Goal: Task Accomplishment & Management: Manage account settings

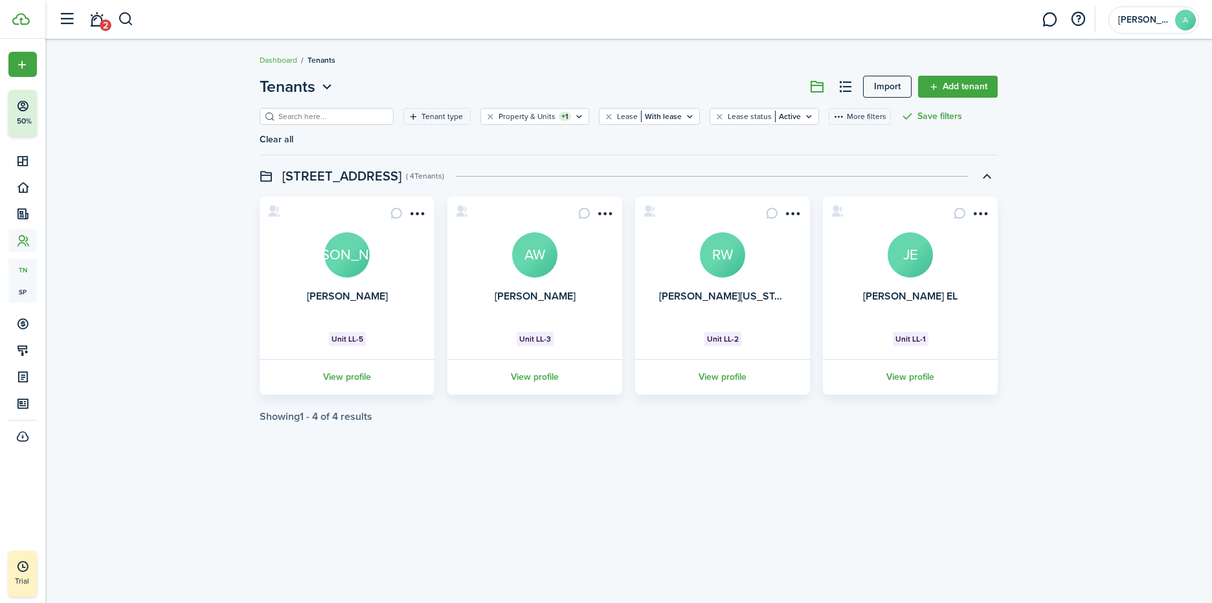
click at [952, 83] on link "Add tenant" at bounding box center [958, 87] width 80 height 22
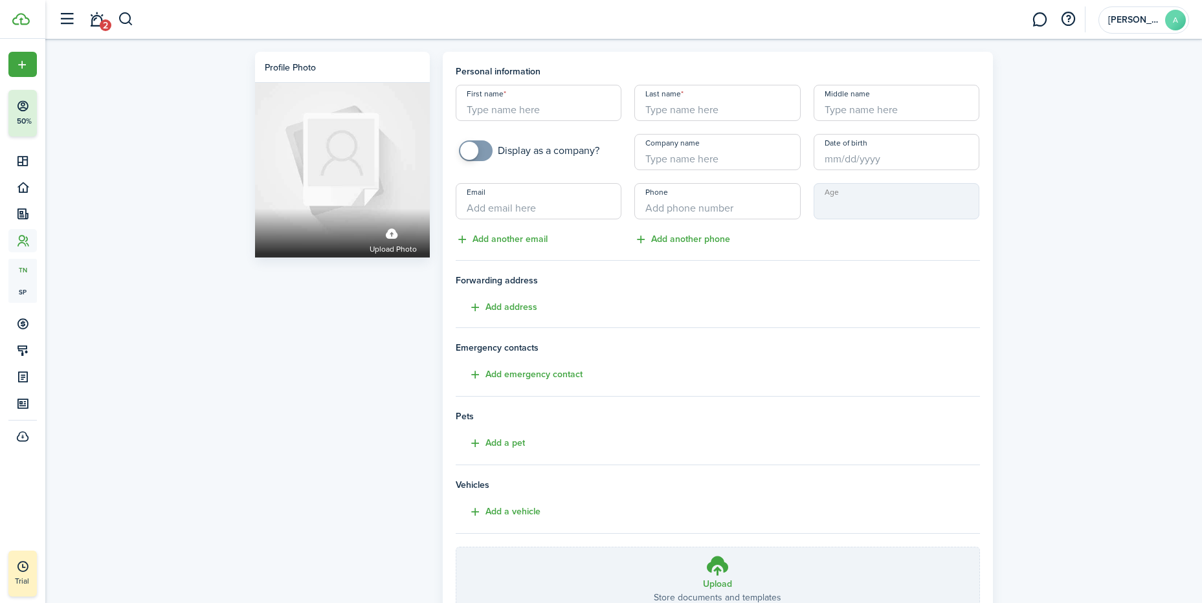
click at [498, 101] on input "First name" at bounding box center [539, 103] width 166 height 36
click at [554, 109] on input "[PERSON_NAME]" at bounding box center [539, 103] width 166 height 36
type input "[PERSON_NAME]"
type input "Waters"
click at [1083, 289] on div "Profile photo Upload photo Personal information First name [PERSON_NAME] Last n…" at bounding box center [623, 359] width 1157 height 641
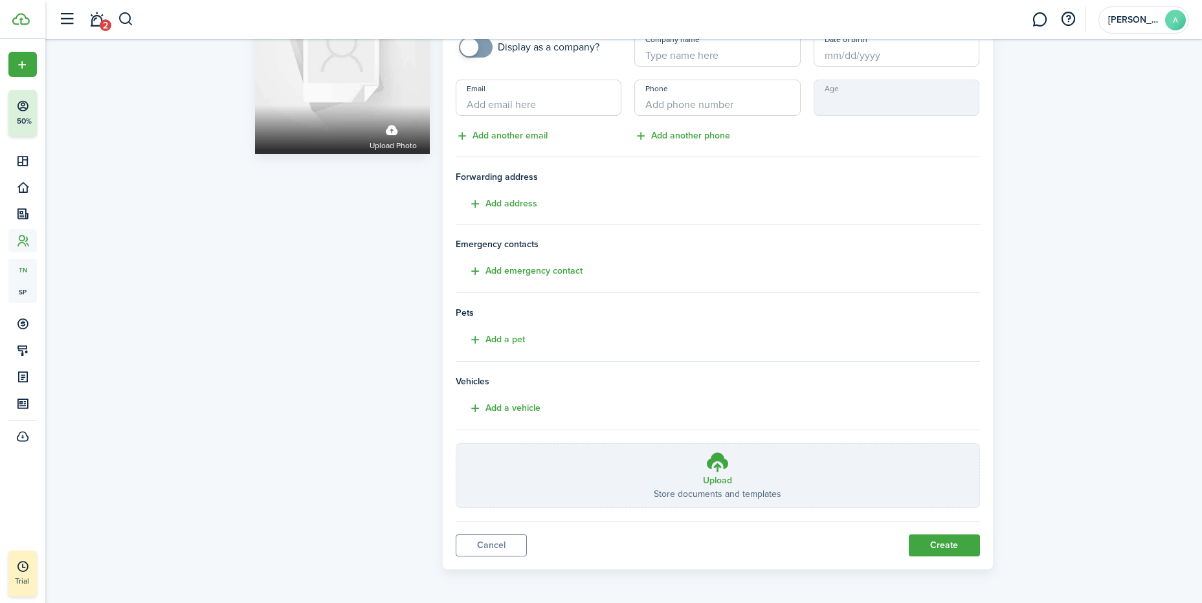
scroll to position [106, 0]
click at [943, 546] on button "Create" at bounding box center [944, 544] width 71 height 22
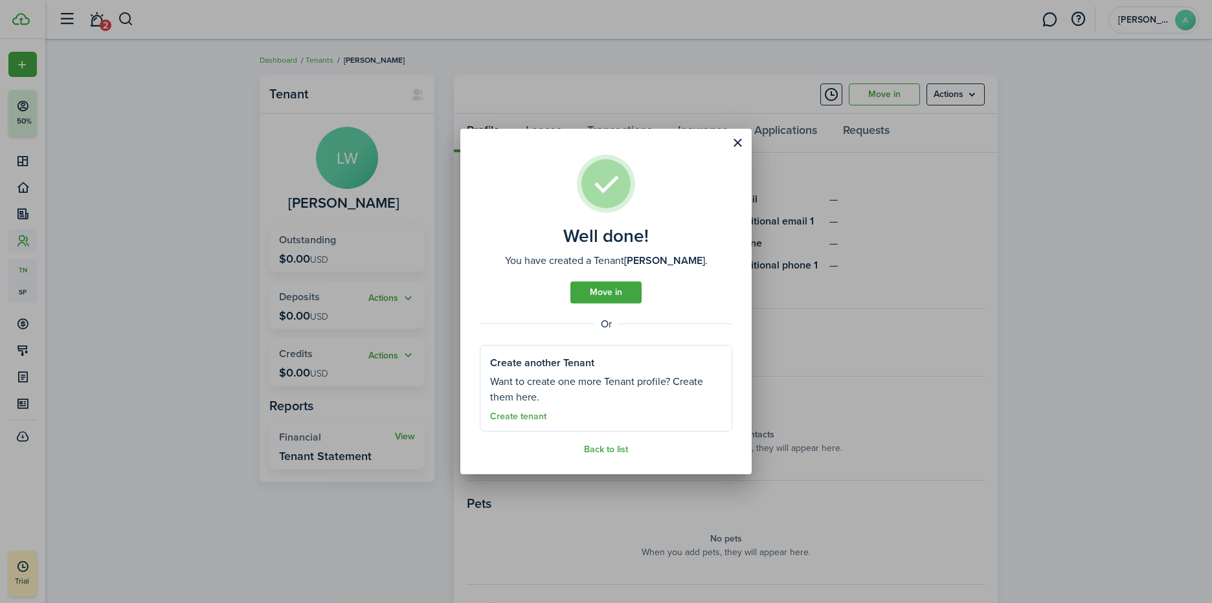
click at [616, 297] on link "Move in" at bounding box center [605, 293] width 71 height 22
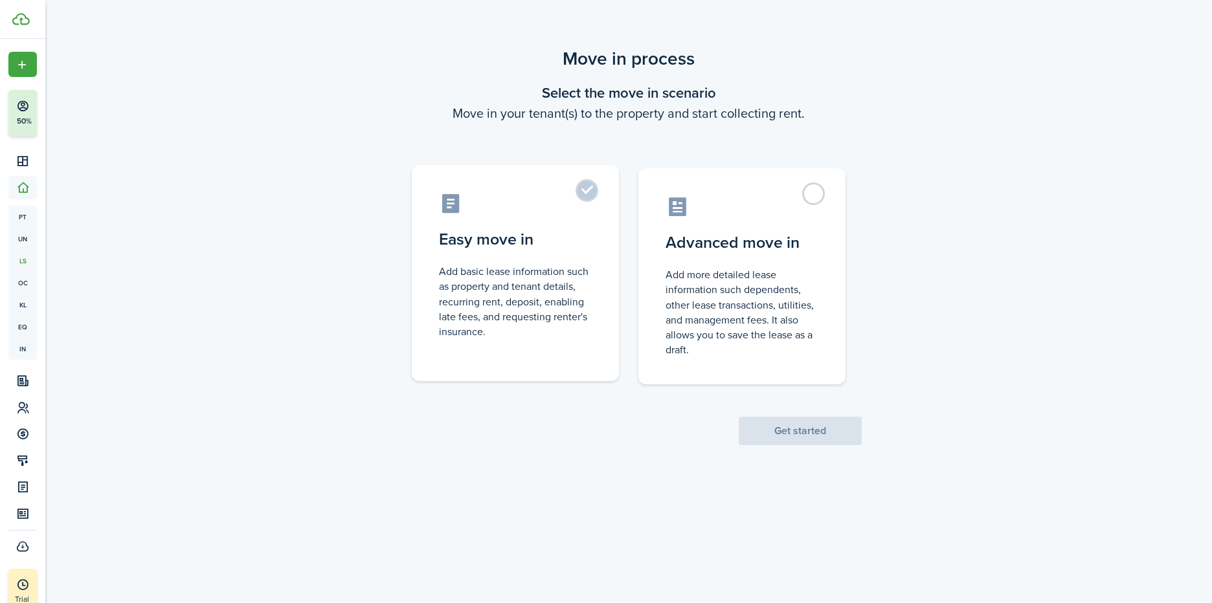
click at [585, 192] on label "Easy move in Add basic lease information such as property and tenant details, r…" at bounding box center [515, 273] width 207 height 216
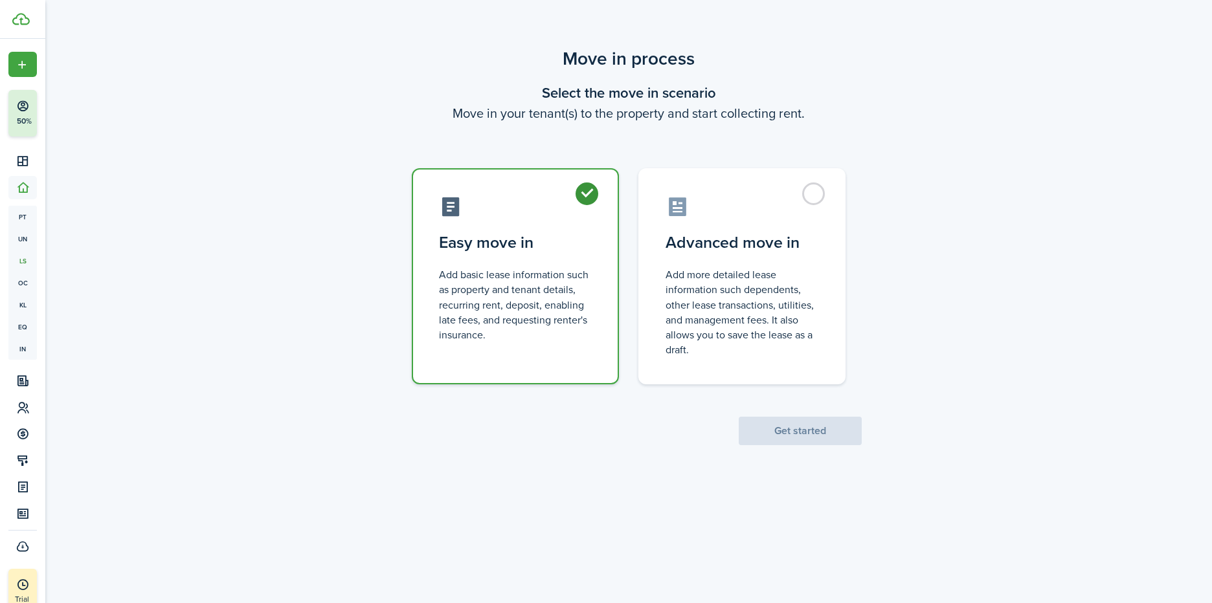
radio input "true"
click at [838, 436] on button "Get started" at bounding box center [800, 431] width 123 height 28
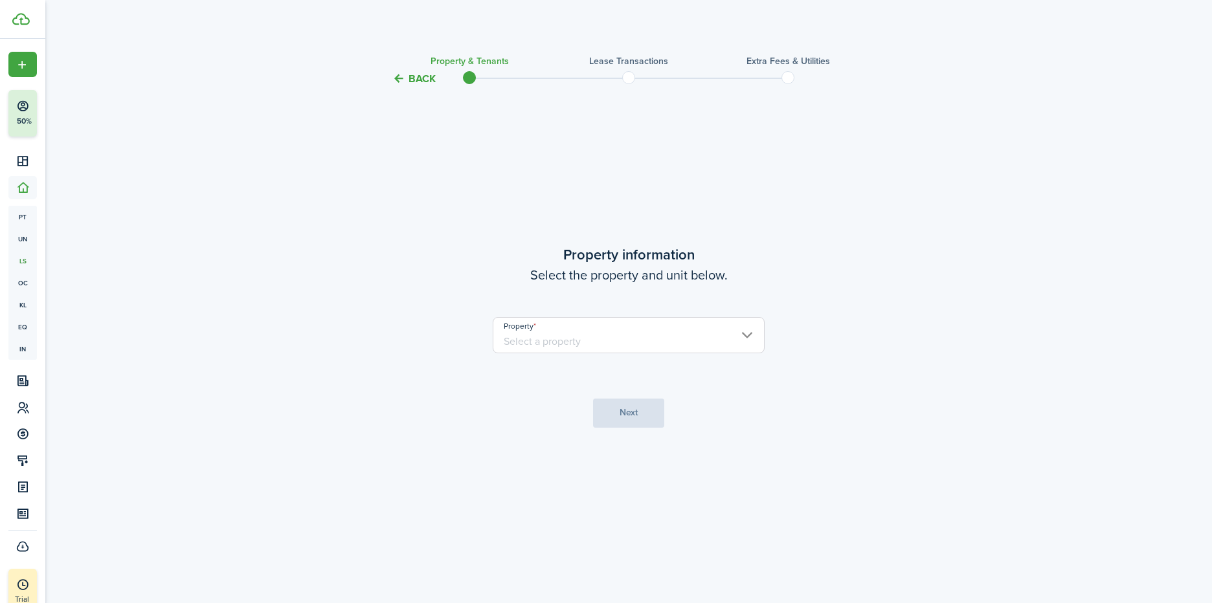
click at [721, 344] on input "Property" at bounding box center [629, 335] width 272 height 36
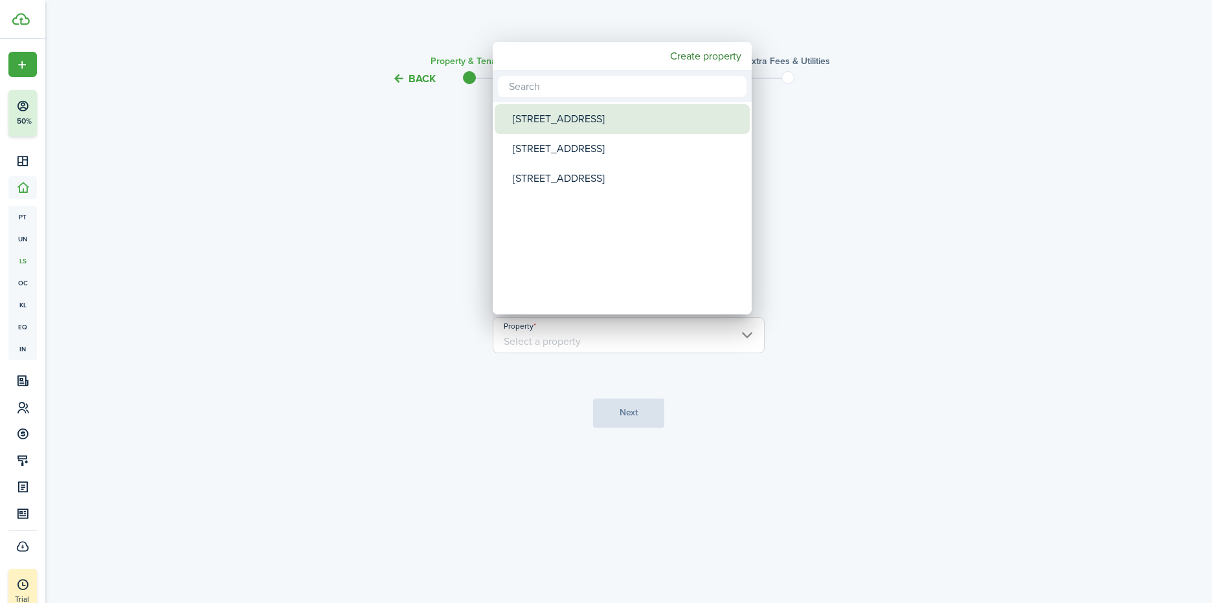
click at [564, 119] on div "[STREET_ADDRESS]" at bounding box center [627, 119] width 229 height 30
type input "[STREET_ADDRESS]"
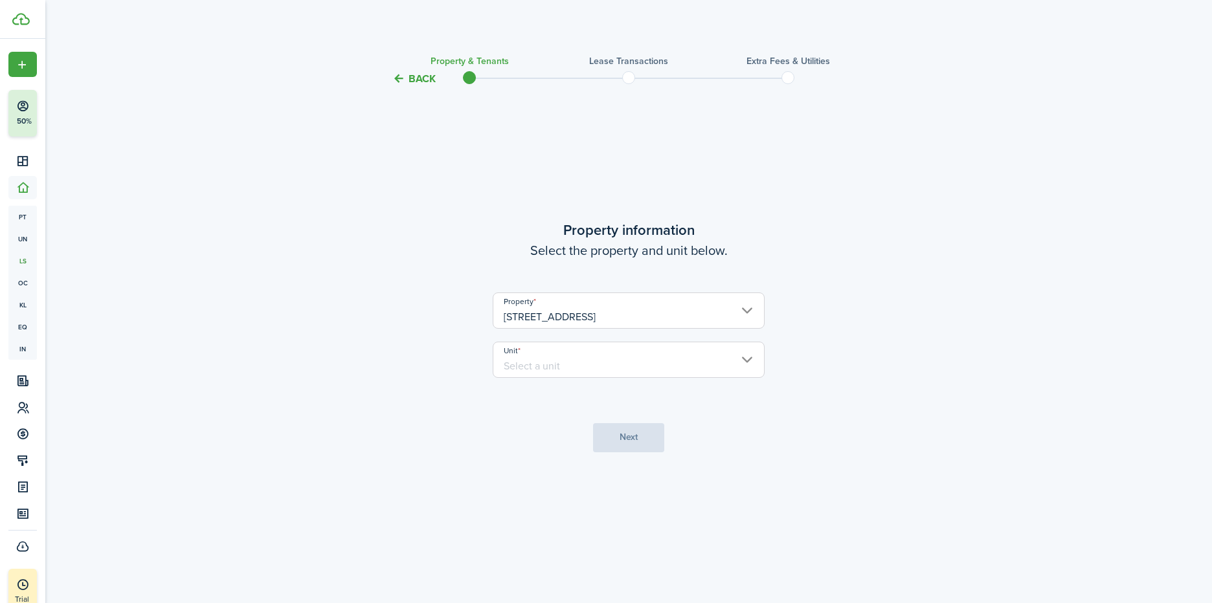
click at [742, 375] on input "Unit" at bounding box center [629, 360] width 272 height 36
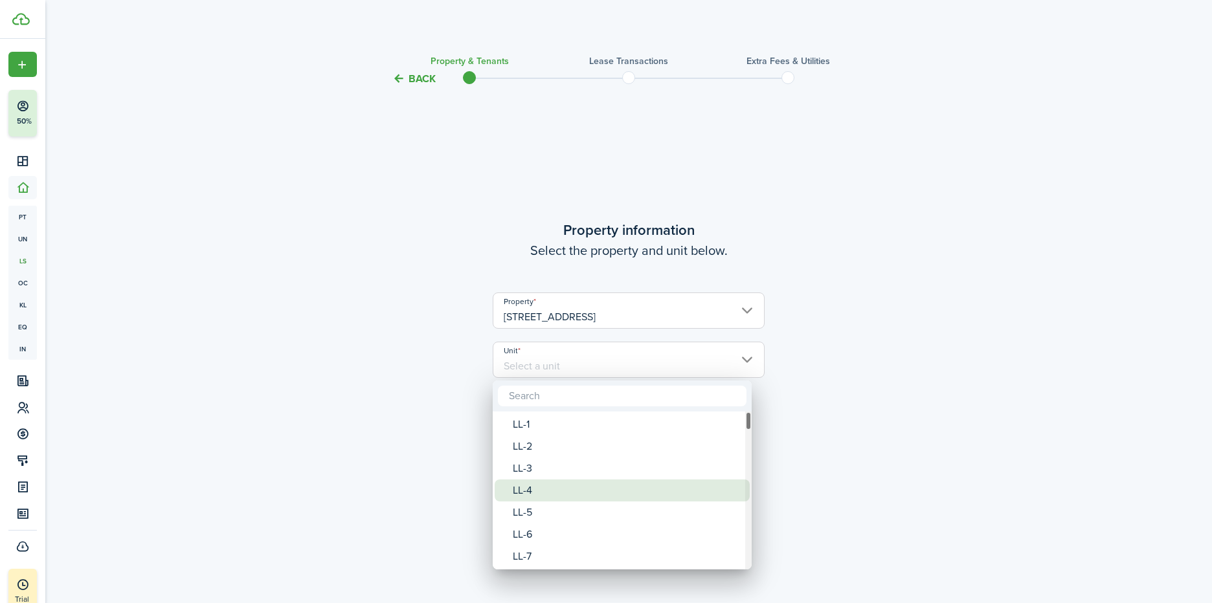
click at [568, 491] on div "LL-4" at bounding box center [627, 491] width 229 height 22
type input "LL-4"
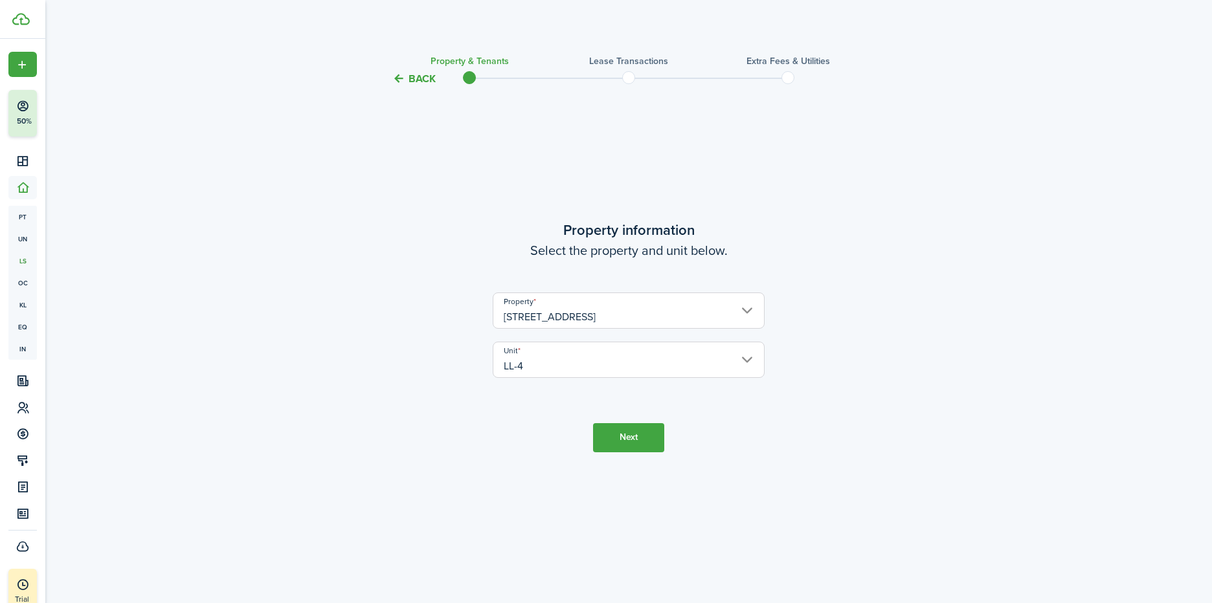
click at [638, 441] on button "Next" at bounding box center [628, 437] width 71 height 29
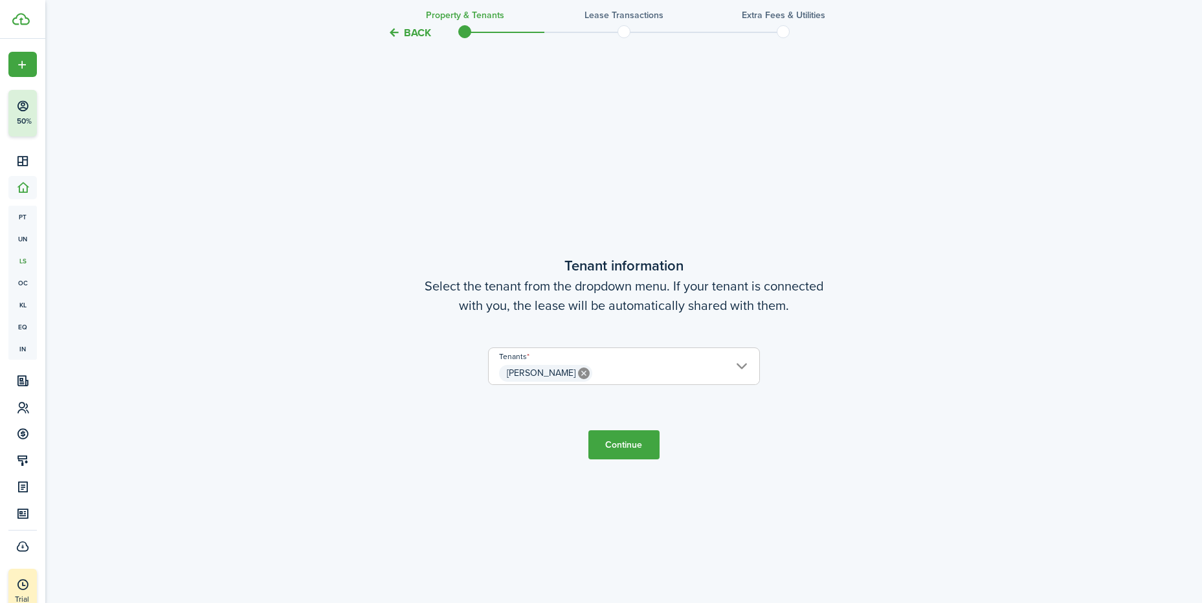
scroll to position [516, 0]
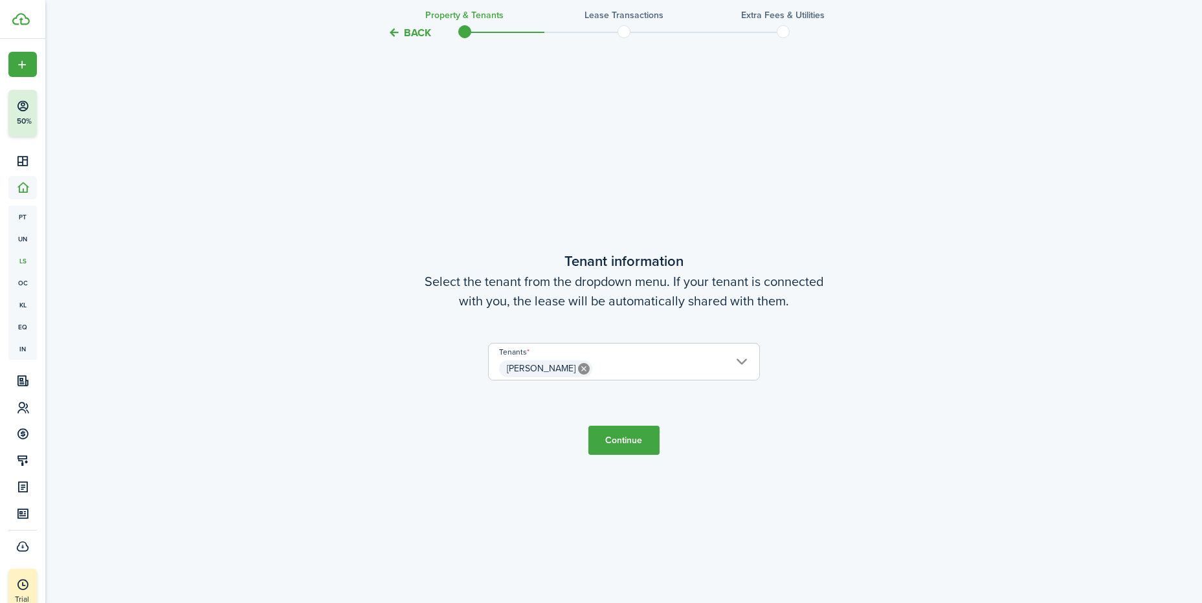
click at [662, 367] on span "[PERSON_NAME]" at bounding box center [624, 369] width 271 height 22
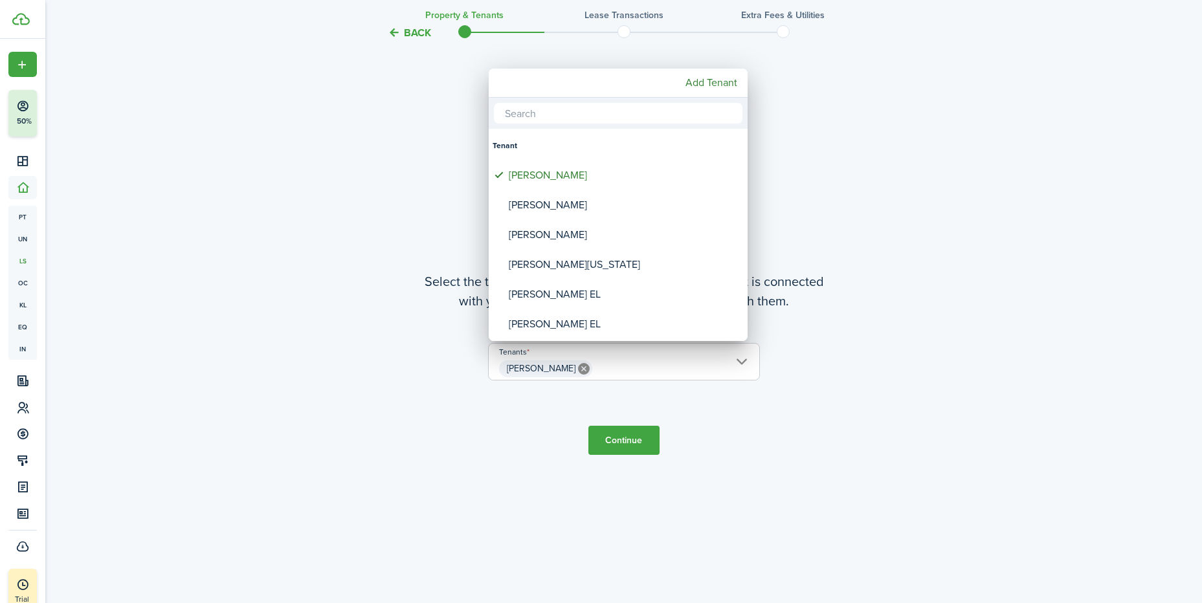
click at [838, 366] on div at bounding box center [600, 301] width 1409 height 810
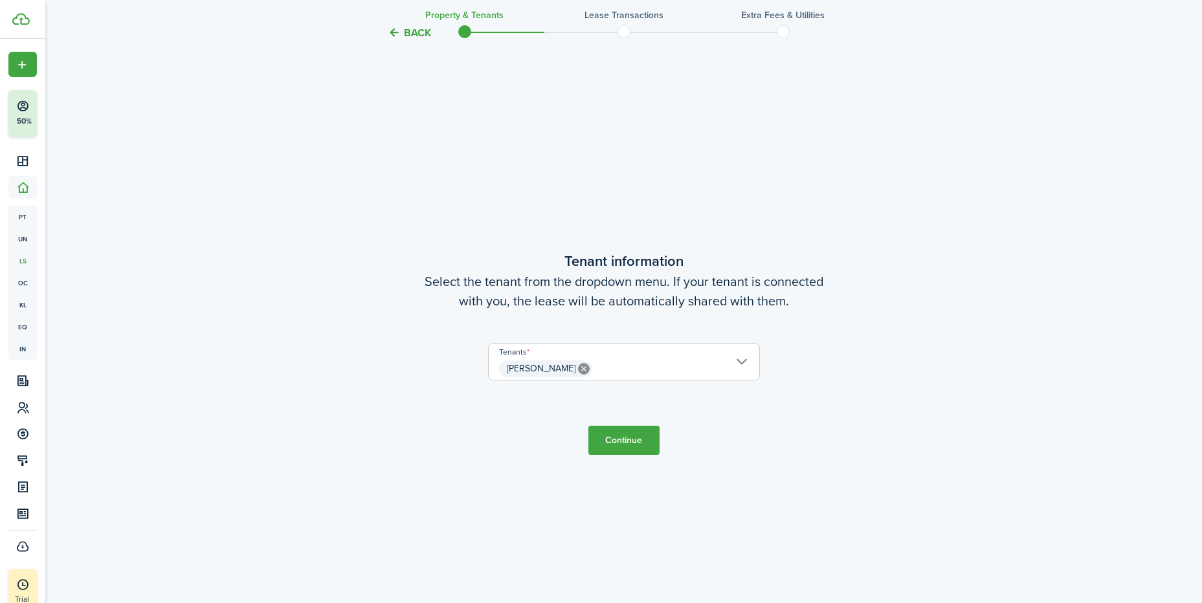
click at [636, 438] on button "Continue" at bounding box center [623, 440] width 71 height 29
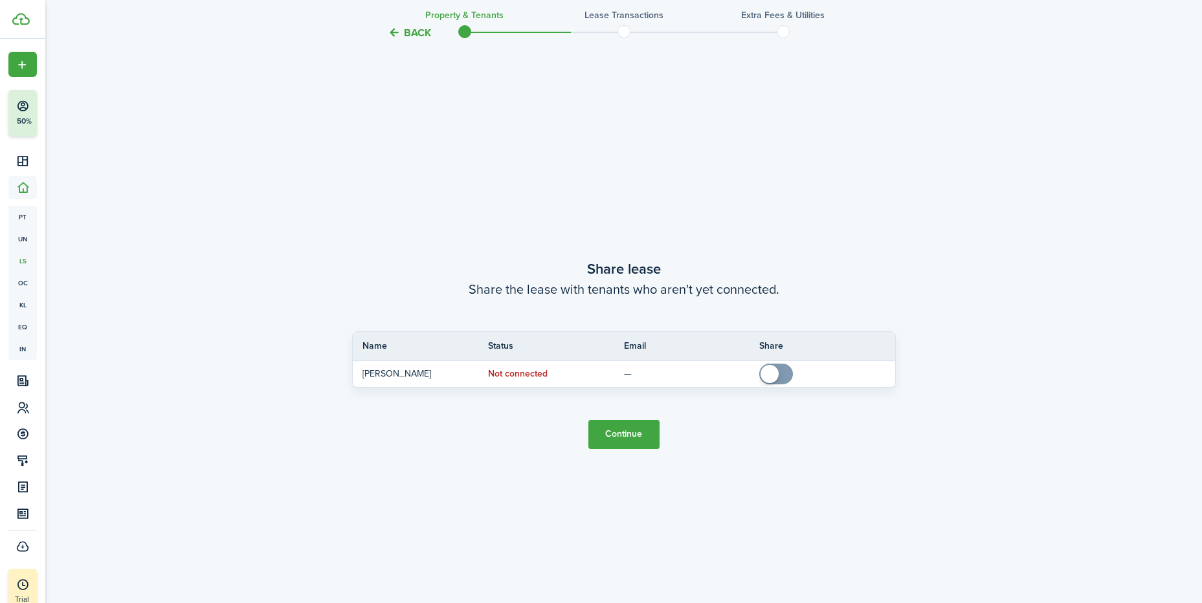
scroll to position [1120, 0]
click at [643, 434] on button "Continue" at bounding box center [623, 433] width 71 height 29
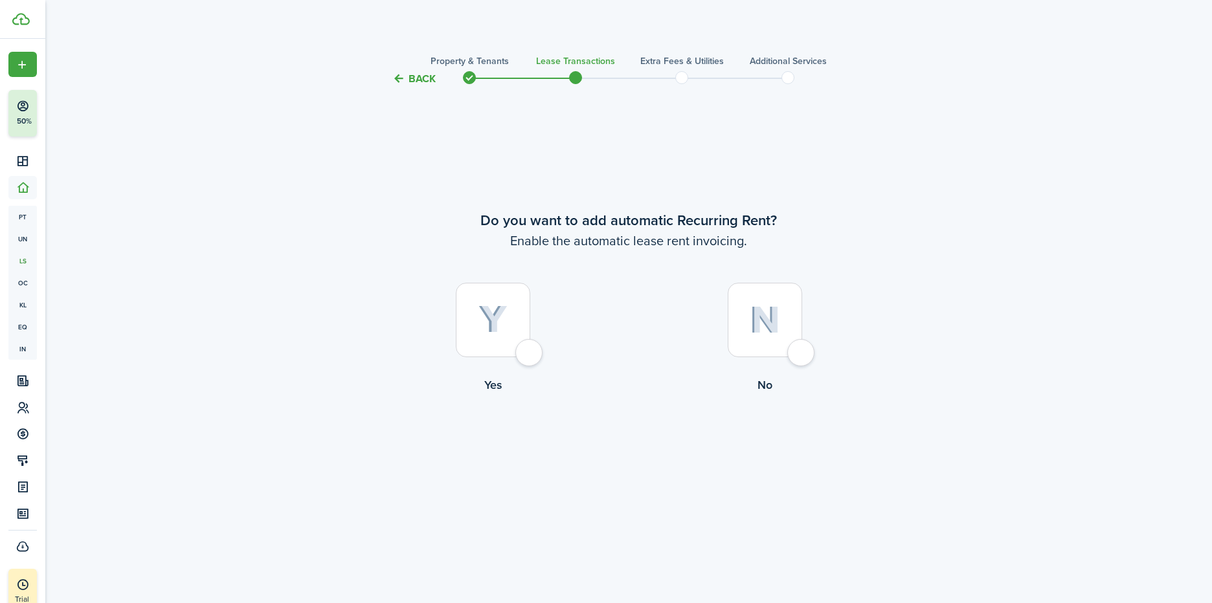
click at [529, 348] on div at bounding box center [493, 320] width 74 height 74
radio input "true"
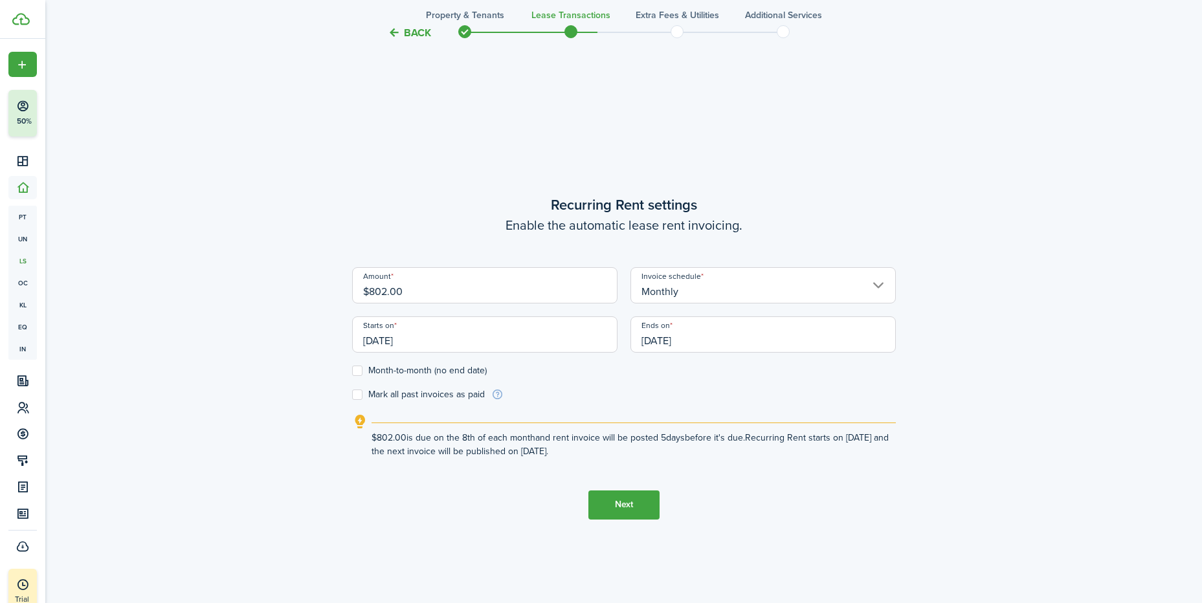
scroll to position [516, 0]
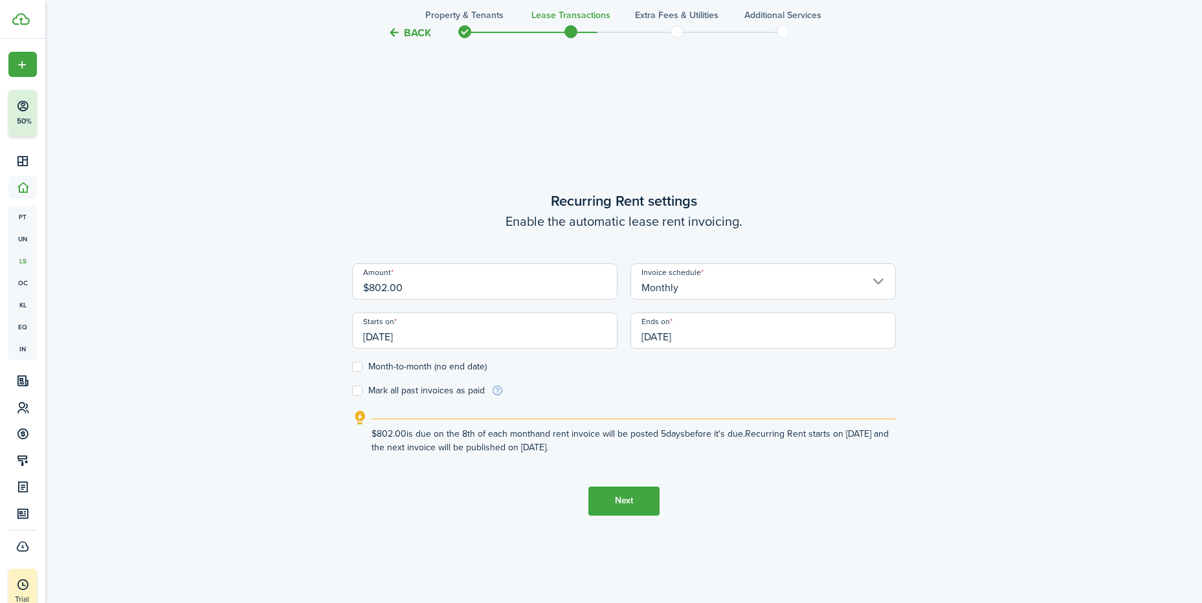
click at [359, 390] on label "Mark all past invoices as paid" at bounding box center [418, 391] width 133 height 10
click at [352, 390] on input "Mark all past invoices as paid" at bounding box center [351, 390] width 1 height 1
checkbox input "true"
click at [471, 328] on input "[DATE]" at bounding box center [484, 331] width 265 height 36
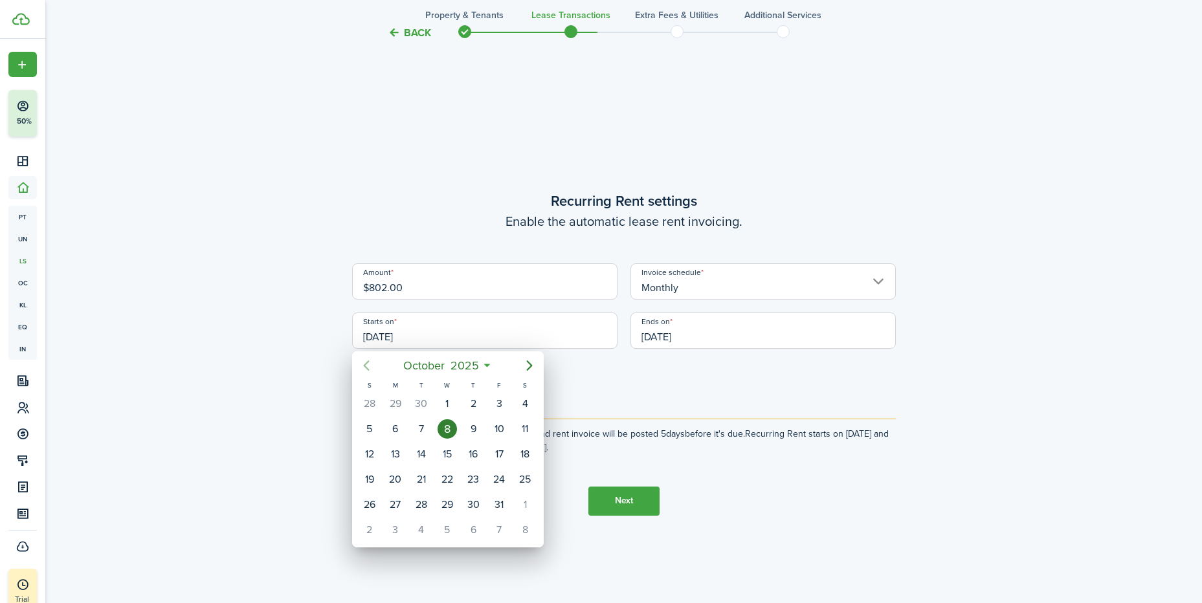
click at [361, 362] on icon "Previous page" at bounding box center [367, 366] width 16 height 16
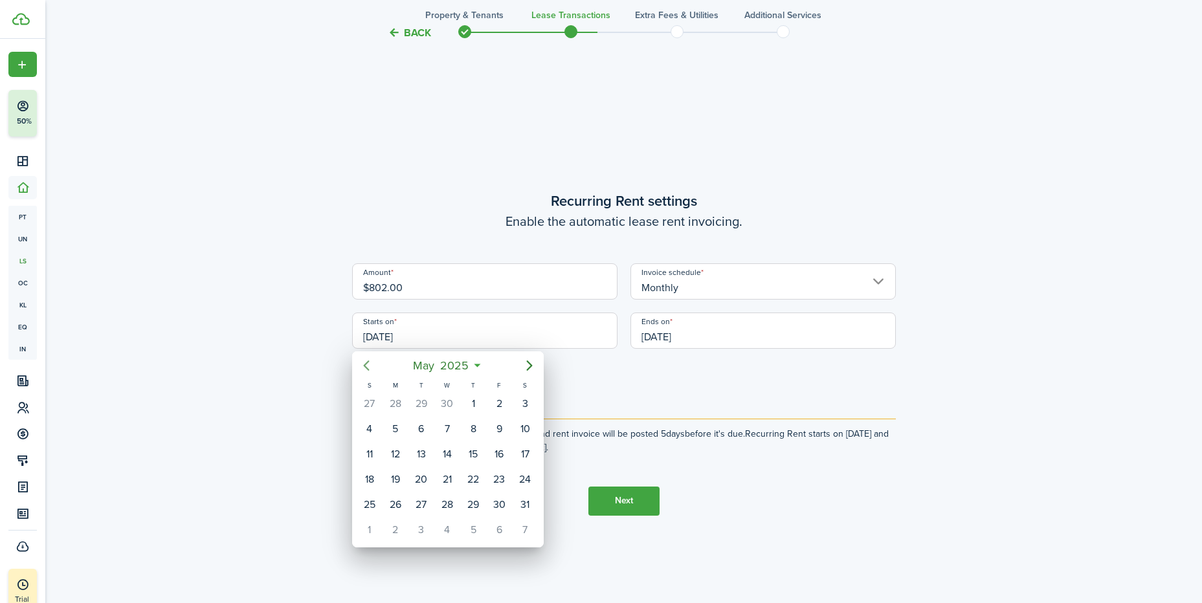
click at [361, 362] on icon "Previous page" at bounding box center [367, 366] width 16 height 16
click at [522, 405] on div "1" at bounding box center [524, 403] width 19 height 19
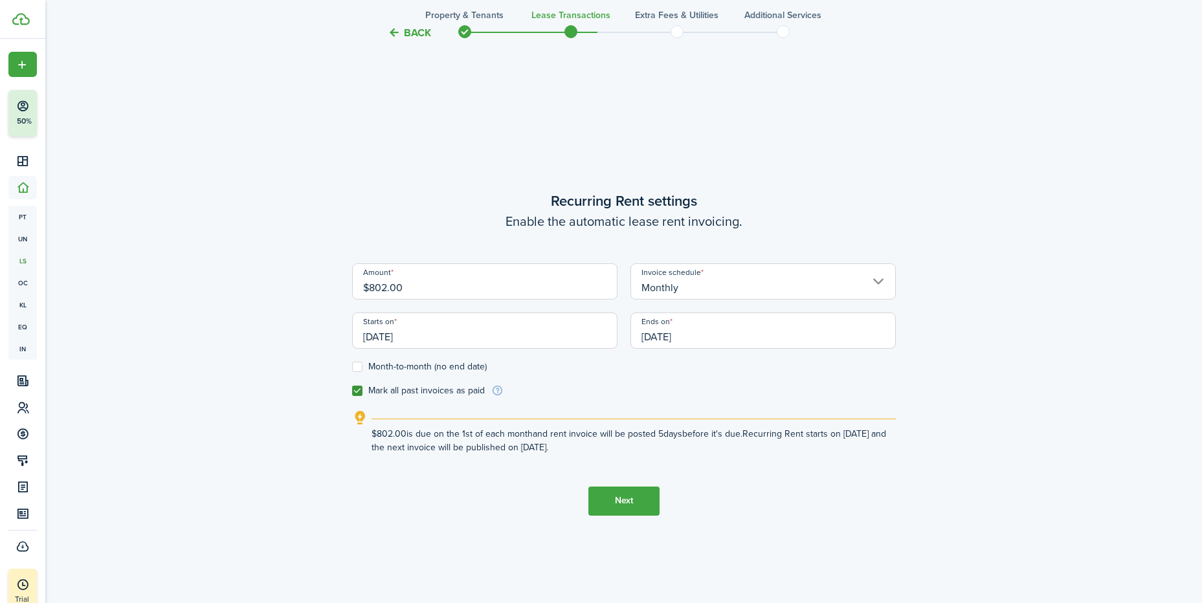
click at [448, 333] on input "[DATE]" at bounding box center [484, 331] width 265 height 36
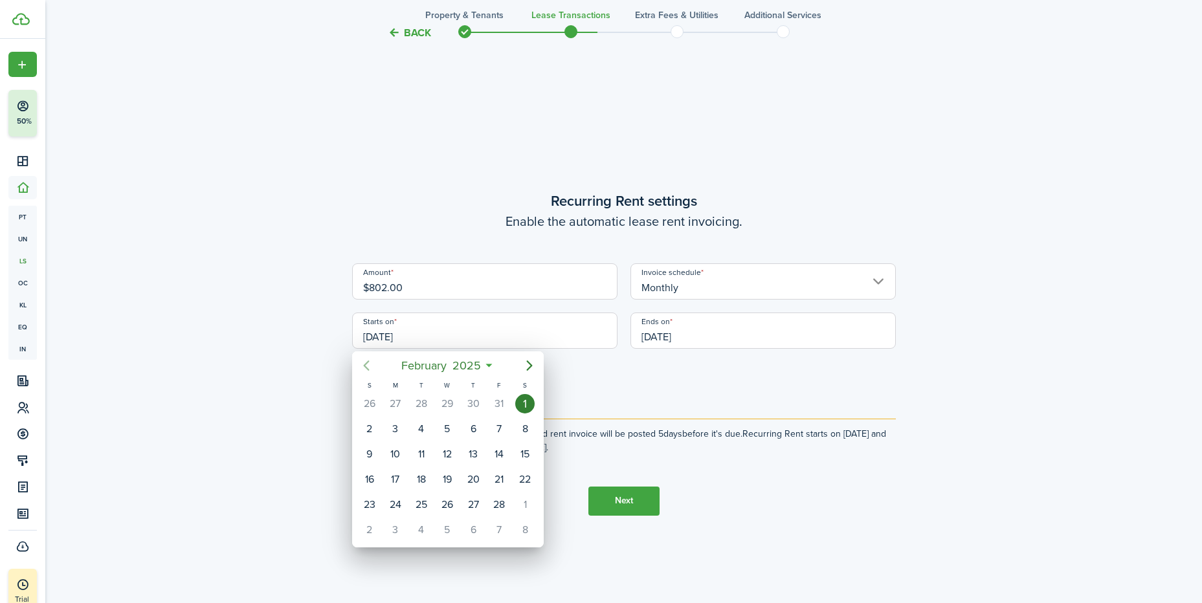
click at [366, 364] on icon "Previous page" at bounding box center [366, 366] width 6 height 10
click at [450, 407] on div "1" at bounding box center [447, 403] width 19 height 19
type input "[DATE]"
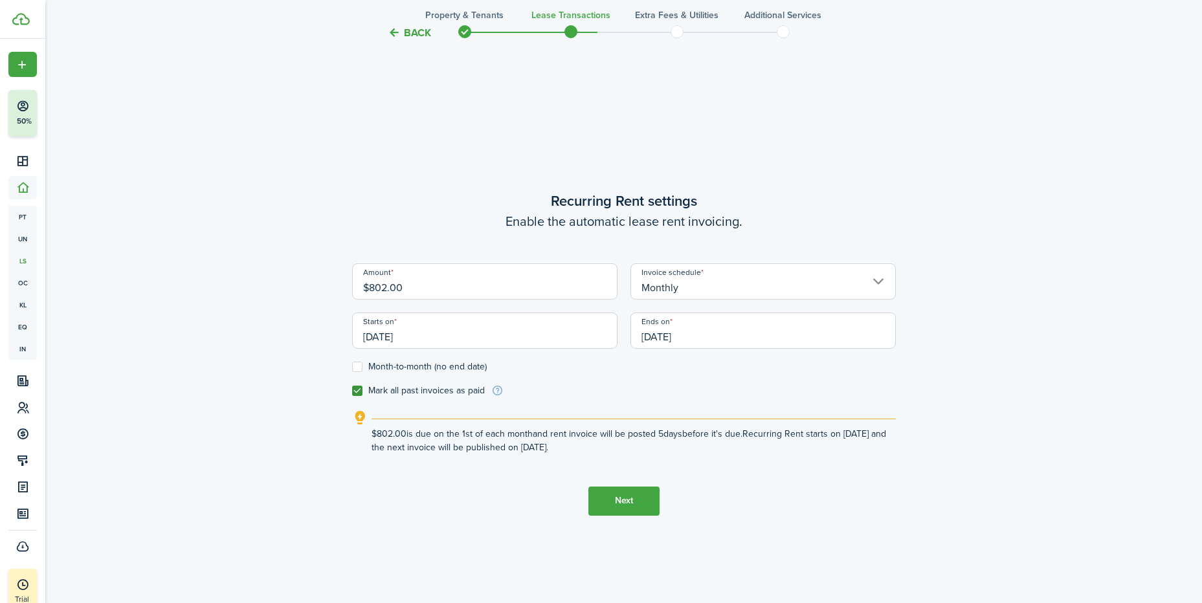
click at [868, 283] on input "Monthly" at bounding box center [762, 281] width 265 height 36
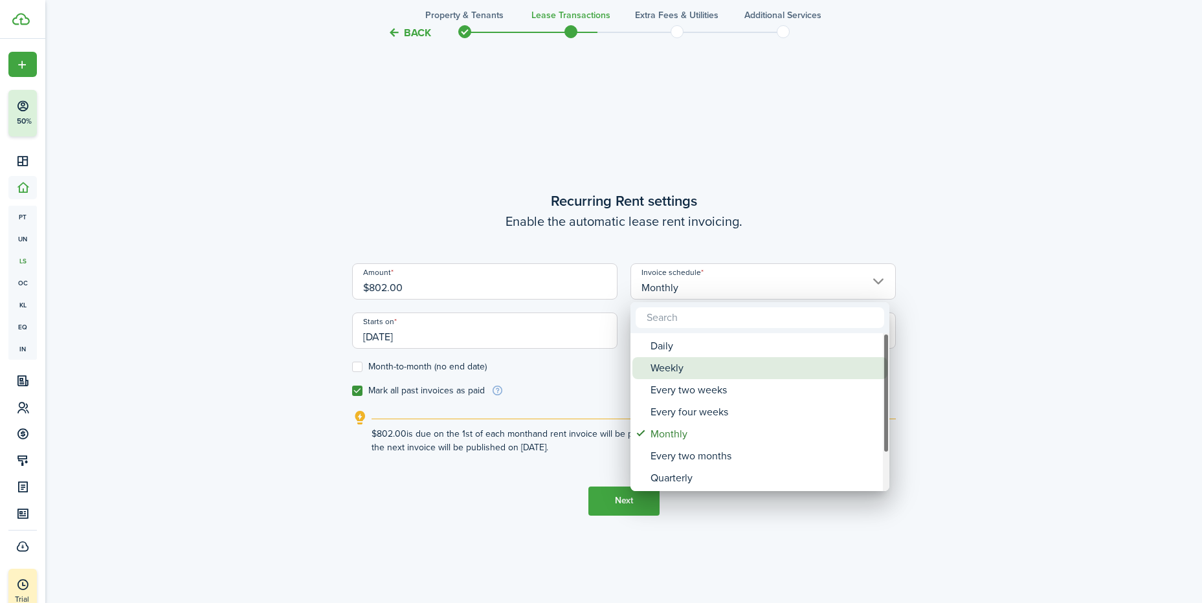
click at [690, 364] on div "Weekly" at bounding box center [764, 368] width 229 height 22
type input "Weekly"
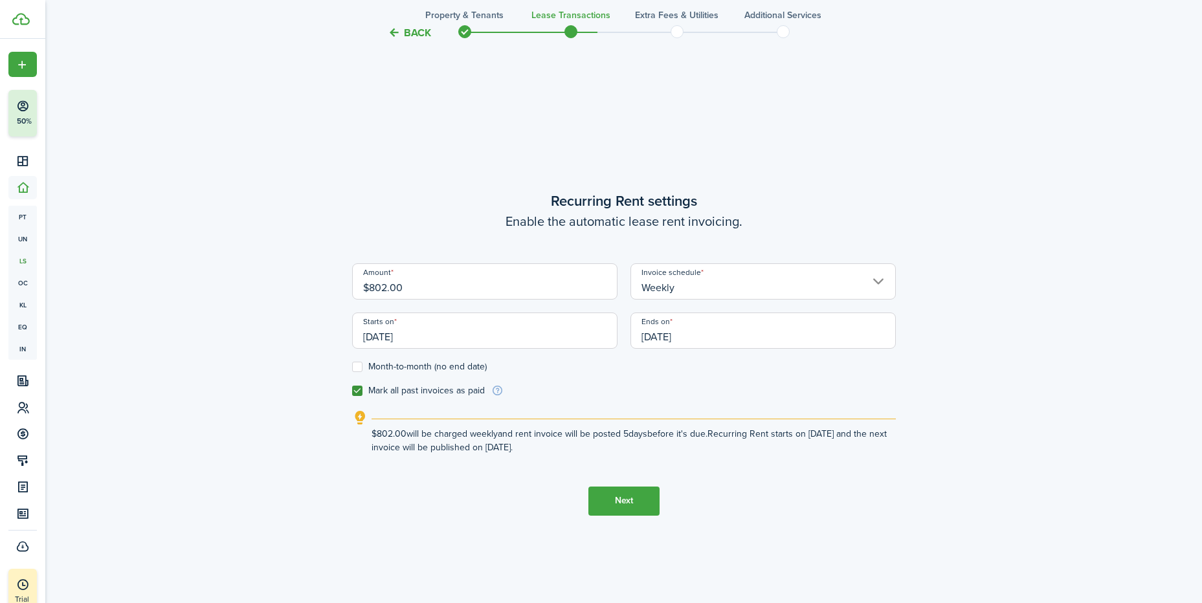
click at [406, 283] on input "$802.00" at bounding box center [484, 281] width 265 height 36
type input "$185.00"
click at [993, 340] on div "Back Property & Tenants Lease Transactions Extra fees & Utilities Additional Se…" at bounding box center [624, 92] width 751 height 1126
click at [874, 281] on input "Weekly" at bounding box center [762, 281] width 265 height 36
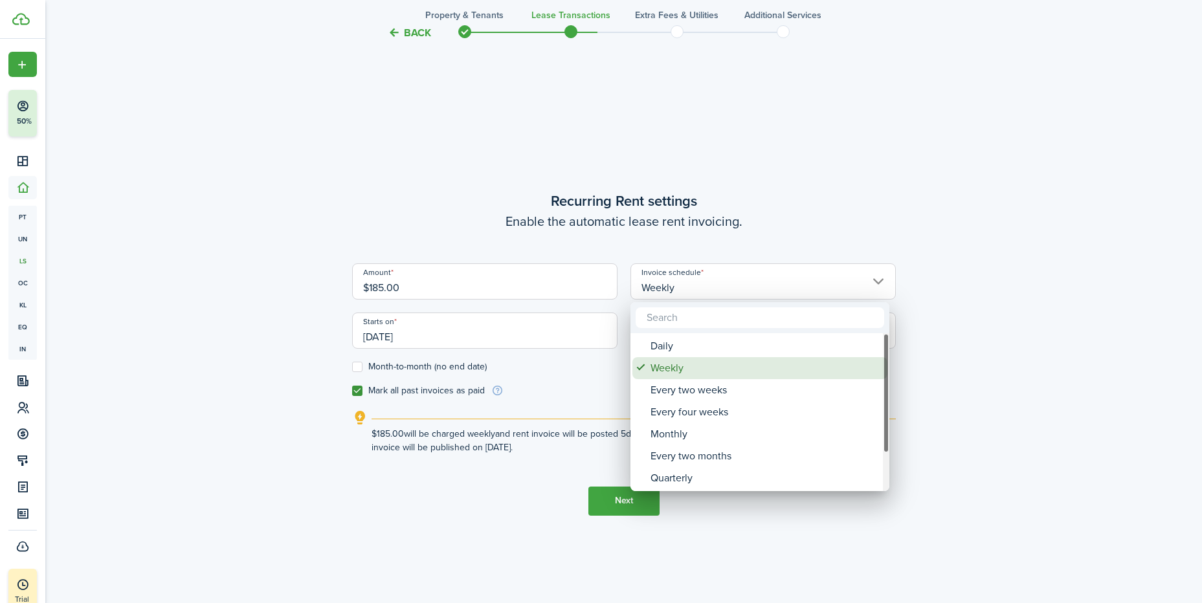
click at [775, 365] on div "Weekly" at bounding box center [764, 368] width 229 height 22
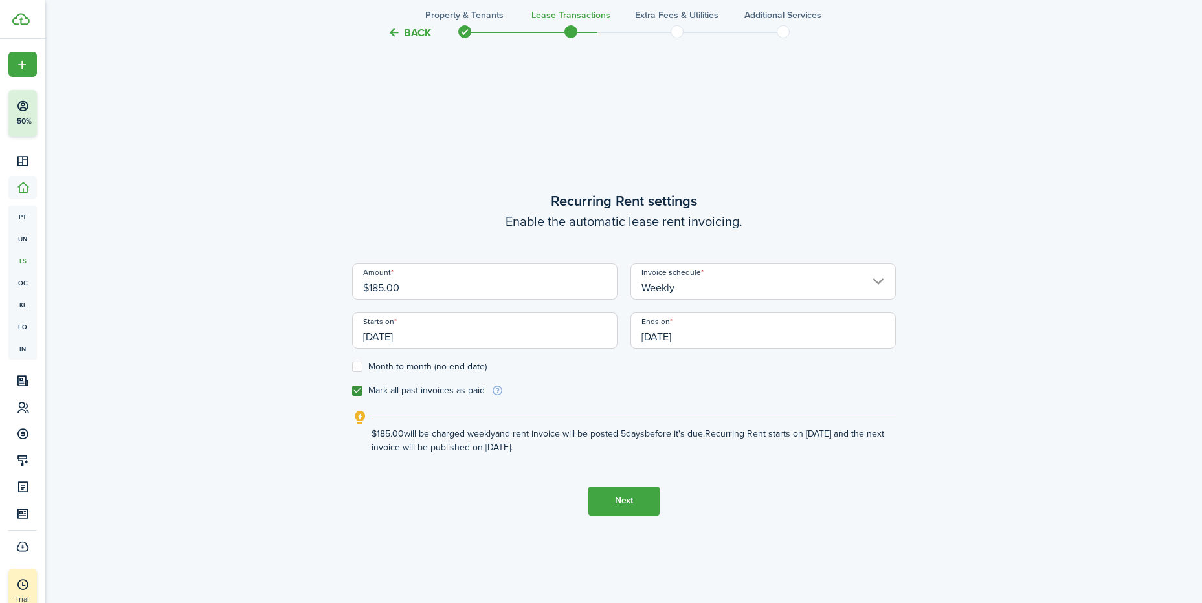
click at [1012, 315] on div "Back Property & Tenants Lease Transactions Extra fees & Utilities Additional Se…" at bounding box center [623, 91] width 1157 height 1138
click at [631, 500] on button "Next" at bounding box center [623, 501] width 71 height 29
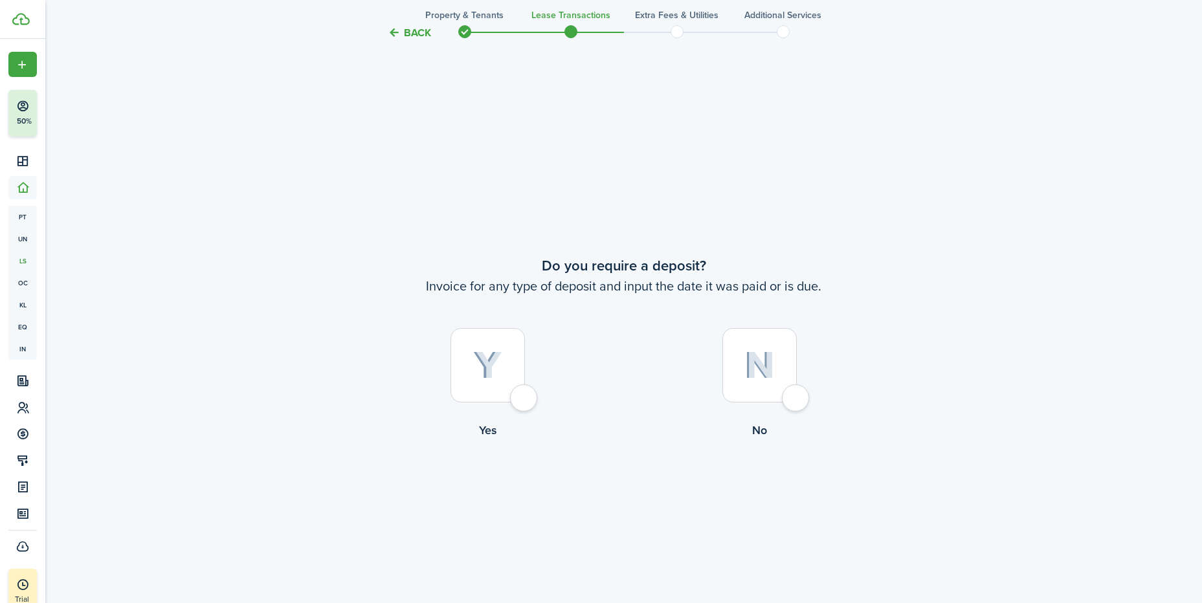
scroll to position [1120, 0]
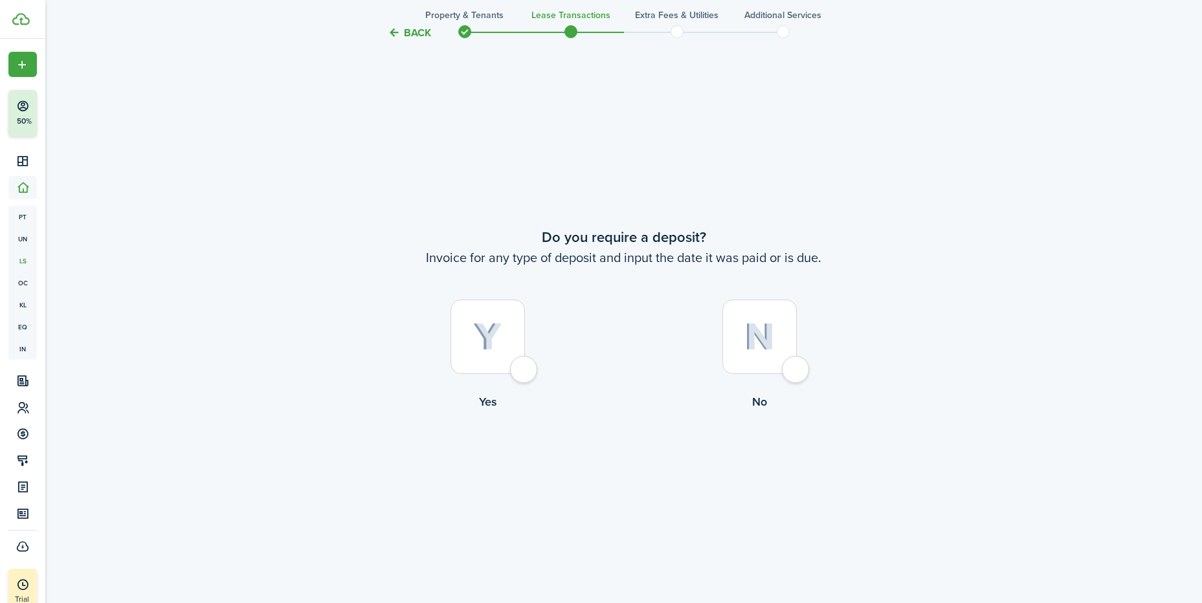
click at [797, 370] on div at bounding box center [759, 337] width 74 height 74
radio input "true"
click at [795, 364] on div at bounding box center [759, 337] width 74 height 74
radio input "true"
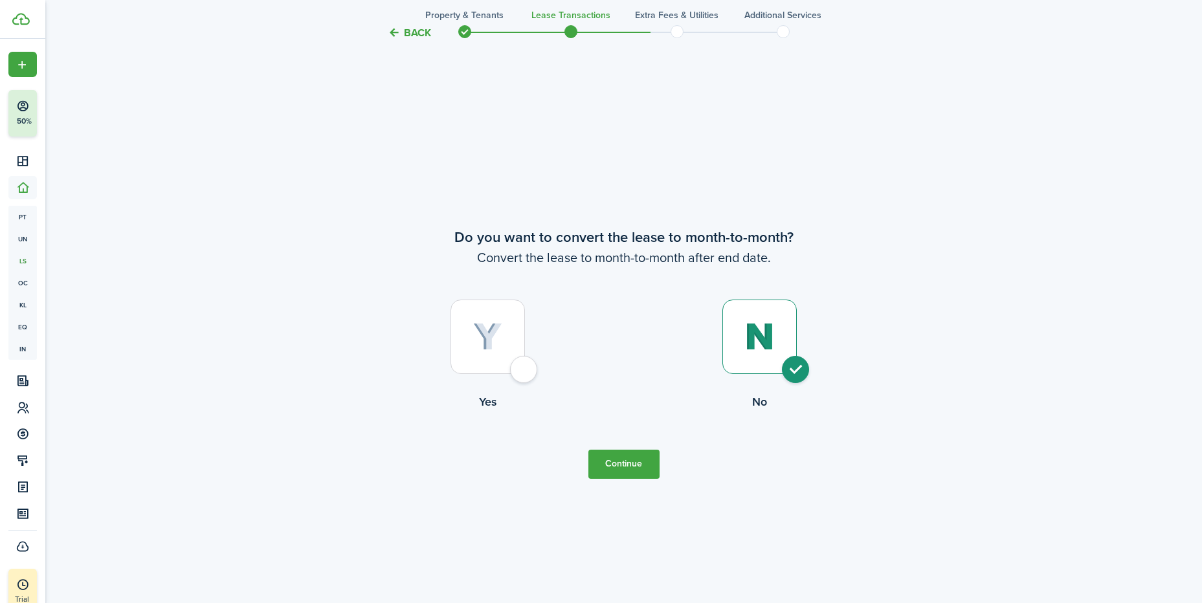
click at [639, 469] on button "Continue" at bounding box center [623, 464] width 71 height 29
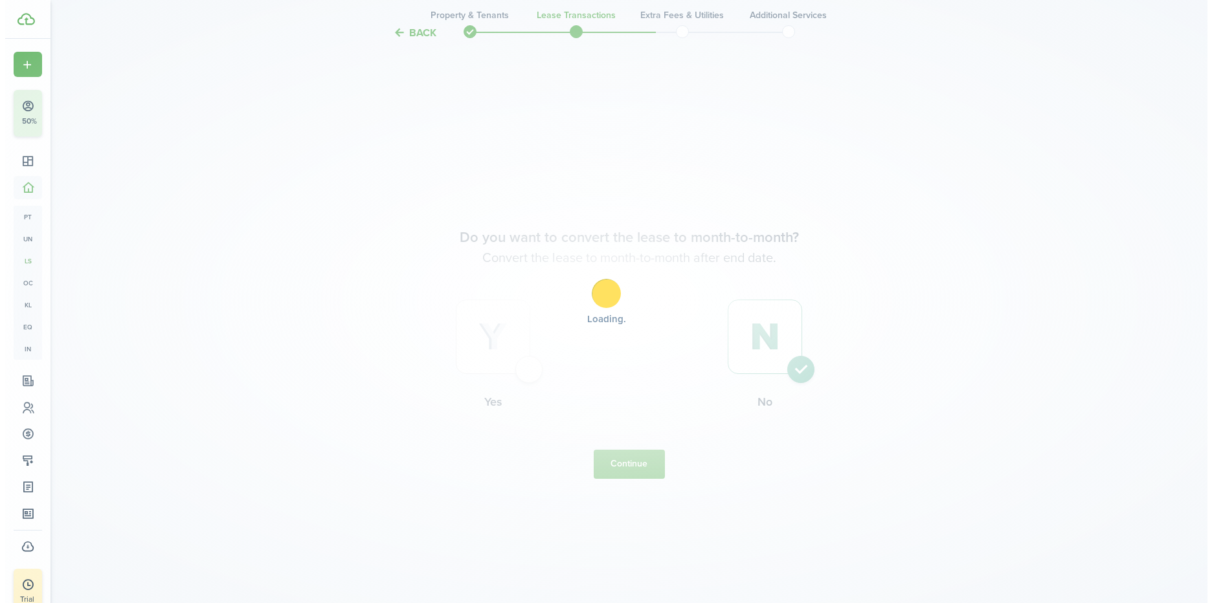
scroll to position [0, 0]
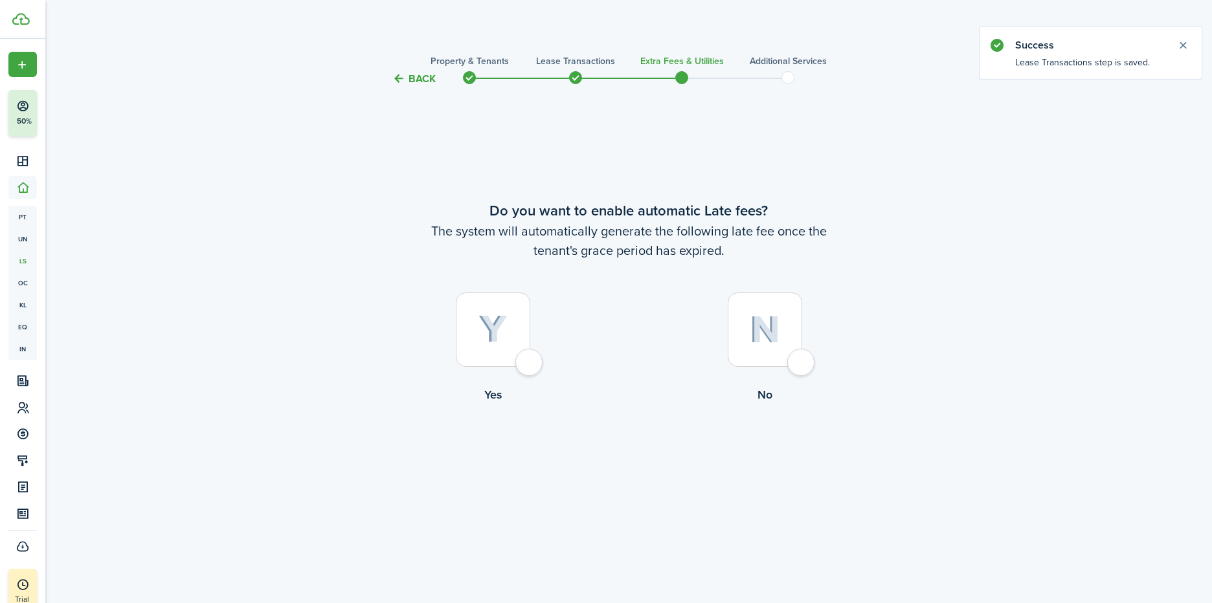
click at [795, 357] on div at bounding box center [764, 330] width 74 height 74
radio input "true"
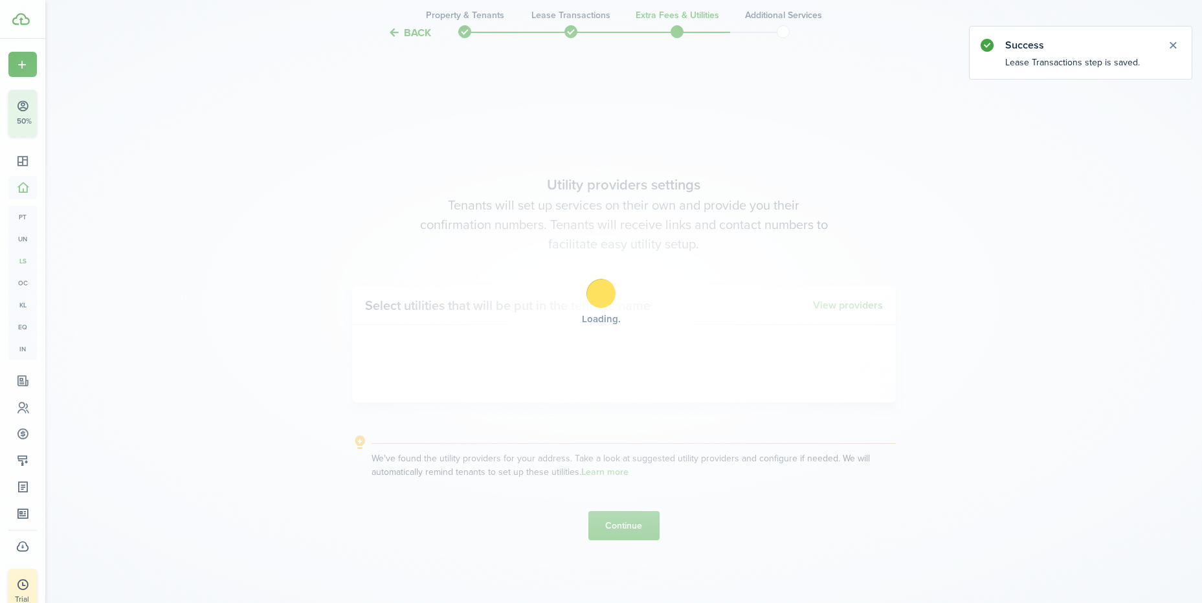
scroll to position [516, 0]
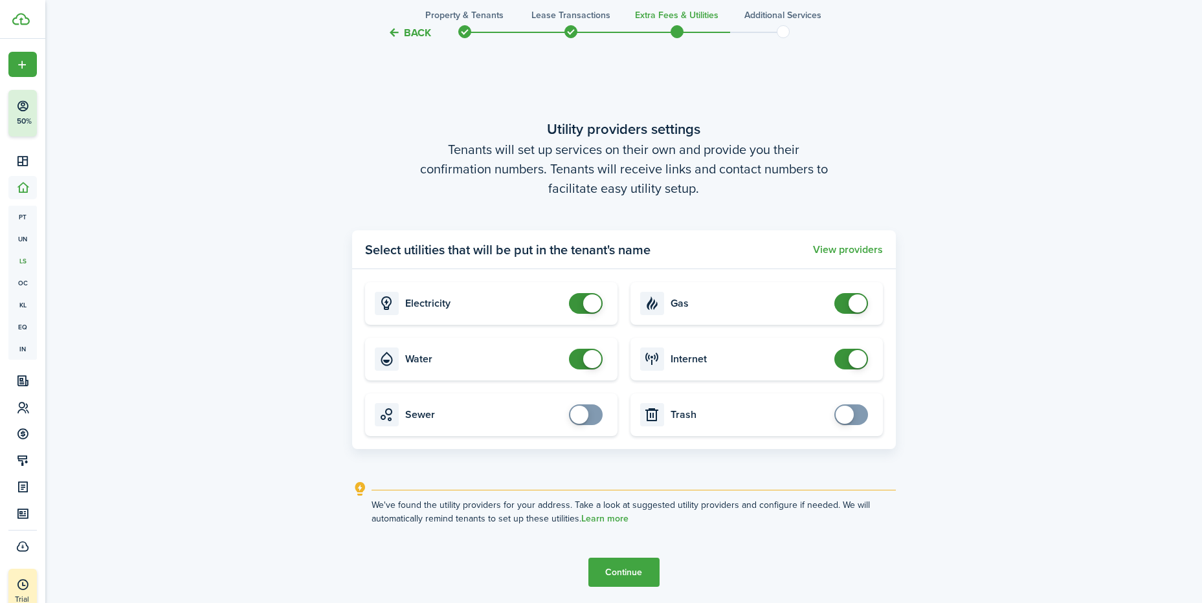
checkbox input "false"
click at [591, 305] on span at bounding box center [592, 303] width 18 height 18
checkbox input "false"
click at [590, 362] on span at bounding box center [592, 359] width 18 height 18
checkbox input "false"
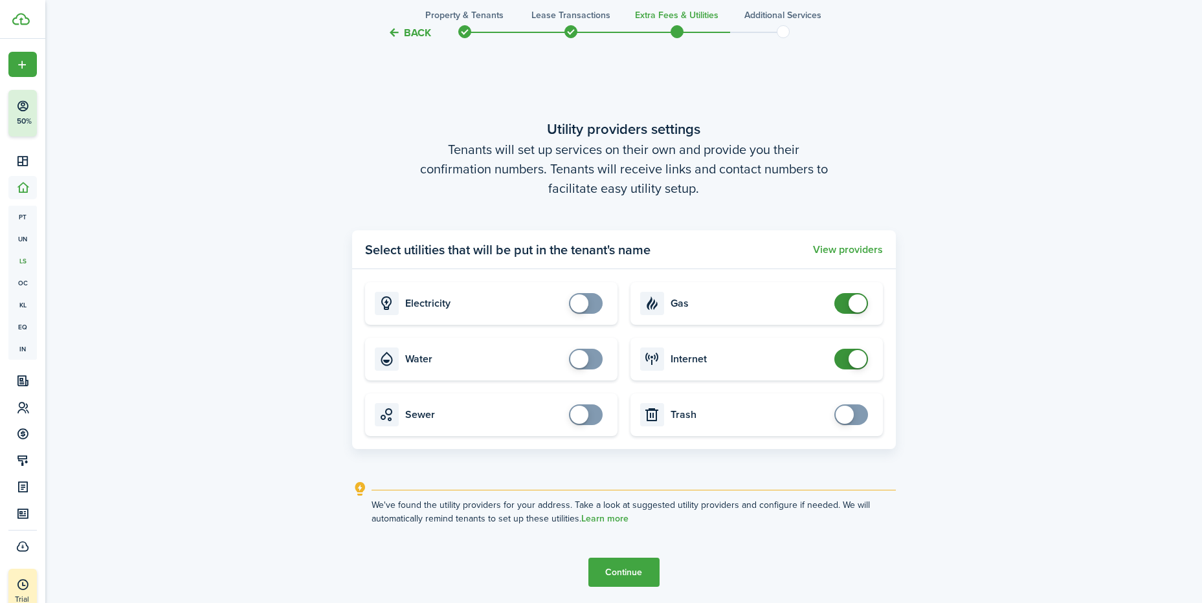
click at [858, 305] on span at bounding box center [858, 303] width 18 height 18
checkbox input "false"
click at [851, 358] on span at bounding box center [858, 359] width 18 height 18
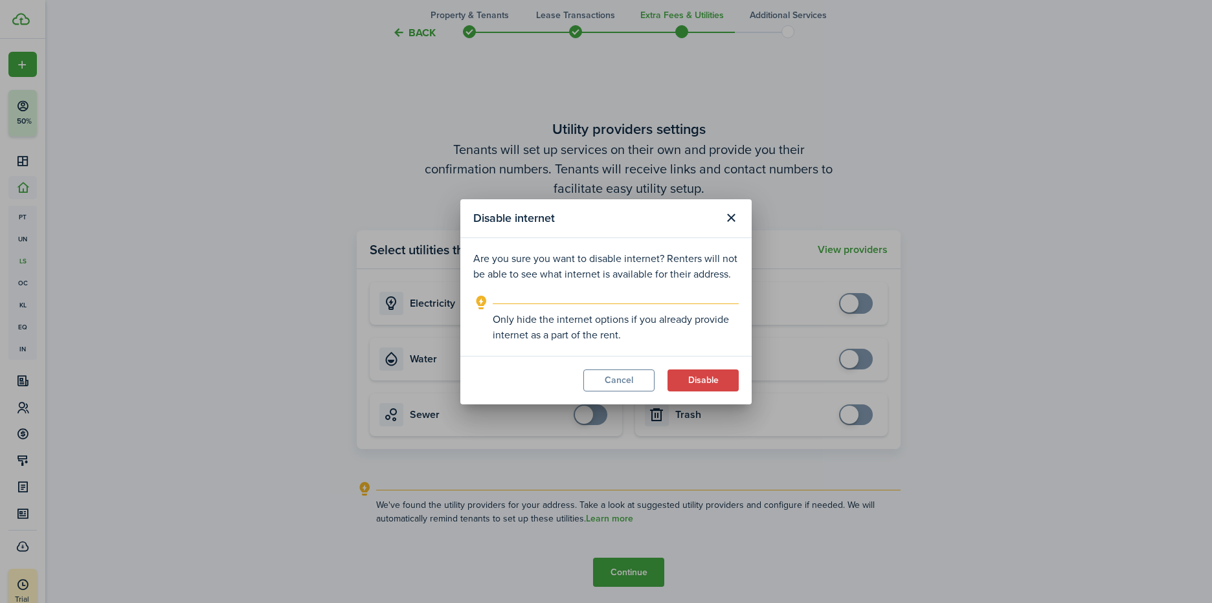
click at [704, 381] on button "Disable" at bounding box center [702, 381] width 71 height 22
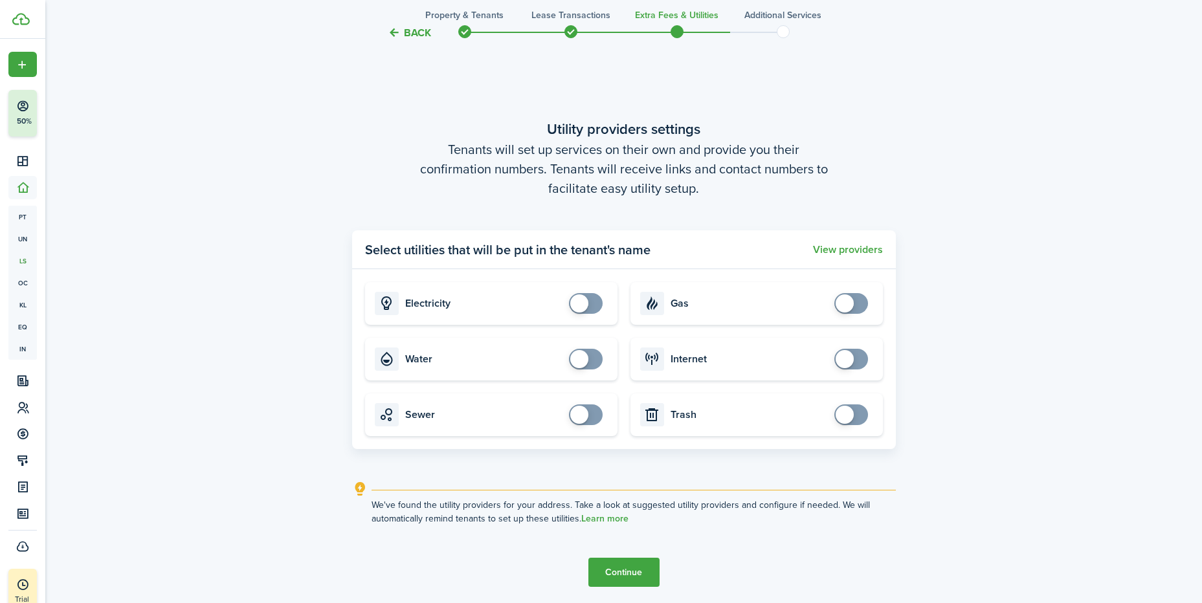
click at [630, 573] on button "Continue" at bounding box center [623, 572] width 71 height 29
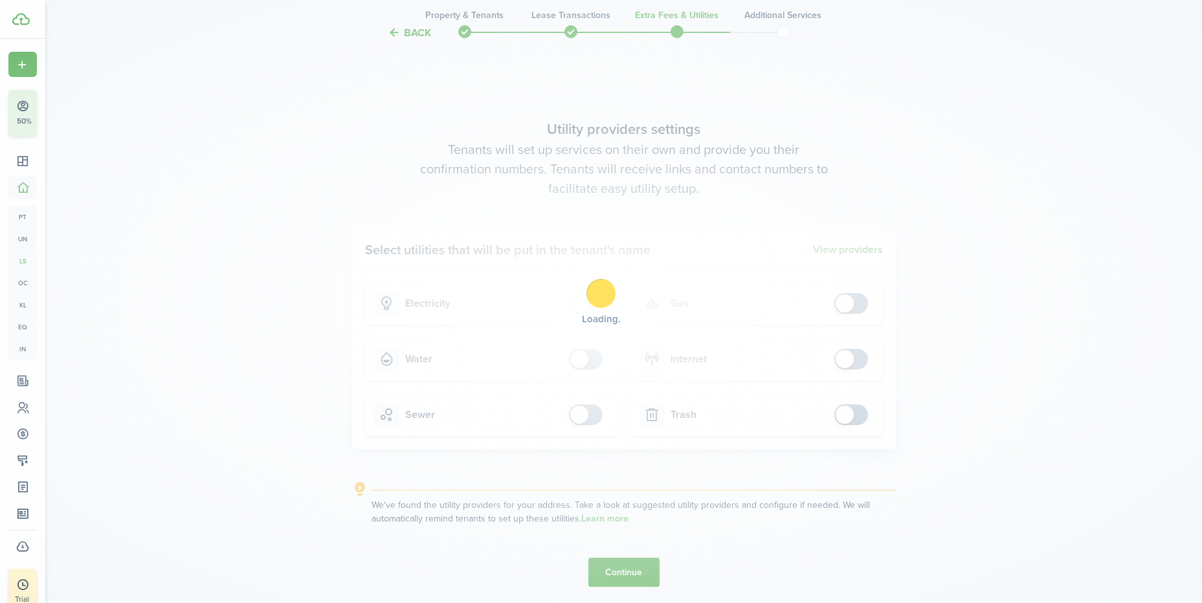
scroll to position [0, 0]
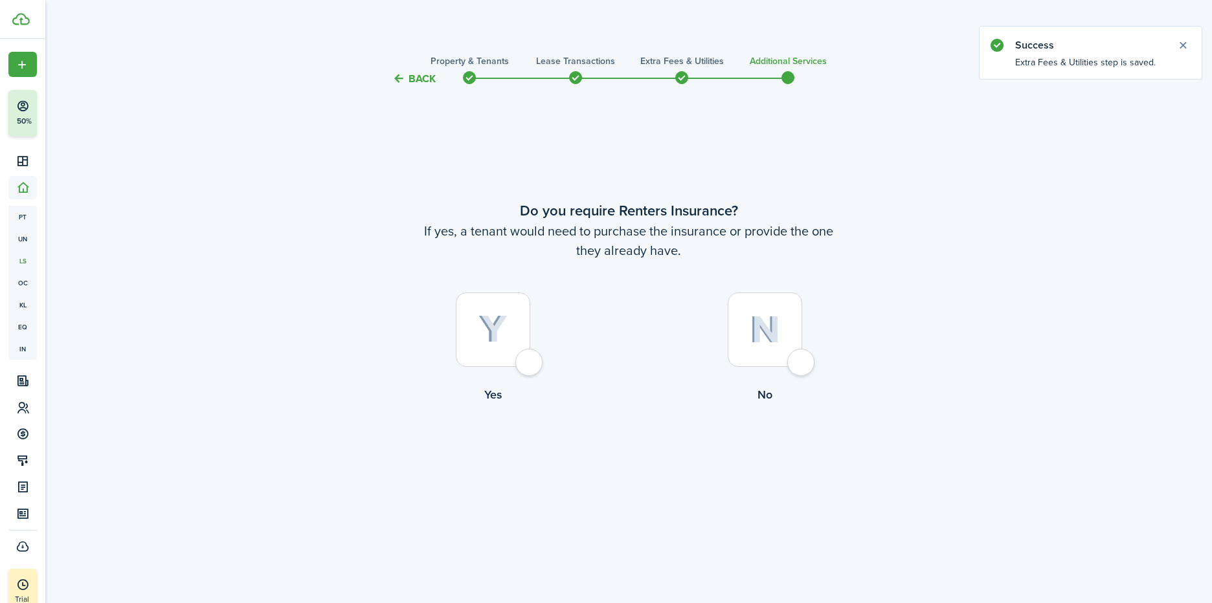
click at [792, 359] on div at bounding box center [764, 330] width 74 height 74
radio input "true"
click at [659, 461] on button "Complete move in" at bounding box center [628, 456] width 95 height 29
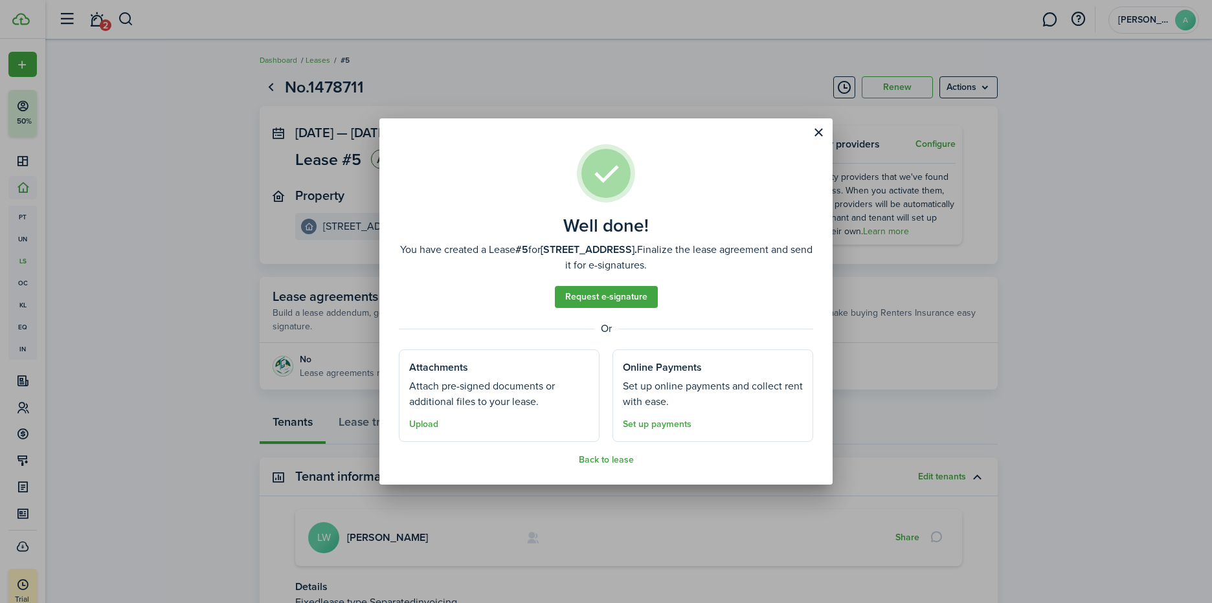
click at [816, 129] on button "Close modal" at bounding box center [818, 133] width 22 height 22
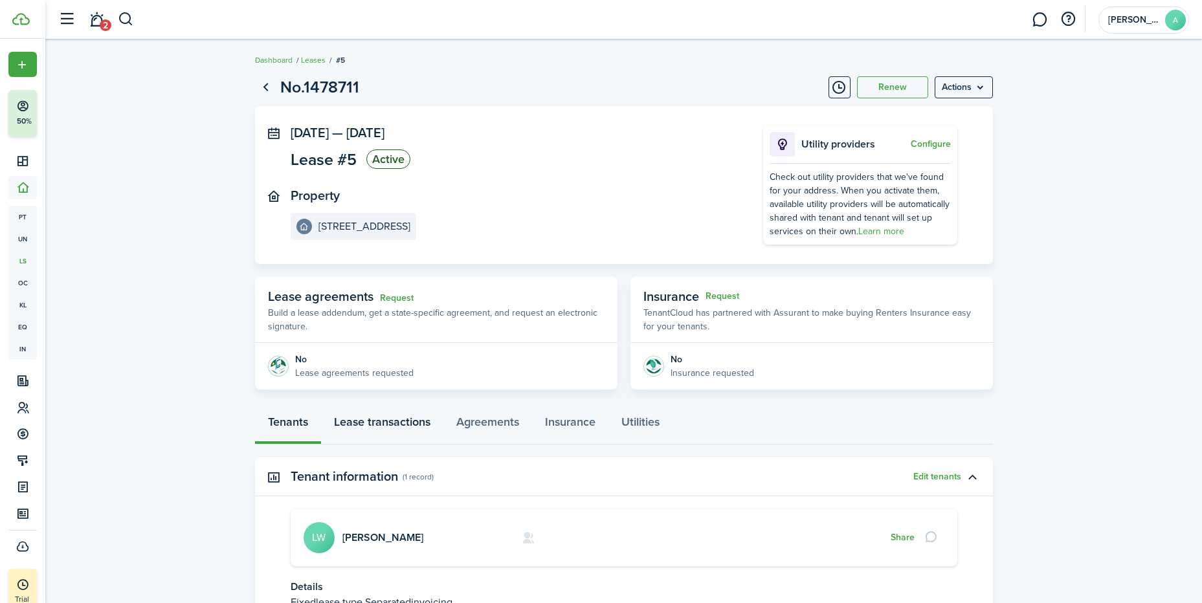
click at [387, 419] on link "Lease transactions" at bounding box center [382, 425] width 122 height 39
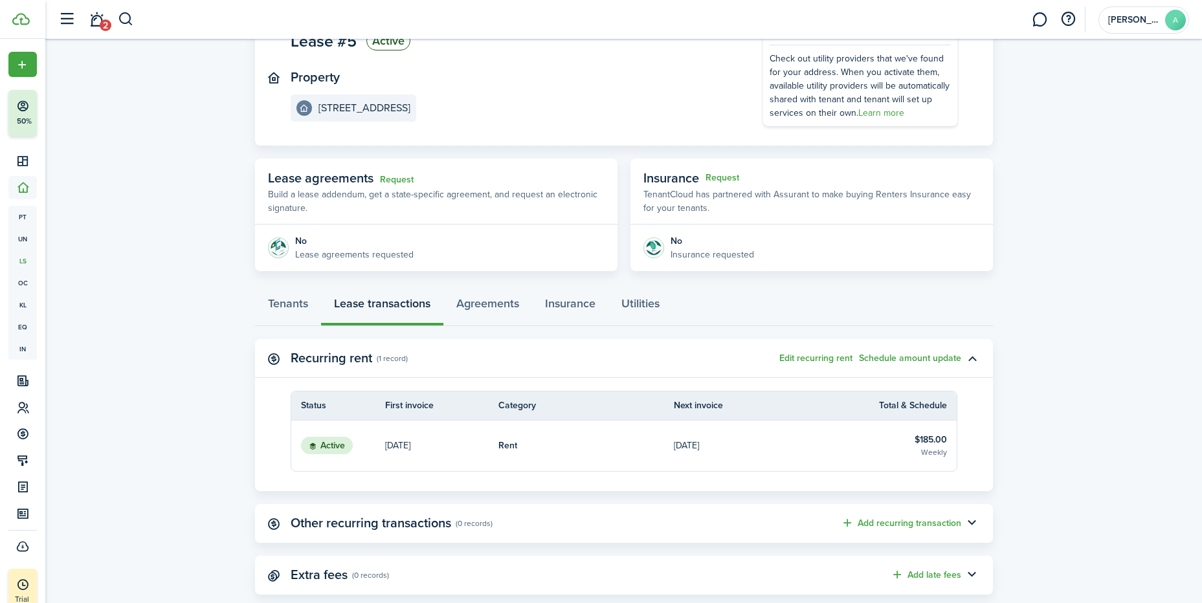
scroll to position [129, 0]
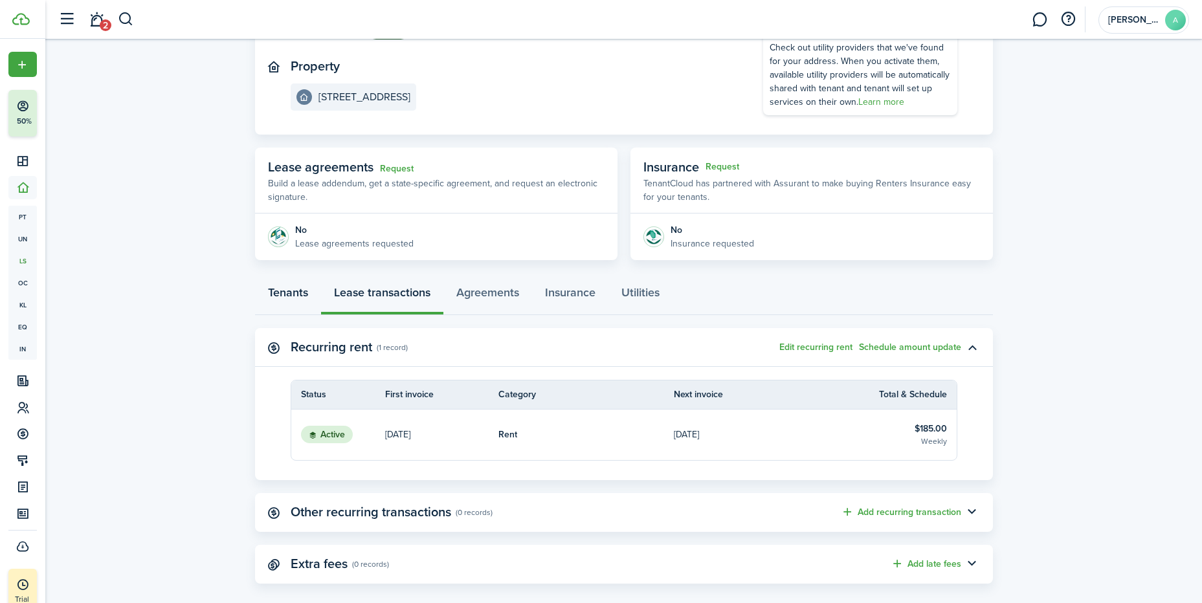
click at [276, 298] on link "Tenants" at bounding box center [288, 295] width 66 height 39
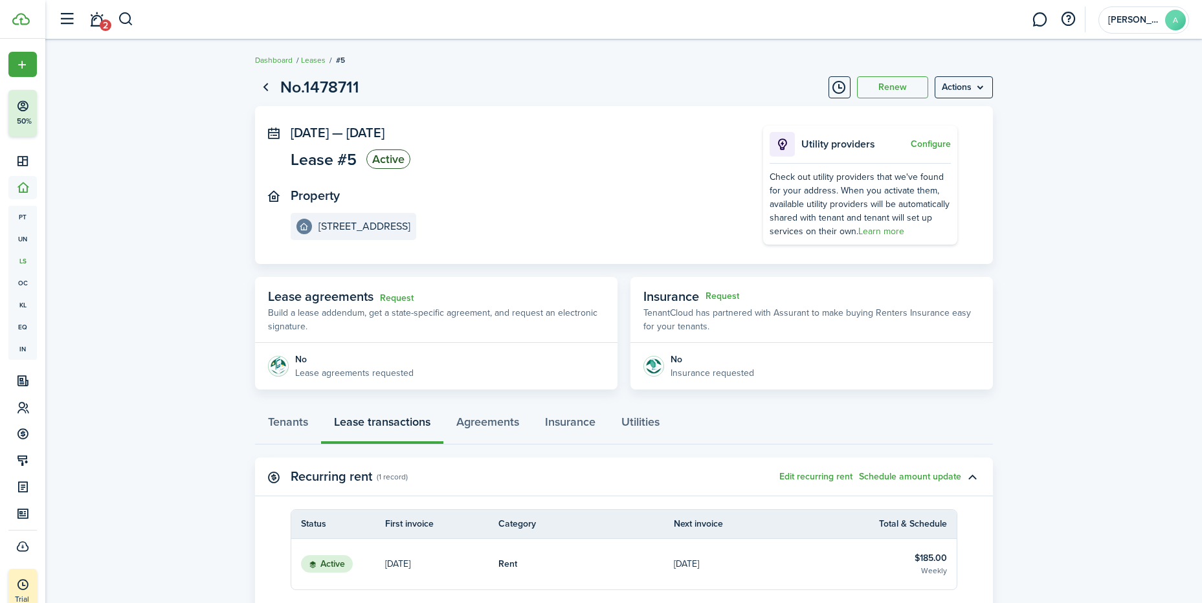
click at [264, 84] on link "Go back" at bounding box center [266, 87] width 22 height 22
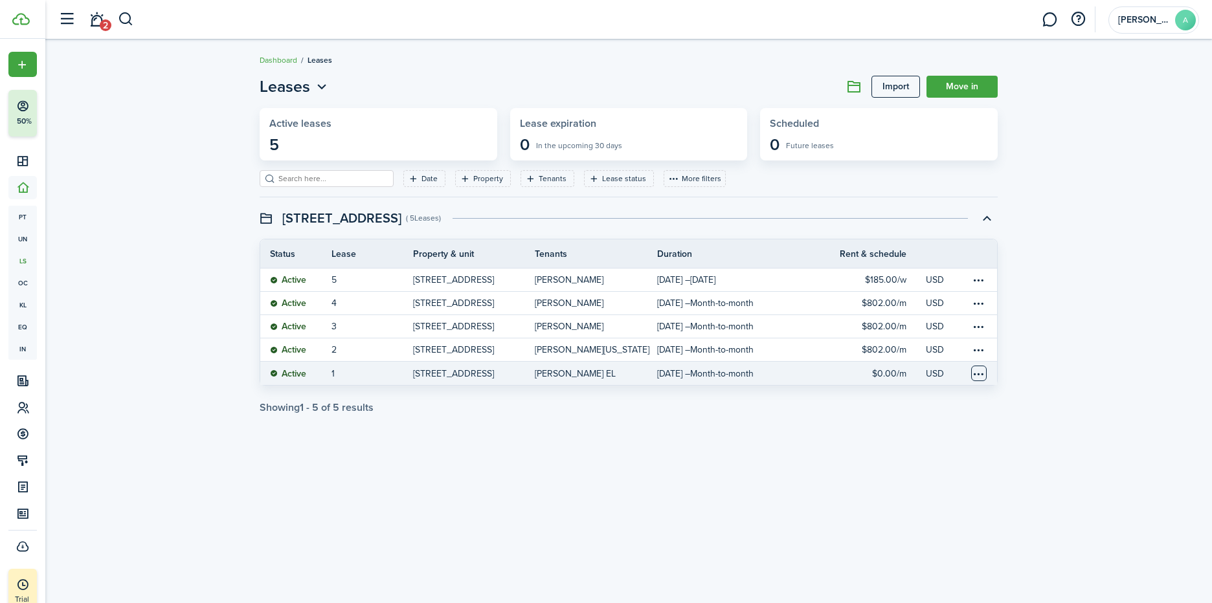
click at [976, 372] on table-menu-btn-icon at bounding box center [979, 374] width 16 height 16
click at [905, 443] on link "Renew" at bounding box center [929, 444] width 113 height 22
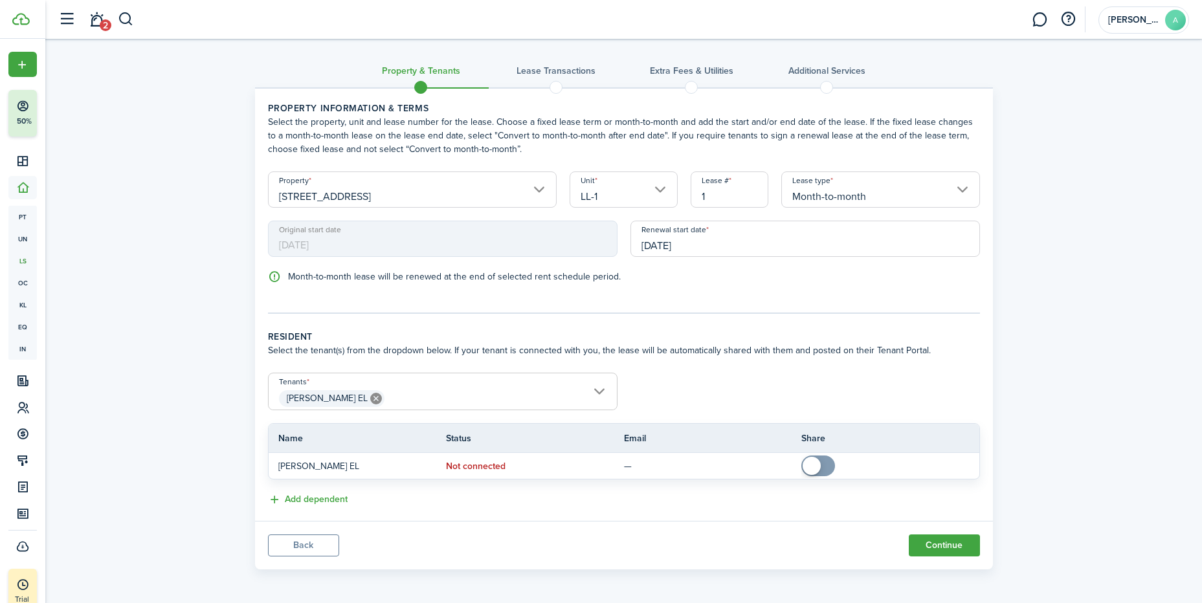
click at [958, 184] on input "Month-to-month" at bounding box center [880, 190] width 199 height 36
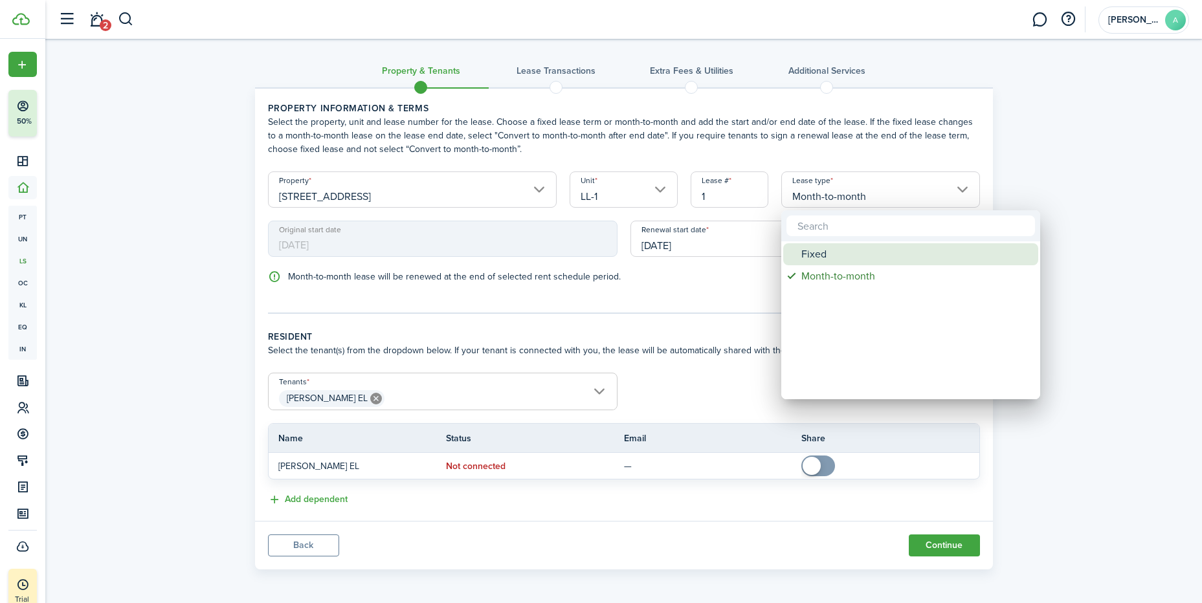
click at [824, 256] on div "Fixed" at bounding box center [915, 254] width 229 height 22
type input "Fixed"
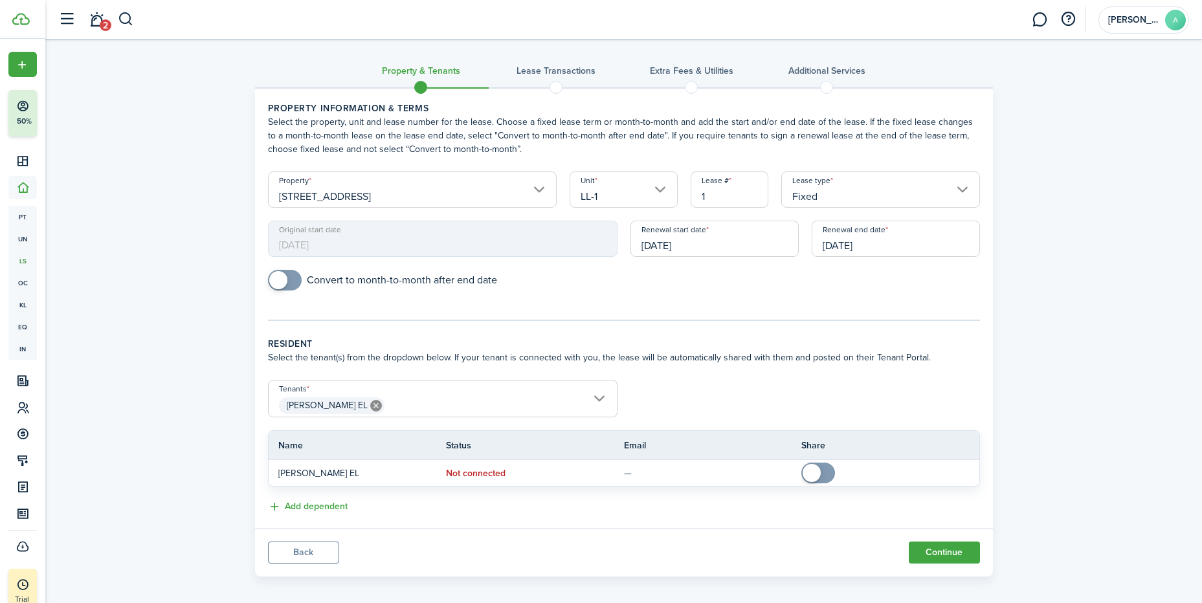
click at [896, 191] on input "Fixed" at bounding box center [880, 190] width 199 height 36
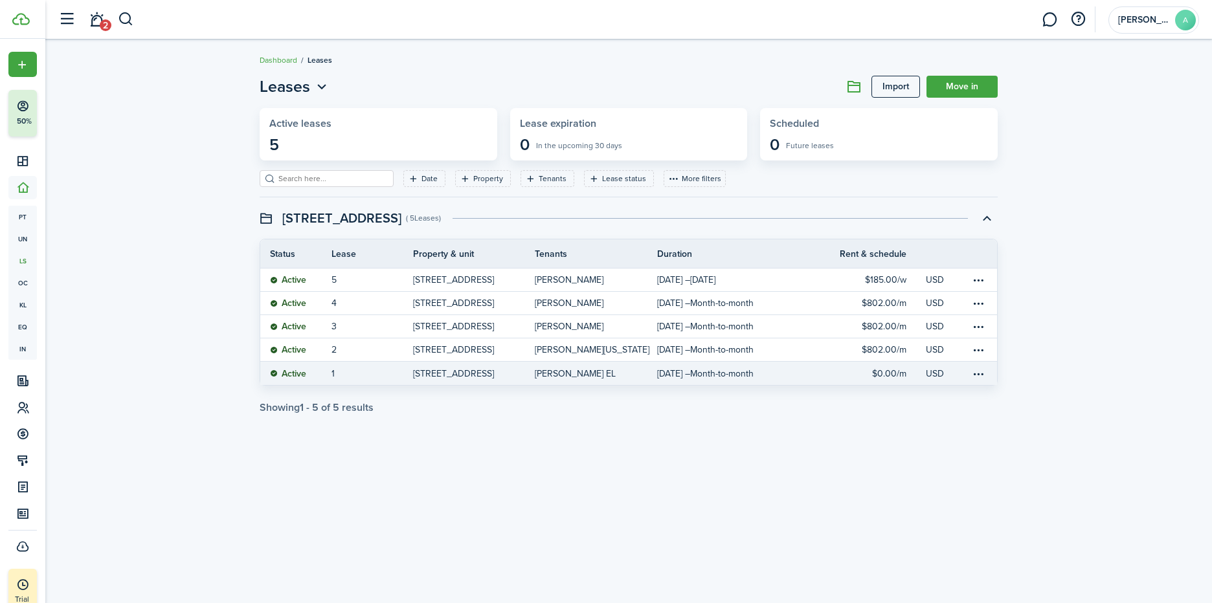
click at [529, 370] on link "[STREET_ADDRESS]" at bounding box center [474, 373] width 122 height 23
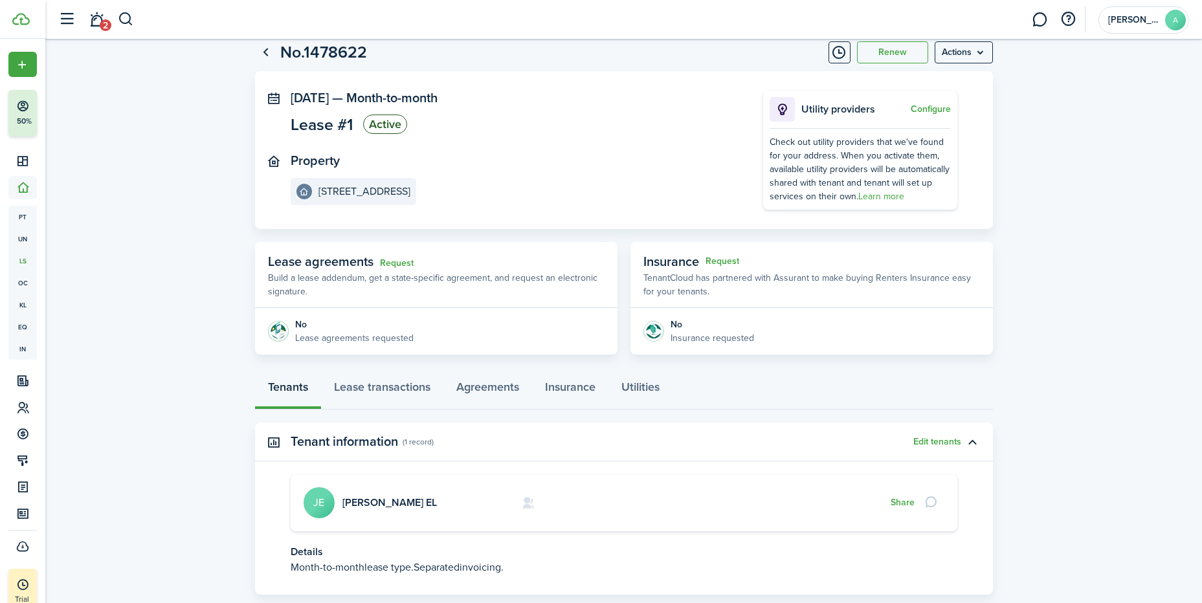
scroll to position [65, 0]
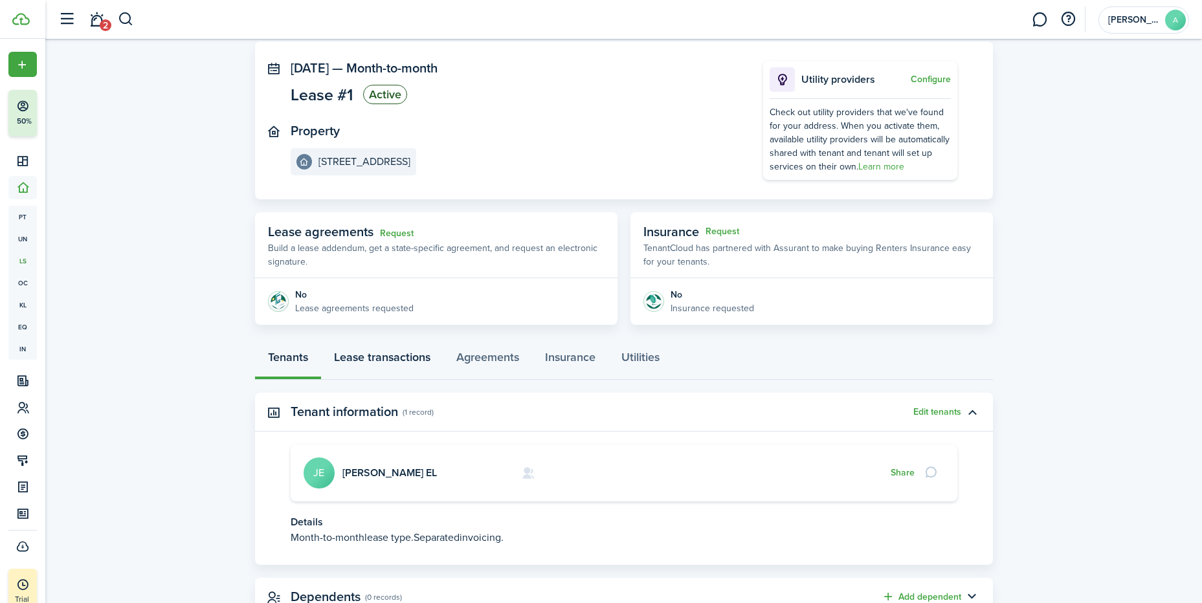
click at [394, 360] on link "Lease transactions" at bounding box center [382, 360] width 122 height 39
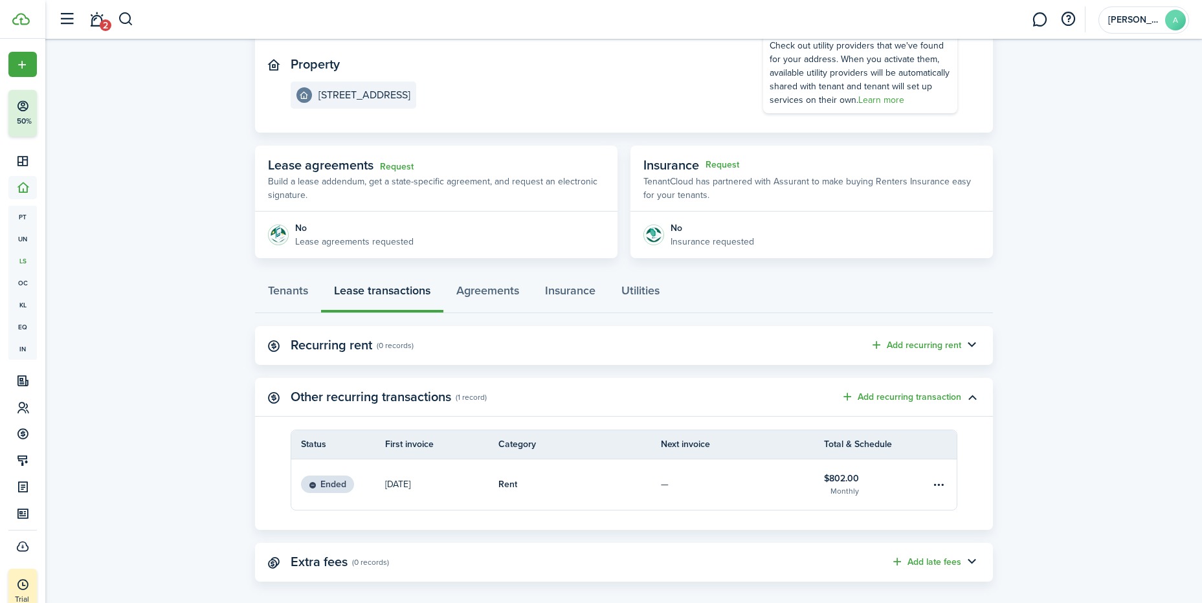
scroll to position [146, 0]
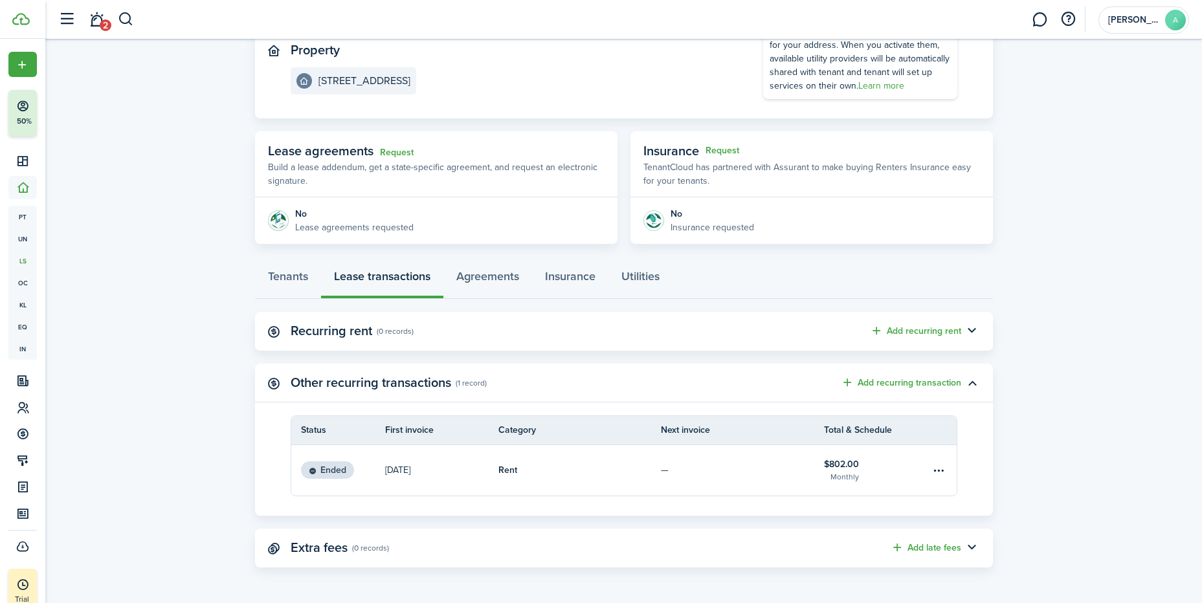
click at [498, 470] on table-info-title "Rent" at bounding box center [507, 470] width 19 height 14
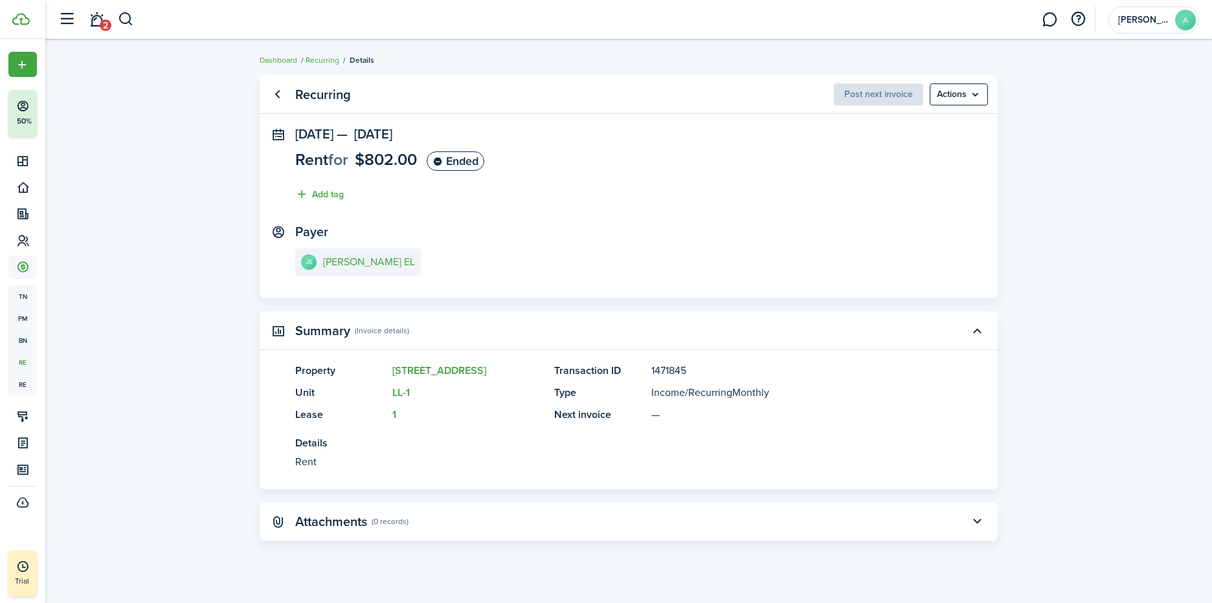
click at [966, 516] on button "button" at bounding box center [977, 522] width 22 height 22
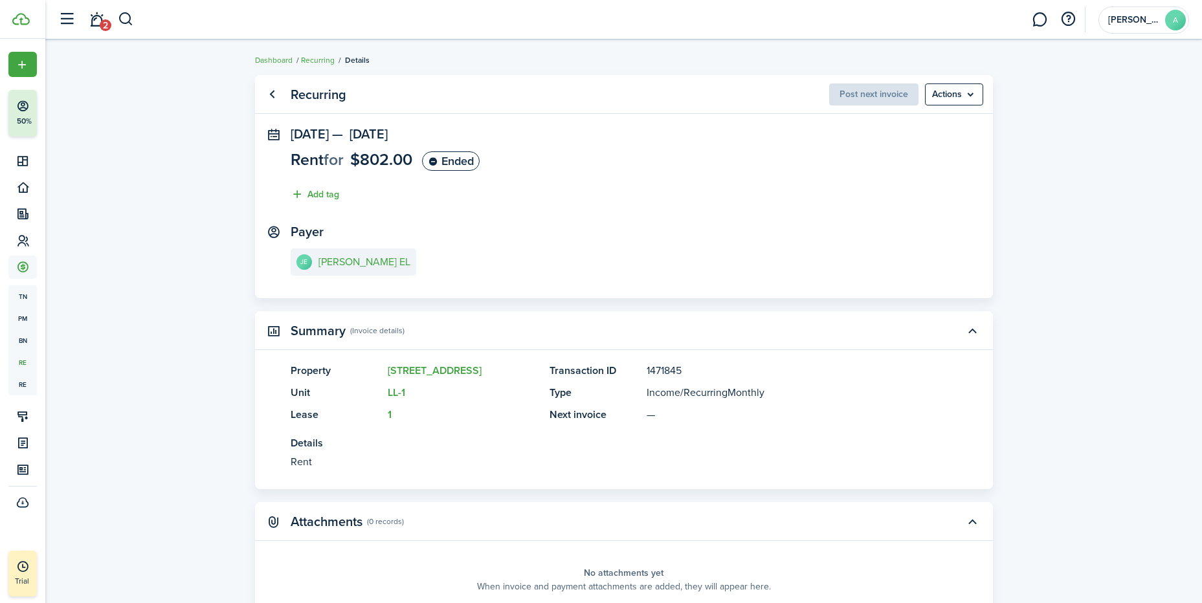
click at [454, 160] on status "Ended" at bounding box center [451, 160] width 58 height 19
click at [944, 98] on menu-btn "Actions" at bounding box center [954, 94] width 58 height 22
click at [446, 164] on status "Ended" at bounding box center [451, 160] width 58 height 19
click at [275, 92] on link "Go back" at bounding box center [272, 94] width 22 height 22
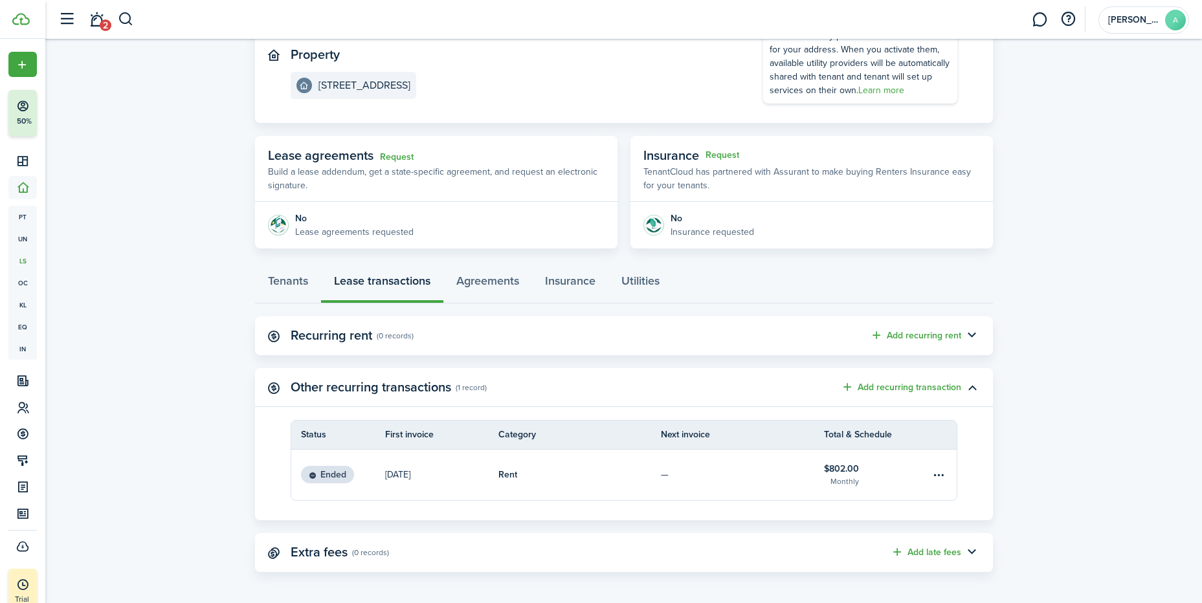
scroll to position [146, 0]
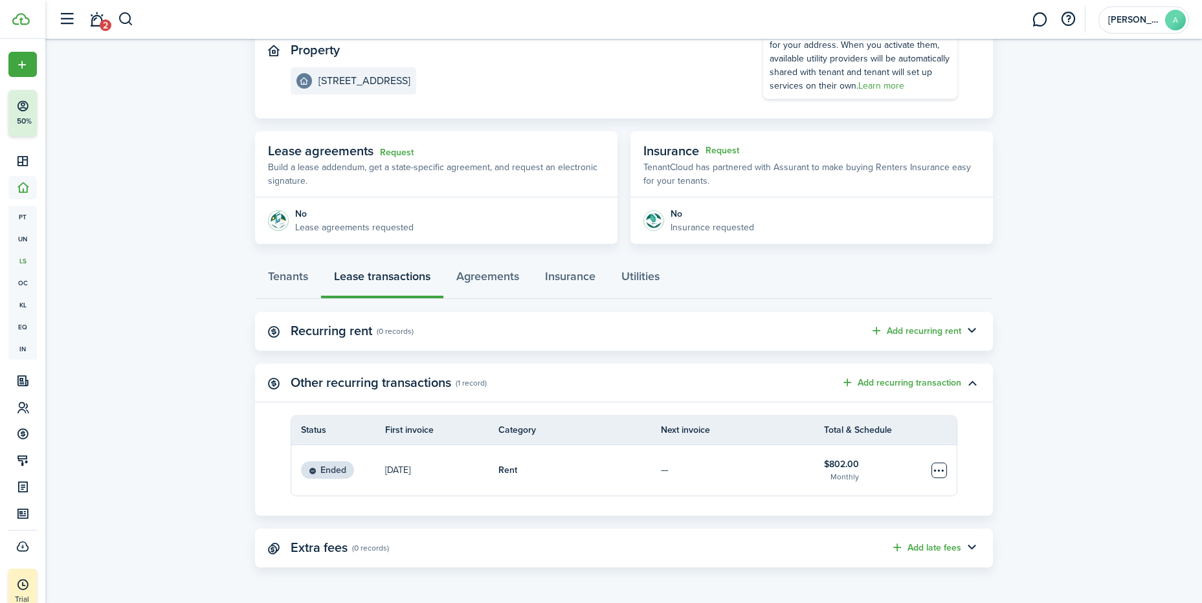
click at [935, 471] on table-menu-btn-icon "Open menu" at bounding box center [939, 471] width 16 height 16
click at [1036, 472] on lease-view "No.1478622 Renew Actions [DATE] — Month-to-month Lease #1 Active Property [STRE…" at bounding box center [623, 248] width 1157 height 651
click at [968, 329] on button "button" at bounding box center [972, 331] width 22 height 22
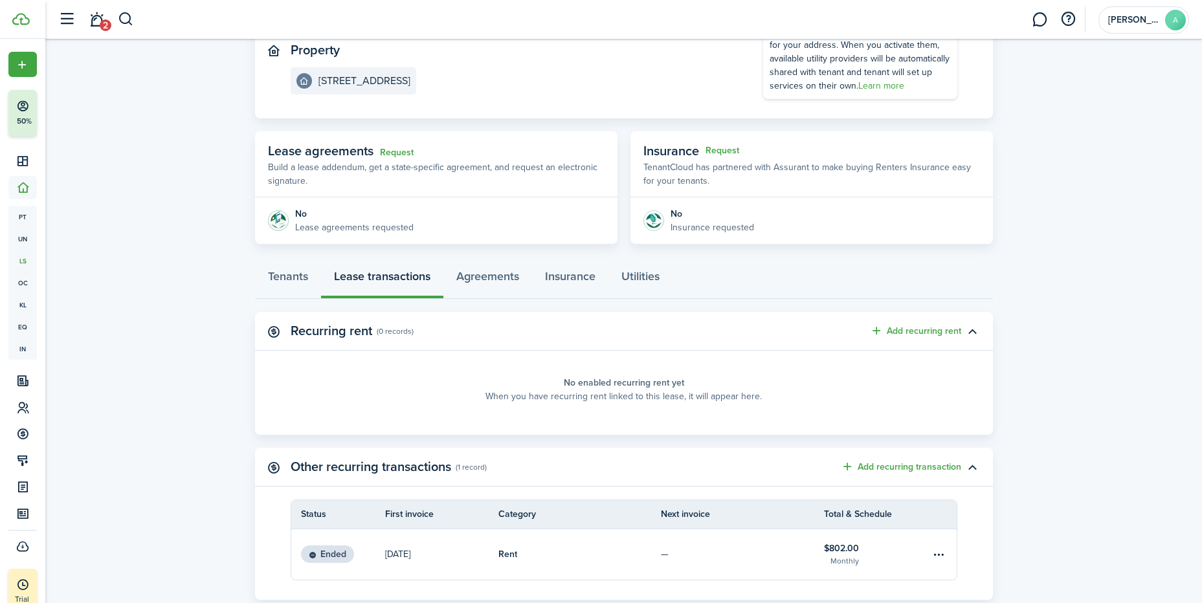
click at [937, 328] on button "Add recurring rent" at bounding box center [915, 331] width 91 height 15
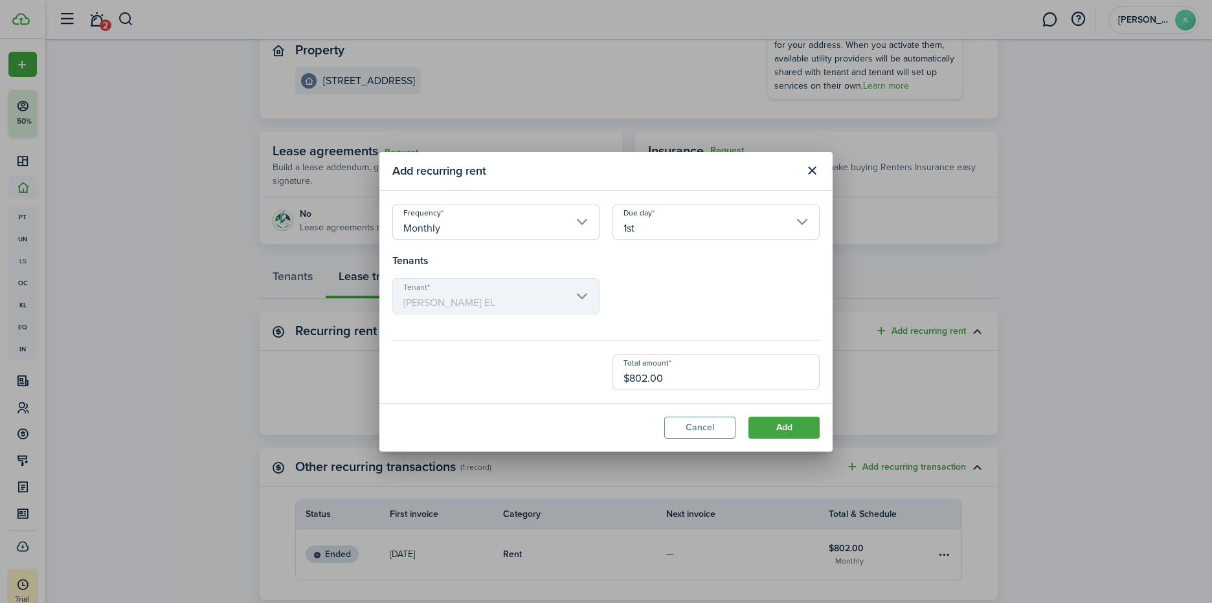
click at [778, 227] on input "1st" at bounding box center [715, 222] width 207 height 36
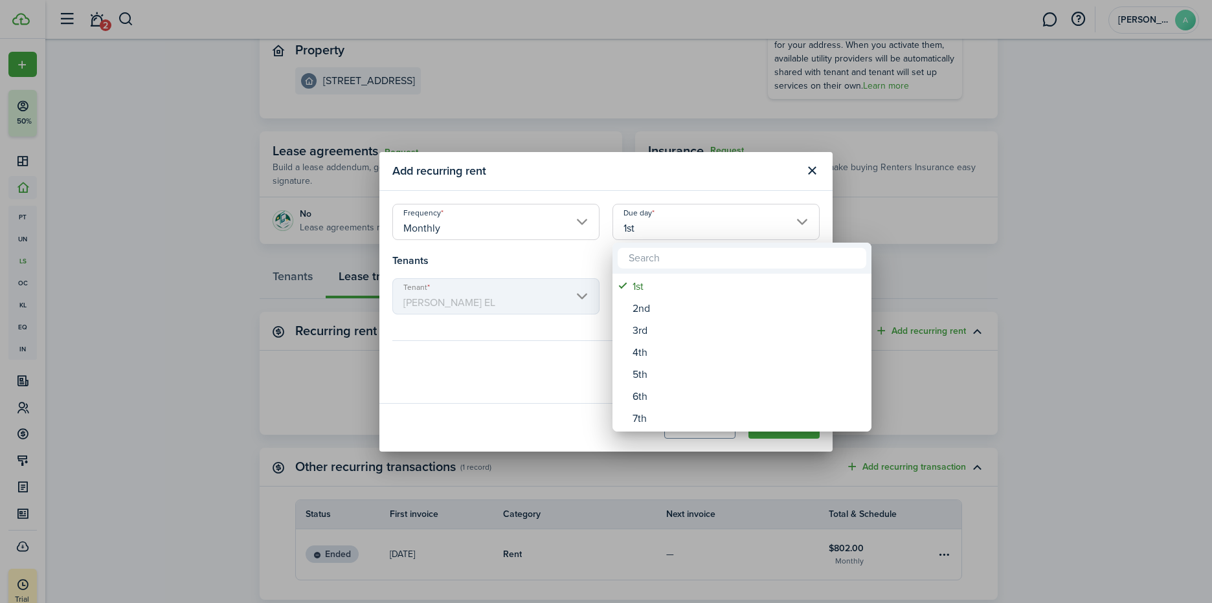
click at [531, 228] on div at bounding box center [605, 301] width 1419 height 810
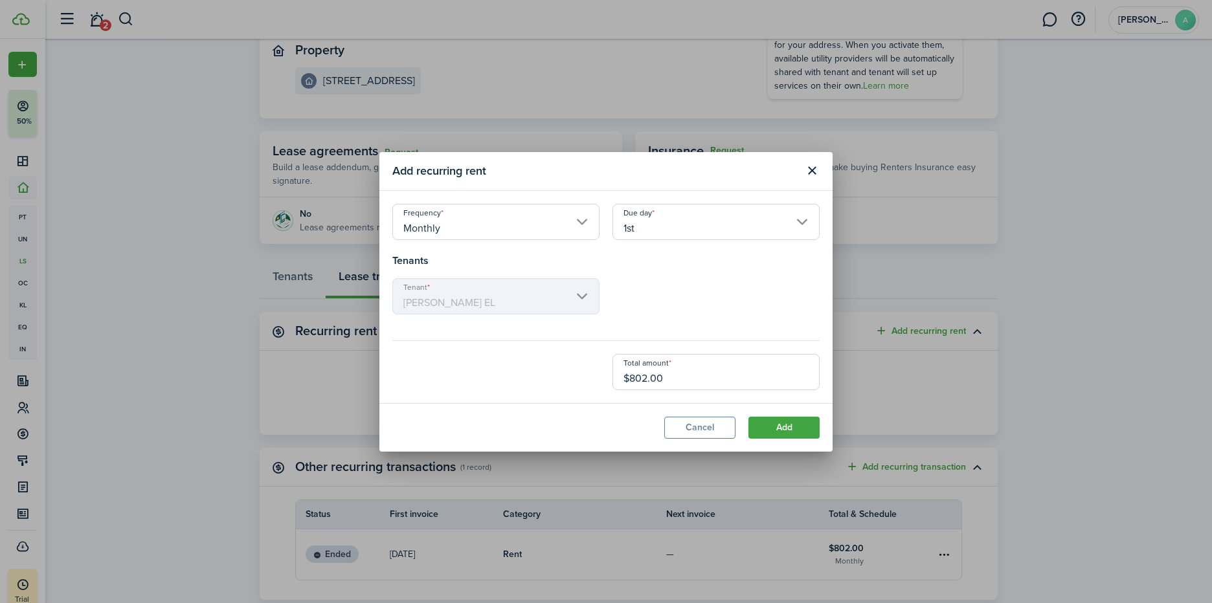
click at [578, 223] on input "Monthly" at bounding box center [495, 222] width 207 height 36
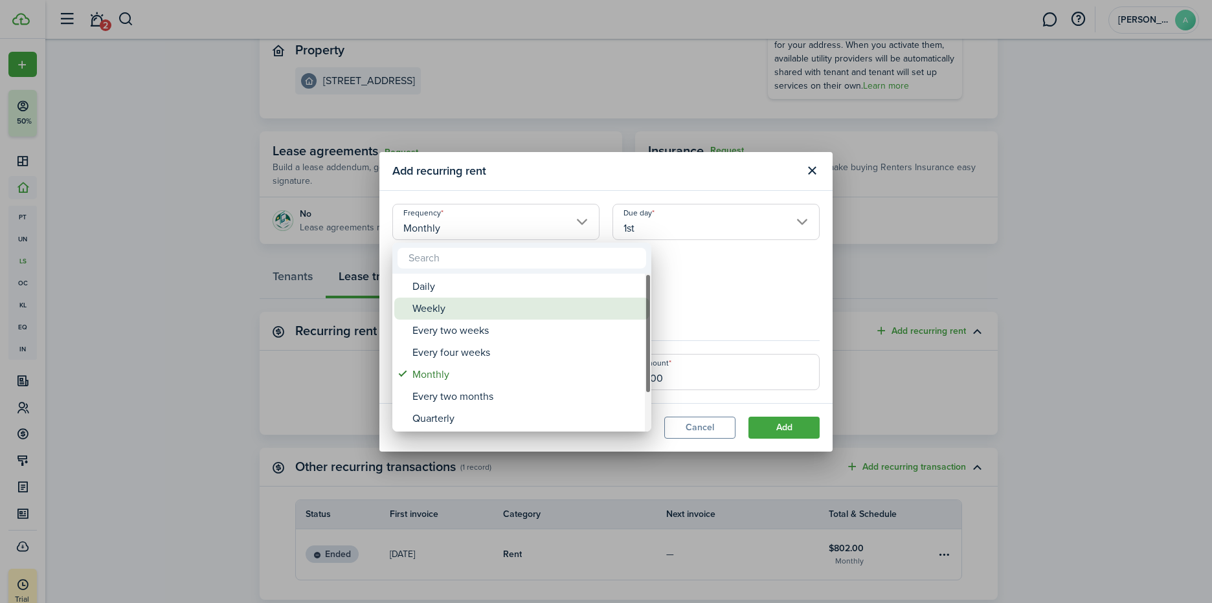
click at [466, 305] on div "Weekly" at bounding box center [526, 309] width 229 height 22
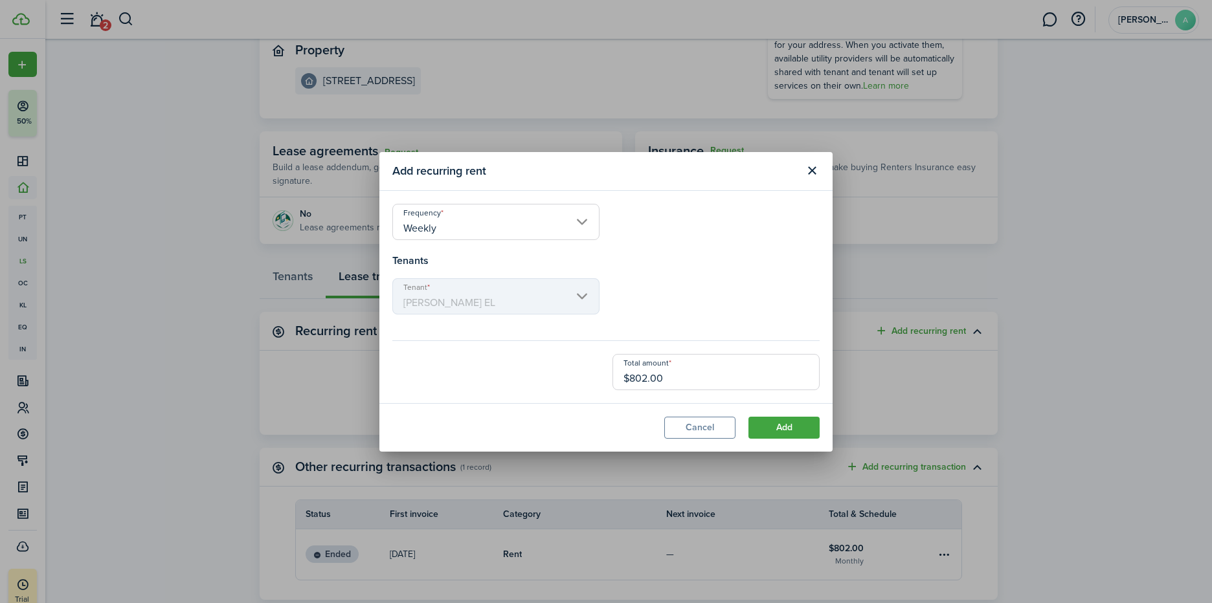
click at [543, 225] on input "Weekly" at bounding box center [495, 222] width 207 height 36
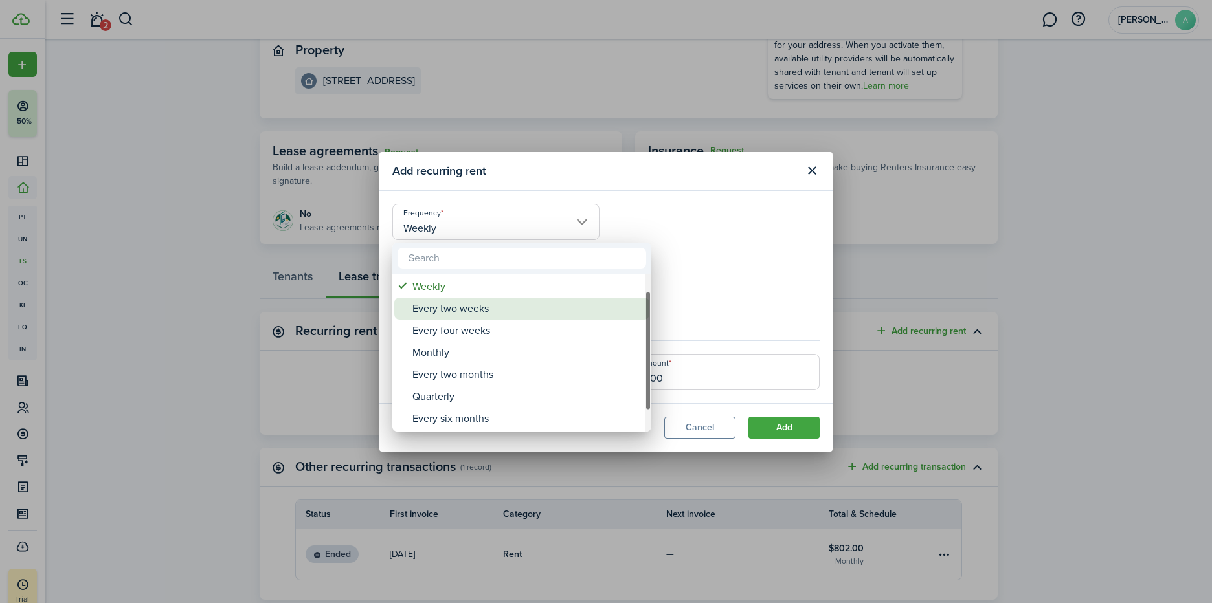
click at [495, 307] on div "Every two weeks" at bounding box center [526, 309] width 229 height 22
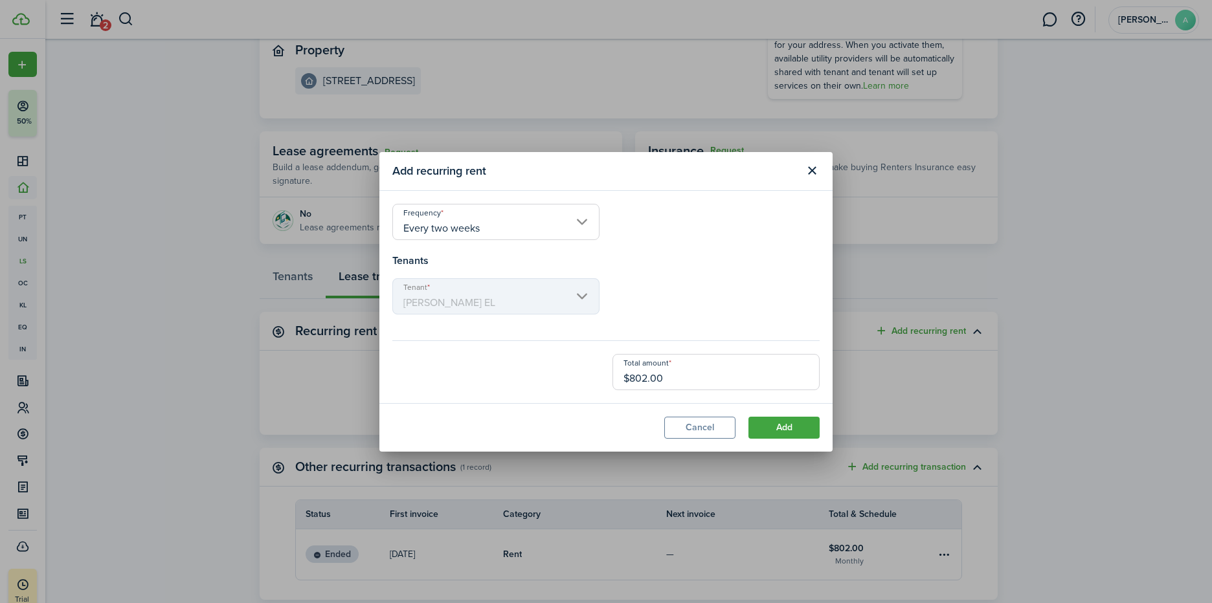
click at [560, 217] on input "Every two weeks" at bounding box center [495, 222] width 207 height 36
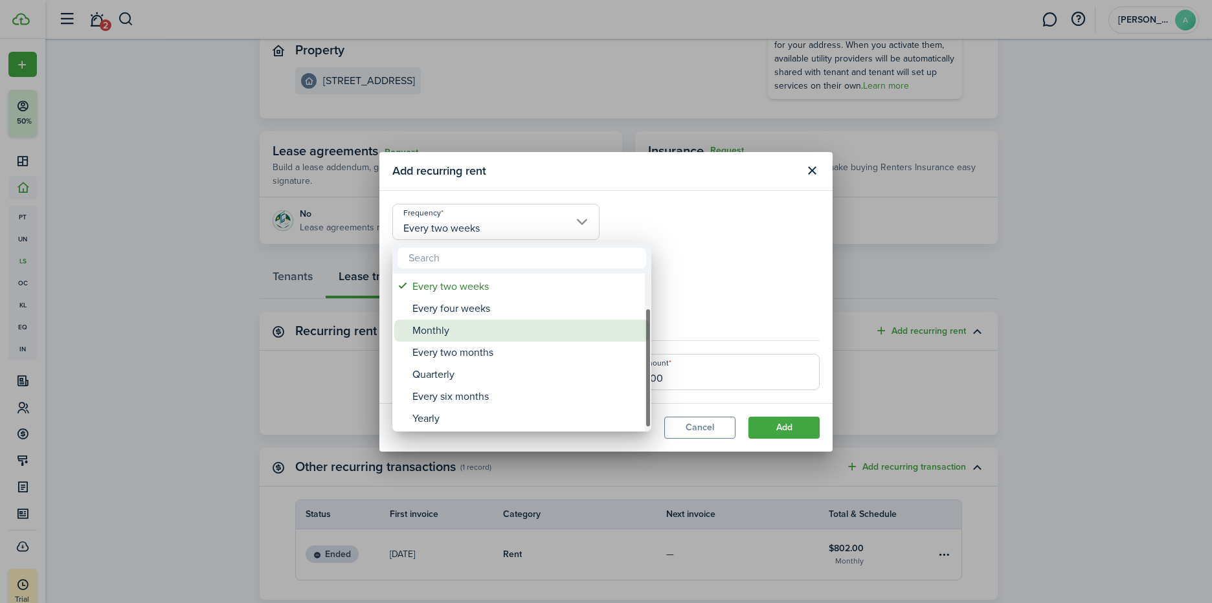
click at [512, 334] on div "Monthly" at bounding box center [526, 331] width 229 height 22
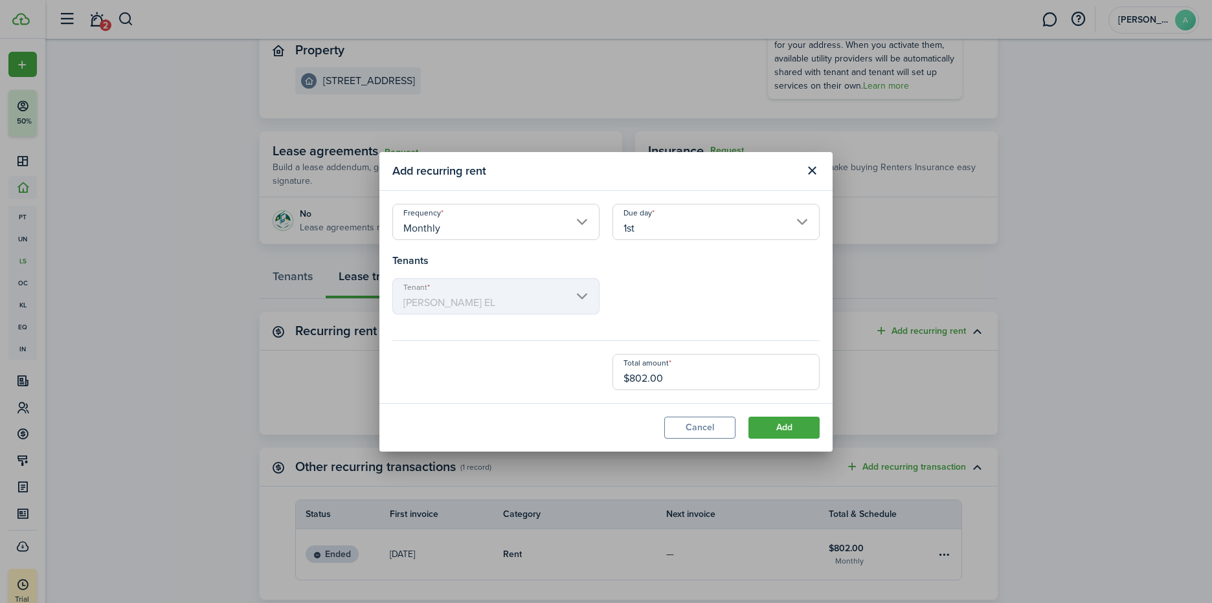
click at [795, 221] on input "1st" at bounding box center [715, 222] width 207 height 36
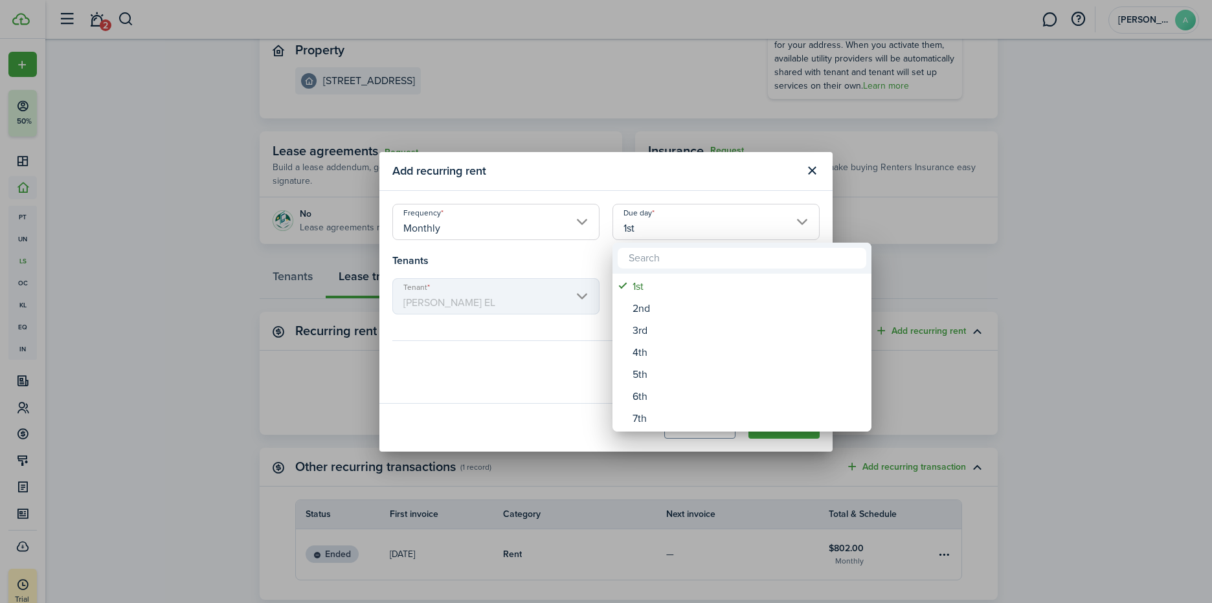
click at [784, 183] on div at bounding box center [605, 301] width 1419 height 810
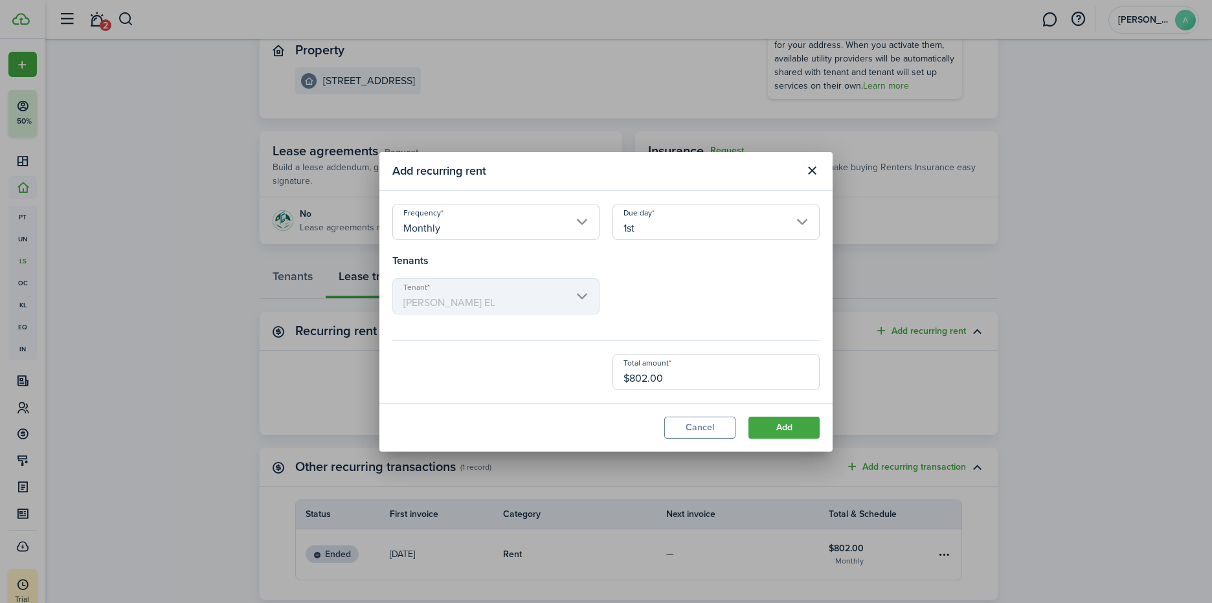
click at [806, 215] on input "1st" at bounding box center [715, 222] width 207 height 36
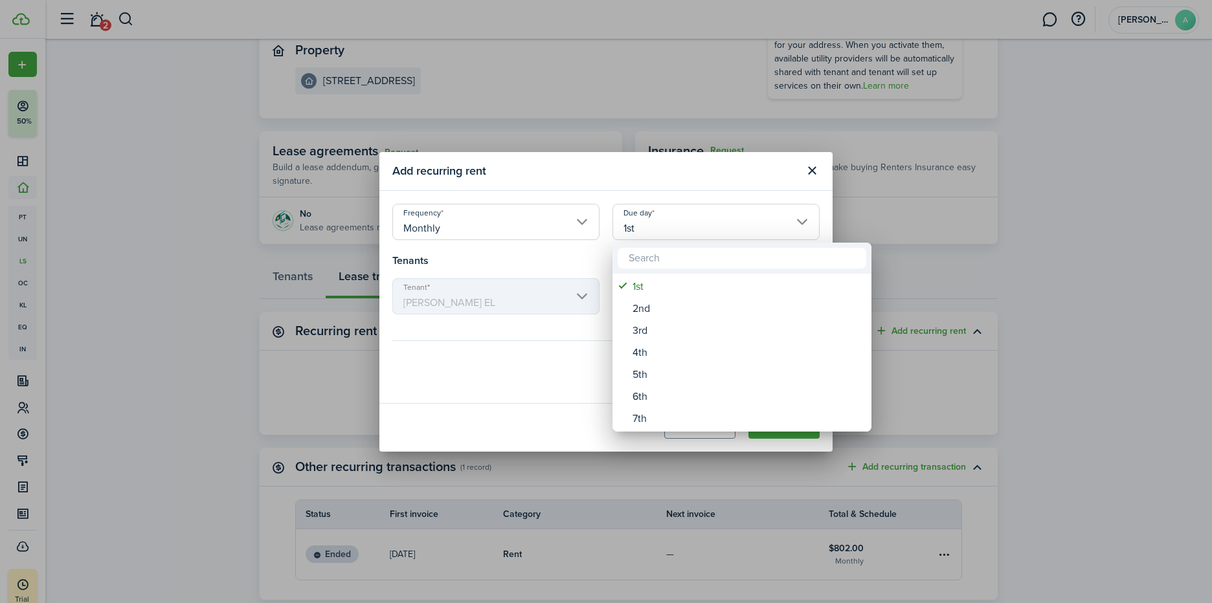
click at [783, 195] on div at bounding box center [605, 301] width 1419 height 810
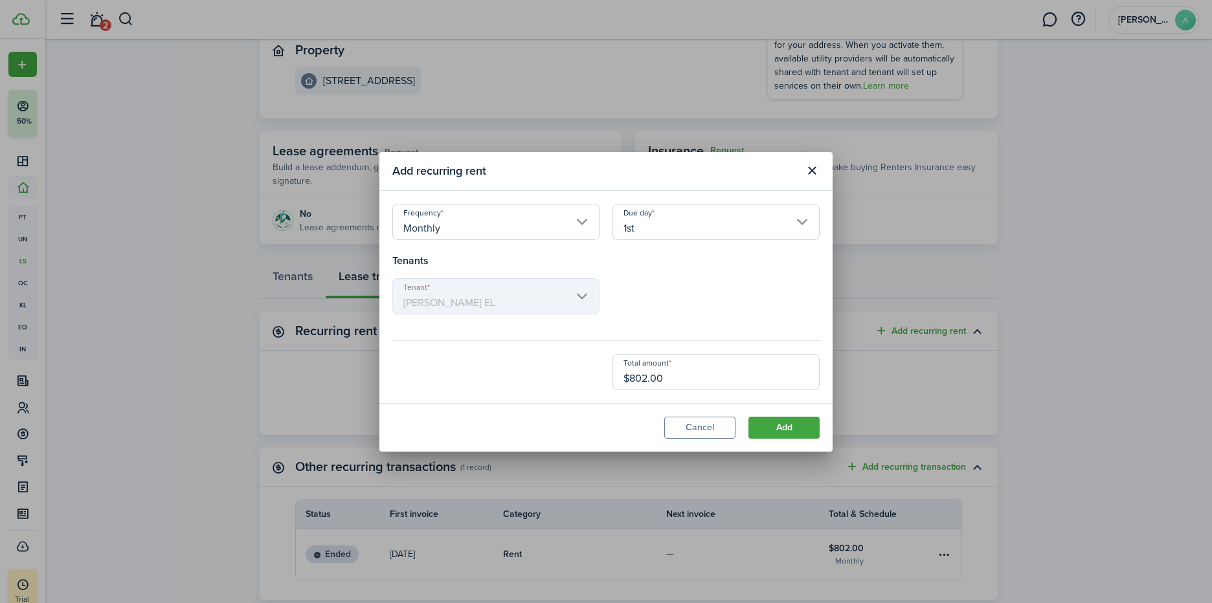
click at [572, 228] on input "Monthly" at bounding box center [495, 222] width 207 height 36
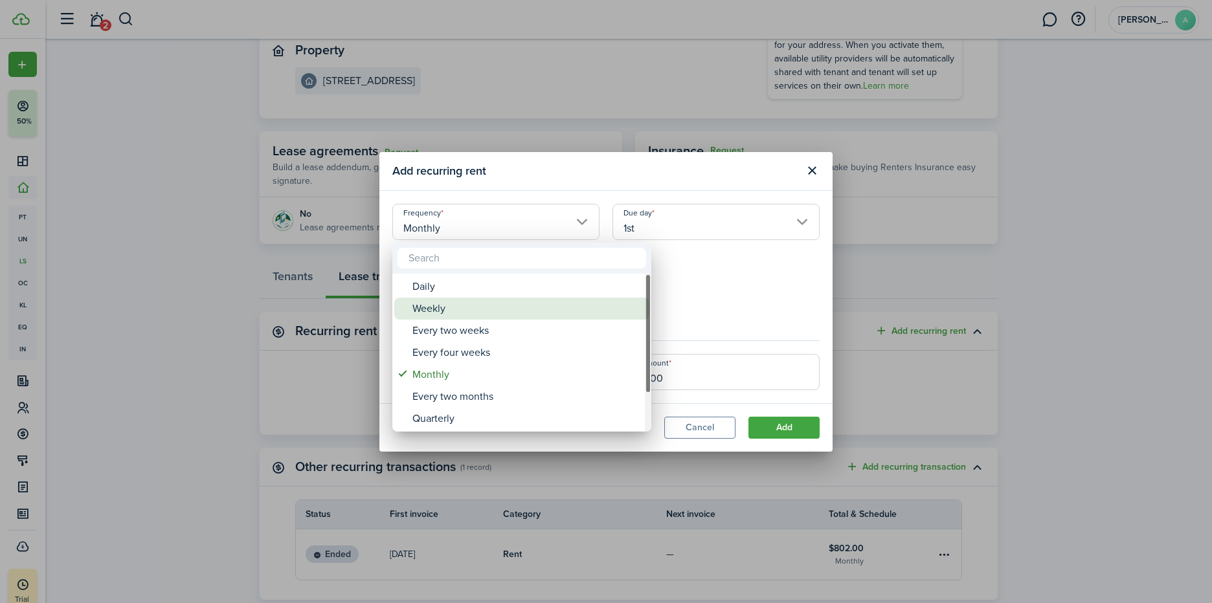
click at [445, 310] on div "Weekly" at bounding box center [526, 309] width 229 height 22
type input "Weekly"
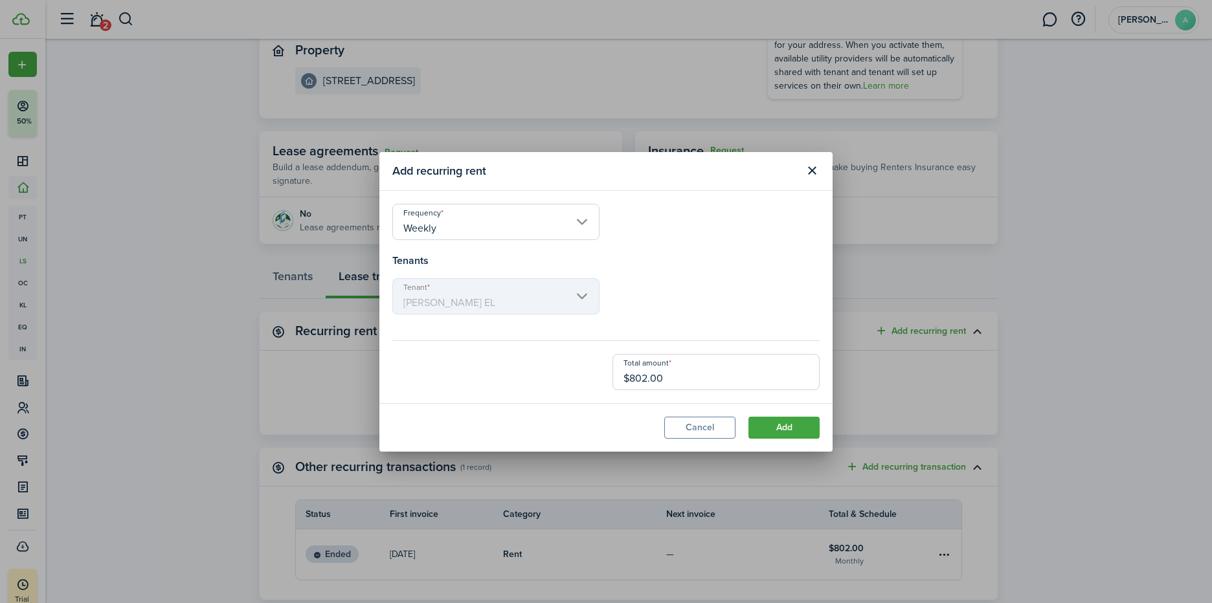
click at [637, 261] on h4 "Tenants" at bounding box center [605, 261] width 427 height 16
click at [630, 377] on input "$802.00" at bounding box center [715, 372] width 207 height 36
click at [647, 377] on input "$802.00" at bounding box center [715, 372] width 207 height 36
type input "$185.00"
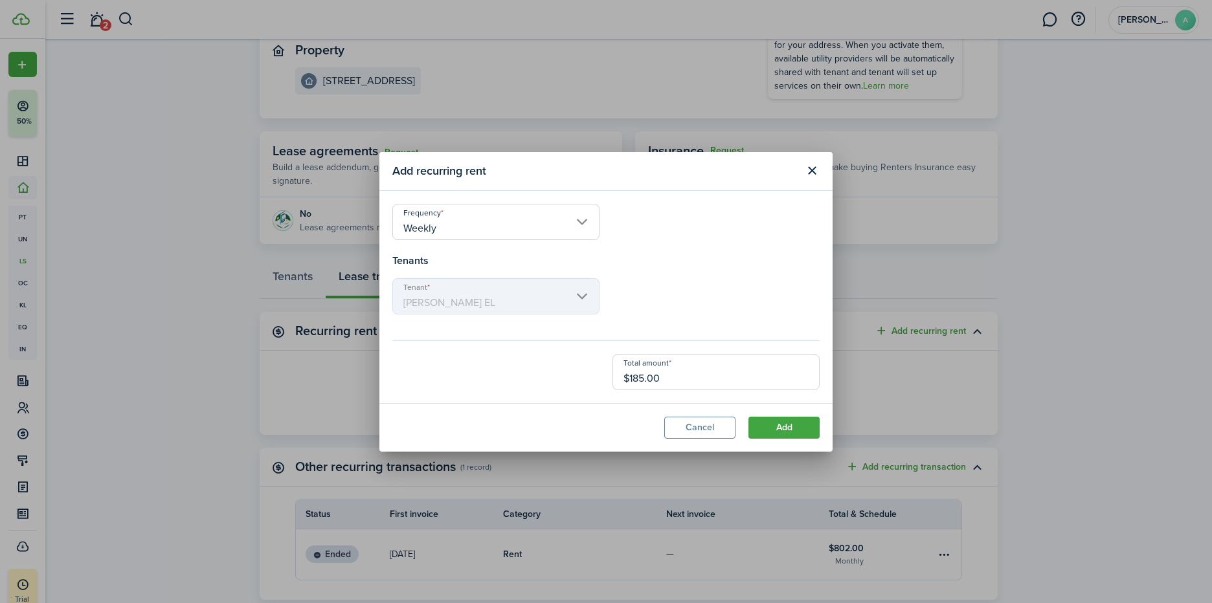
click at [799, 428] on button "Add" at bounding box center [783, 428] width 71 height 22
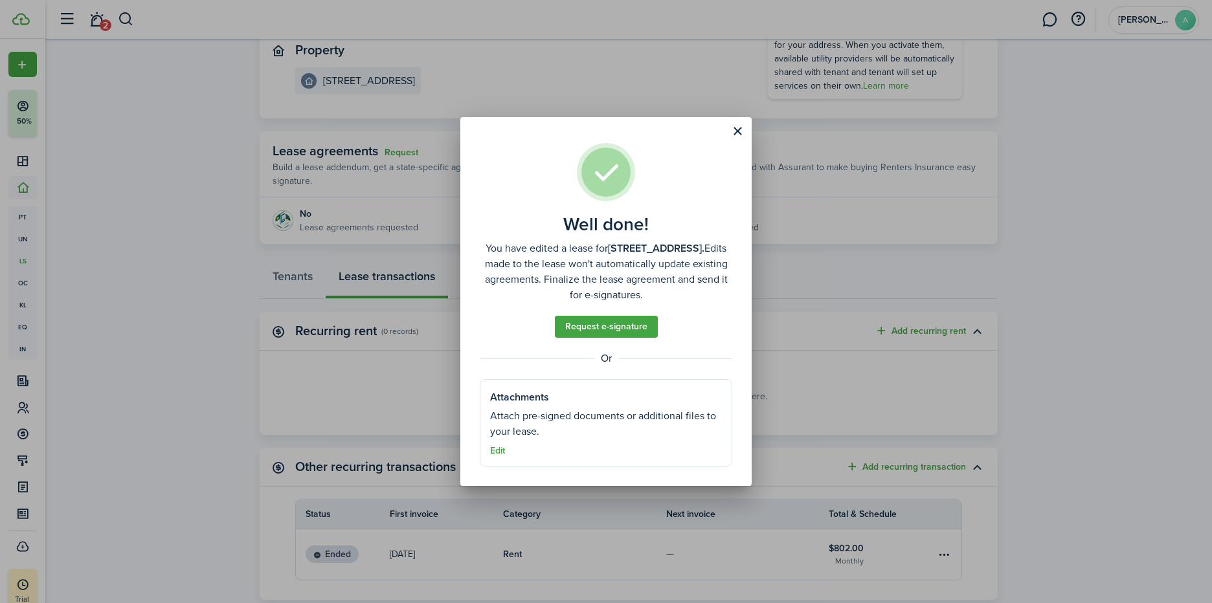
click at [740, 128] on button "Close modal" at bounding box center [737, 131] width 22 height 22
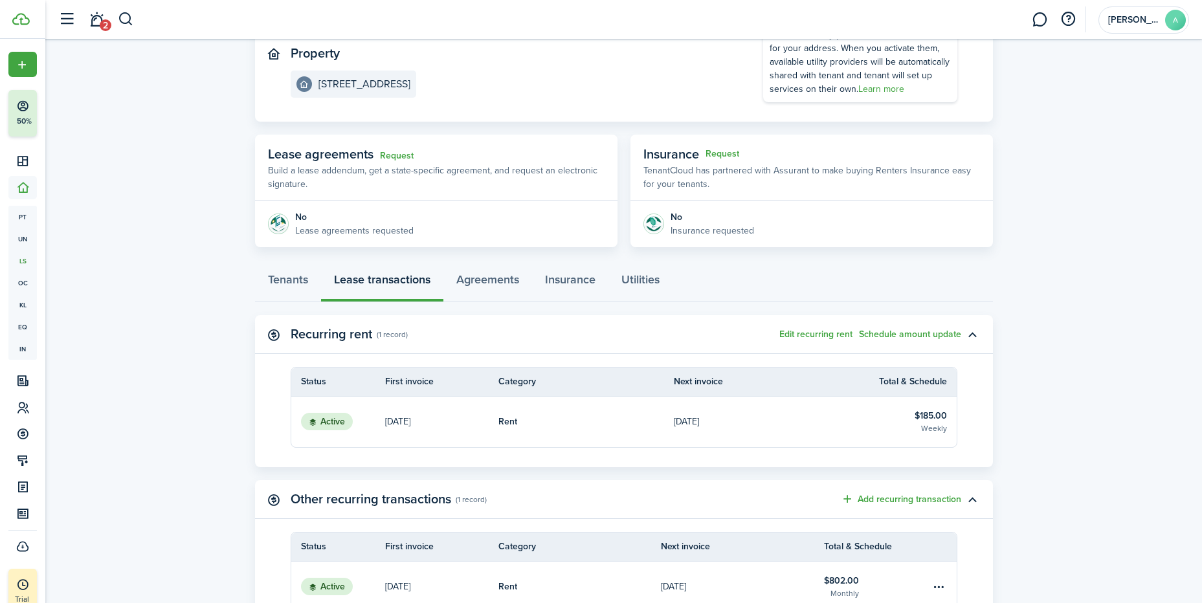
scroll to position [0, 0]
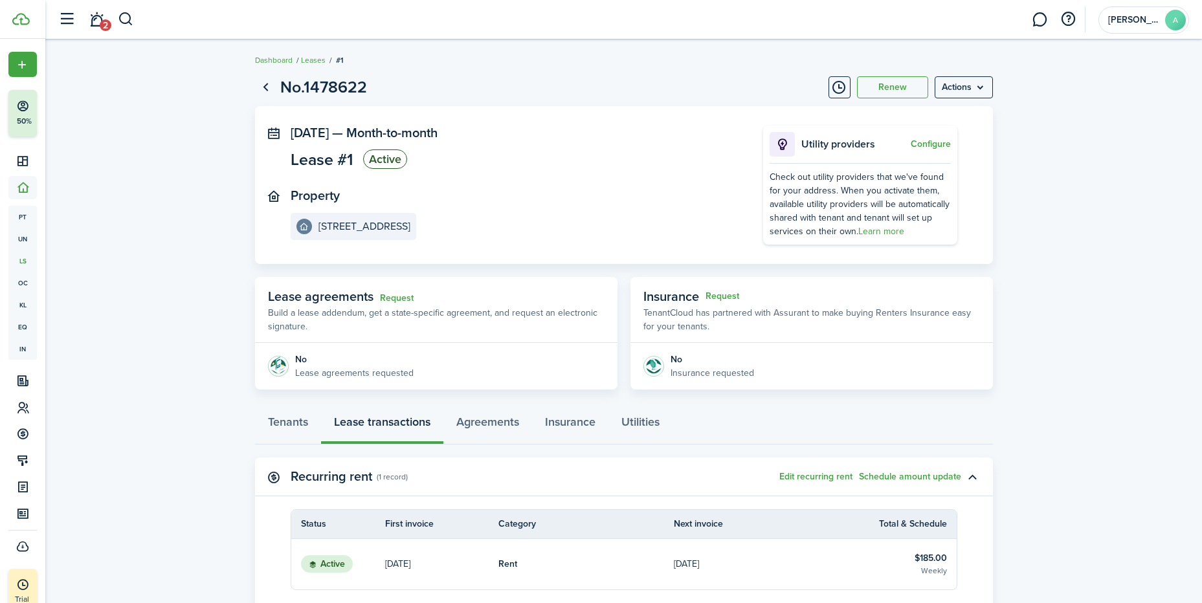
click at [264, 80] on link "Go back" at bounding box center [266, 87] width 22 height 22
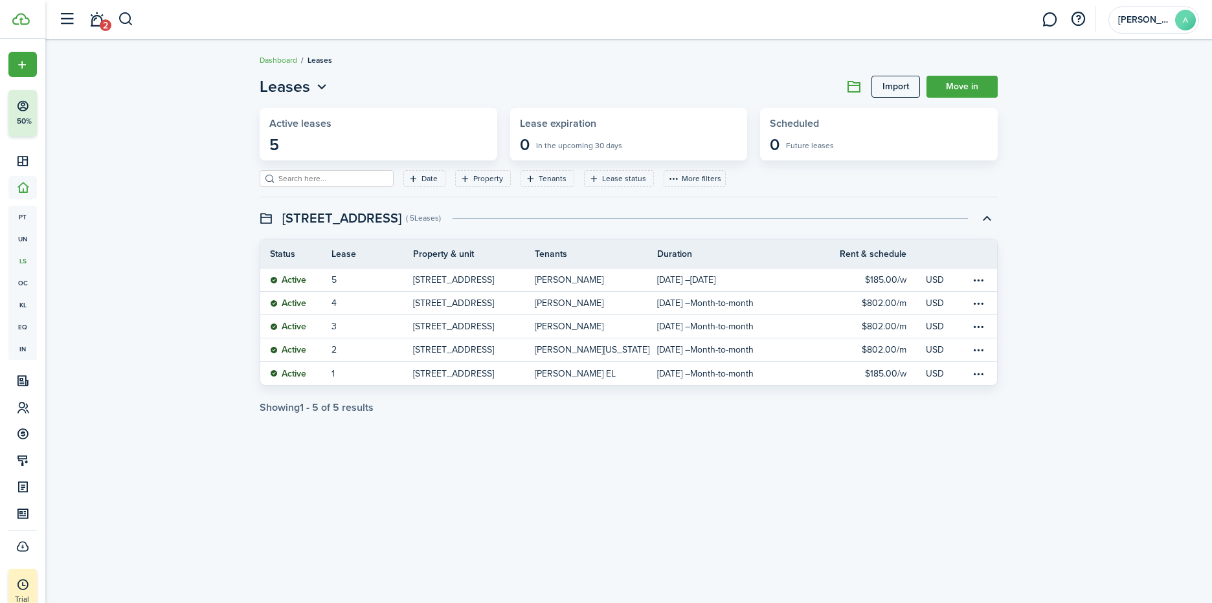
click at [267, 57] on link "Dashboard" at bounding box center [279, 60] width 38 height 12
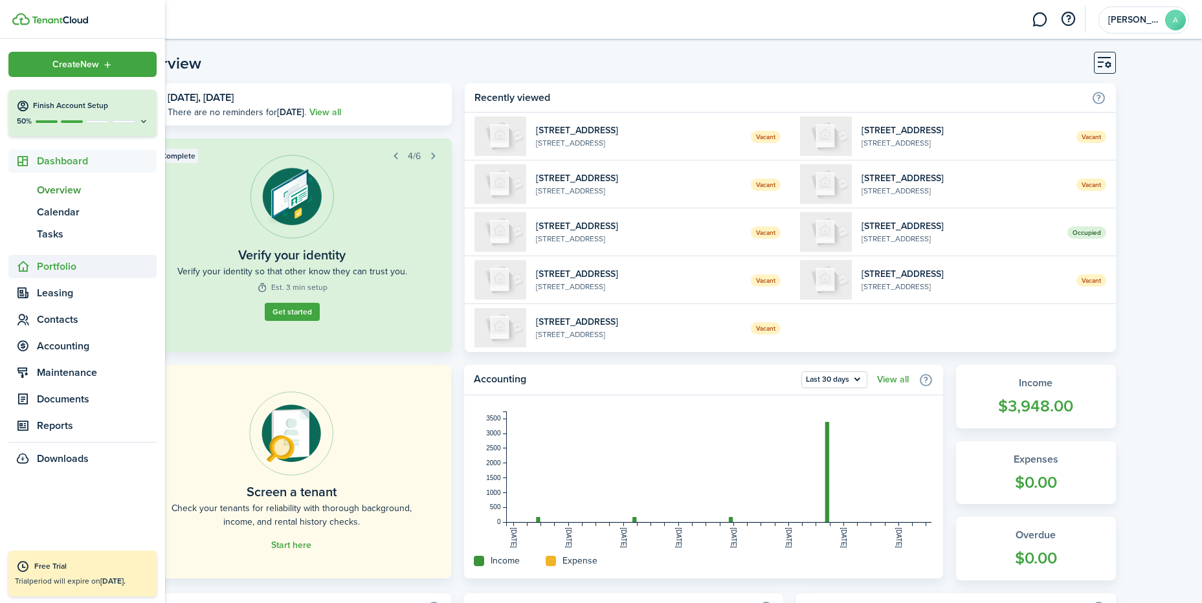
click at [54, 269] on span "Portfolio" at bounding box center [97, 267] width 120 height 16
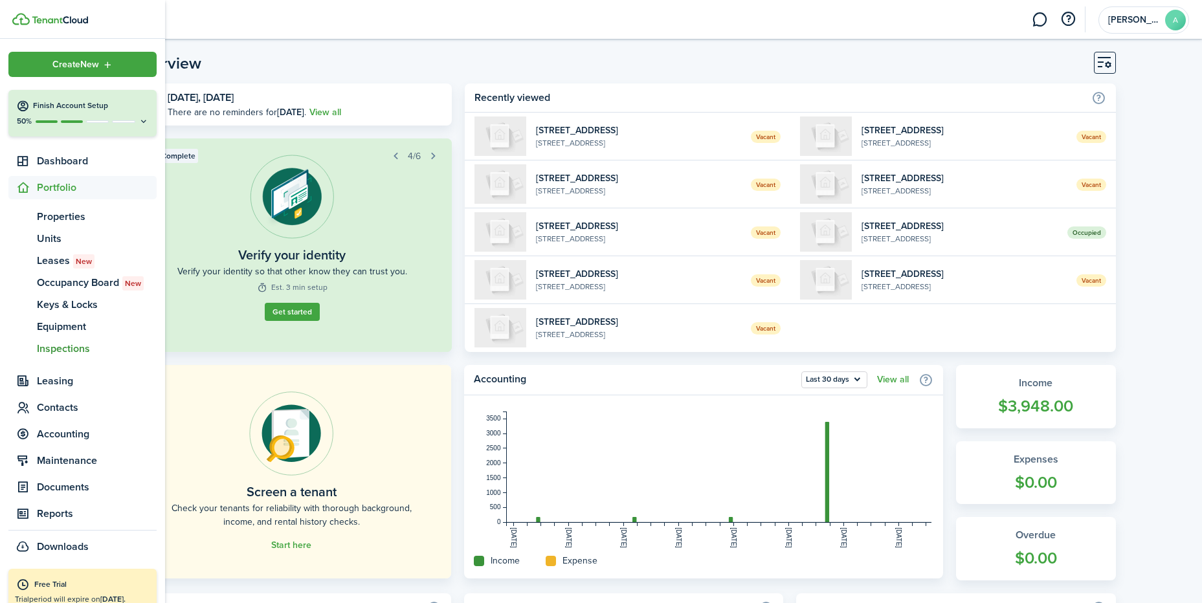
click at [89, 352] on span "Inspections" at bounding box center [97, 349] width 120 height 16
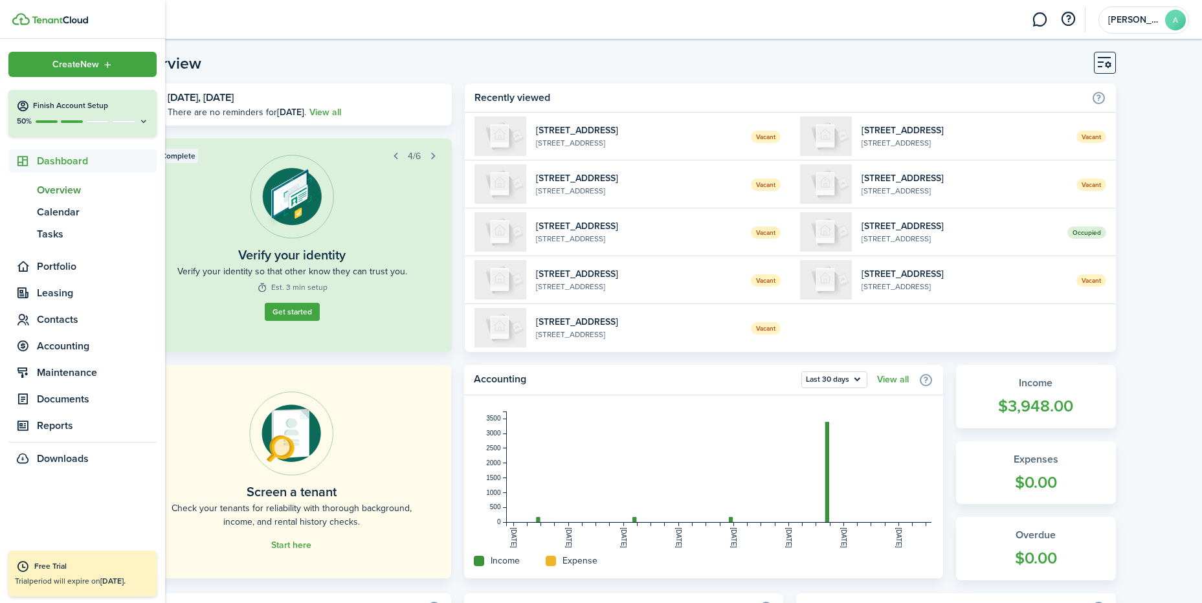
click at [63, 189] on span "Overview" at bounding box center [97, 191] width 120 height 16
click at [54, 265] on span "Portfolio" at bounding box center [97, 267] width 120 height 16
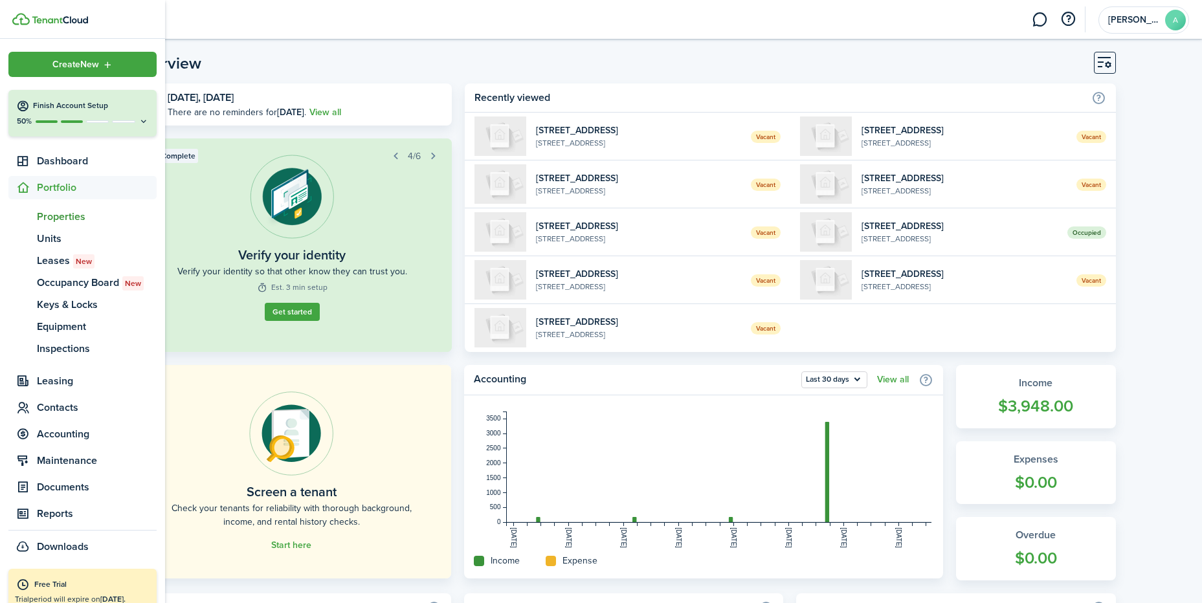
click at [67, 217] on span "Properties" at bounding box center [97, 217] width 120 height 16
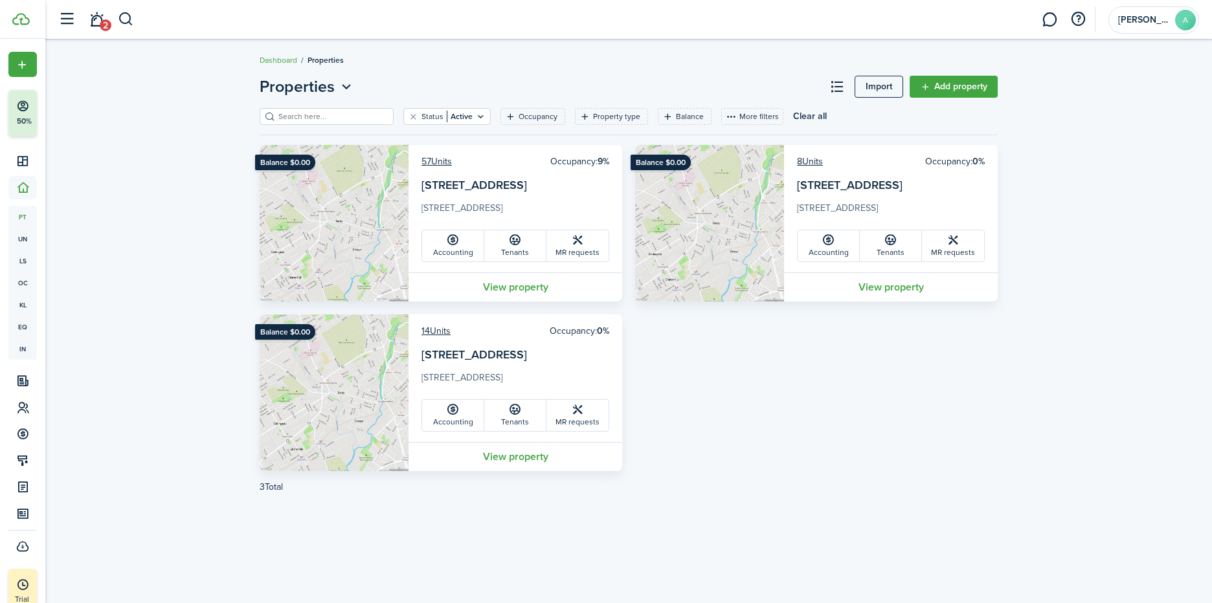
click at [516, 286] on link "View property" at bounding box center [515, 286] width 214 height 29
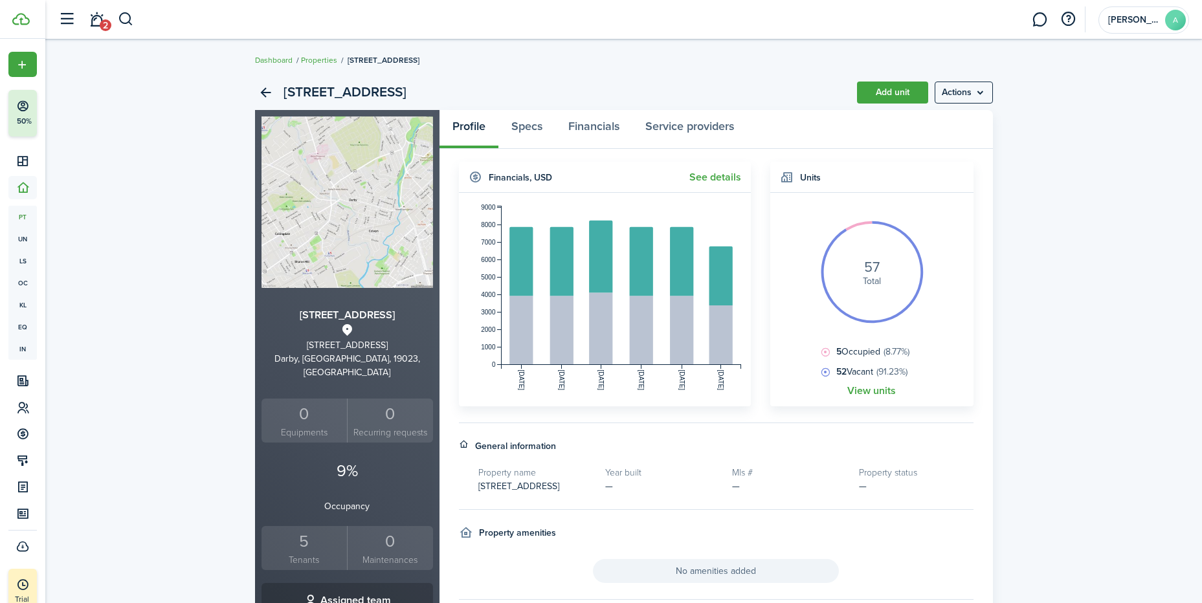
click at [905, 87] on link "Add unit" at bounding box center [892, 93] width 71 height 22
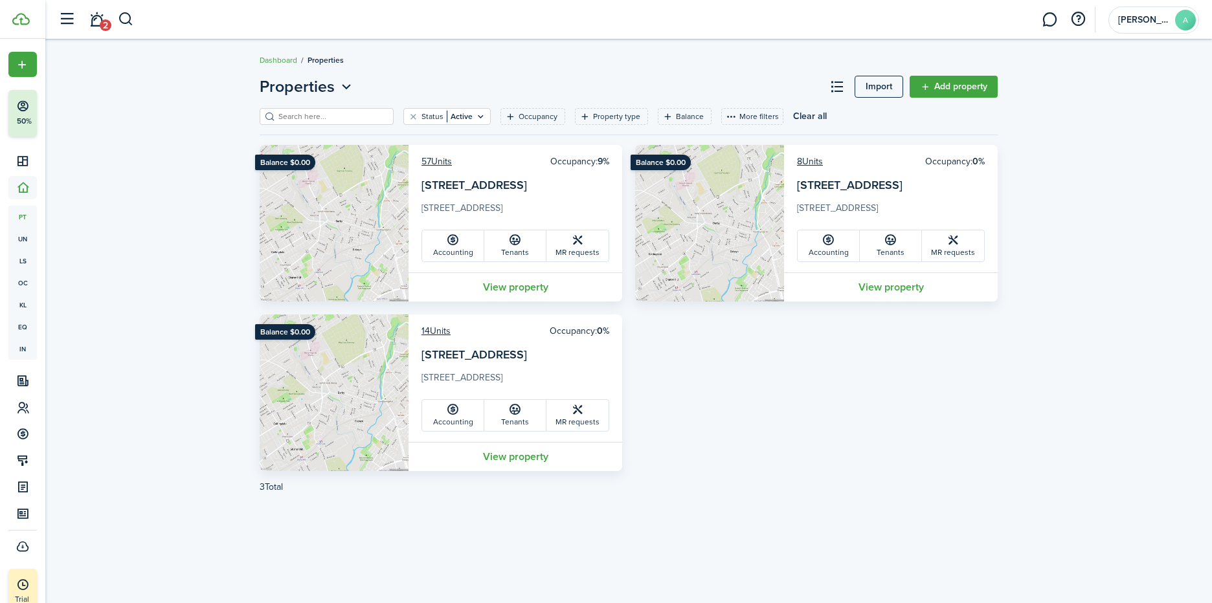
click at [515, 245] on icon at bounding box center [515, 240] width 14 height 13
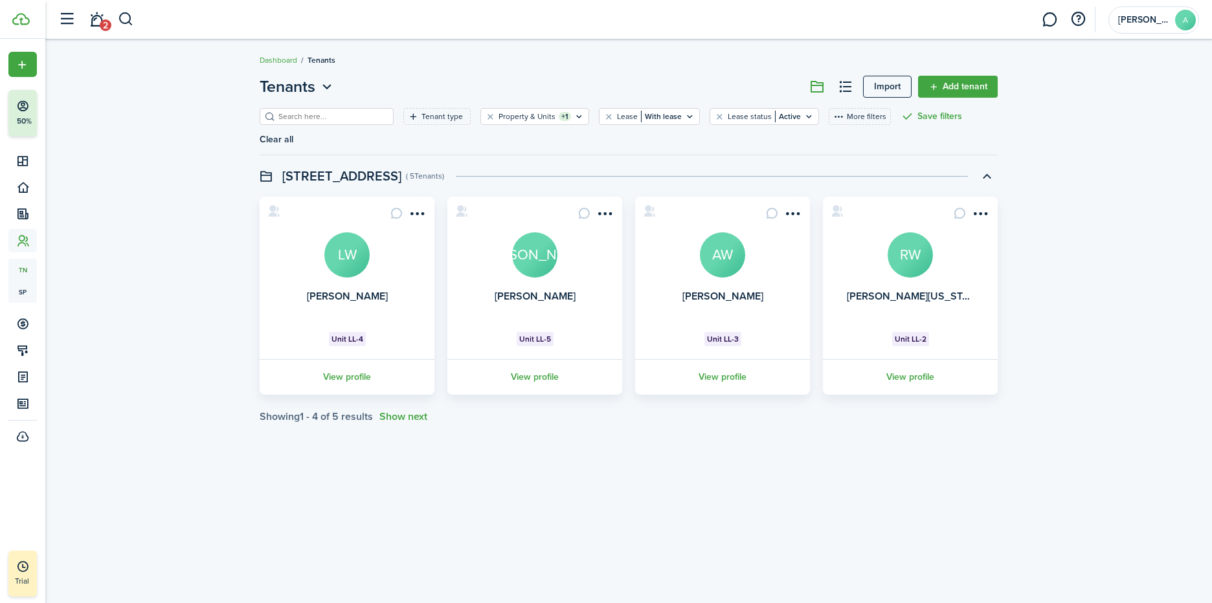
click at [886, 80] on link "Import" at bounding box center [887, 87] width 49 height 22
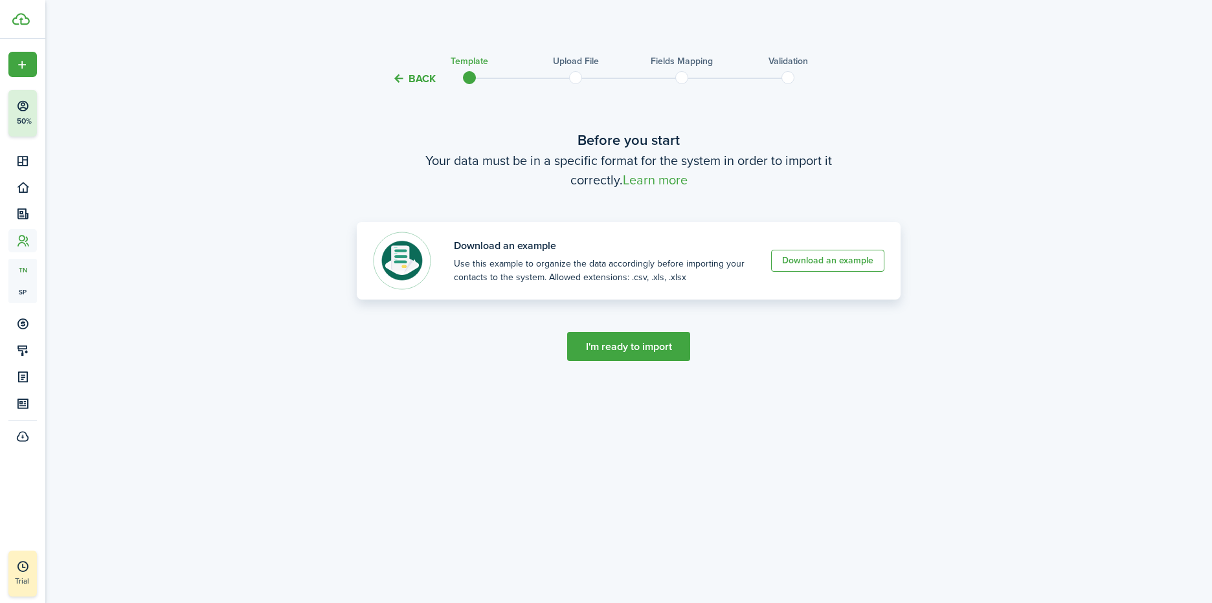
click at [856, 261] on link "Download an example" at bounding box center [827, 261] width 113 height 22
click at [806, 25] on dashboard-content "Back Template Upload file Fields mapping Validation Before you start Your data …" at bounding box center [628, 301] width 1166 height 603
click at [406, 78] on button "Back" at bounding box center [413, 79] width 43 height 14
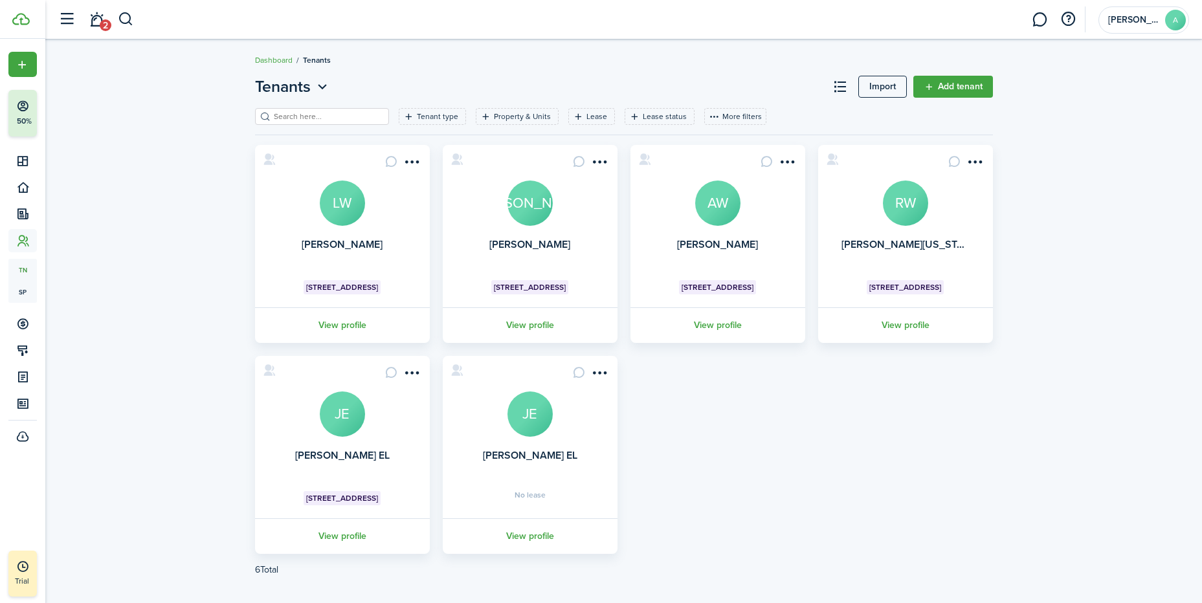
click at [603, 368] on menu-btn-icon "Open menu" at bounding box center [600, 373] width 22 height 22
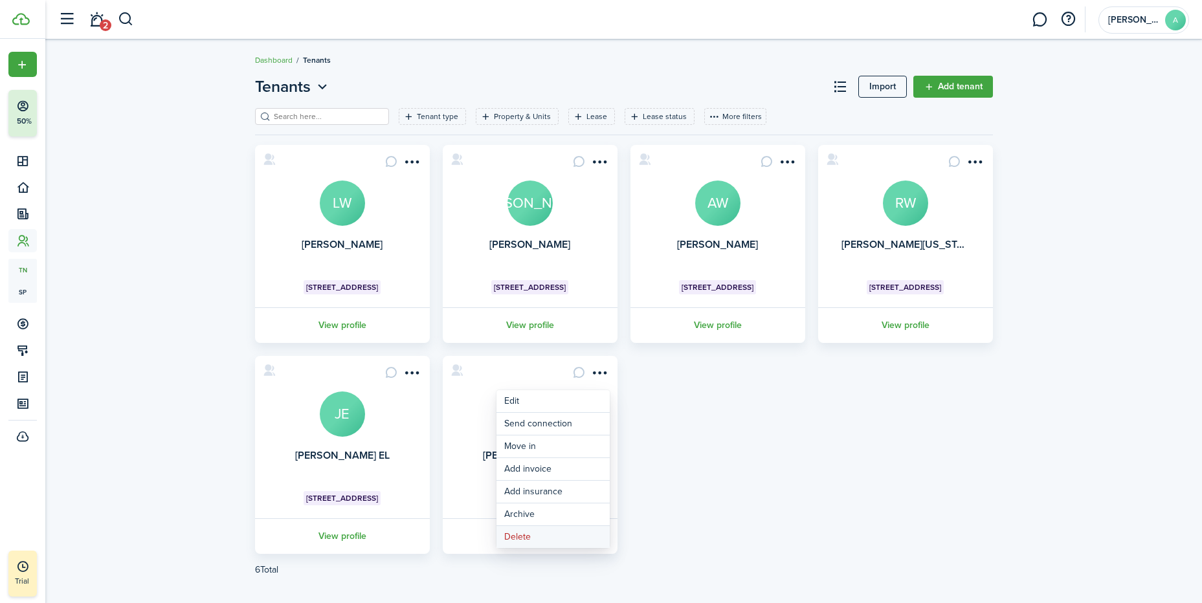
click at [518, 540] on button "Delete" at bounding box center [552, 537] width 113 height 22
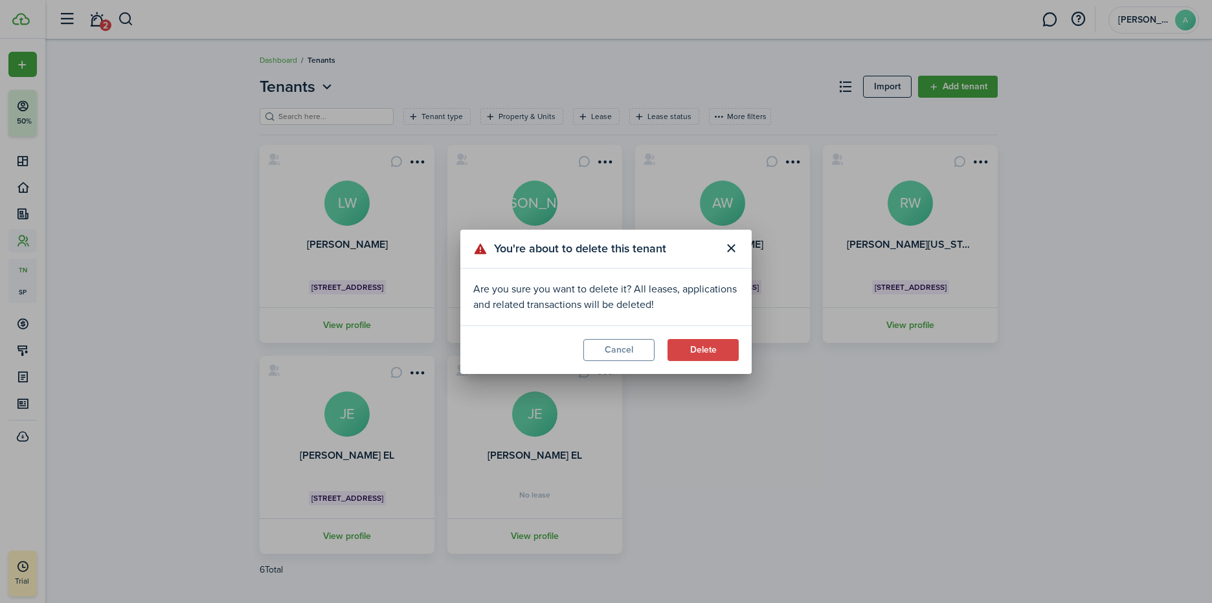
click at [704, 355] on button "Delete" at bounding box center [702, 350] width 71 height 22
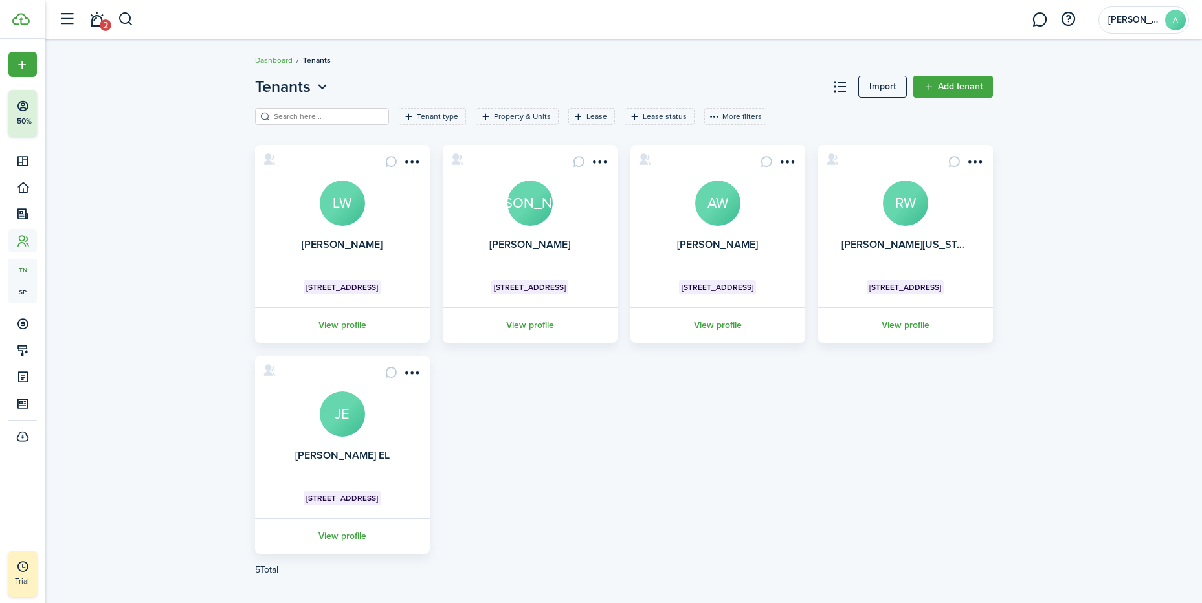
click at [942, 82] on link "Add tenant" at bounding box center [953, 87] width 80 height 22
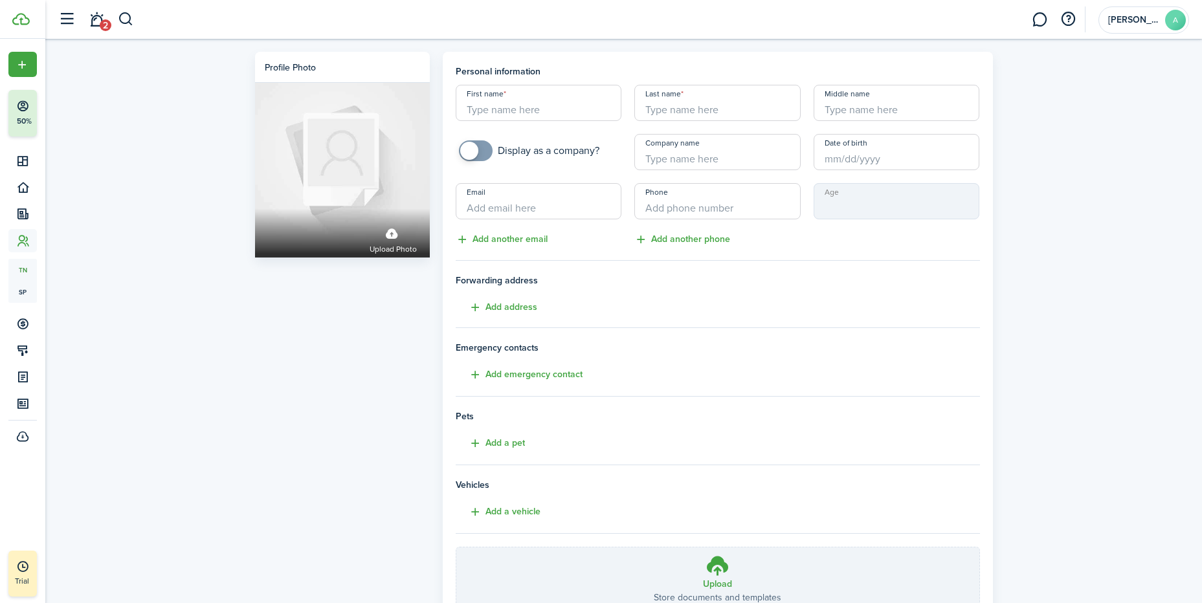
click at [535, 108] on input "First name" at bounding box center [539, 103] width 166 height 36
type input "Victoria"
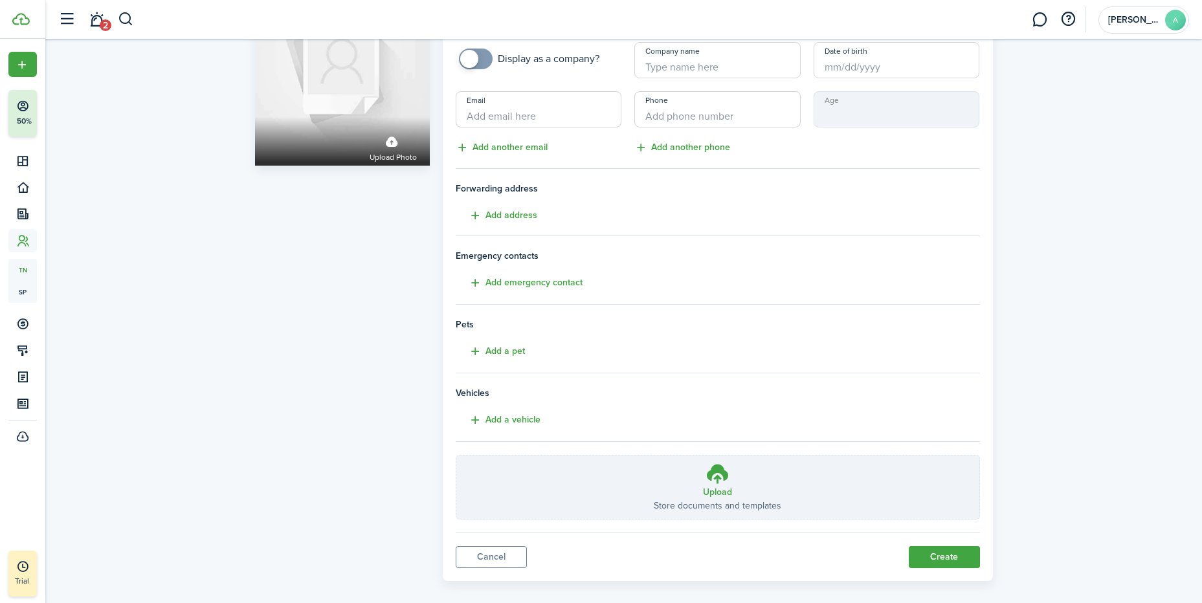
scroll to position [106, 0]
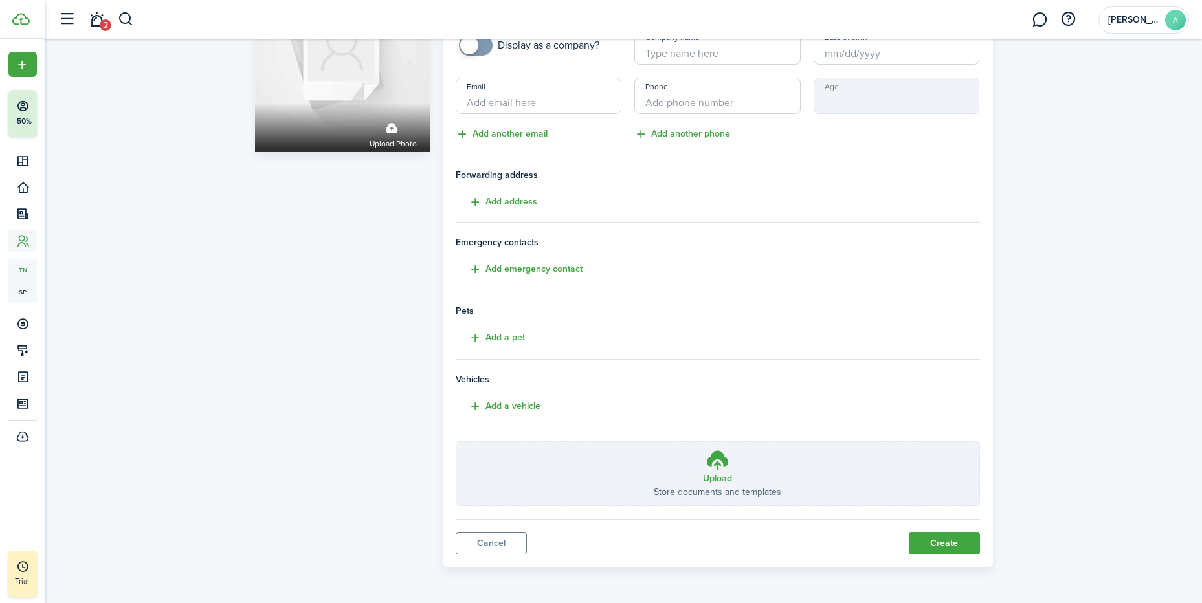
type input "[PERSON_NAME]"
click at [951, 549] on button "Create" at bounding box center [944, 544] width 71 height 22
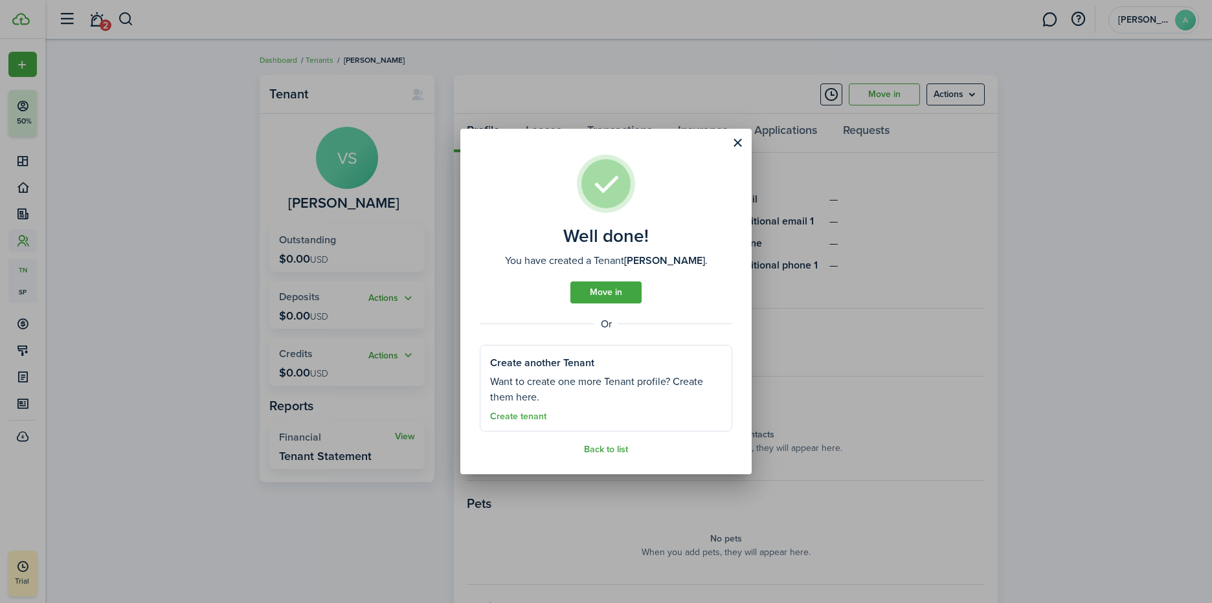
click at [619, 294] on link "Move in" at bounding box center [605, 293] width 71 height 22
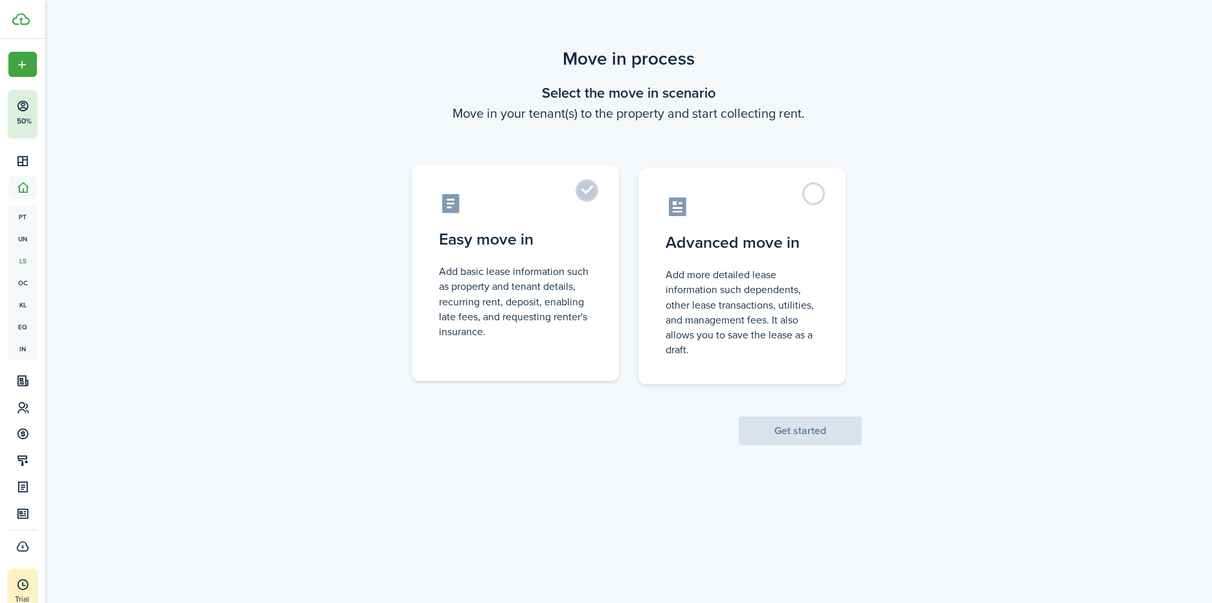
click at [581, 194] on label "Easy move in Add basic lease information such as property and tenant details, r…" at bounding box center [515, 273] width 207 height 216
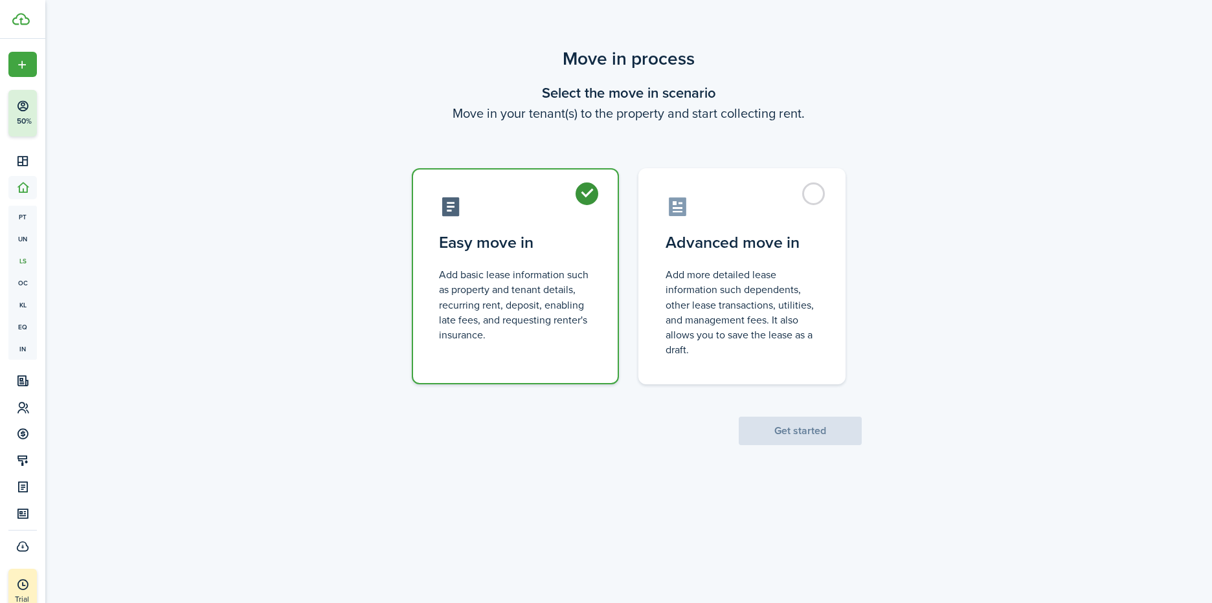
radio input "true"
click at [813, 429] on button "Get started" at bounding box center [800, 431] width 123 height 28
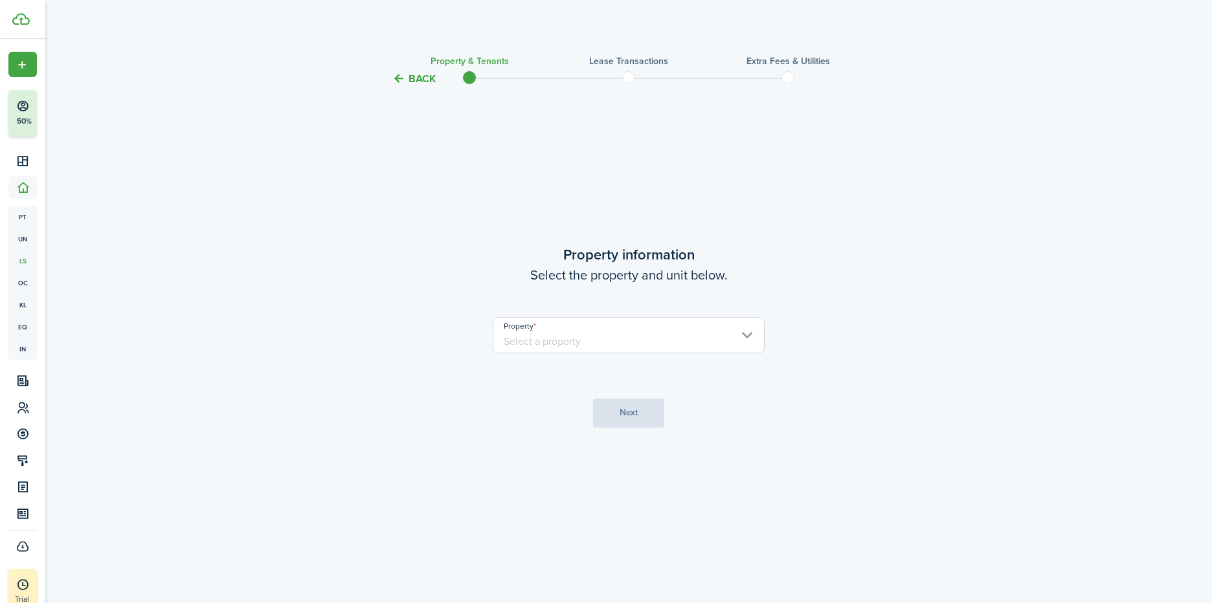
click at [653, 341] on input "Property" at bounding box center [629, 335] width 272 height 36
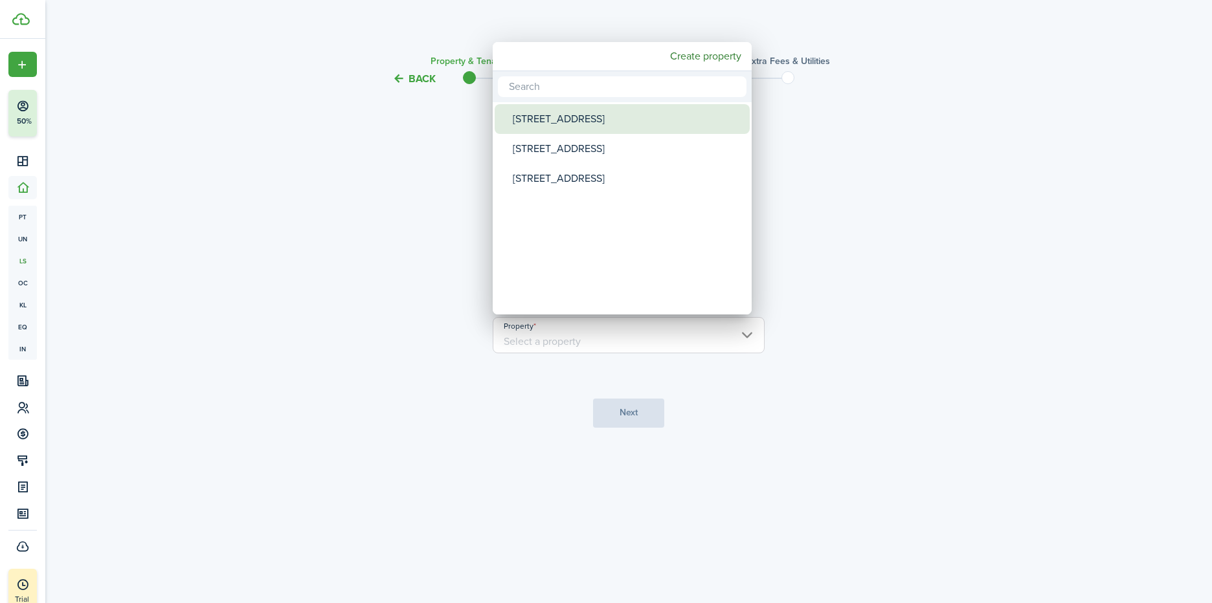
click at [555, 109] on div "[STREET_ADDRESS]" at bounding box center [627, 119] width 229 height 30
type input "[STREET_ADDRESS]"
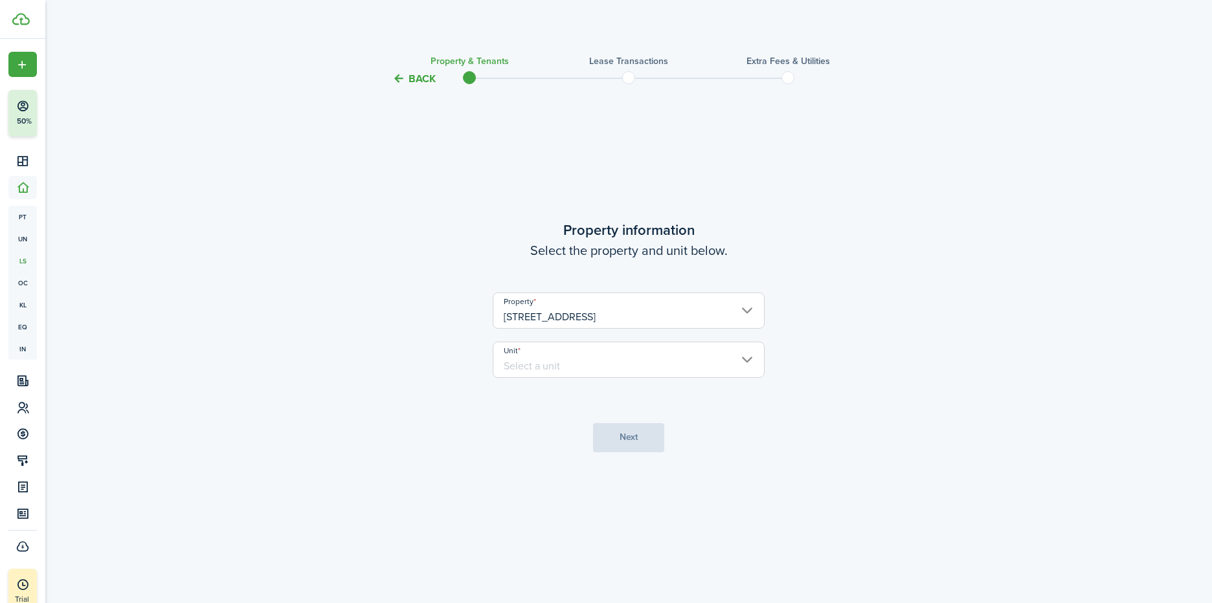
click at [669, 358] on input "Unit" at bounding box center [629, 360] width 272 height 36
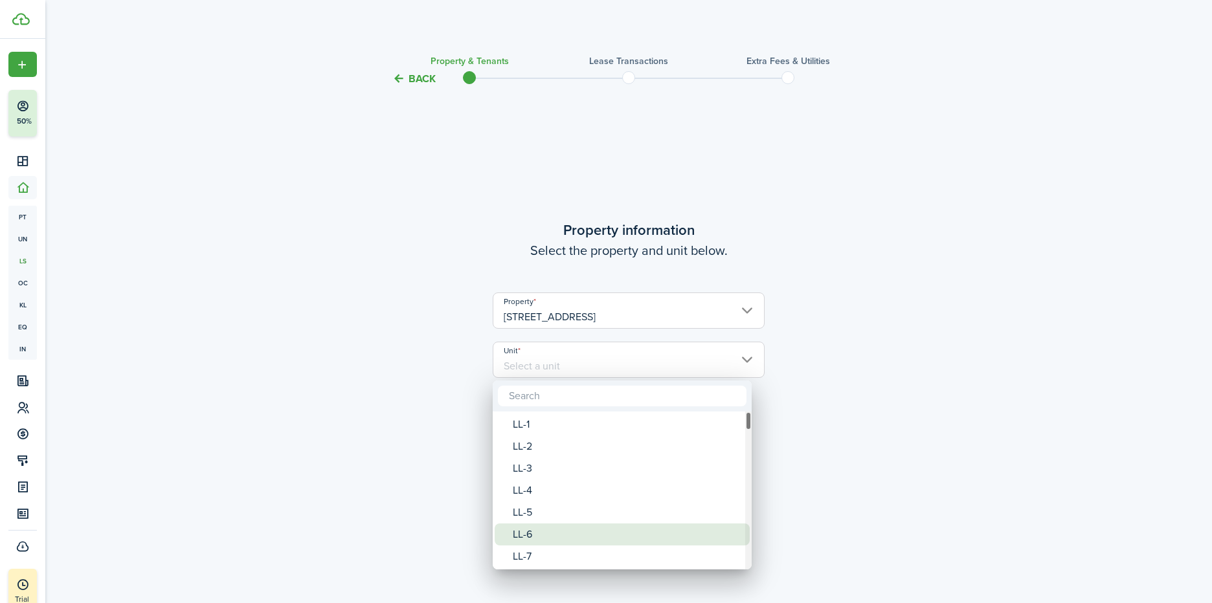
click at [565, 538] on div "LL-6" at bounding box center [627, 535] width 229 height 22
type input "LL-6"
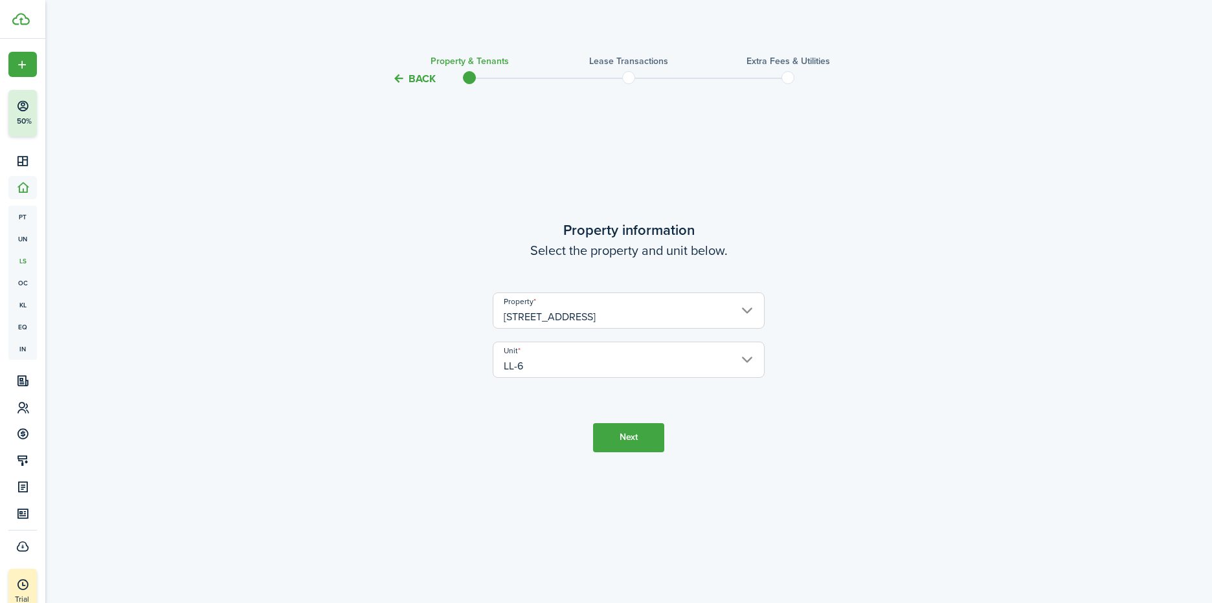
click at [639, 438] on button "Next" at bounding box center [628, 437] width 71 height 29
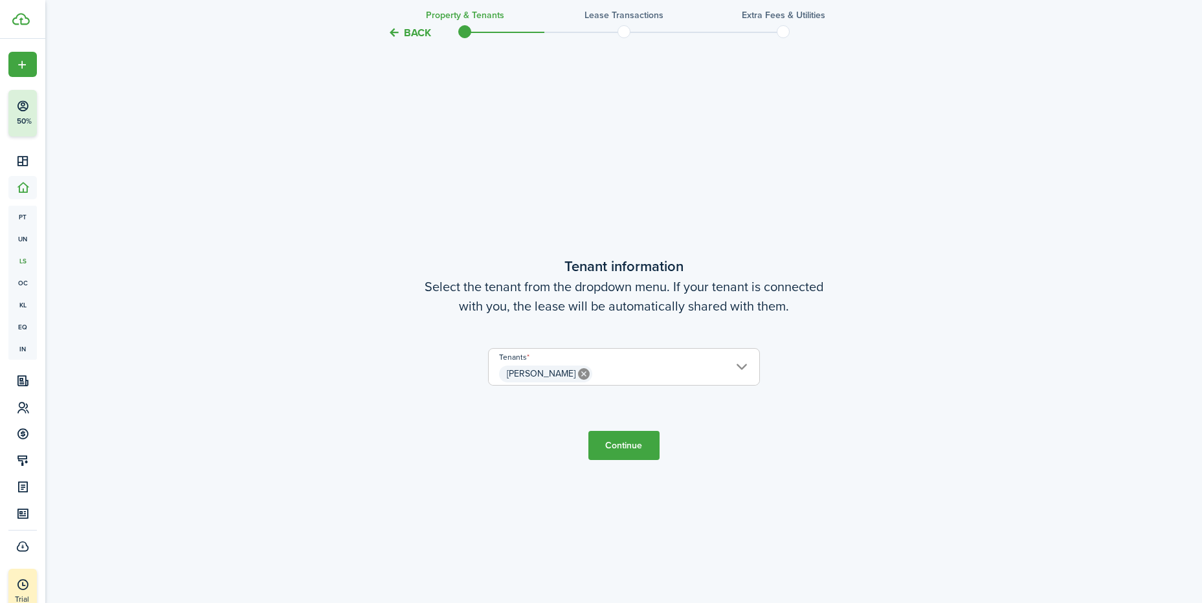
scroll to position [516, 0]
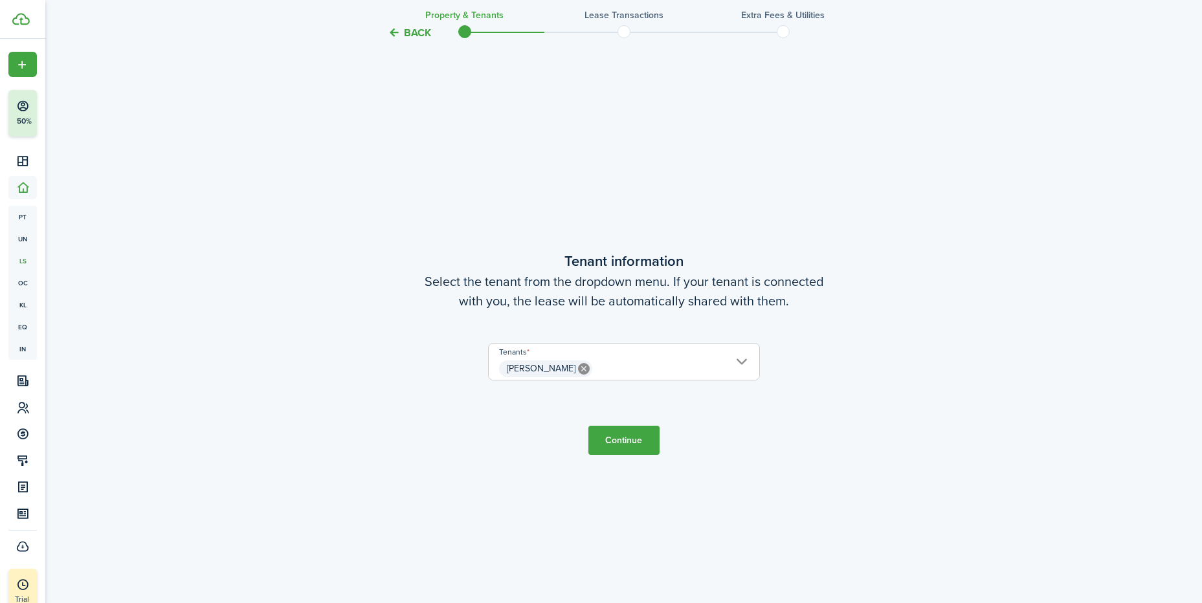
click at [637, 443] on button "Continue" at bounding box center [623, 440] width 71 height 29
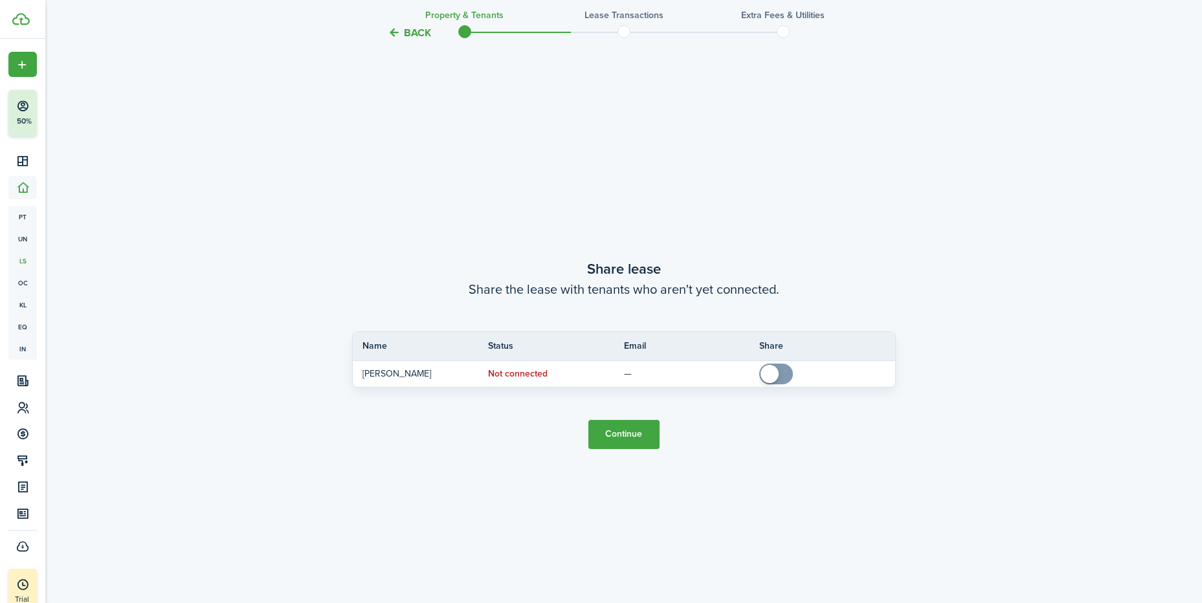
scroll to position [1120, 0]
click at [638, 436] on button "Continue" at bounding box center [623, 433] width 71 height 29
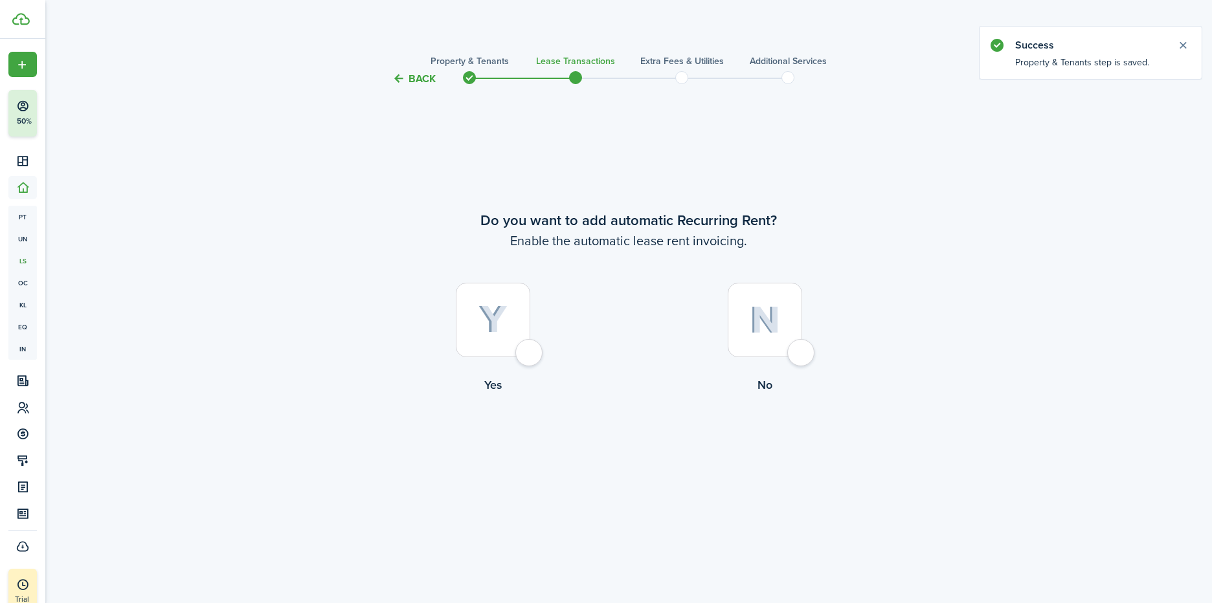
click at [802, 357] on div at bounding box center [764, 320] width 74 height 74
radio input "true"
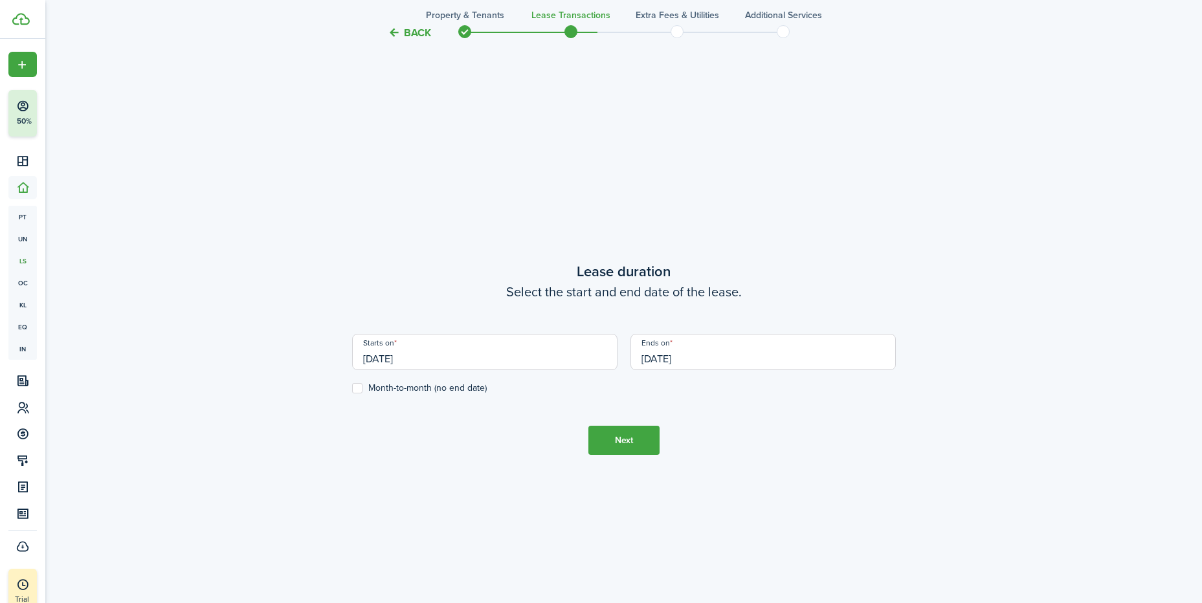
scroll to position [516, 0]
click at [361, 383] on label "Month-to-month (no end date)" at bounding box center [419, 383] width 135 height 10
click at [352, 383] on input "Month-to-month (no end date)" at bounding box center [351, 383] width 1 height 1
checkbox input "true"
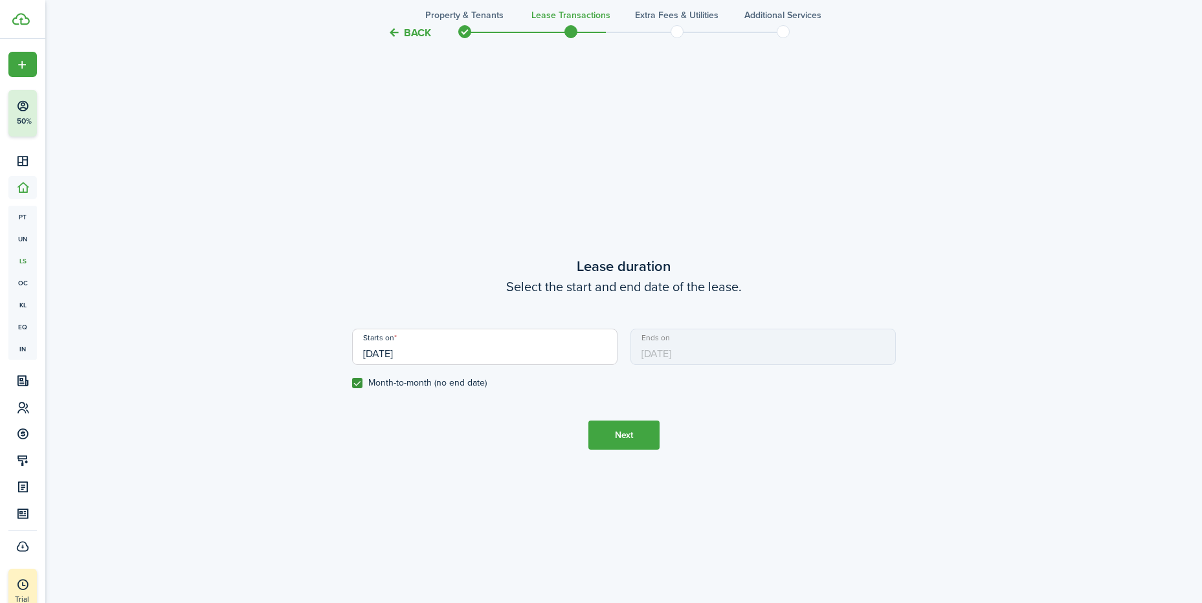
click at [531, 350] on input "[DATE]" at bounding box center [484, 347] width 265 height 36
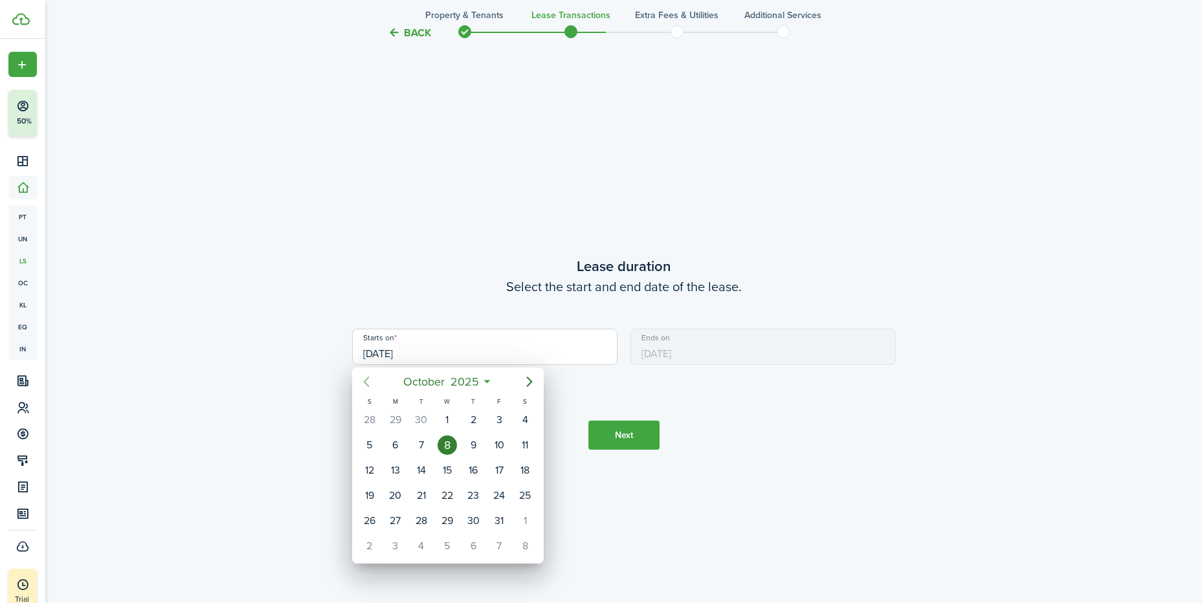
click at [364, 382] on icon "Previous page" at bounding box center [366, 382] width 6 height 10
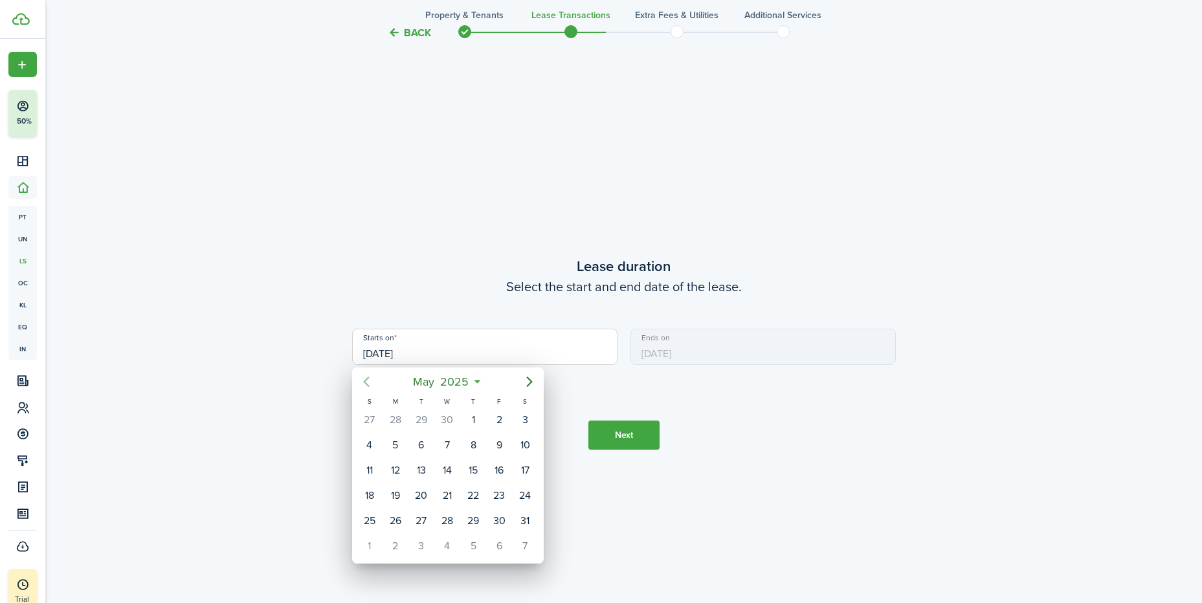
click at [364, 382] on icon "Previous page" at bounding box center [366, 382] width 6 height 10
click at [440, 414] on div "1" at bounding box center [447, 419] width 19 height 19
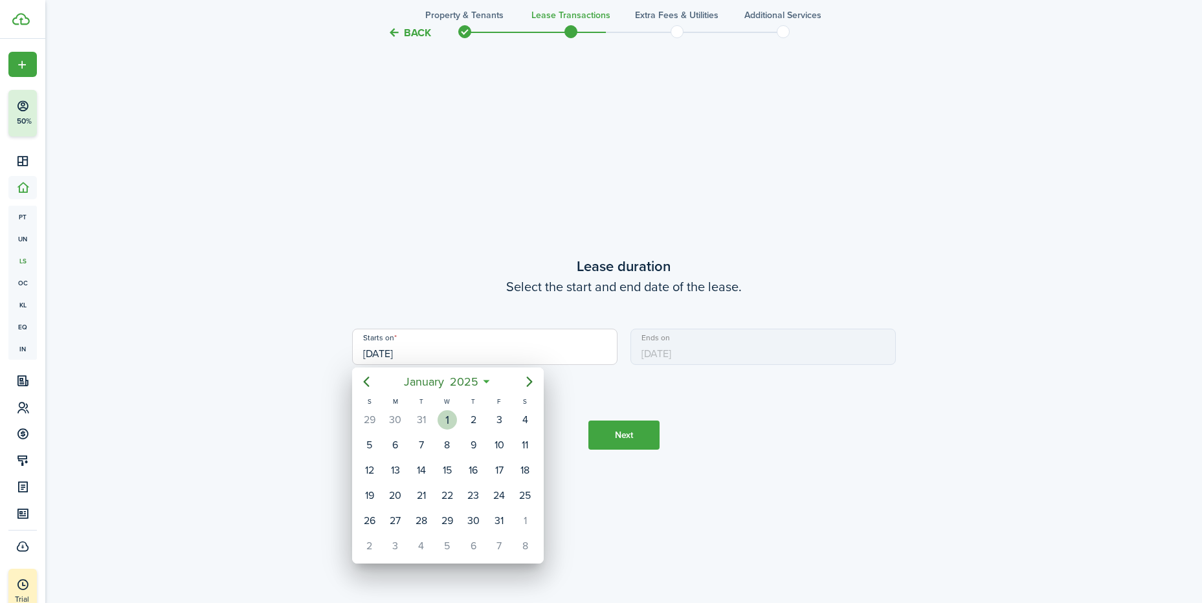
type input "[DATE]"
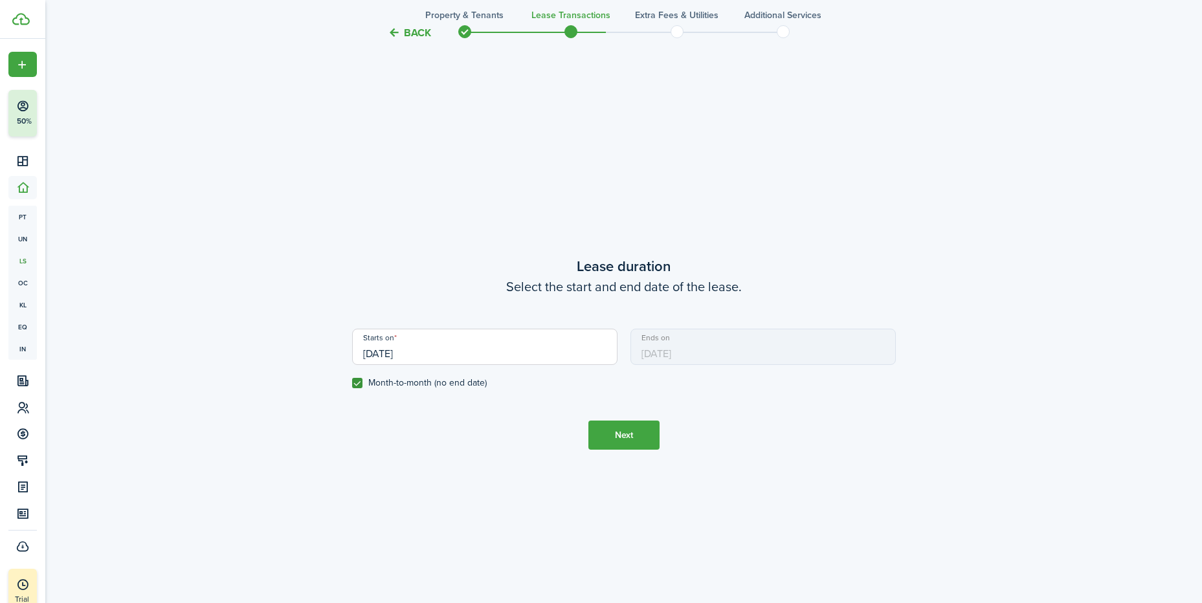
click at [643, 439] on button "Next" at bounding box center [623, 435] width 71 height 29
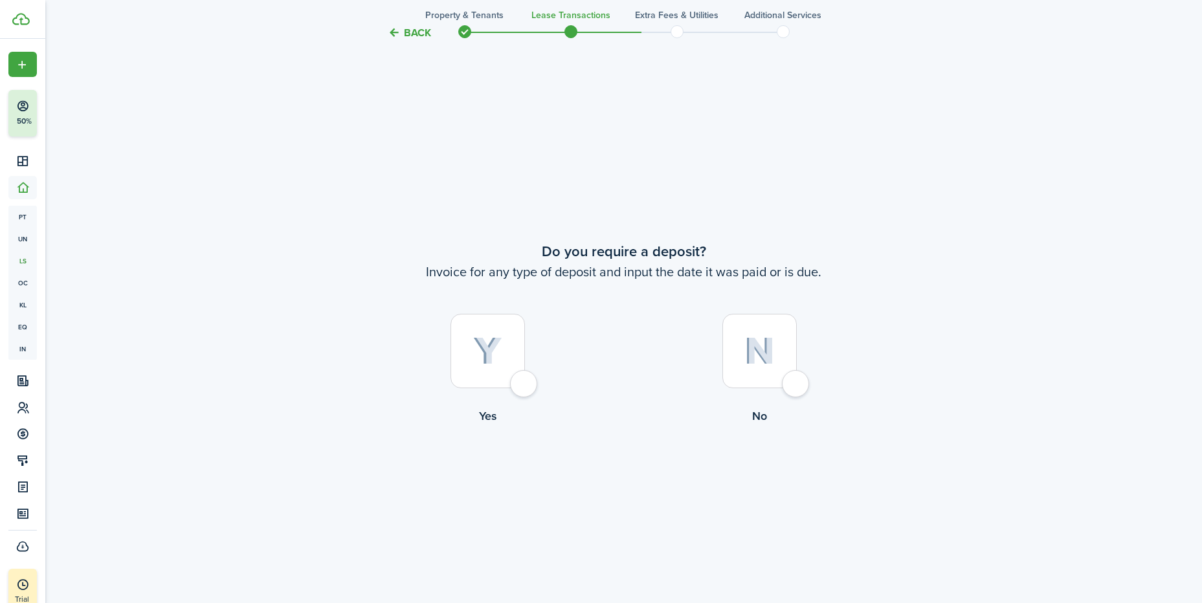
scroll to position [1120, 0]
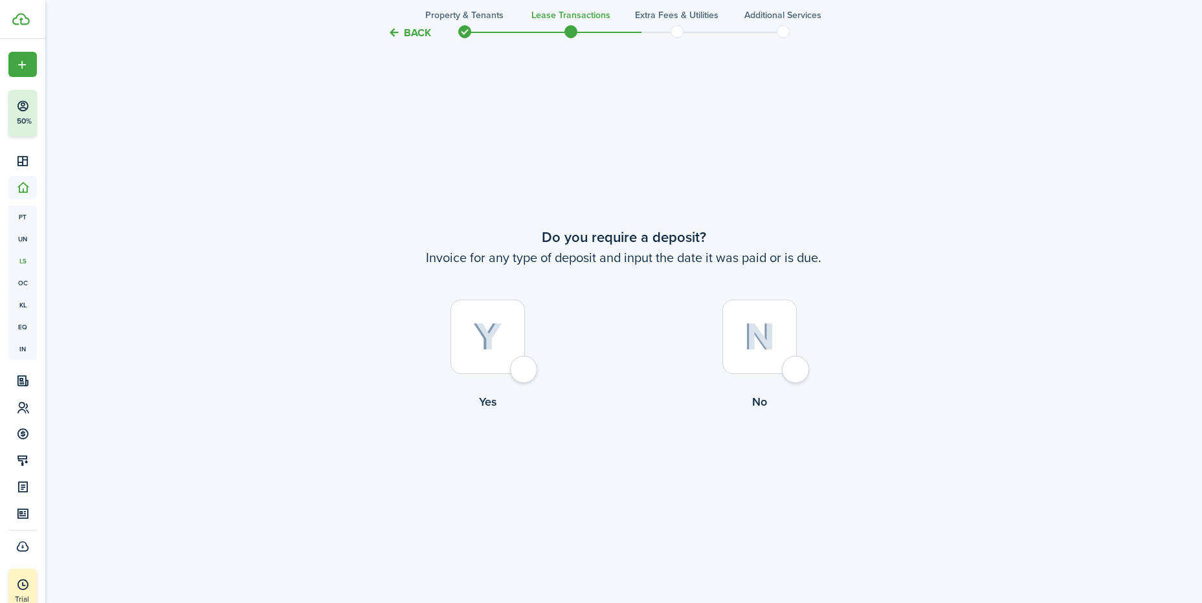
click at [524, 368] on div at bounding box center [487, 337] width 74 height 74
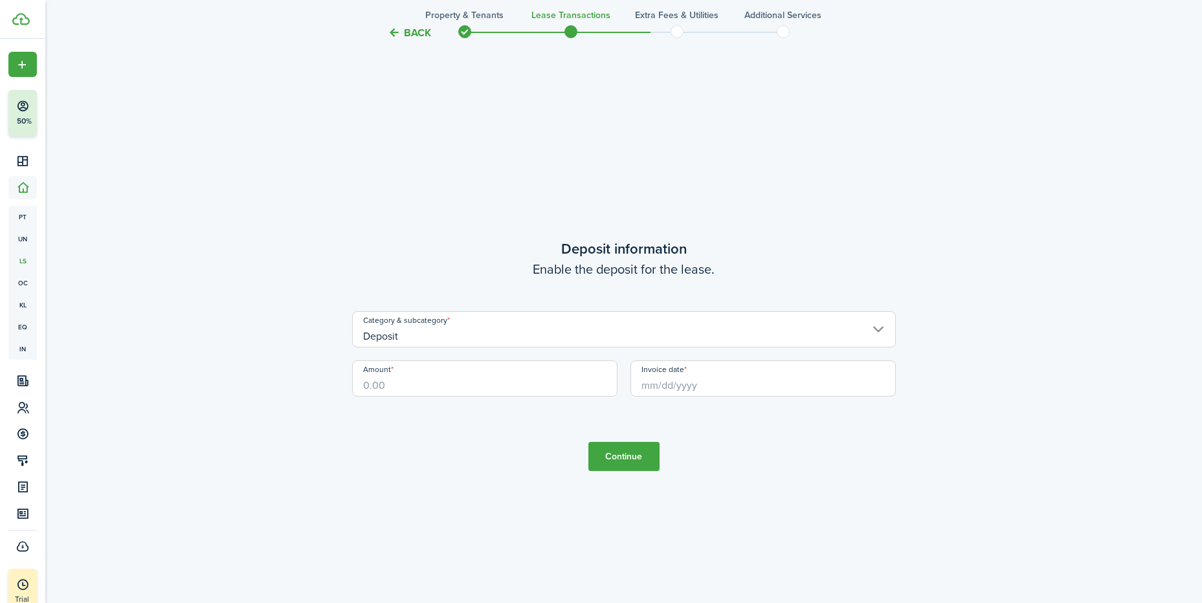
scroll to position [1723, 0]
click at [403, 28] on button "Back" at bounding box center [409, 33] width 43 height 14
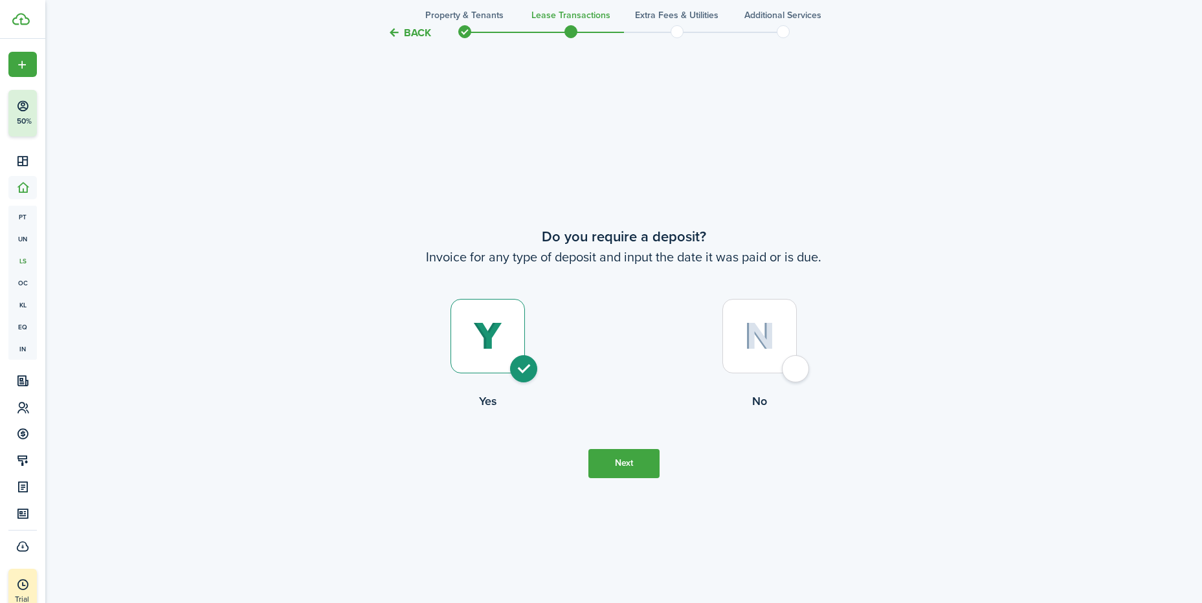
scroll to position [1120, 0]
click at [797, 364] on div at bounding box center [759, 337] width 74 height 74
radio input "false"
radio input "true"
click at [620, 462] on button "Continue" at bounding box center [623, 464] width 71 height 29
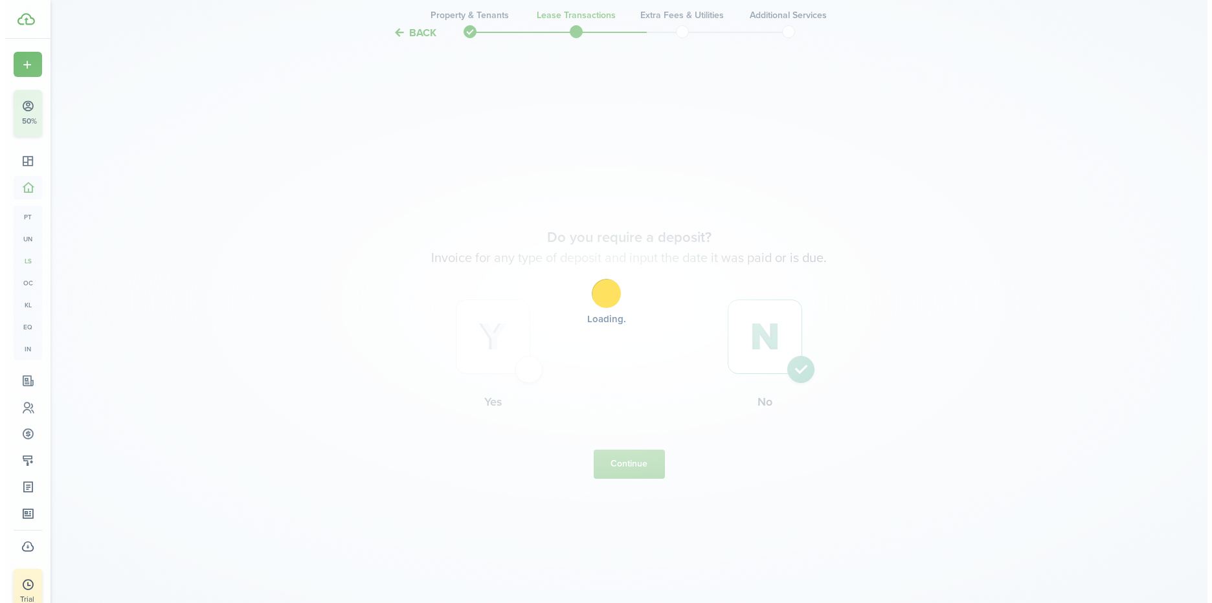
scroll to position [0, 0]
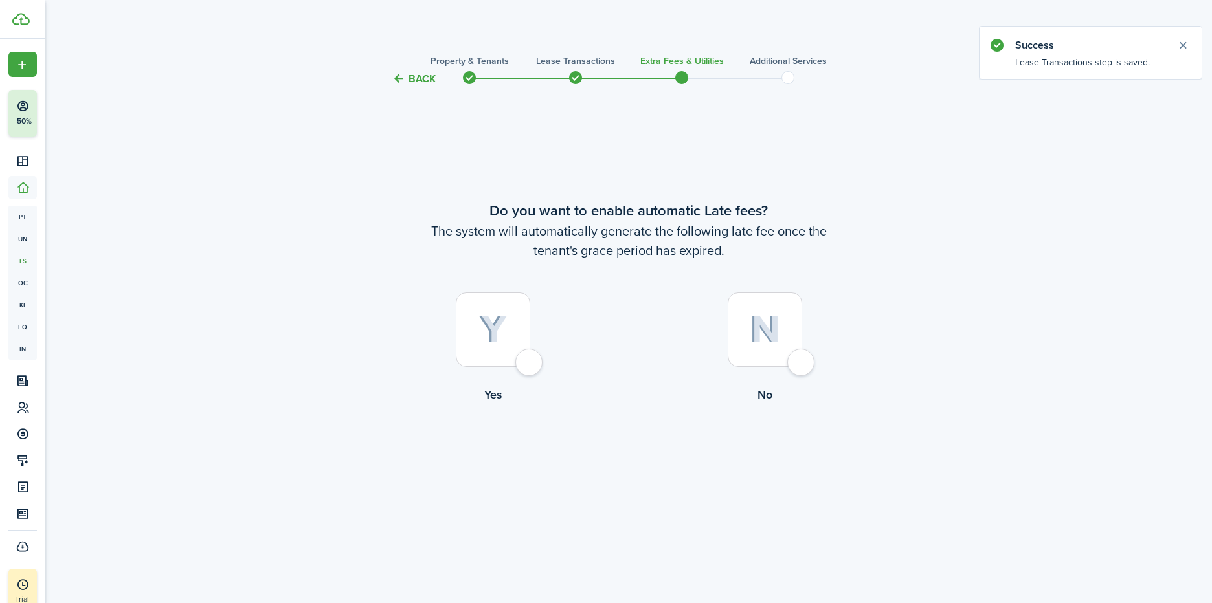
click at [802, 359] on div at bounding box center [764, 330] width 74 height 74
radio input "true"
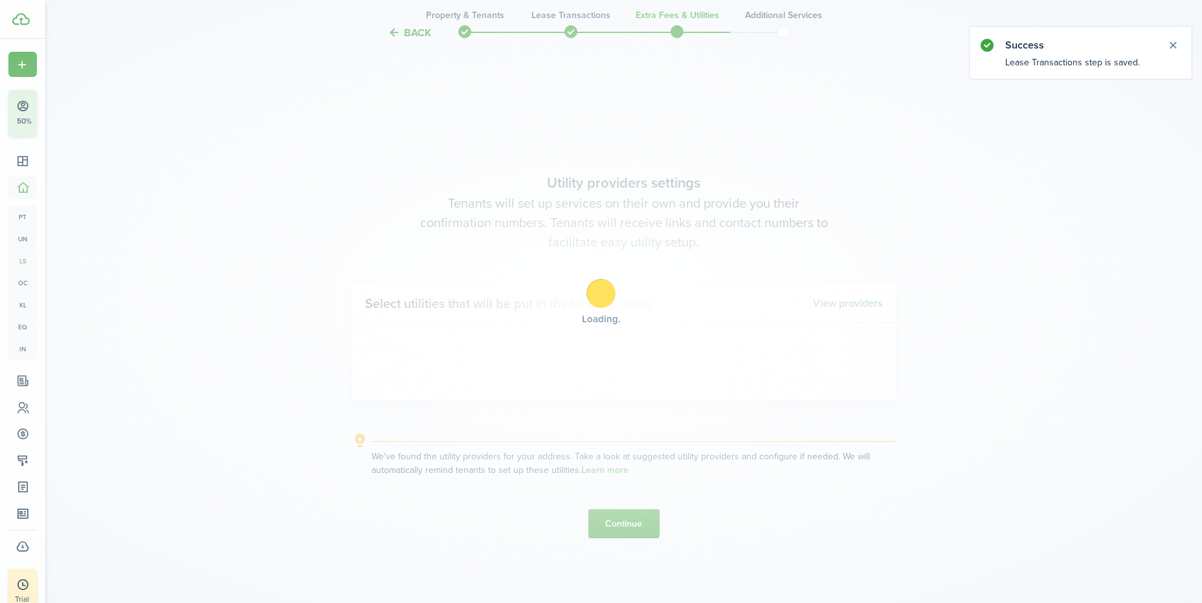
scroll to position [516, 0]
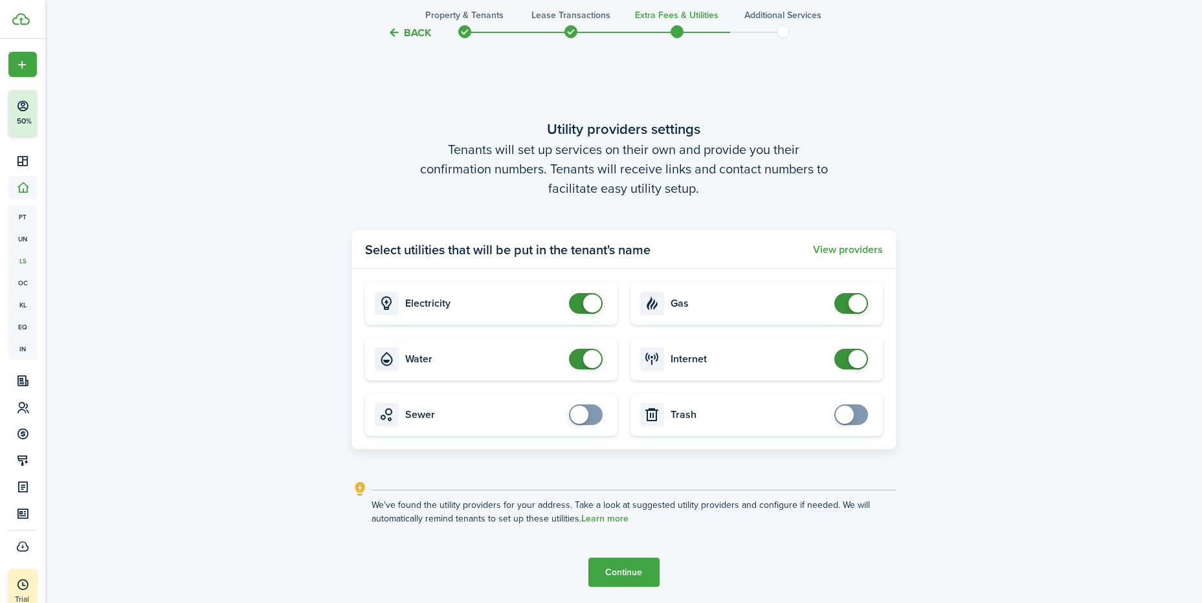
checkbox input "false"
click at [584, 300] on span at bounding box center [592, 303] width 18 height 18
checkbox input "false"
click at [588, 359] on span at bounding box center [592, 359] width 18 height 18
checkbox input "false"
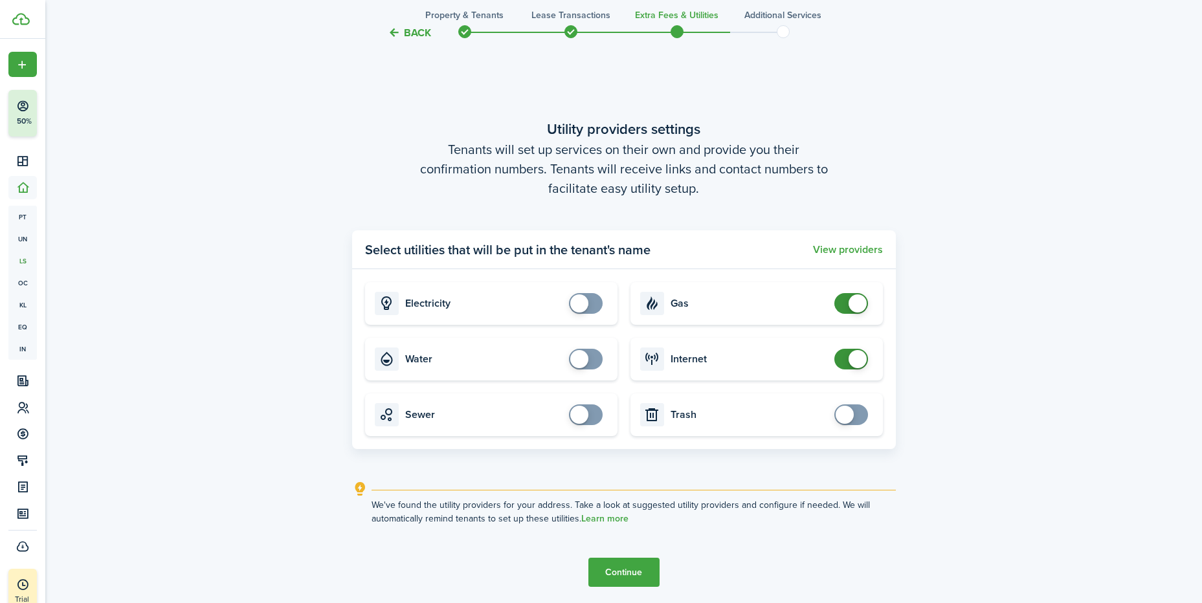
click at [854, 302] on span at bounding box center [858, 303] width 18 height 18
checkbox input "false"
click at [856, 359] on span at bounding box center [858, 359] width 18 height 18
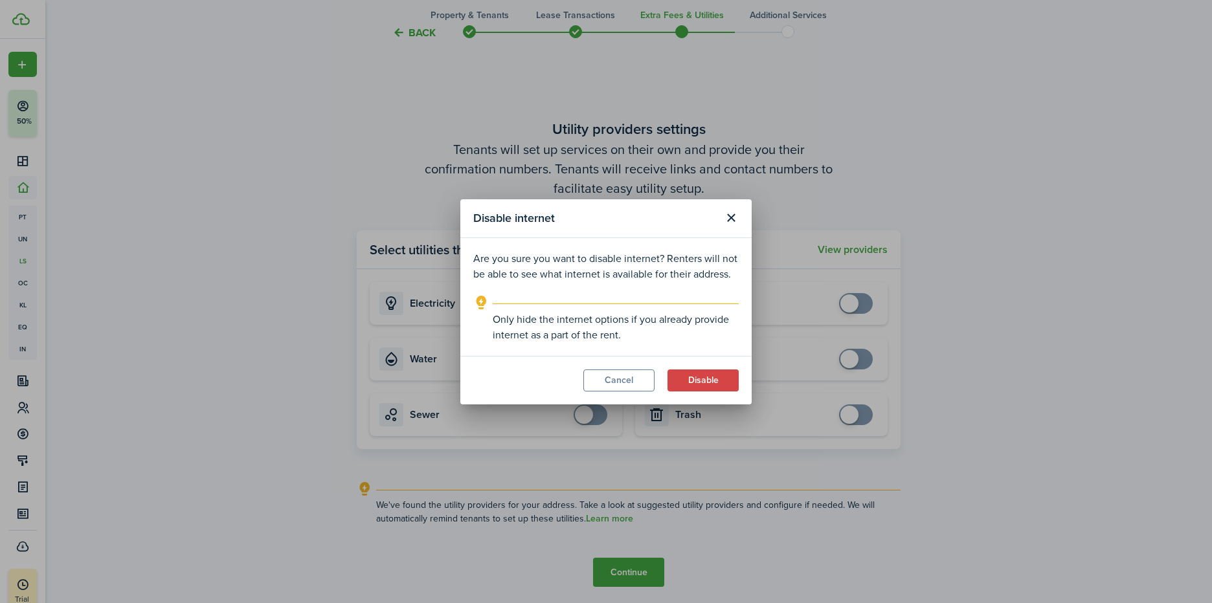
click at [702, 380] on button "Disable" at bounding box center [702, 381] width 71 height 22
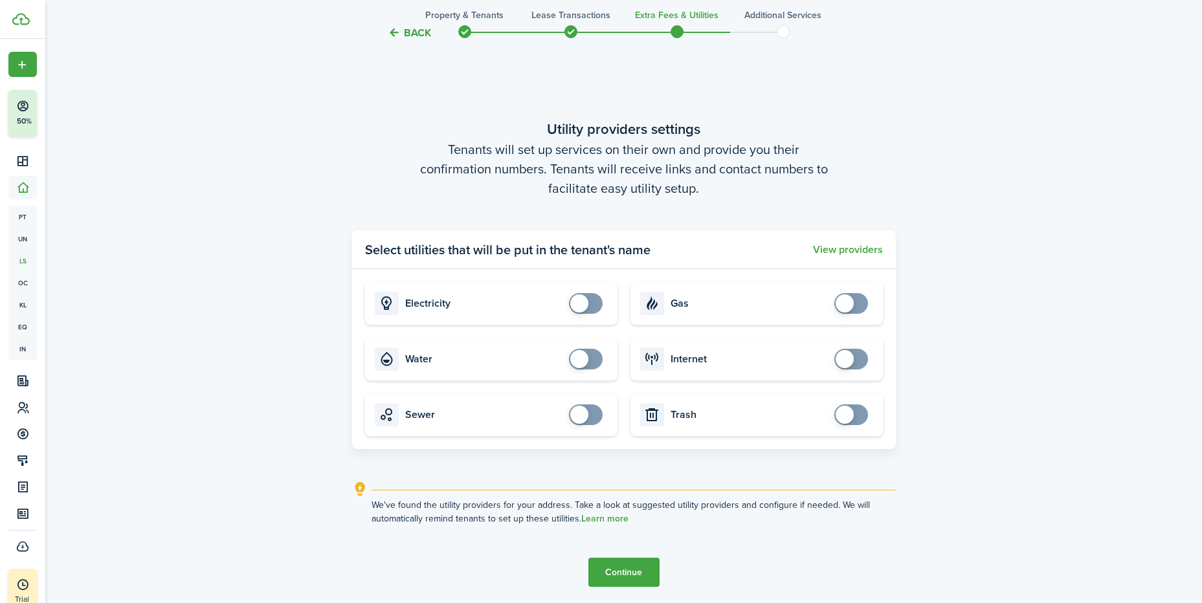
click at [625, 575] on button "Continue" at bounding box center [623, 572] width 71 height 29
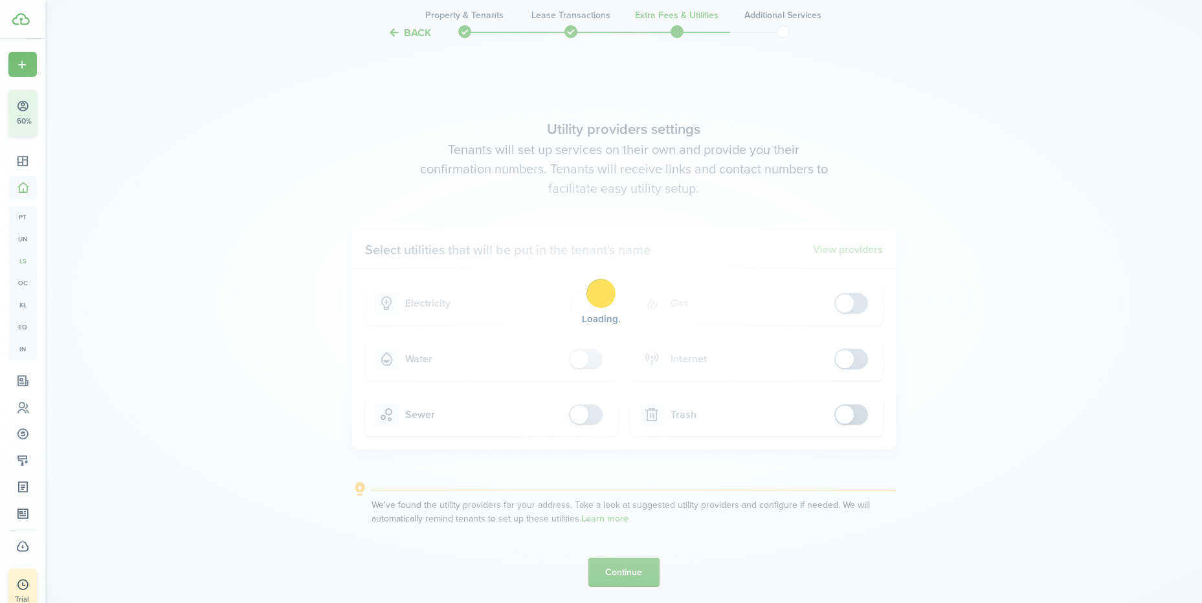
scroll to position [0, 0]
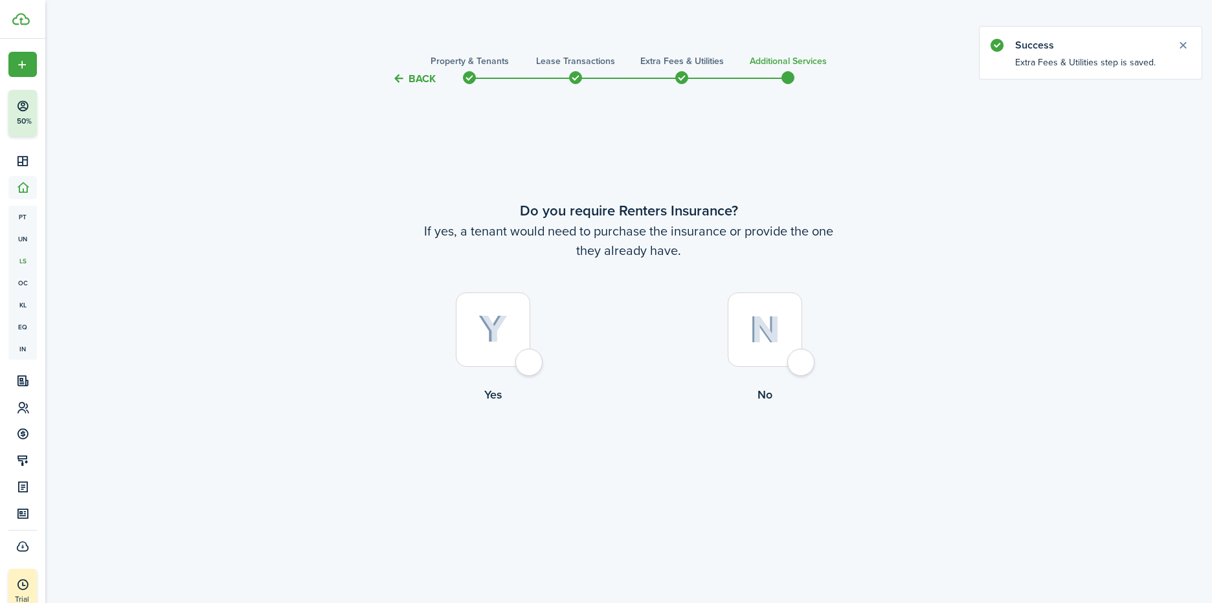
click at [789, 365] on div at bounding box center [764, 330] width 74 height 74
radio input "true"
click at [627, 468] on button "Complete move in" at bounding box center [628, 456] width 95 height 29
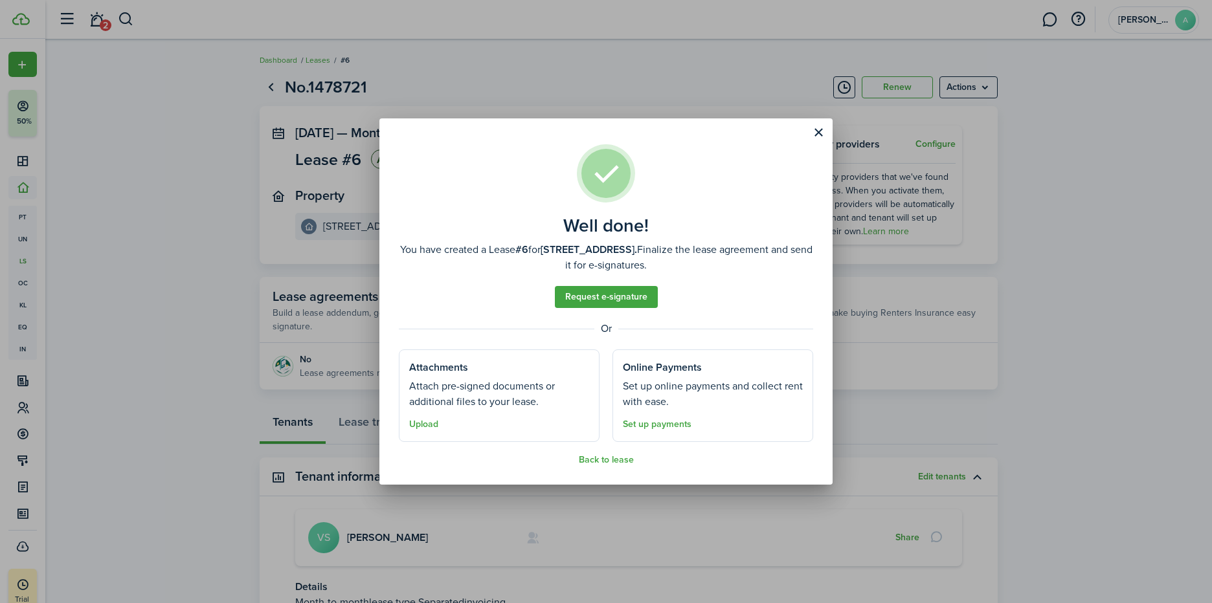
click at [815, 132] on button "Close modal" at bounding box center [818, 133] width 22 height 22
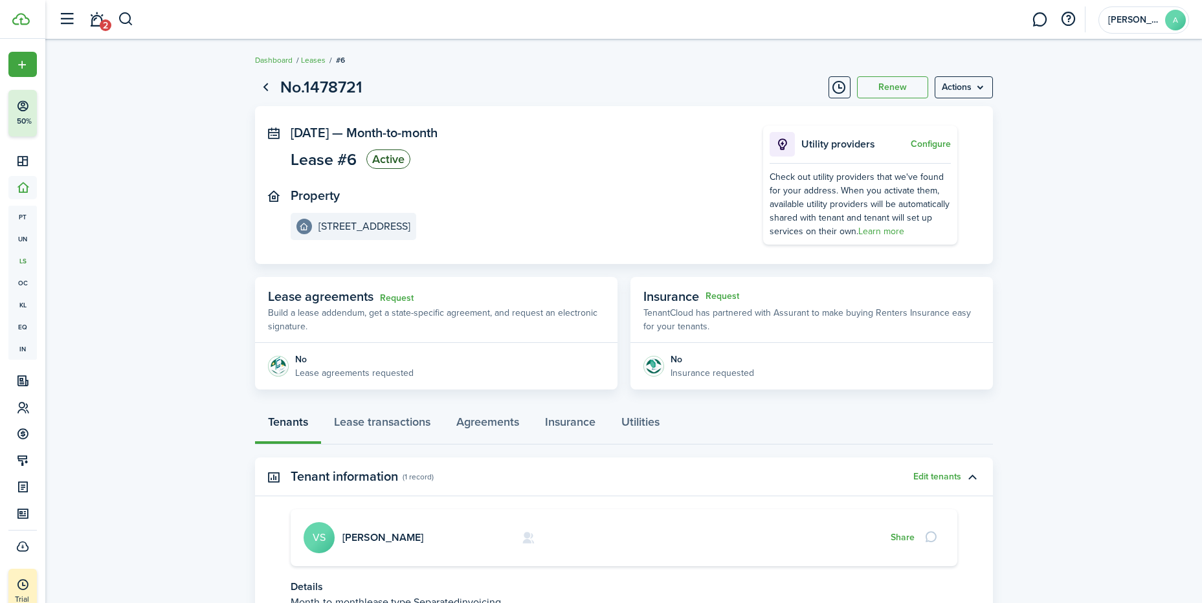
click at [262, 82] on link "Go back" at bounding box center [266, 87] width 22 height 22
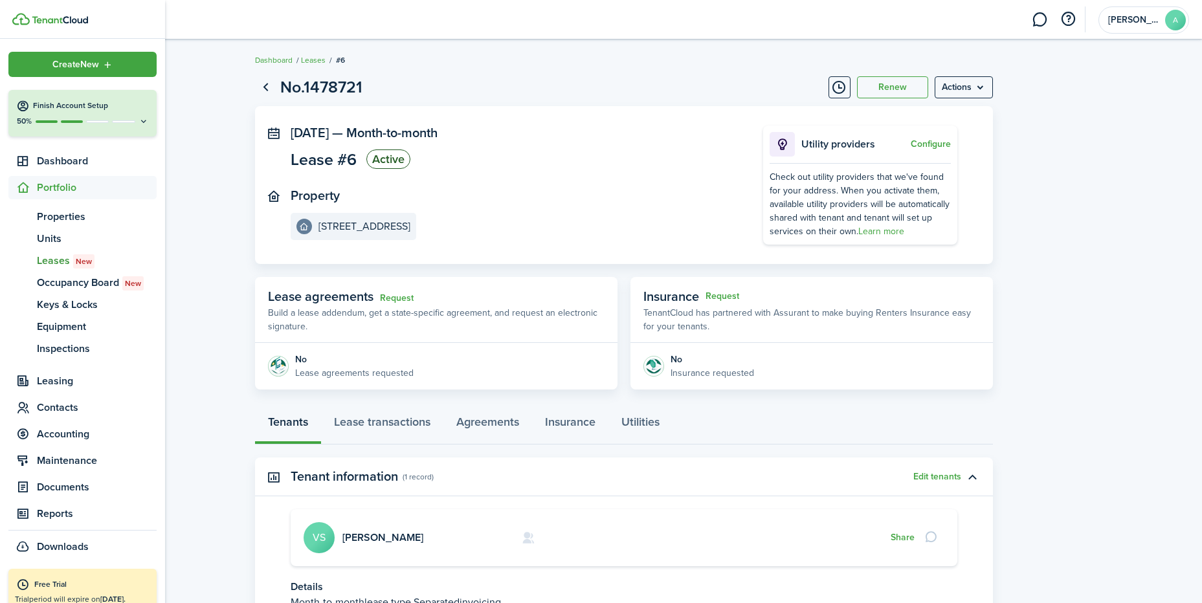
click at [94, 57] on div "Create New" at bounding box center [82, 64] width 148 height 25
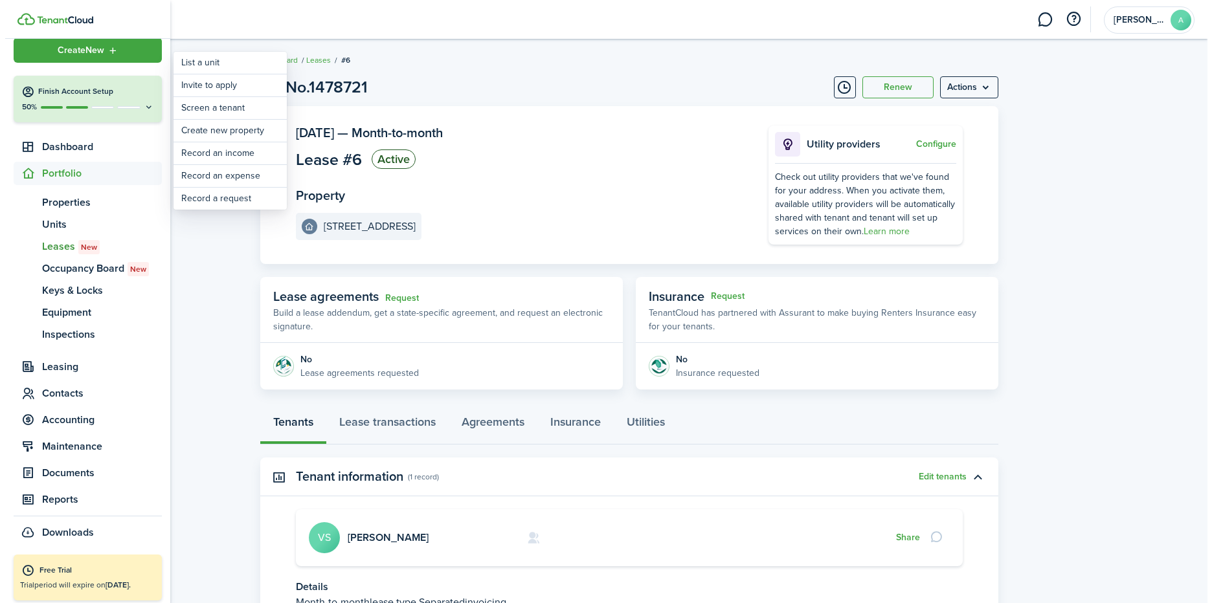
scroll to position [18, 0]
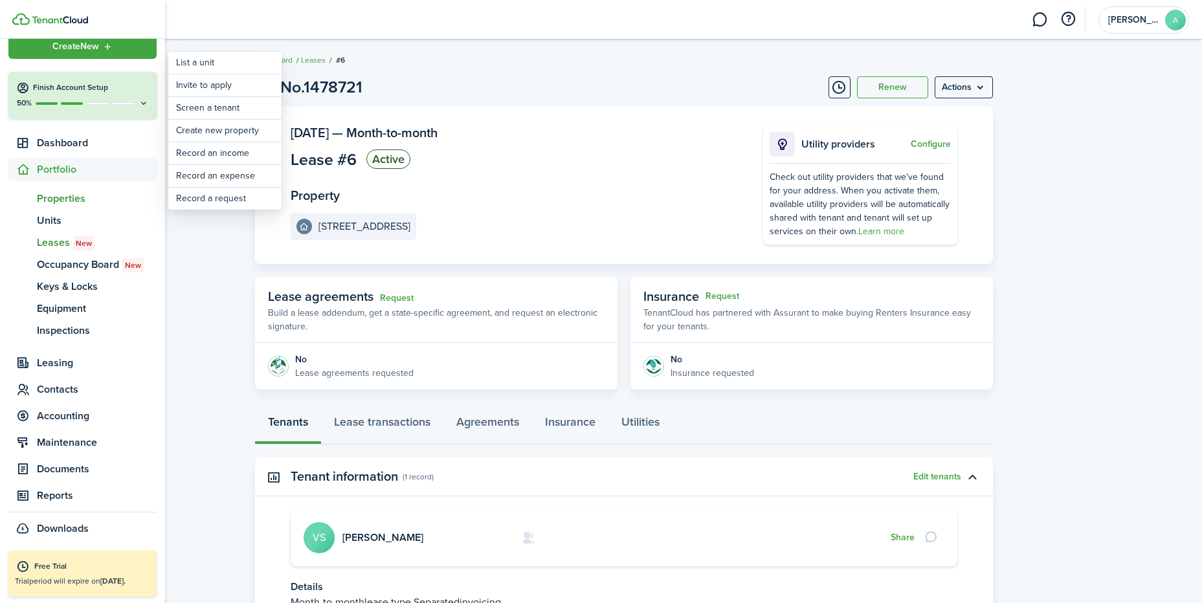
click at [65, 192] on span "Properties" at bounding box center [97, 199] width 120 height 16
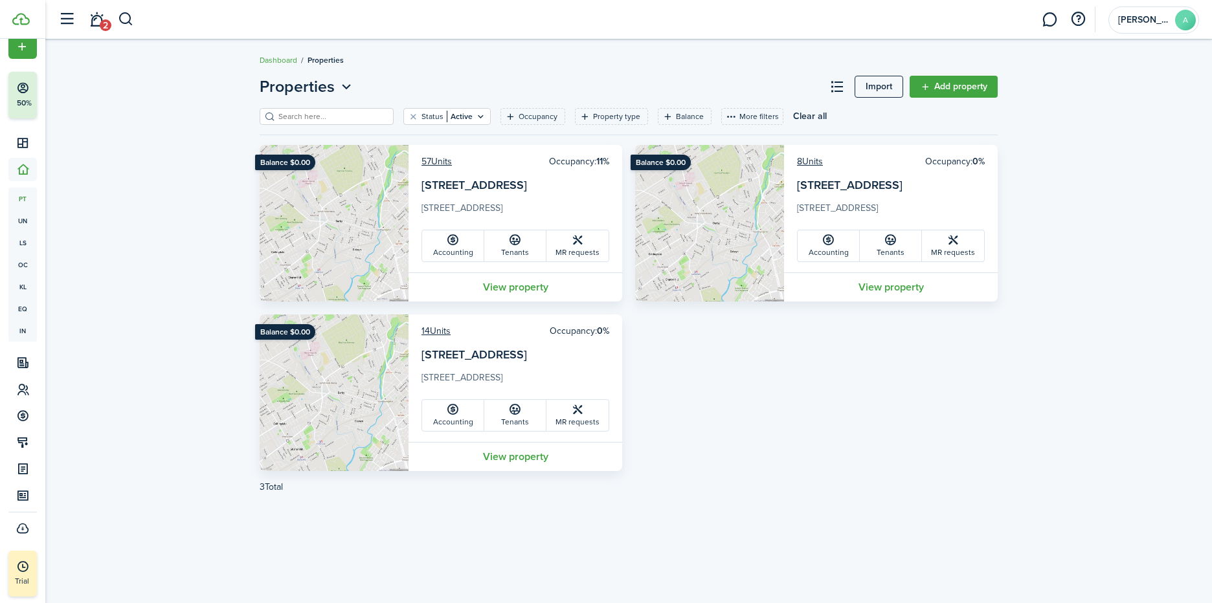
click at [513, 245] on icon at bounding box center [515, 240] width 14 height 13
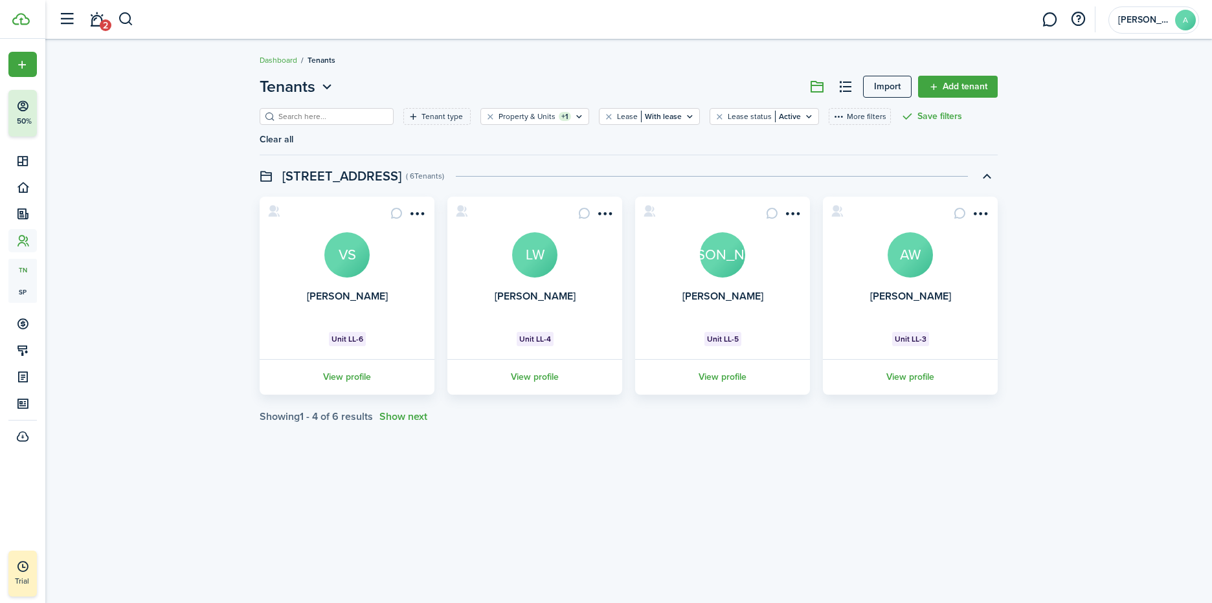
click at [419, 411] on button "Show next" at bounding box center [403, 417] width 48 height 12
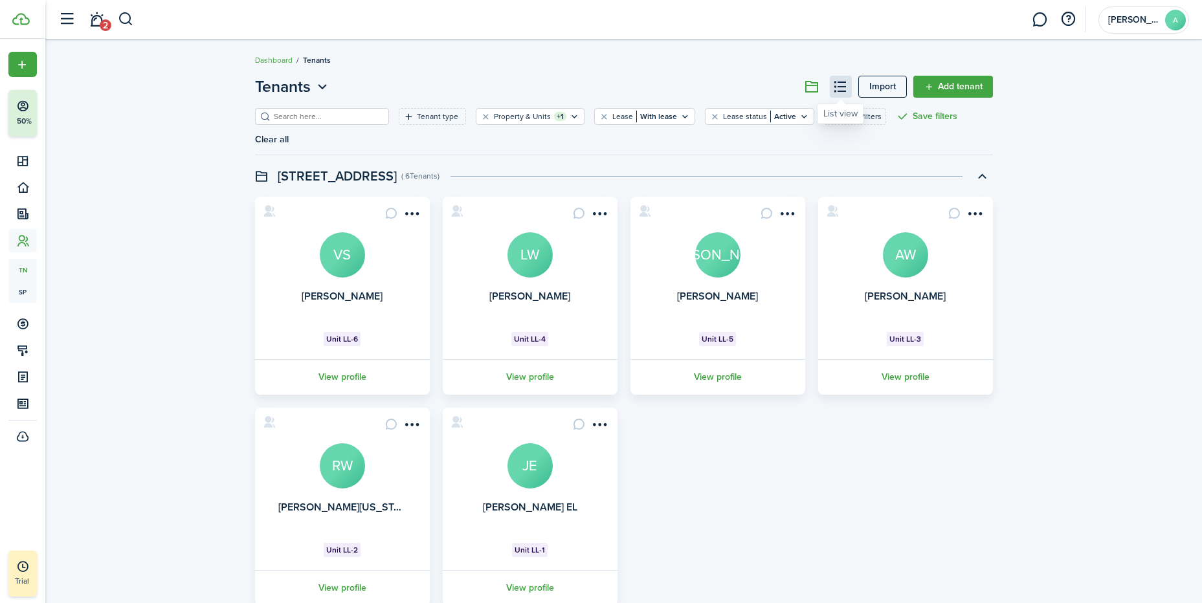
click at [838, 79] on button at bounding box center [841, 87] width 22 height 22
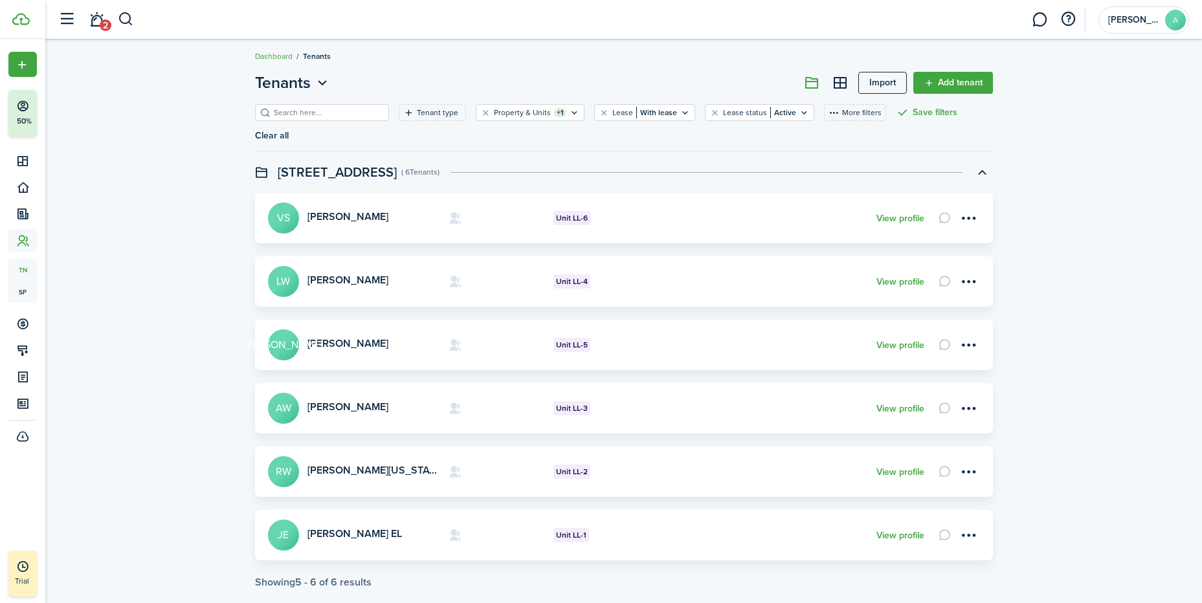
scroll to position [5, 0]
click at [799, 110] on icon "Open filter" at bounding box center [804, 112] width 11 height 10
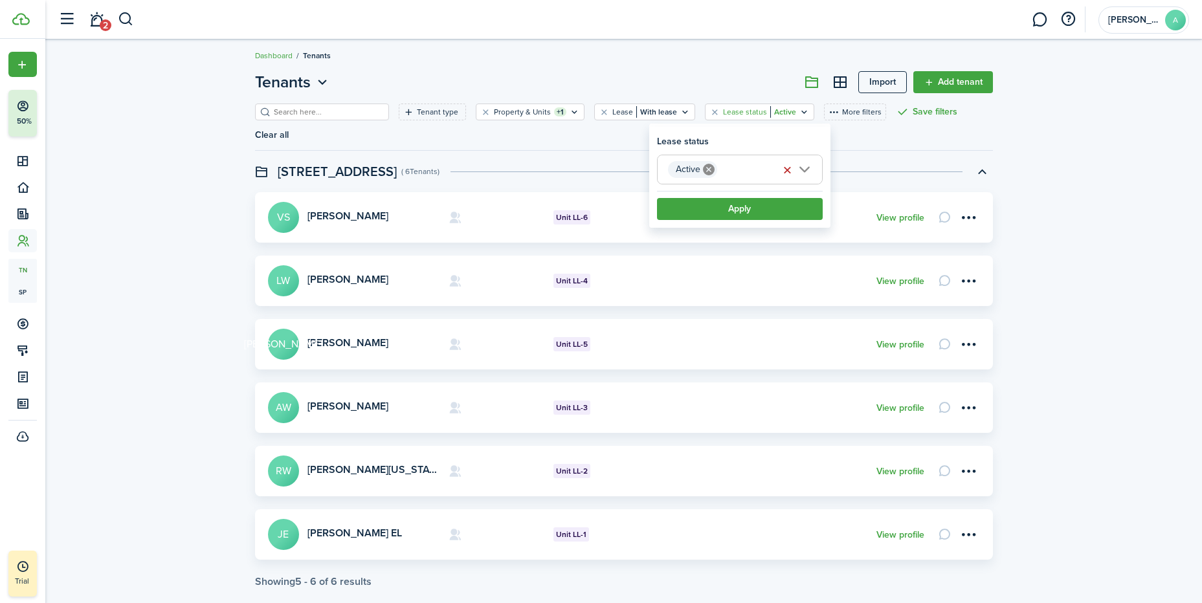
click at [868, 129] on div "Tenant type Property & Units +1 Lease With lease Lease status Active More filte…" at bounding box center [624, 127] width 738 height 47
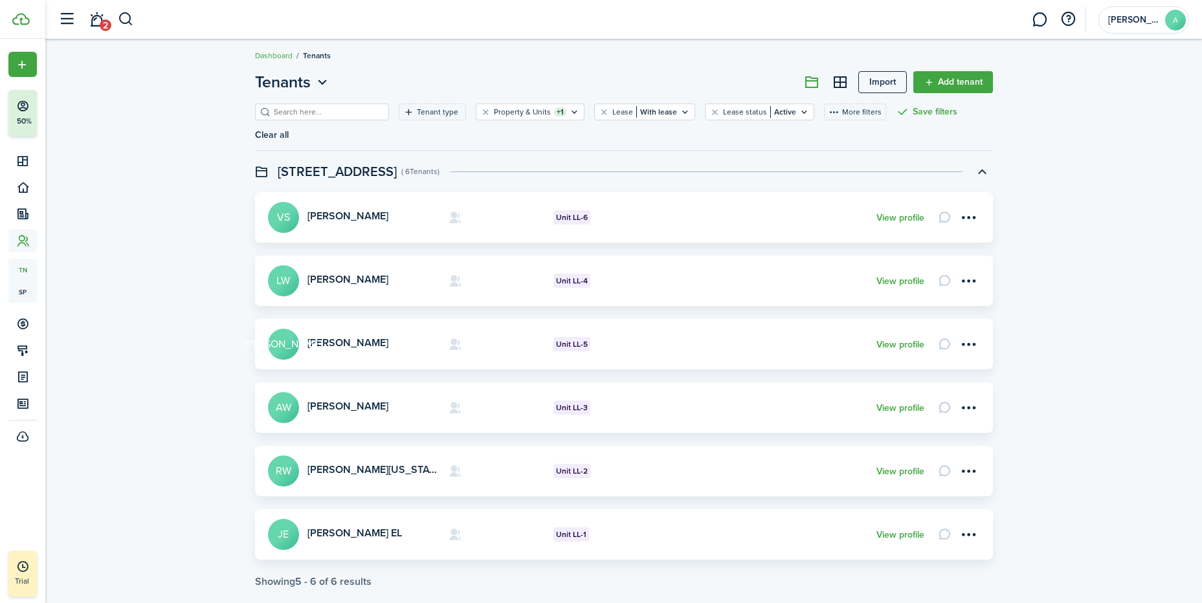
click at [959, 78] on link "Add tenant" at bounding box center [953, 82] width 80 height 22
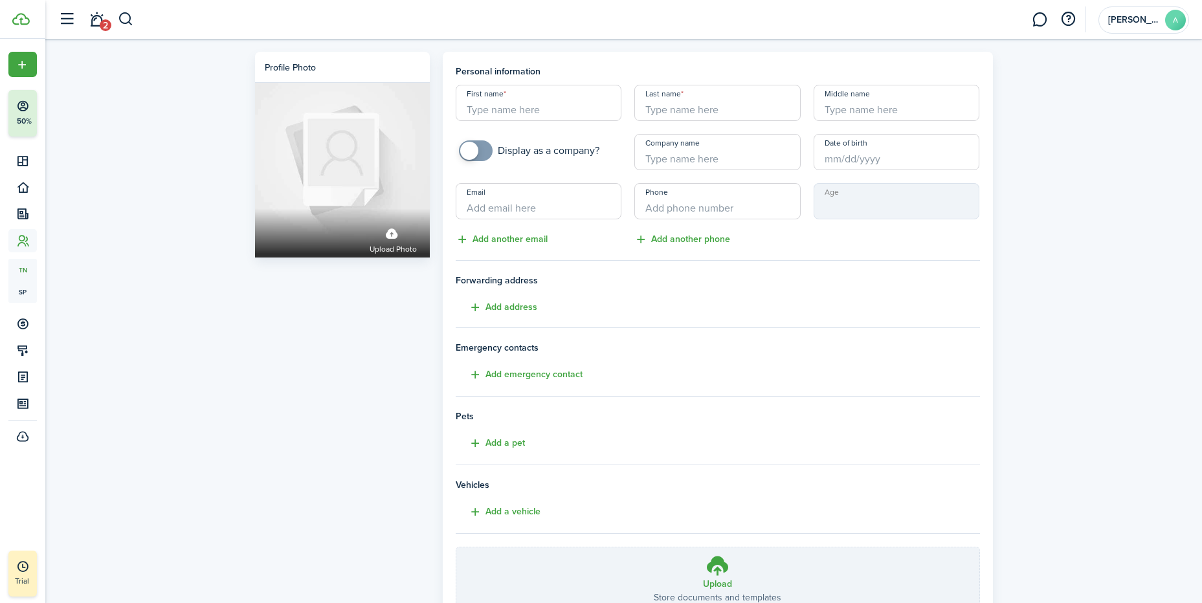
click at [528, 99] on input "First name" at bounding box center [539, 103] width 166 height 36
type input "[PERSON_NAME]"
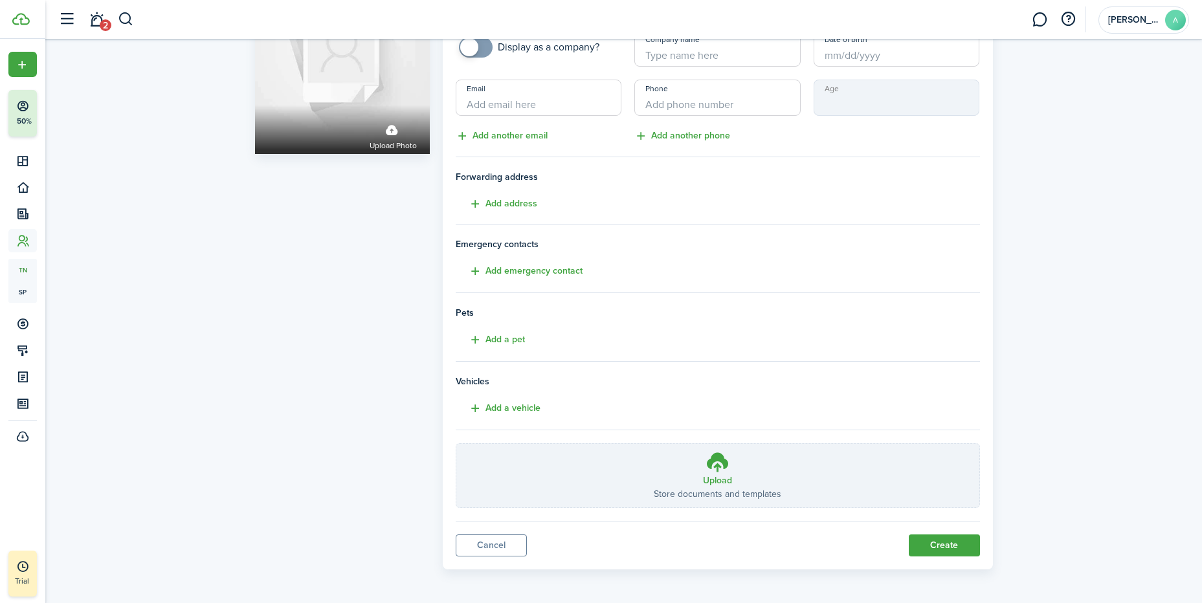
scroll to position [106, 0]
type input "[PERSON_NAME]"
click at [966, 552] on button "Create" at bounding box center [944, 544] width 71 height 22
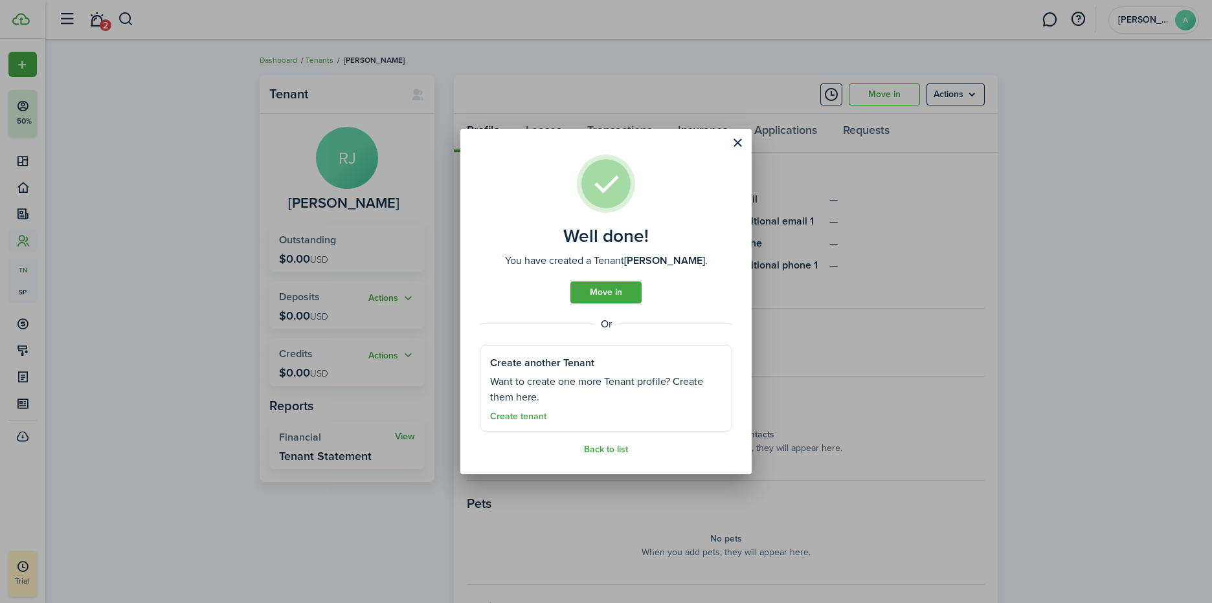
click at [609, 294] on link "Move in" at bounding box center [605, 293] width 71 height 22
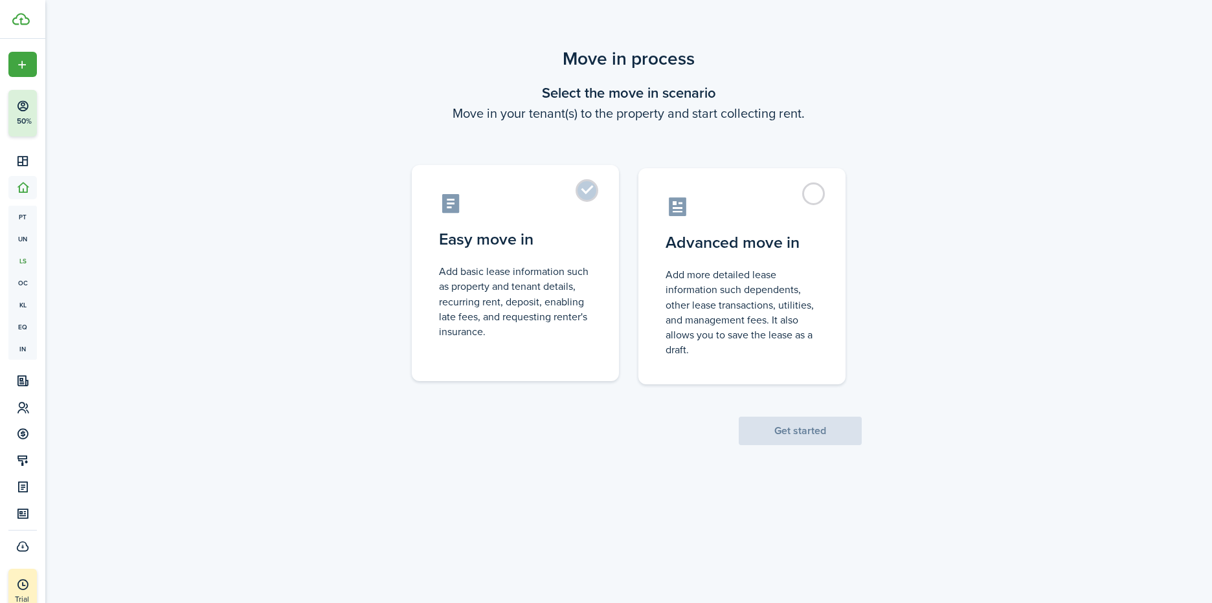
click at [584, 184] on label "Easy move in Add basic lease information such as property and tenant details, r…" at bounding box center [515, 273] width 207 height 216
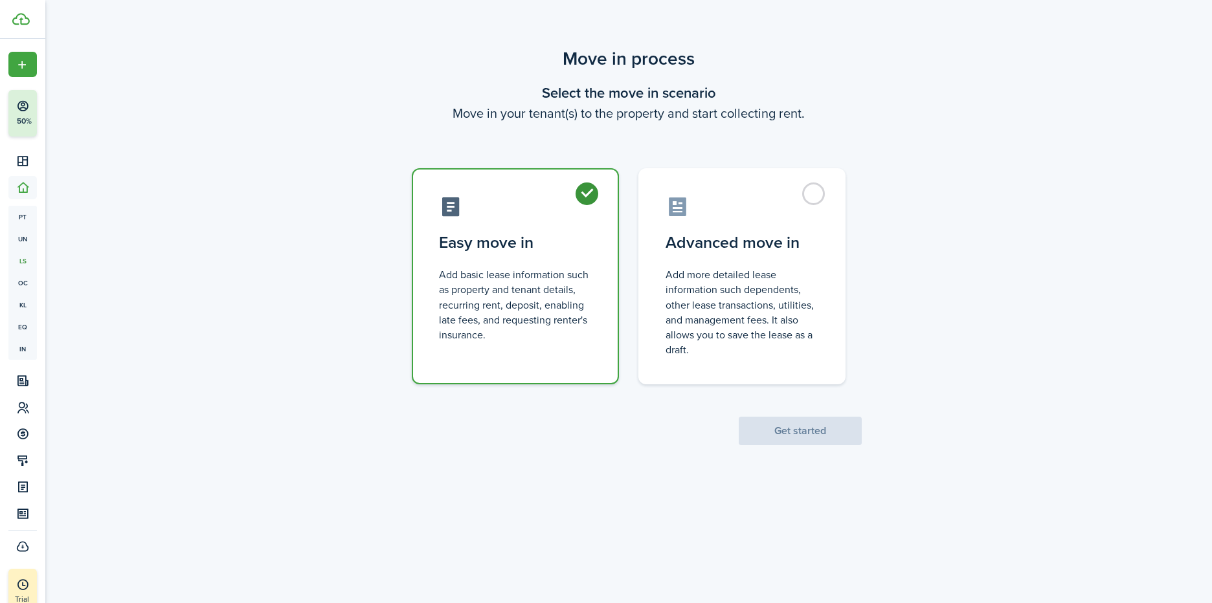
radio input "true"
click at [793, 434] on button "Get started" at bounding box center [800, 431] width 123 height 28
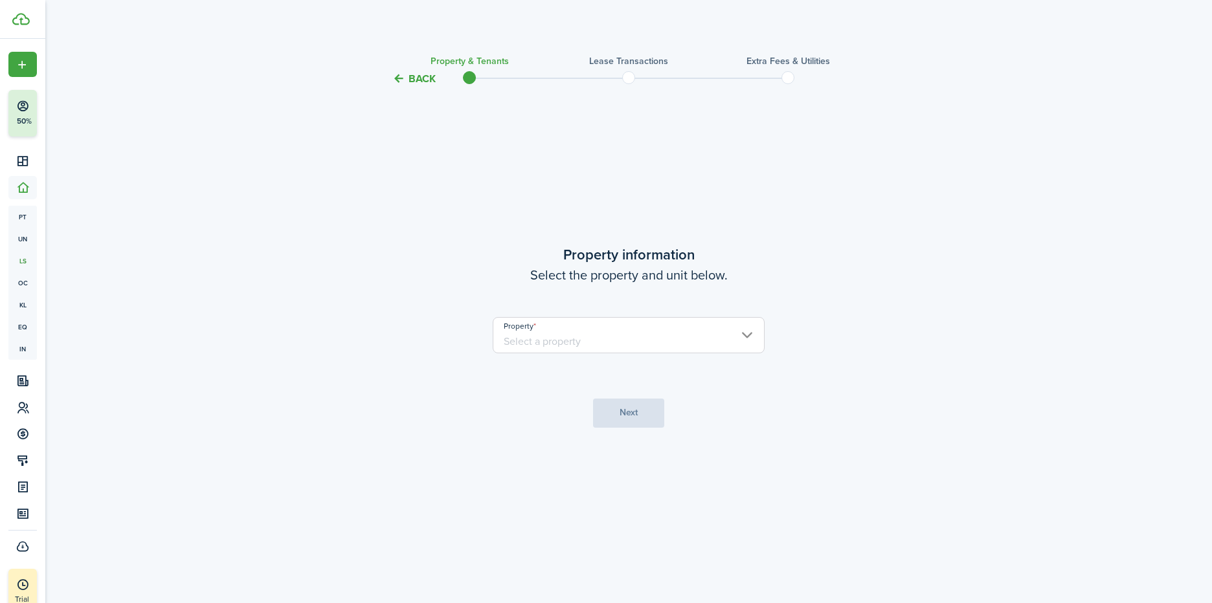
click at [647, 335] on input "Property" at bounding box center [629, 335] width 272 height 36
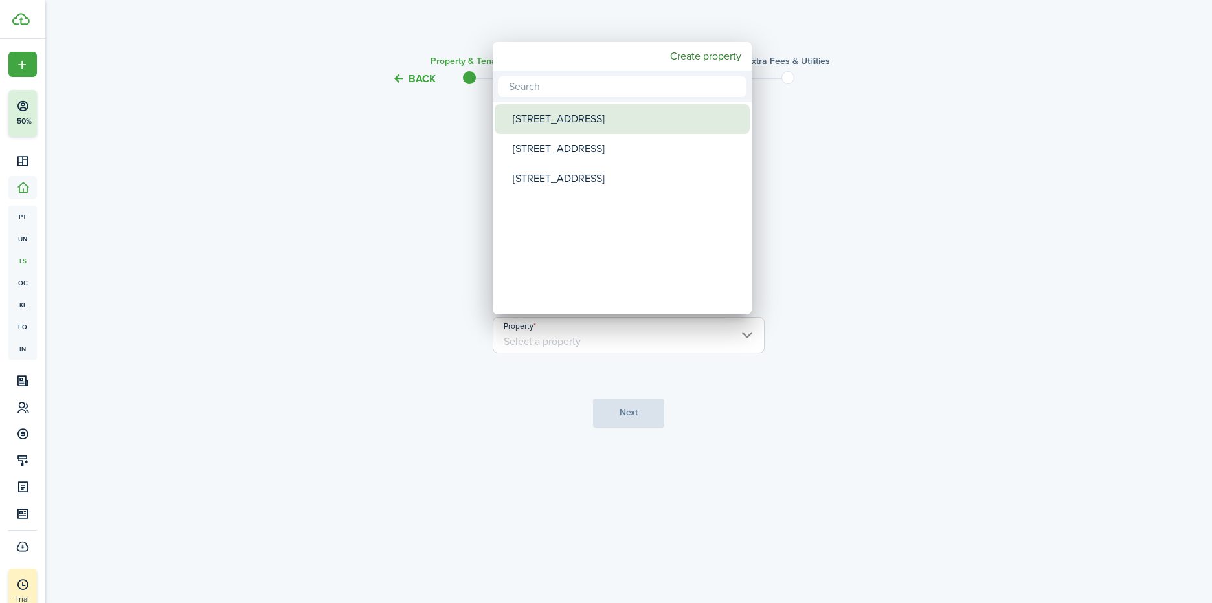
click at [543, 115] on div "[STREET_ADDRESS]" at bounding box center [627, 119] width 229 height 30
type input "[STREET_ADDRESS]"
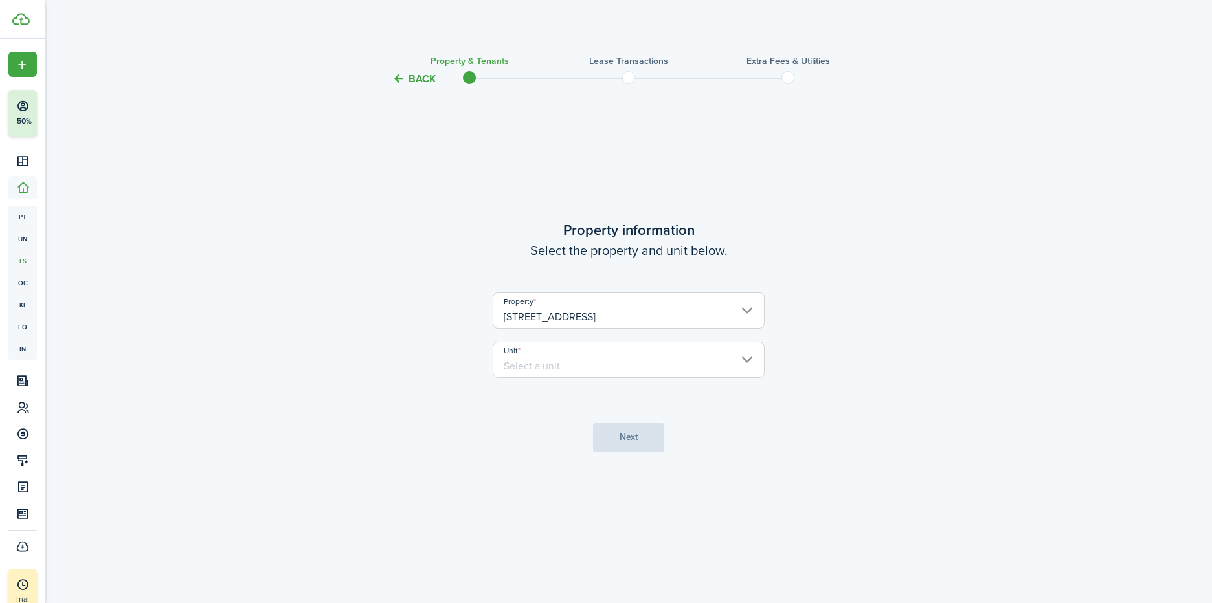
click at [659, 361] on input "Unit" at bounding box center [629, 360] width 272 height 36
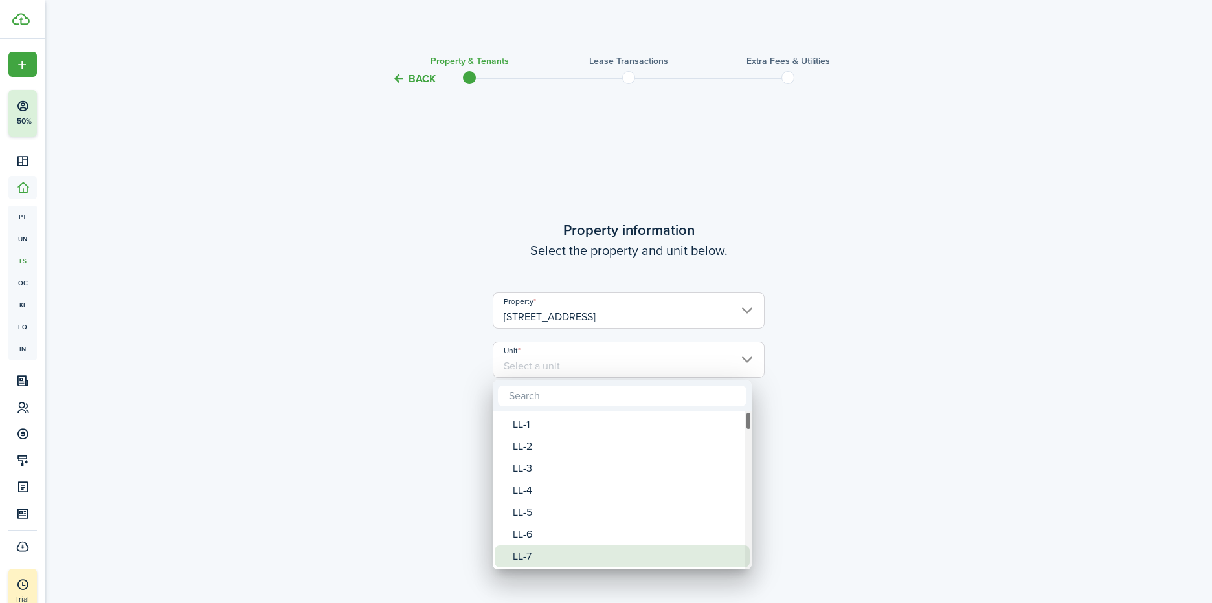
click at [542, 555] on div "LL-7" at bounding box center [627, 557] width 229 height 22
type input "LL-7"
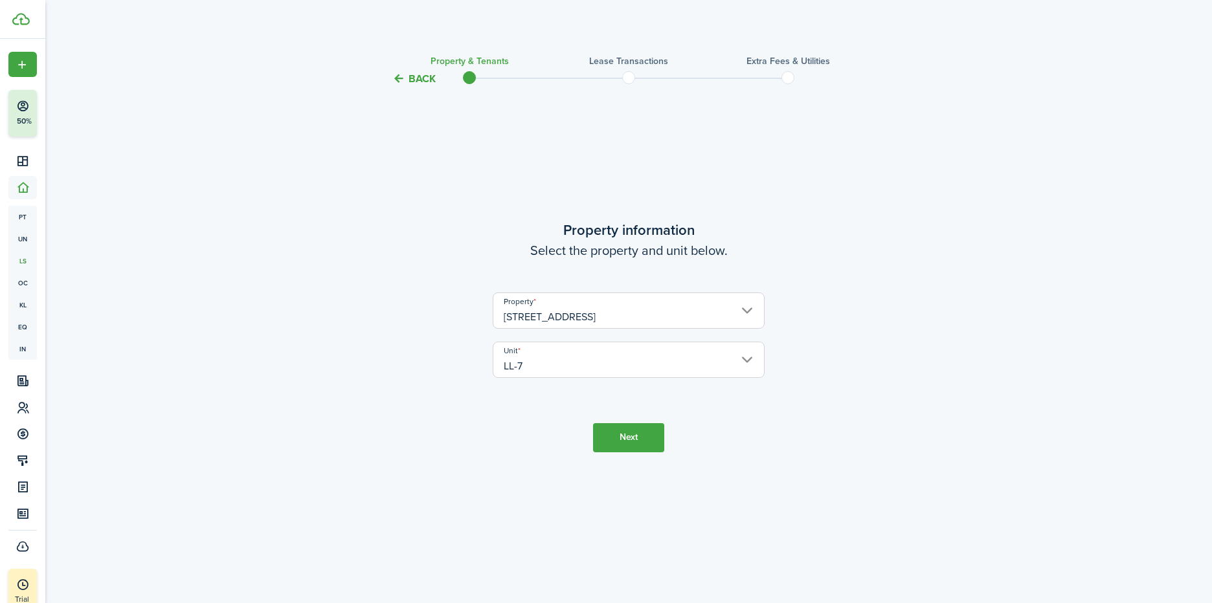
click at [643, 429] on button "Next" at bounding box center [628, 437] width 71 height 29
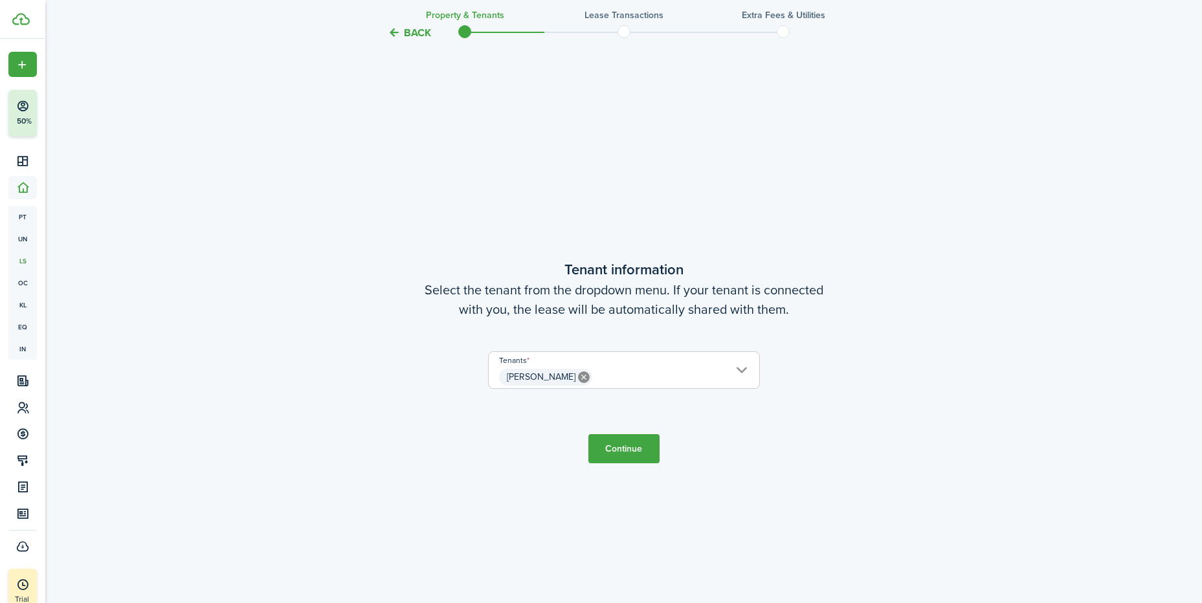
scroll to position [516, 0]
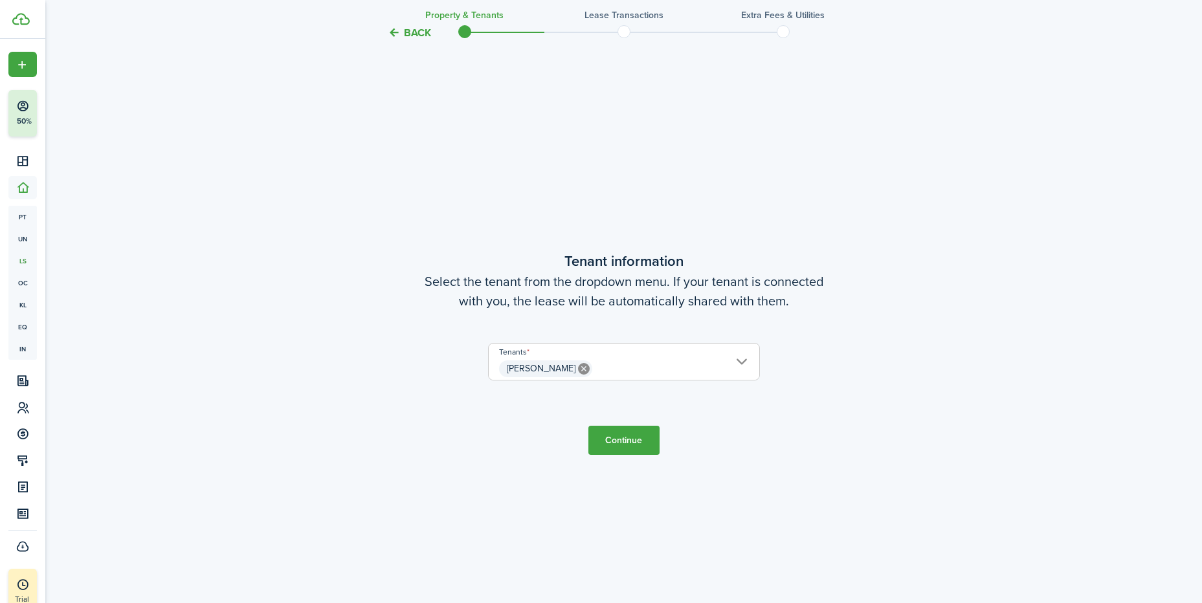
click at [644, 448] on button "Continue" at bounding box center [623, 440] width 71 height 29
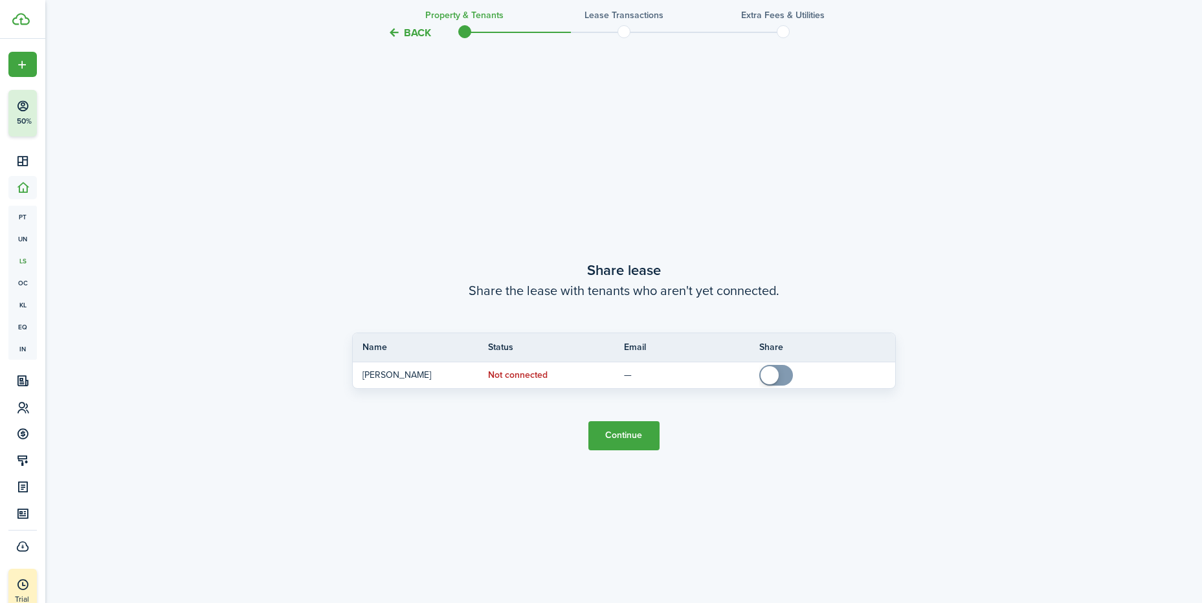
scroll to position [1120, 0]
click at [631, 436] on button "Continue" at bounding box center [623, 433] width 71 height 29
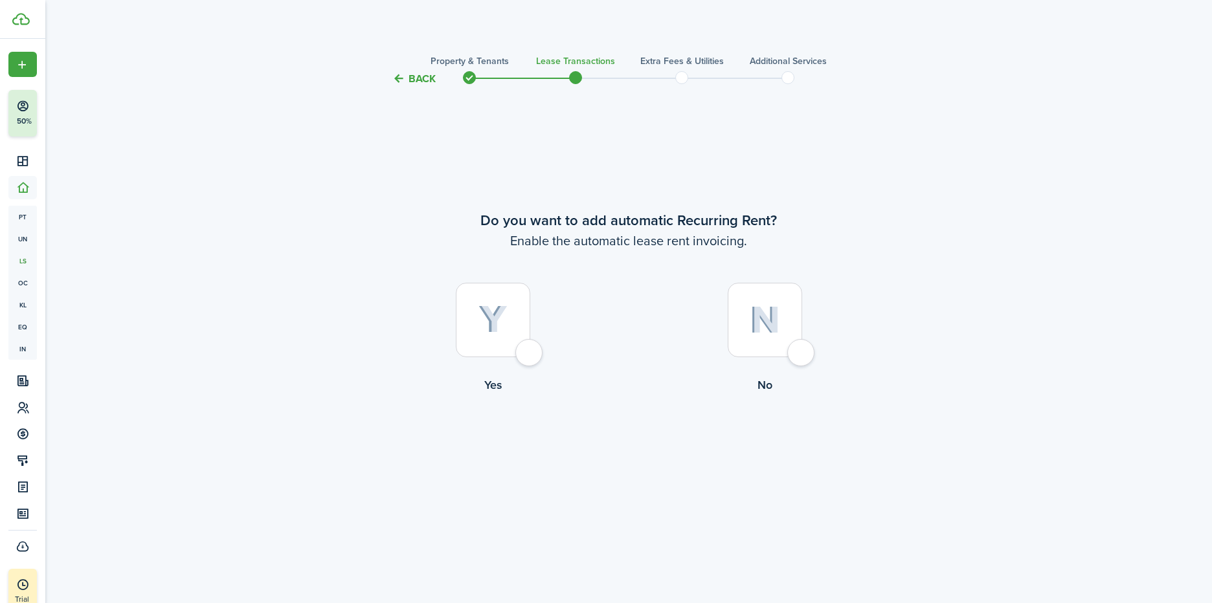
click at [524, 355] on div at bounding box center [493, 320] width 74 height 74
radio input "true"
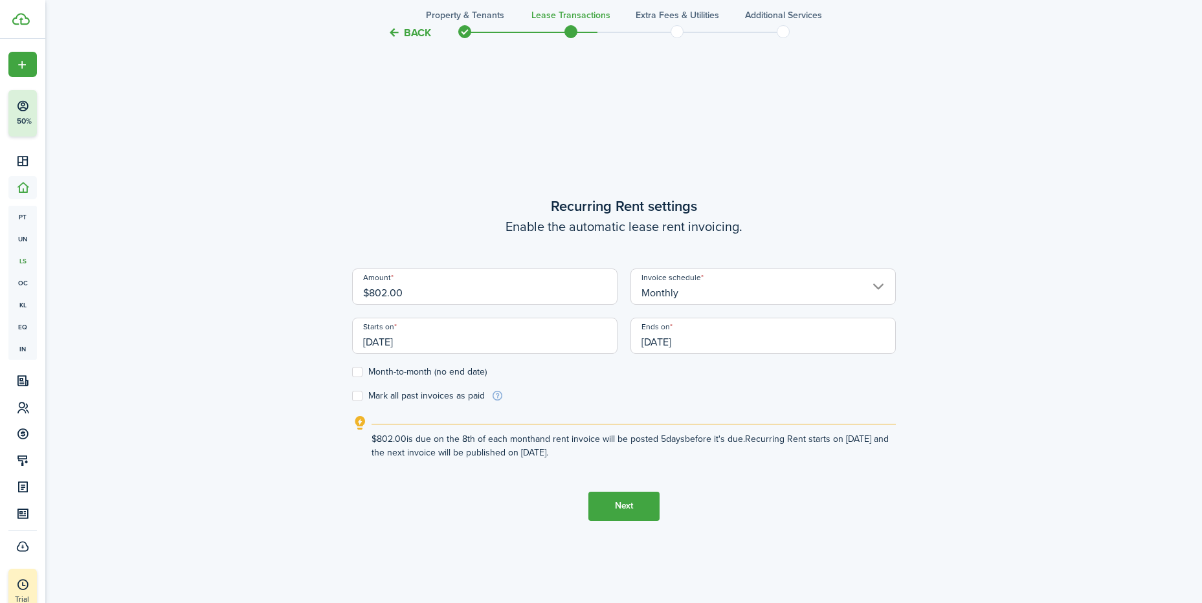
scroll to position [516, 0]
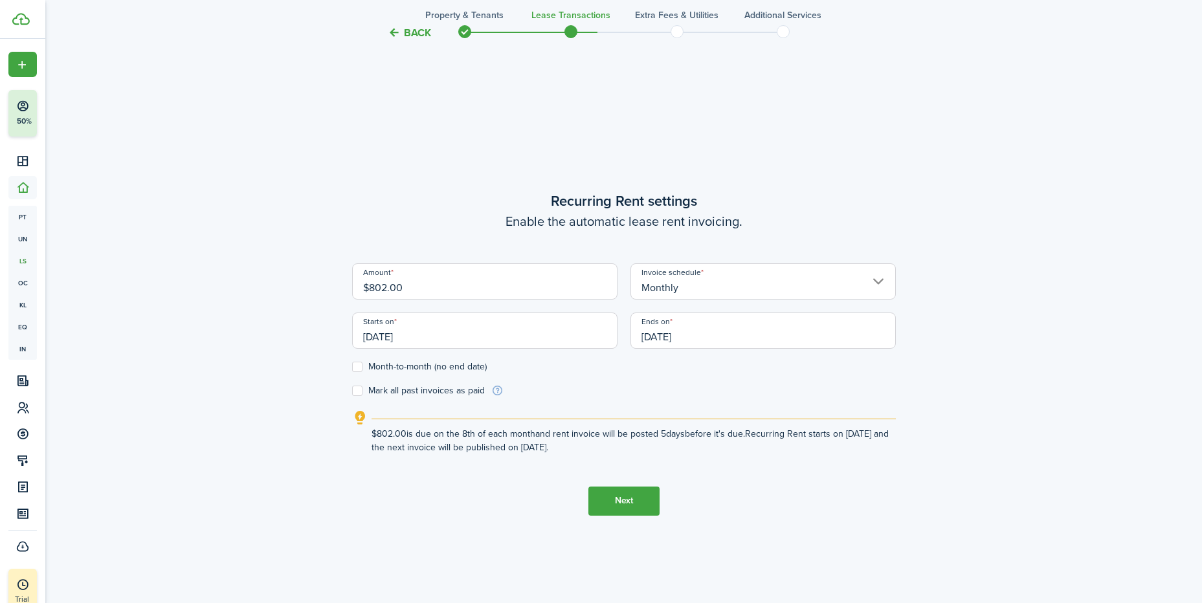
click at [705, 283] on input "Monthly" at bounding box center [762, 281] width 265 height 36
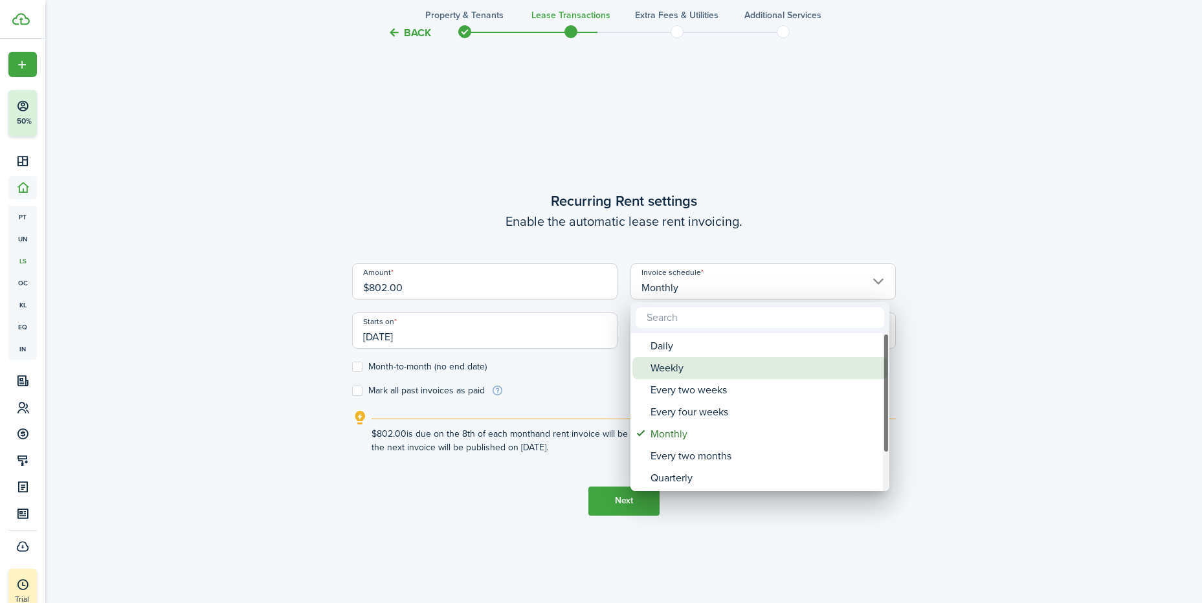
click at [663, 366] on div "Weekly" at bounding box center [764, 368] width 229 height 22
type input "Weekly"
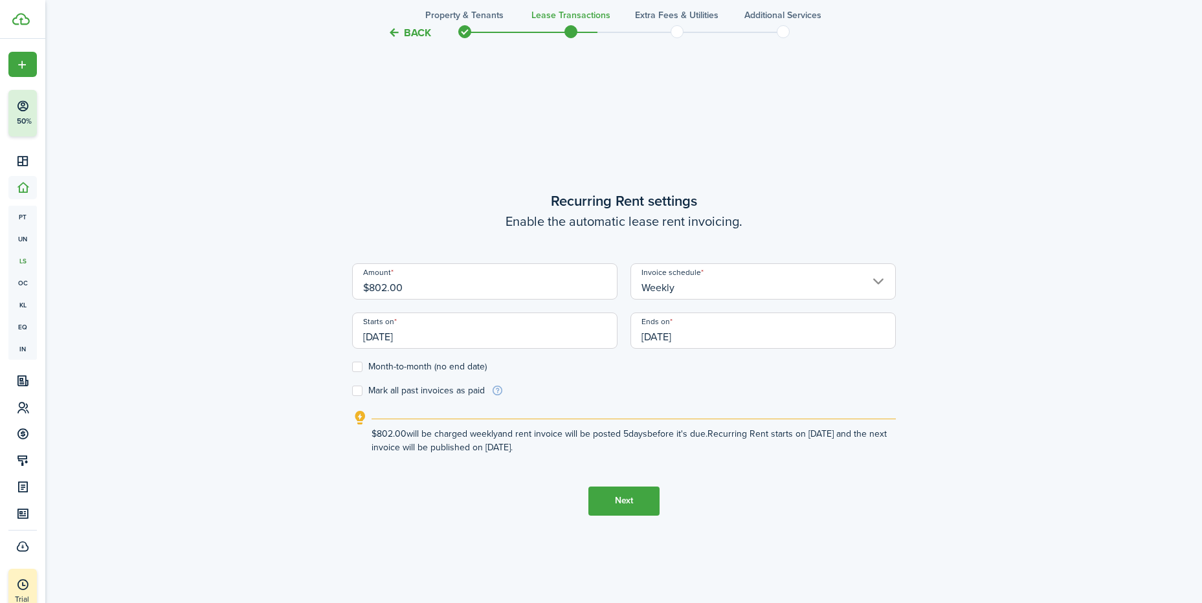
click at [381, 285] on input "$802.00" at bounding box center [484, 281] width 265 height 36
type input "$185.00"
click at [700, 389] on form "Amount $185.00 Invoice schedule Weekly Starts on [DATE] Ends on [DATE] Month-to…" at bounding box center [624, 330] width 544 height 134
click at [362, 368] on label "Month-to-month (no end date)" at bounding box center [419, 367] width 135 height 10
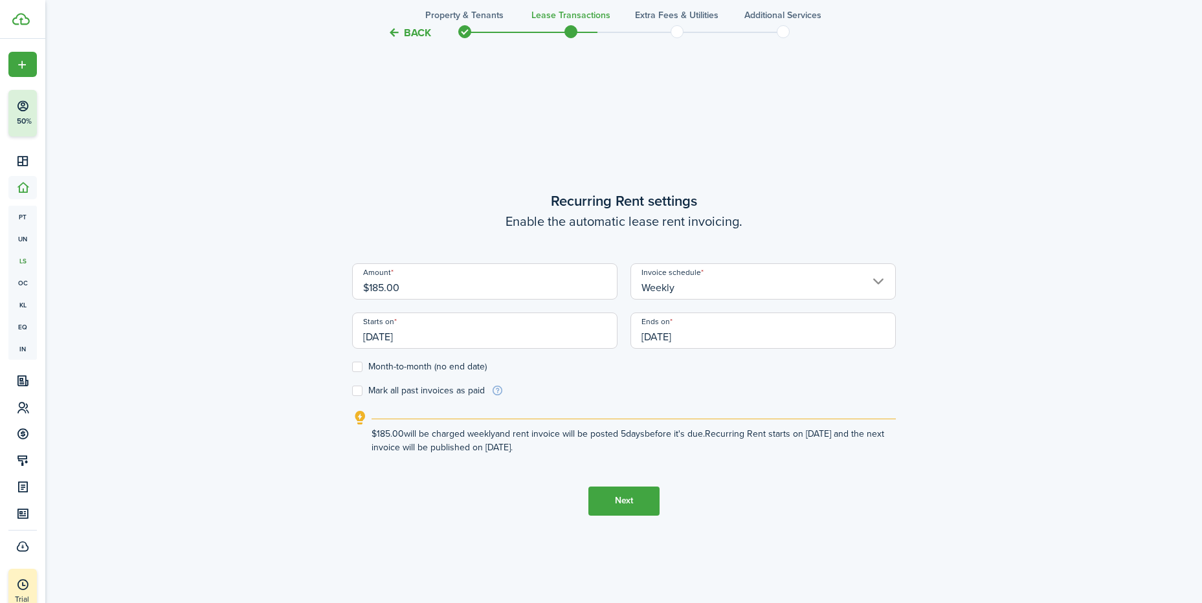
click at [352, 367] on input "Month-to-month (no end date)" at bounding box center [351, 366] width 1 height 1
checkbox input "true"
click at [715, 395] on form "Amount $185.00 Invoice schedule Weekly Starts on [DATE] Ends on [DATE] Month-to…" at bounding box center [624, 330] width 544 height 134
click at [355, 390] on label "Mark all past invoices as paid" at bounding box center [418, 391] width 133 height 10
click at [352, 390] on input "Mark all past invoices as paid" at bounding box center [351, 390] width 1 height 1
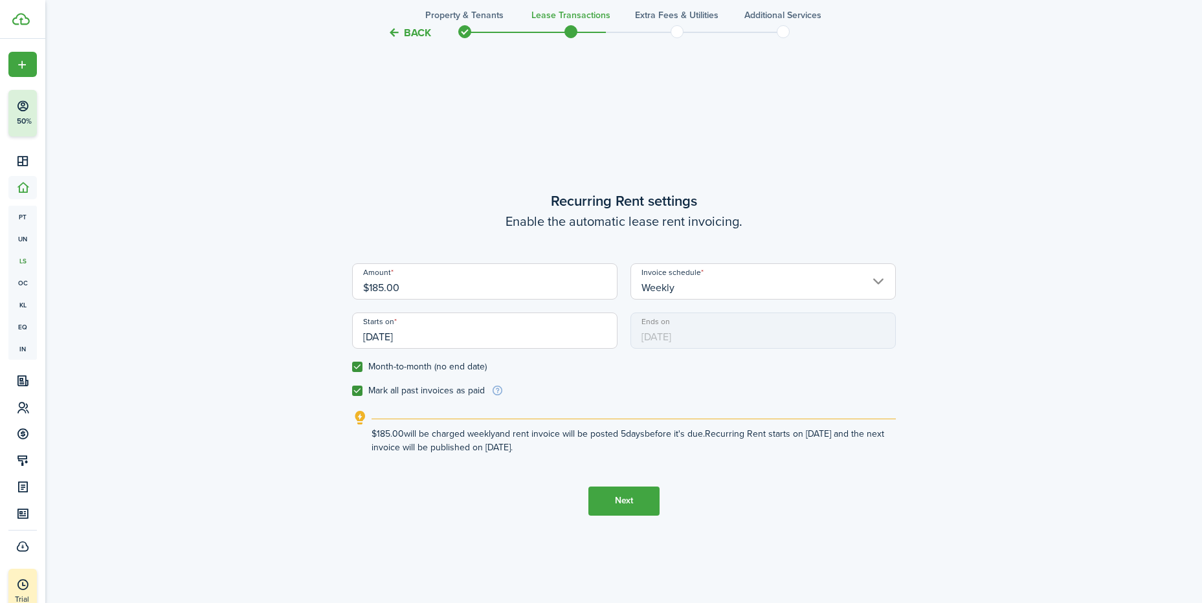
checkbox input "true"
click at [632, 505] on button "Next" at bounding box center [623, 501] width 71 height 29
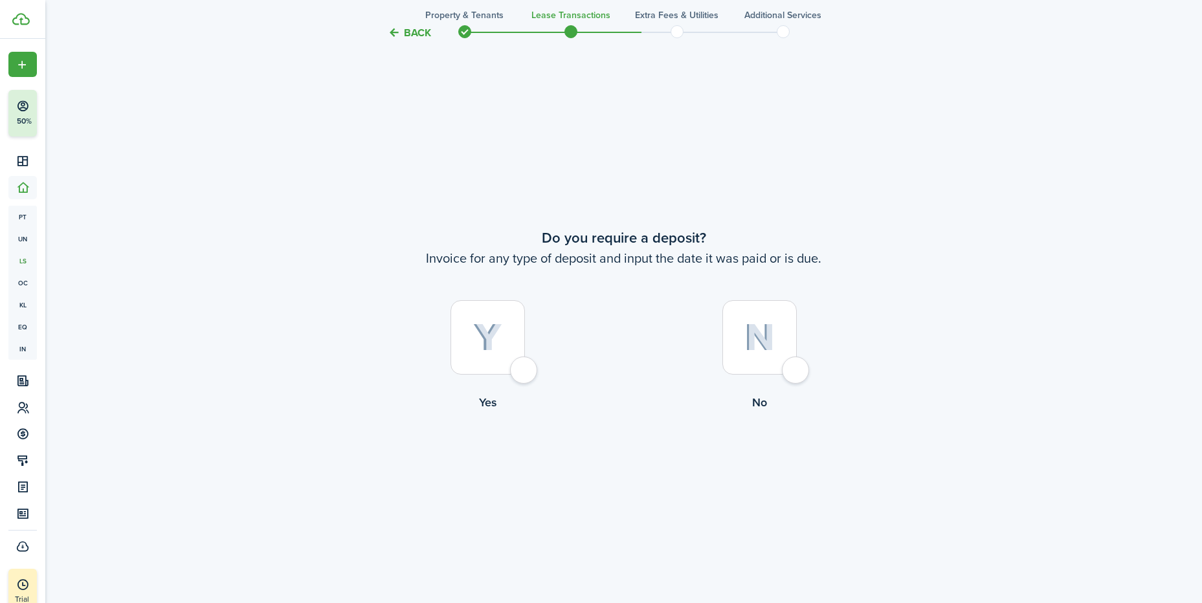
scroll to position [1120, 0]
click at [795, 368] on div at bounding box center [759, 337] width 74 height 74
radio input "true"
click at [627, 461] on button "Continue" at bounding box center [623, 464] width 71 height 29
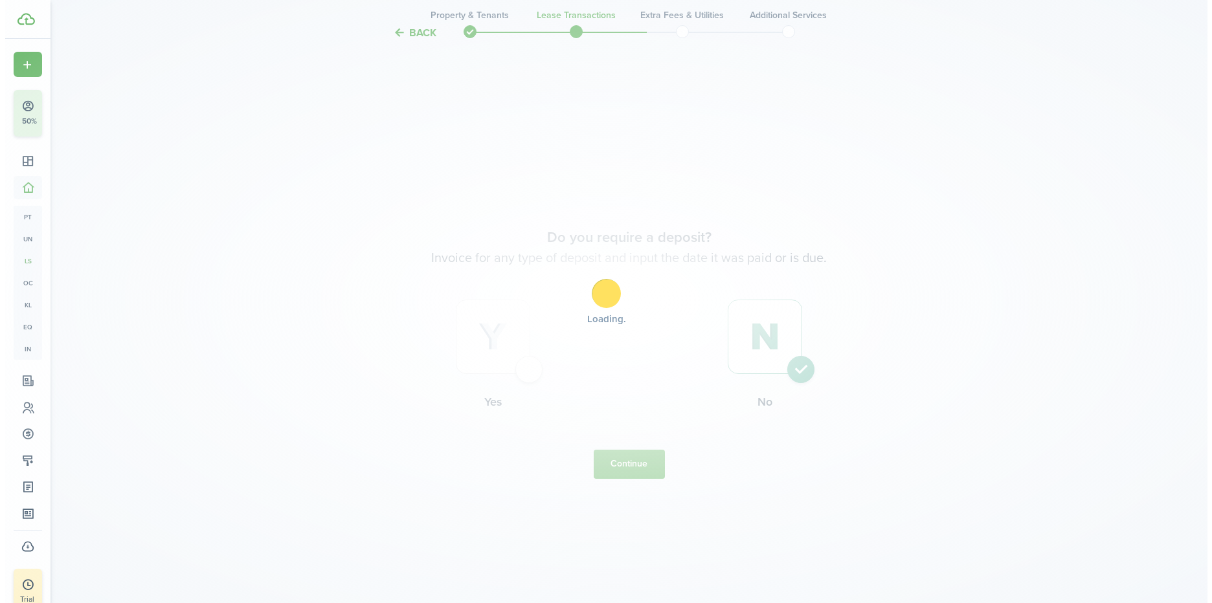
scroll to position [0, 0]
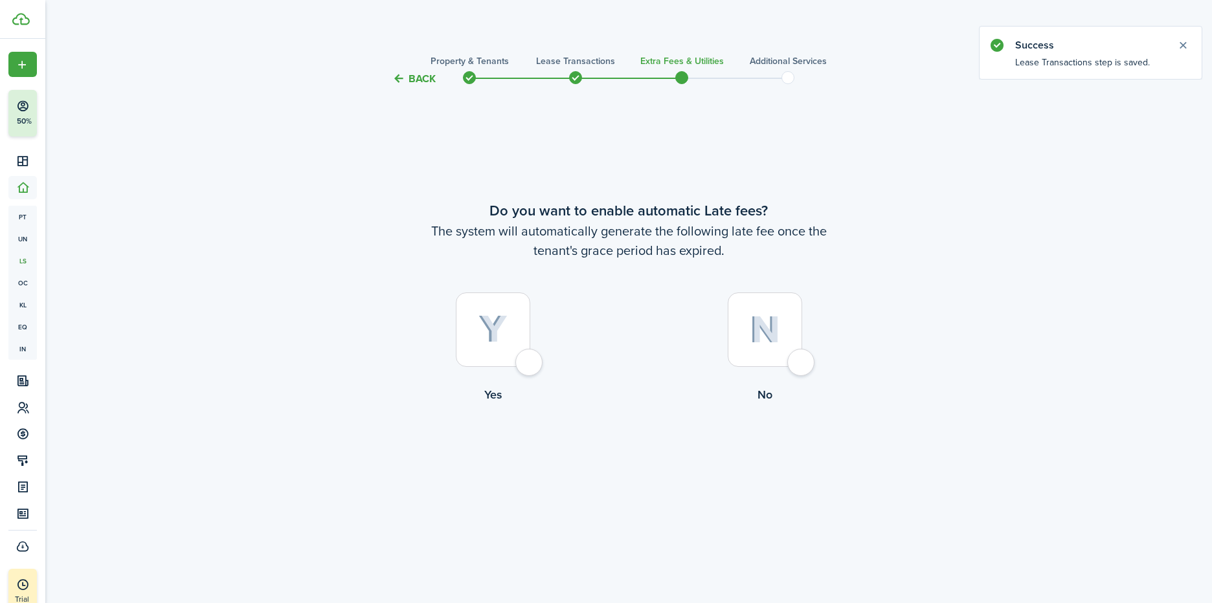
click at [794, 357] on div at bounding box center [764, 330] width 74 height 74
radio input "true"
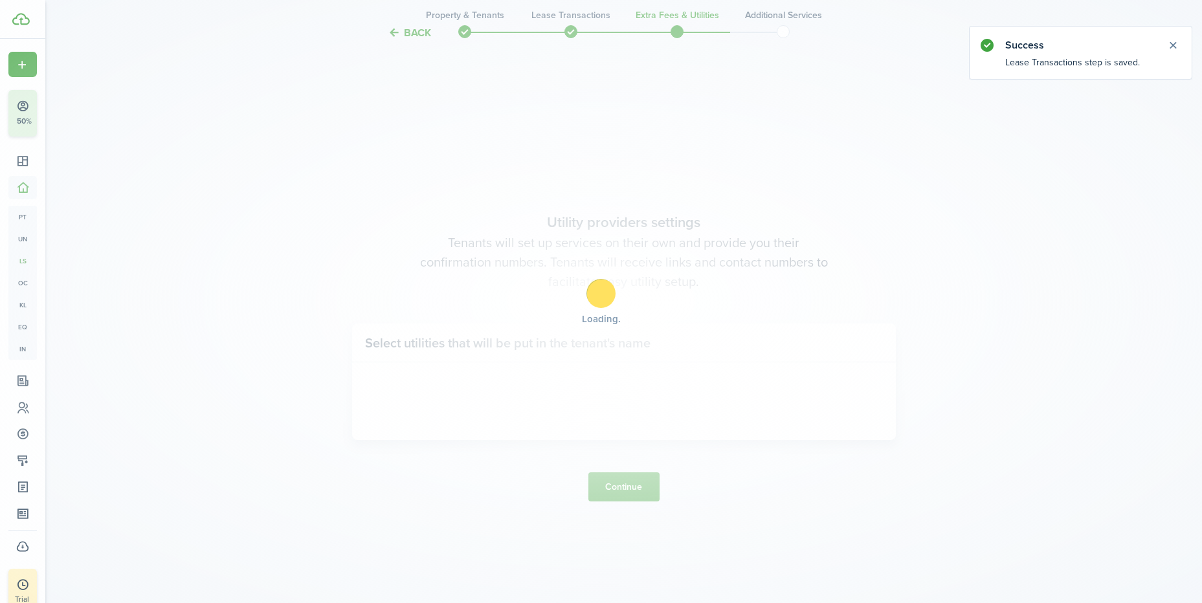
scroll to position [516, 0]
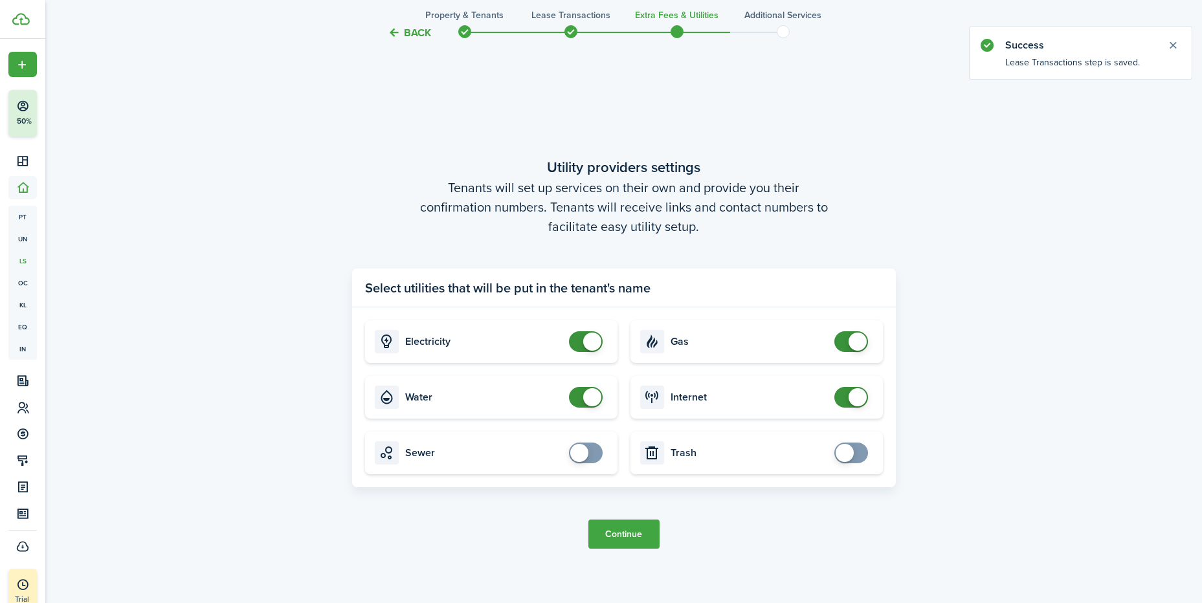
checkbox input "false"
click at [584, 335] on span at bounding box center [585, 341] width 13 height 21
checkbox input "false"
click at [586, 394] on span at bounding box center [592, 397] width 18 height 18
checkbox input "false"
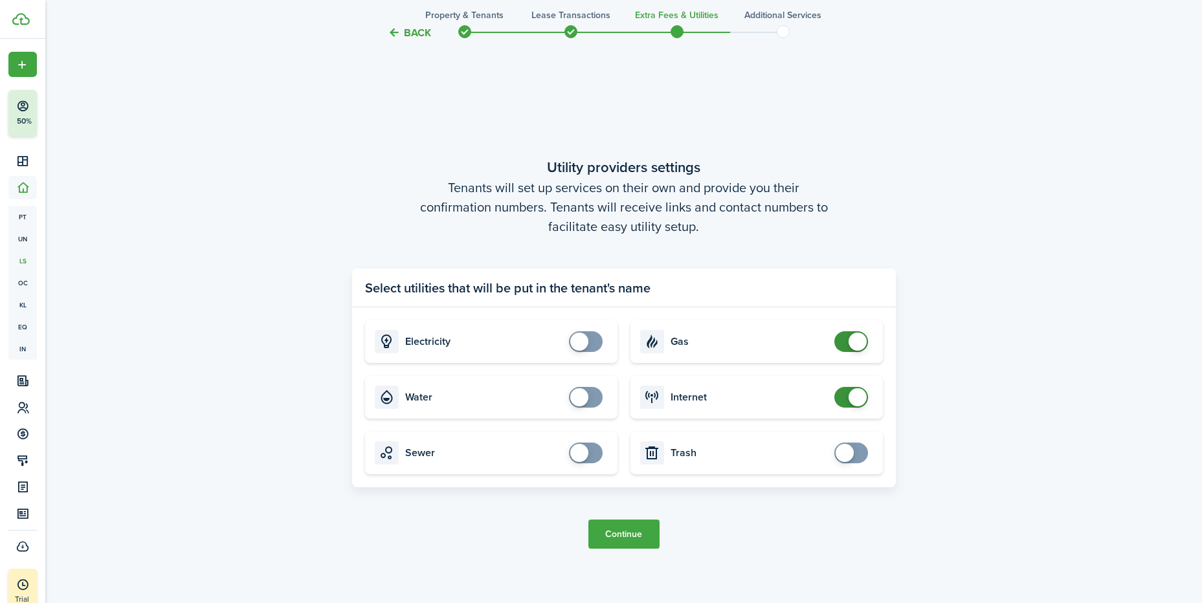
click at [860, 338] on span at bounding box center [858, 342] width 18 height 18
checkbox input "false"
click at [856, 397] on span at bounding box center [858, 397] width 18 height 18
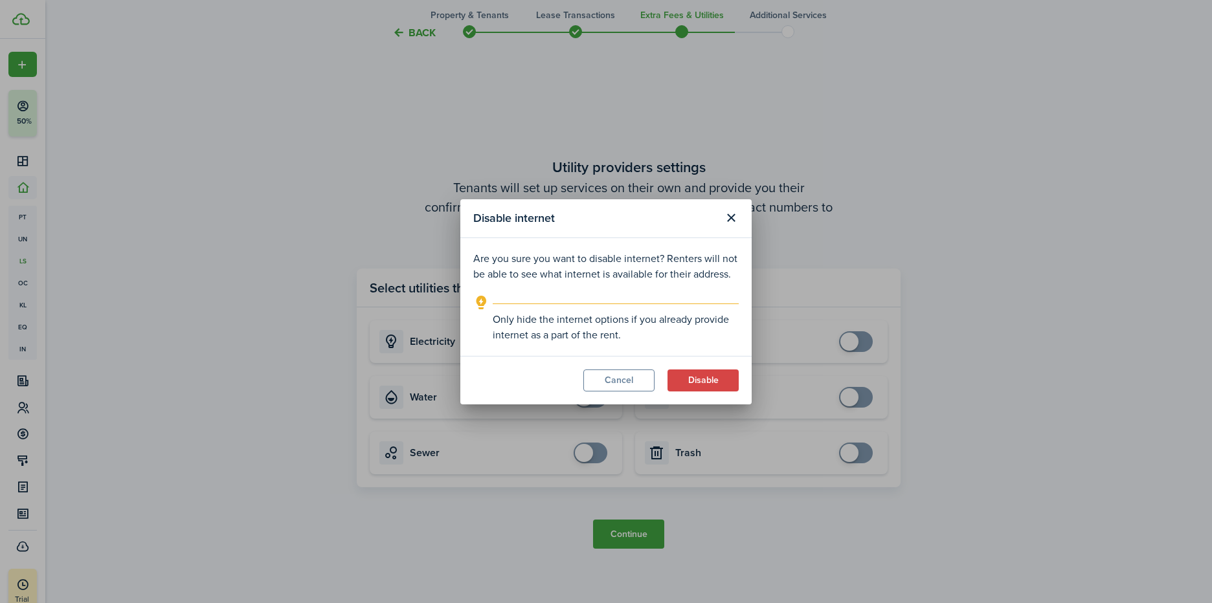
click at [708, 379] on button "Disable" at bounding box center [702, 381] width 71 height 22
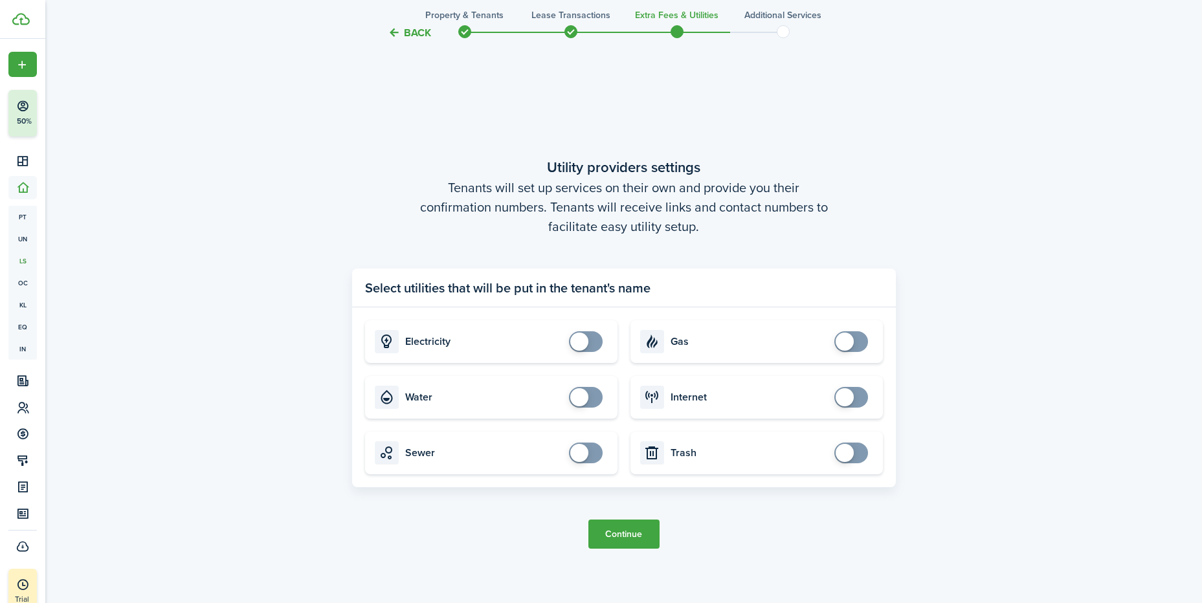
click at [635, 535] on button "Continue" at bounding box center [623, 534] width 71 height 29
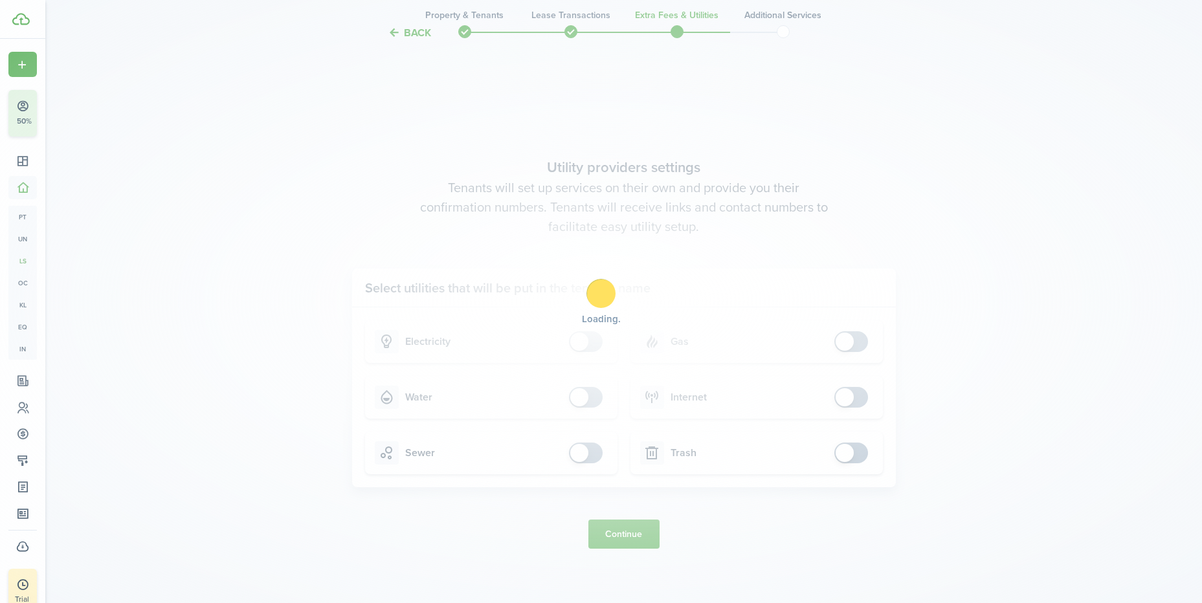
scroll to position [0, 0]
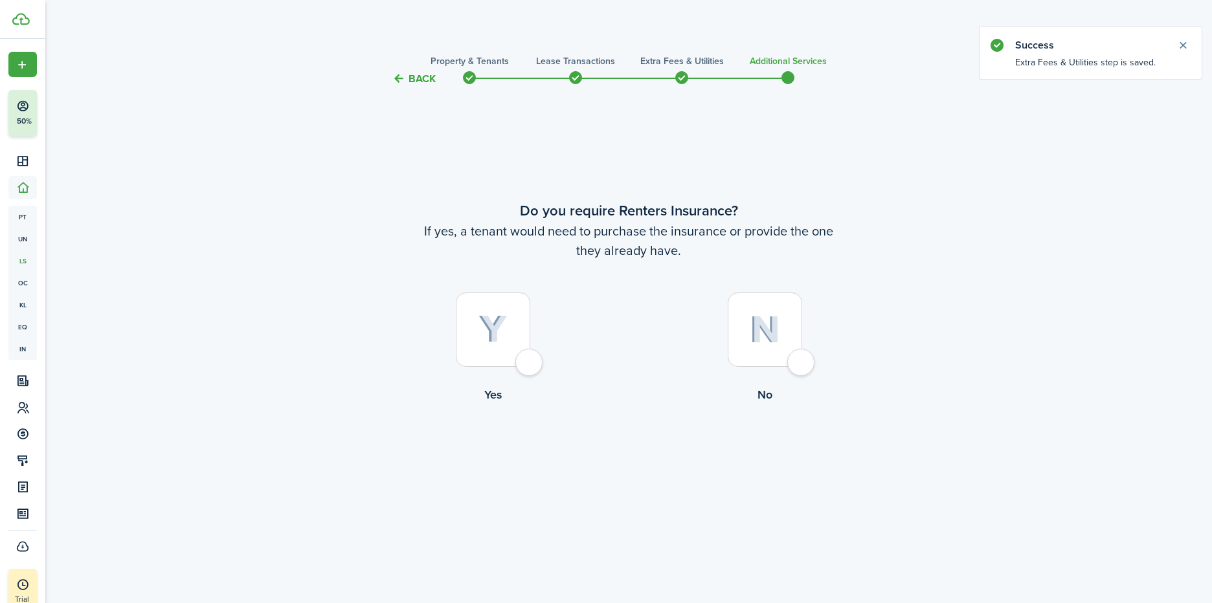
click at [797, 357] on div at bounding box center [764, 330] width 74 height 74
radio input "true"
click at [642, 466] on button "Complete move in" at bounding box center [628, 456] width 95 height 29
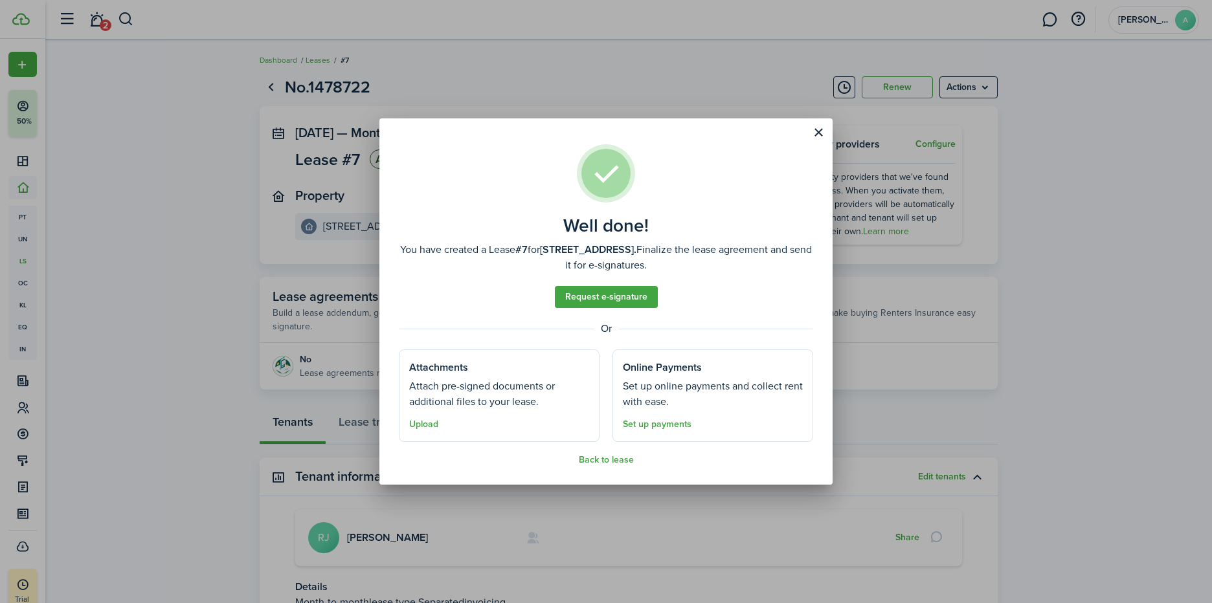
click at [814, 135] on button "Close modal" at bounding box center [818, 133] width 22 height 22
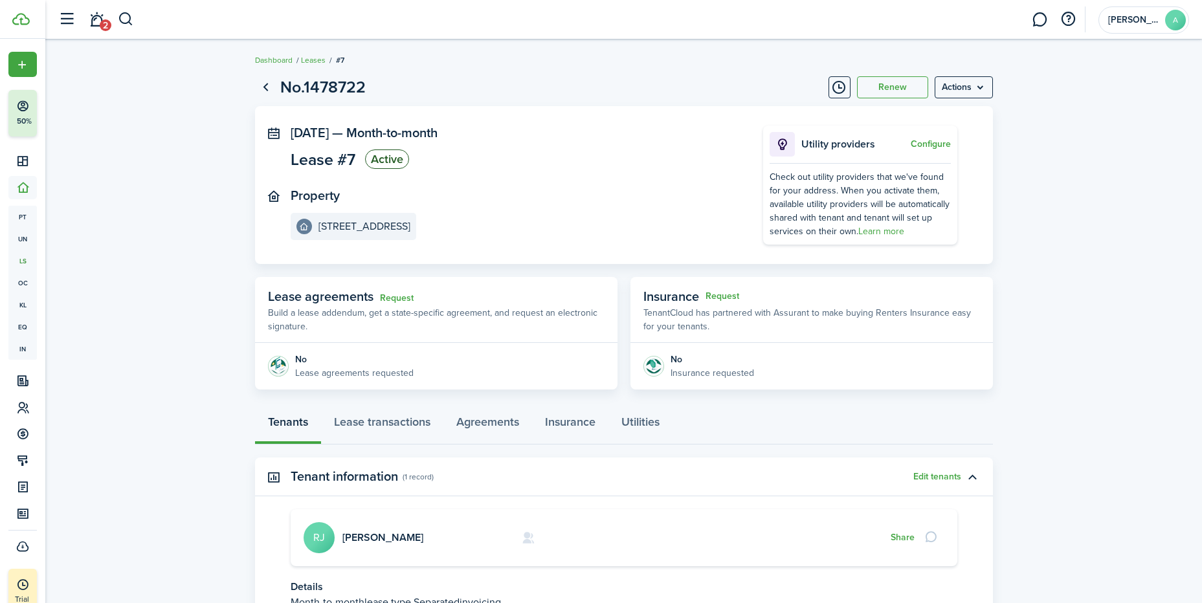
click at [269, 58] on link "Dashboard" at bounding box center [274, 60] width 38 height 12
click at [266, 83] on link "Go back" at bounding box center [266, 87] width 22 height 22
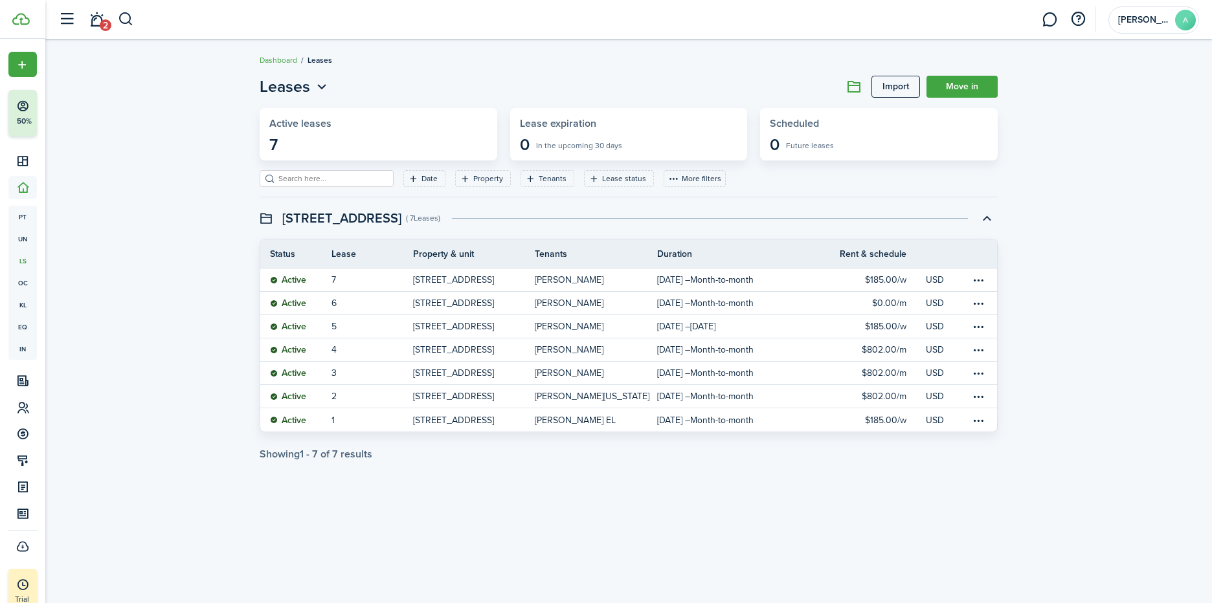
click at [285, 60] on link "Dashboard" at bounding box center [279, 60] width 38 height 12
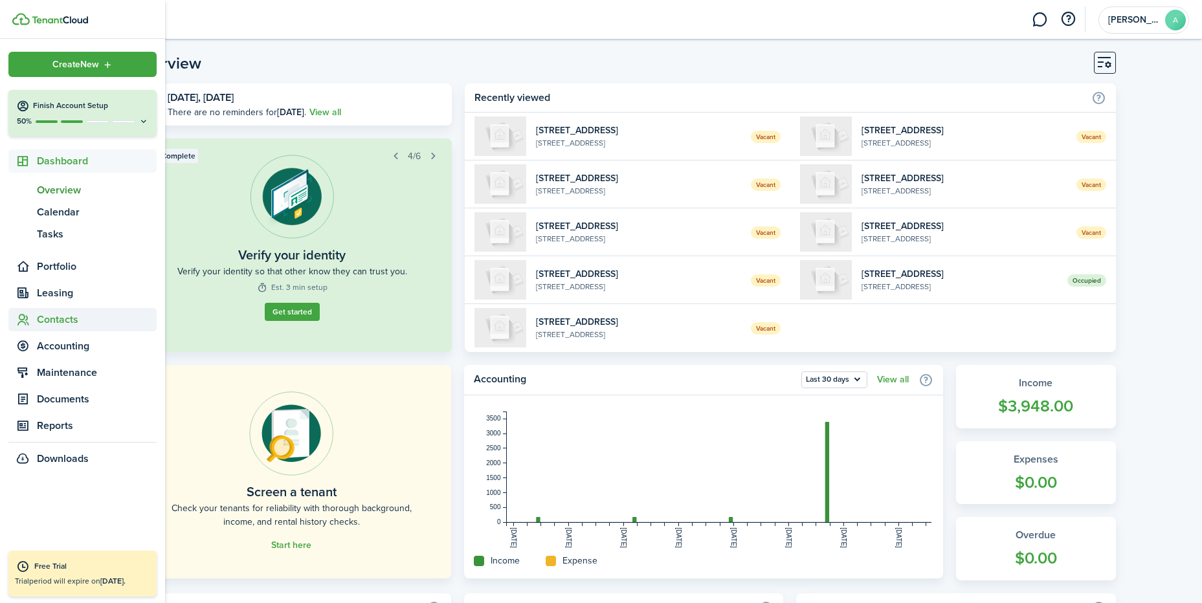
click at [55, 317] on span "Contacts" at bounding box center [97, 320] width 120 height 16
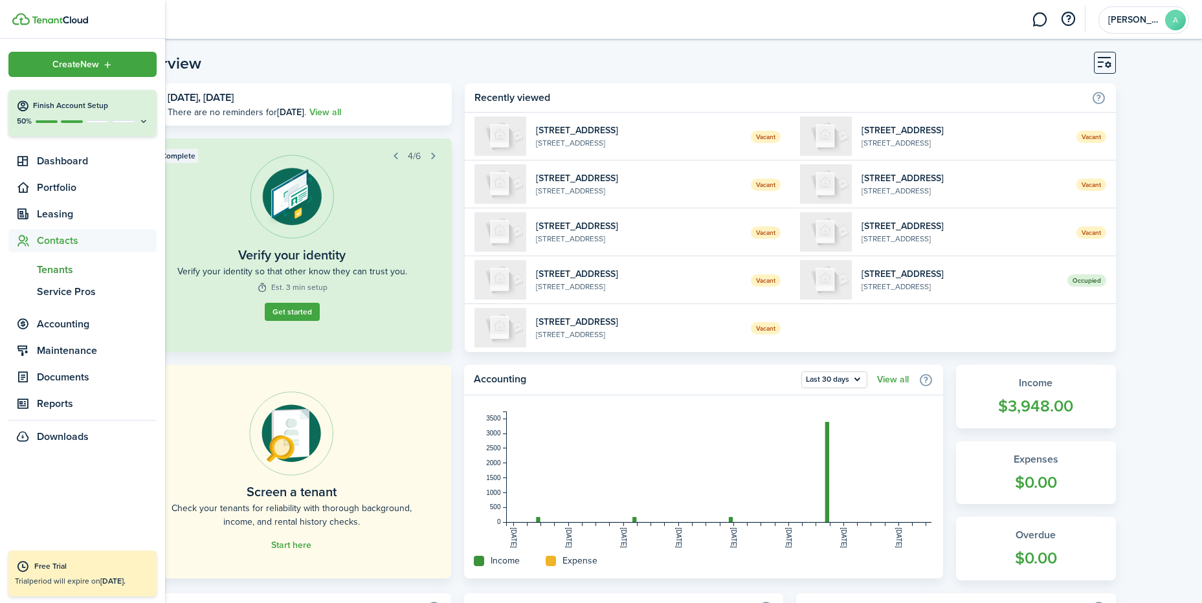
click at [53, 266] on span "Tenants" at bounding box center [97, 270] width 120 height 16
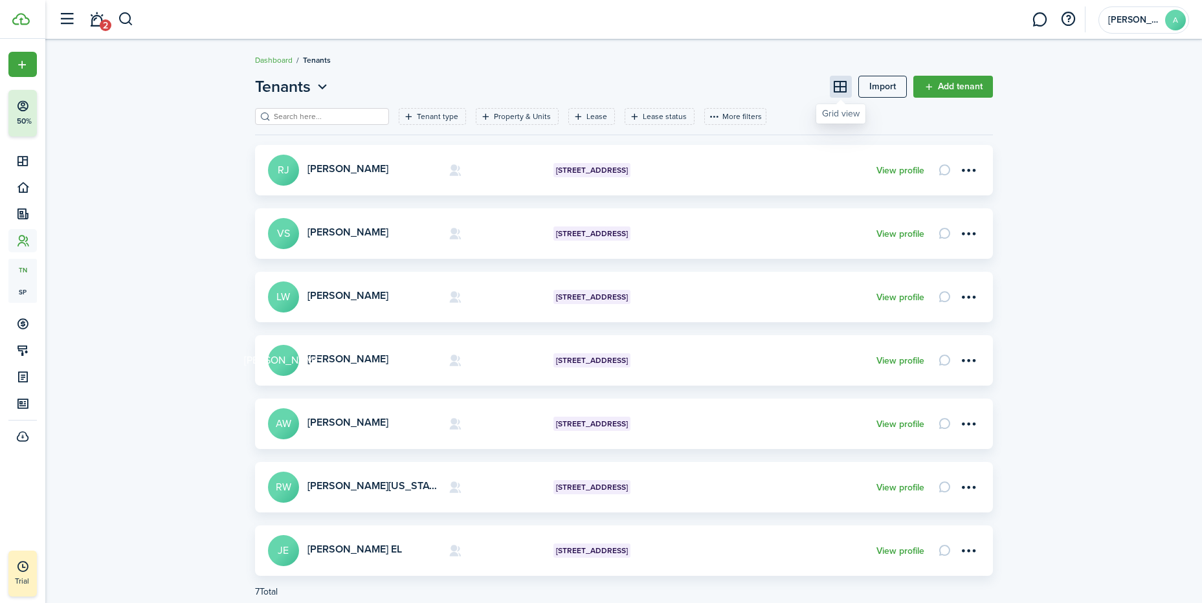
click at [837, 85] on button at bounding box center [841, 87] width 22 height 22
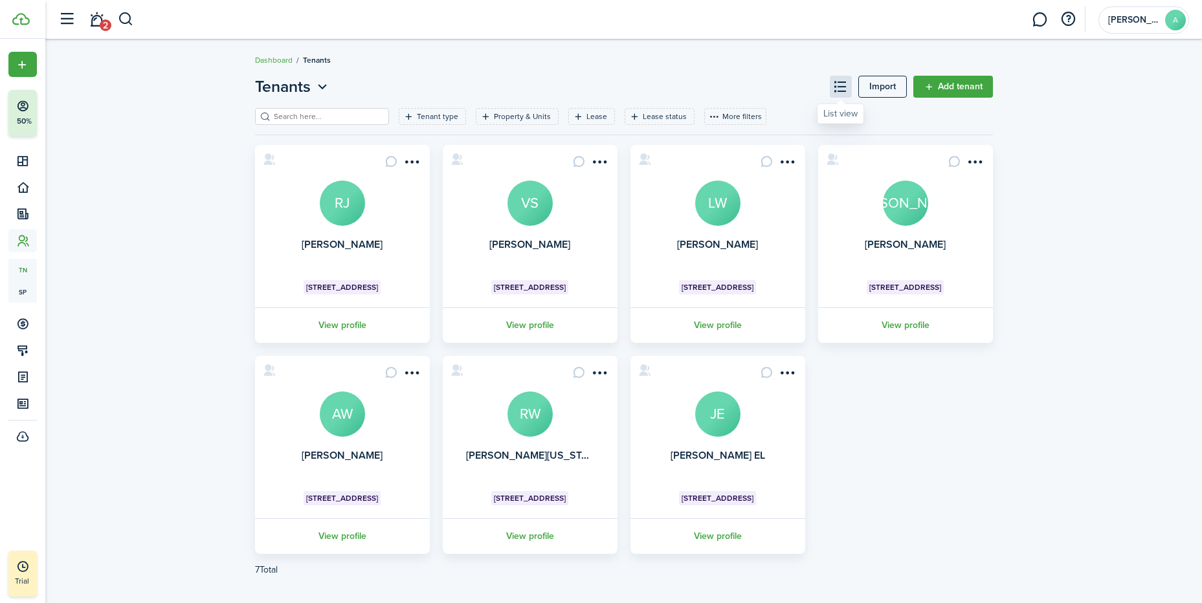
click at [837, 85] on button at bounding box center [841, 87] width 22 height 22
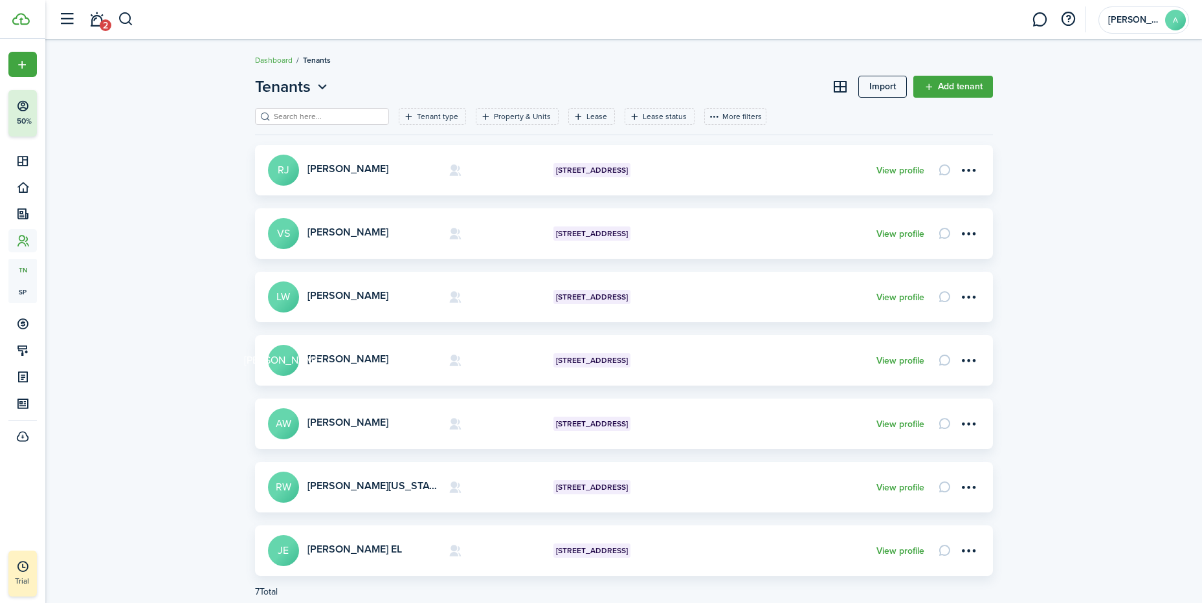
click at [957, 83] on link "Add tenant" at bounding box center [953, 87] width 80 height 22
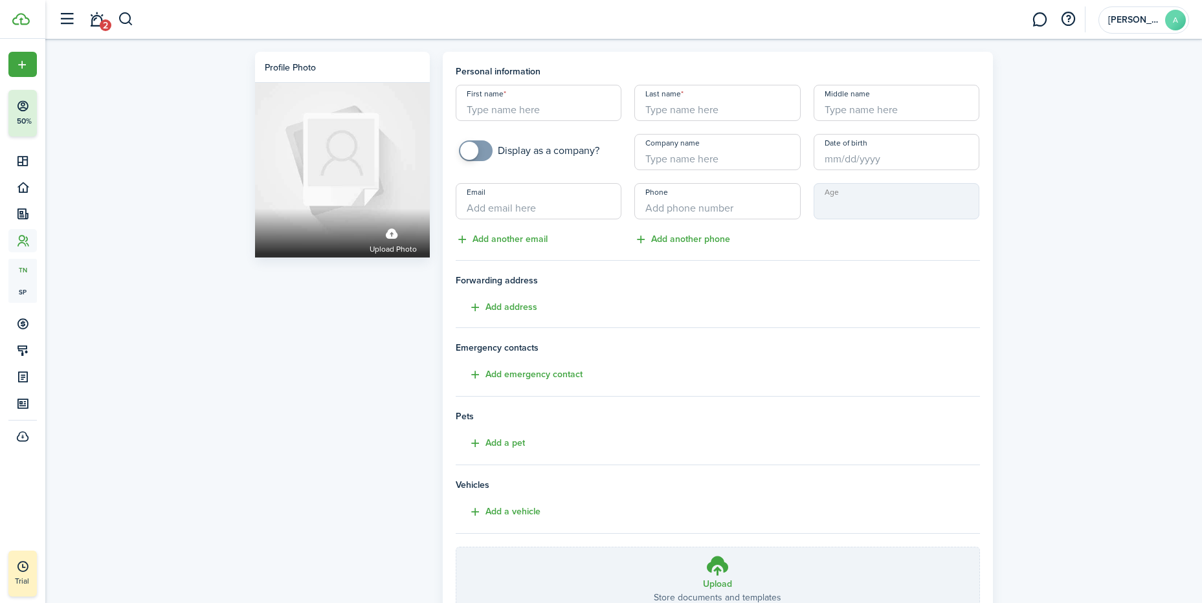
click at [572, 106] on input "First name" at bounding box center [539, 103] width 166 height 36
type input "[PERSON_NAME]"
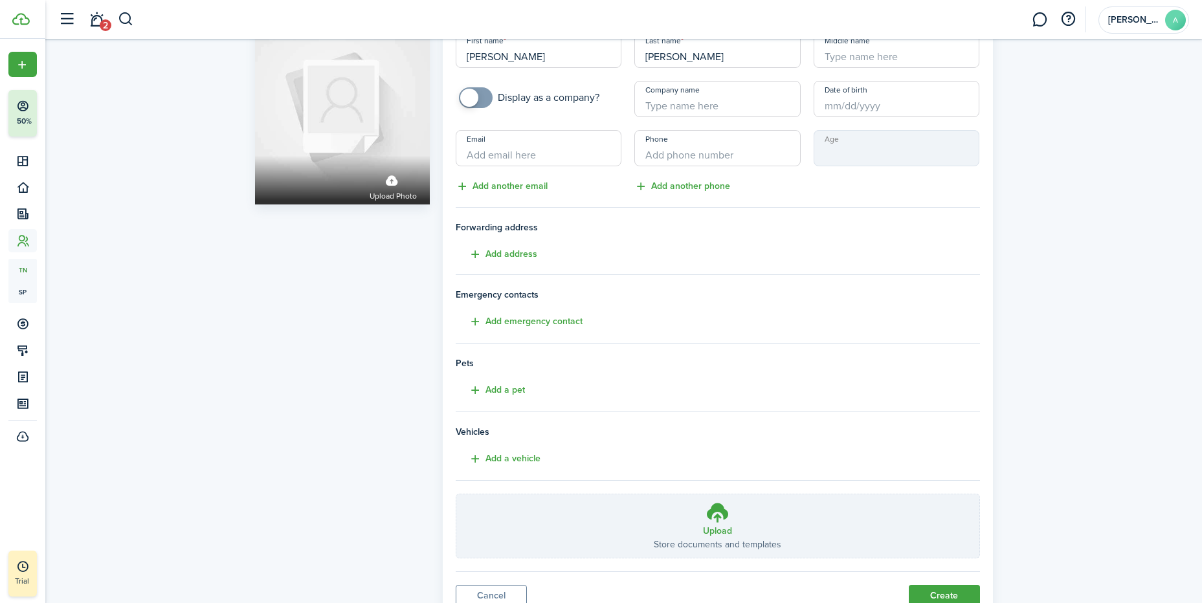
scroll to position [106, 0]
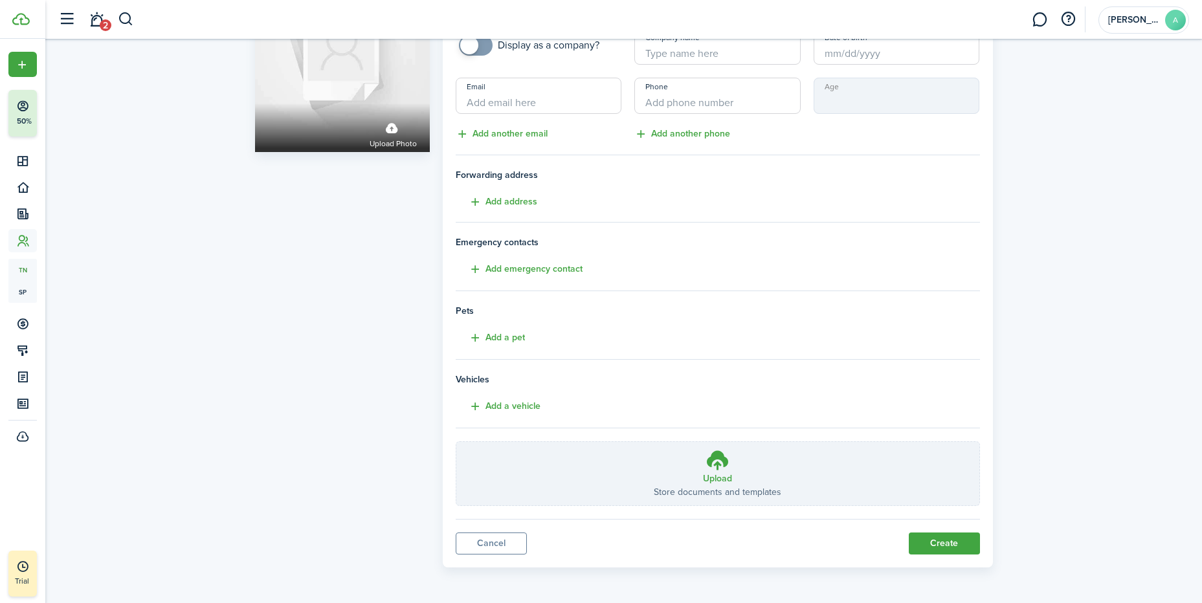
type input "[PERSON_NAME]"
click at [937, 541] on button "Create" at bounding box center [944, 544] width 71 height 22
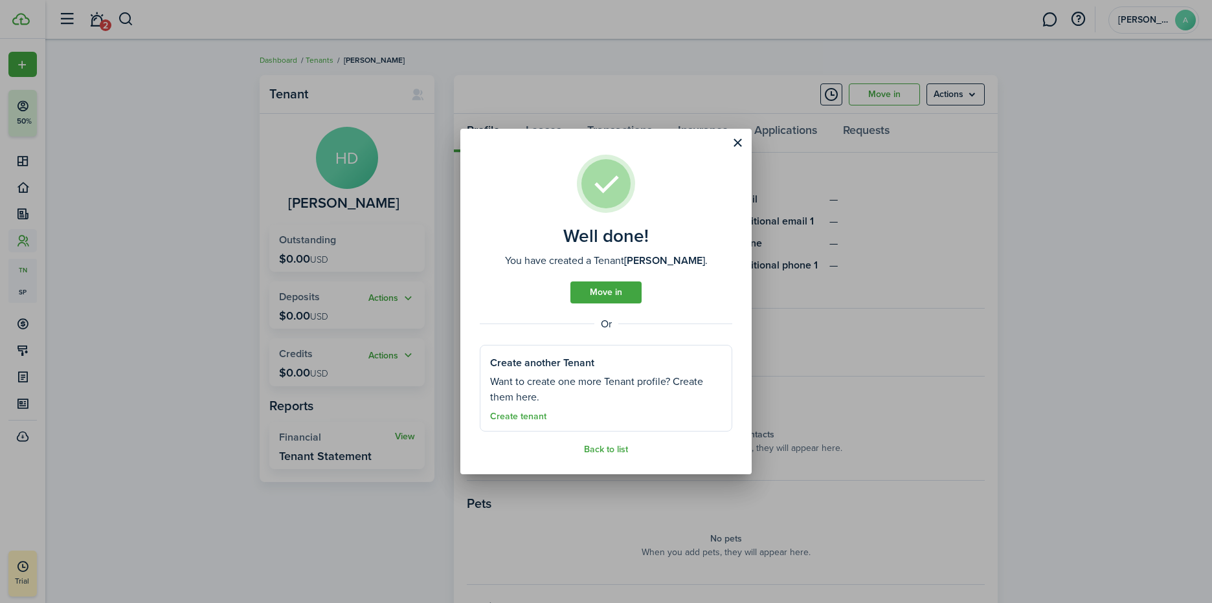
click at [616, 289] on link "Move in" at bounding box center [605, 293] width 71 height 22
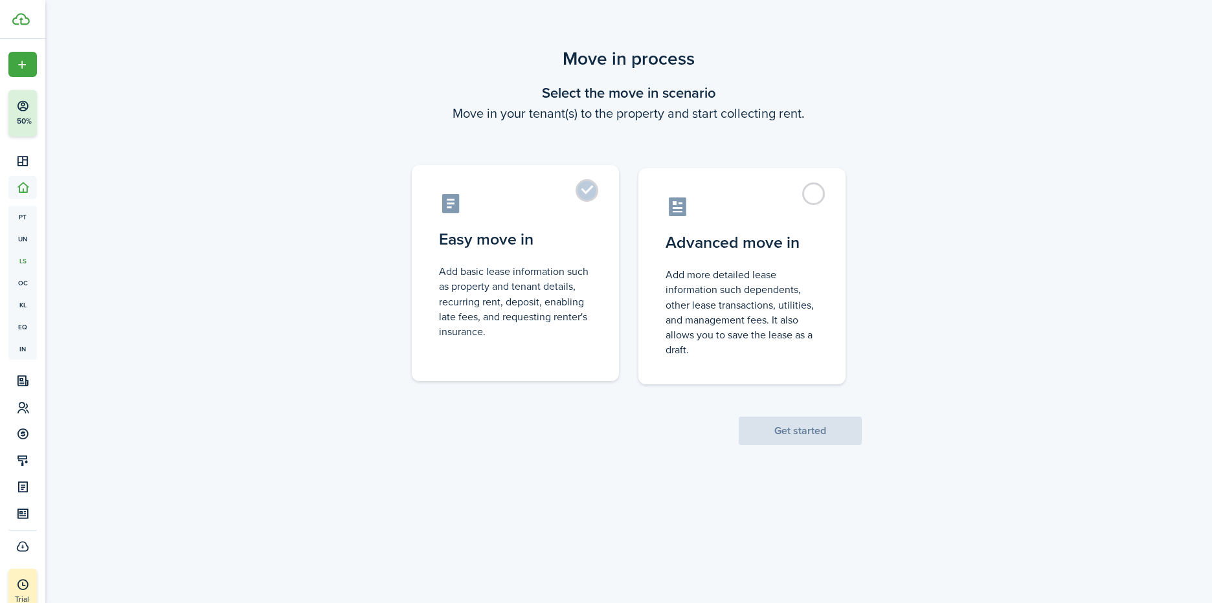
click at [590, 184] on label "Easy move in Add basic lease information such as property and tenant details, r…" at bounding box center [515, 273] width 207 height 216
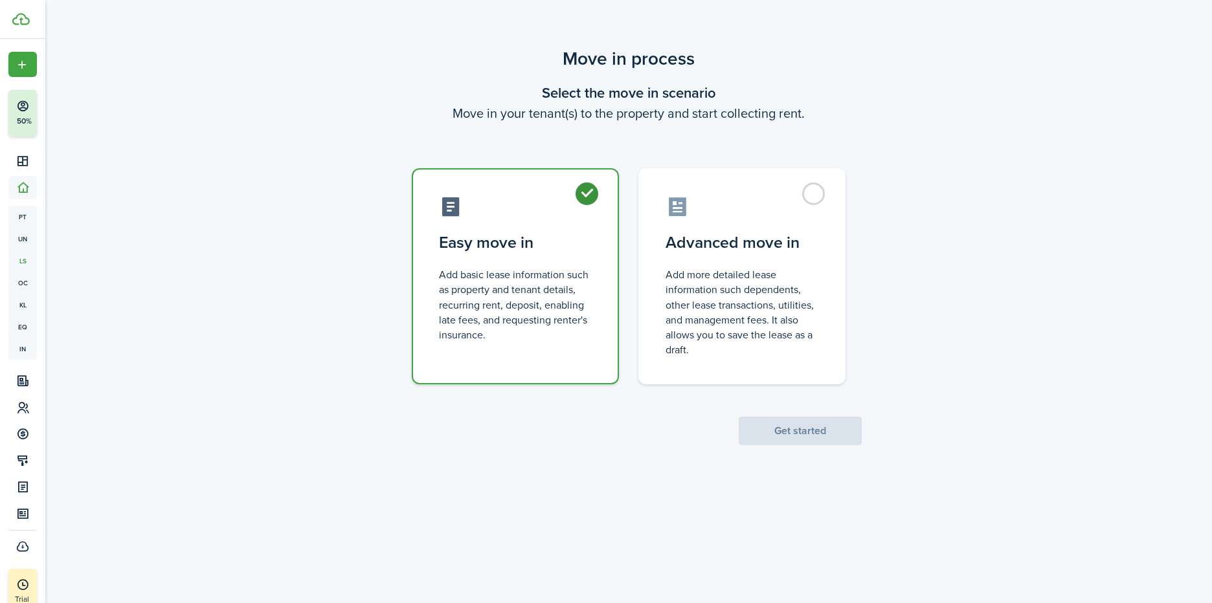
radio input "true"
click at [807, 432] on button "Get started" at bounding box center [800, 431] width 123 height 28
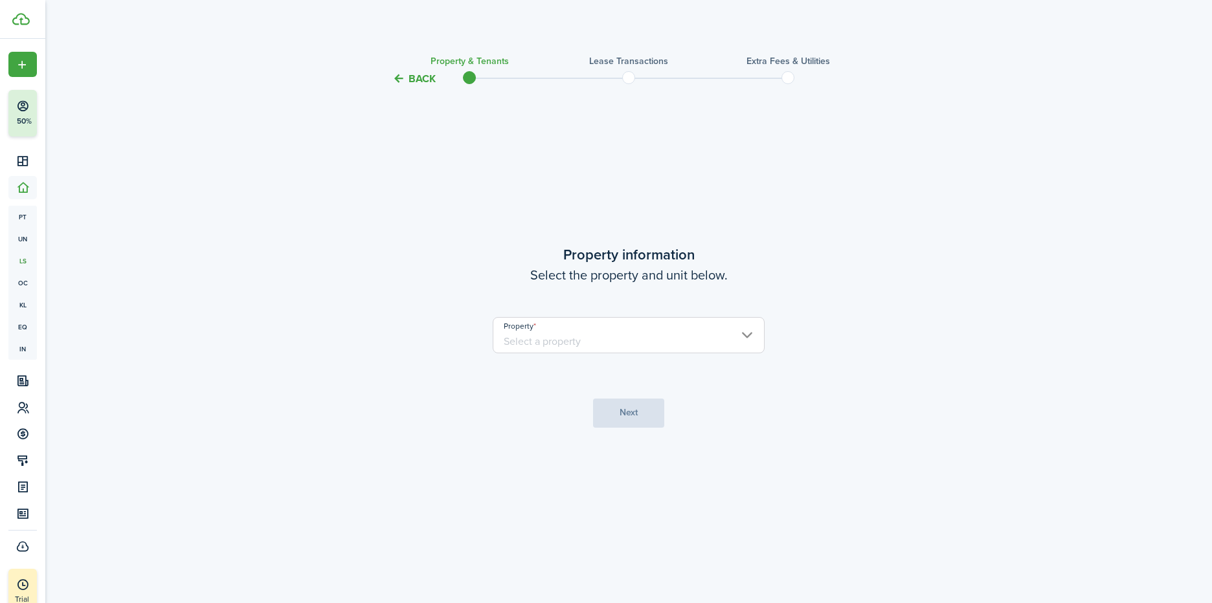
click at [678, 337] on input "Property" at bounding box center [629, 335] width 272 height 36
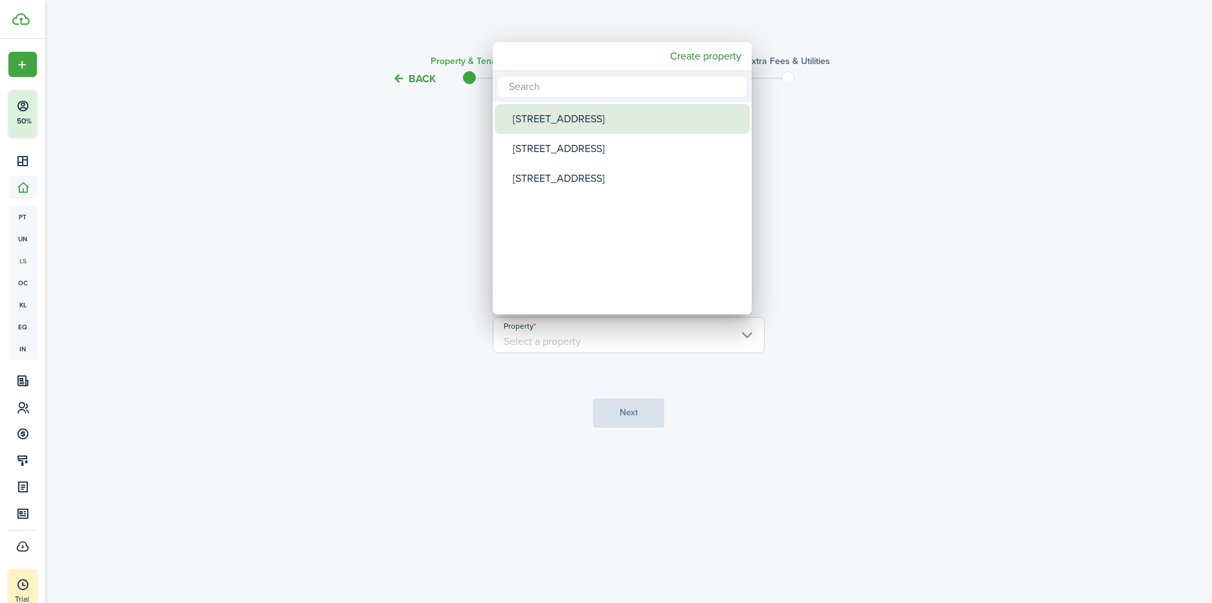
click at [528, 117] on div "[STREET_ADDRESS]" at bounding box center [627, 119] width 229 height 30
type input "[STREET_ADDRESS]"
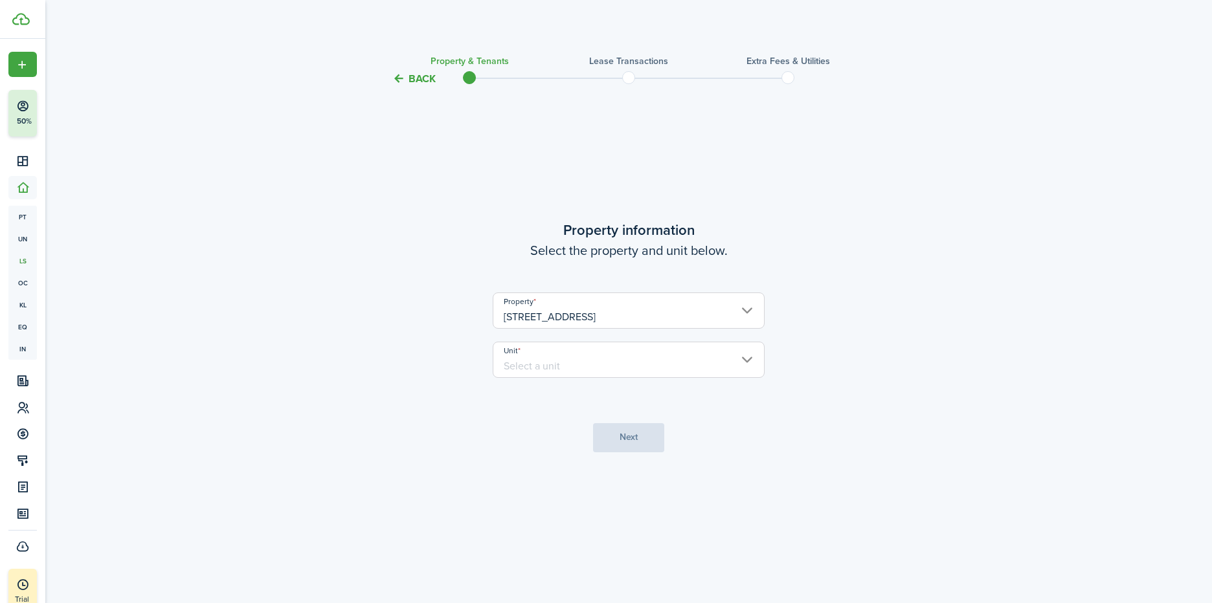
click at [664, 365] on input "Unit" at bounding box center [629, 360] width 272 height 36
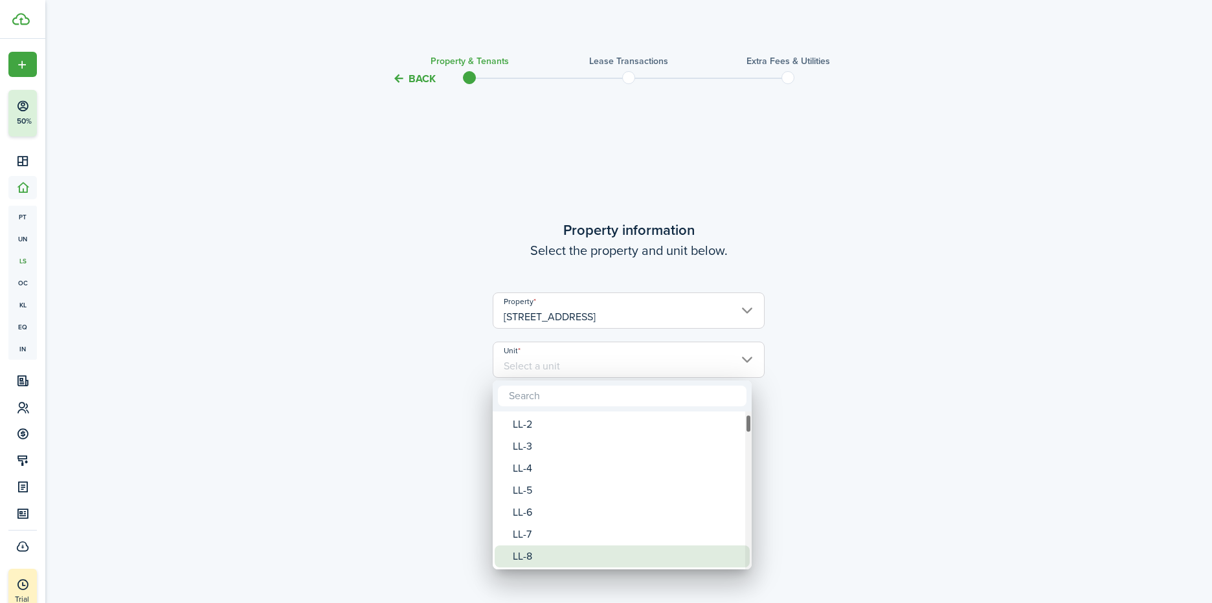
click at [533, 550] on div "LL-8" at bounding box center [627, 557] width 229 height 22
type input "LL-8"
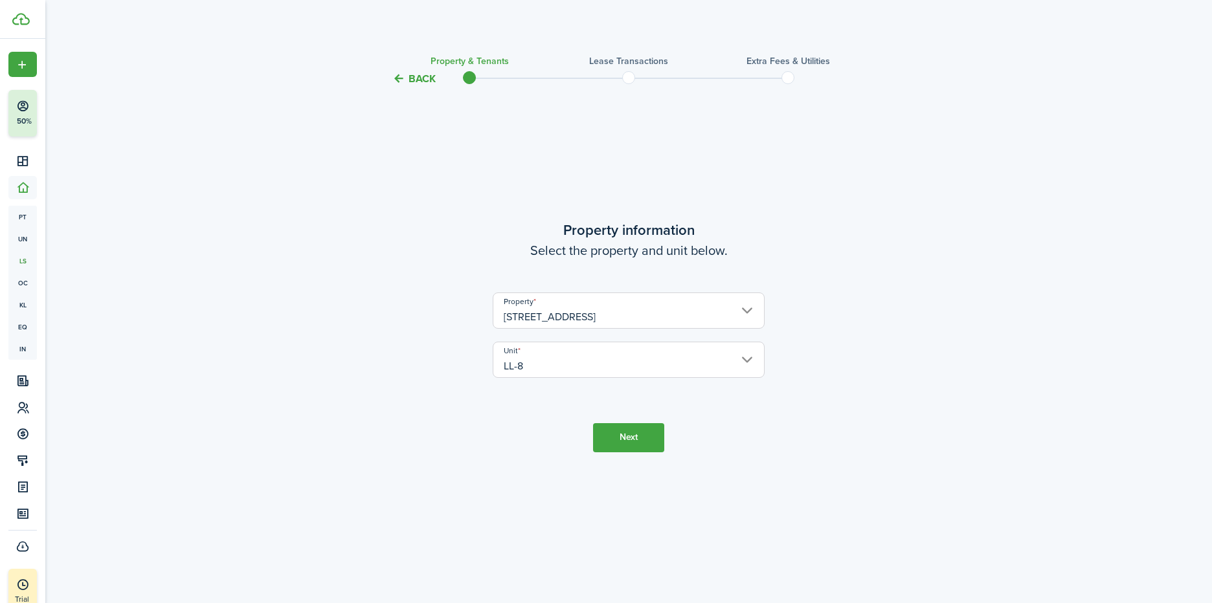
click at [656, 430] on button "Next" at bounding box center [628, 437] width 71 height 29
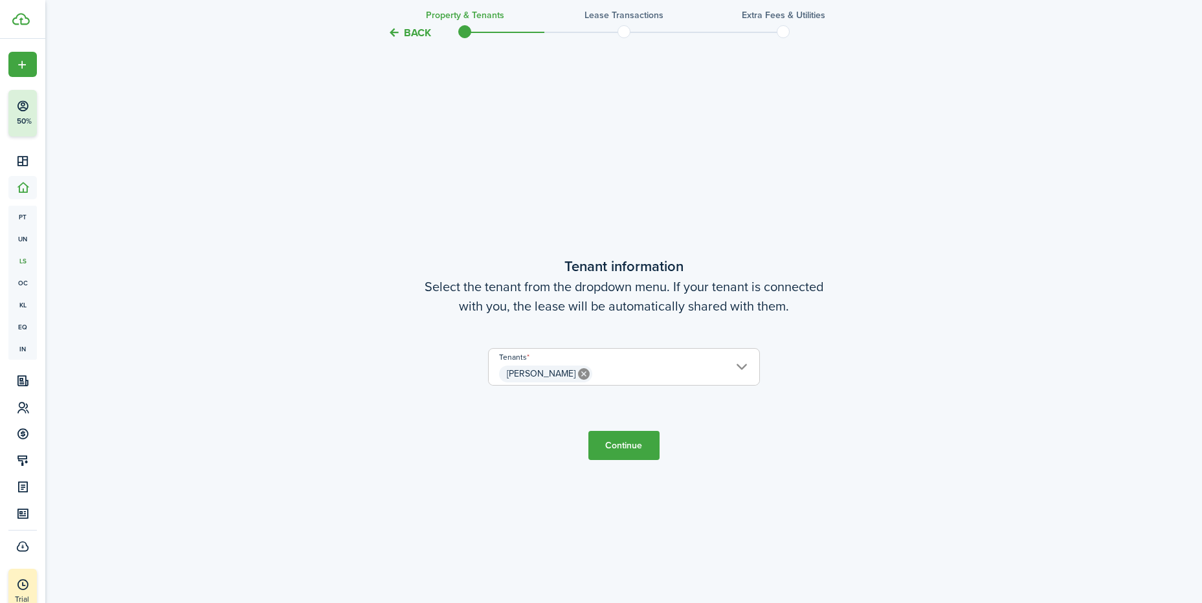
scroll to position [516, 0]
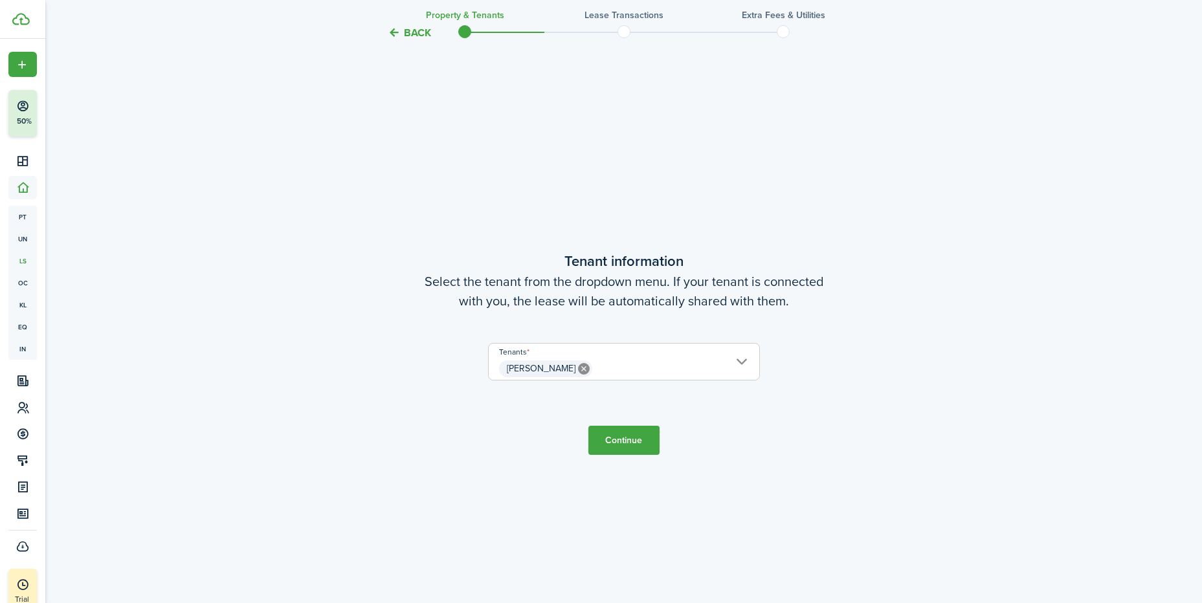
click at [621, 447] on button "Continue" at bounding box center [623, 440] width 71 height 29
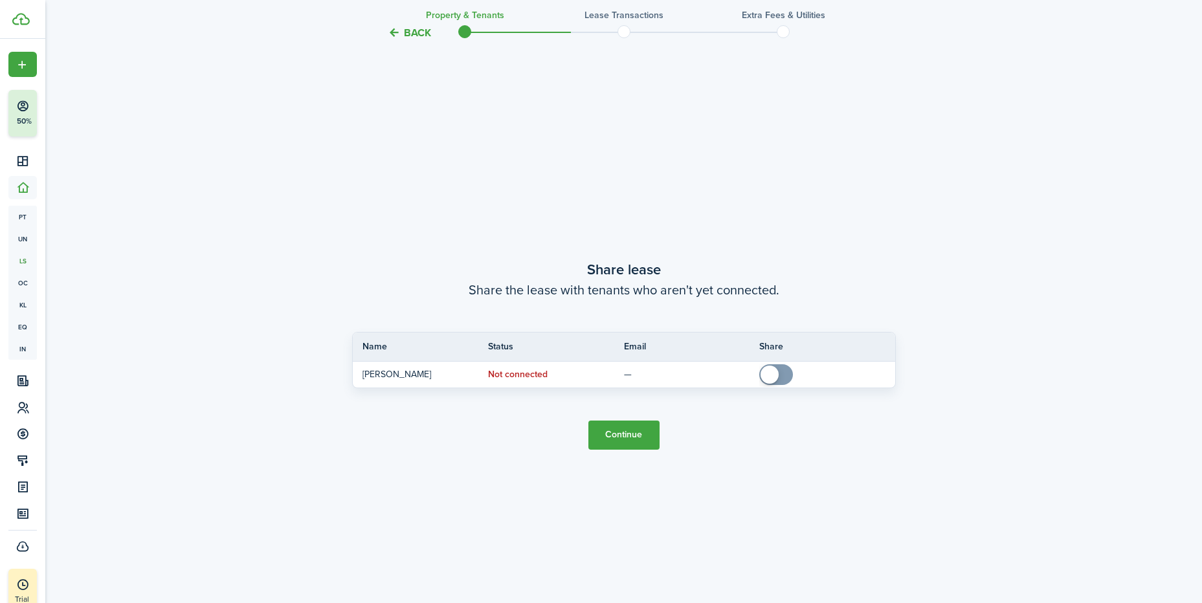
scroll to position [1120, 0]
click at [630, 436] on button "Continue" at bounding box center [623, 433] width 71 height 29
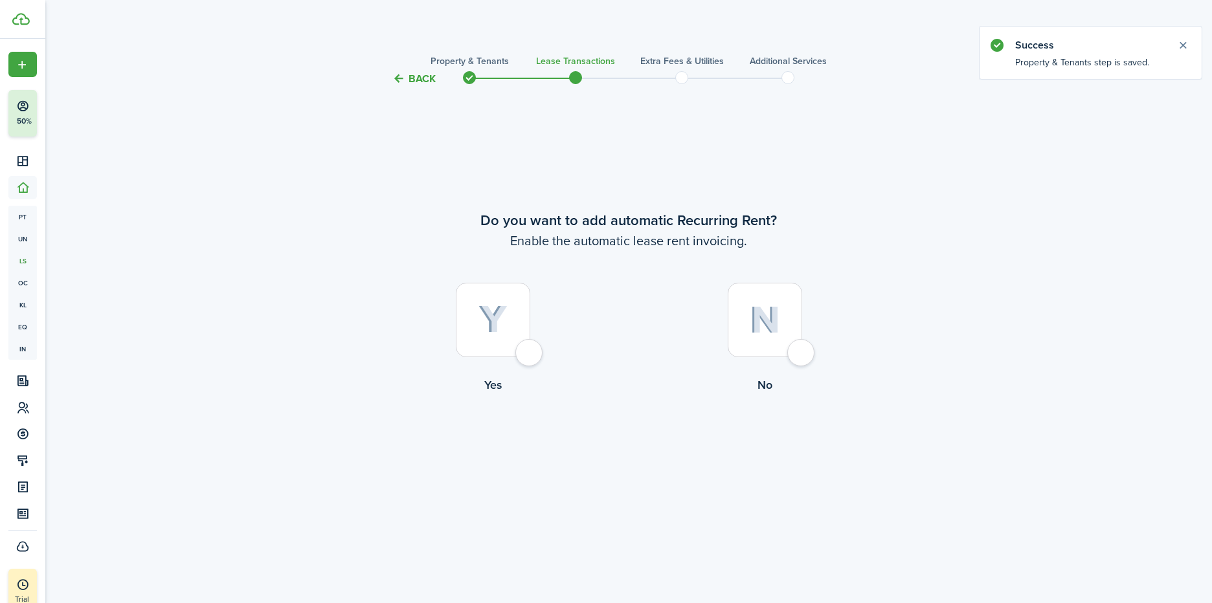
click at [530, 350] on div at bounding box center [493, 320] width 74 height 74
radio input "true"
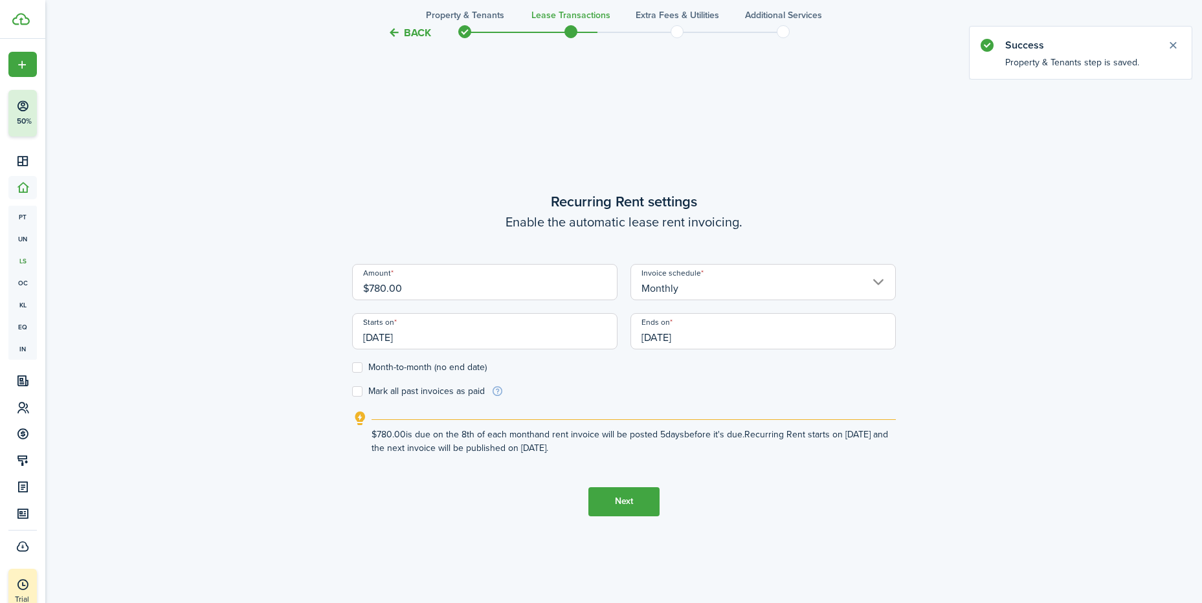
scroll to position [516, 0]
drag, startPoint x: 408, startPoint y: 286, endPoint x: 353, endPoint y: 300, distance: 56.7
click at [353, 300] on div "Amount $780.00" at bounding box center [485, 287] width 278 height 49
click at [810, 287] on input "Monthly" at bounding box center [762, 281] width 265 height 36
type input "$180.00"
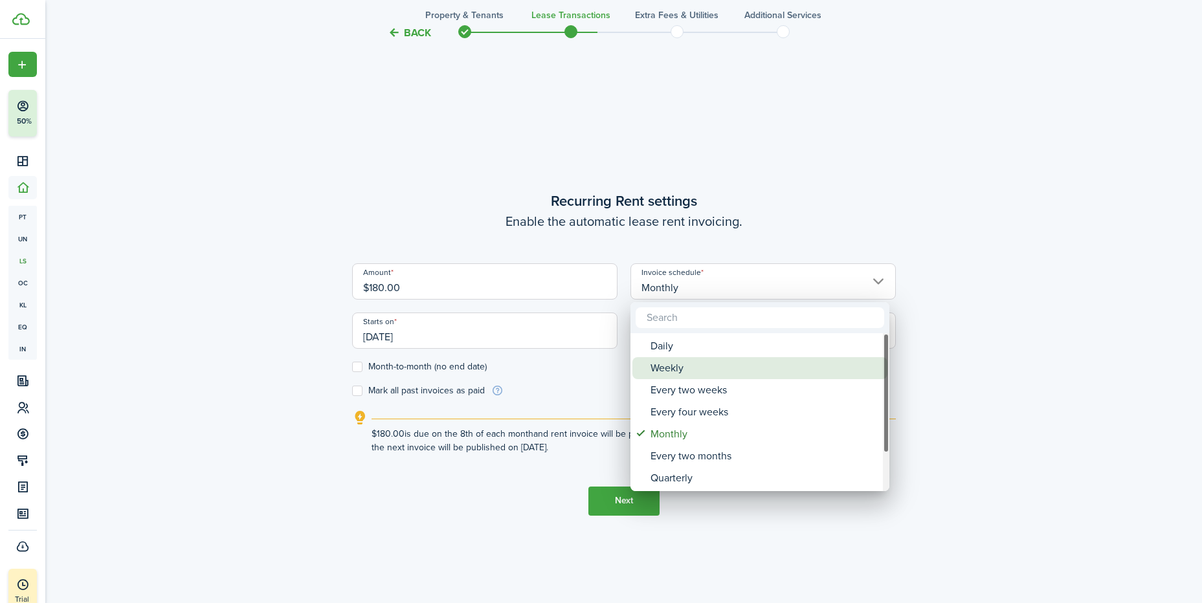
click at [687, 371] on div "Weekly" at bounding box center [764, 368] width 229 height 22
type input "Weekly"
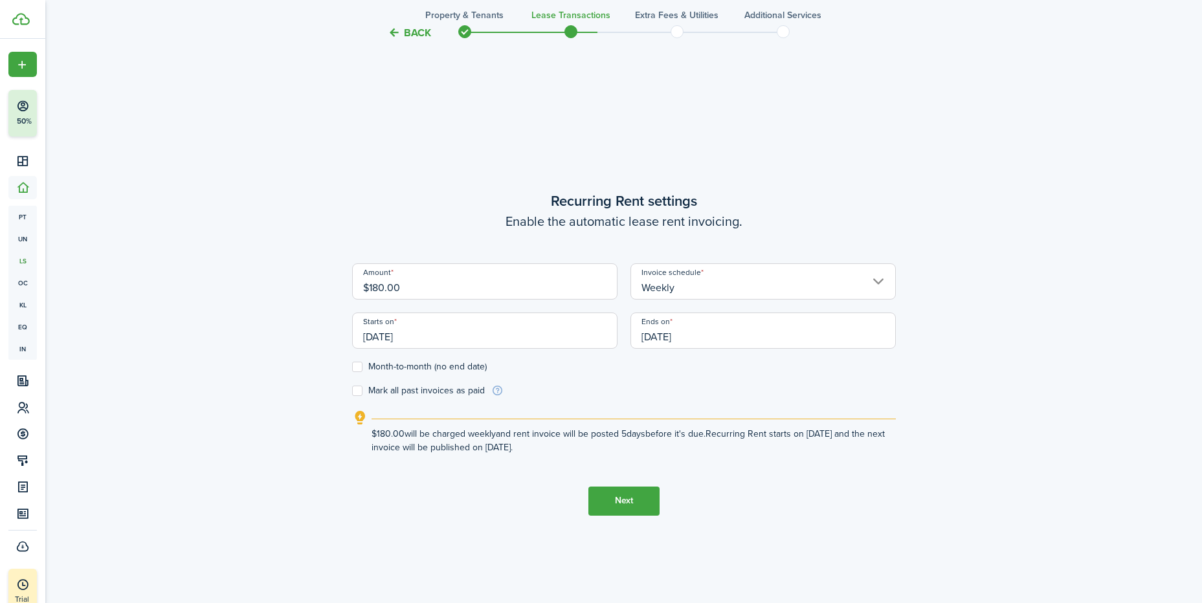
click at [963, 334] on div "Back Property & Tenants Lease Transactions Extra fees & Utilities Additional Se…" at bounding box center [624, 92] width 751 height 1126
click at [560, 385] on form "Amount $180.00 Invoice schedule Weekly Starts on [DATE] Ends on [DATE] Month-to…" at bounding box center [624, 330] width 544 height 134
click at [419, 329] on input "[DATE]" at bounding box center [484, 331] width 265 height 36
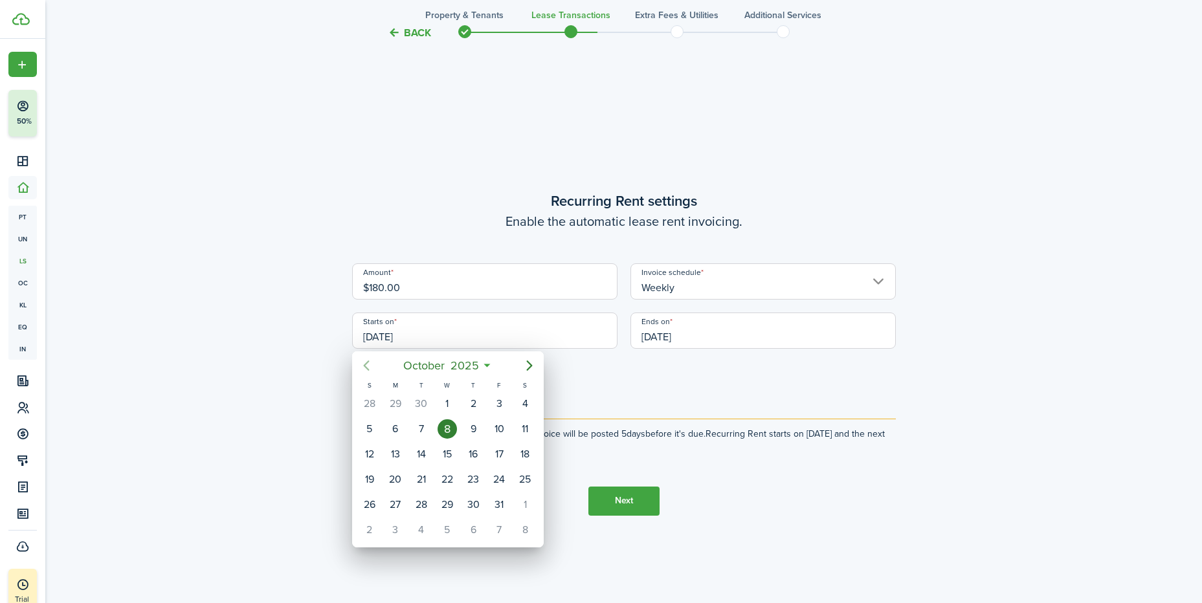
click at [365, 361] on icon "Previous page" at bounding box center [367, 366] width 16 height 16
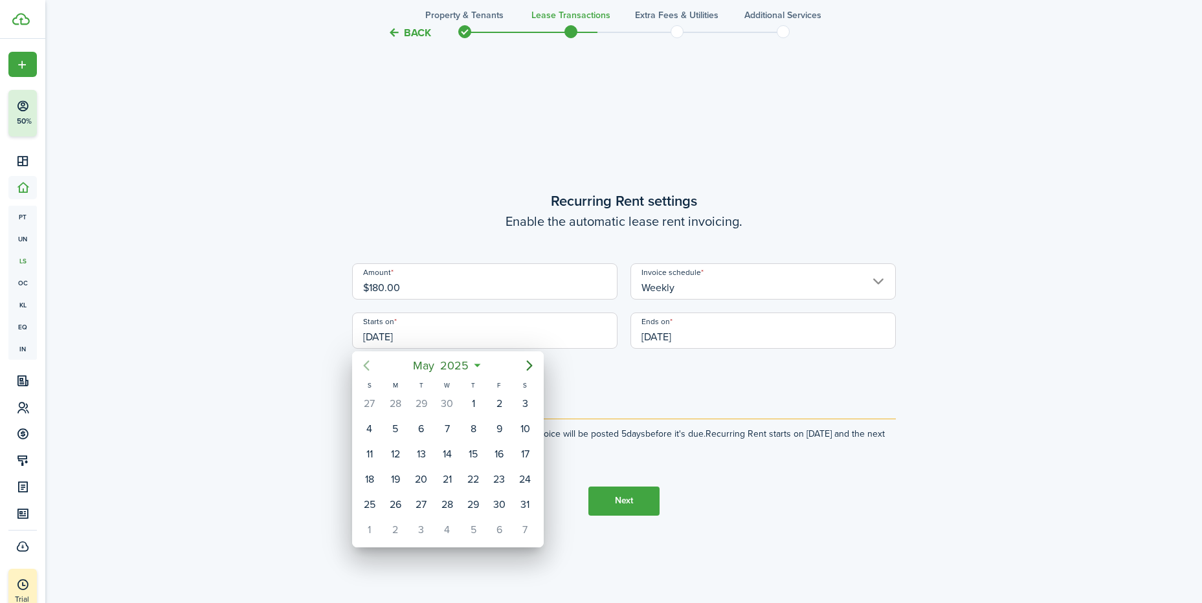
click at [365, 361] on icon "Previous page" at bounding box center [367, 366] width 16 height 16
click at [445, 403] on div "1" at bounding box center [447, 403] width 19 height 19
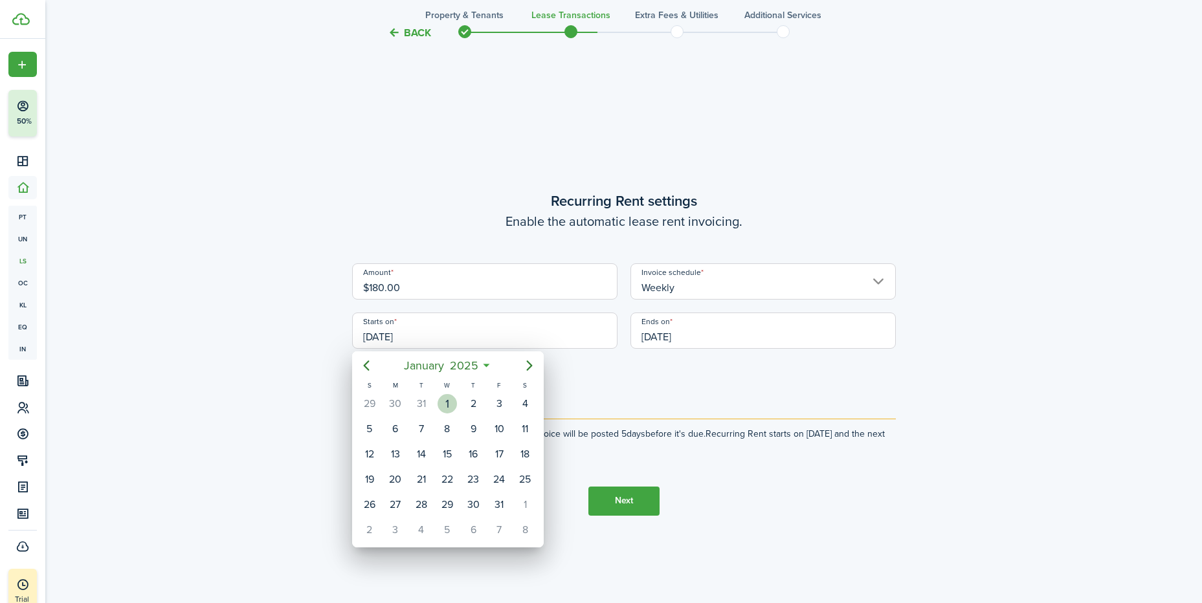
type input "[DATE]"
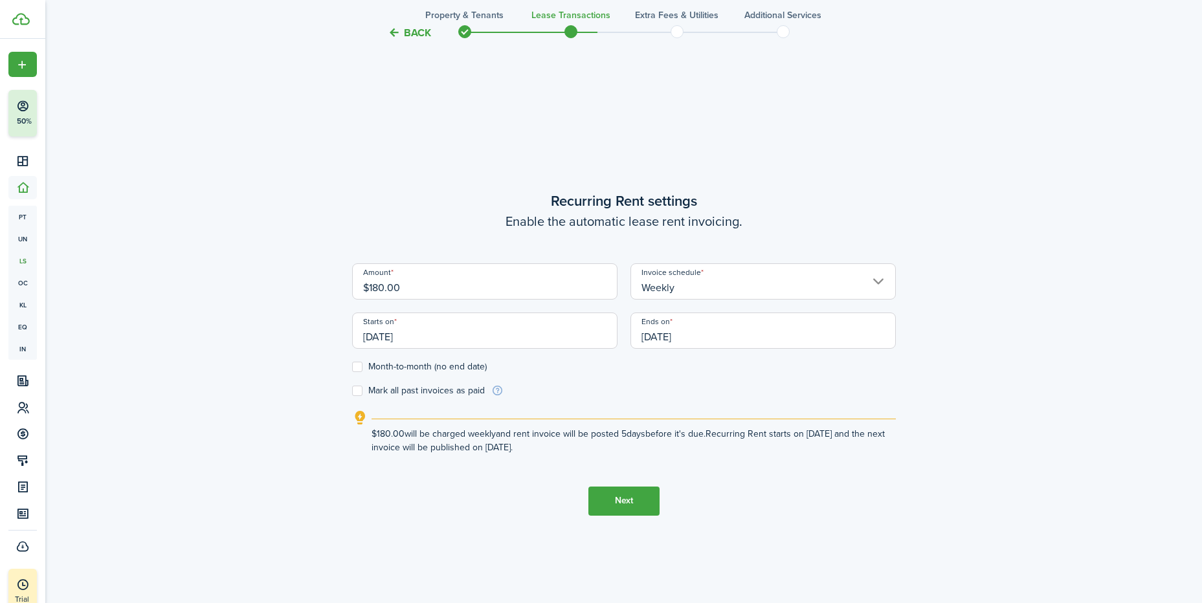
click at [356, 366] on label "Month-to-month (no end date)" at bounding box center [419, 367] width 135 height 10
click at [352, 366] on input "Month-to-month (no end date)" at bounding box center [351, 366] width 1 height 1
checkbox input "true"
click at [593, 384] on form "Amount $180.00 Invoice schedule Weekly Starts on [DATE] Ends on [DATE] Month-to…" at bounding box center [624, 330] width 544 height 134
click at [634, 500] on button "Next" at bounding box center [623, 501] width 71 height 29
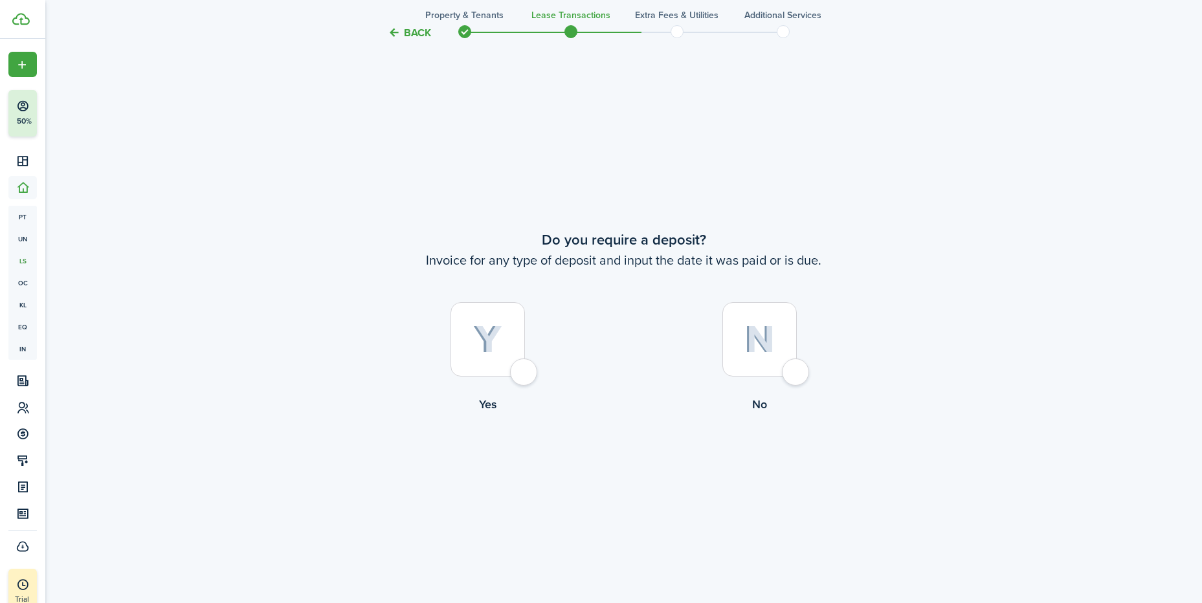
scroll to position [1120, 0]
click at [797, 374] on div at bounding box center [759, 337] width 74 height 74
radio input "true"
click at [639, 468] on button "Continue" at bounding box center [623, 464] width 71 height 29
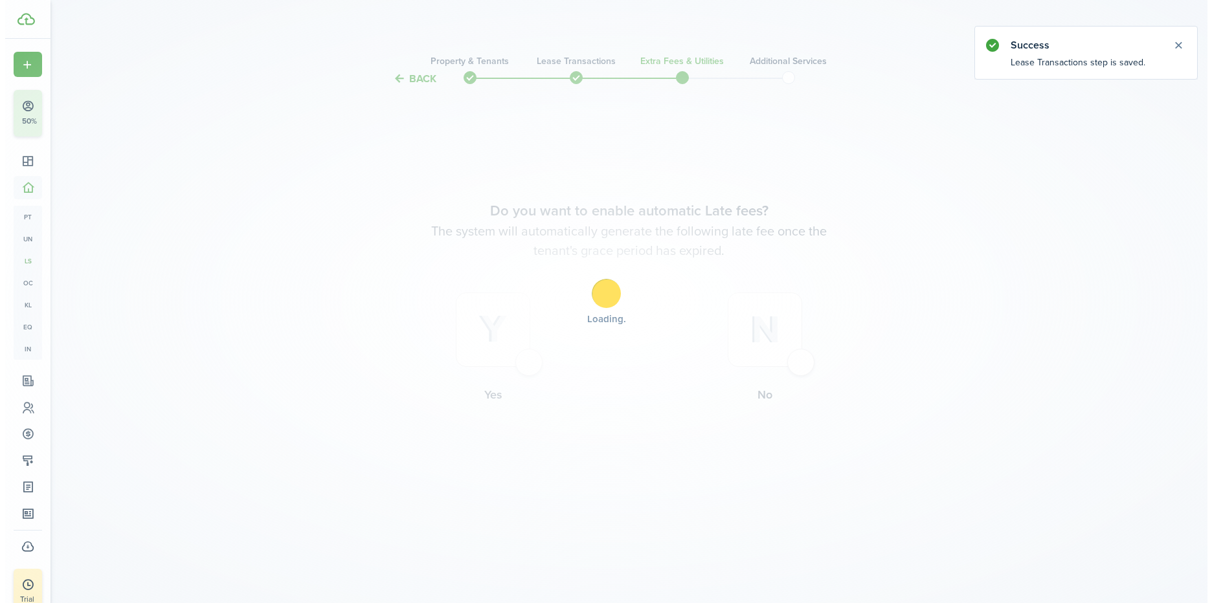
scroll to position [0, 0]
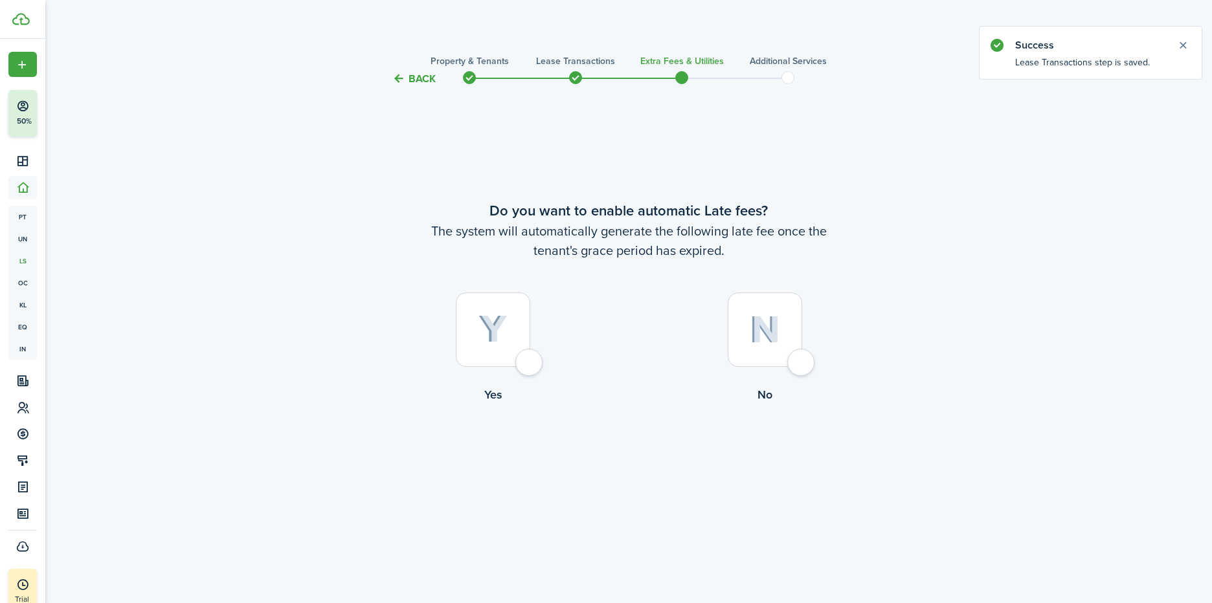
click at [799, 357] on div at bounding box center [764, 330] width 74 height 74
radio input "true"
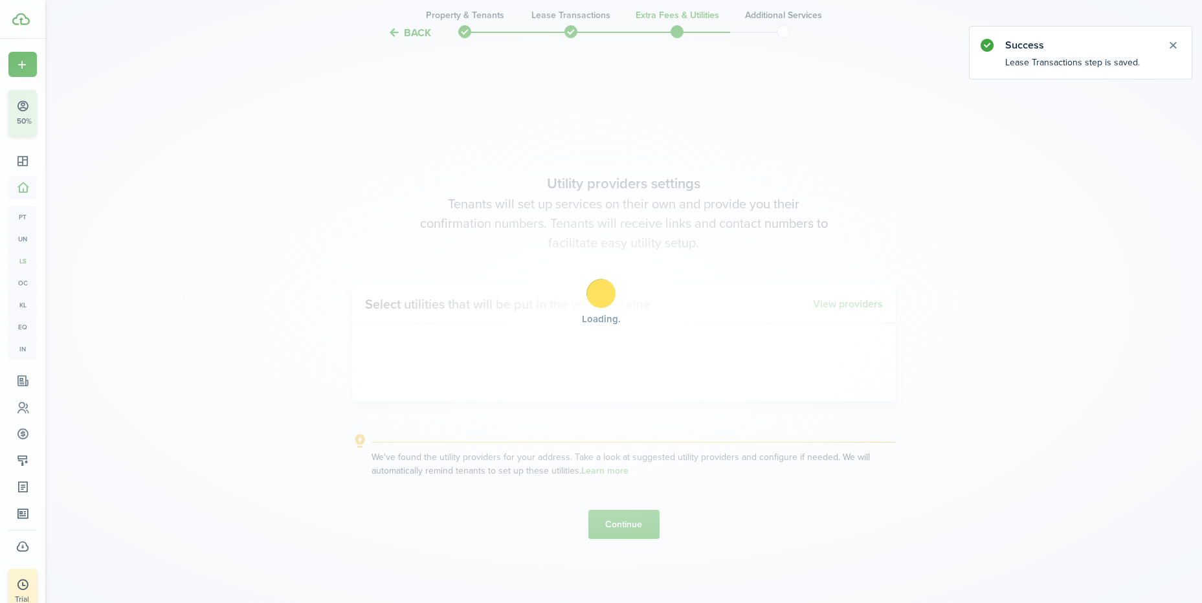
scroll to position [516, 0]
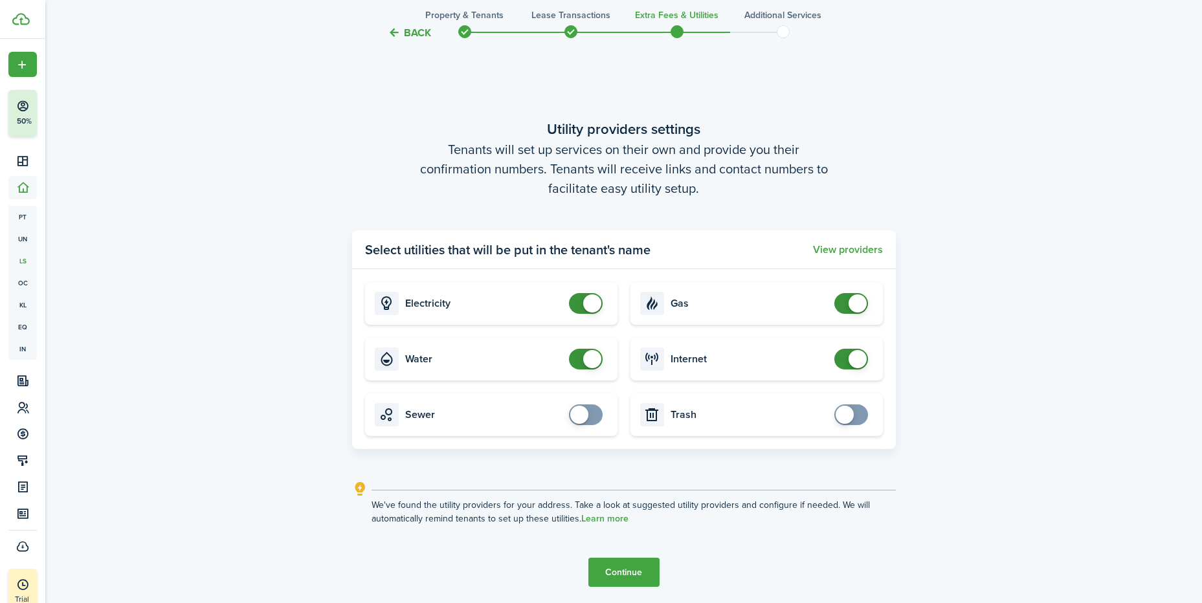
checkbox input "false"
click at [583, 305] on span at bounding box center [592, 303] width 18 height 18
checkbox input "false"
click at [589, 355] on span at bounding box center [592, 359] width 18 height 18
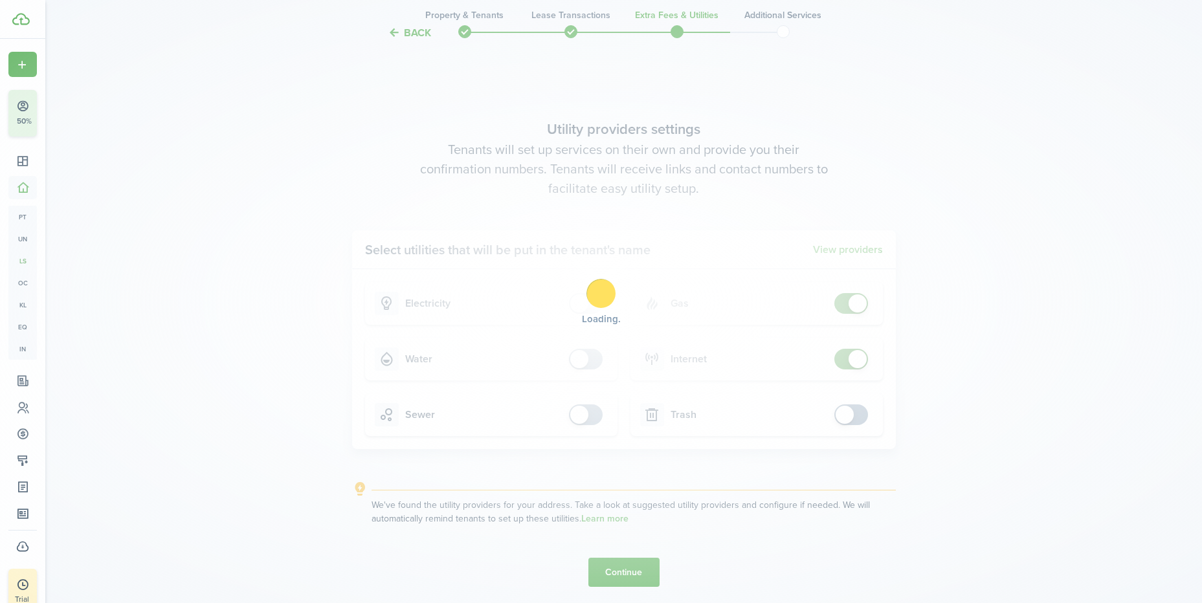
click at [856, 306] on div "Loading" at bounding box center [601, 301] width 1202 height 603
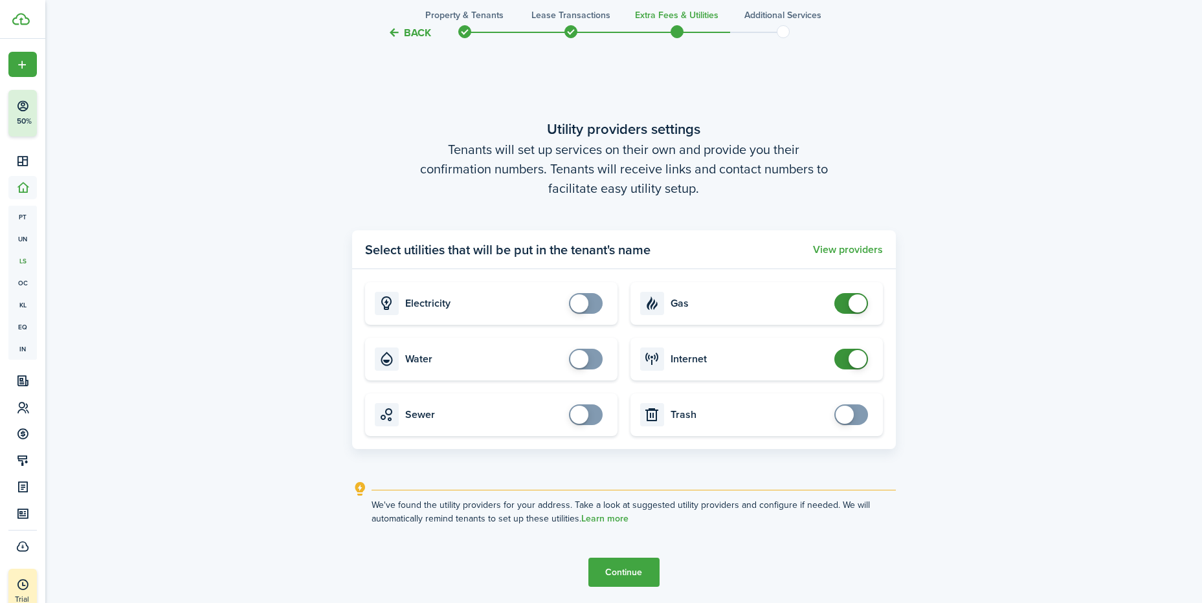
checkbox input "false"
click at [858, 301] on span at bounding box center [858, 303] width 18 height 18
checkbox input "false"
click at [852, 357] on span at bounding box center [858, 359] width 18 height 18
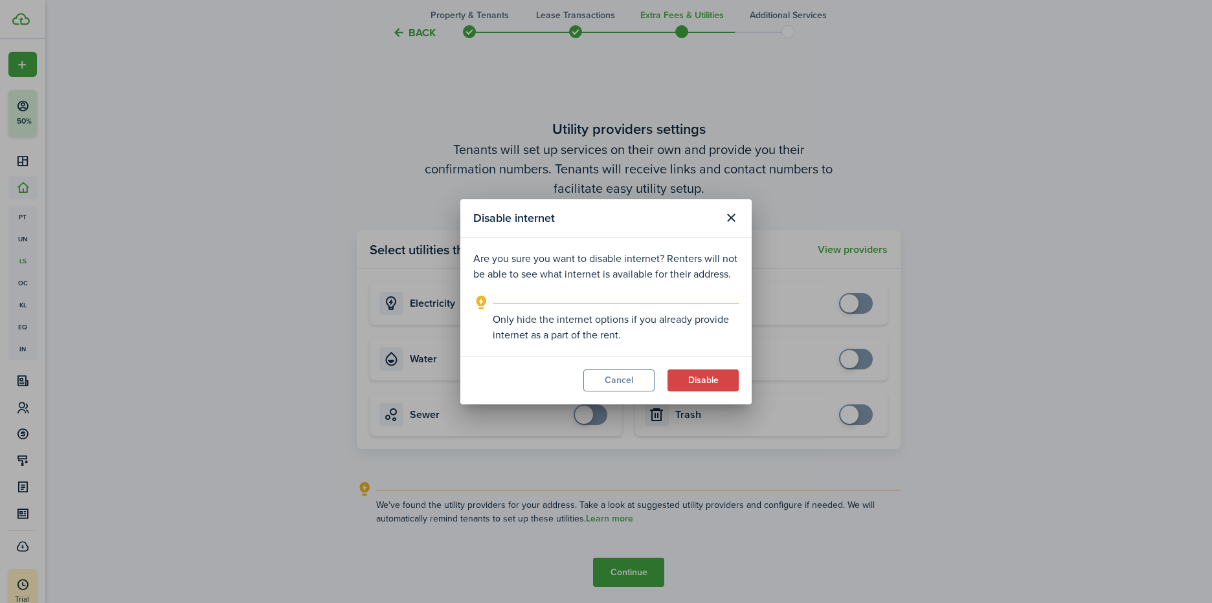
click at [711, 384] on button "Disable" at bounding box center [702, 381] width 71 height 22
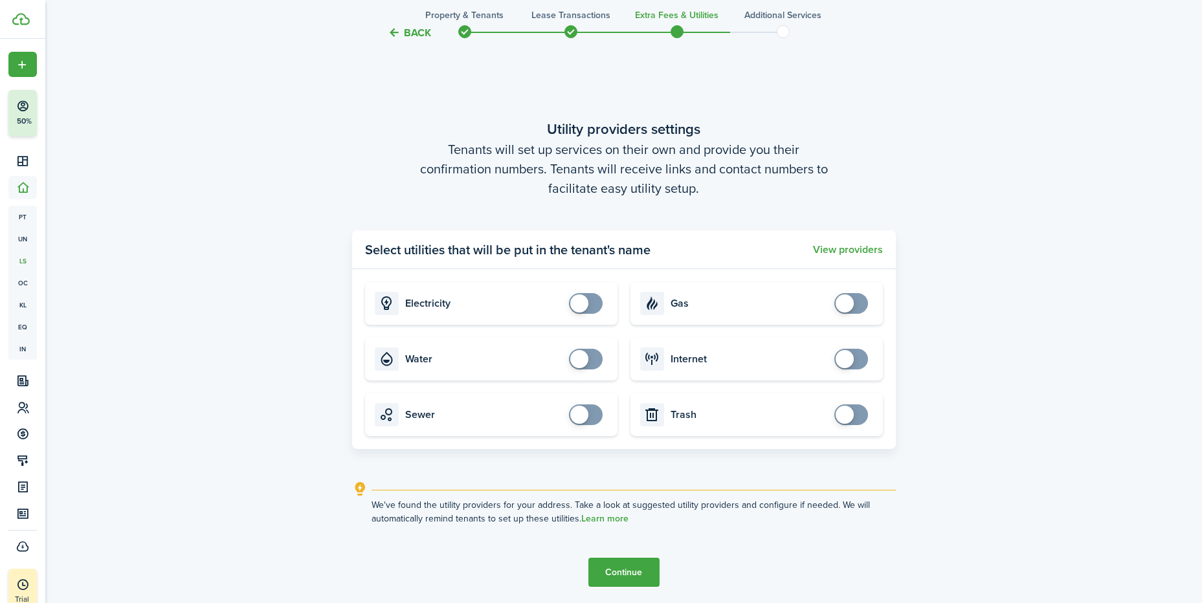
click at [632, 576] on button "Continue" at bounding box center [623, 572] width 71 height 29
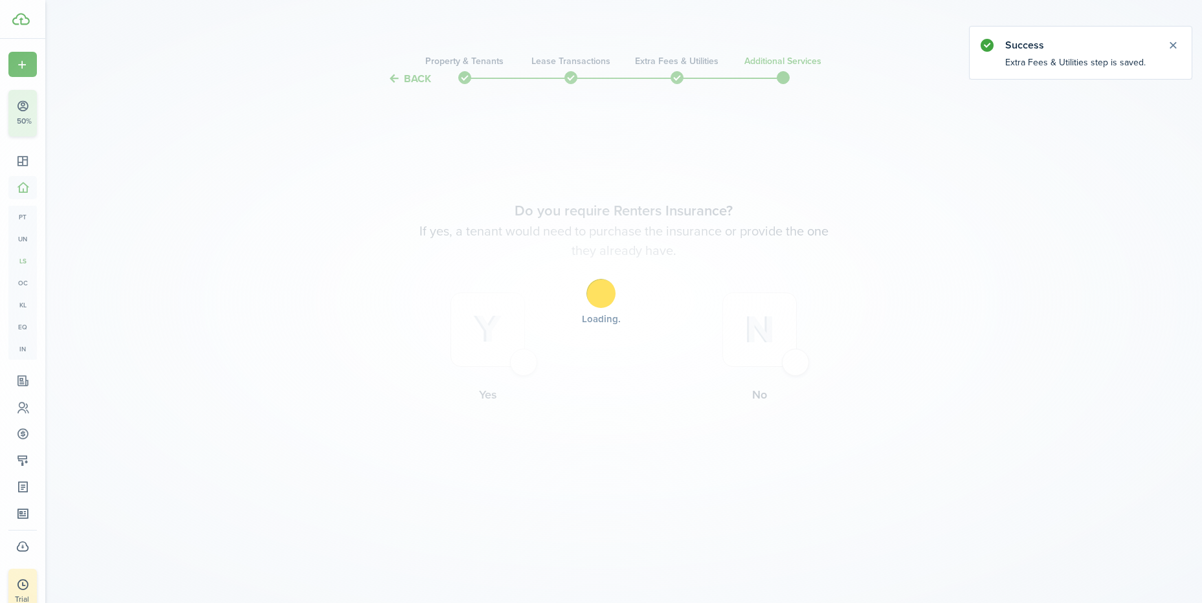
scroll to position [0, 0]
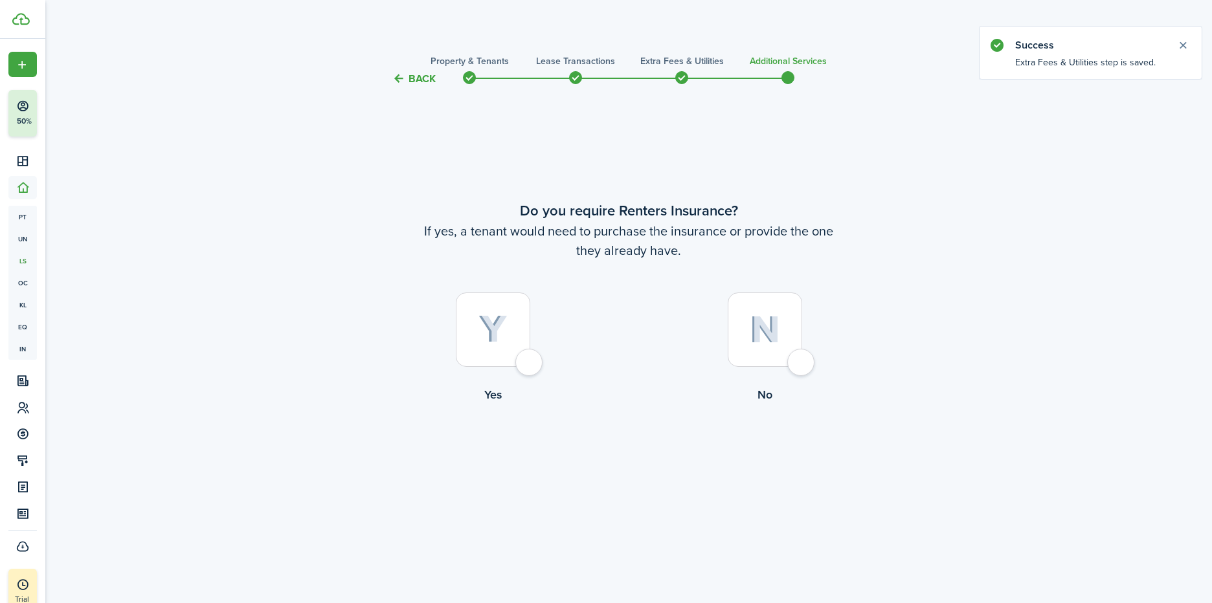
click at [801, 357] on div at bounding box center [764, 330] width 74 height 74
radio input "true"
click at [641, 457] on button "Complete move in" at bounding box center [628, 456] width 95 height 29
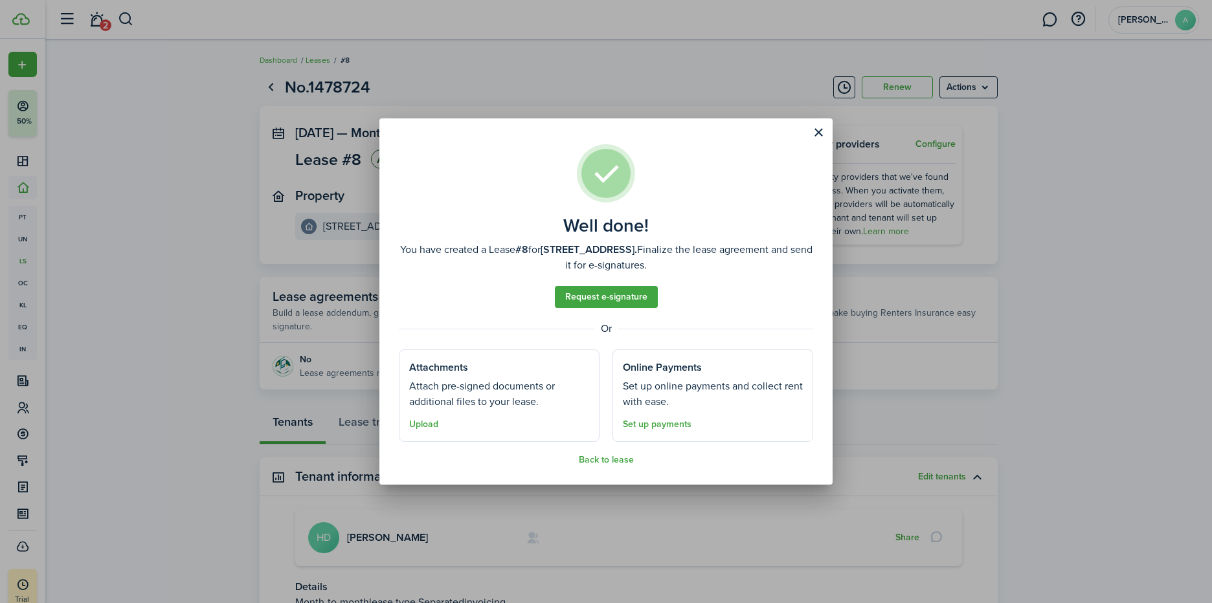
click at [605, 461] on button "Back to lease" at bounding box center [606, 460] width 55 height 10
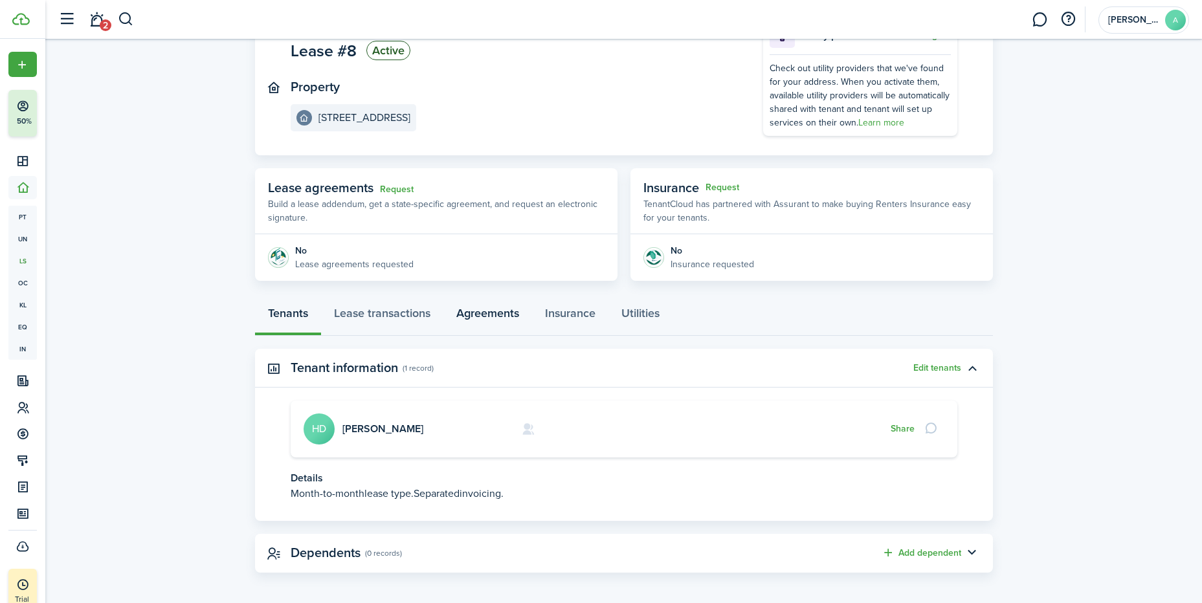
scroll to position [114, 0]
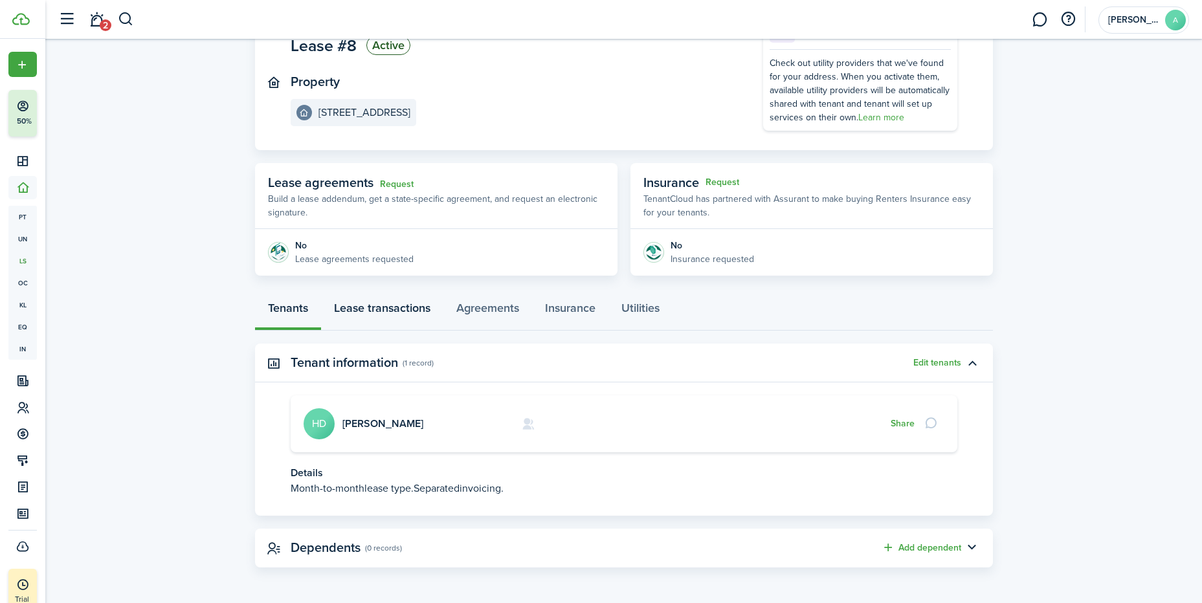
click at [375, 303] on link "Lease transactions" at bounding box center [382, 311] width 122 height 39
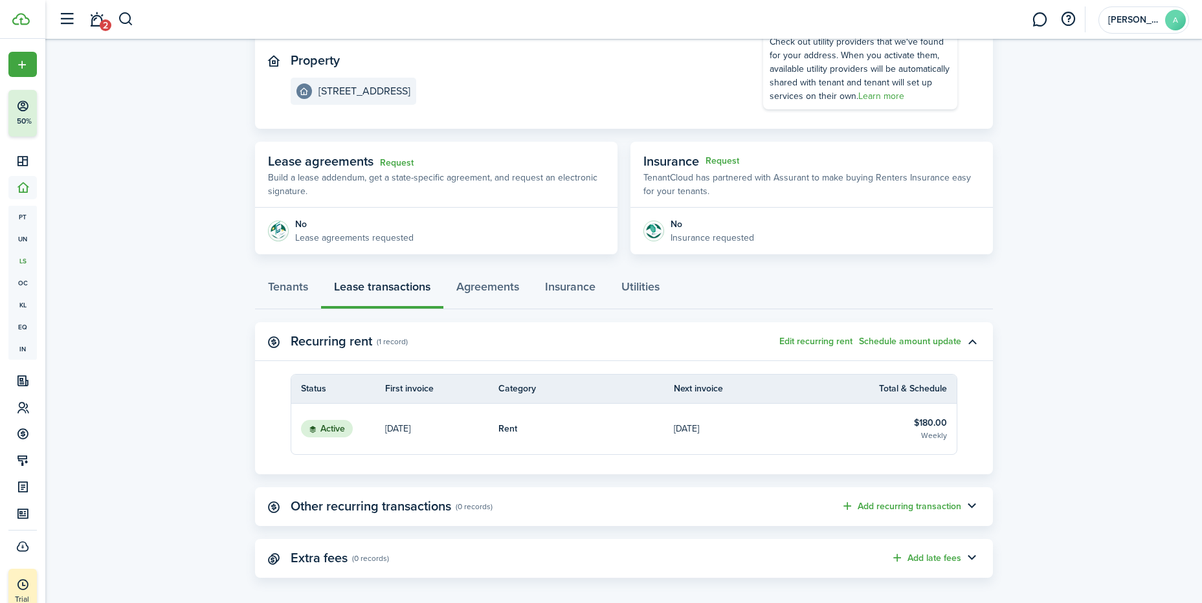
scroll to position [146, 0]
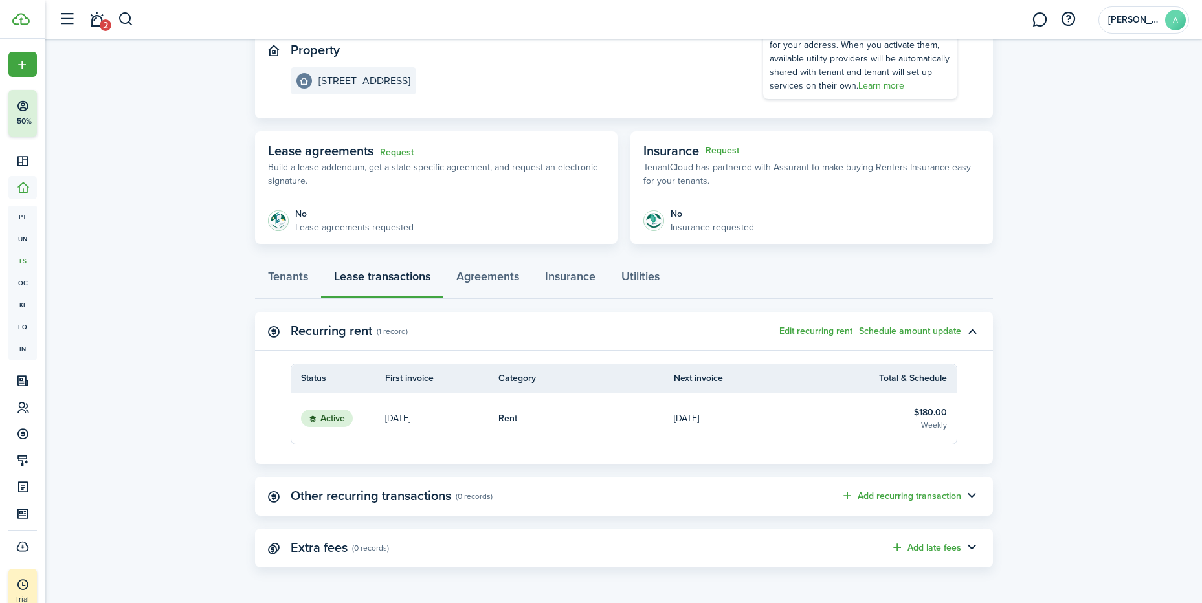
click at [828, 408] on link "[DATE]" at bounding box center [762, 419] width 176 height 50
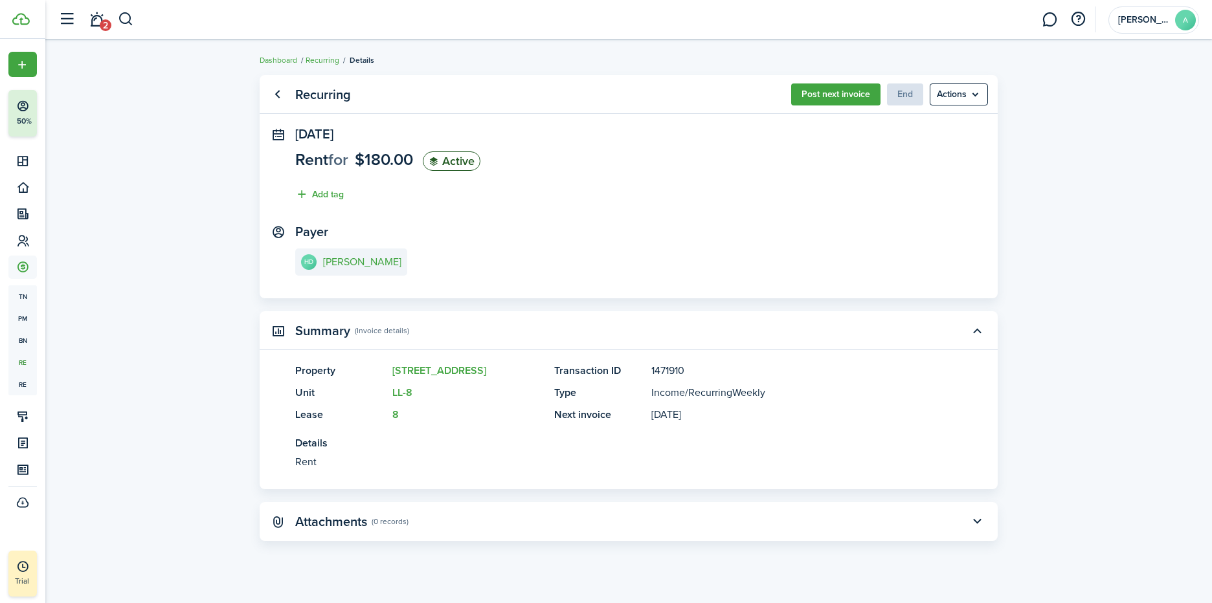
click at [841, 94] on button "Post next invoice" at bounding box center [835, 94] width 89 height 22
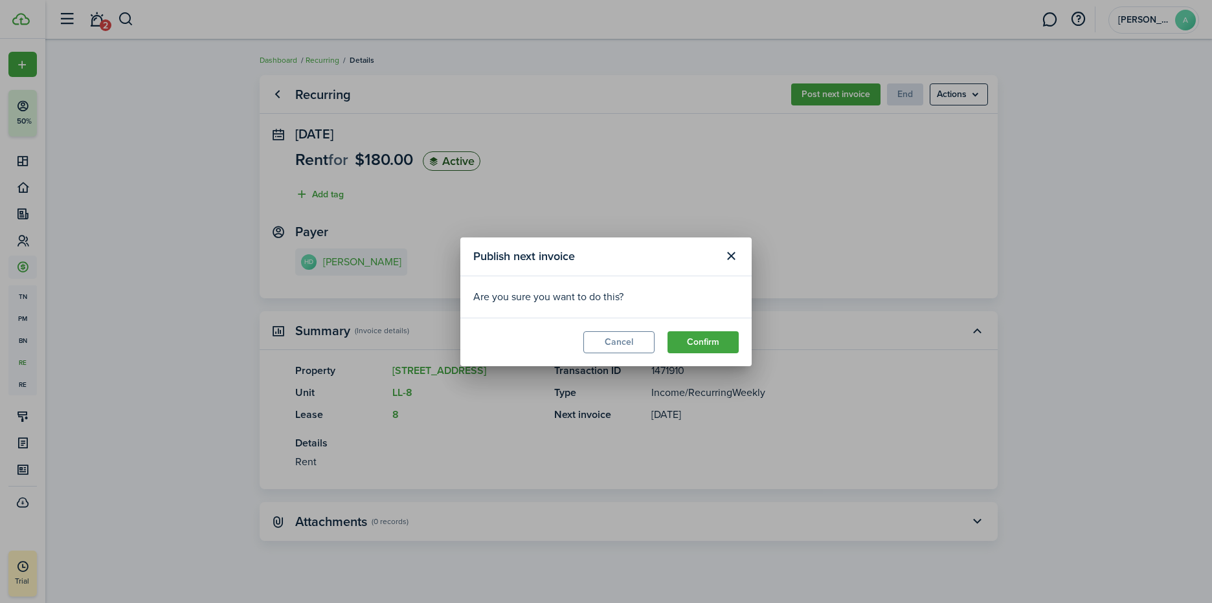
click at [710, 350] on button "Confirm" at bounding box center [702, 342] width 71 height 22
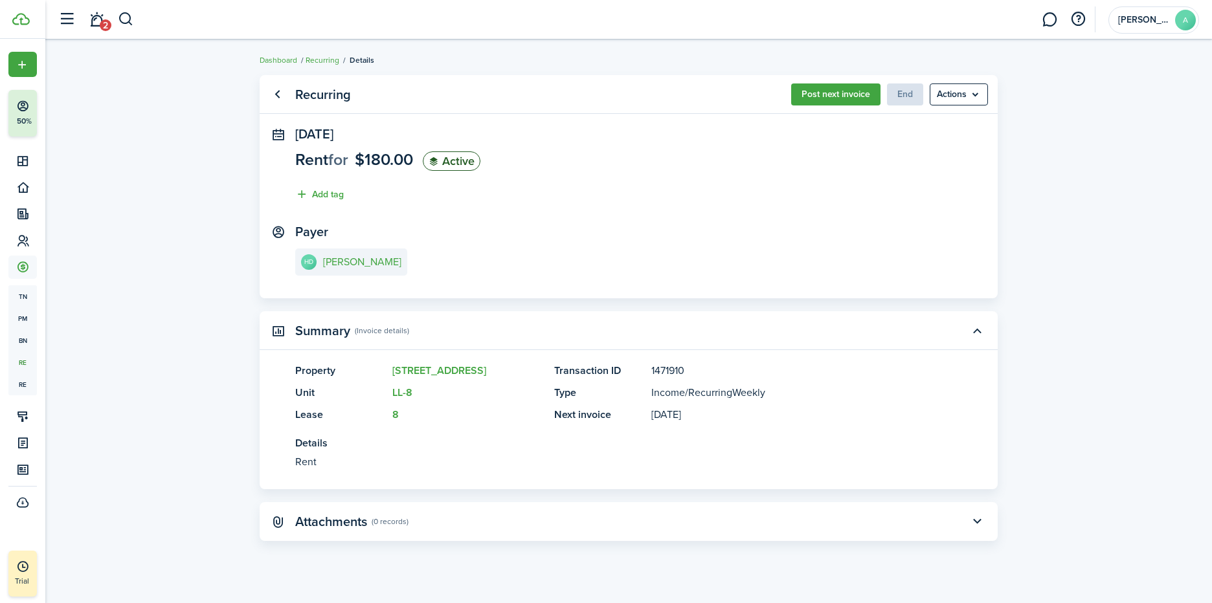
click at [844, 91] on button "Post next invoice" at bounding box center [835, 94] width 89 height 22
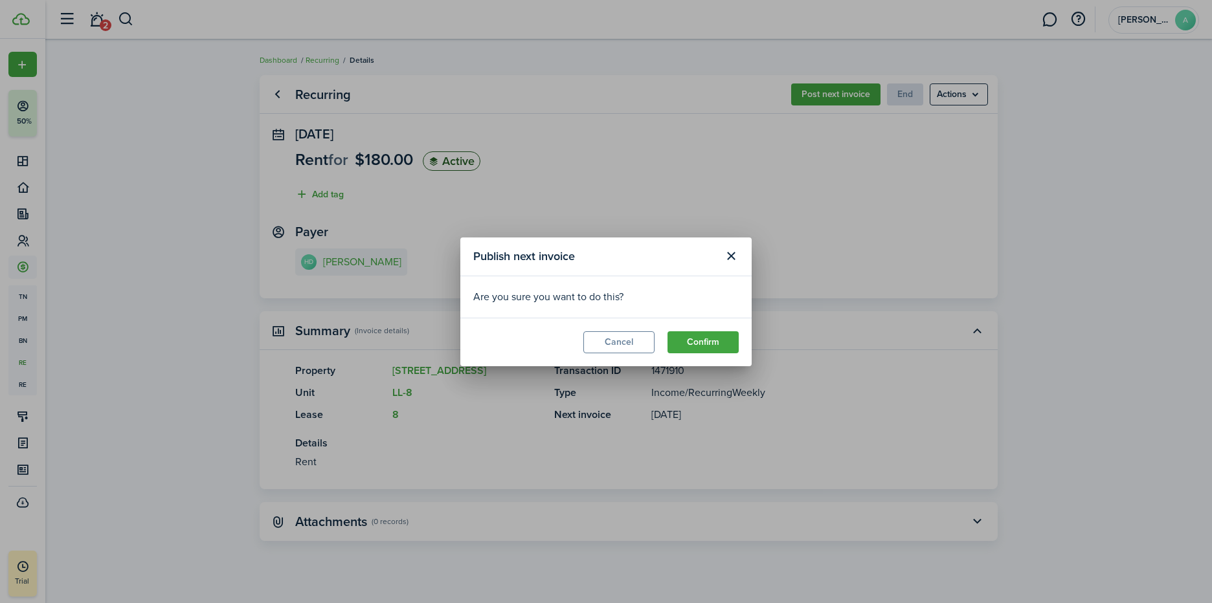
click at [722, 346] on button "Confirm" at bounding box center [702, 342] width 71 height 22
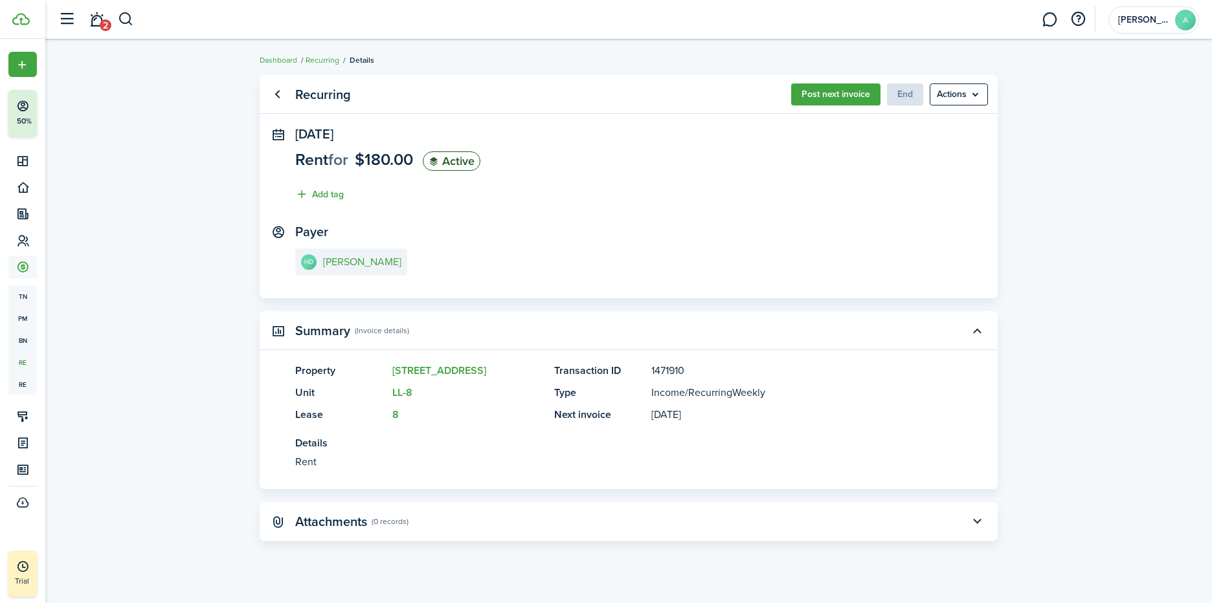
click at [844, 91] on button "Post next invoice" at bounding box center [835, 94] width 89 height 22
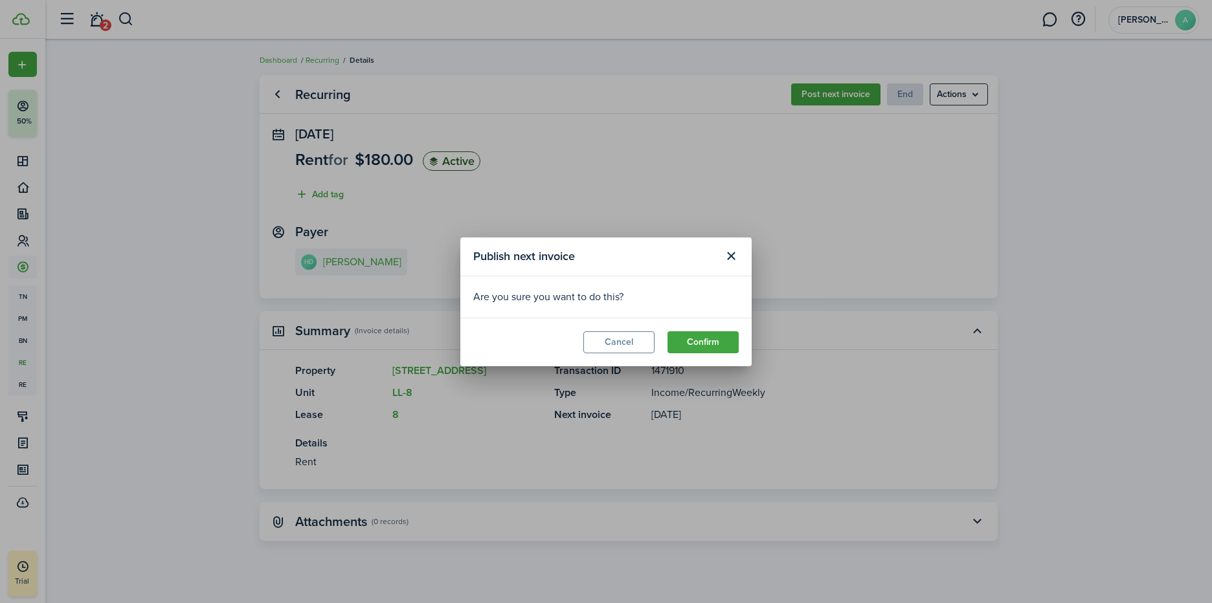
click at [708, 340] on button "Confirm" at bounding box center [702, 342] width 71 height 22
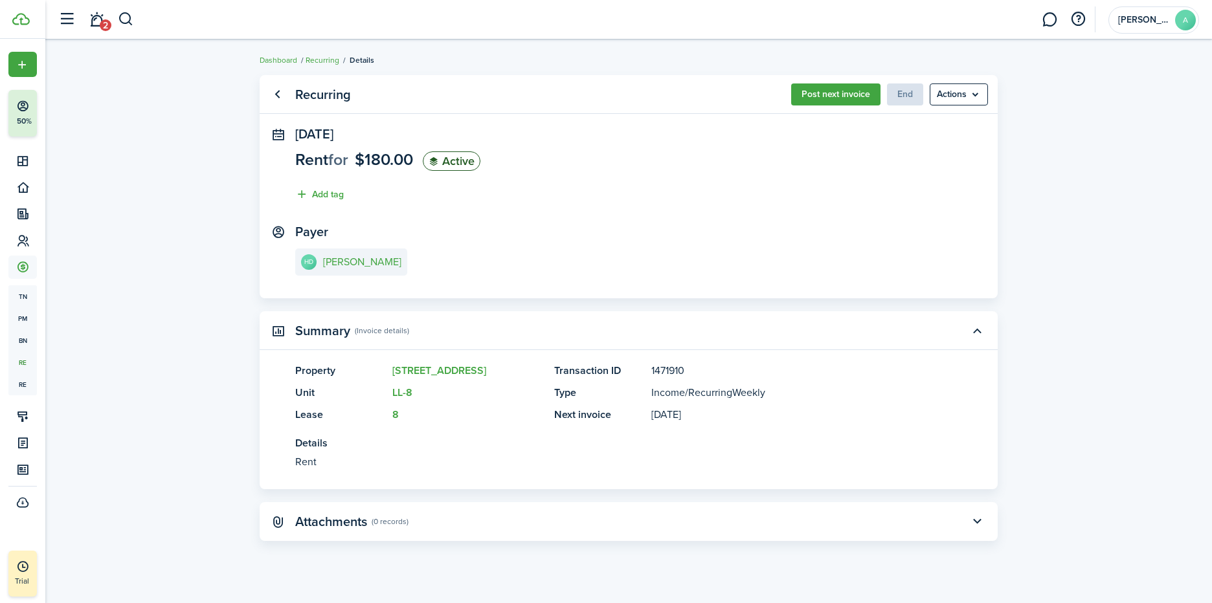
click at [285, 94] on link "Go back" at bounding box center [277, 94] width 22 height 22
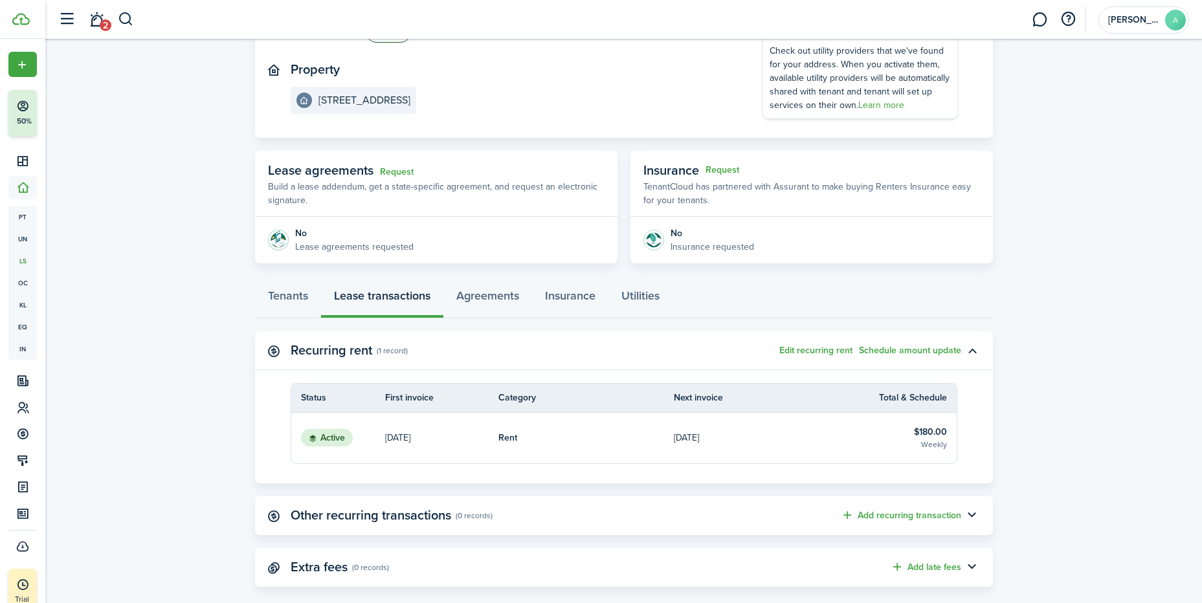
scroll to position [146, 0]
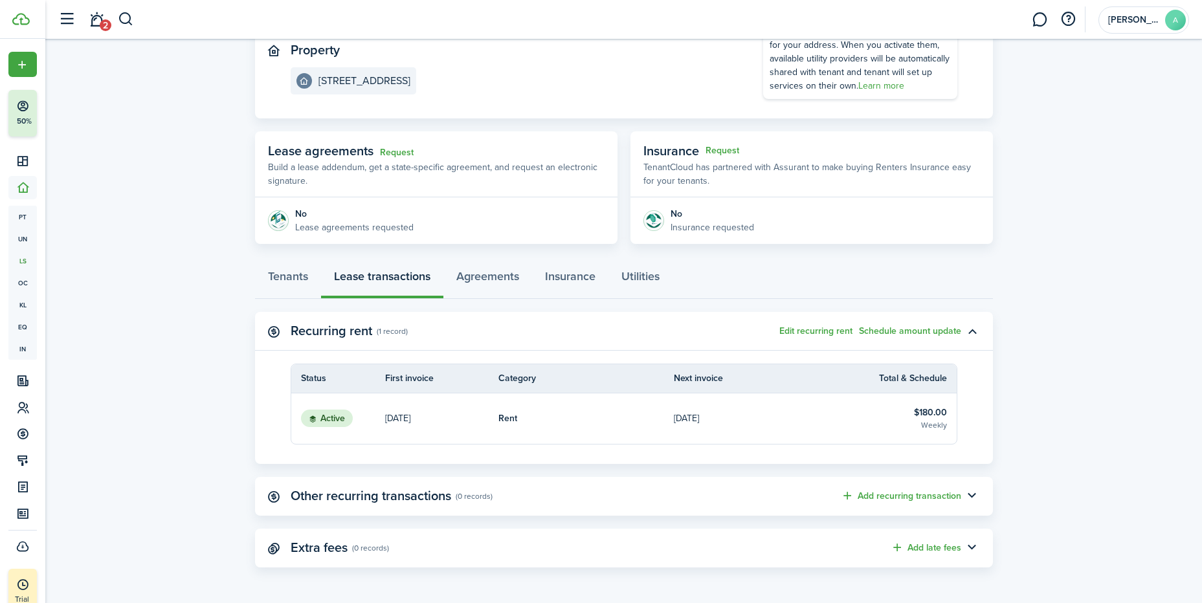
click at [938, 495] on button "Add recurring transaction" at bounding box center [901, 496] width 120 height 15
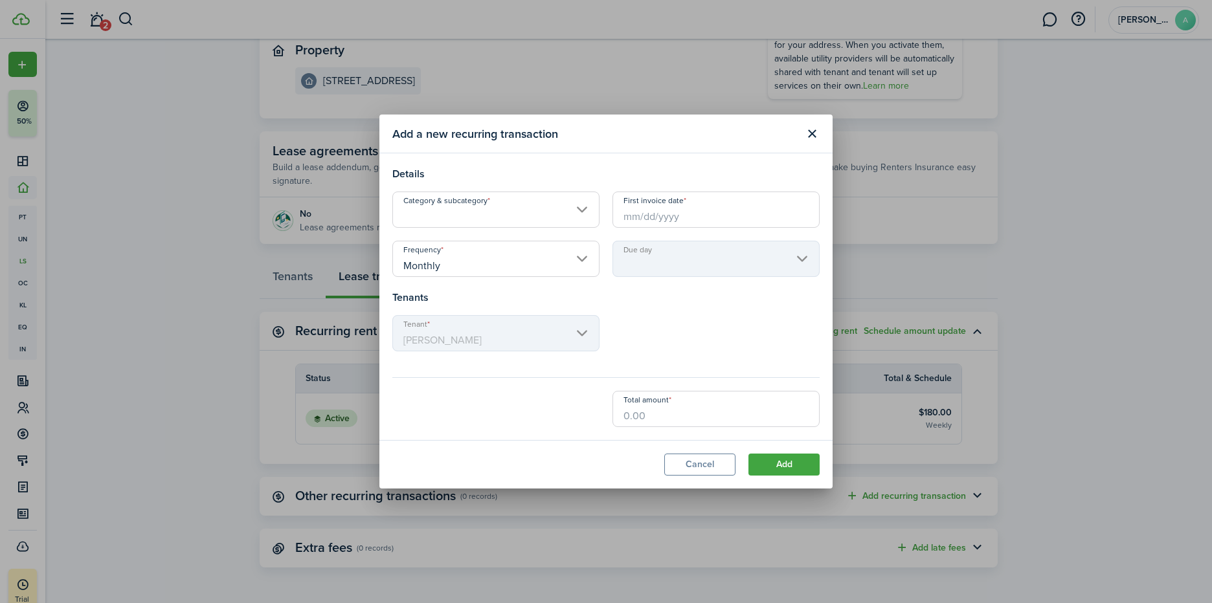
click at [810, 135] on button "Close modal" at bounding box center [812, 134] width 22 height 22
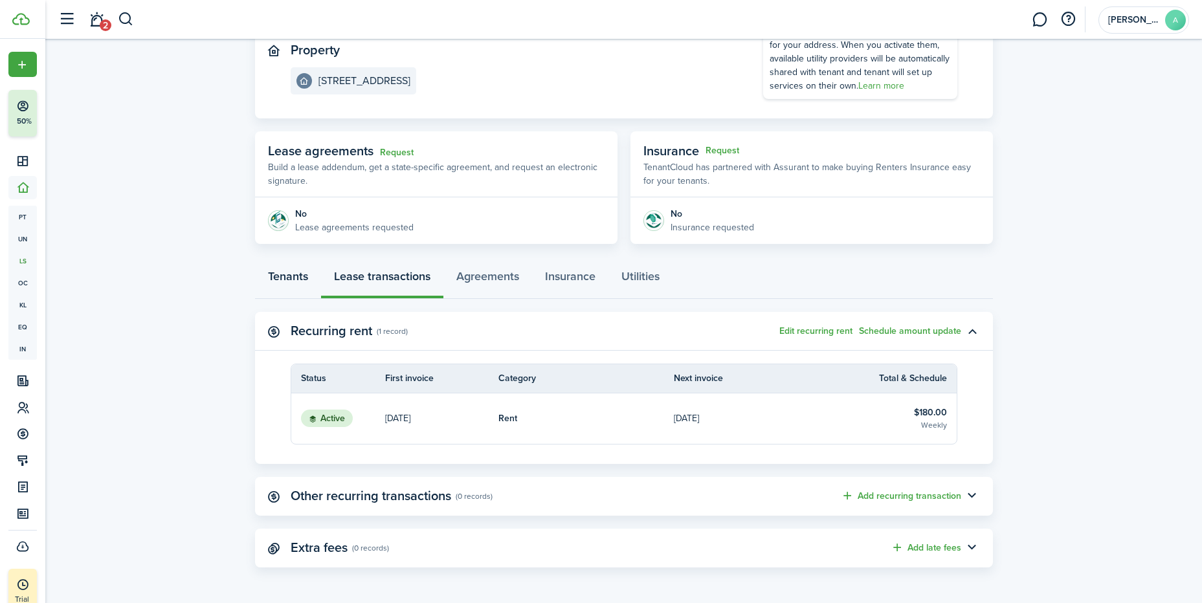
click at [285, 272] on link "Tenants" at bounding box center [288, 279] width 66 height 39
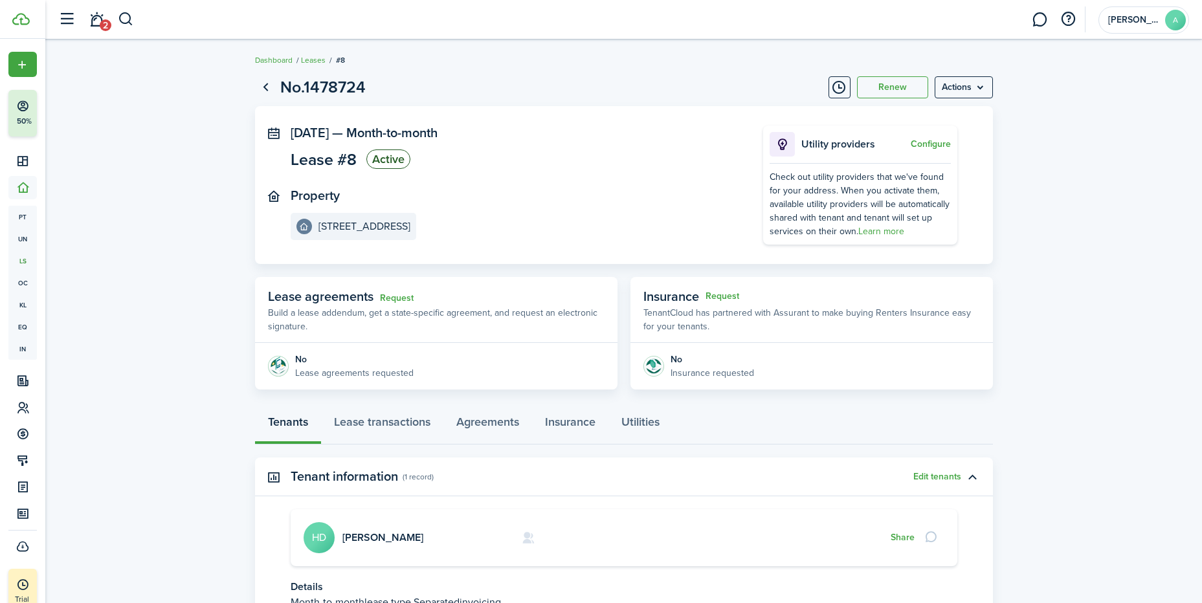
click at [265, 85] on link "Go back" at bounding box center [266, 87] width 22 height 22
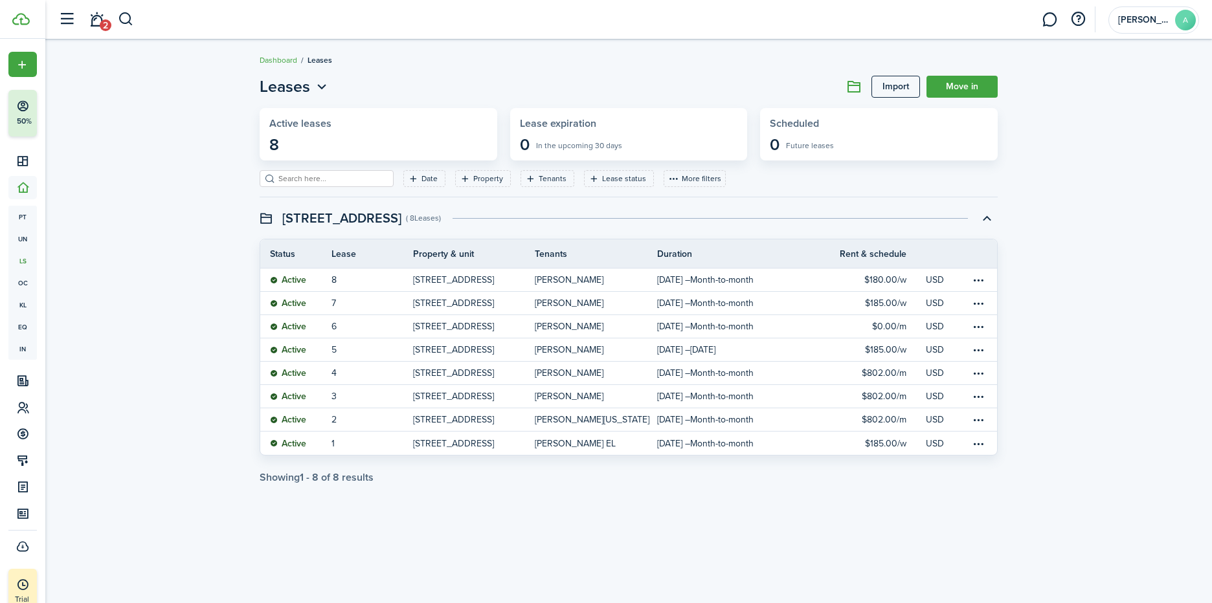
click at [961, 87] on link "Move in" at bounding box center [961, 87] width 71 height 22
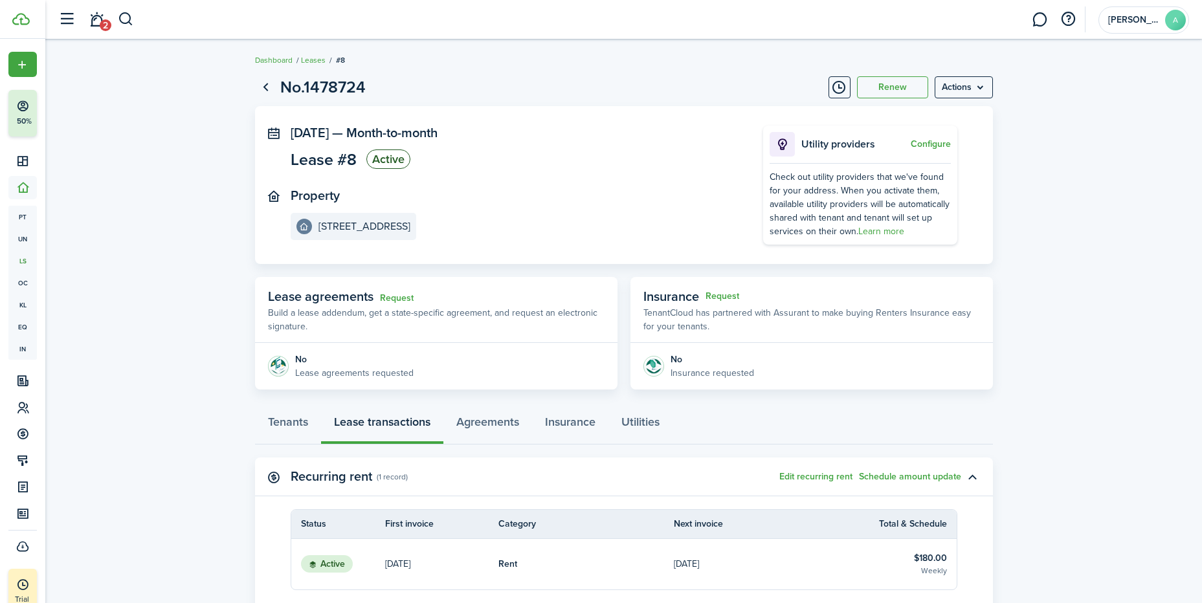
scroll to position [114, 0]
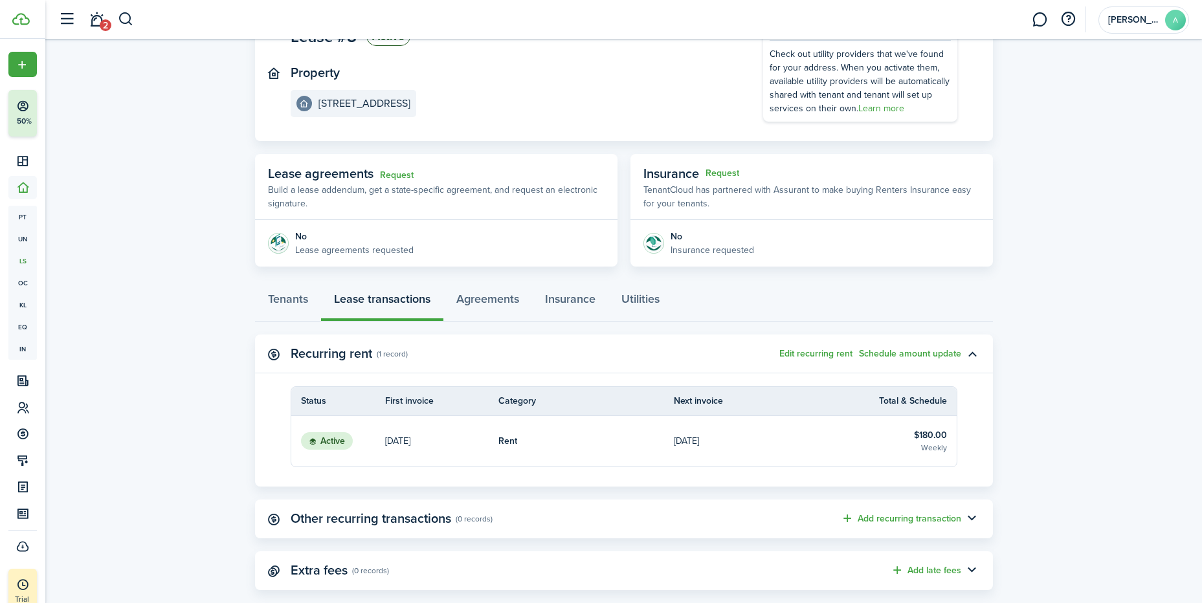
scroll to position [146, 0]
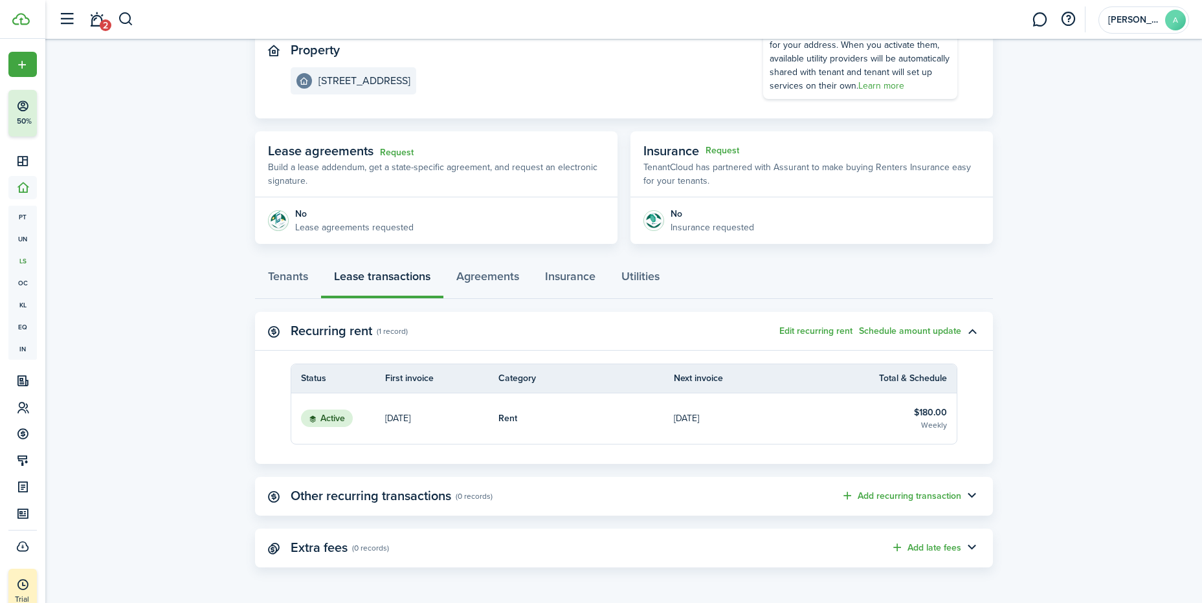
click at [971, 551] on button "button" at bounding box center [972, 548] width 22 height 22
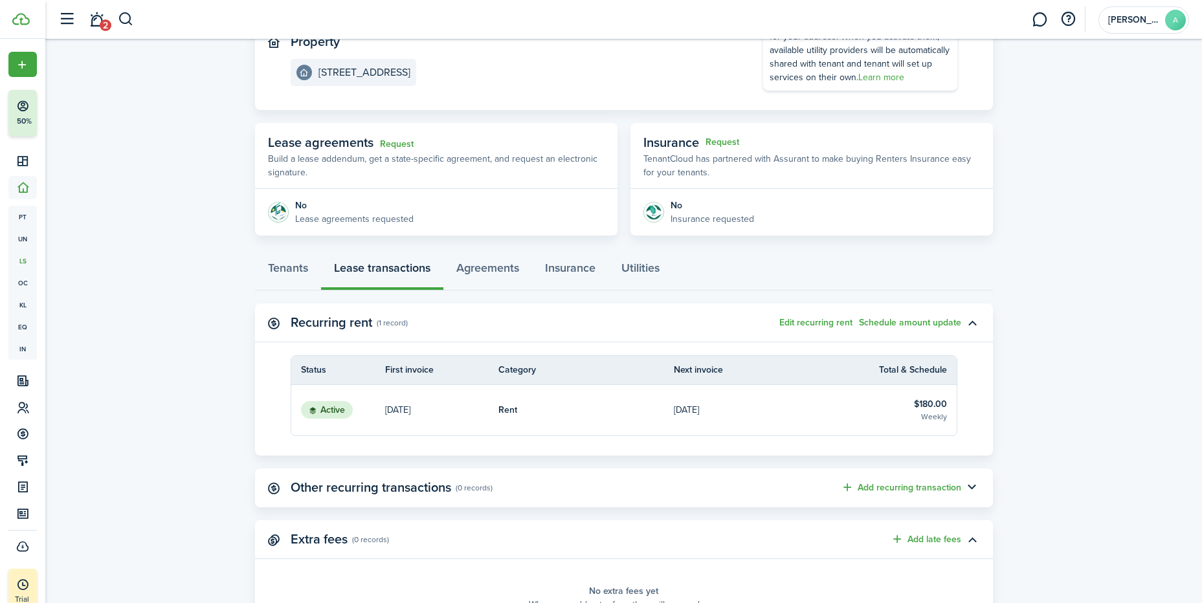
scroll to position [230, 0]
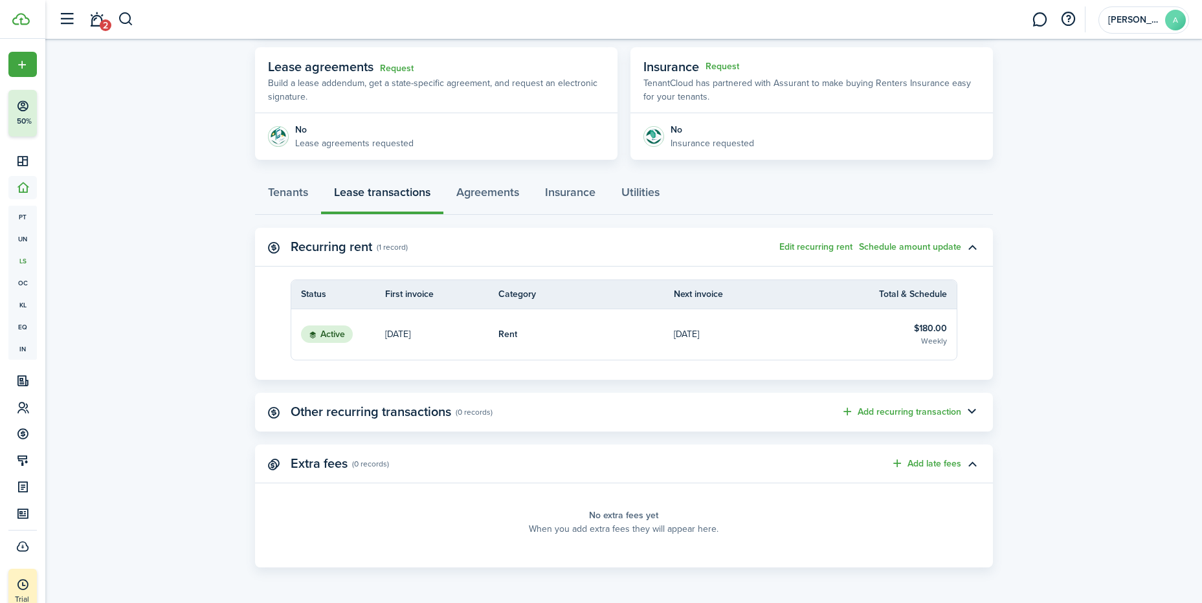
click at [690, 513] on panel-main-placeholder "No extra fees yet When you add extra fees they will appear here." at bounding box center [624, 522] width 667 height 52
click at [942, 462] on button "Add late fees" at bounding box center [926, 463] width 71 height 15
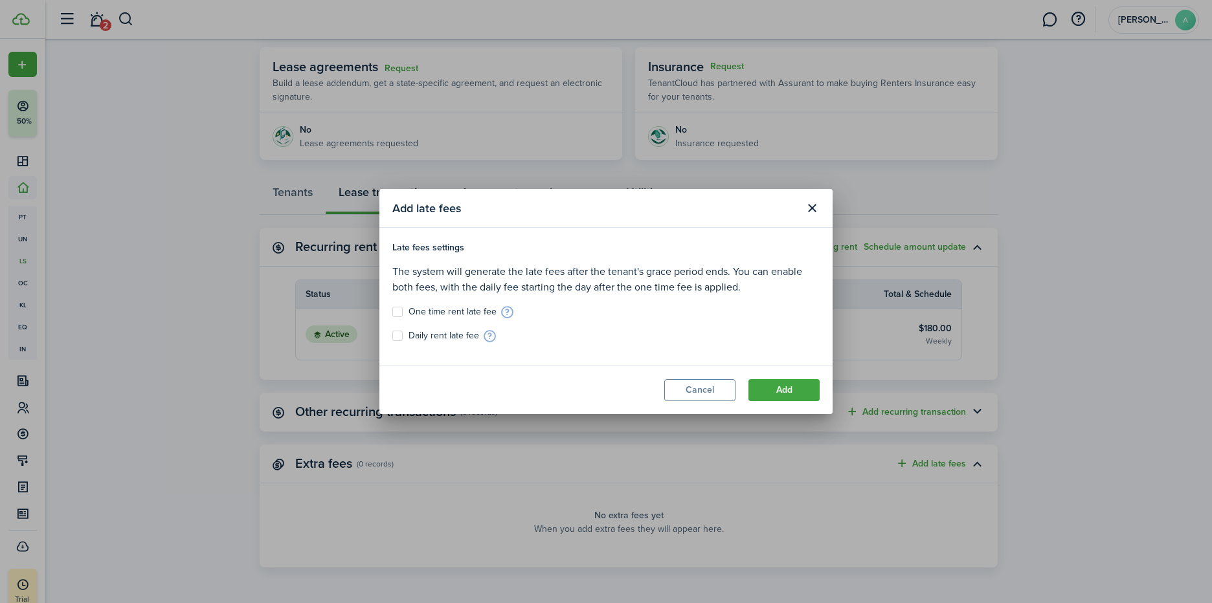
click at [698, 384] on button "Cancel" at bounding box center [699, 390] width 71 height 22
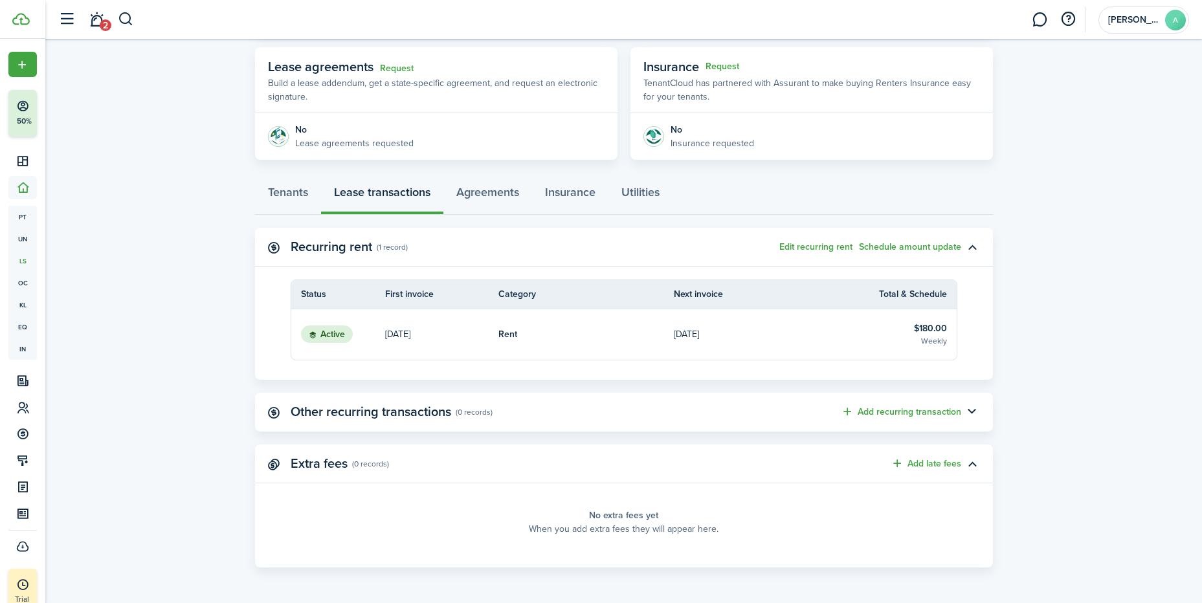
click at [773, 304] on thead "Status First invoice Category Next invoice Total & Schedule" at bounding box center [623, 294] width 665 height 29
click at [628, 330] on link "Rent" at bounding box center [586, 334] width 176 height 50
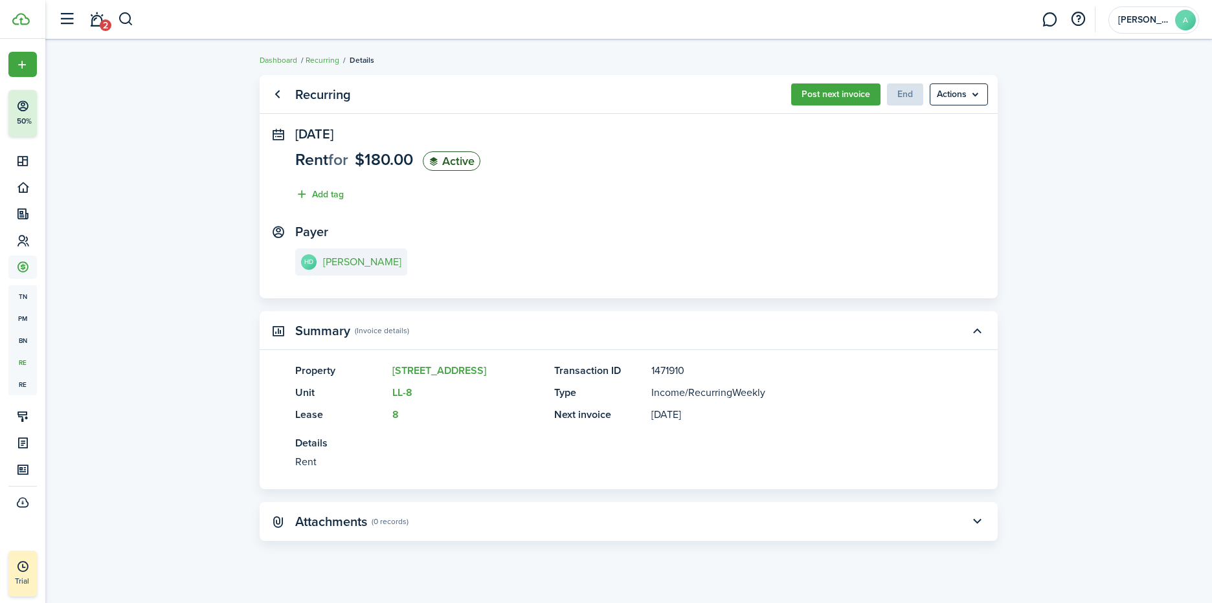
click at [471, 157] on status "Active" at bounding box center [452, 160] width 58 height 19
click at [977, 96] on menu-btn "Actions" at bounding box center [958, 94] width 58 height 22
click at [1026, 173] on recurring-view "Recurring Post next invoice End Actions [DATE] Rent for $180.00 Active Add tag …" at bounding box center [628, 321] width 1166 height 505
click at [816, 95] on button "Post next invoice" at bounding box center [835, 94] width 89 height 22
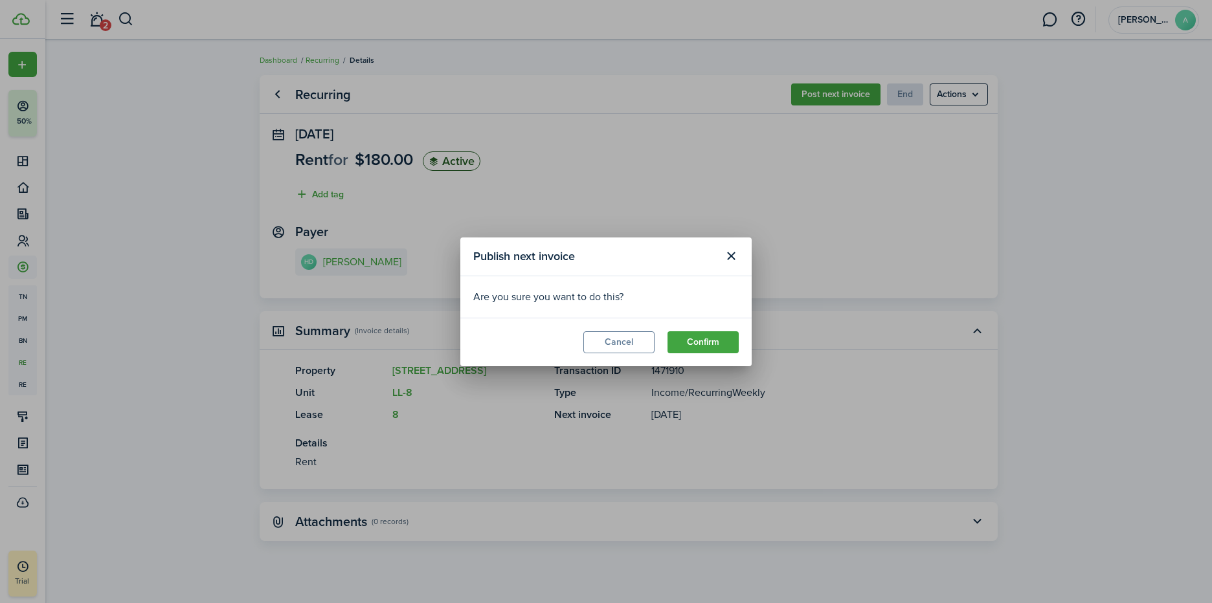
click at [731, 260] on button "Close modal" at bounding box center [731, 256] width 22 height 22
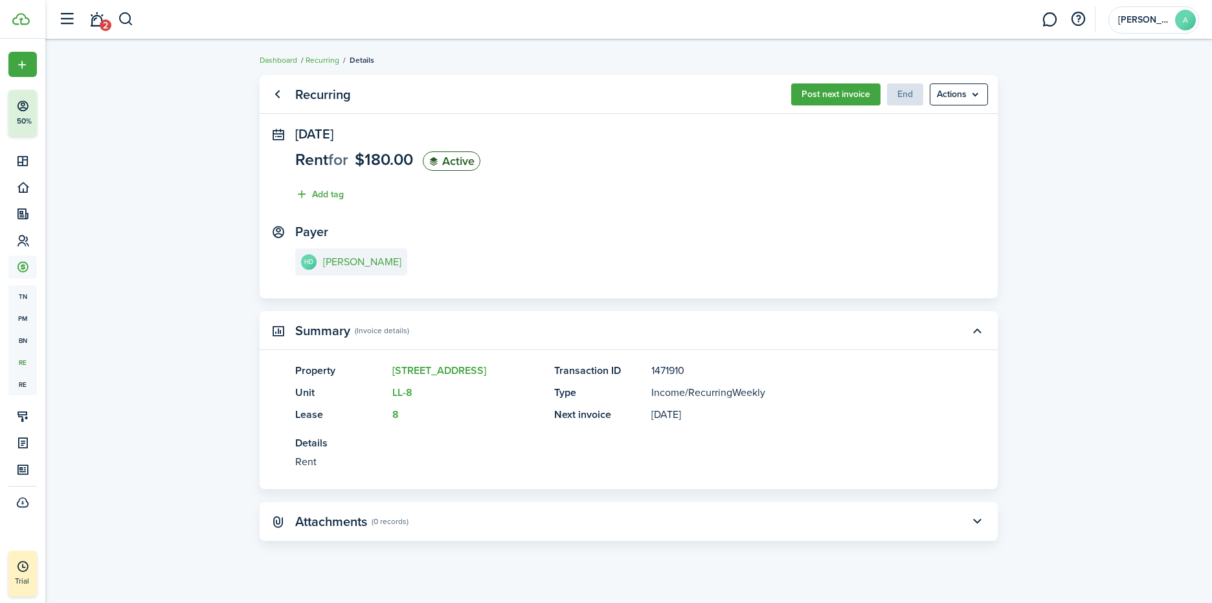
click at [315, 56] on link "Recurring" at bounding box center [322, 60] width 34 height 12
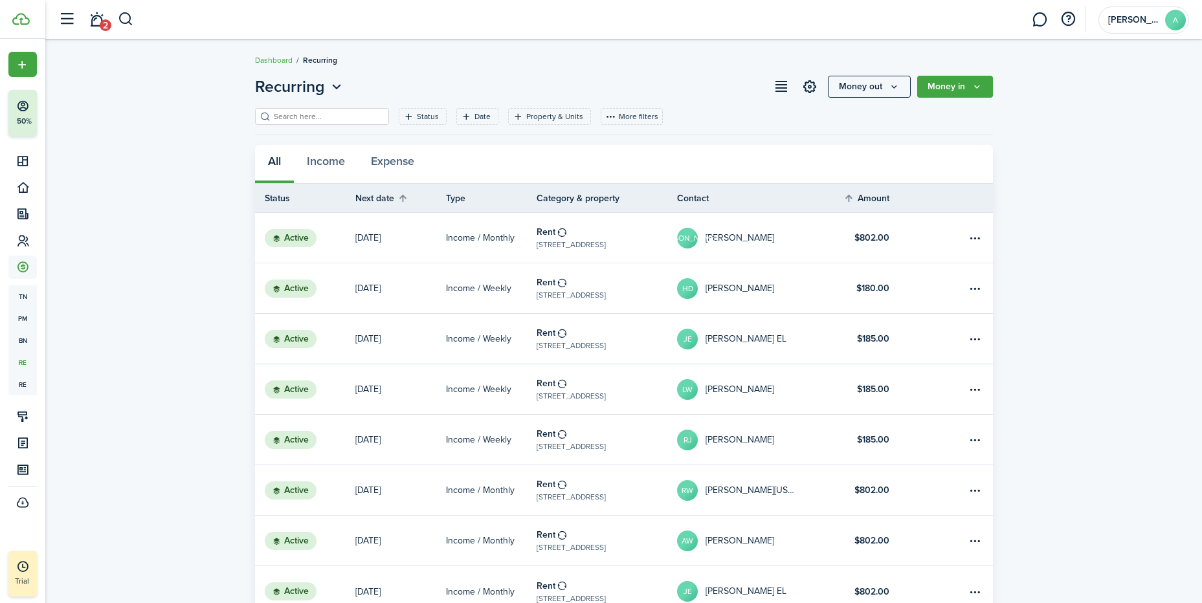
scroll to position [65, 0]
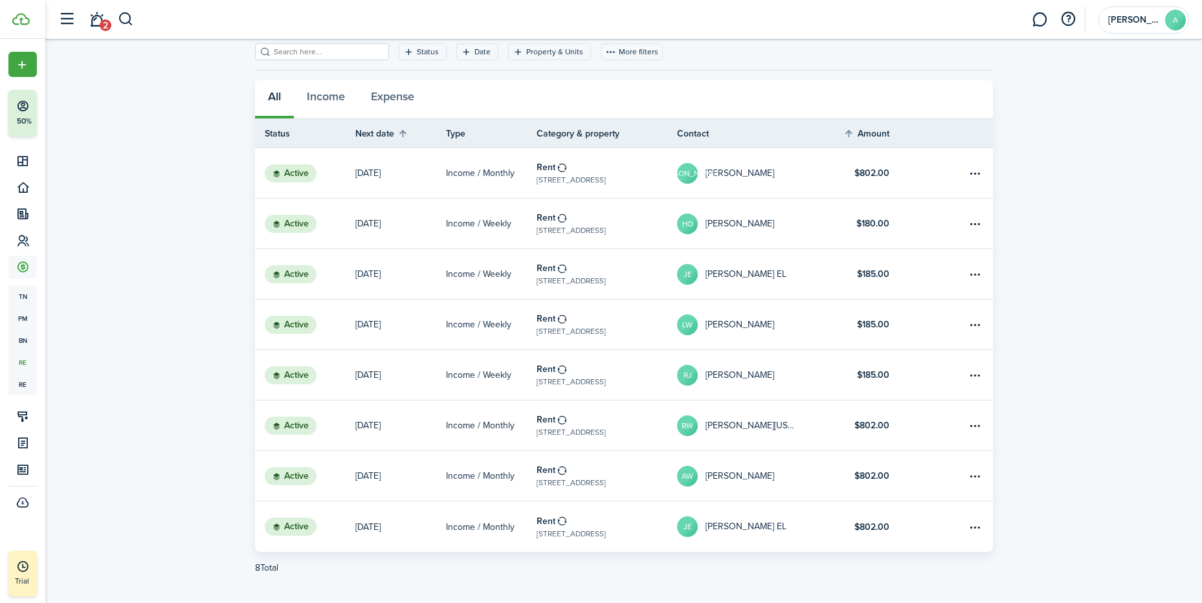
click at [965, 225] on link at bounding box center [960, 224] width 65 height 50
click at [972, 221] on table-menu-btn-icon "Open menu" at bounding box center [976, 224] width 16 height 16
click at [419, 223] on link "[DATE]" at bounding box center [400, 224] width 91 height 50
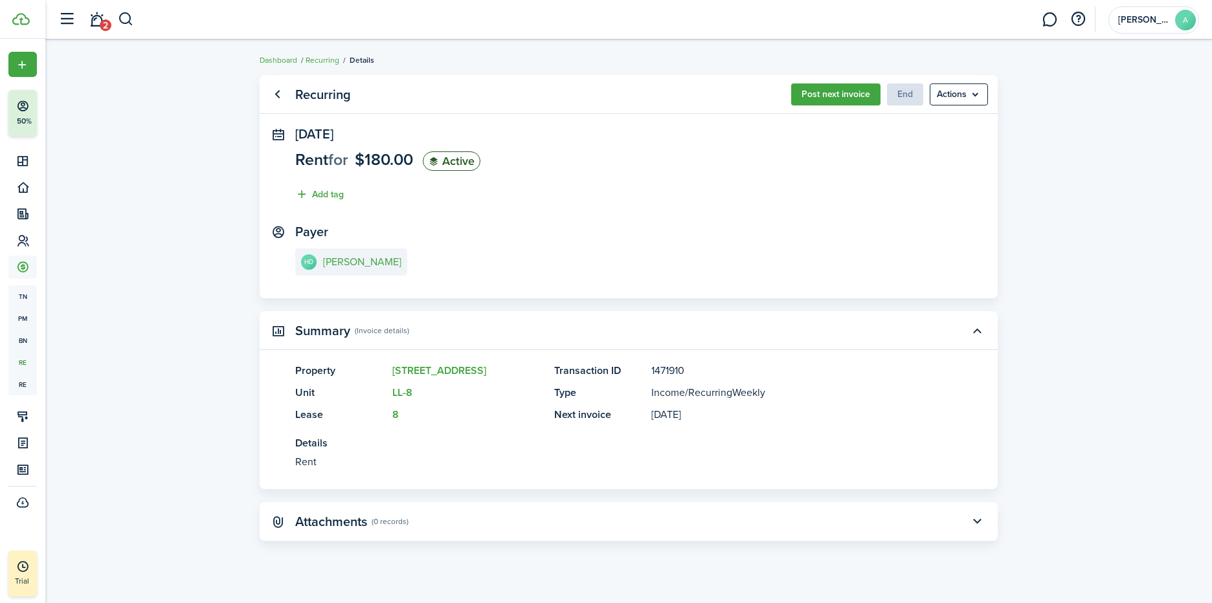
click at [276, 87] on link "Go back" at bounding box center [277, 94] width 22 height 22
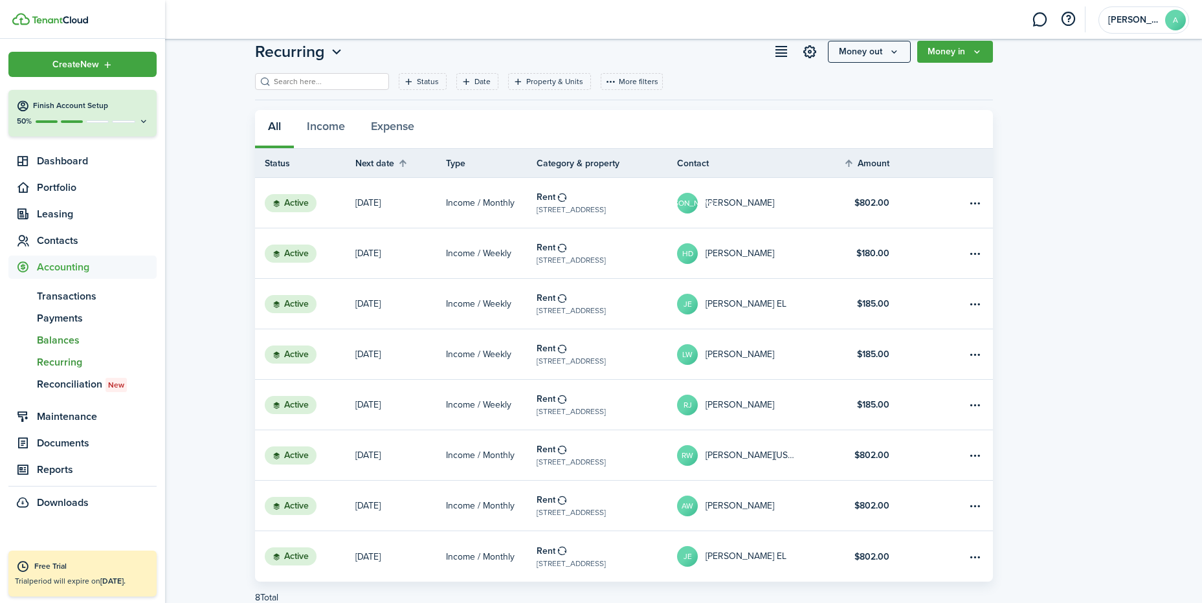
scroll to position [81, 0]
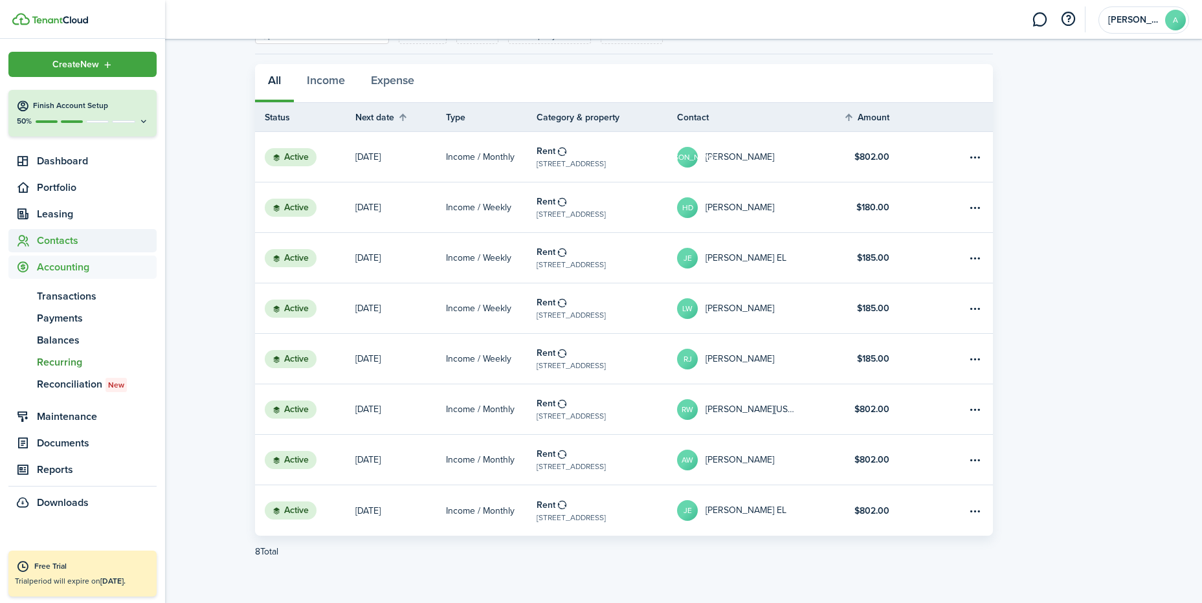
click at [58, 238] on span "Contacts" at bounding box center [97, 241] width 120 height 16
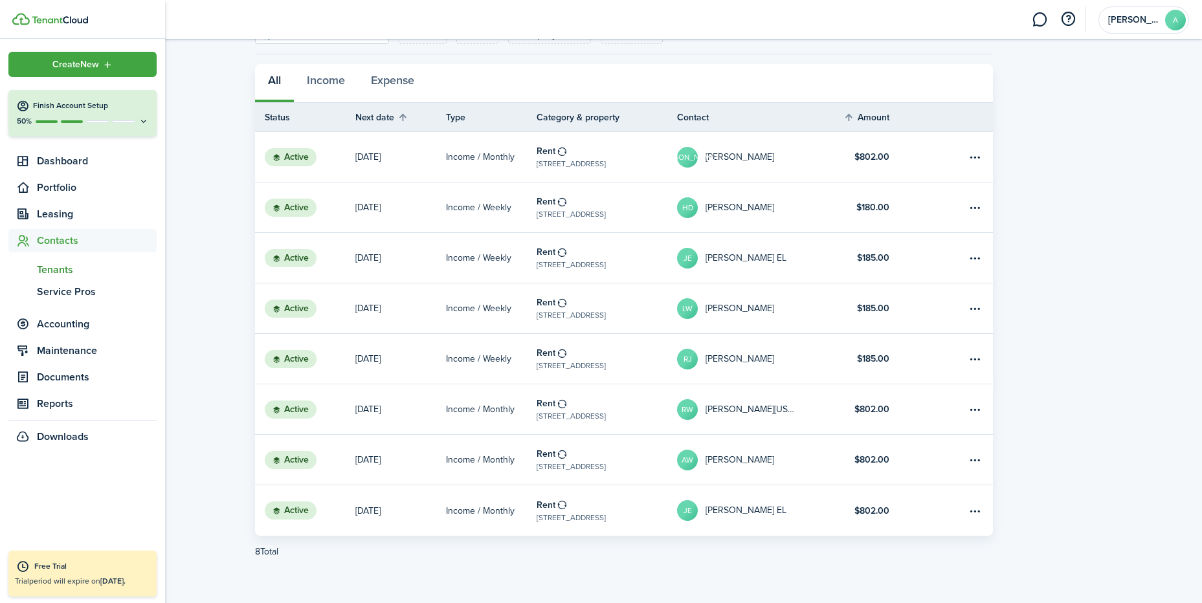
click at [59, 268] on span "Tenants" at bounding box center [97, 270] width 120 height 16
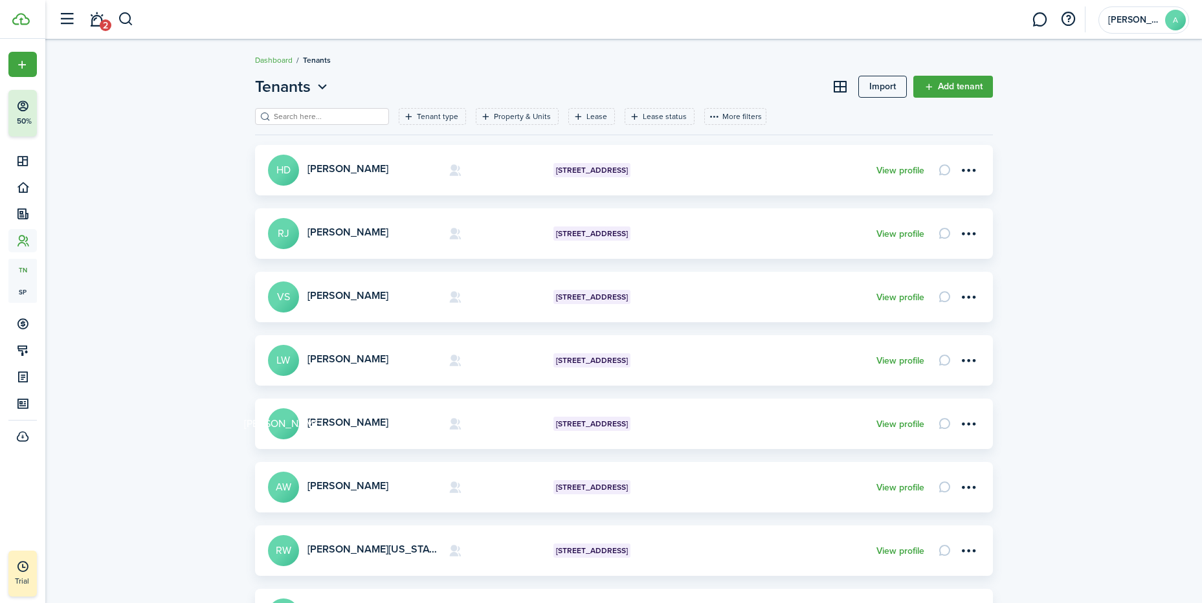
click at [974, 169] on menu-btn-icon "Open menu" at bounding box center [969, 170] width 22 height 22
click at [897, 166] on link "View profile" at bounding box center [900, 171] width 48 height 10
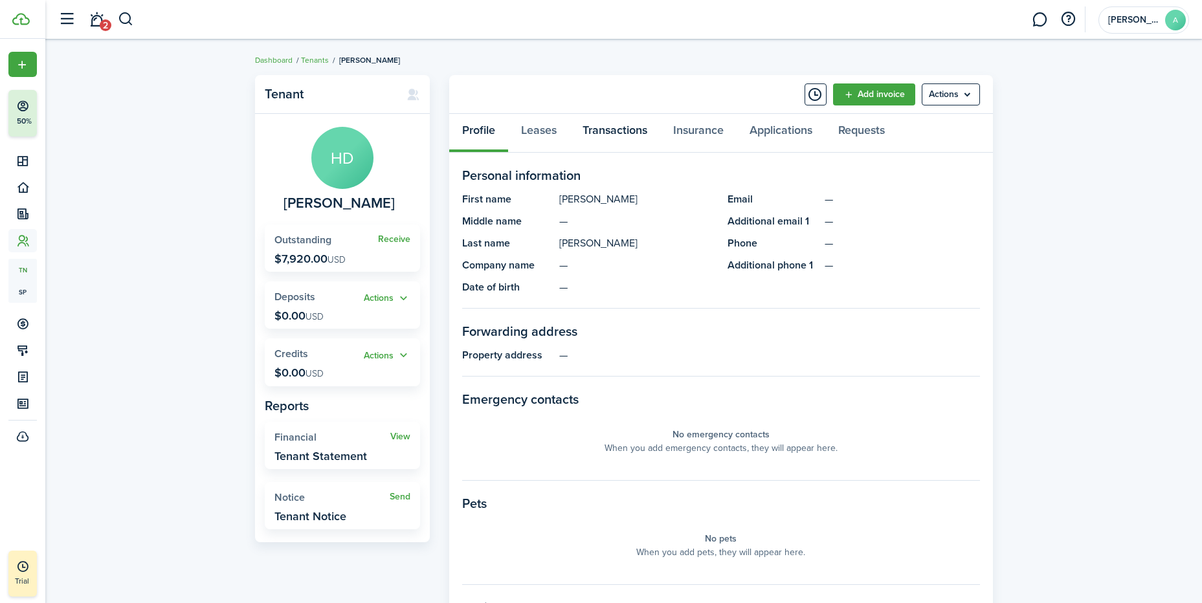
click at [622, 122] on link "Transactions" at bounding box center [615, 133] width 91 height 39
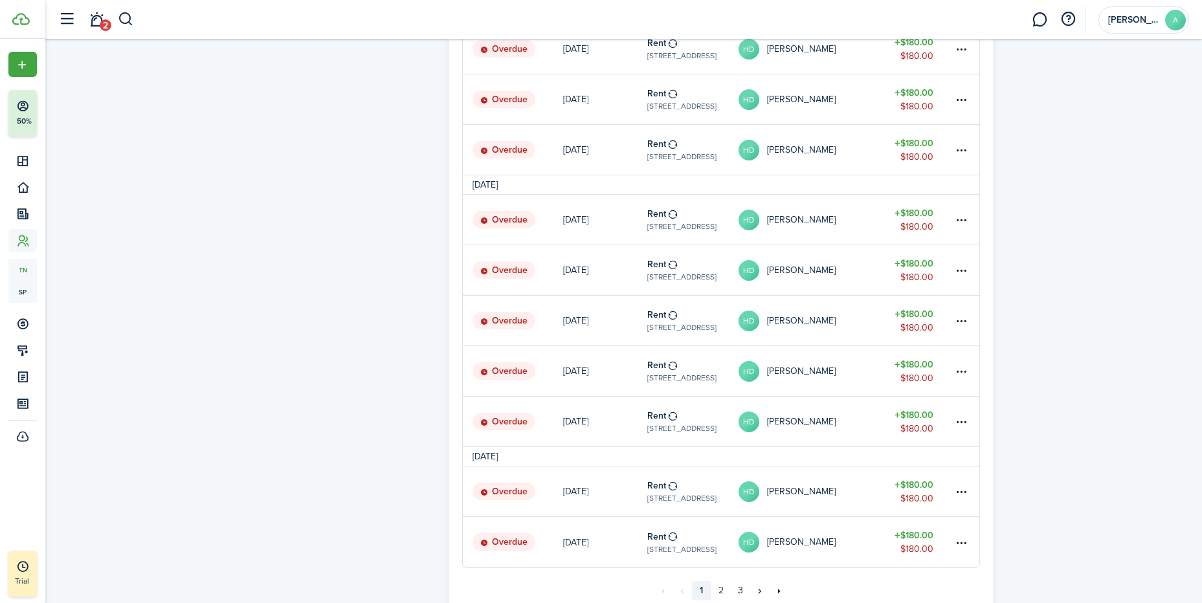
scroll to position [777, 0]
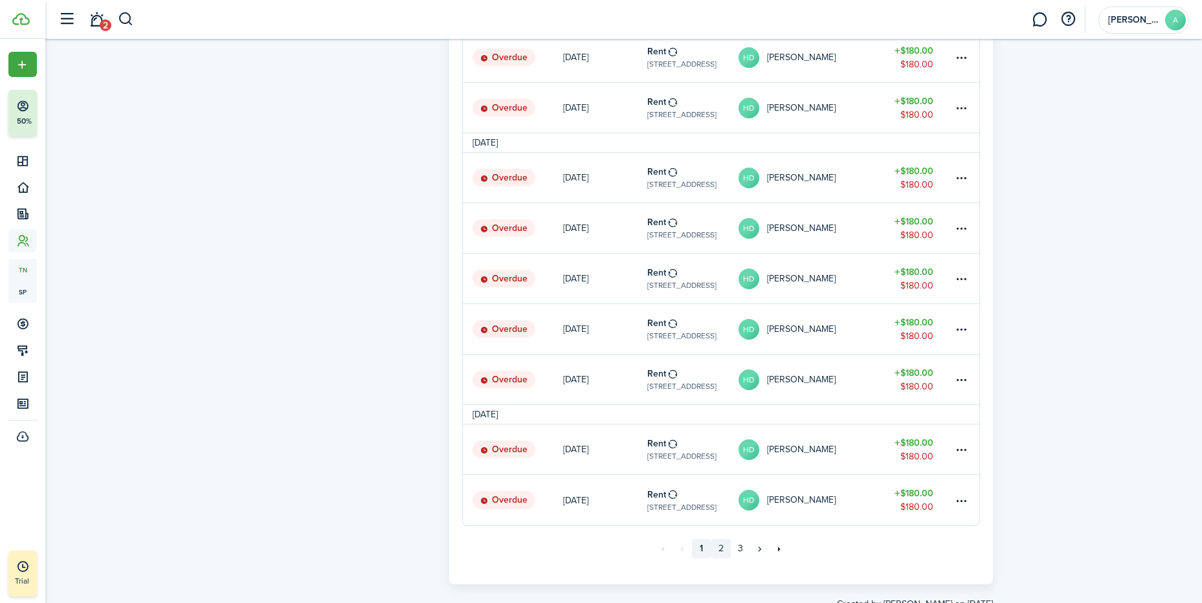
click at [721, 548] on link "2" at bounding box center [720, 548] width 19 height 19
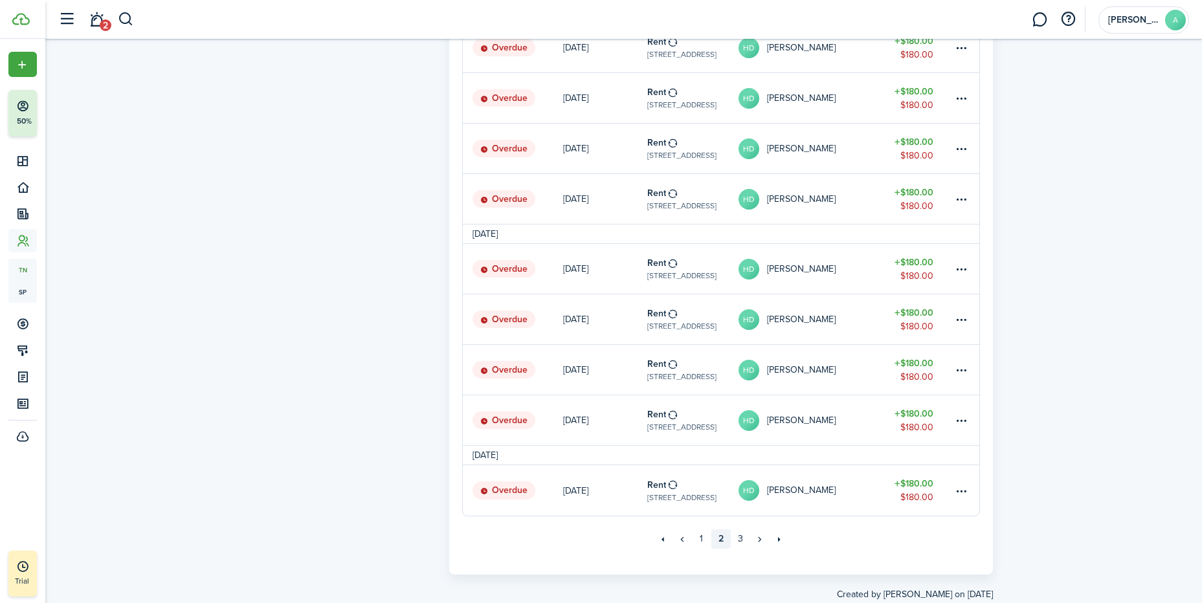
scroll to position [839, 0]
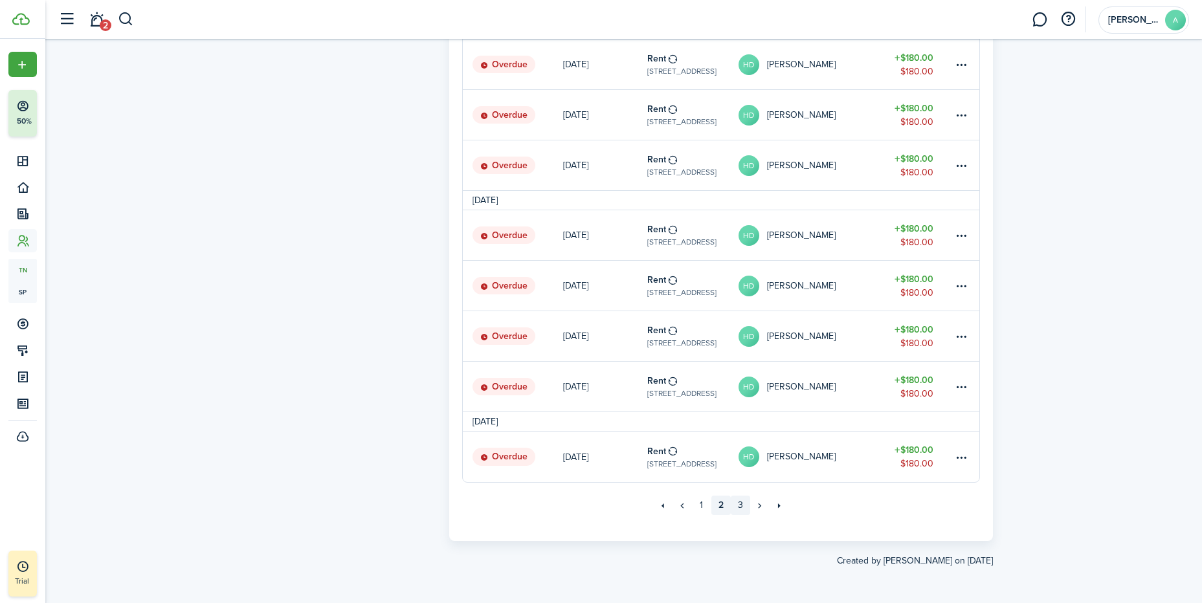
click at [739, 501] on link "3" at bounding box center [740, 505] width 19 height 19
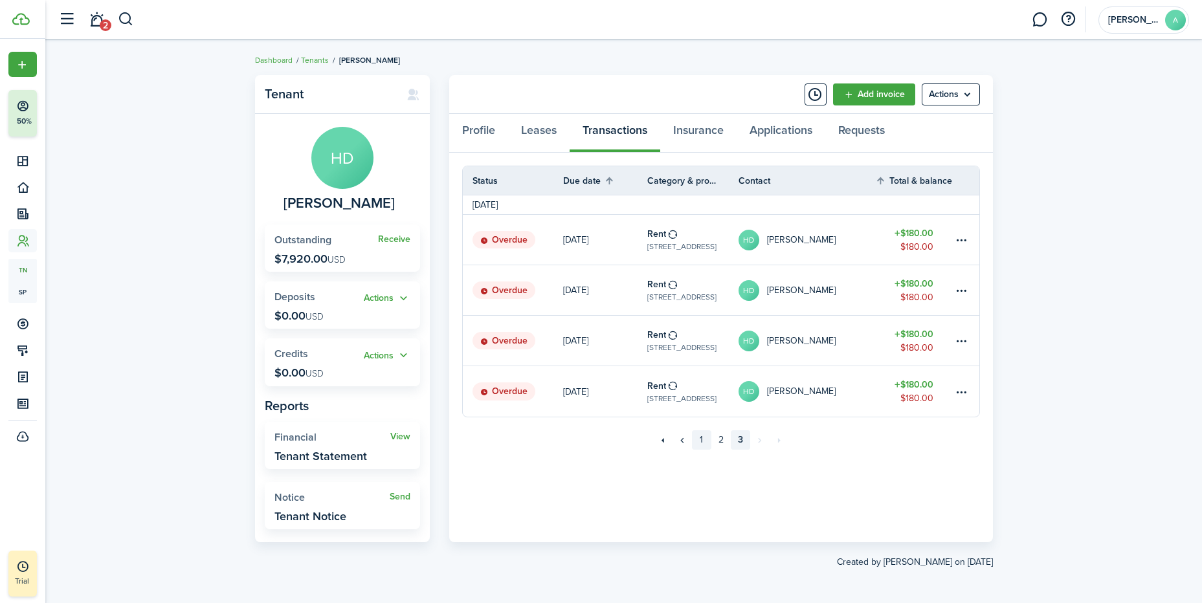
click at [701, 440] on link "1" at bounding box center [701, 439] width 19 height 19
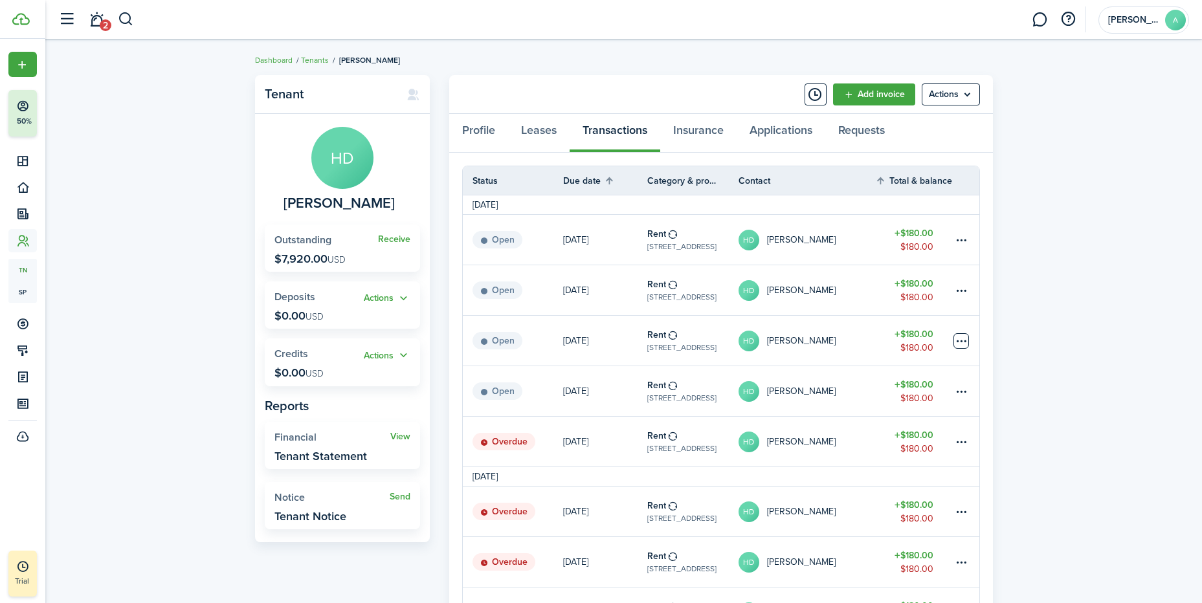
click at [961, 340] on table-menu-btn-icon at bounding box center [961, 341] width 16 height 16
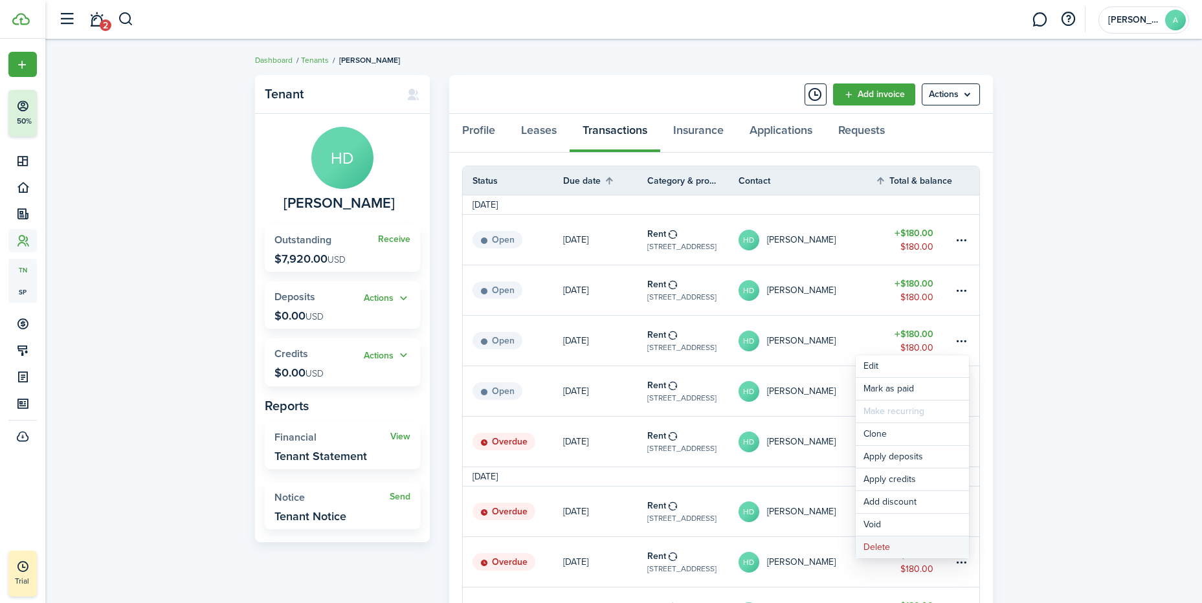
click at [883, 546] on button "Delete" at bounding box center [912, 548] width 113 height 22
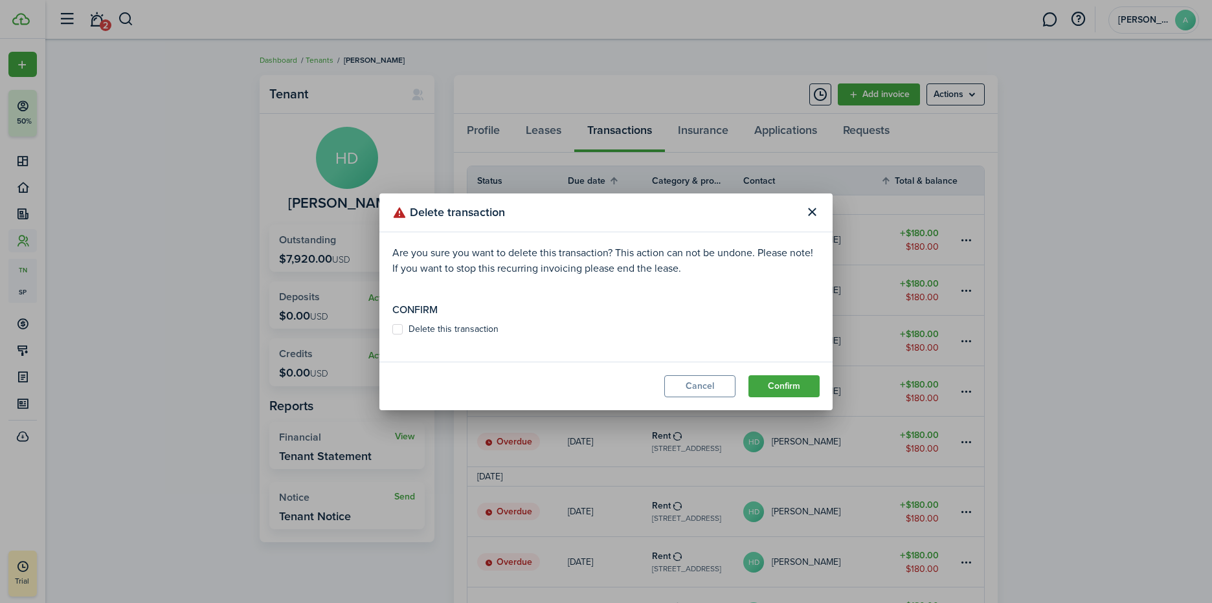
click at [399, 328] on label "Delete this transaction" at bounding box center [445, 329] width 106 height 10
click at [392, 329] on input "Delete this transaction" at bounding box center [392, 329] width 1 height 1
checkbox input "true"
click at [796, 385] on button "Confirm" at bounding box center [783, 386] width 71 height 22
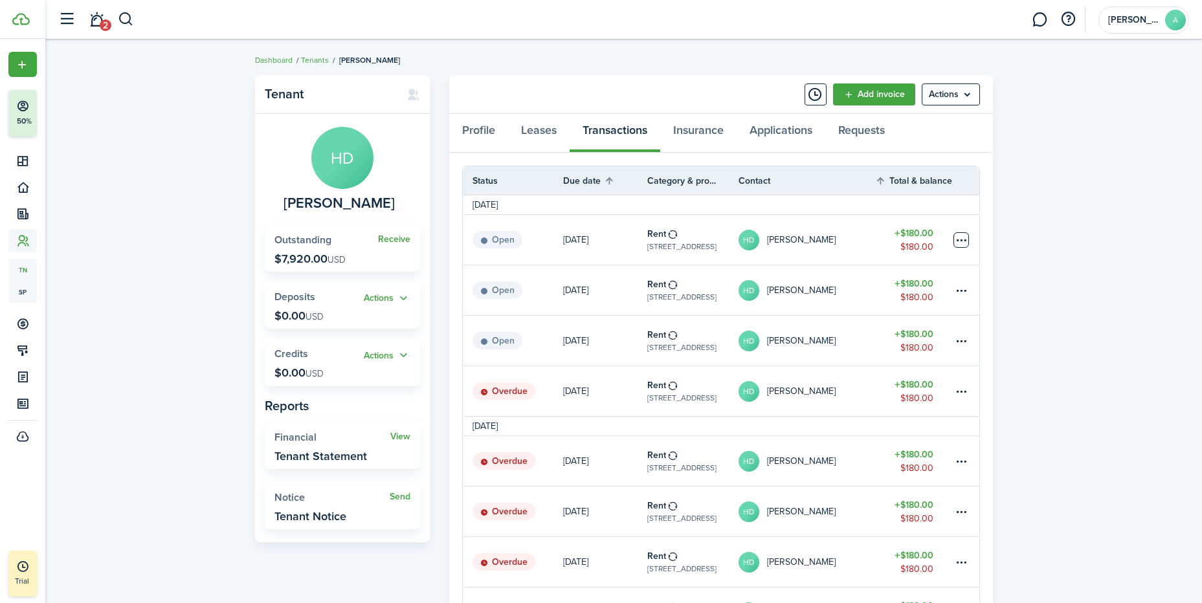
click at [960, 239] on table-menu-btn-icon at bounding box center [961, 240] width 16 height 16
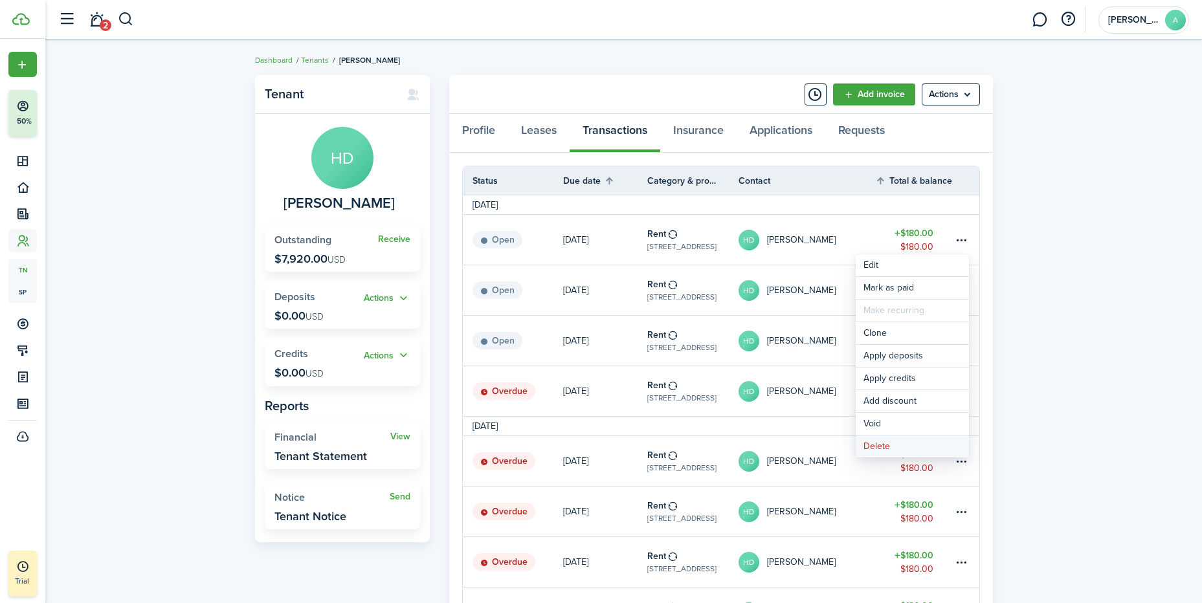
click at [878, 445] on button "Delete" at bounding box center [912, 447] width 113 height 22
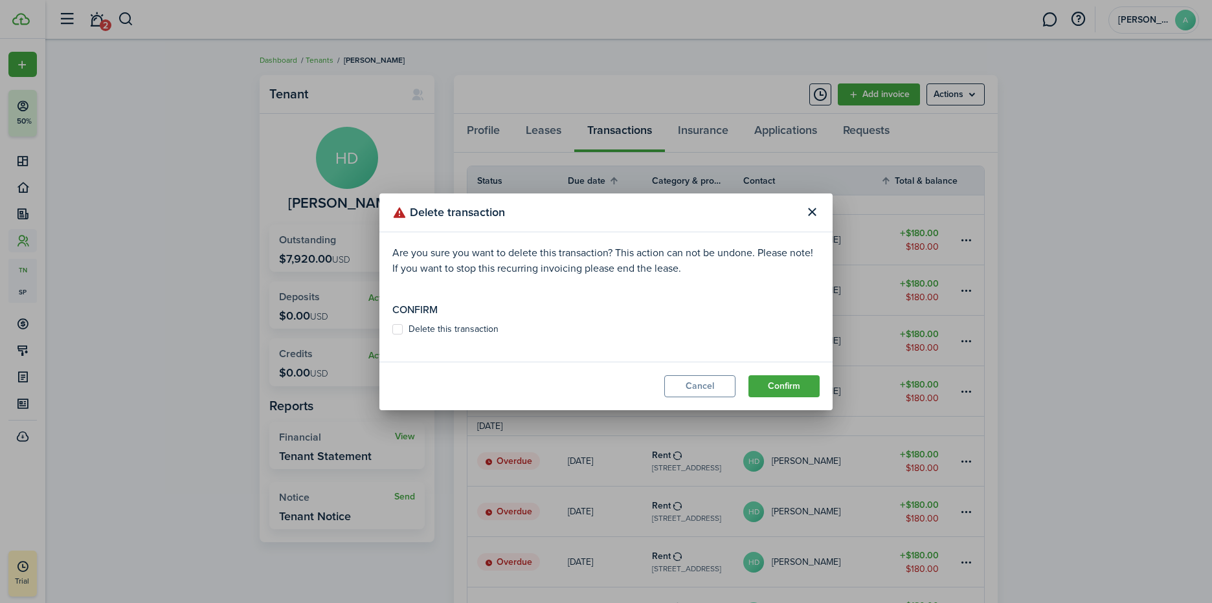
click at [773, 381] on button "Confirm" at bounding box center [783, 386] width 71 height 22
click at [397, 329] on label "Delete this transaction" at bounding box center [445, 329] width 106 height 10
click at [392, 335] on input "Delete this transaction" at bounding box center [392, 335] width 1 height 1
checkbox input "true"
click at [782, 385] on button "Confirm" at bounding box center [783, 386] width 71 height 22
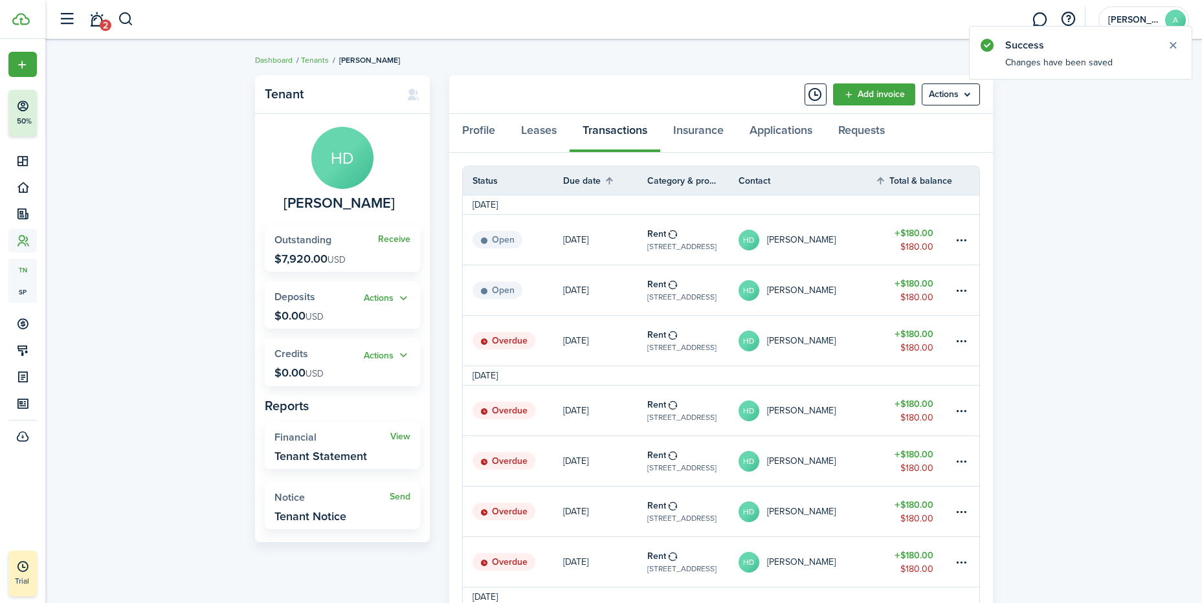
click at [869, 90] on link "Add invoice" at bounding box center [874, 94] width 82 height 22
click at [962, 337] on table-menu-btn-icon at bounding box center [961, 341] width 16 height 16
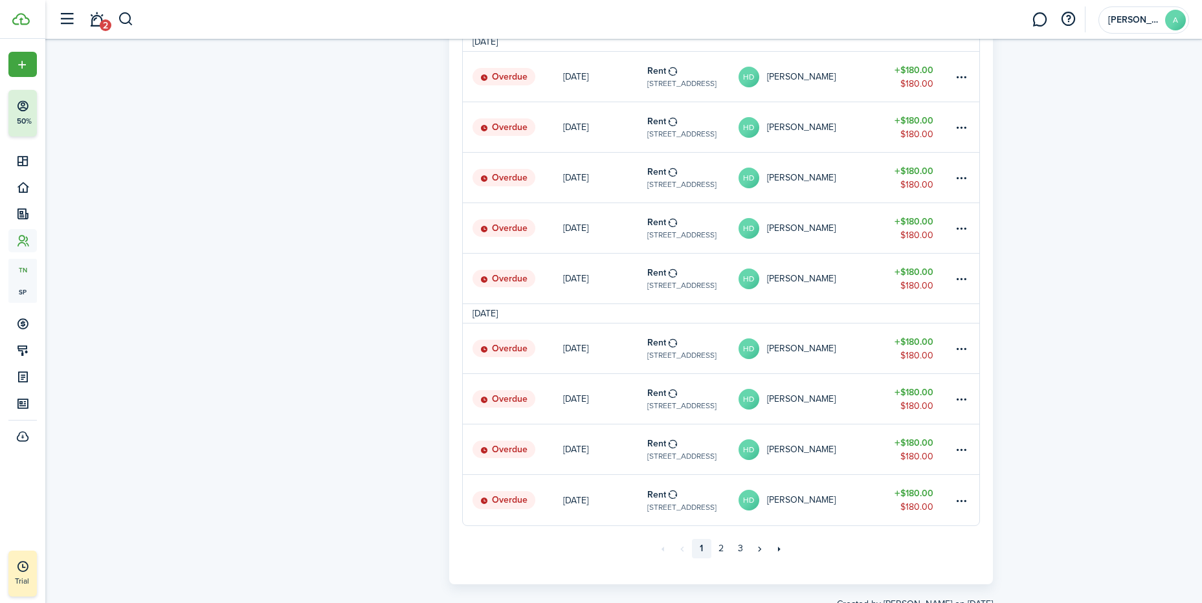
scroll to position [820, 0]
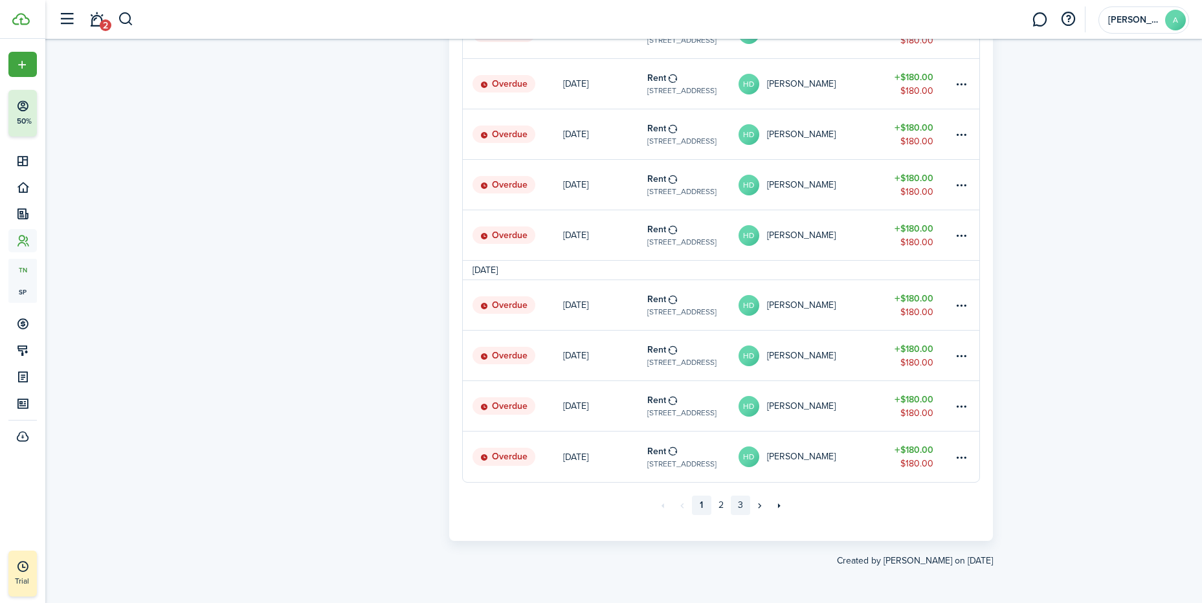
click at [740, 504] on link "3" at bounding box center [740, 505] width 19 height 19
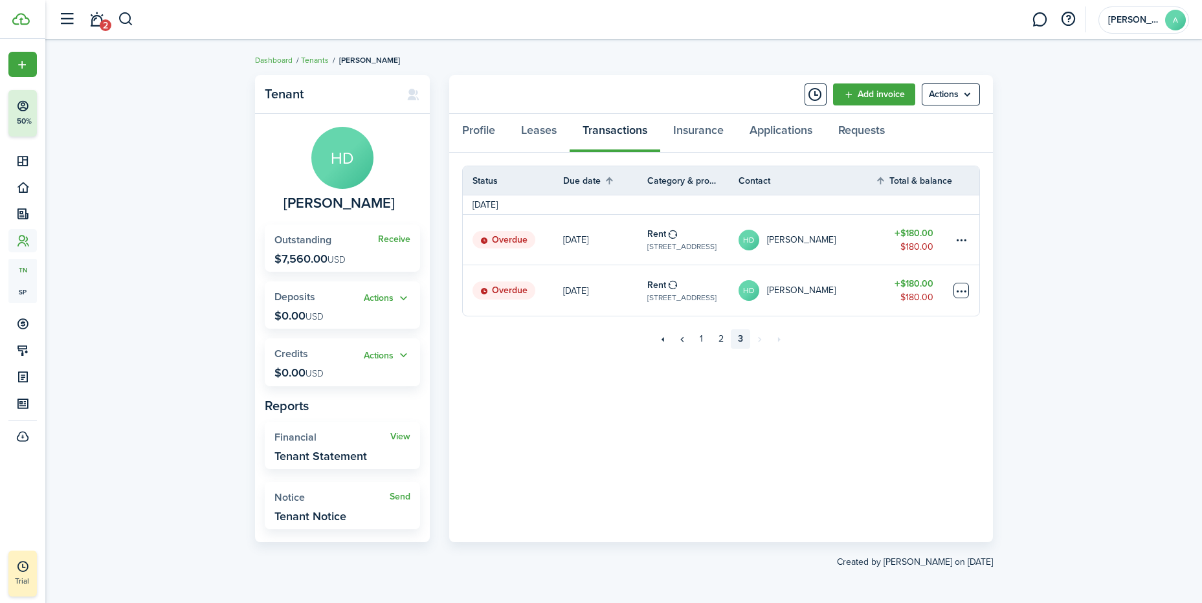
click at [964, 290] on table-menu-btn-icon at bounding box center [961, 291] width 16 height 16
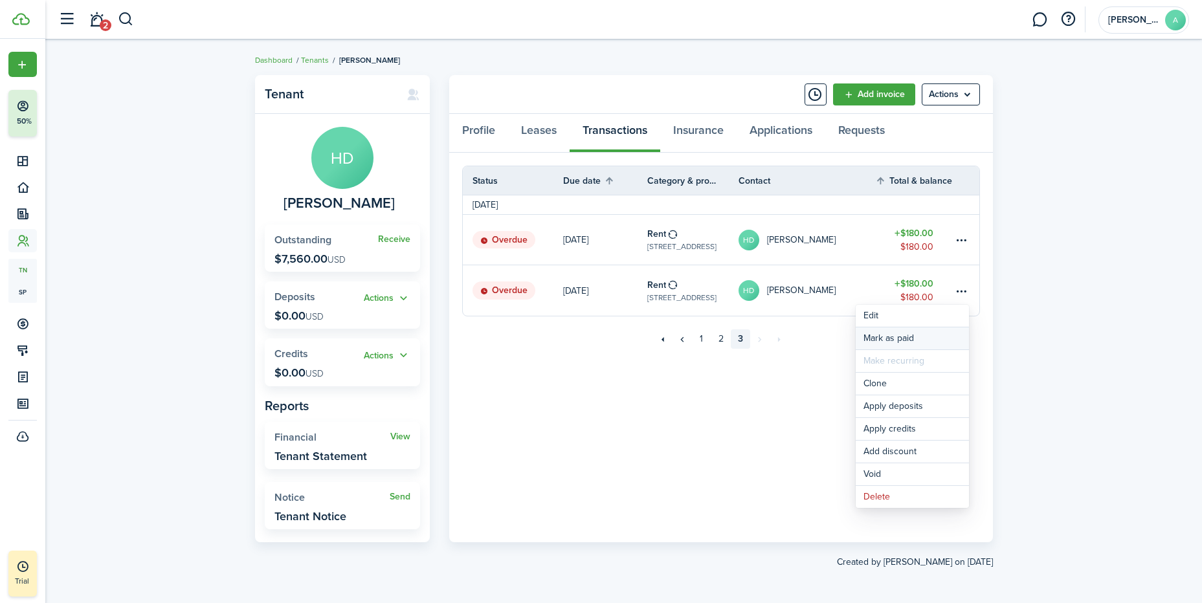
click at [902, 337] on link "Mark as paid" at bounding box center [912, 339] width 113 height 22
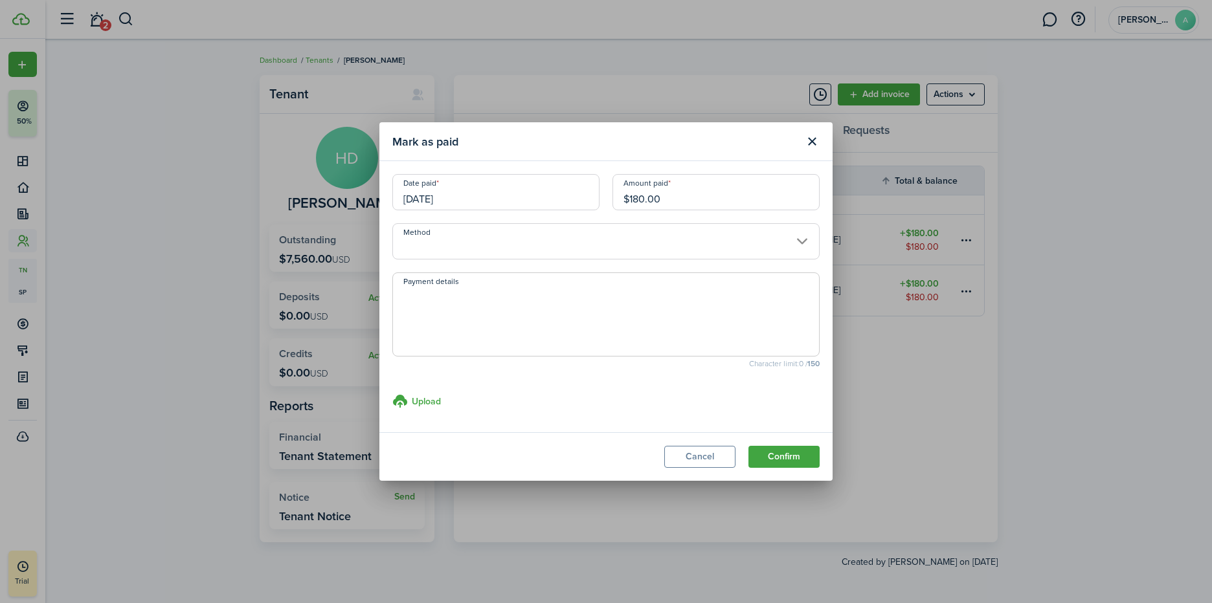
click at [781, 456] on button "Confirm" at bounding box center [783, 457] width 71 height 22
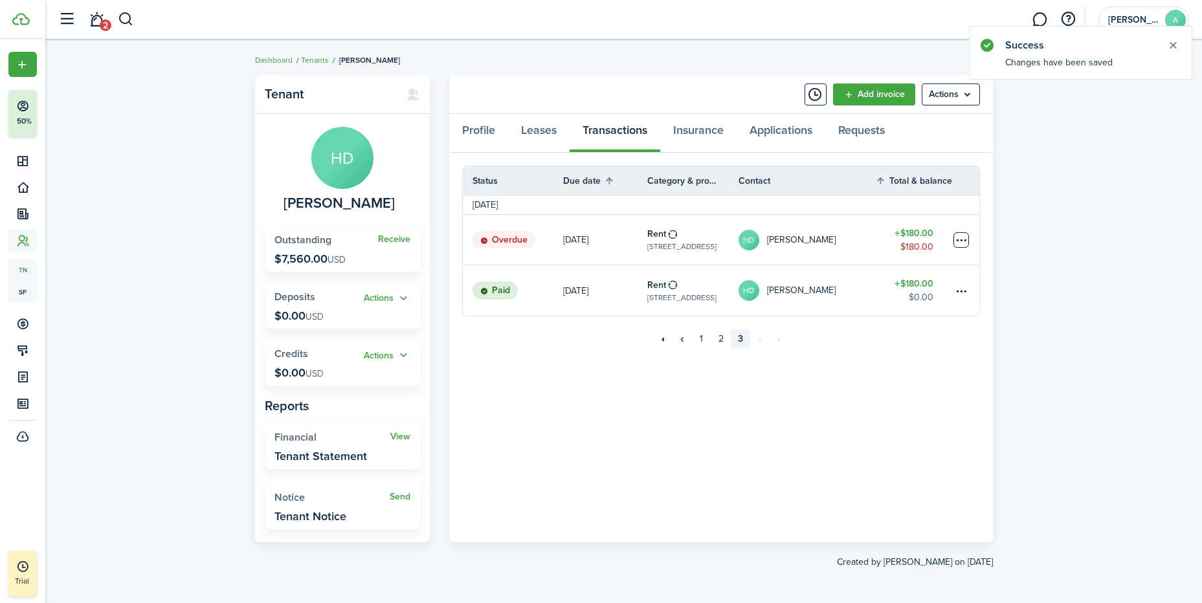
click at [961, 241] on table-menu-btn-icon at bounding box center [961, 240] width 16 height 16
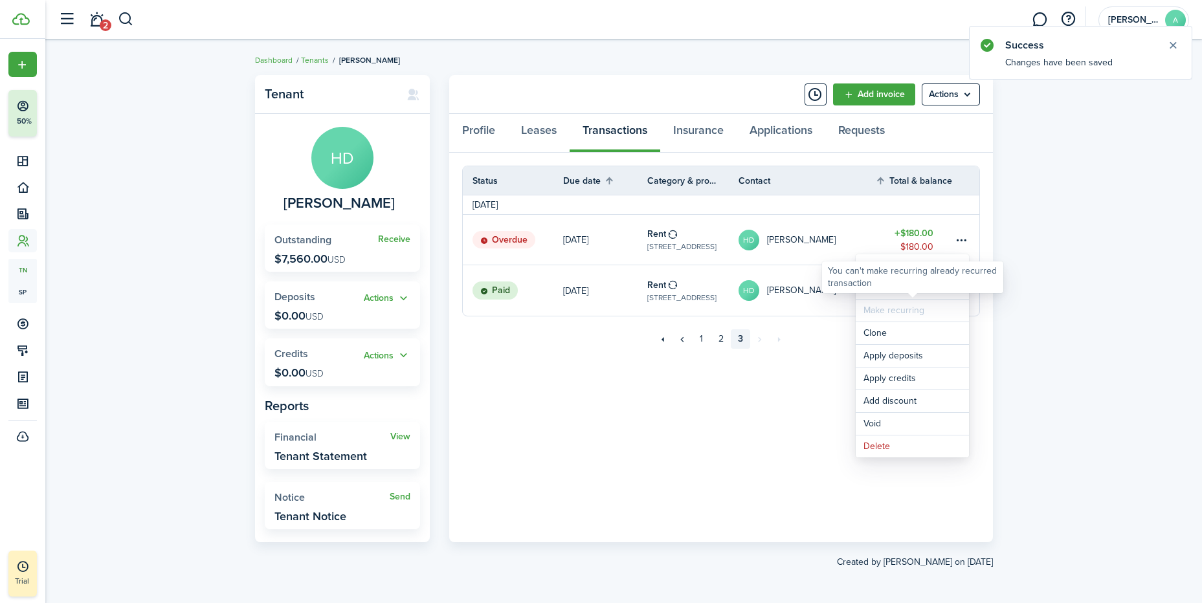
click at [900, 289] on div "You can't make recurring already recurred transaction" at bounding box center [913, 277] width 170 height 25
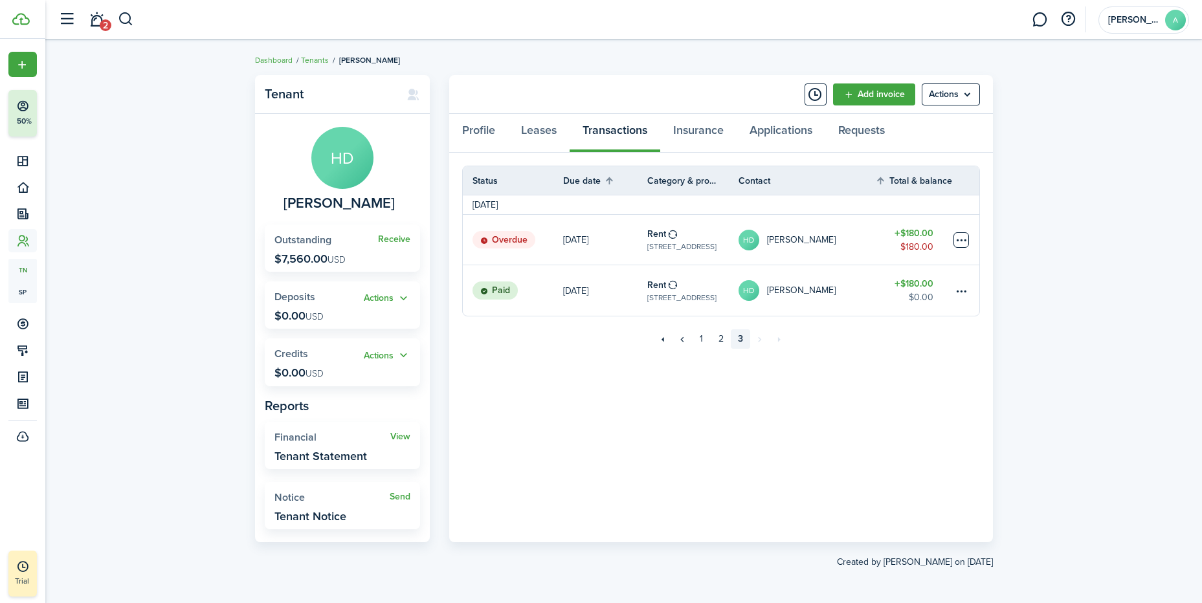
click at [962, 238] on table-menu-btn-icon "Open menu" at bounding box center [961, 240] width 16 height 16
click at [901, 284] on link "Mark as paid" at bounding box center [912, 288] width 113 height 22
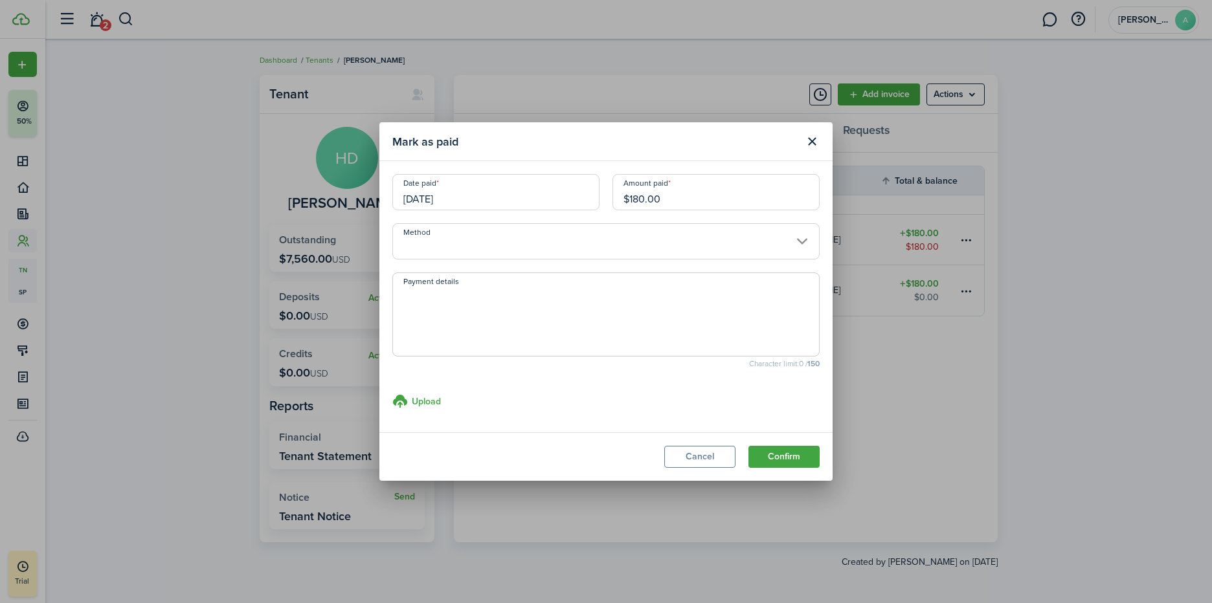
click at [797, 236] on input "Method" at bounding box center [605, 241] width 427 height 36
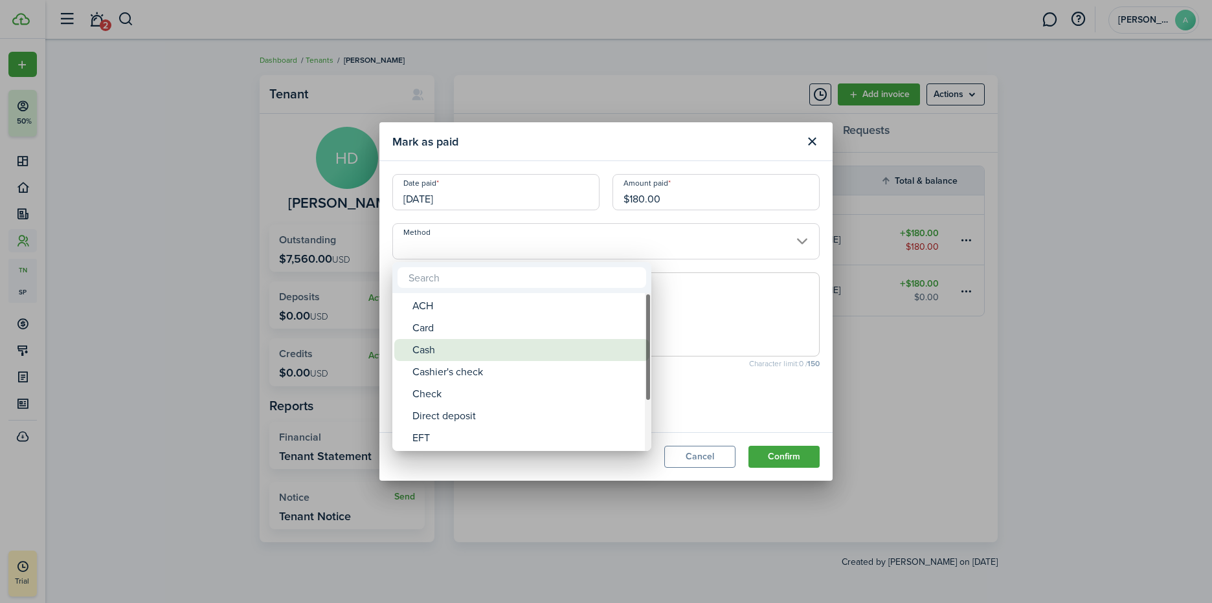
click at [463, 345] on div "Cash" at bounding box center [526, 350] width 229 height 22
type input "Cash"
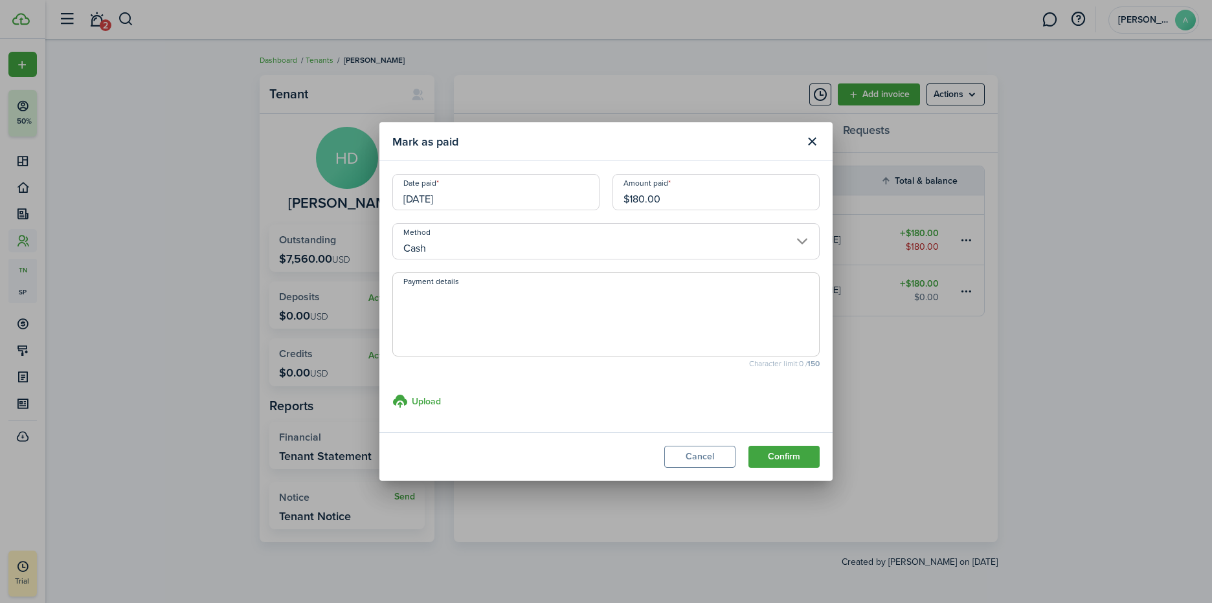
click at [784, 461] on button "Confirm" at bounding box center [783, 457] width 71 height 22
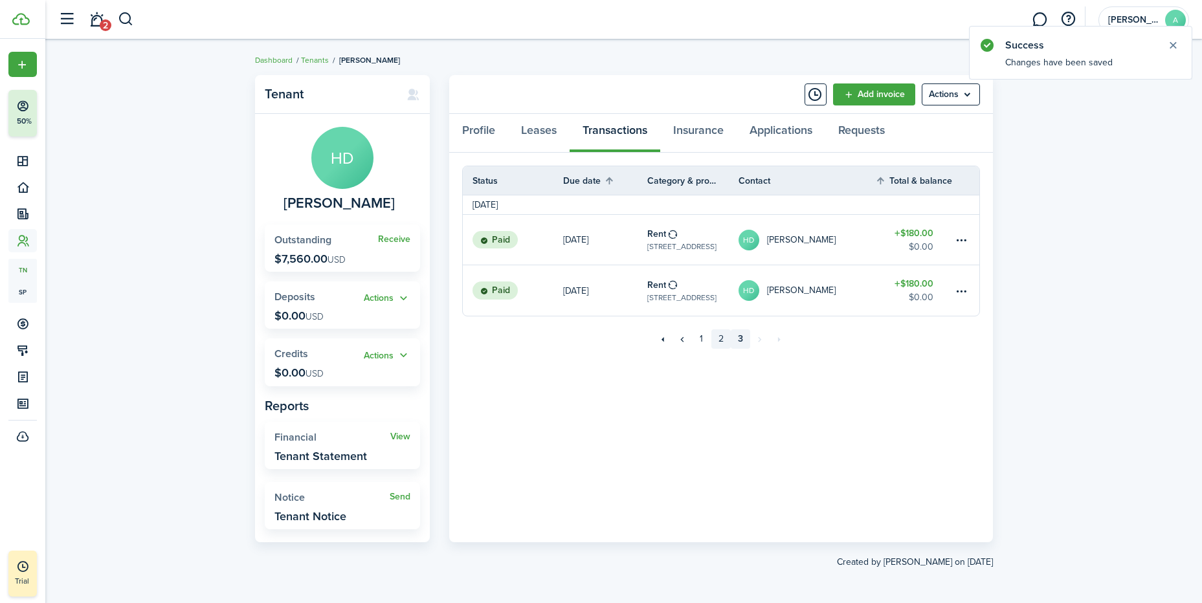
click at [719, 339] on link "2" at bounding box center [720, 338] width 19 height 19
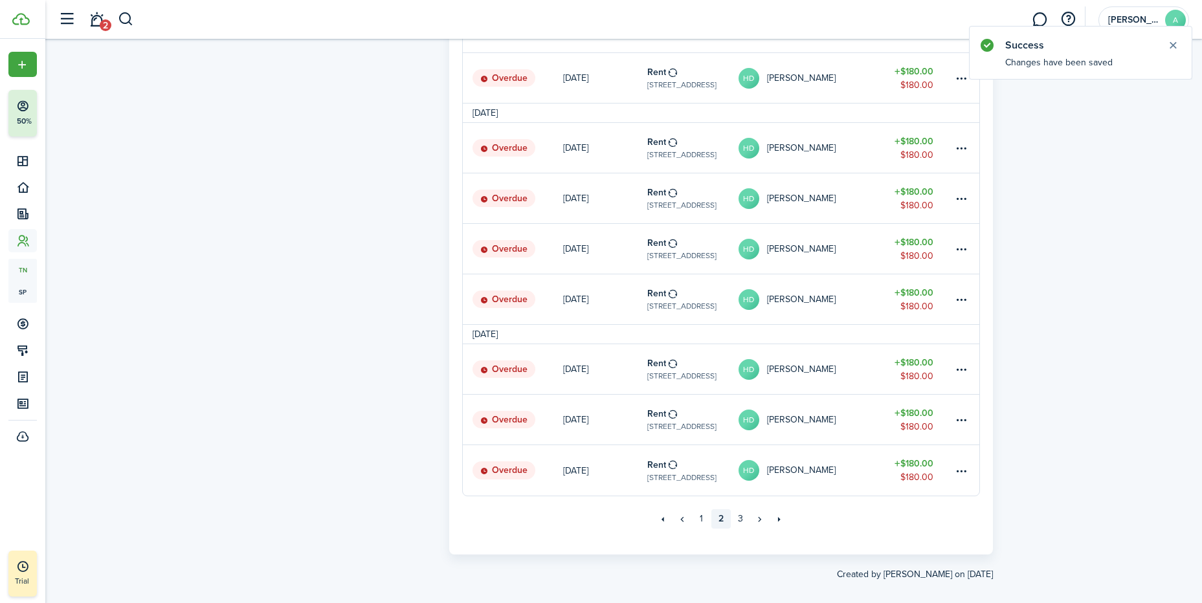
scroll to position [820, 0]
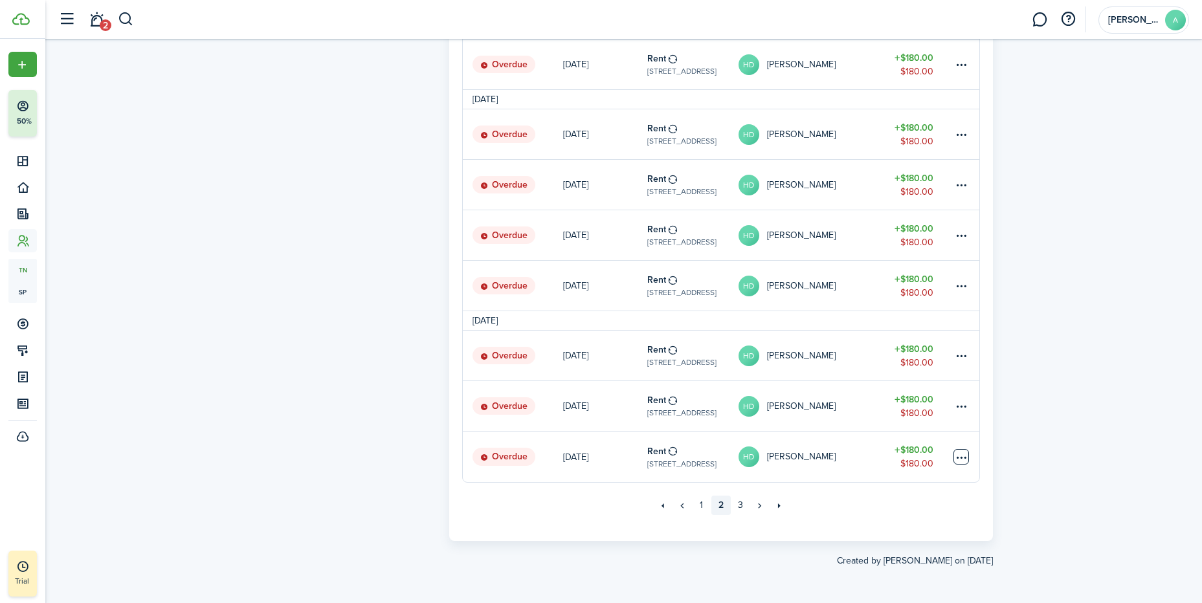
click at [957, 456] on table-menu-btn-icon at bounding box center [961, 457] width 16 height 16
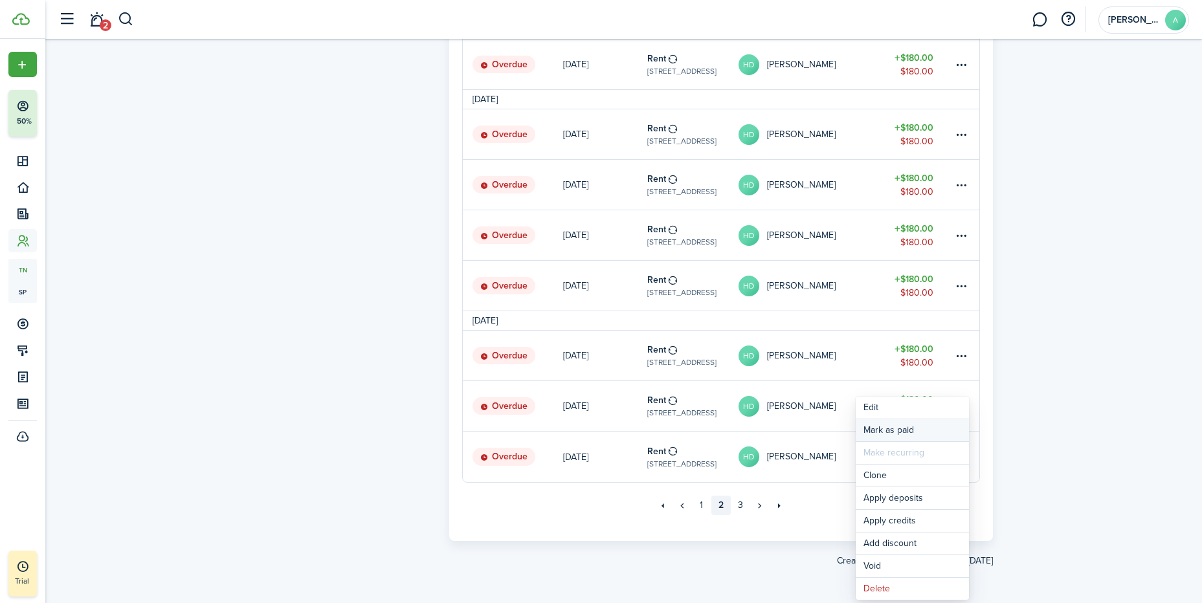
click at [905, 430] on link "Mark as paid" at bounding box center [912, 430] width 113 height 22
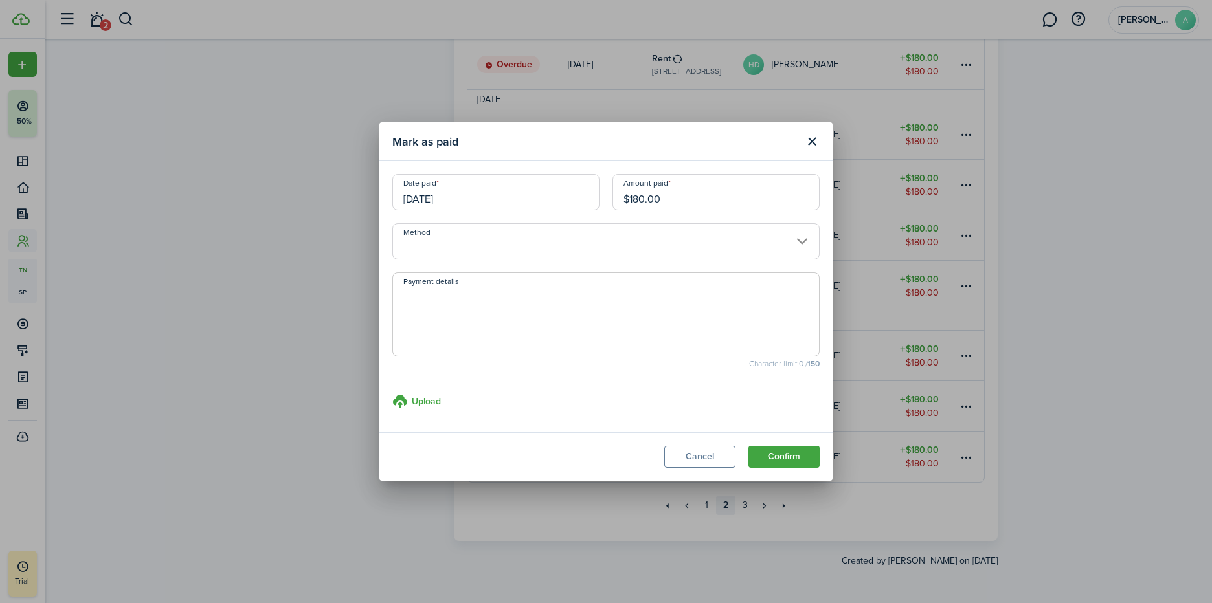
click at [795, 457] on button "Confirm" at bounding box center [783, 457] width 71 height 22
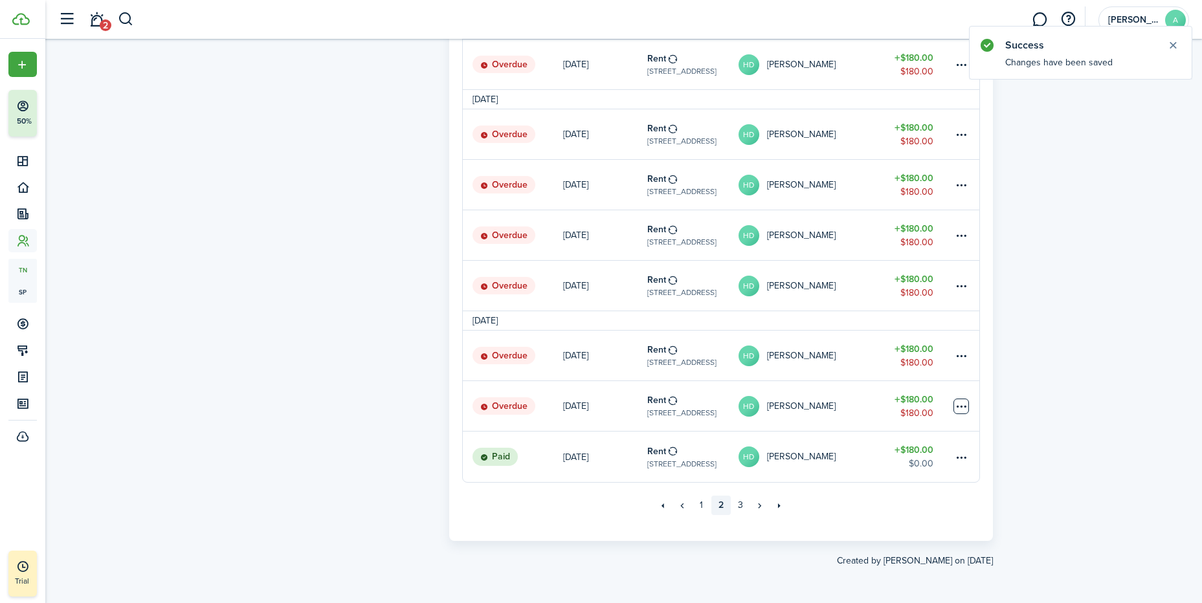
click at [962, 403] on table-menu-btn-icon at bounding box center [961, 407] width 16 height 16
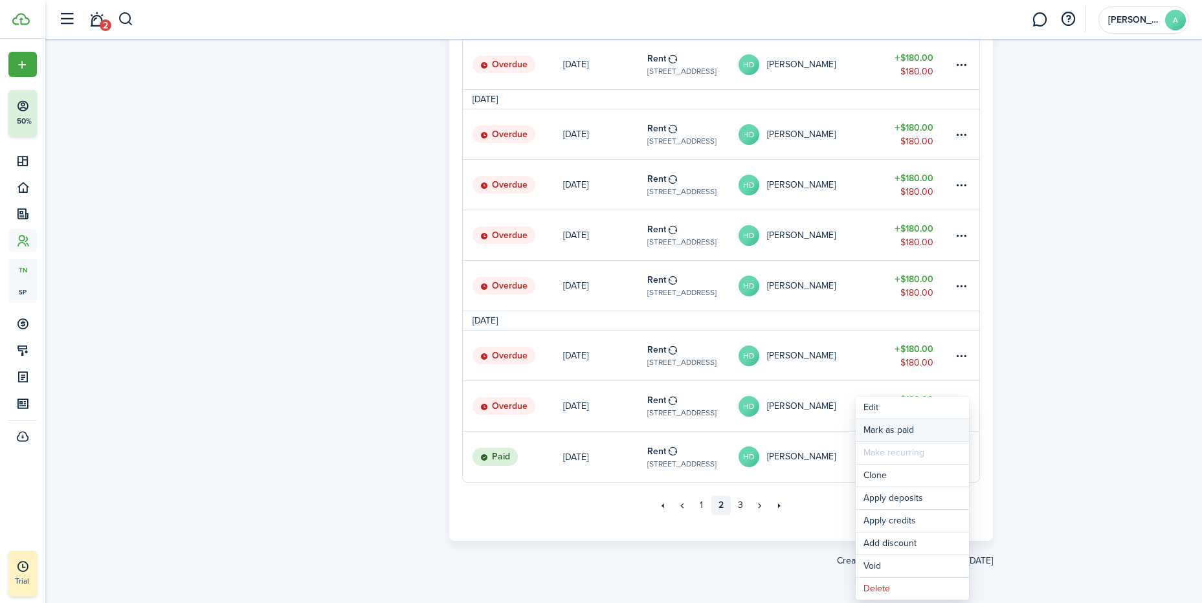
click at [907, 430] on link "Mark as paid" at bounding box center [912, 430] width 113 height 22
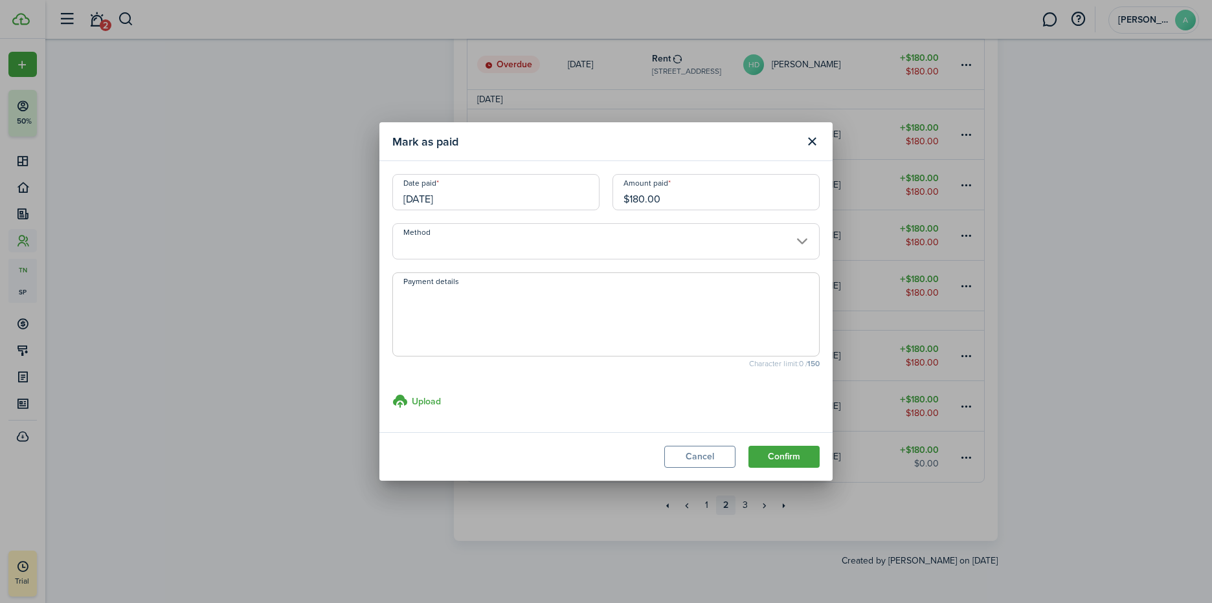
click at [799, 458] on button "Confirm" at bounding box center [783, 457] width 71 height 22
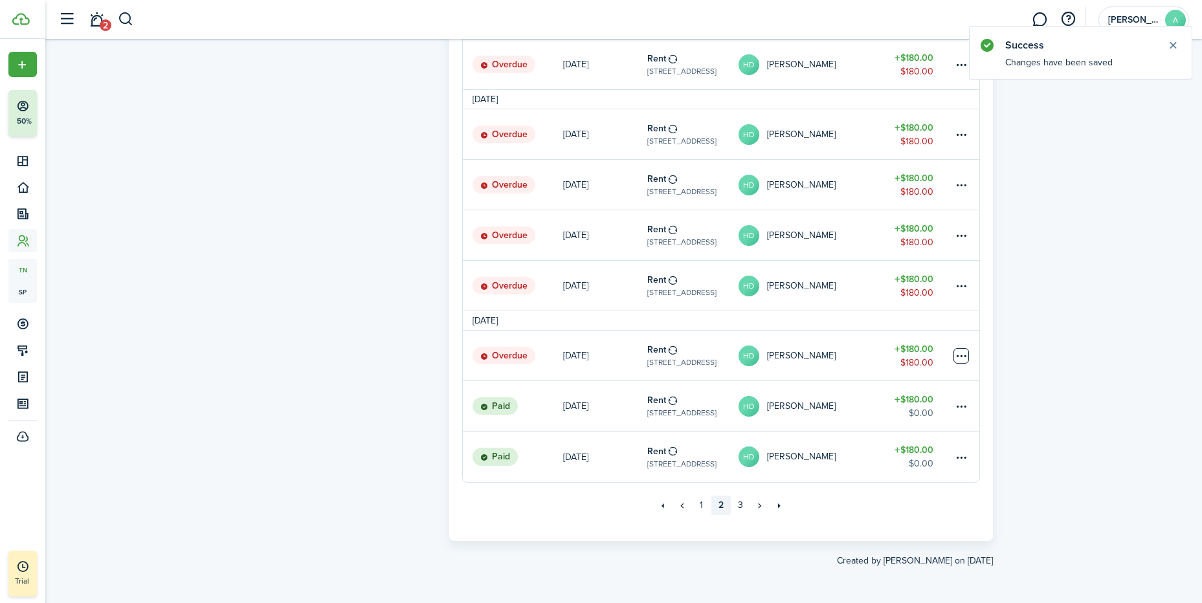
click at [961, 354] on table-menu-btn-icon at bounding box center [961, 356] width 16 height 16
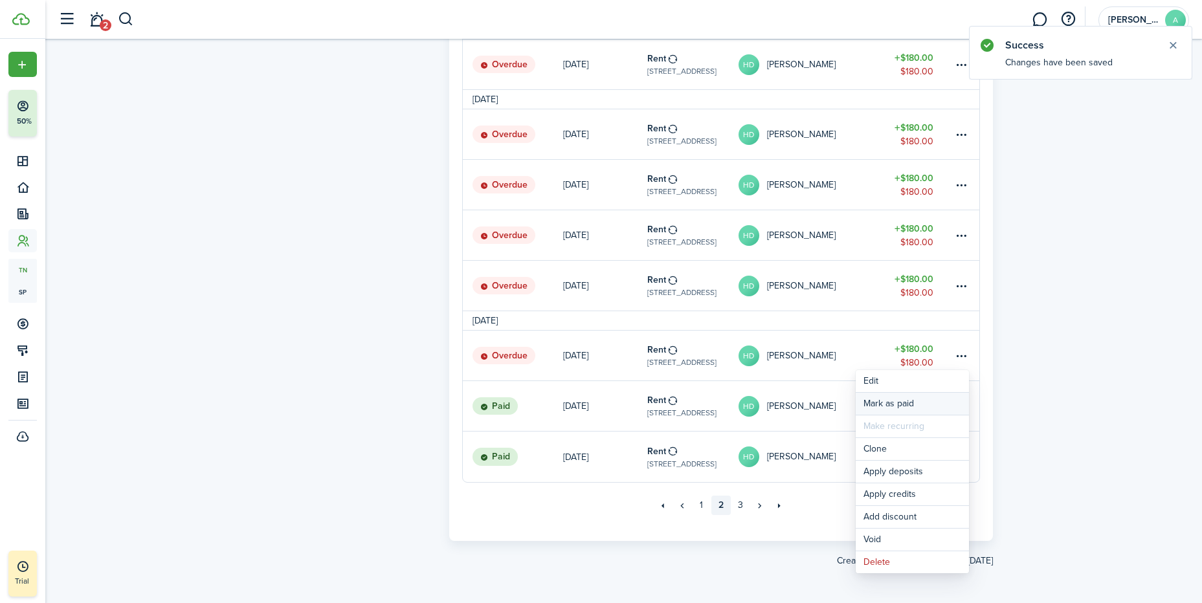
click at [908, 400] on link "Mark as paid" at bounding box center [912, 404] width 113 height 22
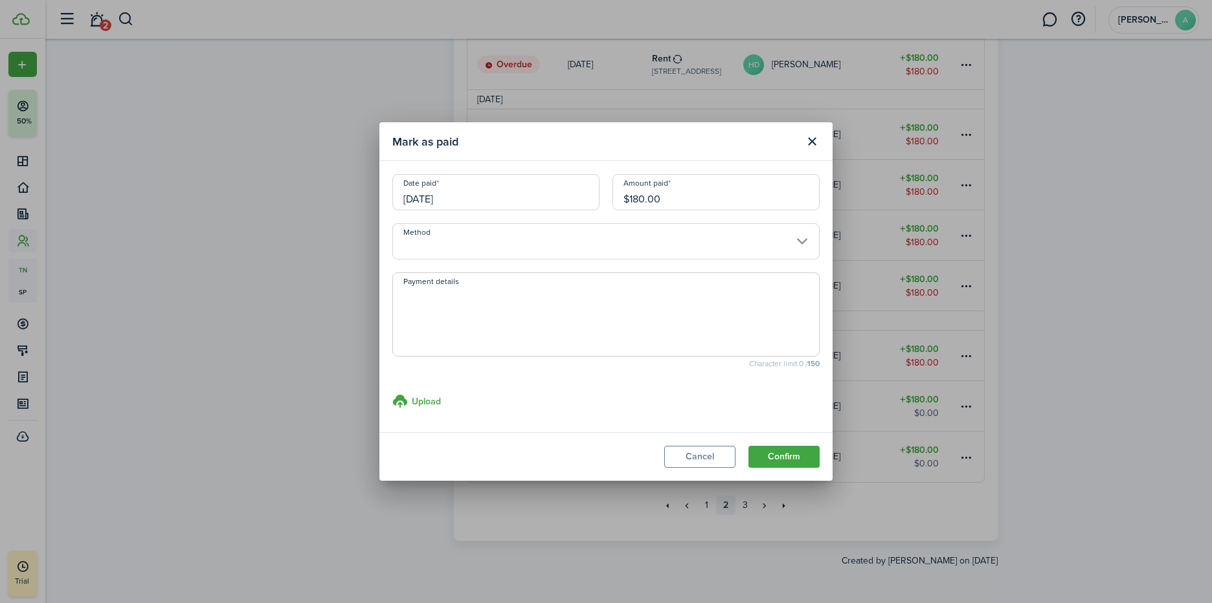
click at [792, 455] on button "Confirm" at bounding box center [783, 457] width 71 height 22
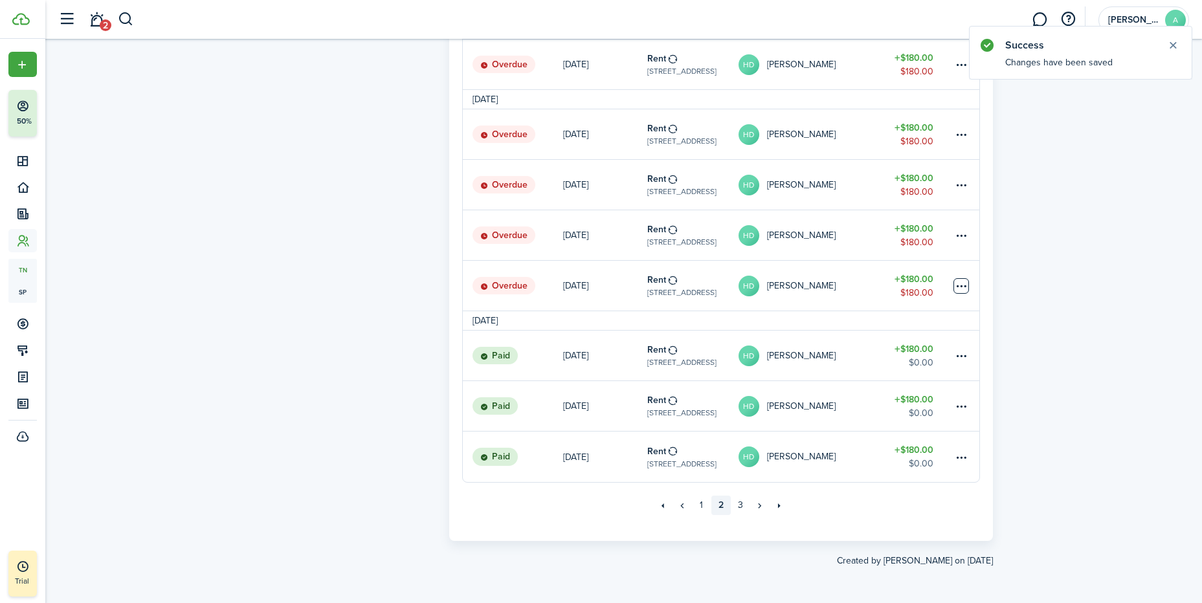
click at [961, 286] on table-menu-btn-icon at bounding box center [961, 286] width 16 height 16
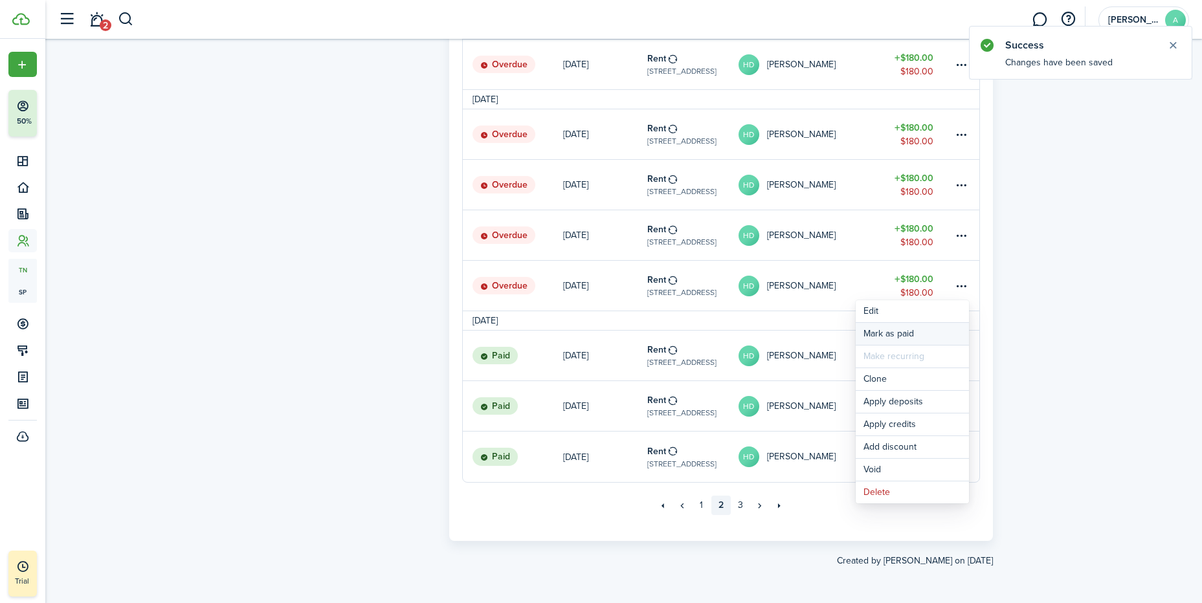
click at [892, 337] on link "Mark as paid" at bounding box center [912, 334] width 113 height 22
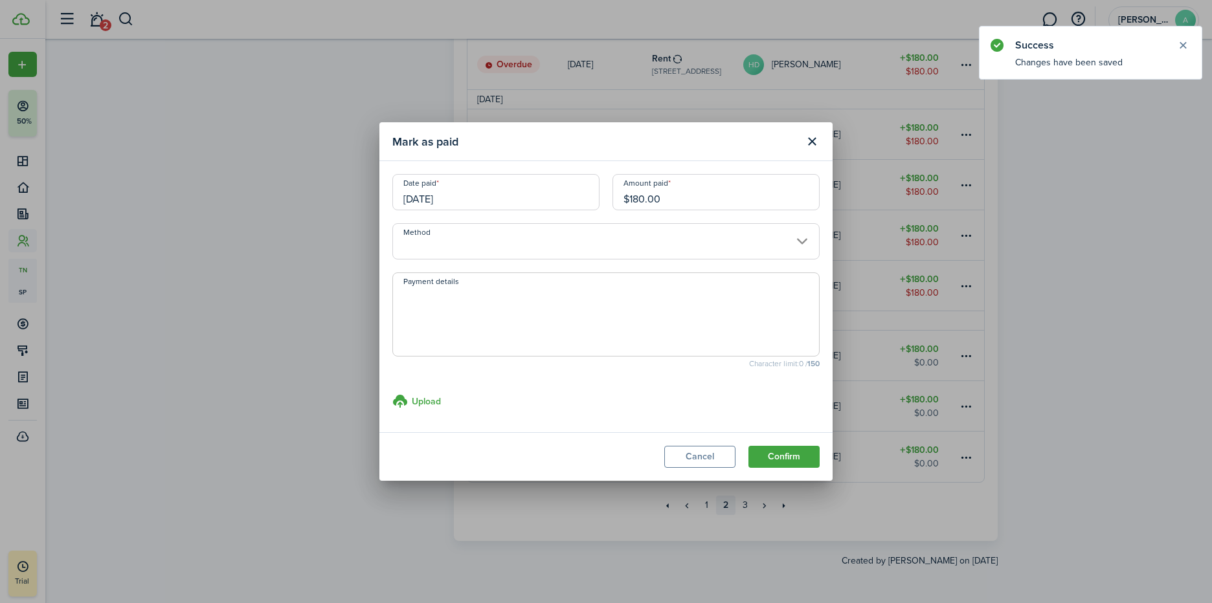
click at [794, 457] on button "Confirm" at bounding box center [783, 457] width 71 height 22
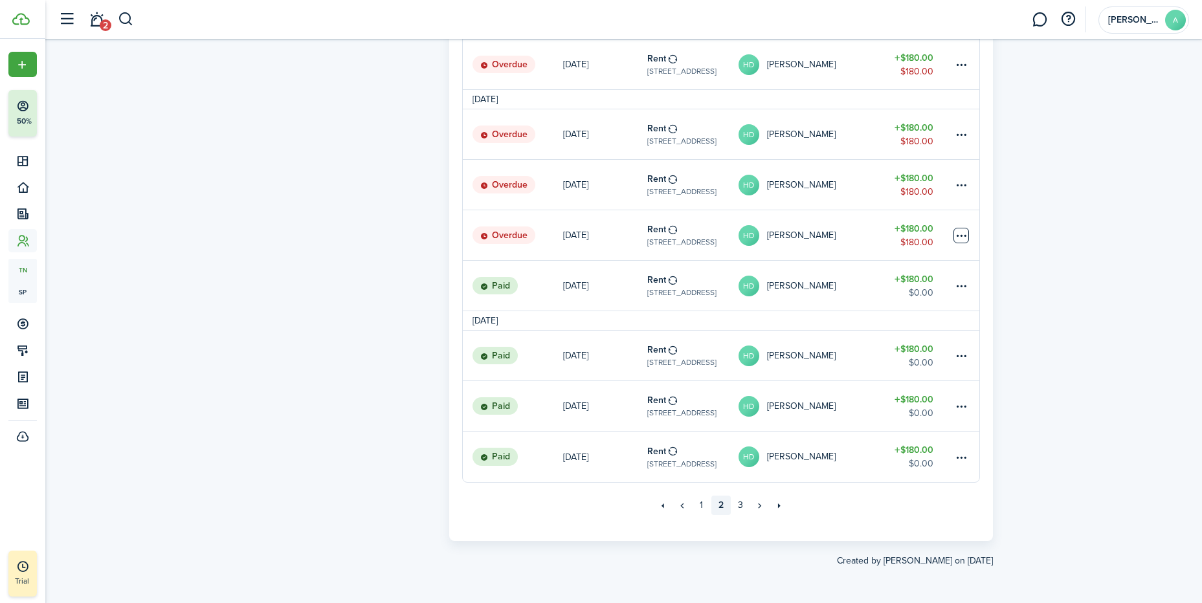
click at [962, 236] on table-menu-btn-icon at bounding box center [961, 236] width 16 height 16
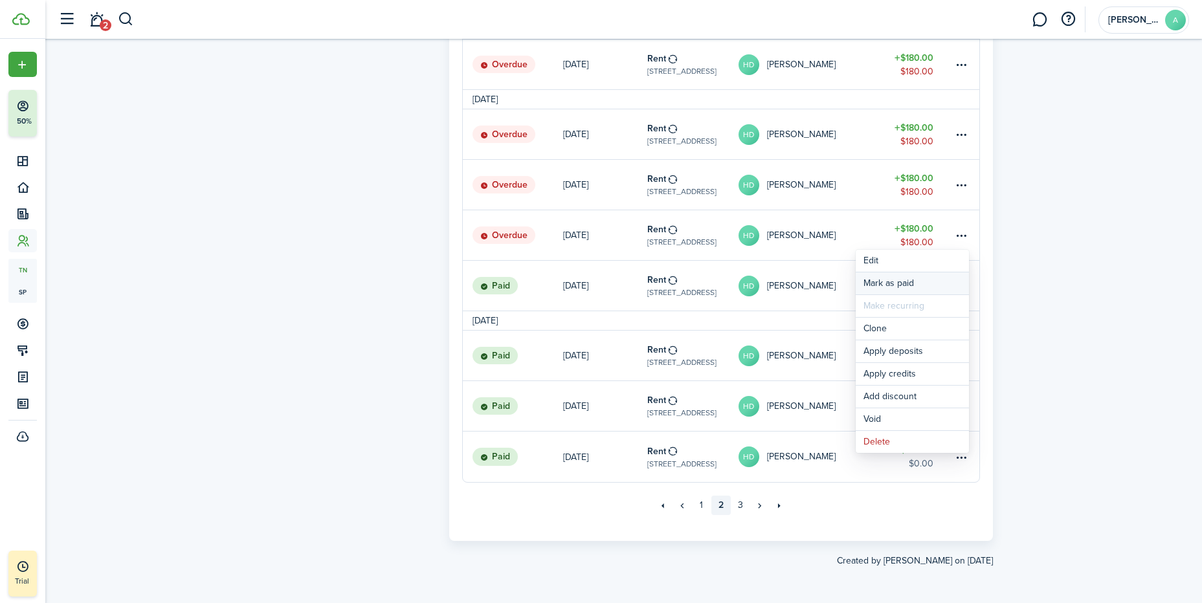
click at [889, 284] on link "Mark as paid" at bounding box center [912, 283] width 113 height 22
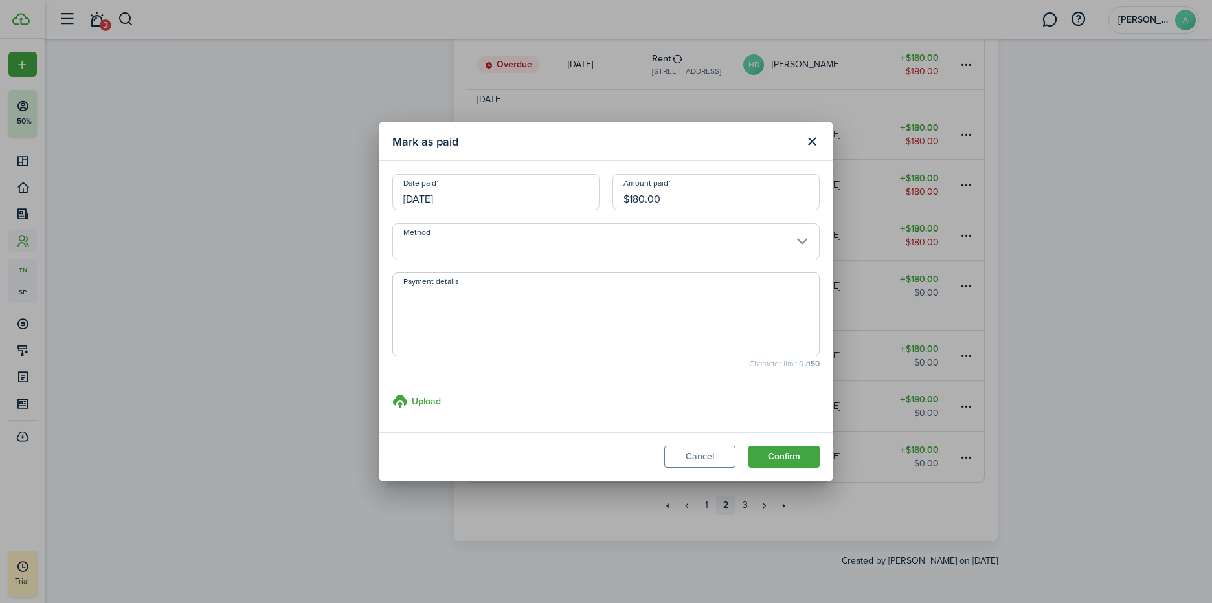
click at [785, 455] on button "Confirm" at bounding box center [783, 457] width 71 height 22
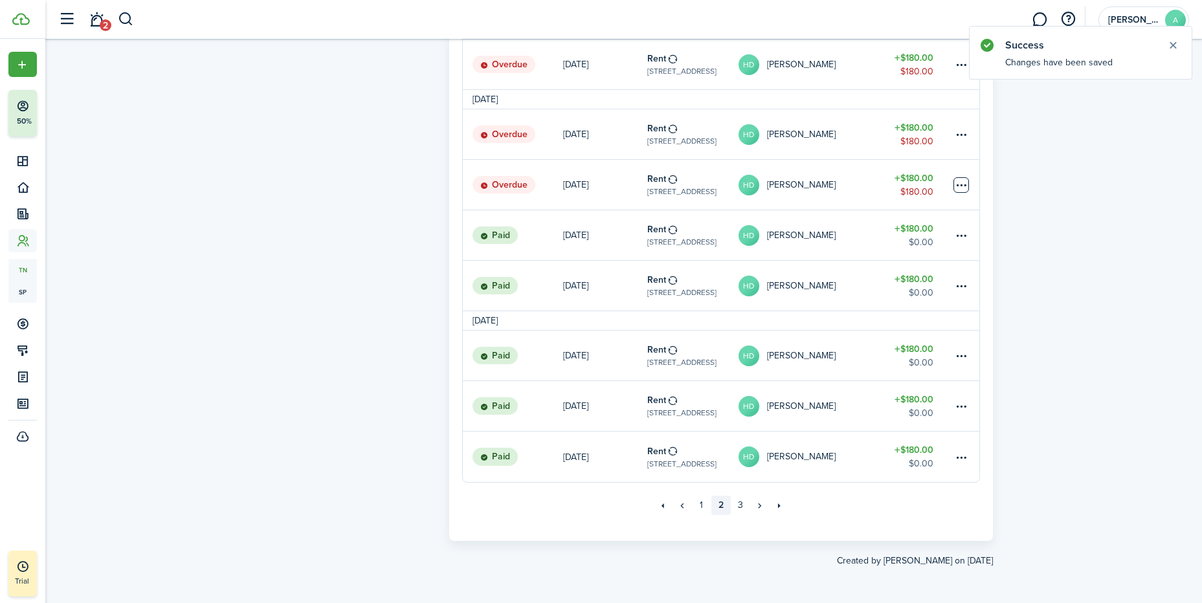
click at [961, 181] on table-menu-btn-icon at bounding box center [961, 185] width 16 height 16
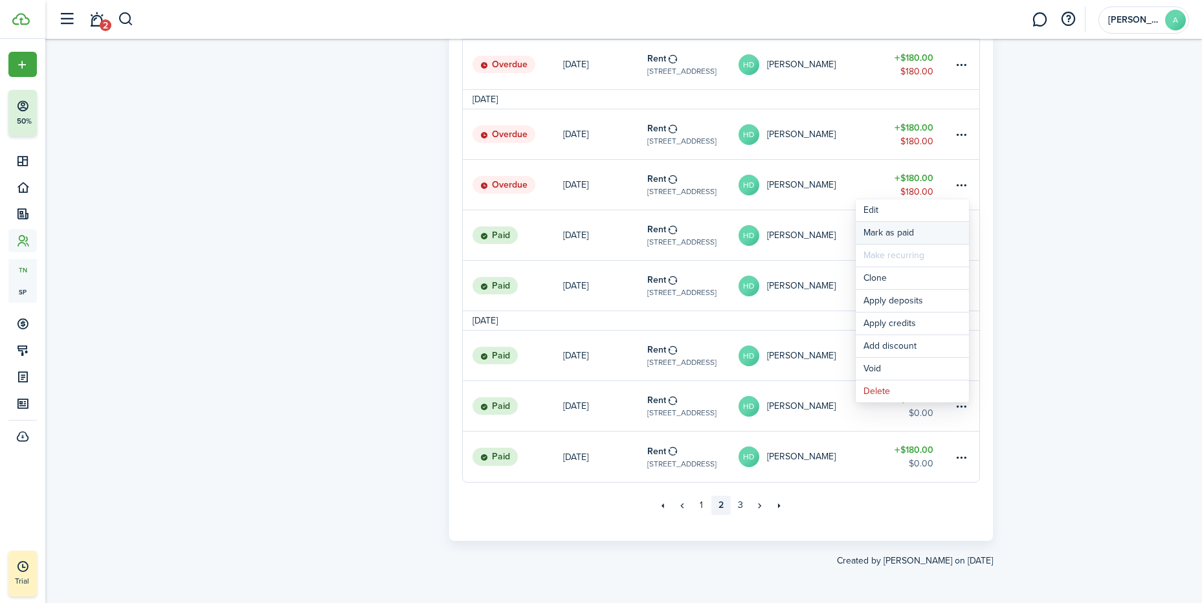
click at [891, 231] on link "Mark as paid" at bounding box center [912, 233] width 113 height 22
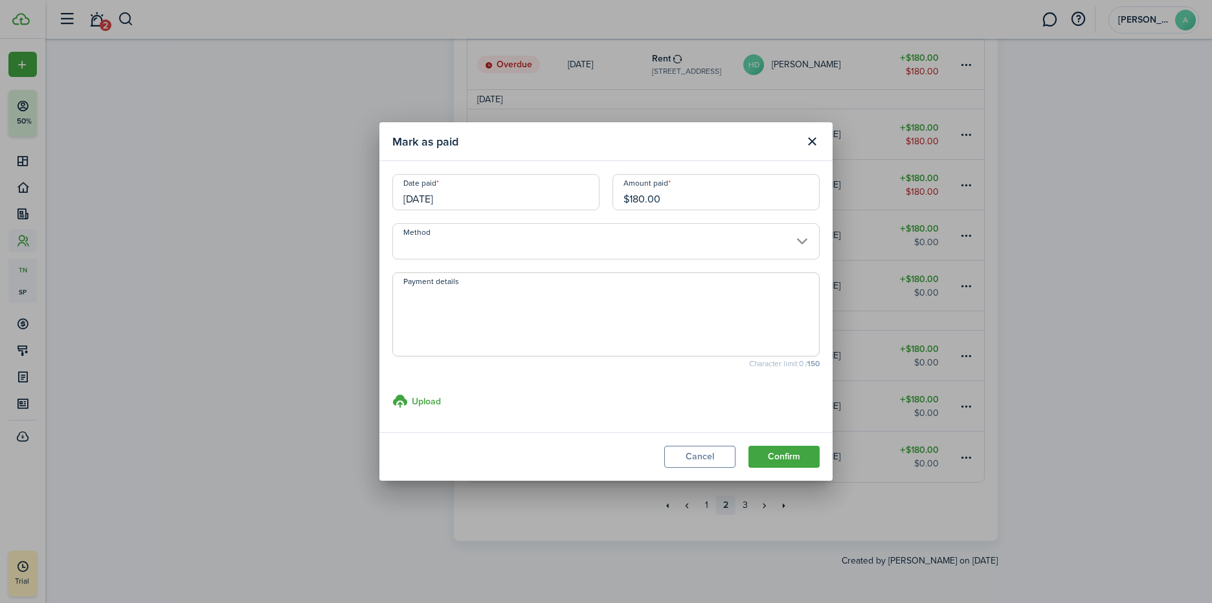
click at [790, 460] on button "Confirm" at bounding box center [783, 457] width 71 height 22
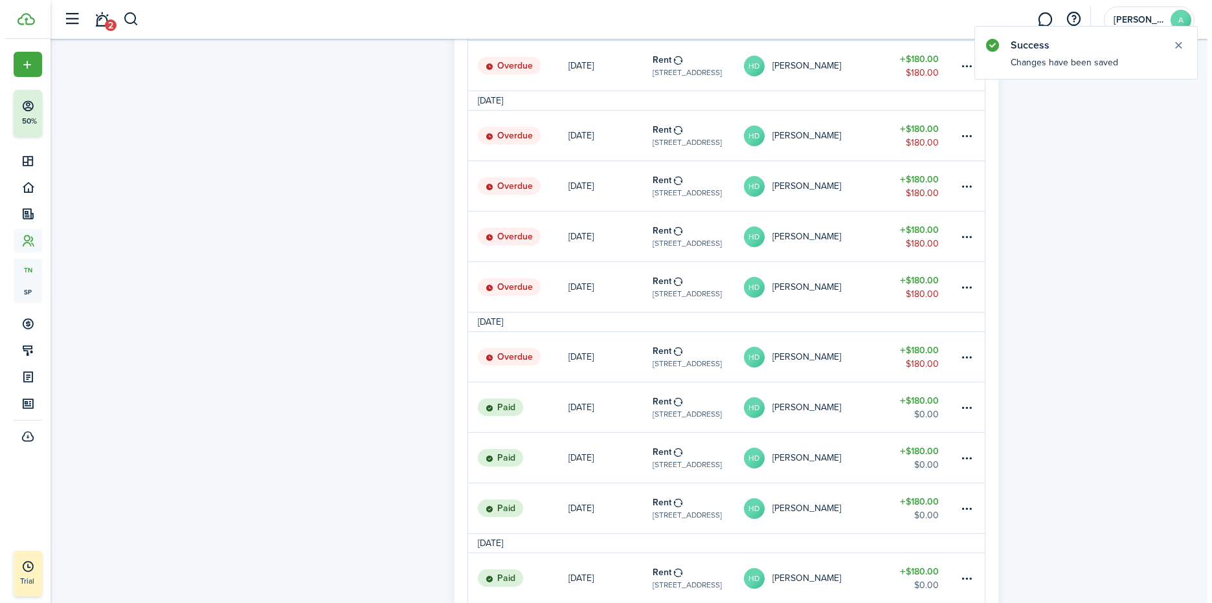
scroll to position [561, 0]
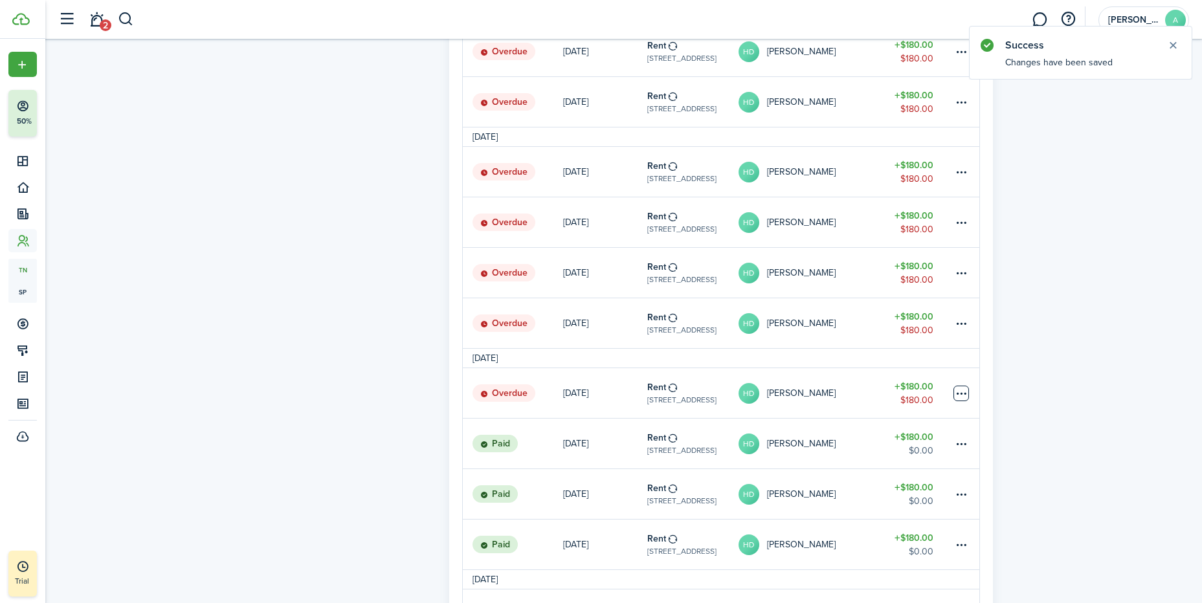
click at [963, 392] on table-menu-btn-icon at bounding box center [961, 394] width 16 height 16
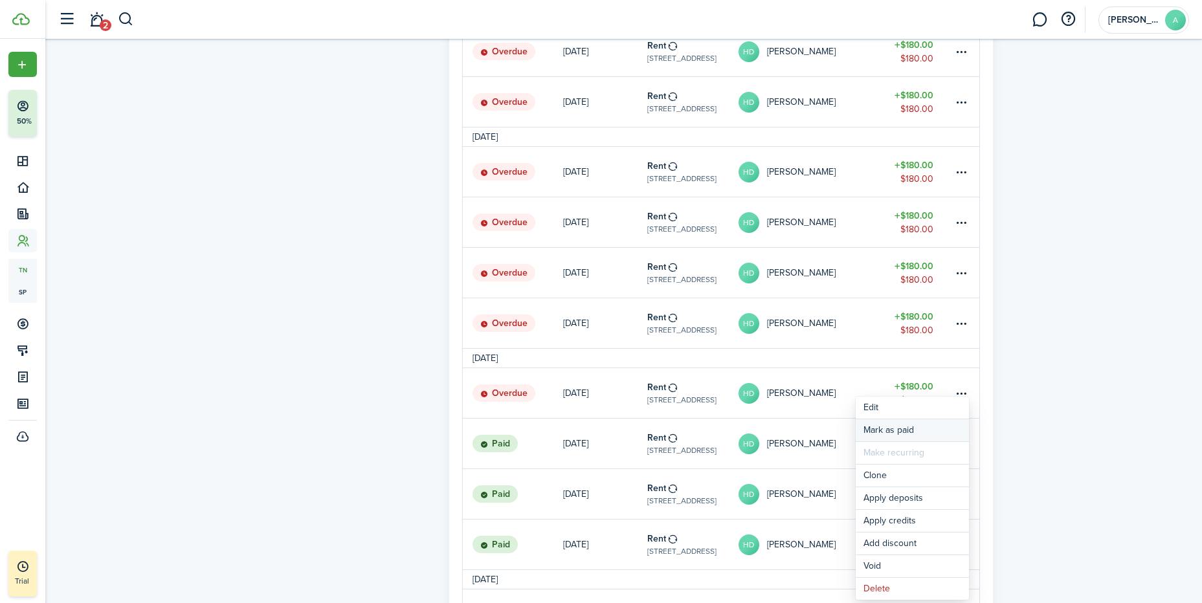
click at [893, 428] on link "Mark as paid" at bounding box center [912, 430] width 113 height 22
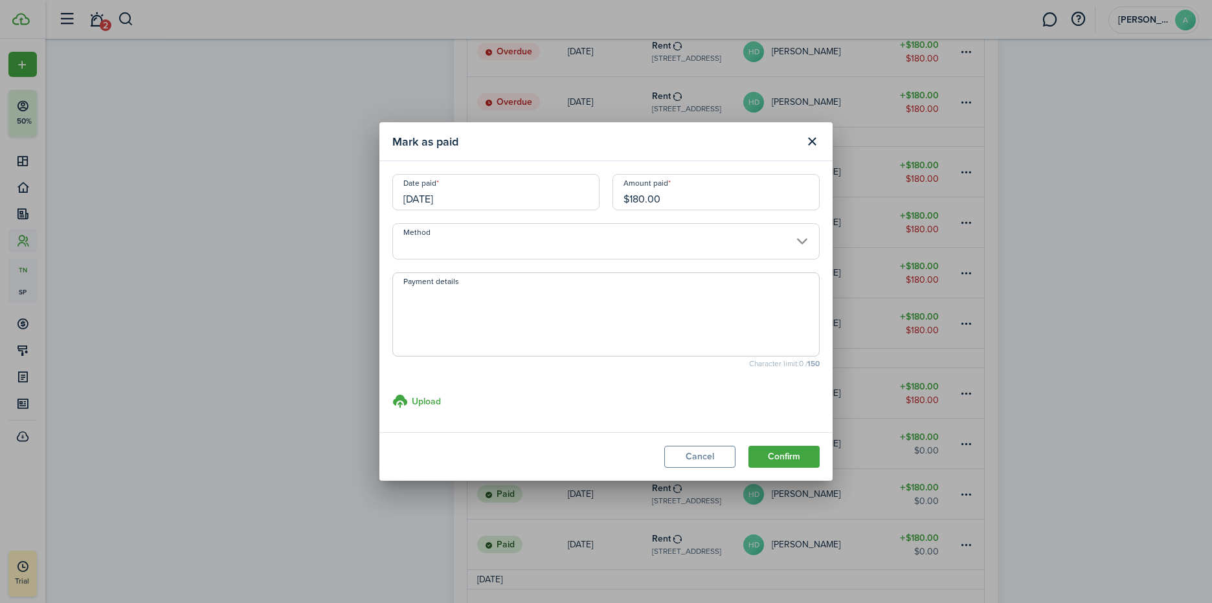
click at [794, 455] on button "Confirm" at bounding box center [783, 457] width 71 height 22
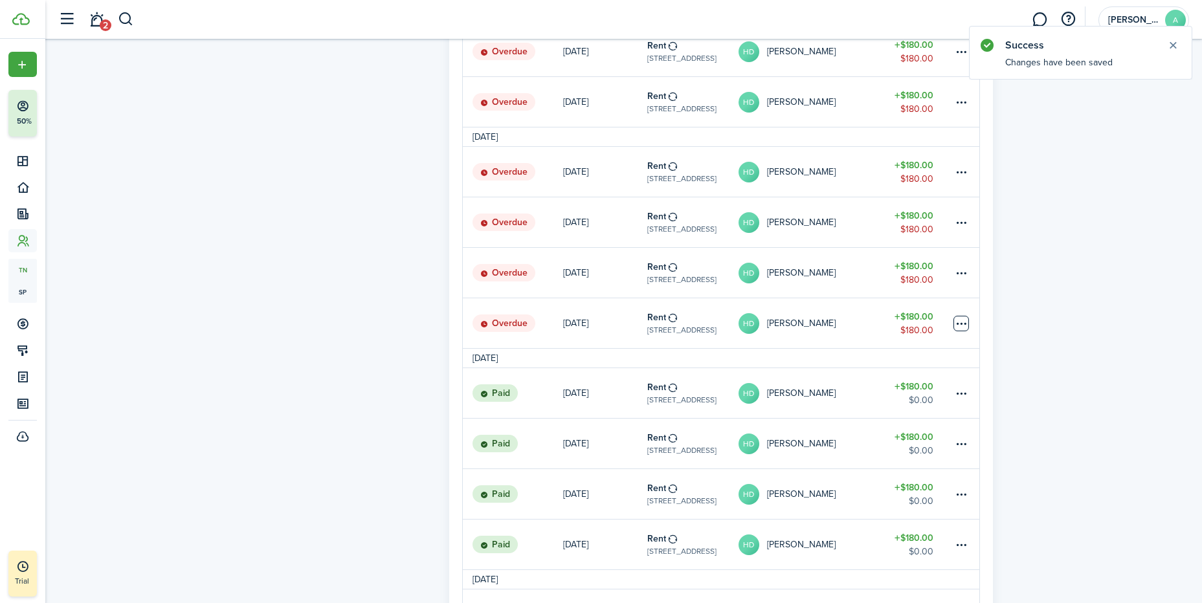
click at [957, 321] on table-menu-btn-icon at bounding box center [961, 324] width 16 height 16
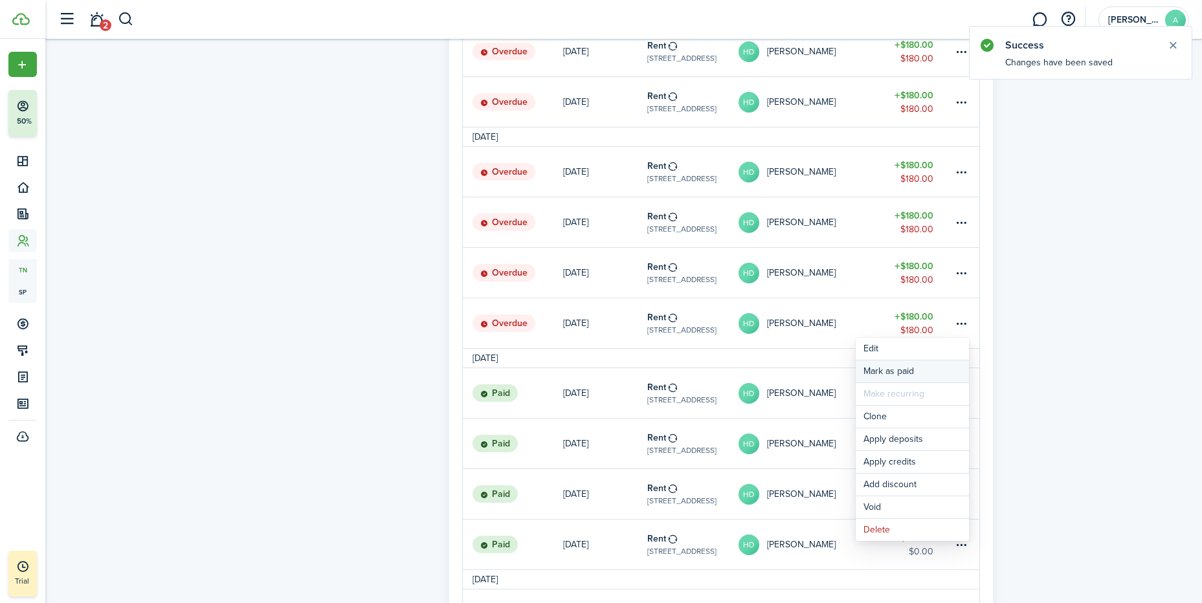
click at [898, 373] on link "Mark as paid" at bounding box center [912, 372] width 113 height 22
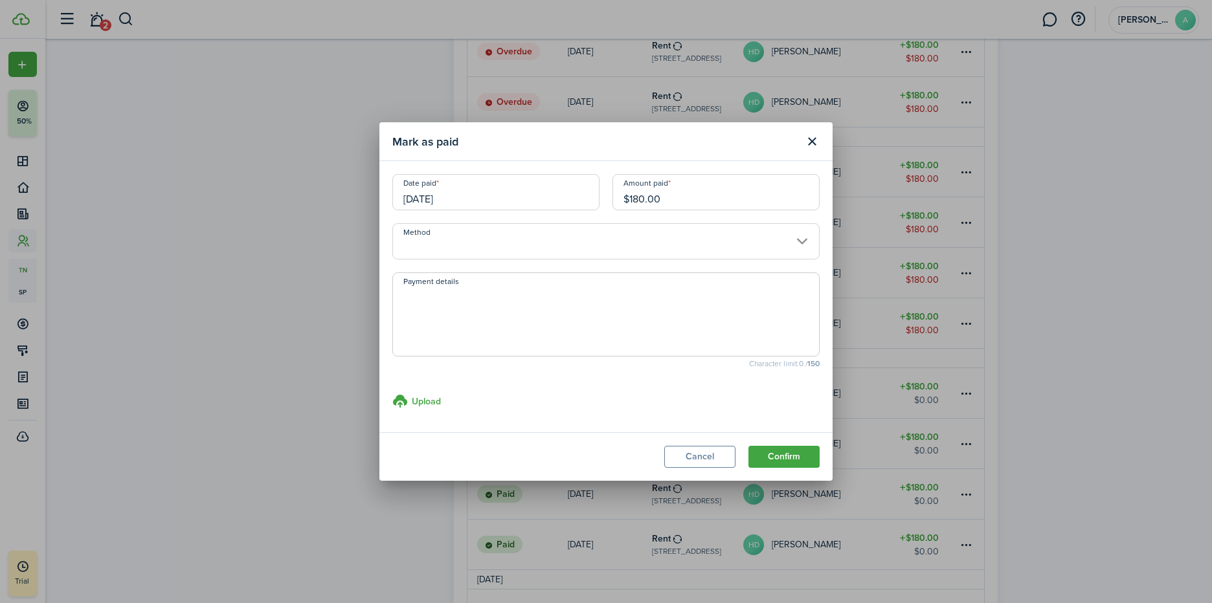
click at [792, 461] on button "Confirm" at bounding box center [783, 457] width 71 height 22
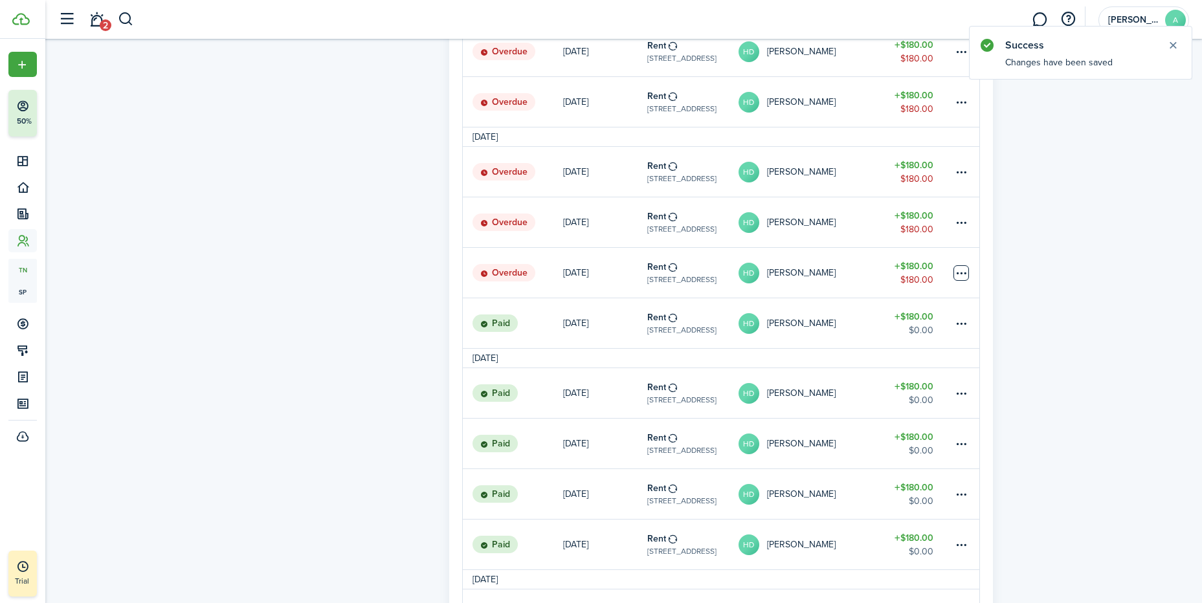
click at [961, 273] on table-menu-btn-icon at bounding box center [961, 273] width 16 height 16
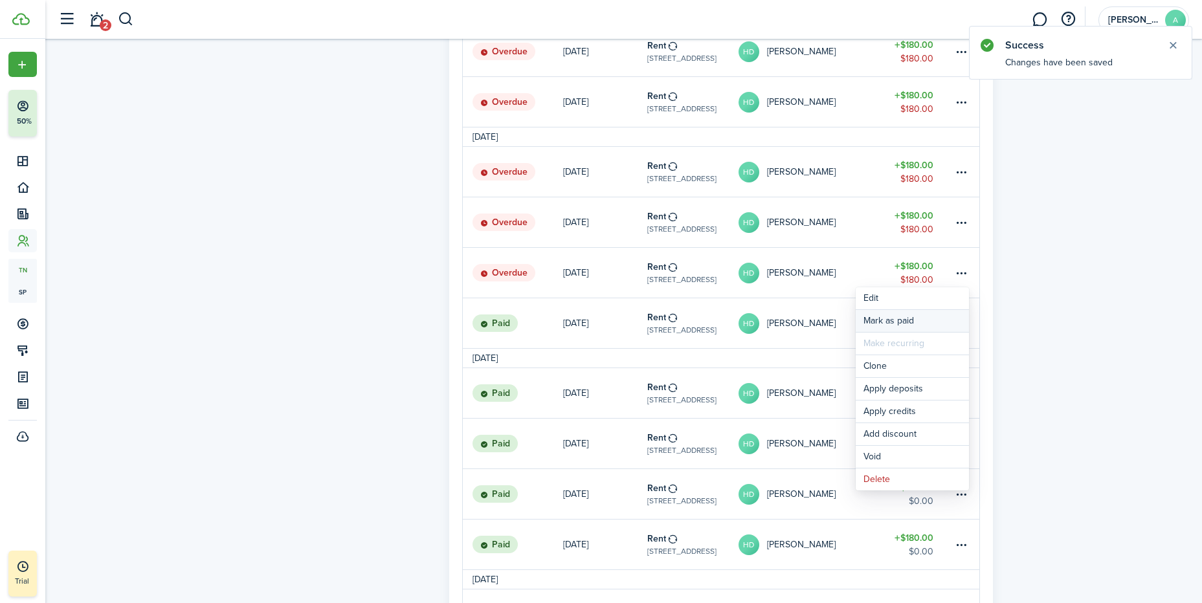
click at [893, 320] on link "Mark as paid" at bounding box center [912, 321] width 113 height 22
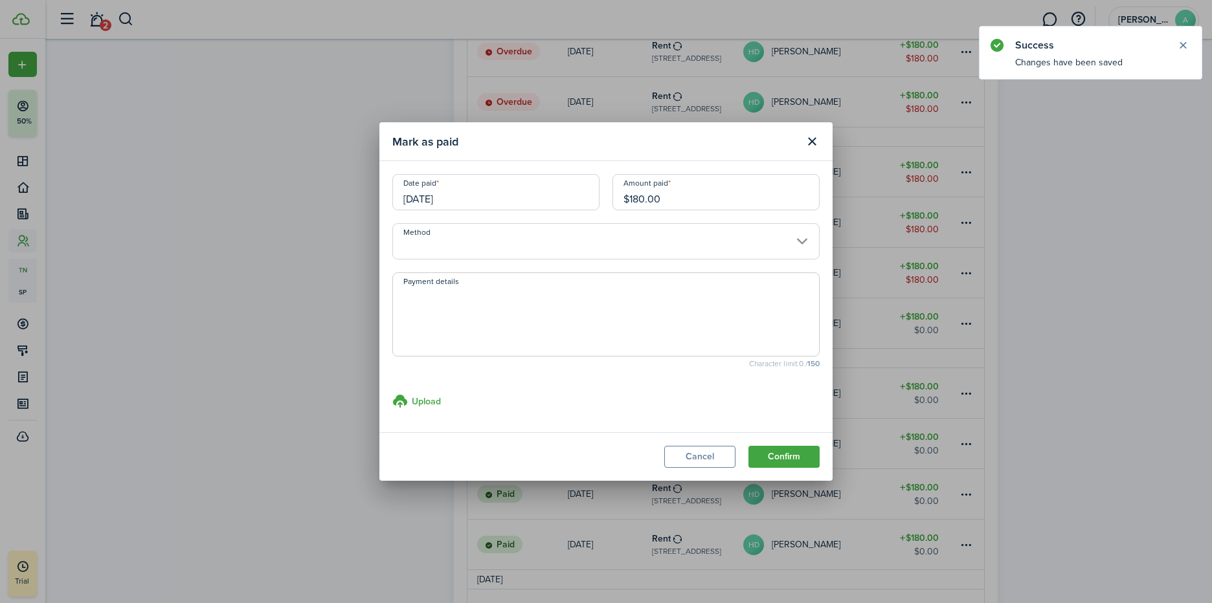
click at [788, 461] on button "Confirm" at bounding box center [783, 457] width 71 height 22
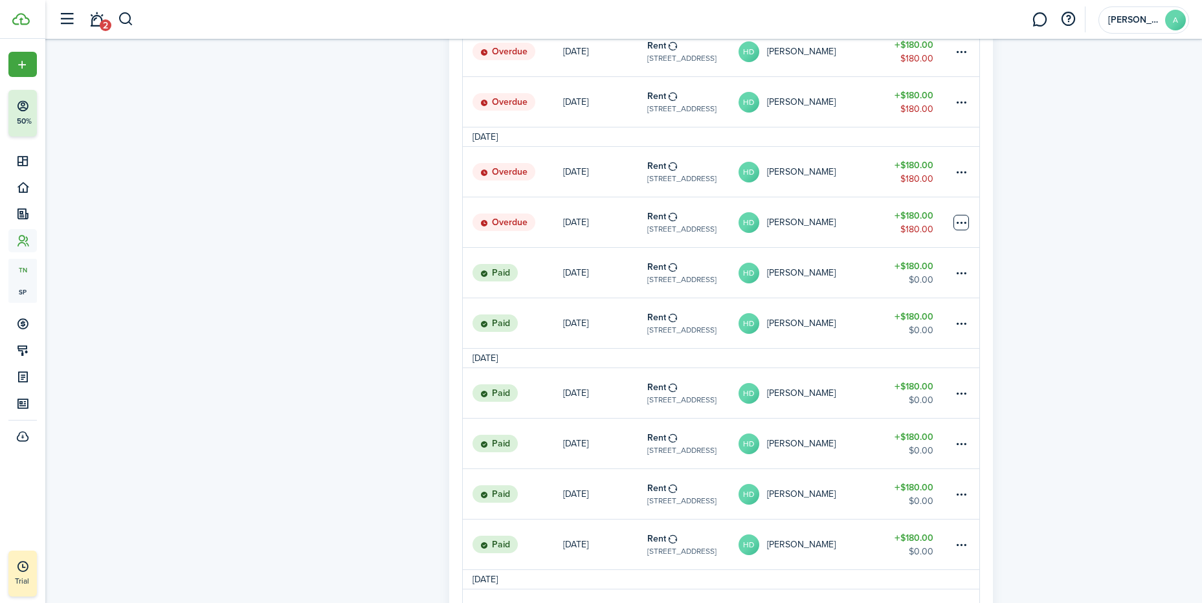
click at [956, 220] on table-menu-btn-icon at bounding box center [961, 223] width 16 height 16
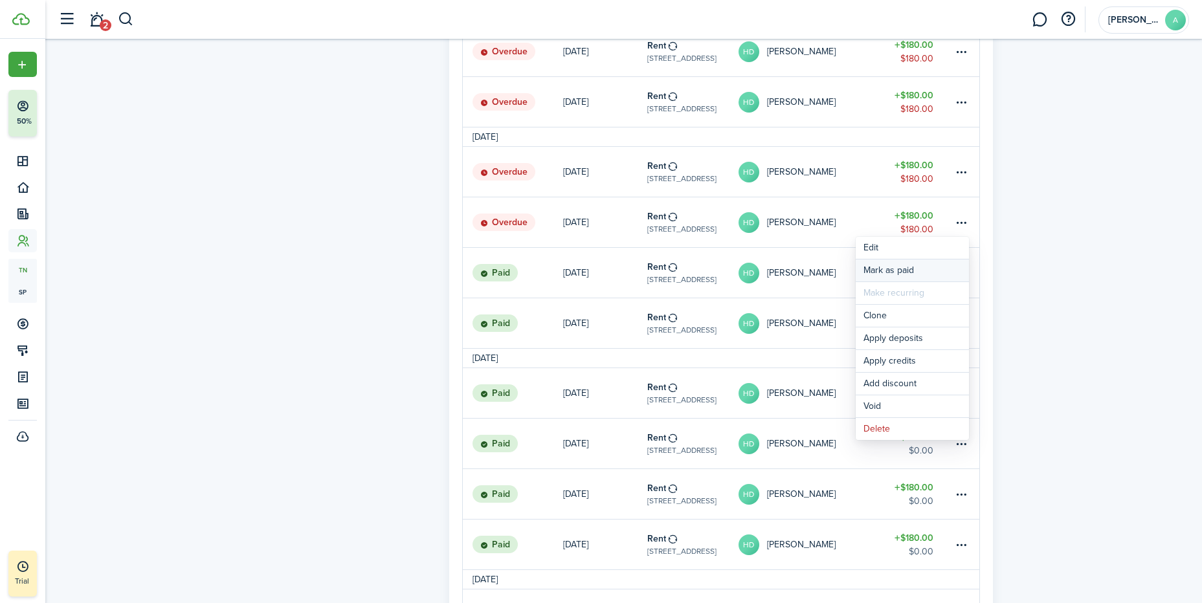
click at [896, 268] on link "Mark as paid" at bounding box center [912, 271] width 113 height 22
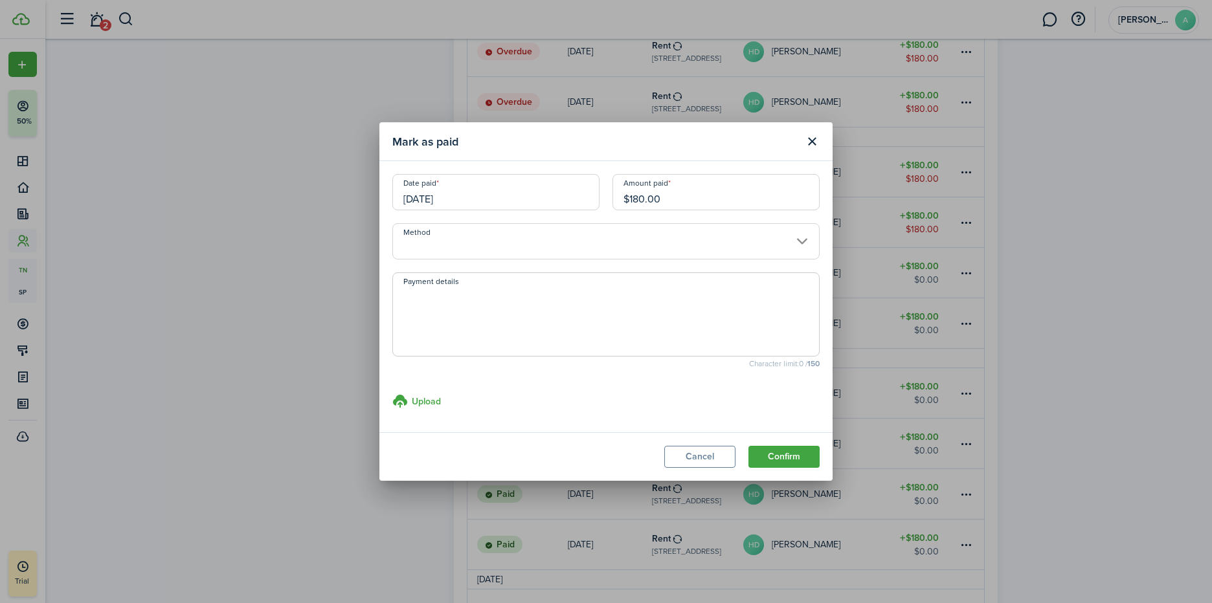
click at [783, 451] on button "Confirm" at bounding box center [783, 457] width 71 height 22
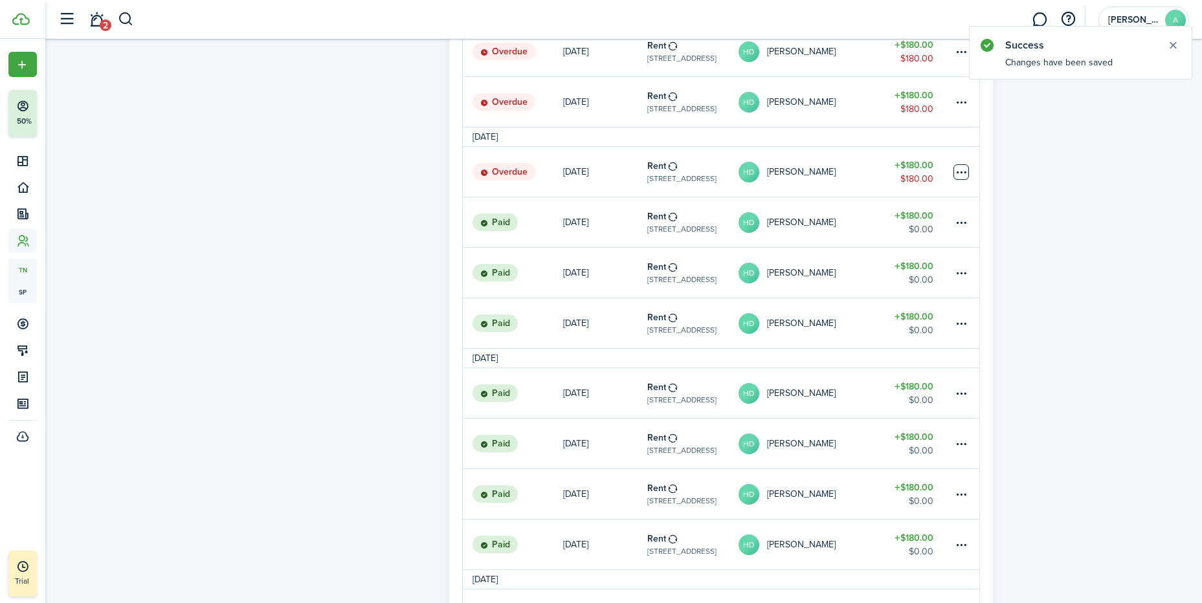
click at [962, 173] on table-menu-btn-icon at bounding box center [961, 172] width 16 height 16
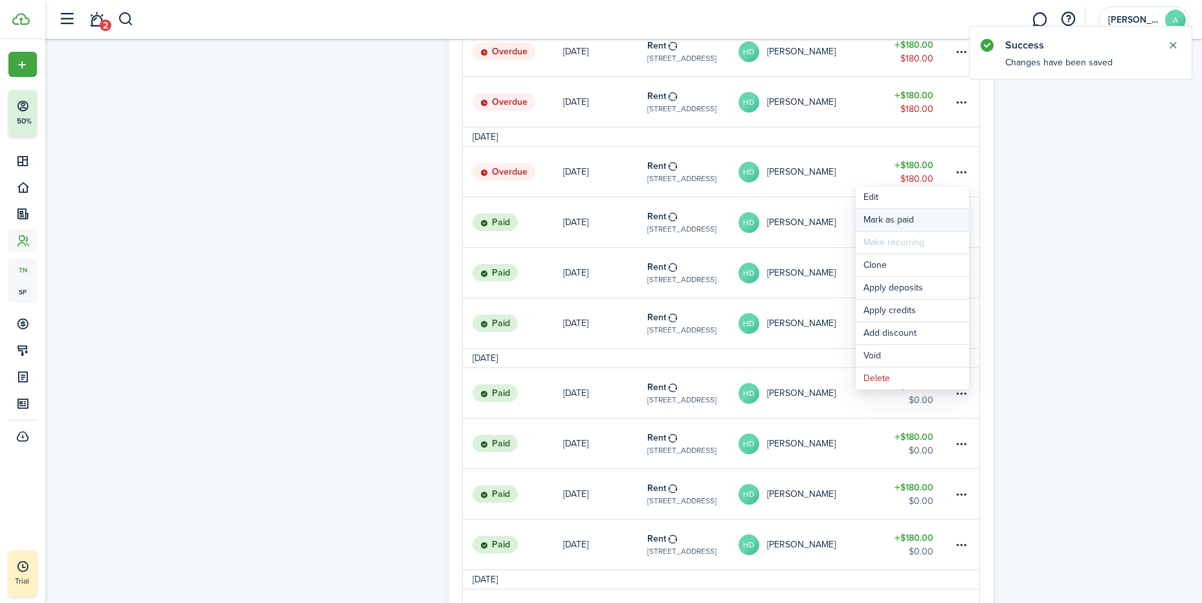
click at [898, 214] on link "Mark as paid" at bounding box center [912, 220] width 113 height 22
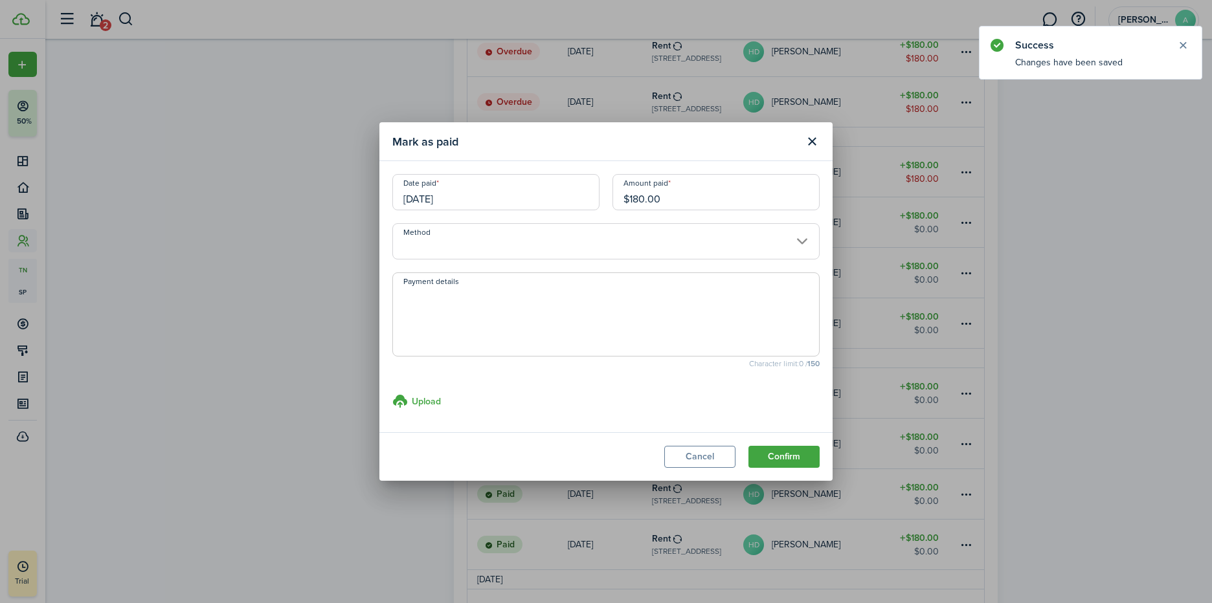
click at [781, 460] on button "Confirm" at bounding box center [783, 457] width 71 height 22
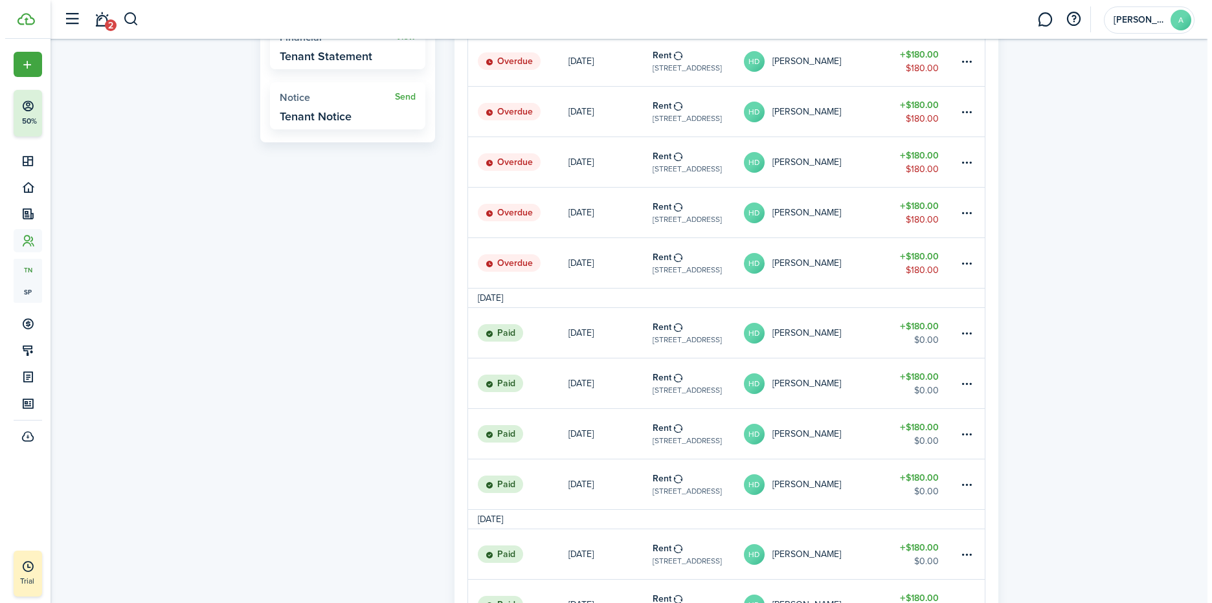
scroll to position [302, 0]
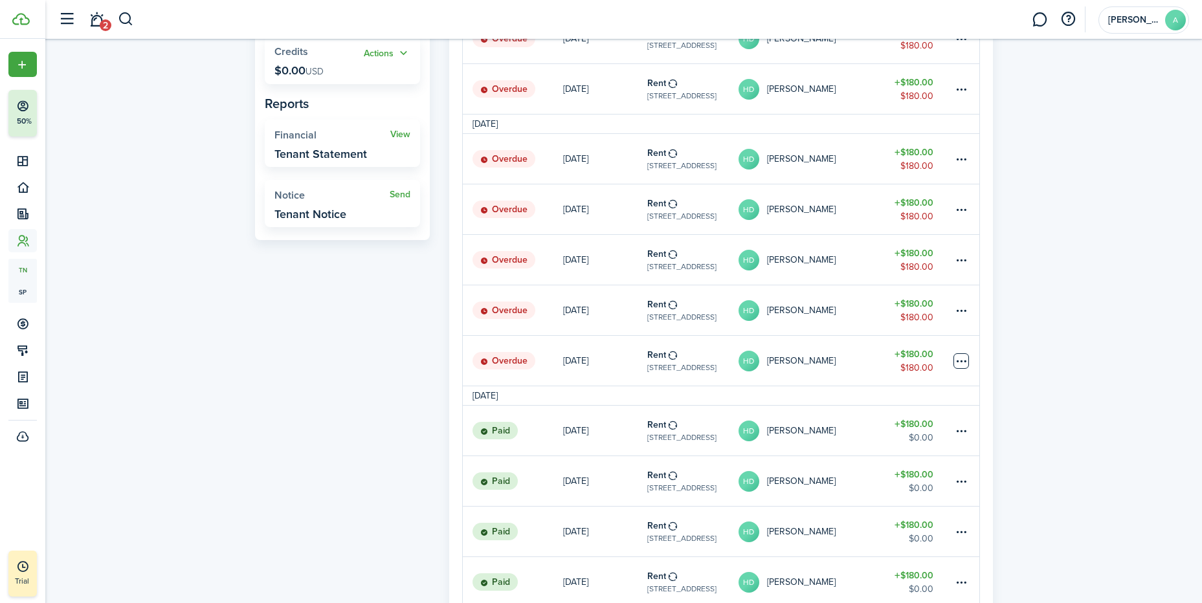
click at [959, 362] on table-menu-btn-icon at bounding box center [961, 361] width 16 height 16
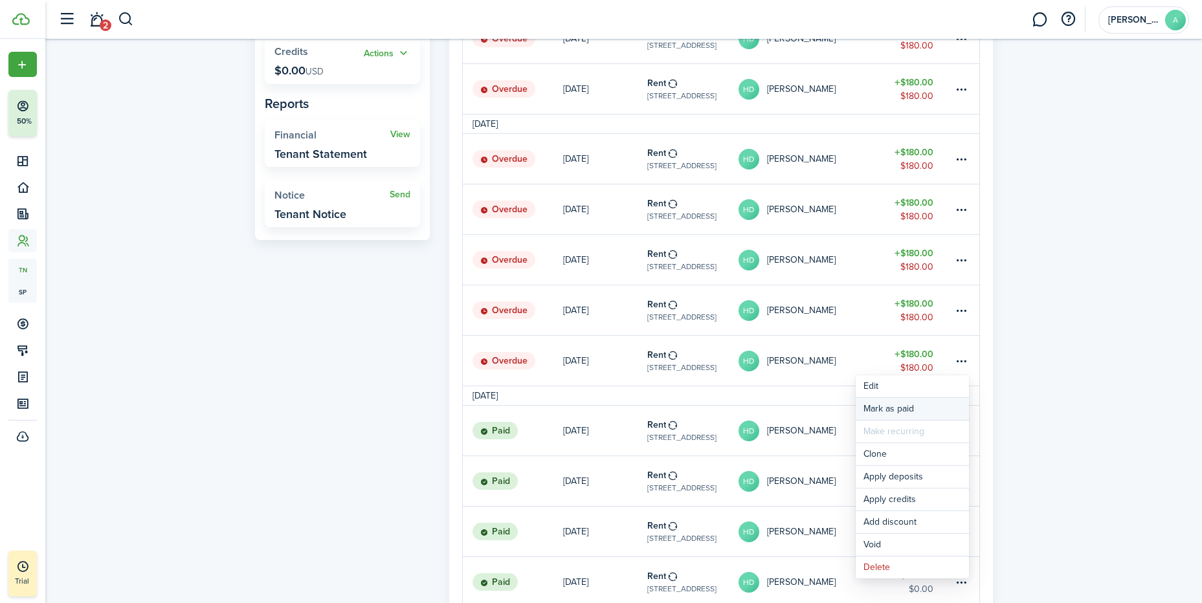
click at [901, 412] on link "Mark as paid" at bounding box center [912, 409] width 113 height 22
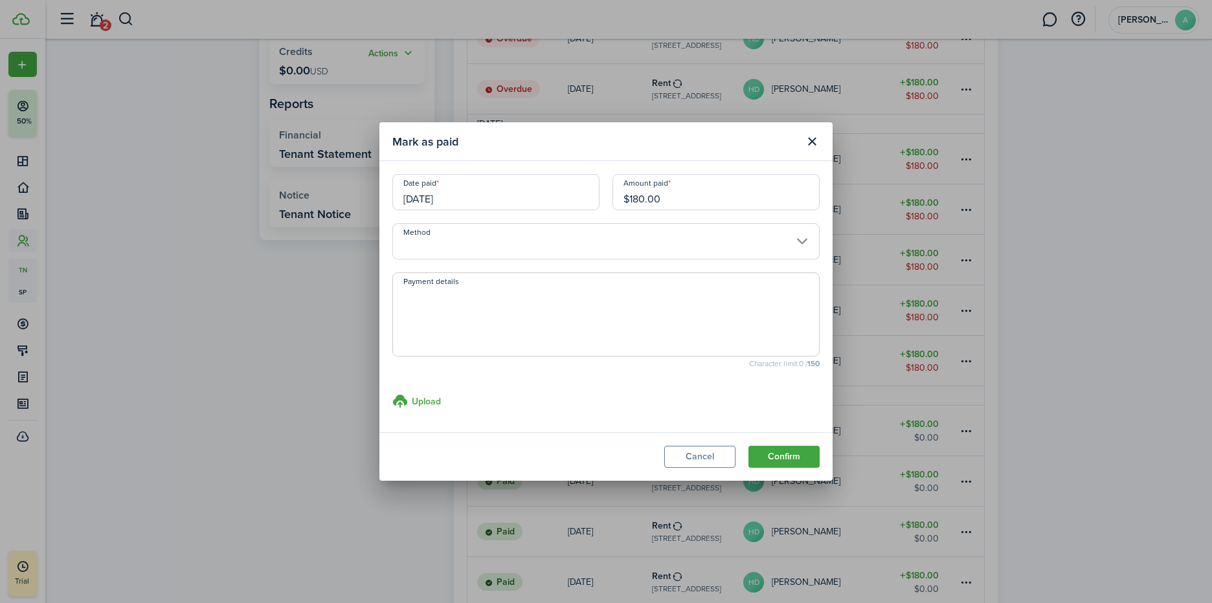
click at [797, 454] on button "Confirm" at bounding box center [783, 457] width 71 height 22
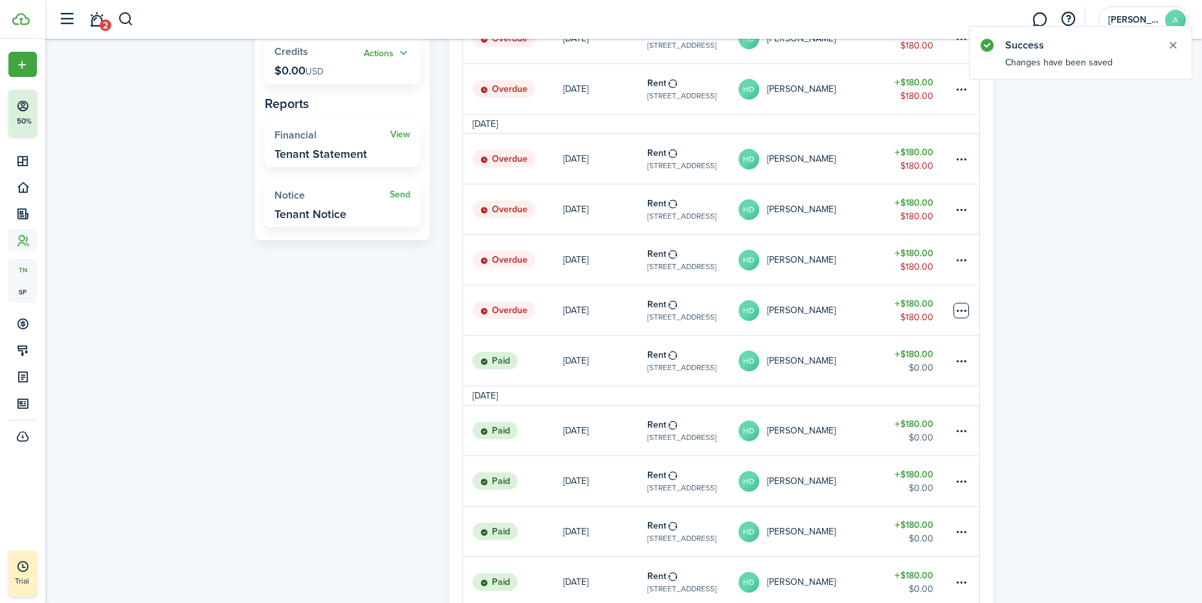
click at [962, 308] on table-menu-btn-icon at bounding box center [961, 311] width 16 height 16
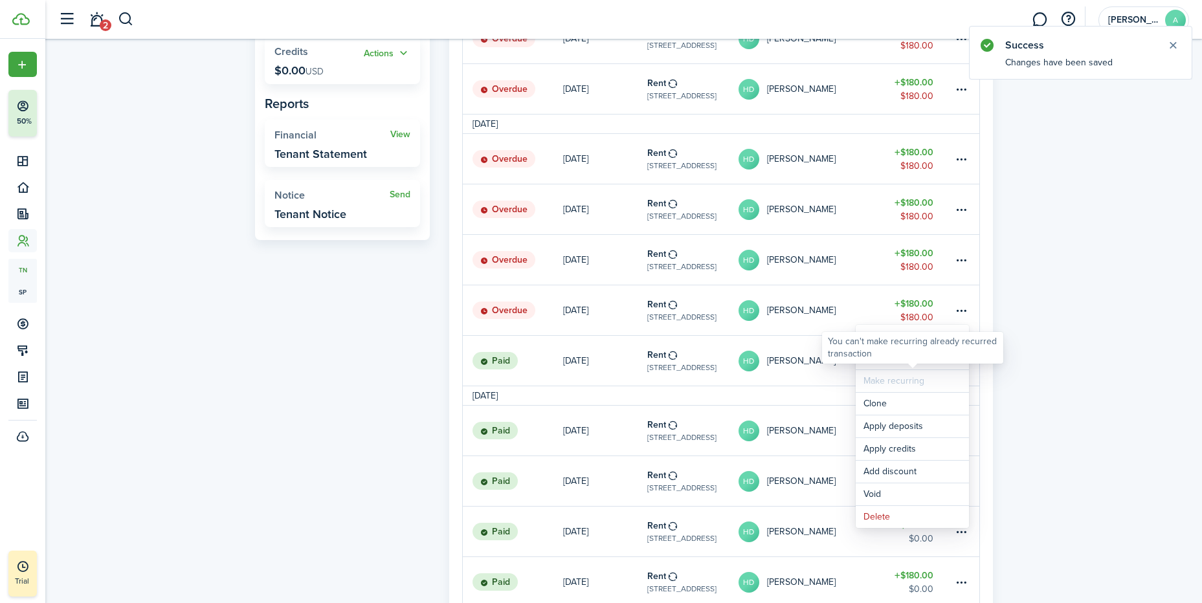
click at [892, 358] on div "You can't make recurring already recurred transaction" at bounding box center [913, 347] width 170 height 25
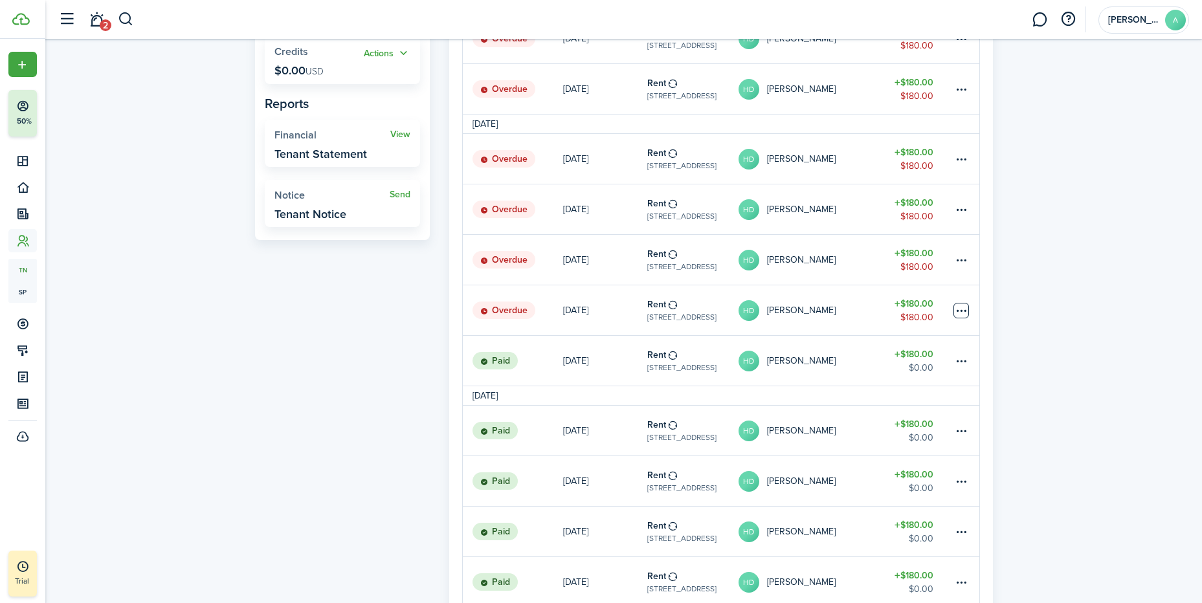
click at [962, 310] on table-menu-btn-icon "Open menu" at bounding box center [961, 311] width 16 height 16
click at [899, 359] on link "Mark as paid" at bounding box center [912, 359] width 113 height 22
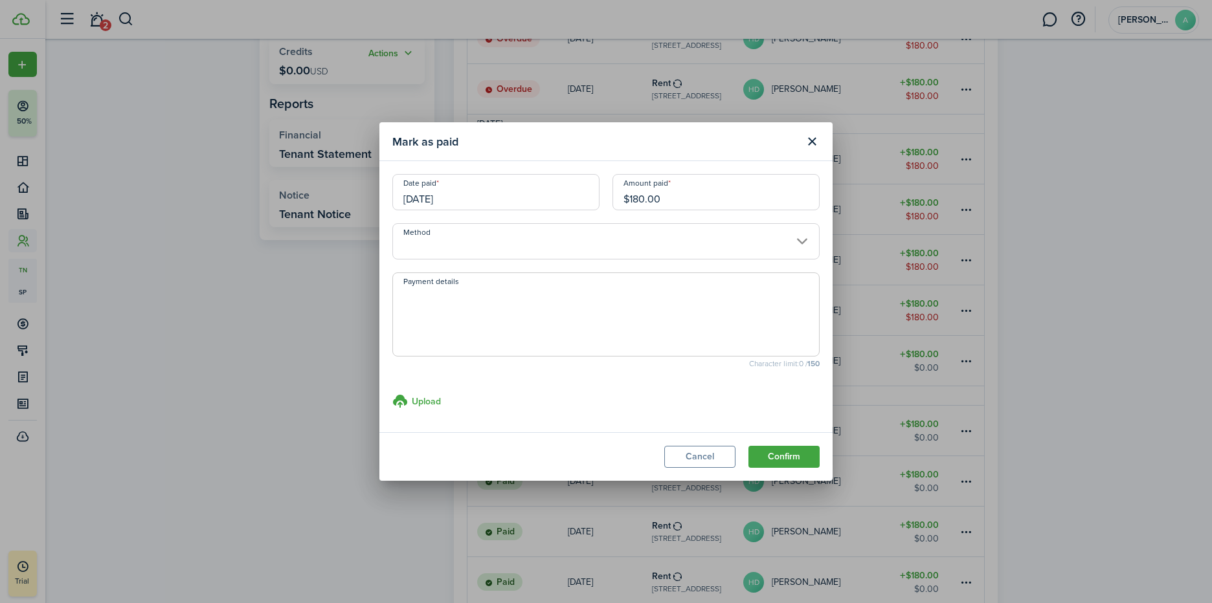
click at [792, 454] on button "Confirm" at bounding box center [783, 457] width 71 height 22
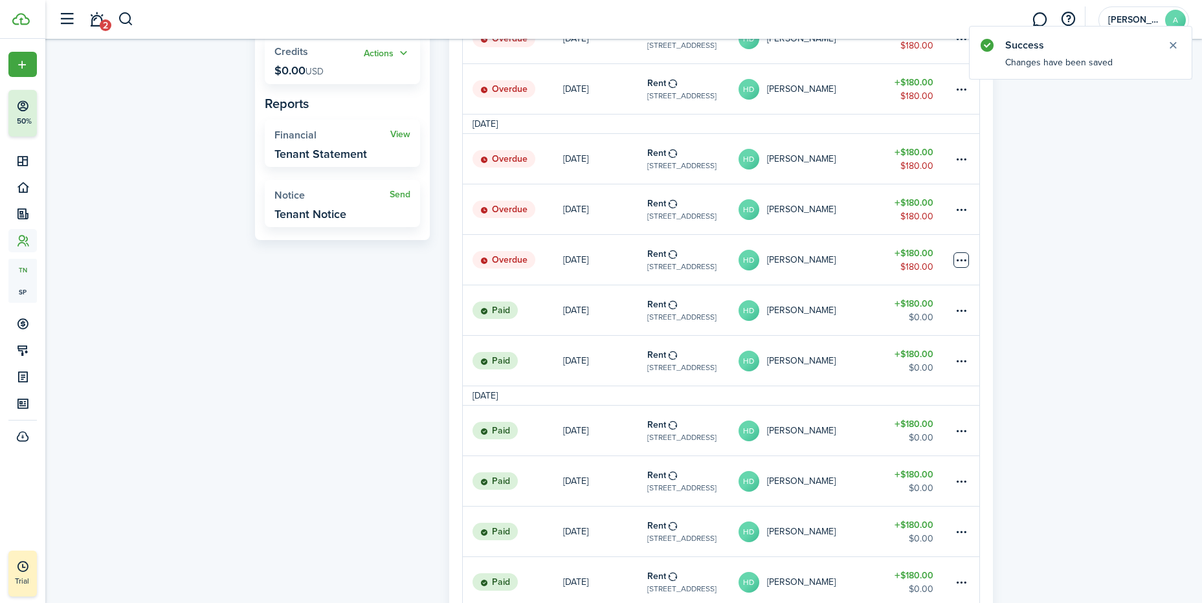
click at [962, 259] on table-menu-btn-icon at bounding box center [961, 260] width 16 height 16
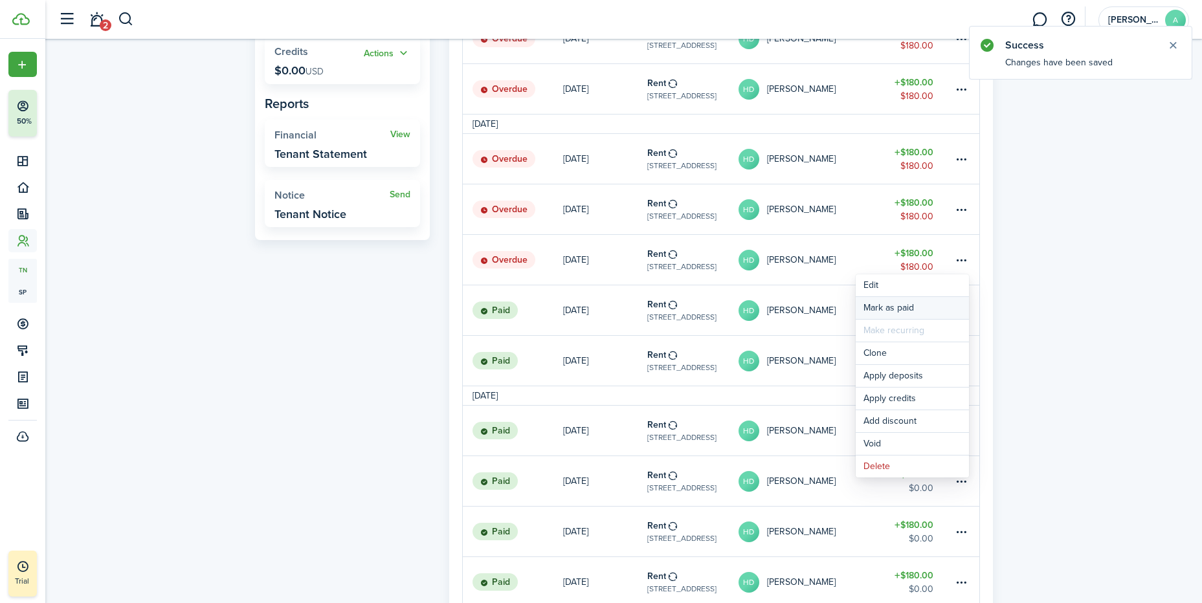
click at [910, 302] on link "Mark as paid" at bounding box center [912, 308] width 113 height 22
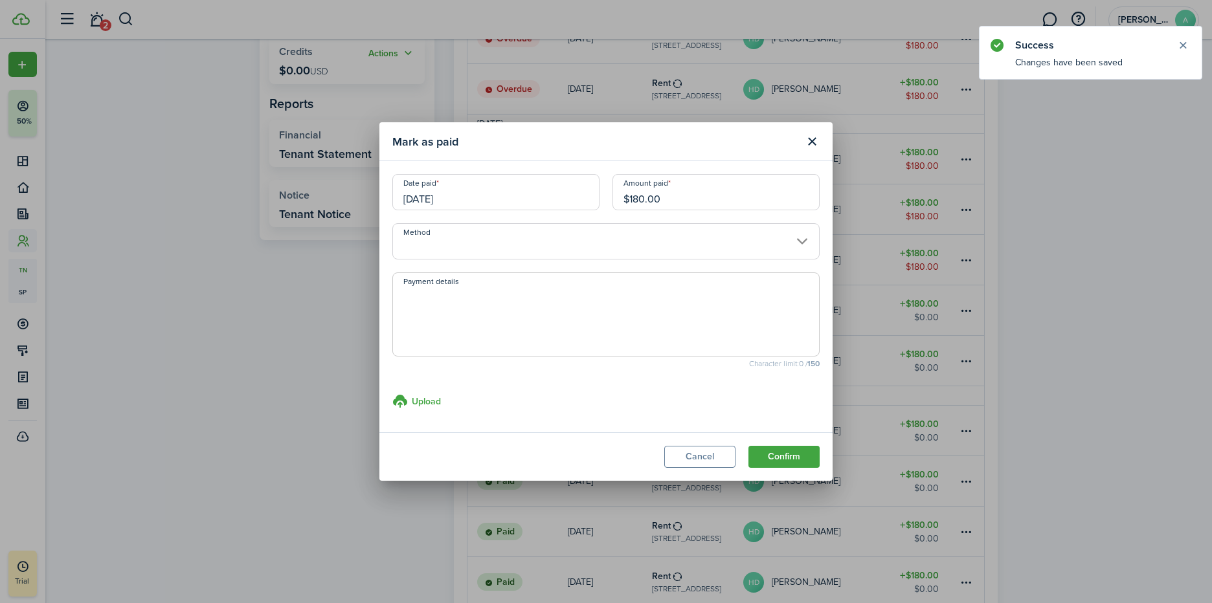
click at [799, 454] on button "Confirm" at bounding box center [783, 457] width 71 height 22
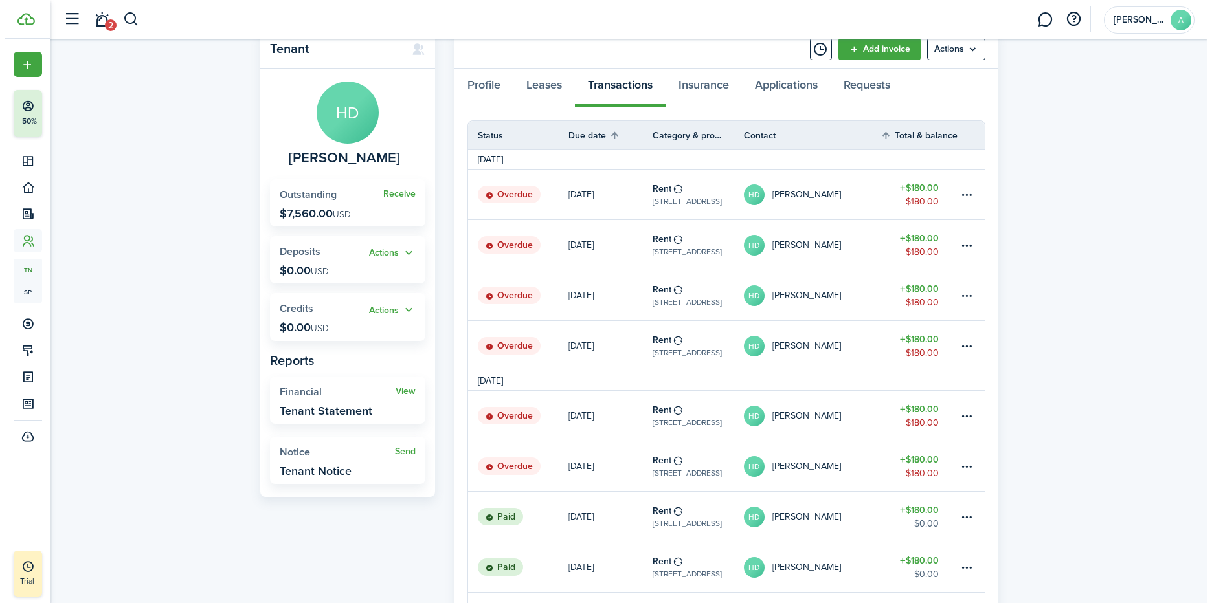
scroll to position [194, 0]
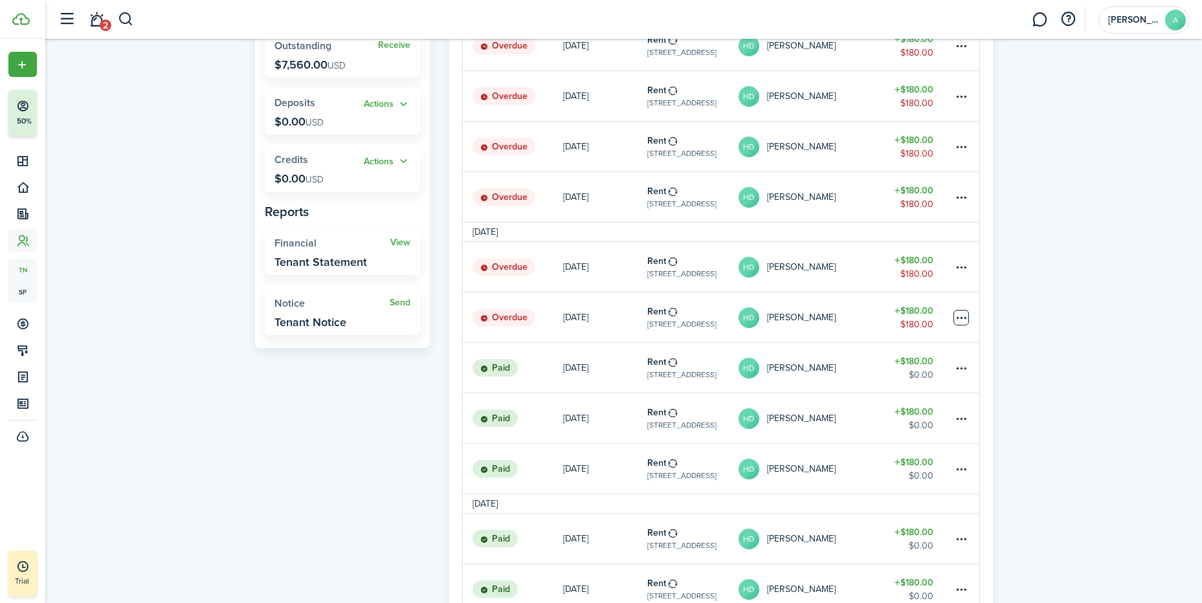
click at [959, 315] on table-menu-btn-icon at bounding box center [961, 318] width 16 height 16
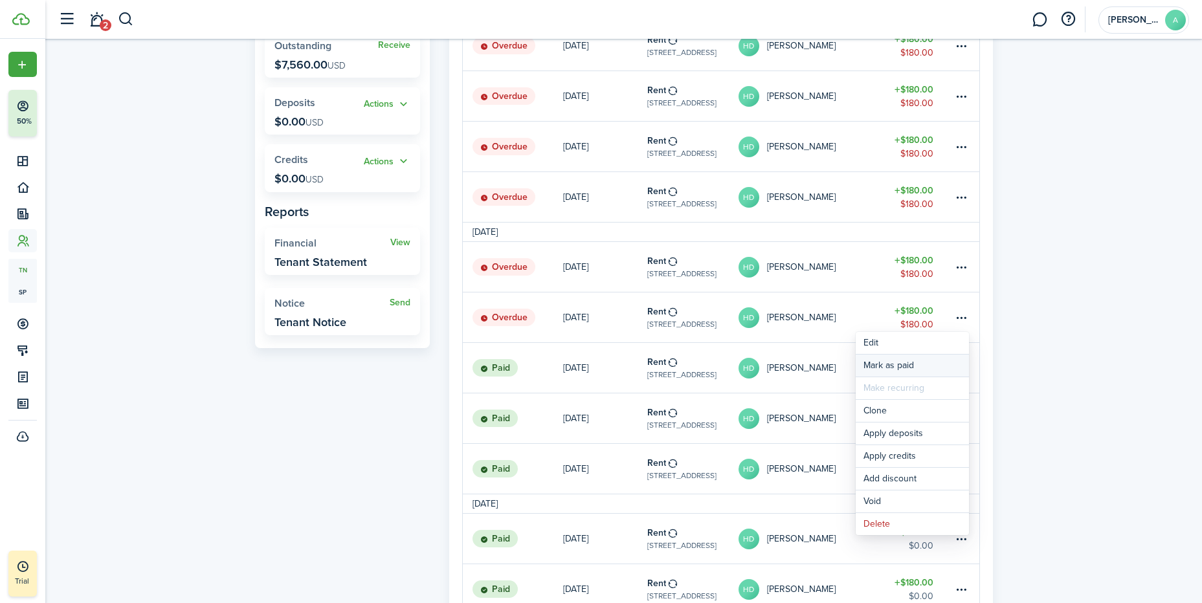
click at [909, 362] on link "Mark as paid" at bounding box center [912, 366] width 113 height 22
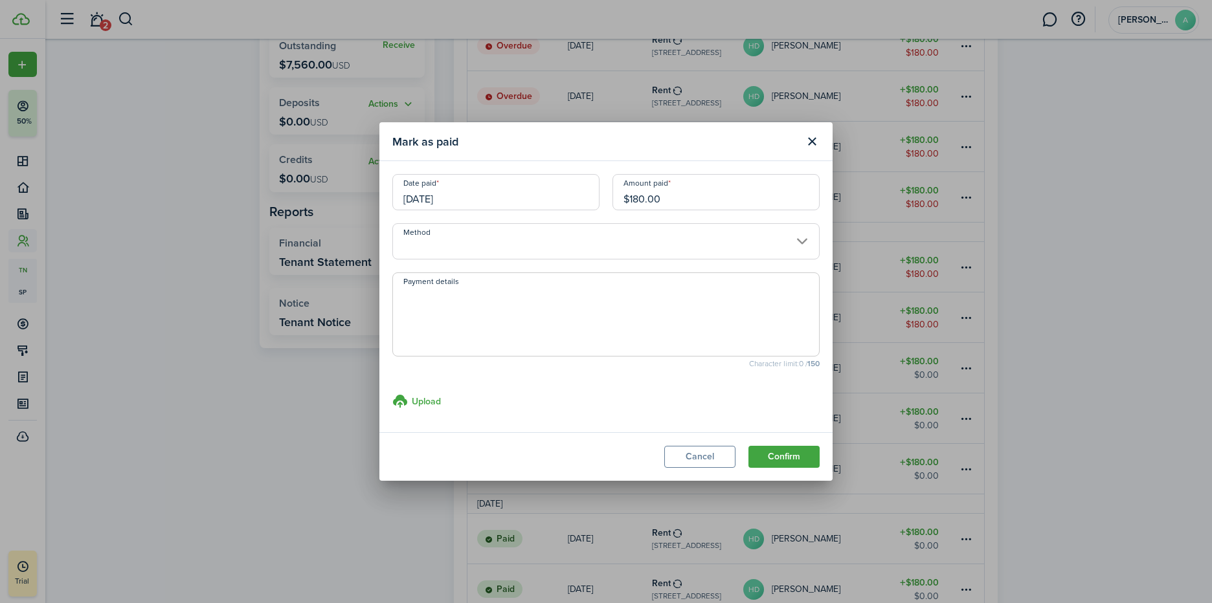
click at [794, 460] on button "Confirm" at bounding box center [783, 457] width 71 height 22
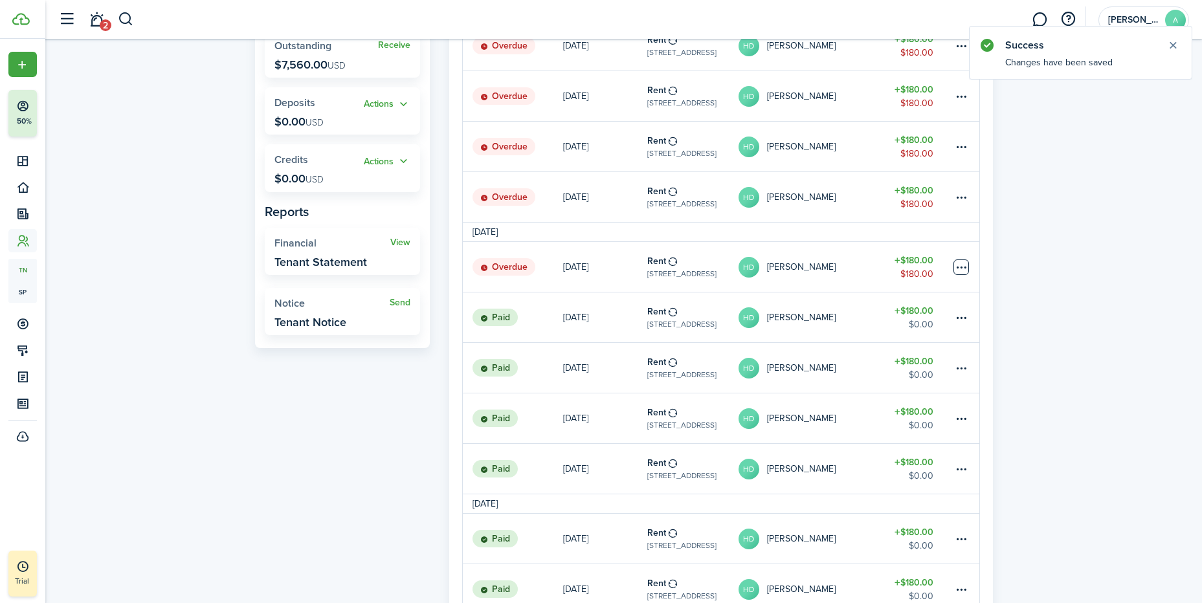
click at [961, 265] on table-menu-btn-icon at bounding box center [961, 268] width 16 height 16
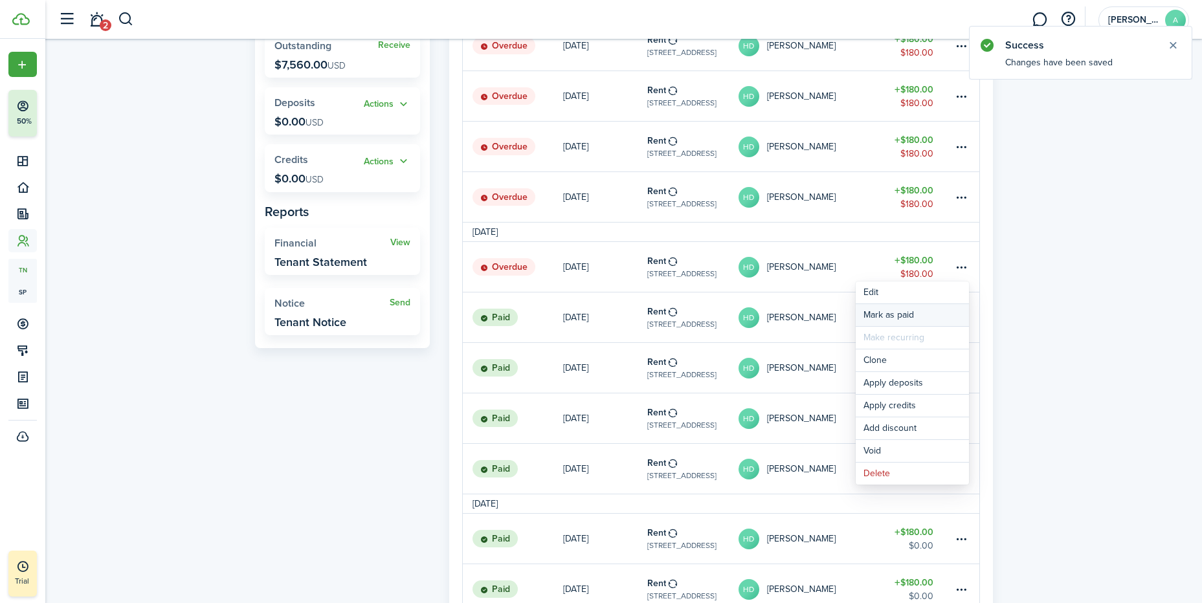
click at [883, 318] on link "Mark as paid" at bounding box center [912, 315] width 113 height 22
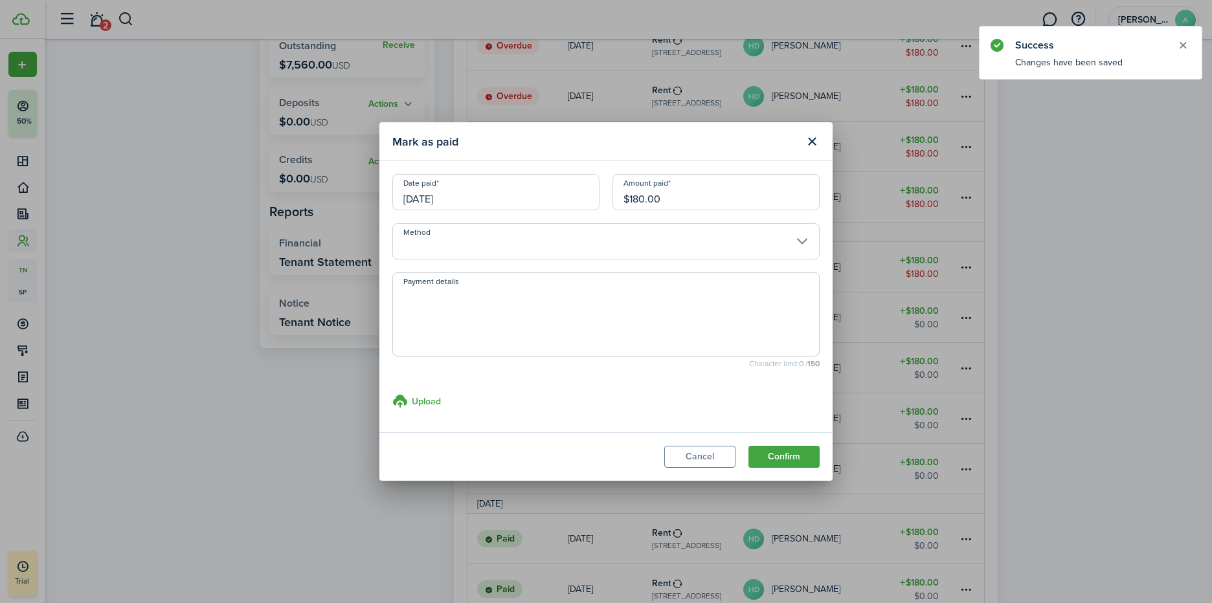
click at [797, 459] on button "Confirm" at bounding box center [783, 457] width 71 height 22
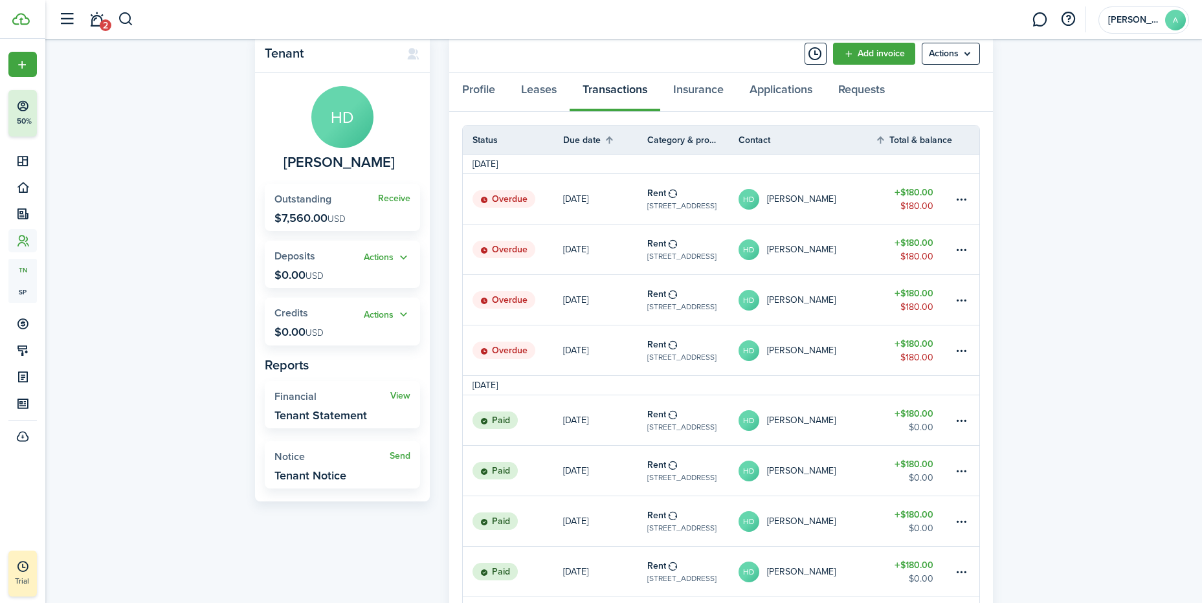
scroll to position [0, 0]
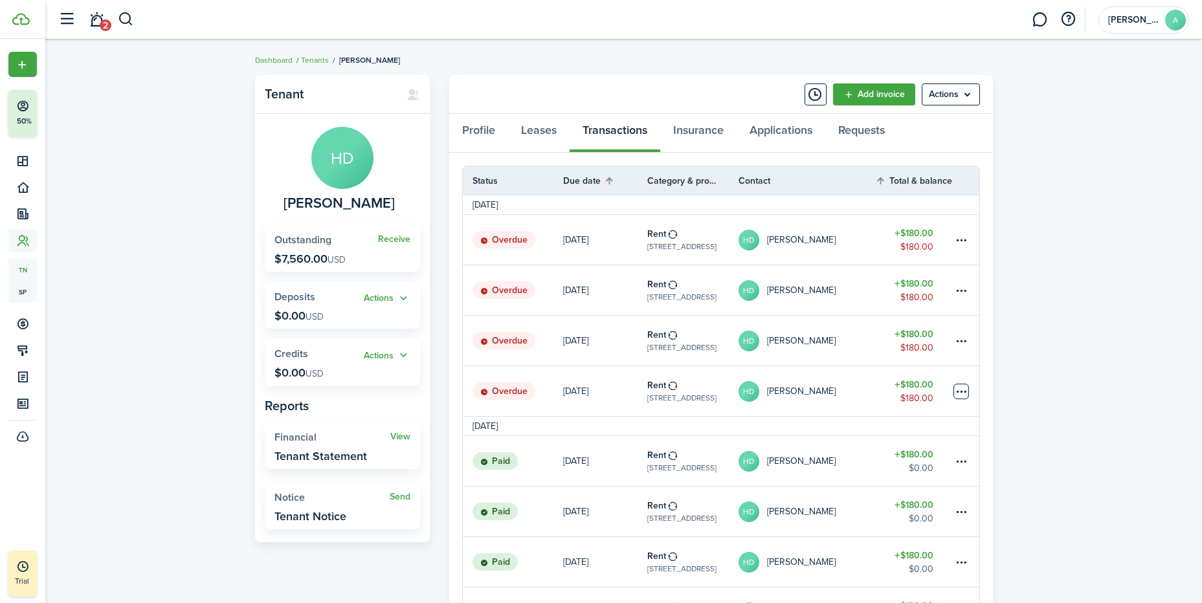
click at [957, 392] on table-menu-btn-icon at bounding box center [961, 392] width 16 height 16
click at [900, 429] on link "Mark as paid" at bounding box center [912, 430] width 113 height 22
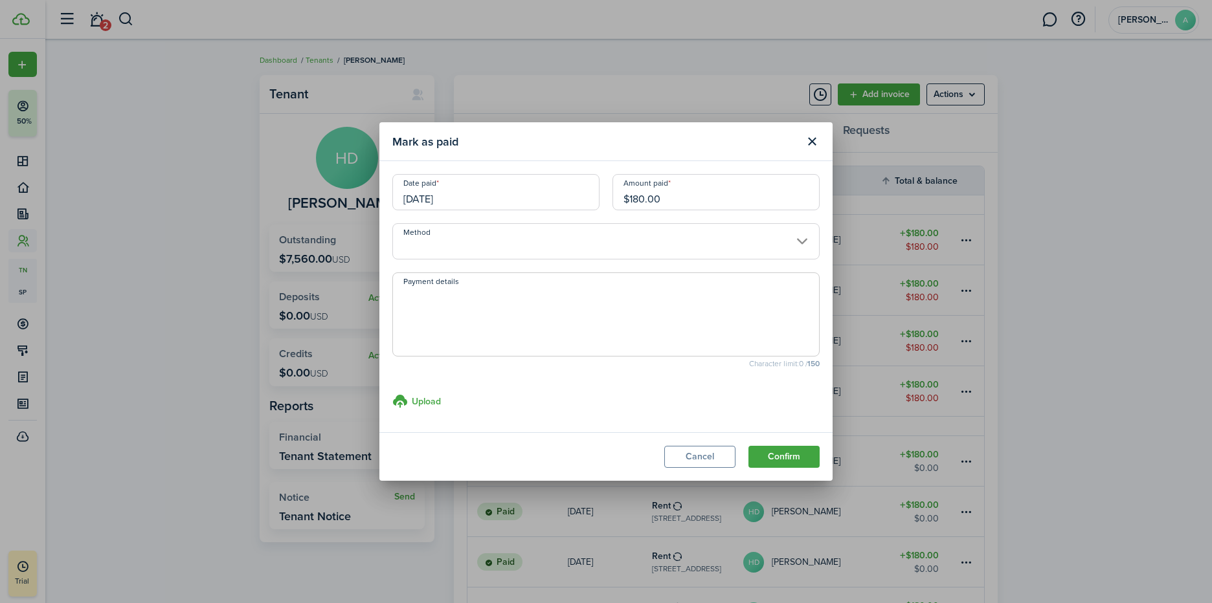
click at [790, 461] on button "Confirm" at bounding box center [783, 457] width 71 height 22
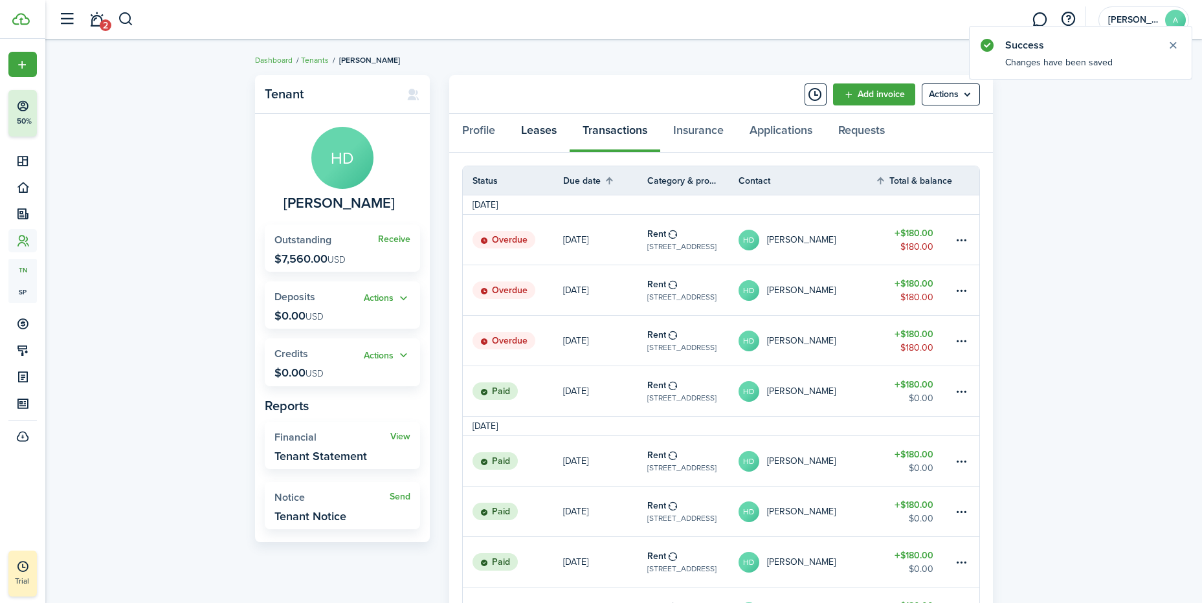
click at [546, 128] on link "Leases" at bounding box center [538, 133] width 61 height 39
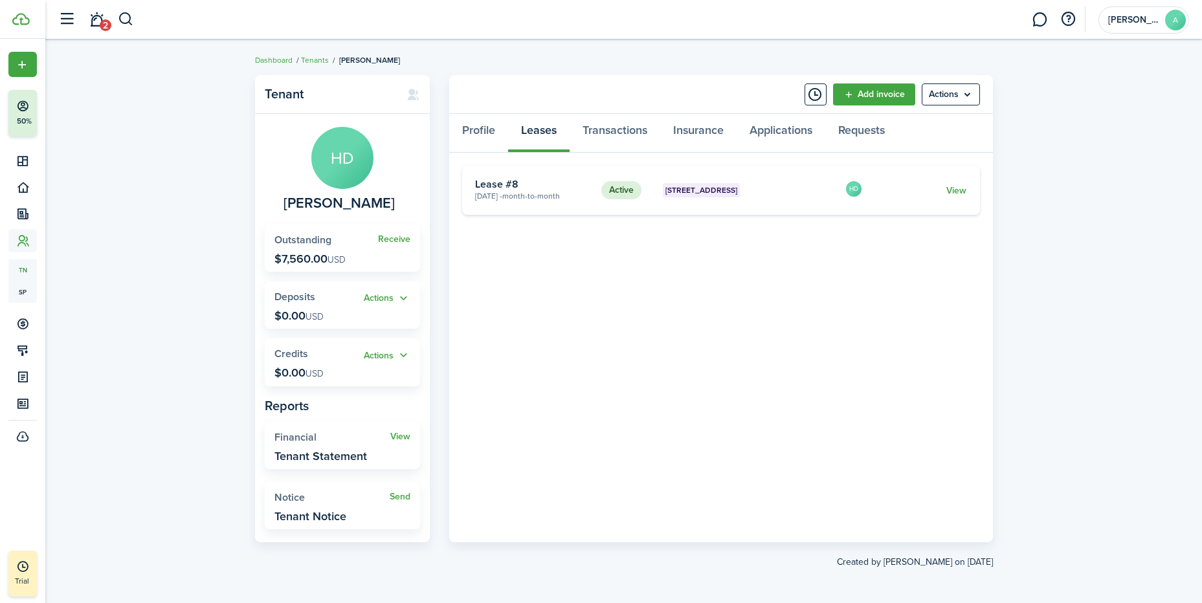
click at [961, 190] on link "View" at bounding box center [956, 191] width 20 height 14
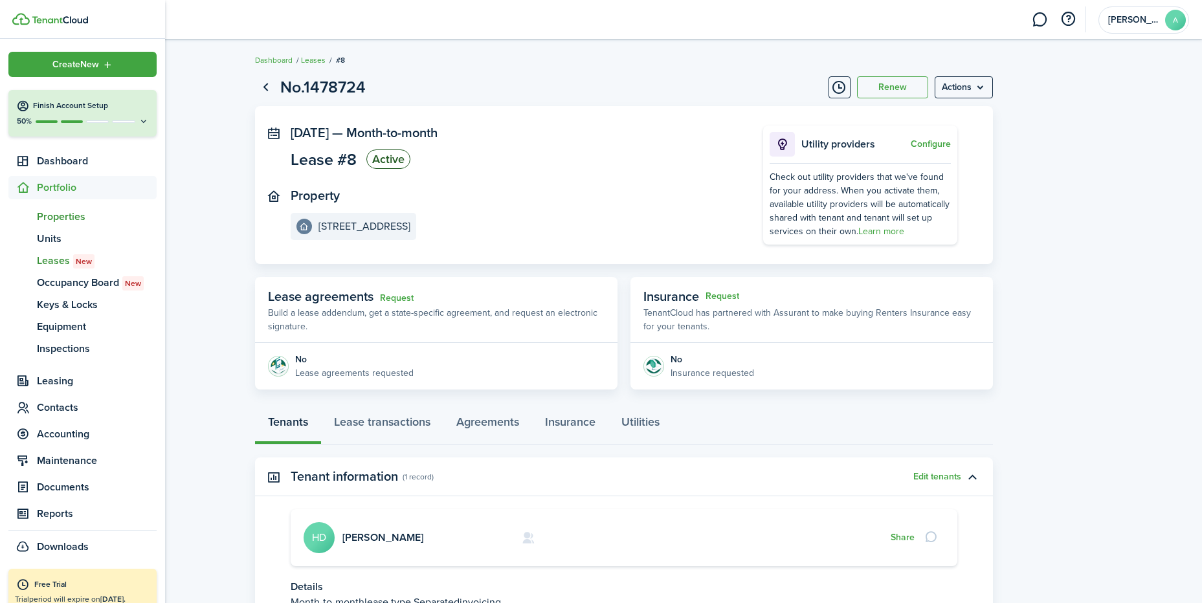
click at [48, 217] on span "Properties" at bounding box center [97, 217] width 120 height 16
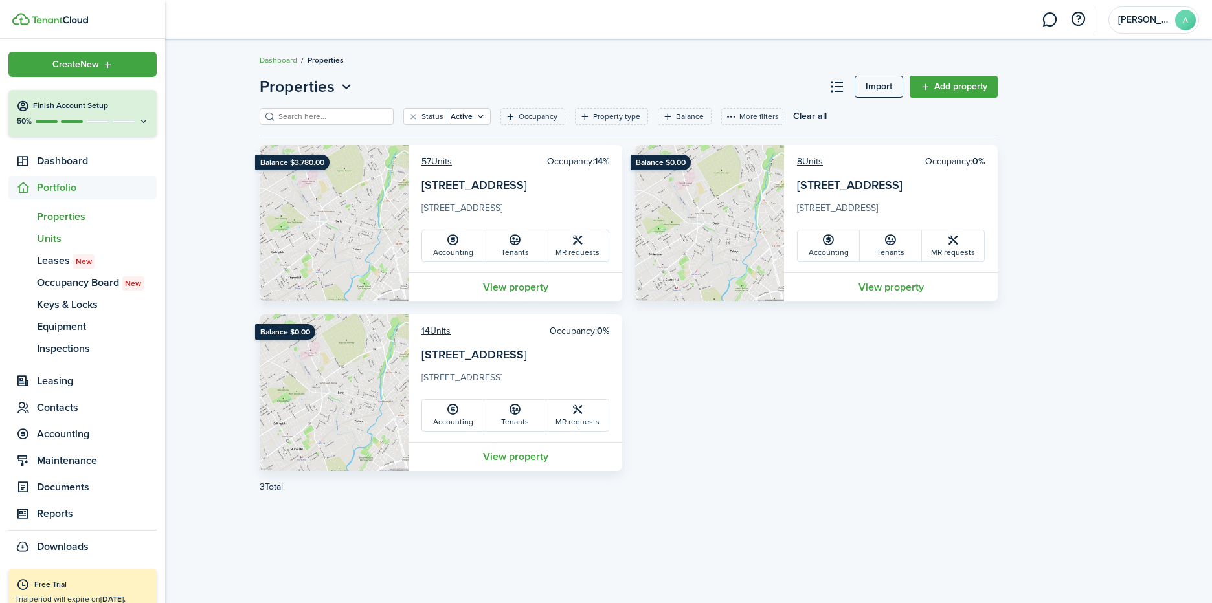
click at [52, 238] on span "Units" at bounding box center [97, 239] width 120 height 16
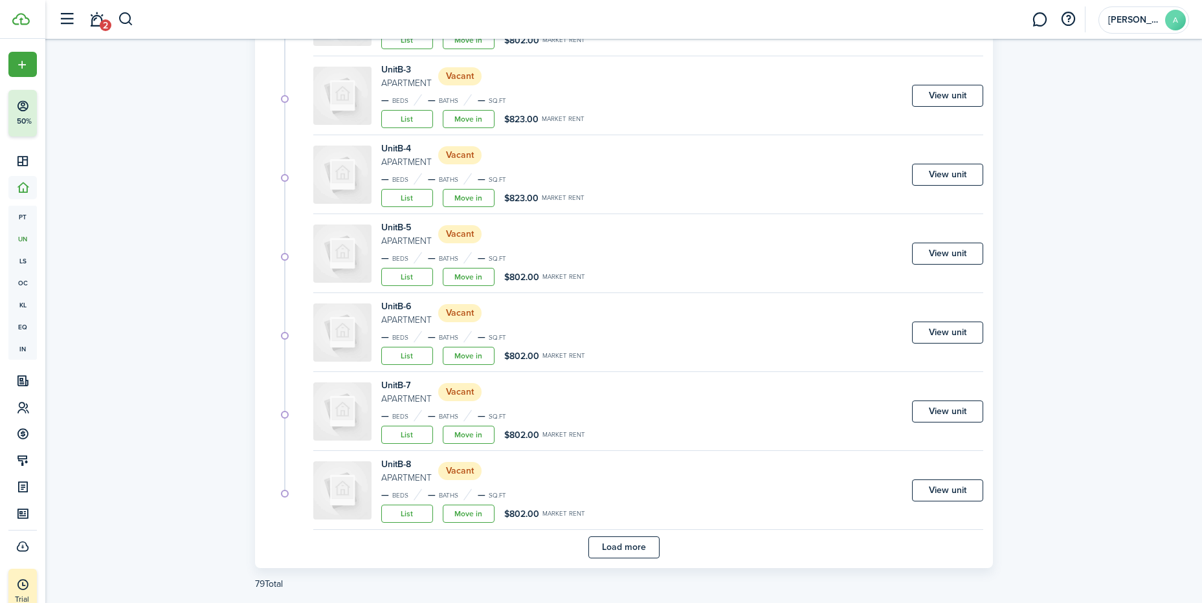
scroll to position [2462, 0]
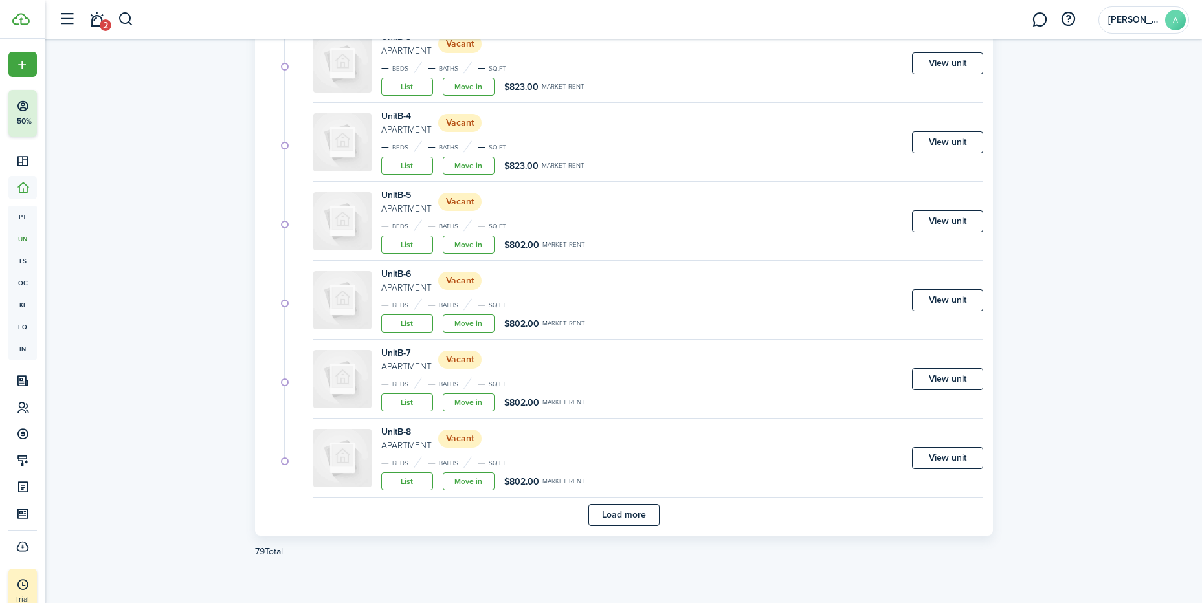
click at [614, 513] on button "Load more" at bounding box center [623, 515] width 71 height 22
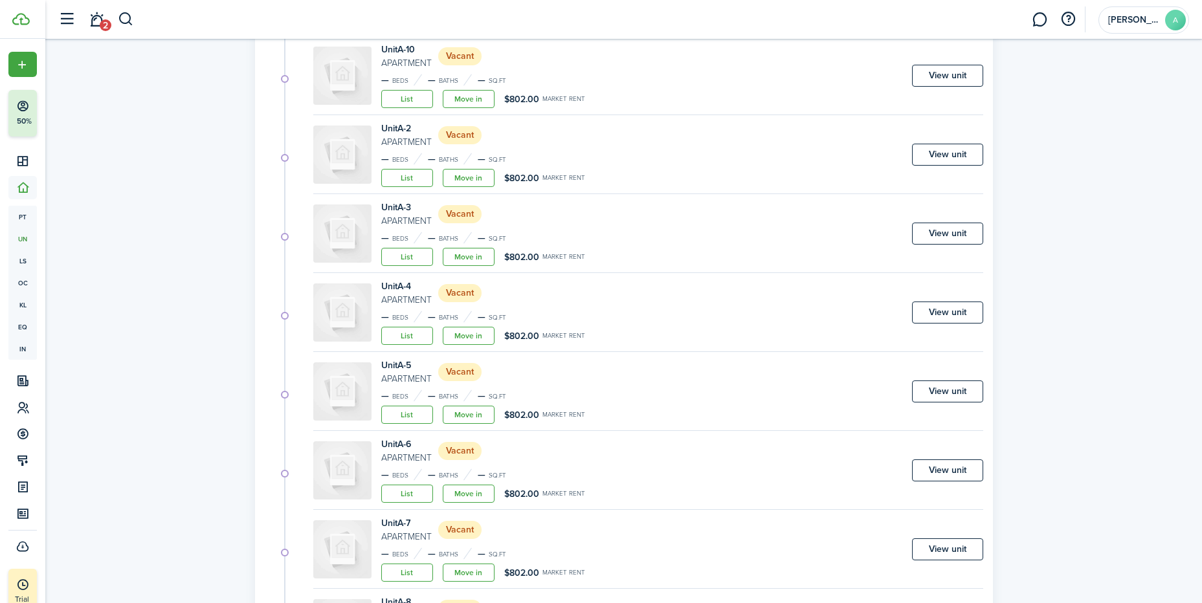
scroll to position [0, 0]
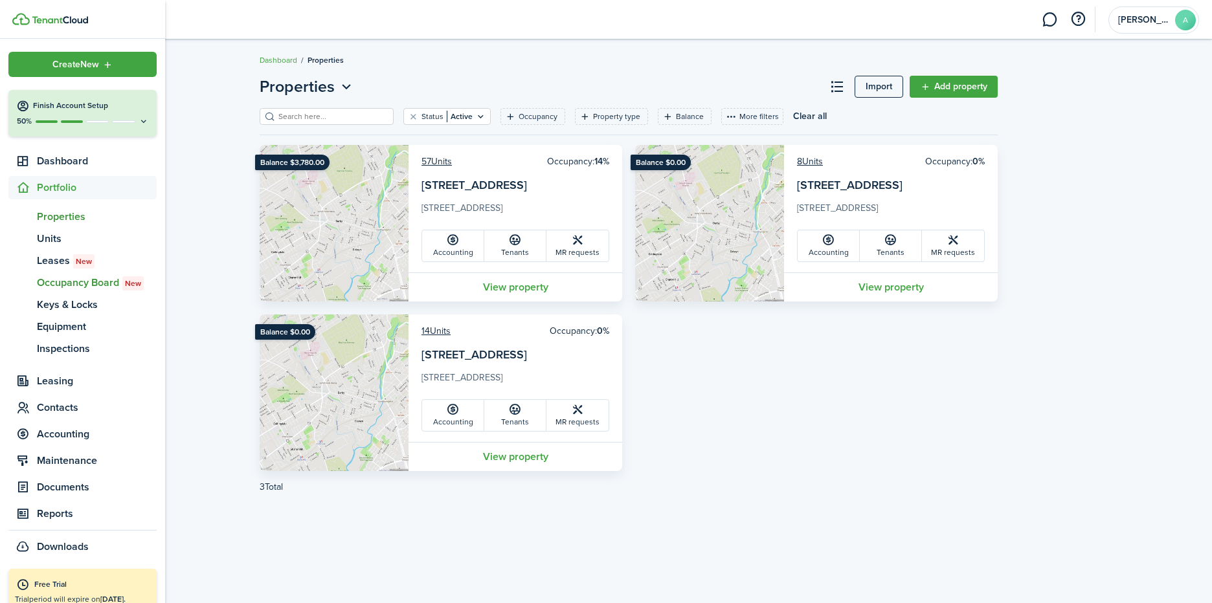
click at [87, 281] on span "Occupancy Board New" at bounding box center [97, 283] width 120 height 16
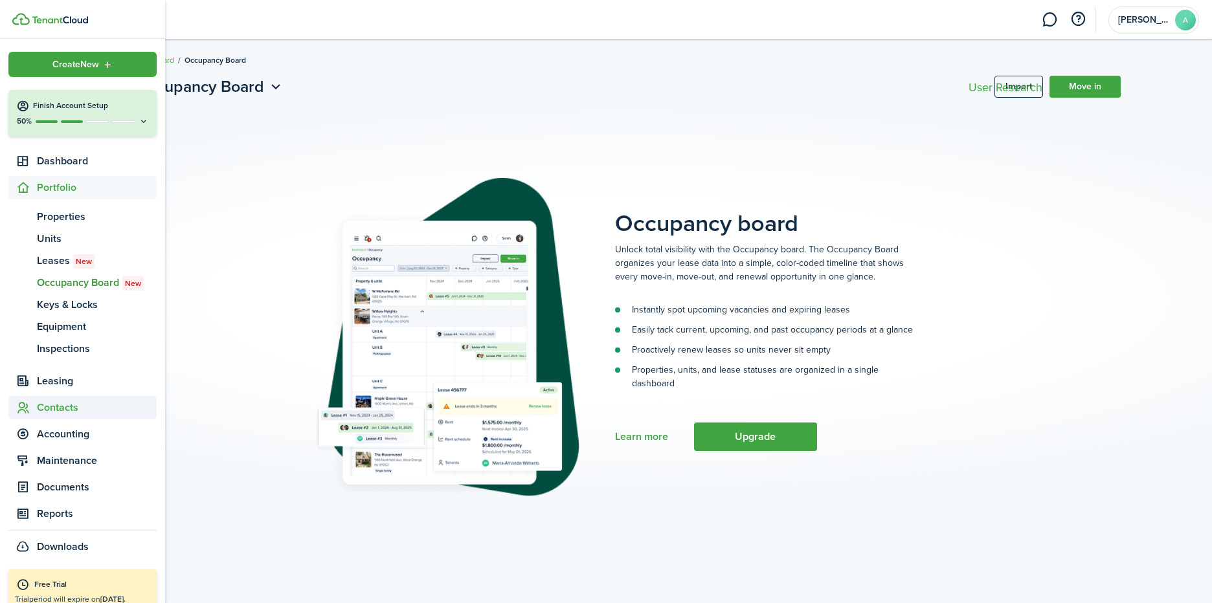
click at [53, 406] on span "Contacts" at bounding box center [97, 408] width 120 height 16
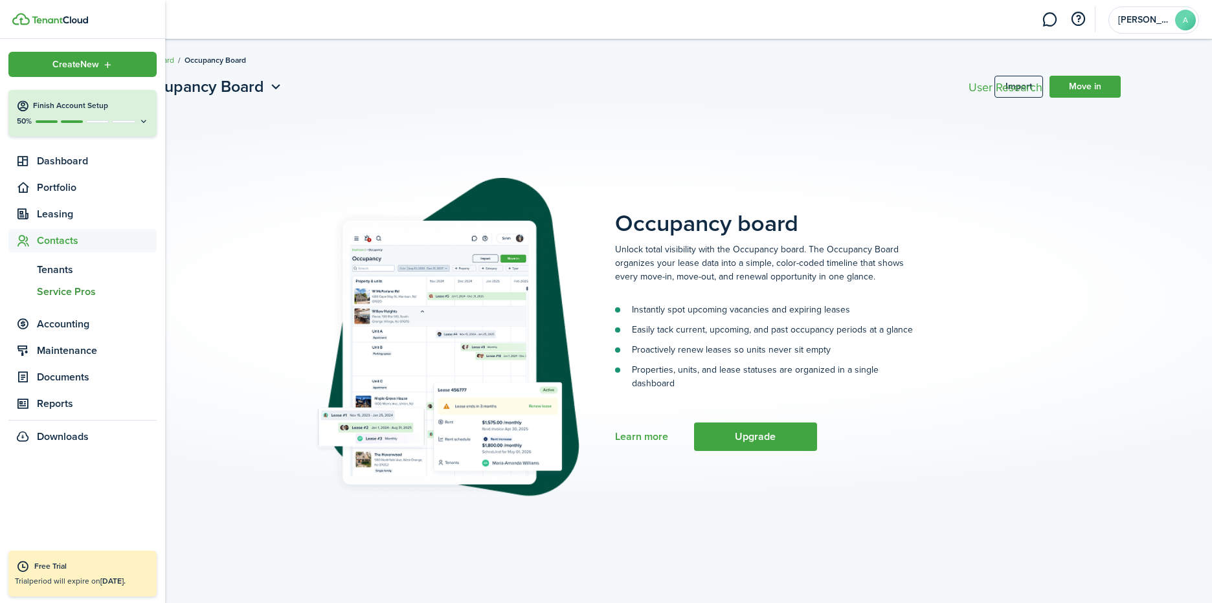
click at [55, 289] on span "Service Pros" at bounding box center [97, 292] width 120 height 16
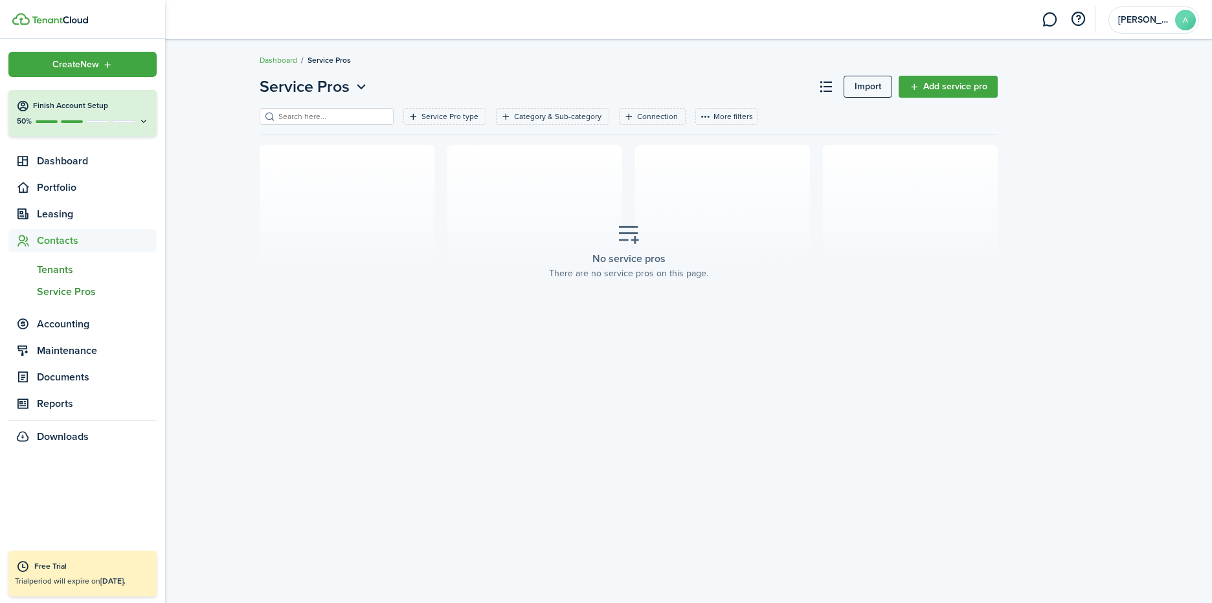
click at [50, 269] on span "Tenants" at bounding box center [97, 270] width 120 height 16
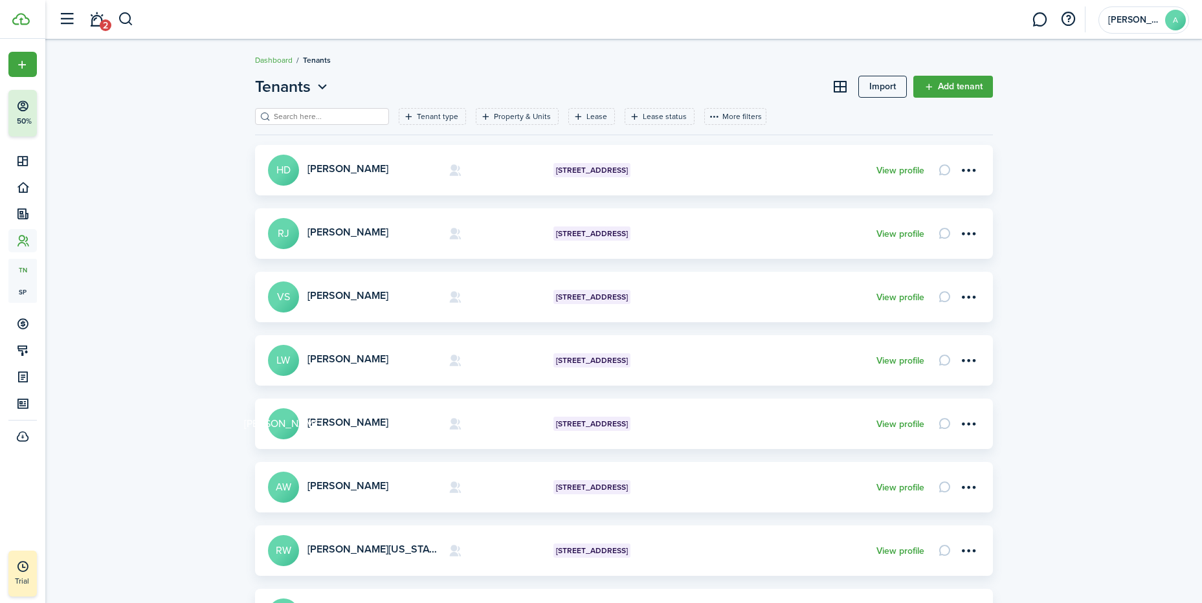
click at [937, 83] on link "Add tenant" at bounding box center [953, 87] width 80 height 22
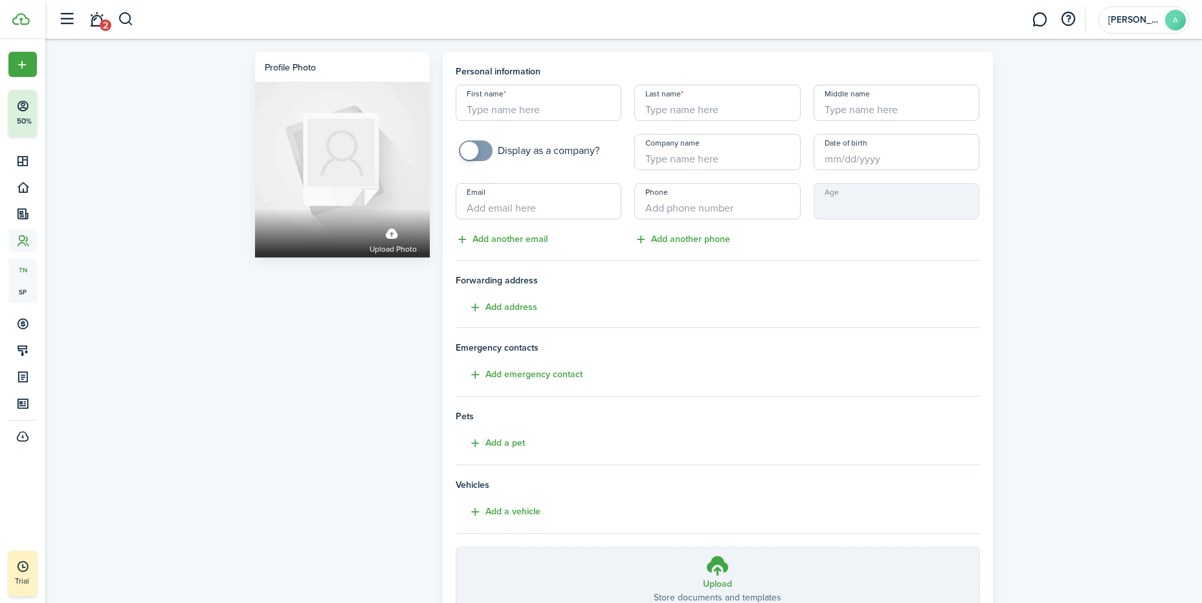
click at [539, 108] on input "First name" at bounding box center [539, 103] width 166 height 36
type input "[PERSON_NAME]"
click at [1089, 353] on div "Profile photo Upload photo Personal information First name [PERSON_NAME] Last n…" at bounding box center [623, 359] width 1157 height 641
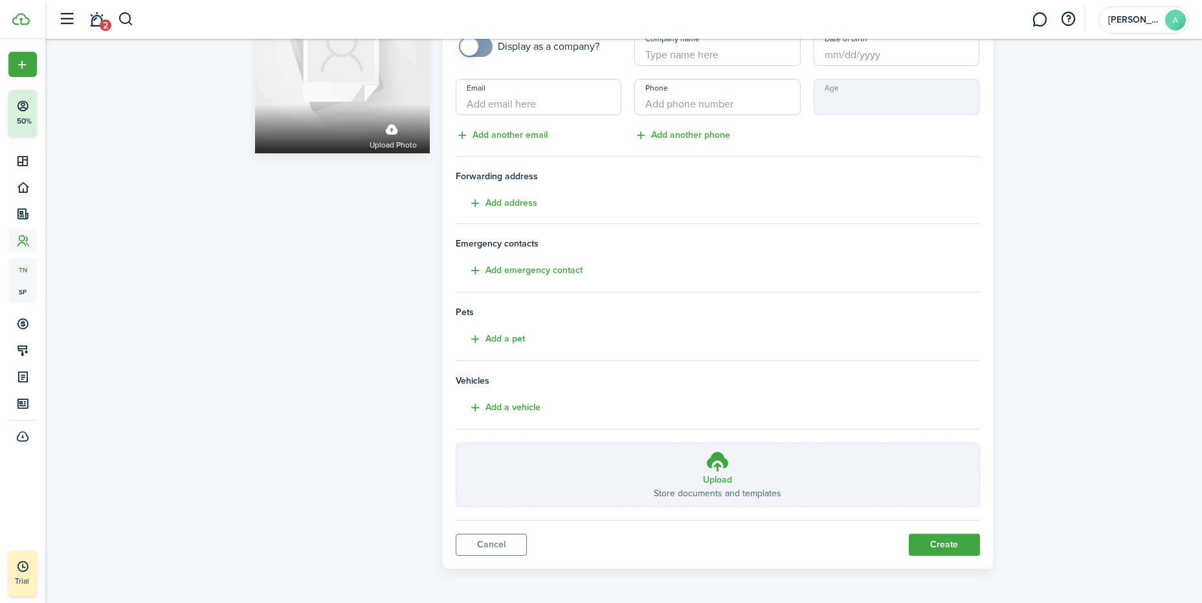
scroll to position [106, 0]
click at [961, 542] on button "Create" at bounding box center [944, 544] width 71 height 22
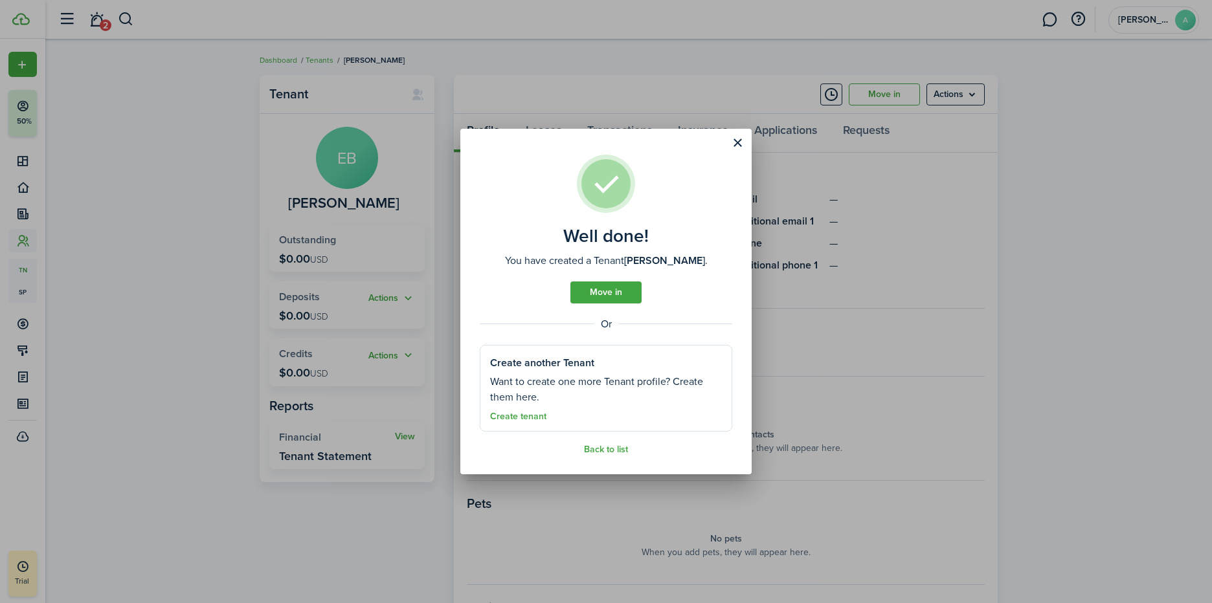
click at [608, 293] on link "Move in" at bounding box center [605, 293] width 71 height 22
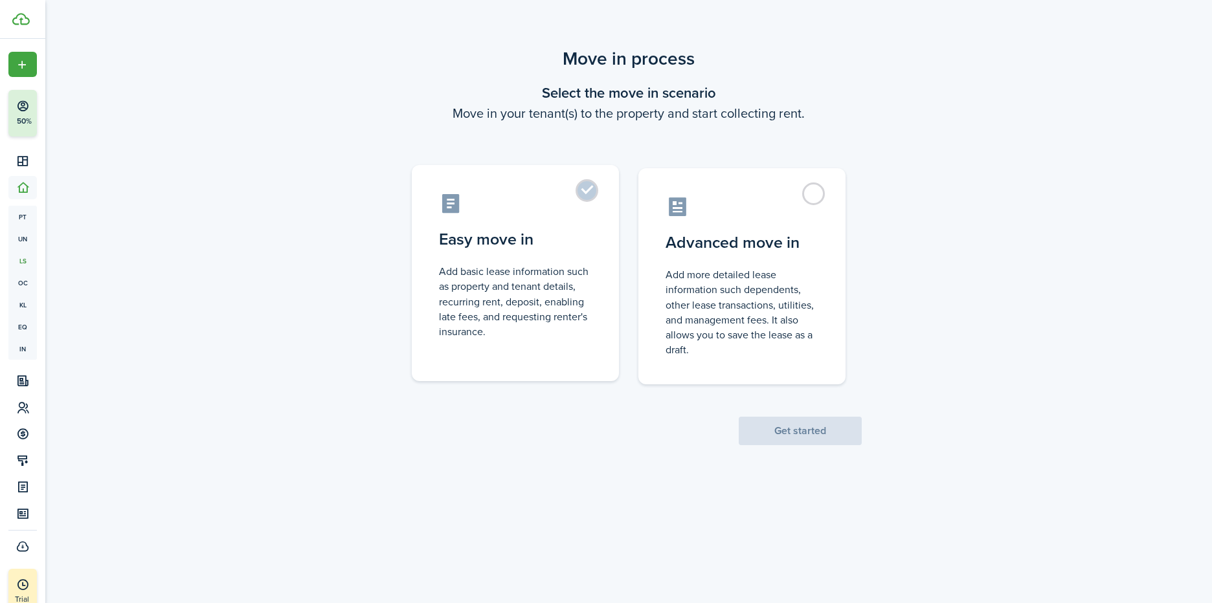
click at [584, 191] on label "Easy move in Add basic lease information such as property and tenant details, r…" at bounding box center [515, 273] width 207 height 216
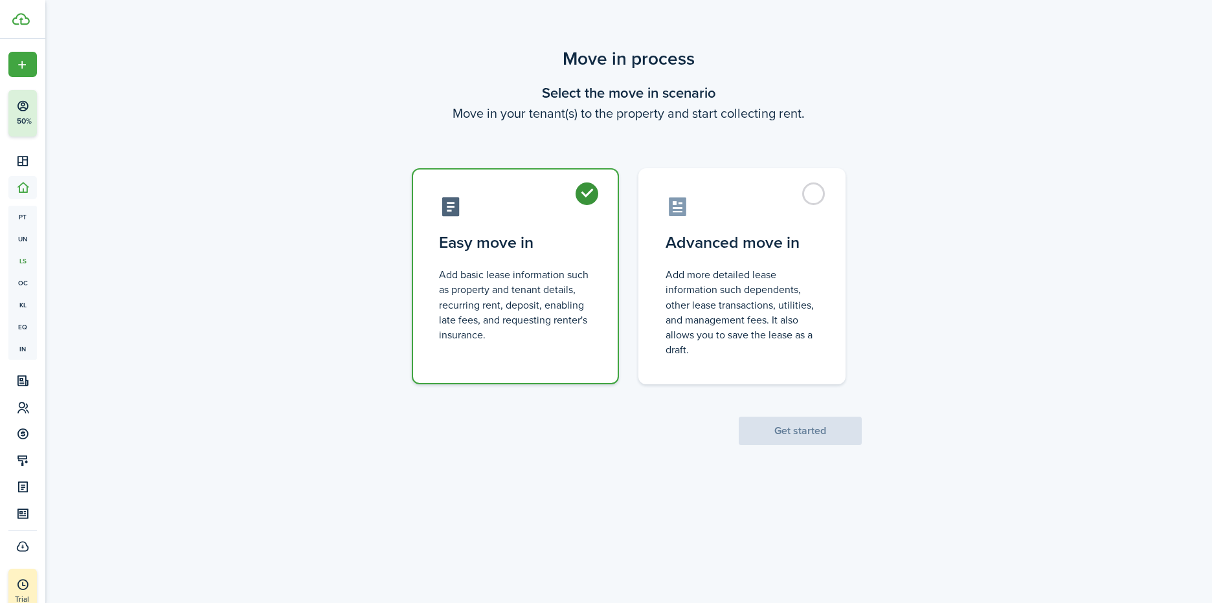
radio input "true"
click at [791, 432] on button "Get started" at bounding box center [800, 431] width 123 height 28
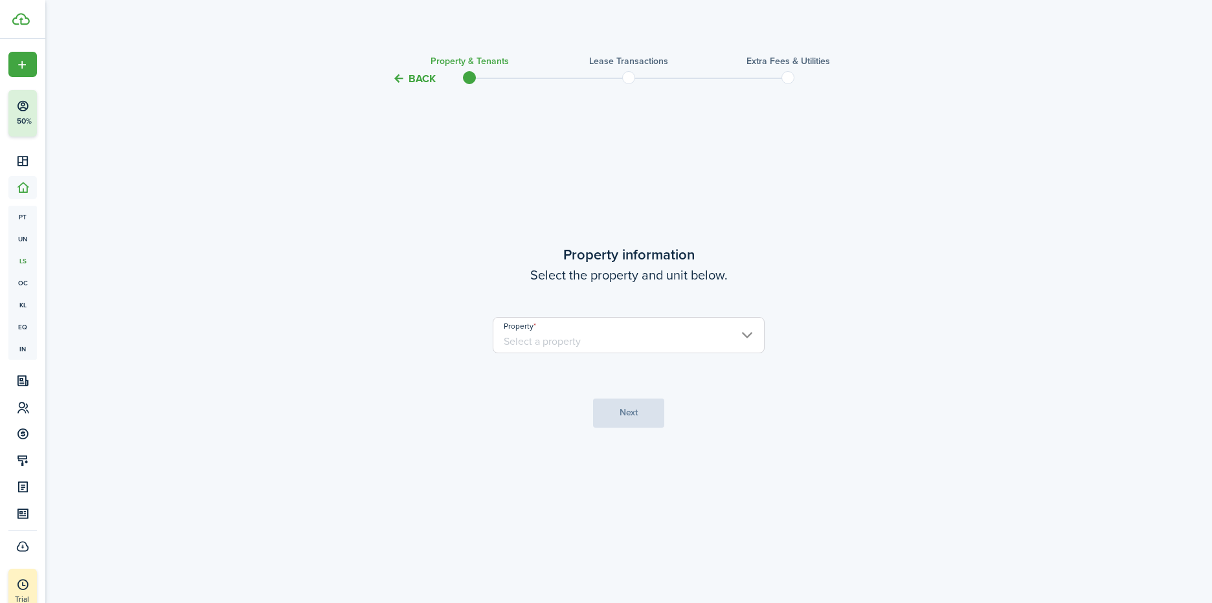
click at [747, 333] on input "Property" at bounding box center [629, 335] width 272 height 36
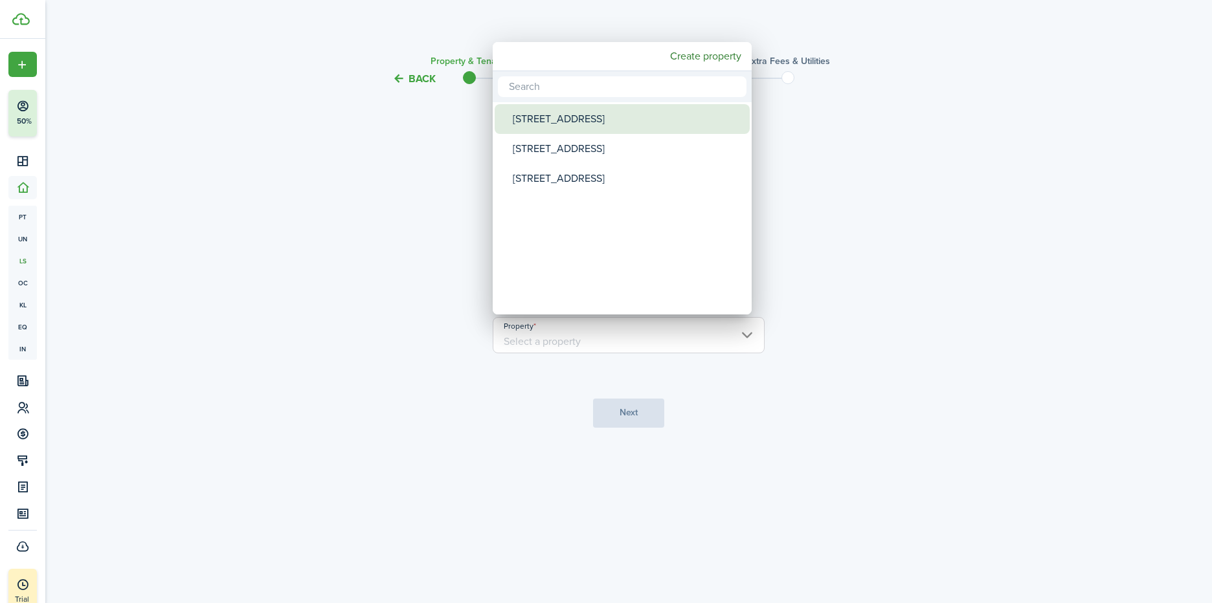
click at [548, 119] on div "[STREET_ADDRESS]" at bounding box center [627, 119] width 229 height 30
type input "[STREET_ADDRESS]"
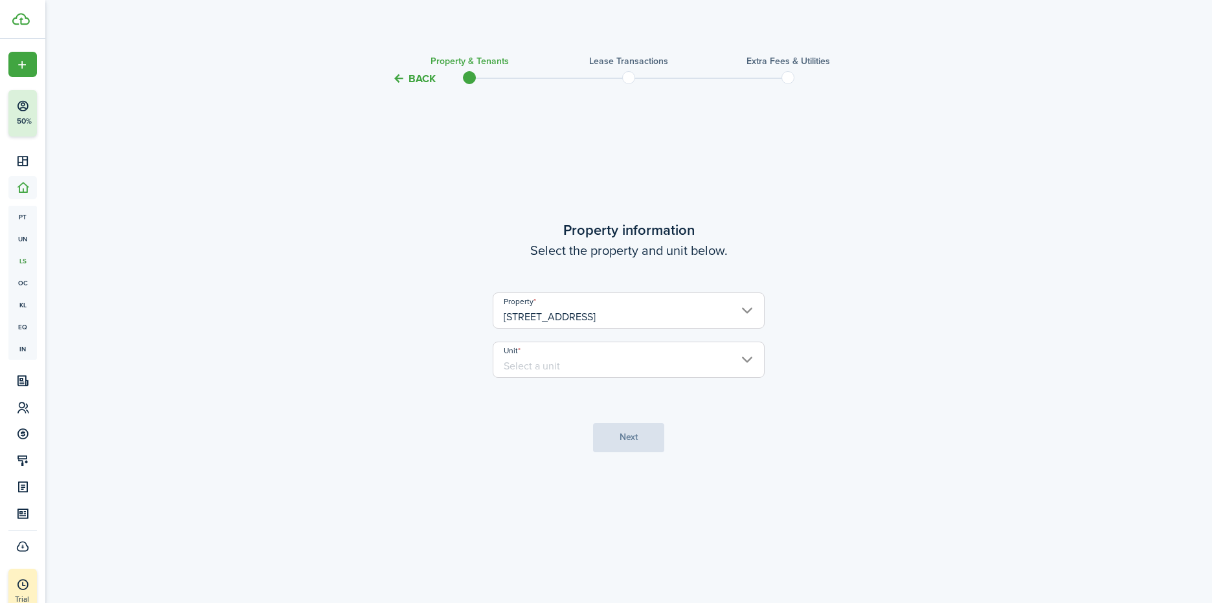
click at [740, 366] on input "Unit" at bounding box center [629, 360] width 272 height 36
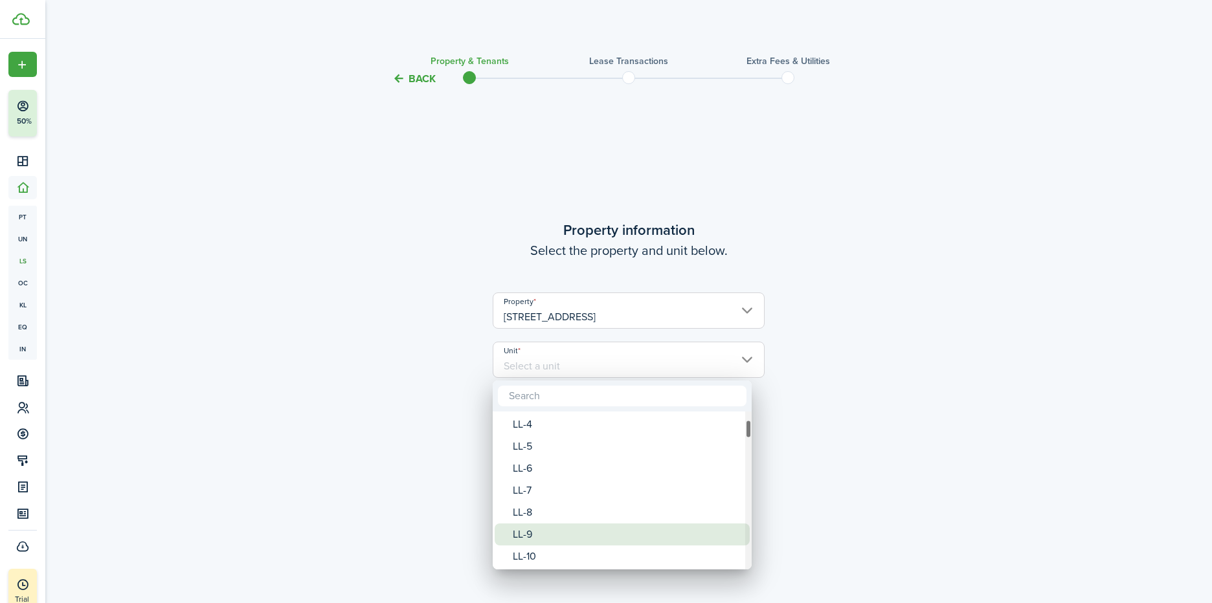
click at [575, 537] on div "LL-9" at bounding box center [627, 535] width 229 height 22
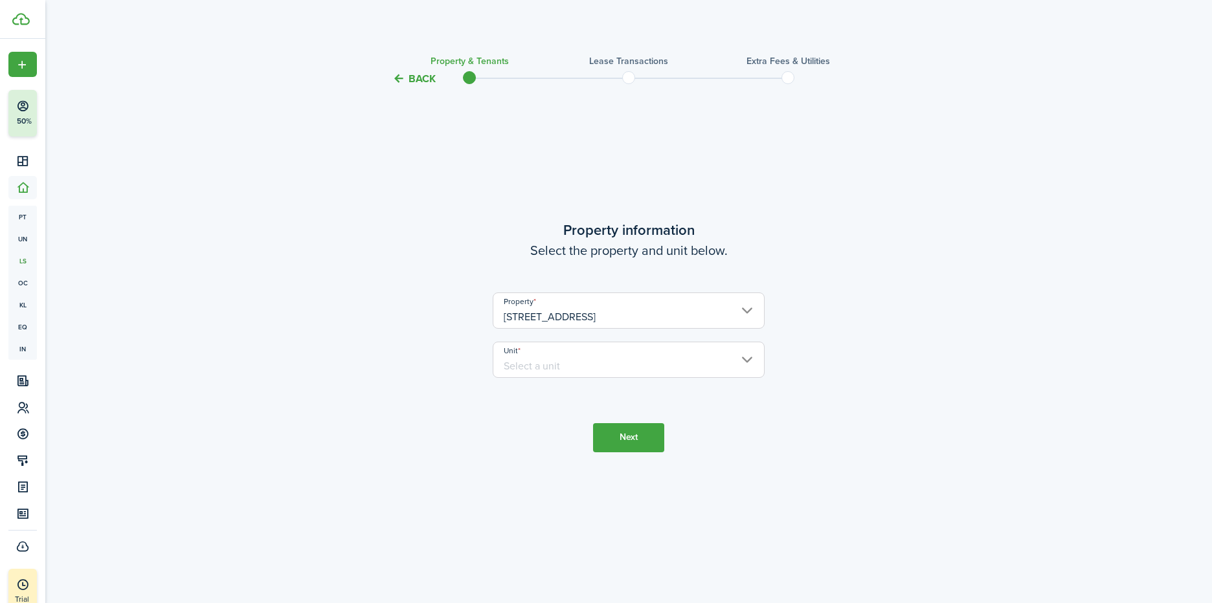
type input "LL-9"
click at [652, 439] on button "Next" at bounding box center [628, 437] width 71 height 29
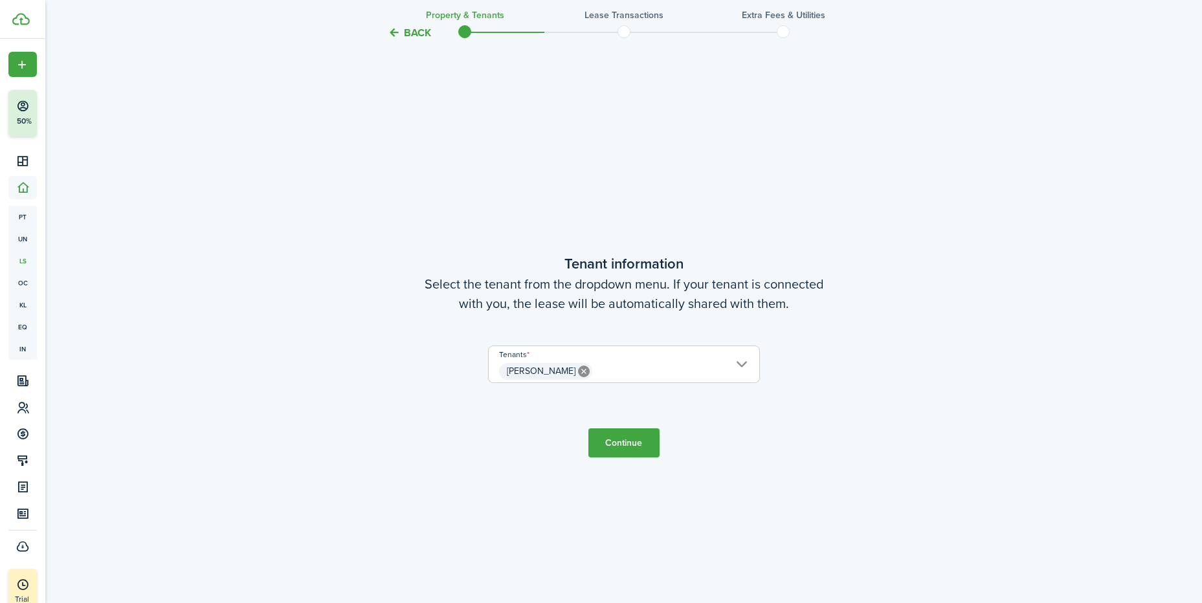
scroll to position [516, 0]
click at [630, 443] on button "Continue" at bounding box center [623, 440] width 71 height 29
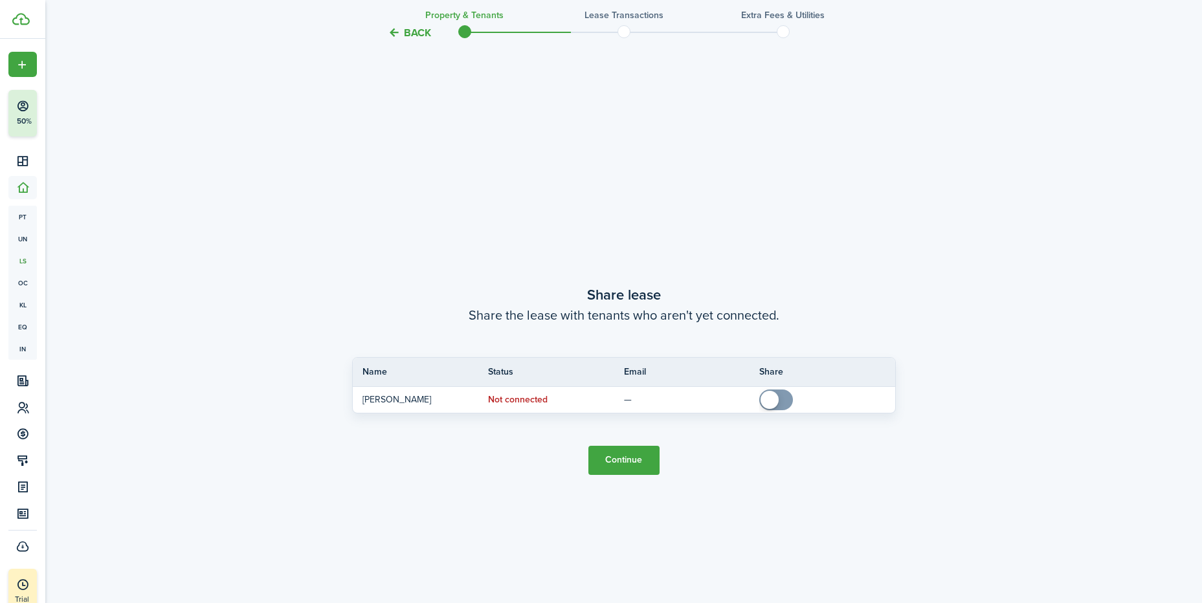
scroll to position [1120, 0]
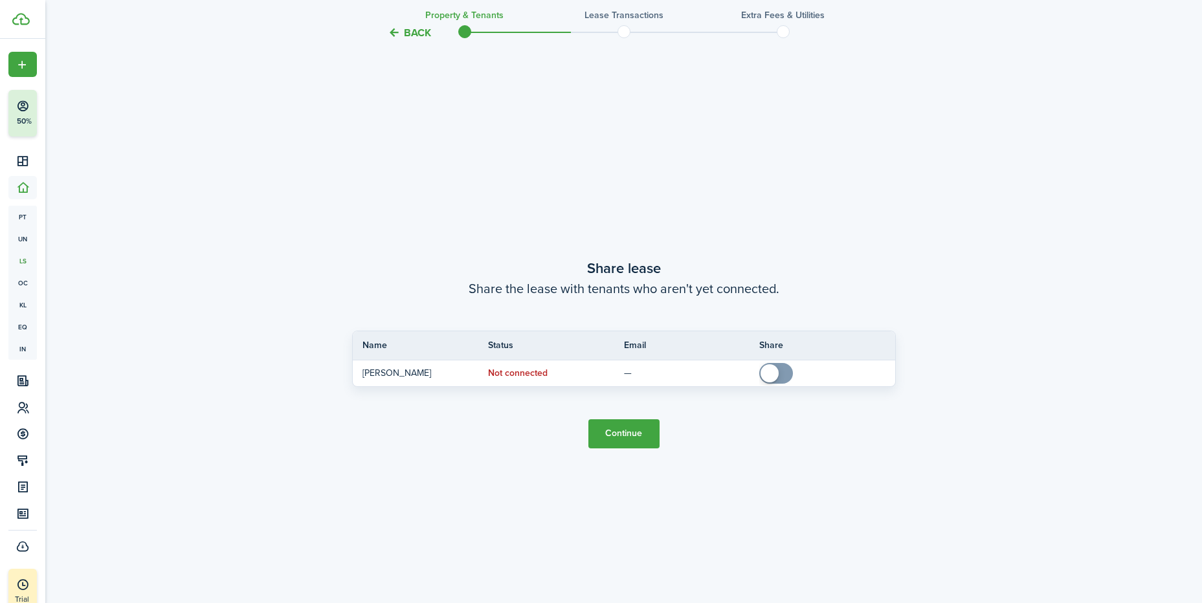
click at [628, 438] on button "Continue" at bounding box center [623, 433] width 71 height 29
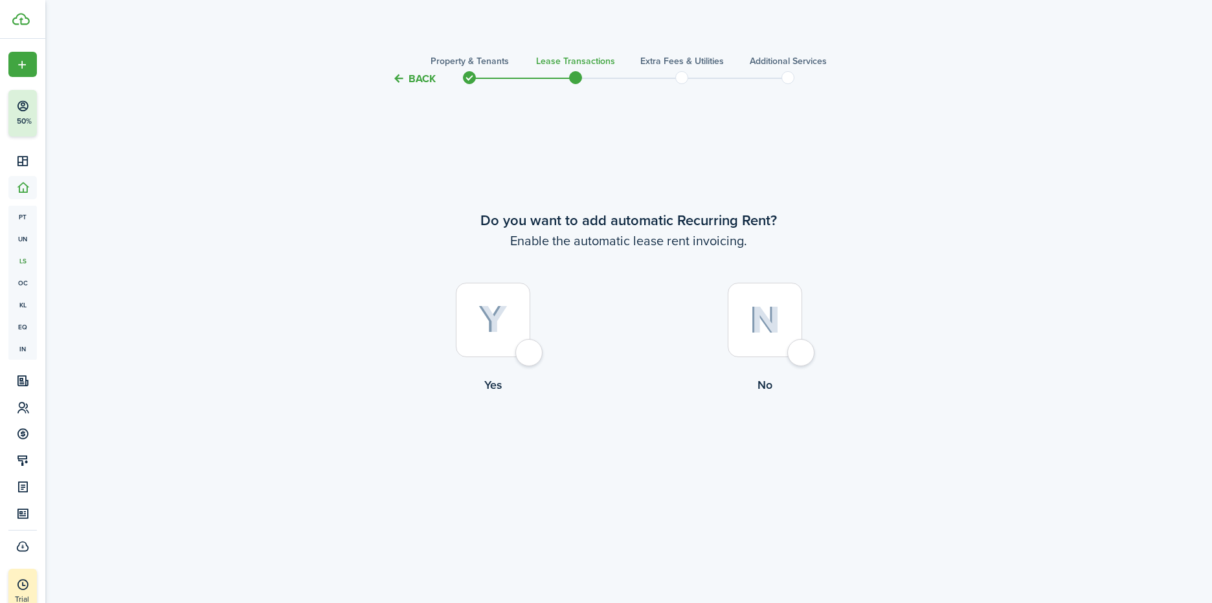
click at [530, 349] on div at bounding box center [493, 320] width 74 height 74
radio input "true"
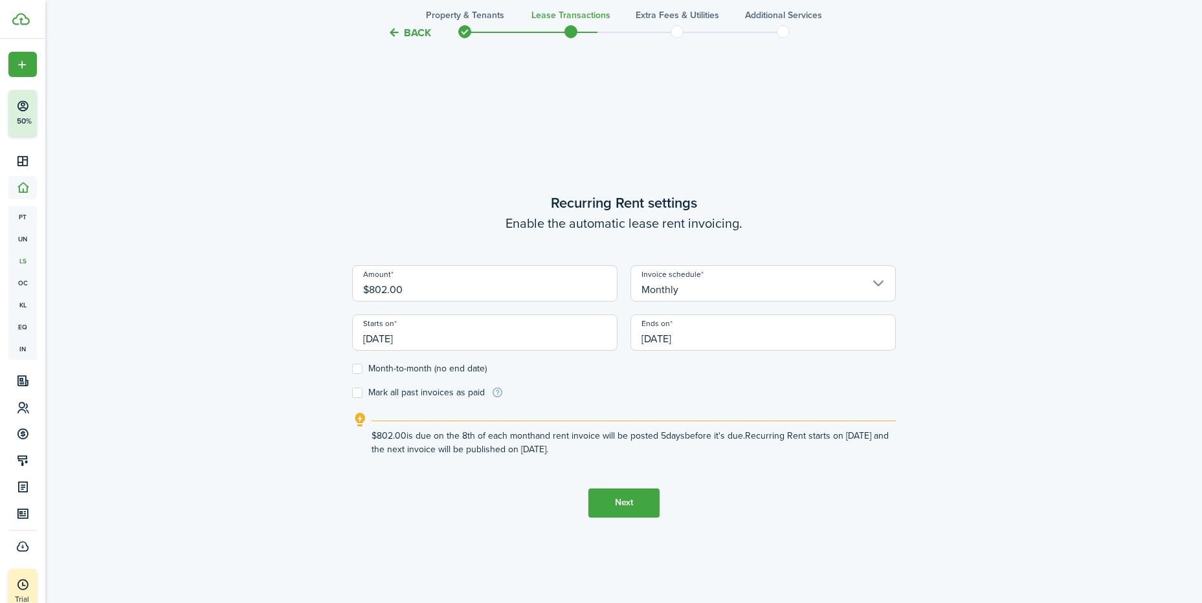
scroll to position [516, 0]
click at [443, 285] on input "$802.00" at bounding box center [484, 281] width 265 height 36
click at [361, 368] on label "Month-to-month (no end date)" at bounding box center [419, 367] width 135 height 10
click at [352, 367] on input "Month-to-month (no end date)" at bounding box center [351, 366] width 1 height 1
checkbox input "true"
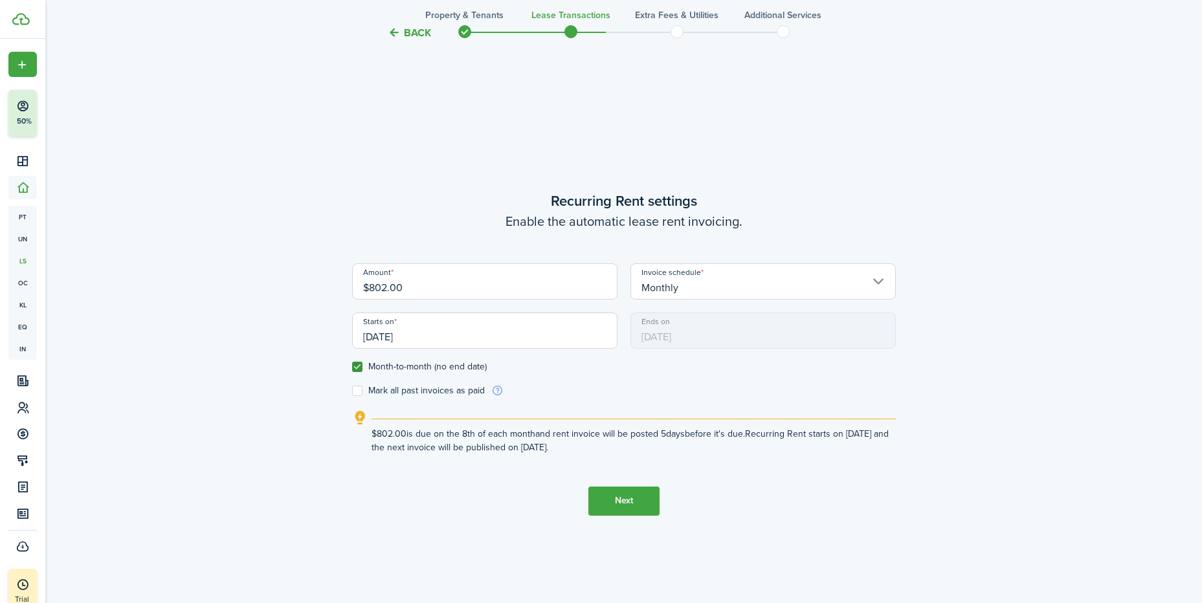
click at [416, 281] on input "$802.00" at bounding box center [484, 281] width 265 height 36
type input "$185.00"
click at [683, 404] on lease-wizard-rent-recurring "Recurring Rent settings Enable the automatic lease rent invoicing. Amount $185.…" at bounding box center [624, 322] width 544 height 264
click at [358, 394] on label "Mark all past invoices as paid" at bounding box center [418, 391] width 133 height 10
click at [352, 391] on input "Mark all past invoices as paid" at bounding box center [351, 390] width 1 height 1
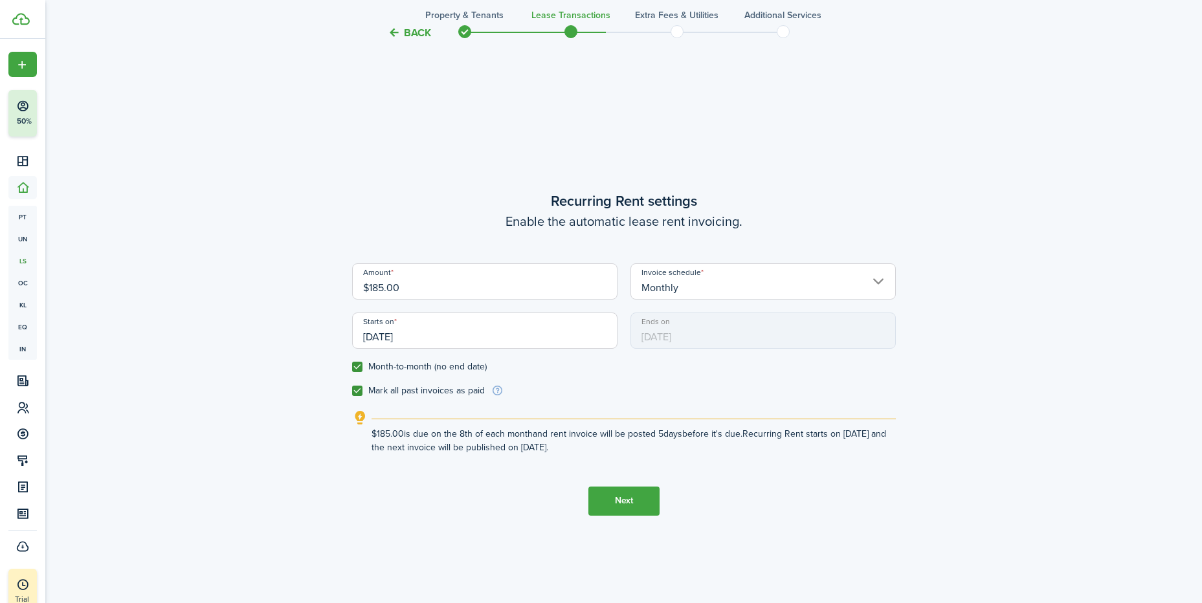
checkbox input "true"
click at [416, 330] on input "[DATE]" at bounding box center [484, 331] width 265 height 36
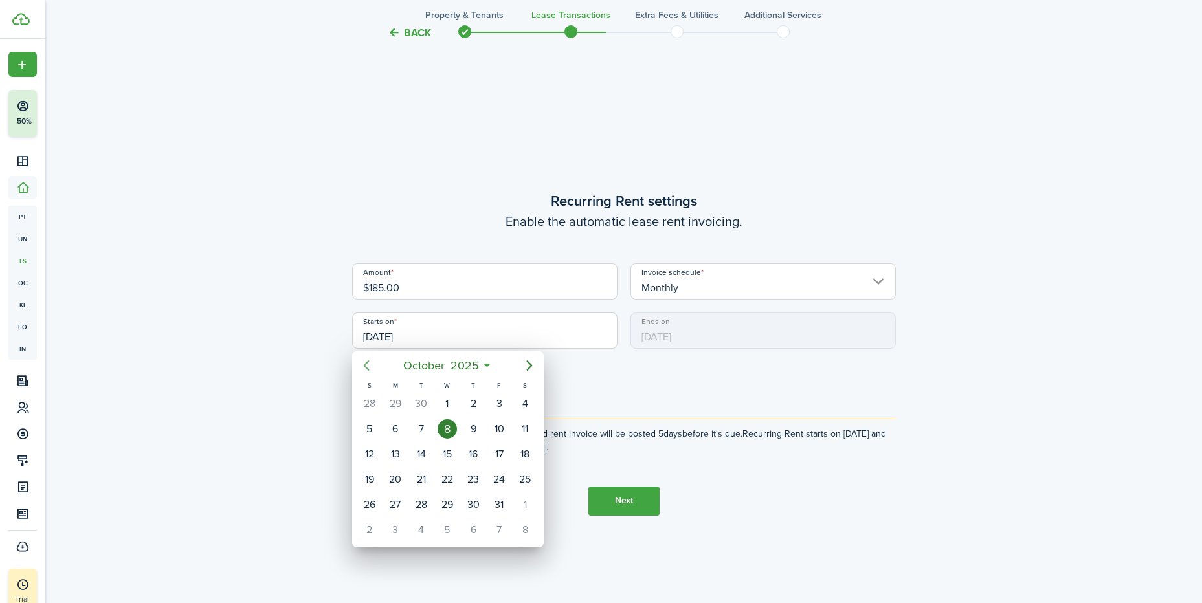
click at [363, 366] on icon "Previous page" at bounding box center [367, 366] width 16 height 16
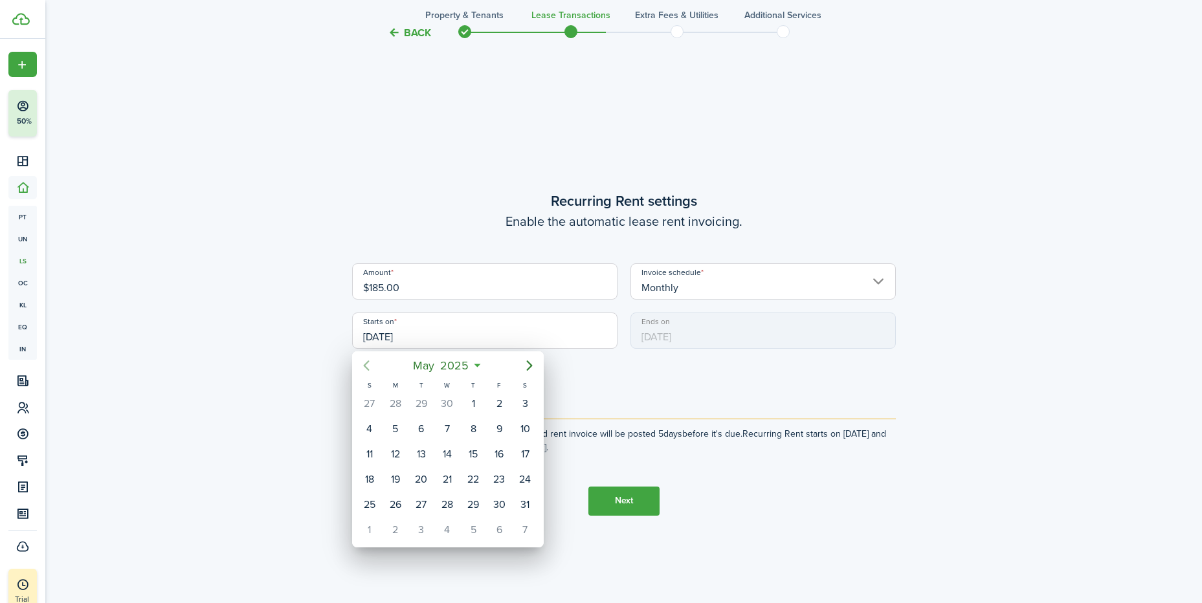
click at [363, 366] on icon "Previous page" at bounding box center [367, 366] width 16 height 16
click at [450, 400] on div "1" at bounding box center [447, 403] width 19 height 19
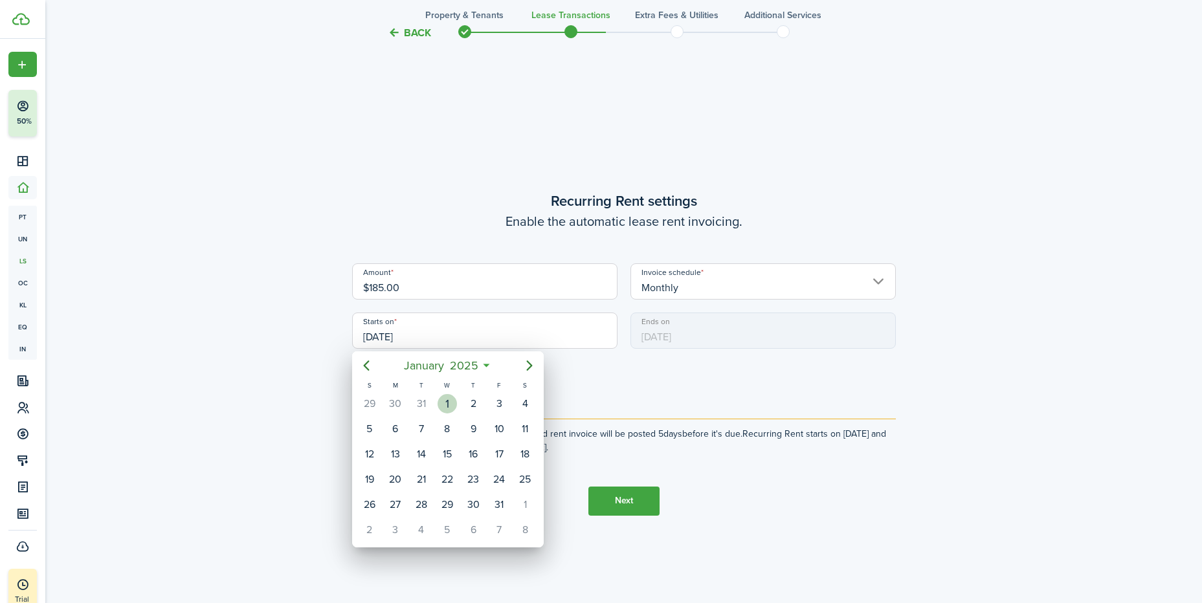
type input "[DATE]"
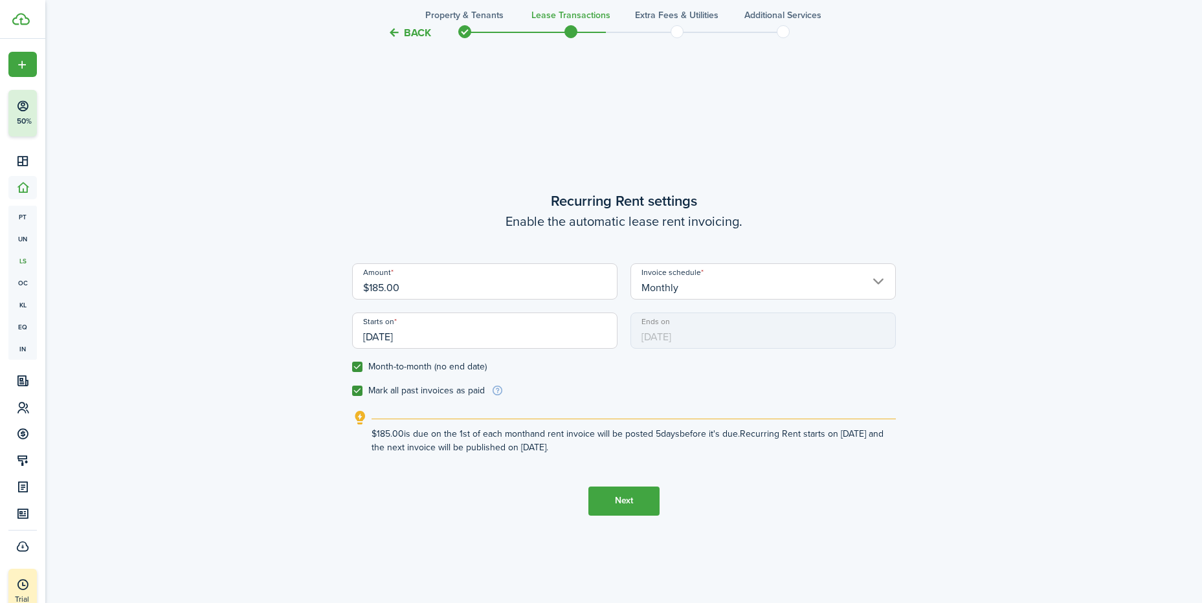
click at [856, 280] on input "Monthly" at bounding box center [762, 281] width 265 height 36
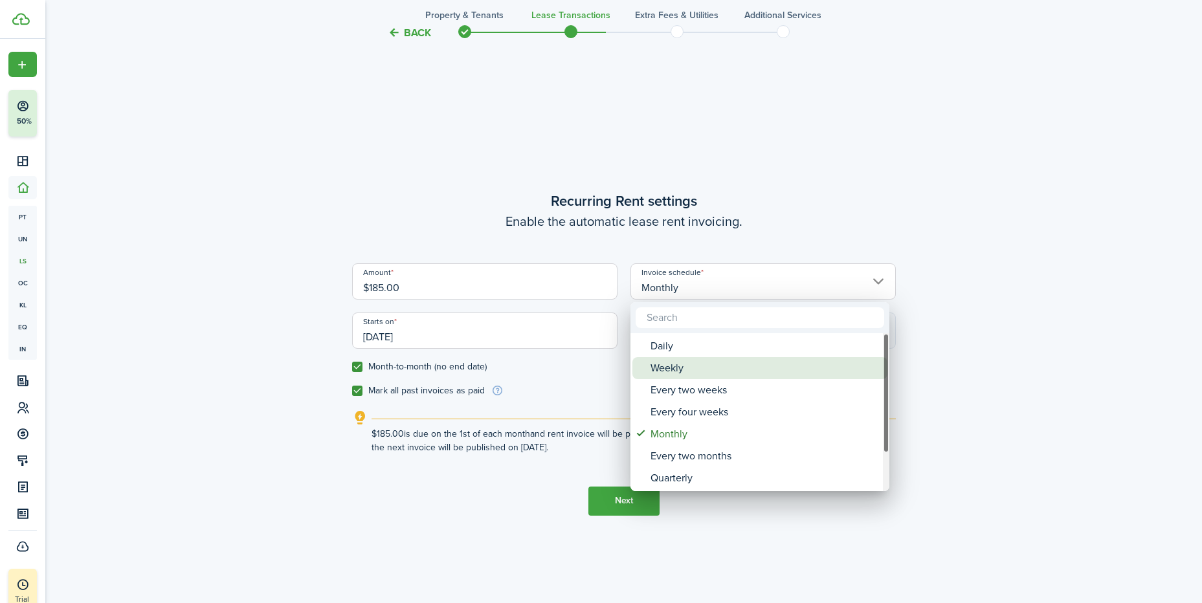
click at [685, 371] on div "Weekly" at bounding box center [764, 368] width 229 height 22
type input "Weekly"
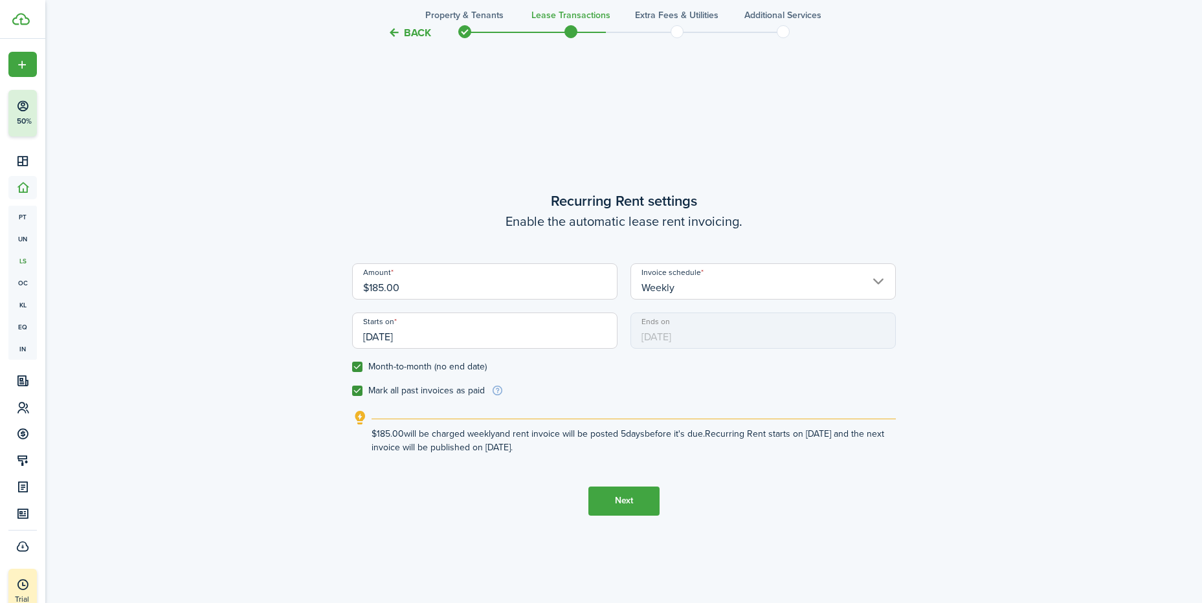
click at [694, 383] on form "Amount $185.00 Invoice schedule Weekly Starts on [DATE] Ends on [DATE] Month-to…" at bounding box center [624, 330] width 544 height 134
click at [622, 499] on button "Next" at bounding box center [623, 501] width 71 height 29
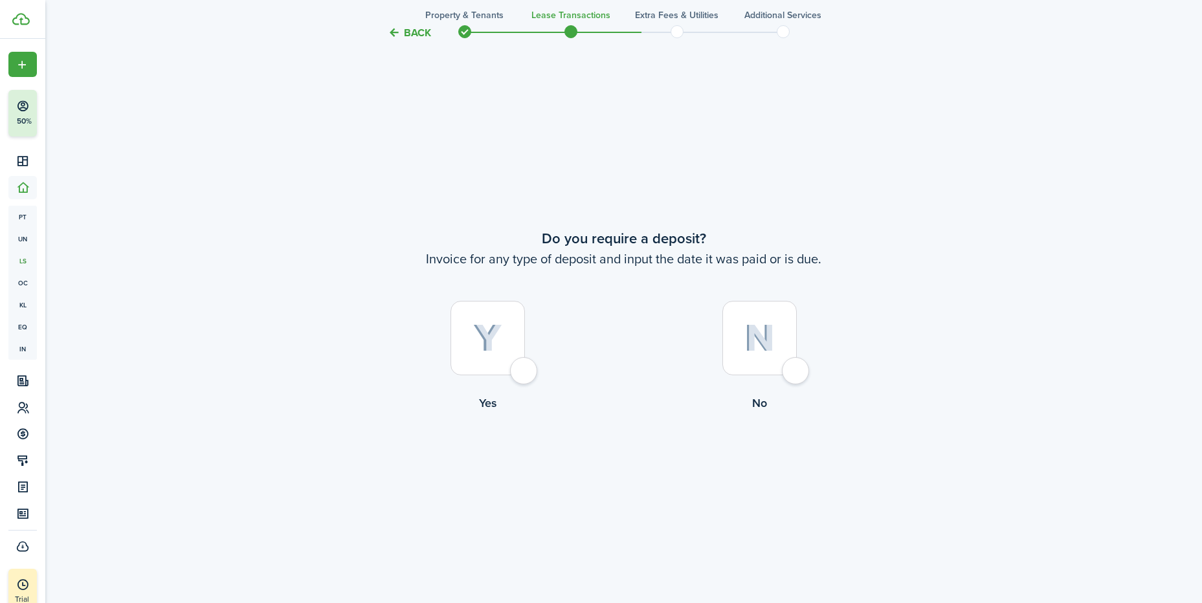
scroll to position [1120, 0]
click at [795, 369] on div at bounding box center [759, 337] width 74 height 74
radio input "true"
click at [645, 465] on button "Continue" at bounding box center [623, 464] width 71 height 29
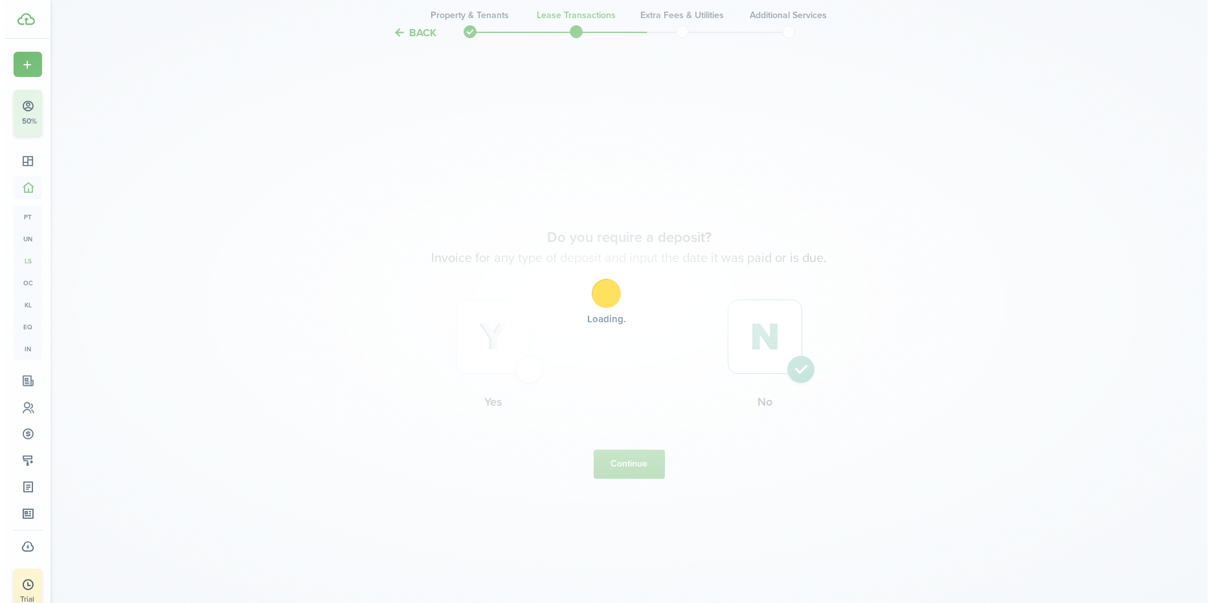
scroll to position [0, 0]
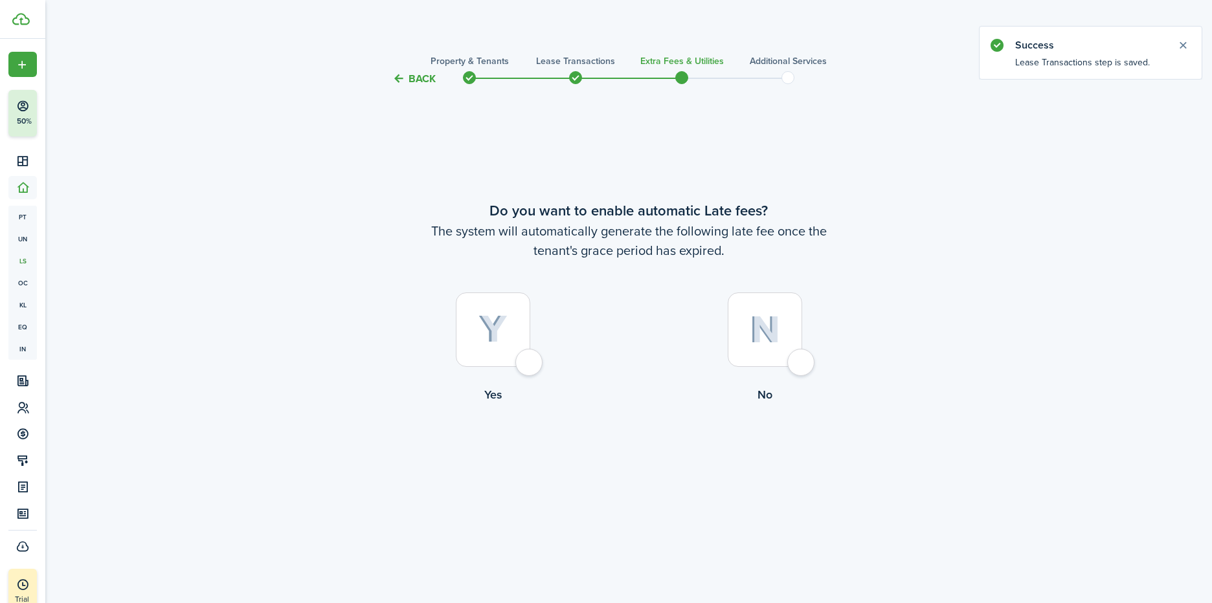
click at [797, 353] on div at bounding box center [764, 330] width 74 height 74
radio input "true"
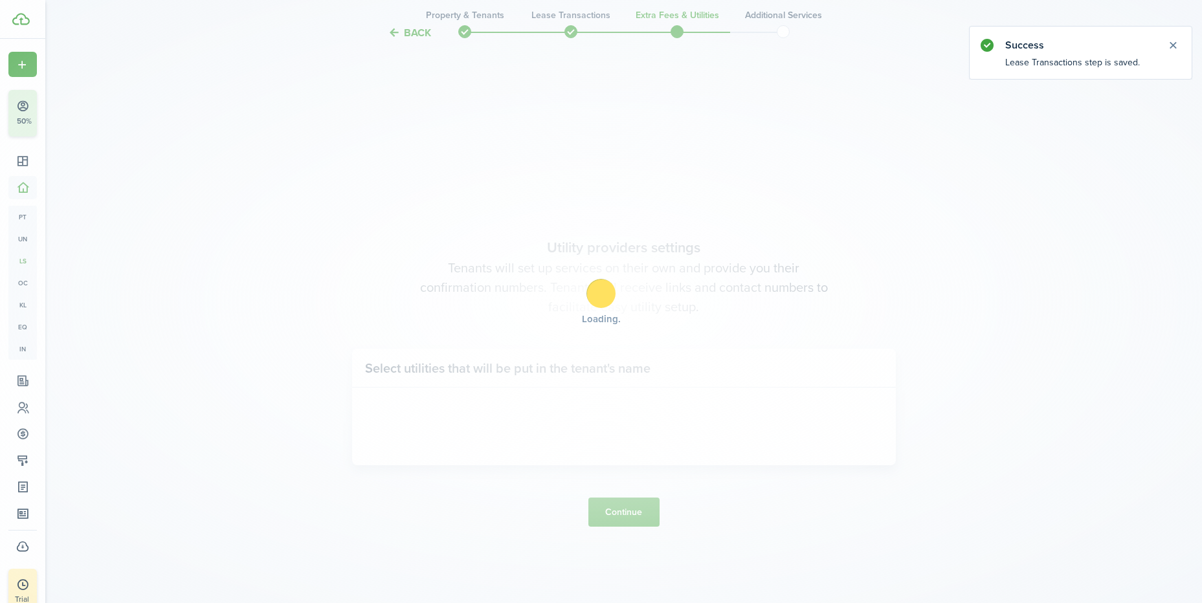
scroll to position [516, 0]
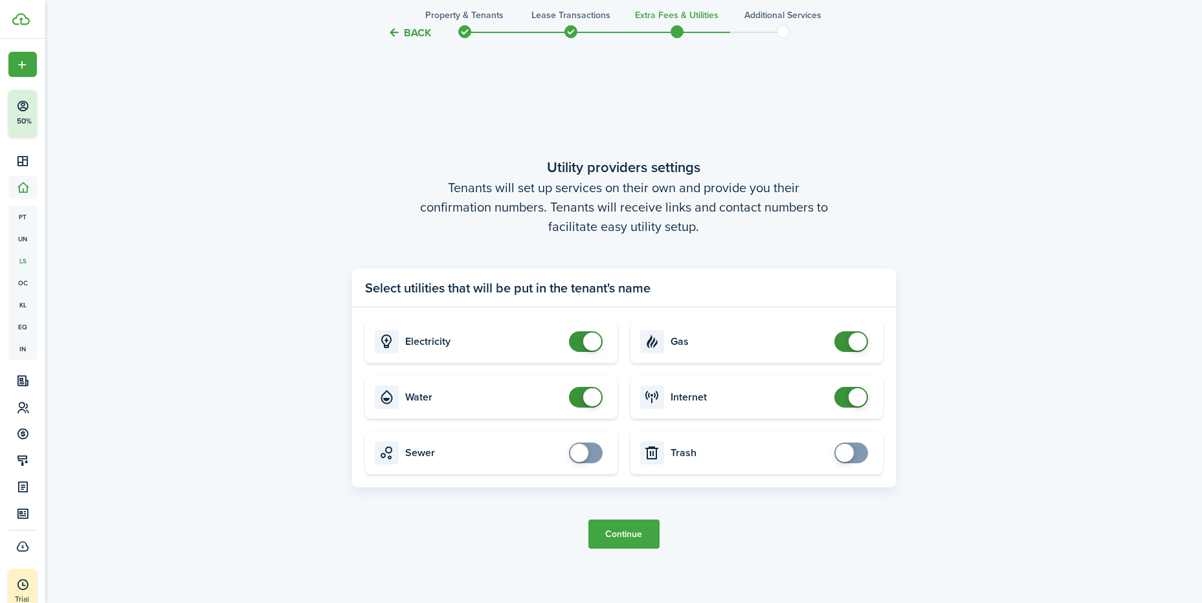
checkbox input "false"
click at [591, 337] on span at bounding box center [592, 342] width 18 height 18
checkbox input "false"
click at [590, 397] on span at bounding box center [592, 397] width 18 height 18
checkbox input "false"
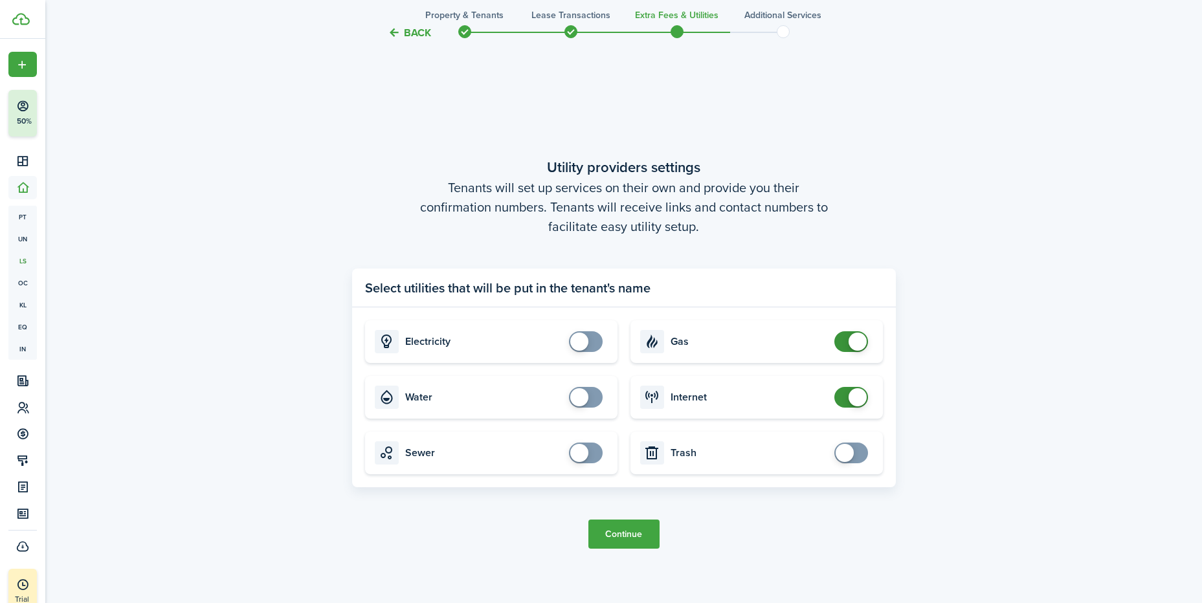
click at [863, 344] on span at bounding box center [858, 342] width 18 height 18
checkbox input "false"
click at [845, 392] on span at bounding box center [851, 397] width 13 height 21
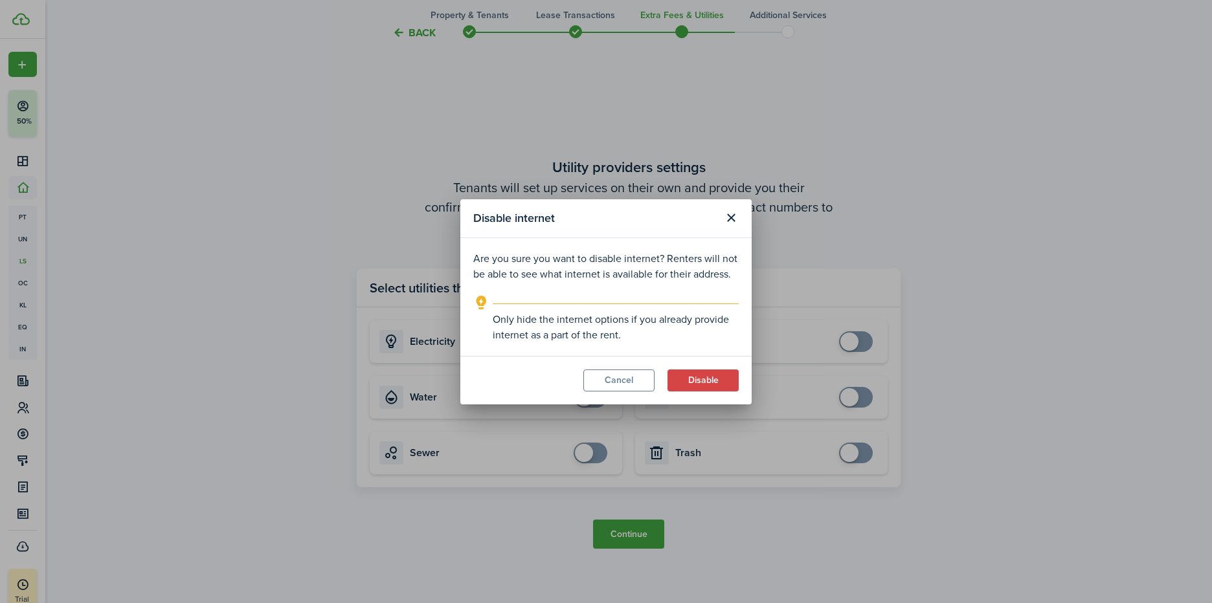
click at [724, 381] on button "Disable" at bounding box center [702, 381] width 71 height 22
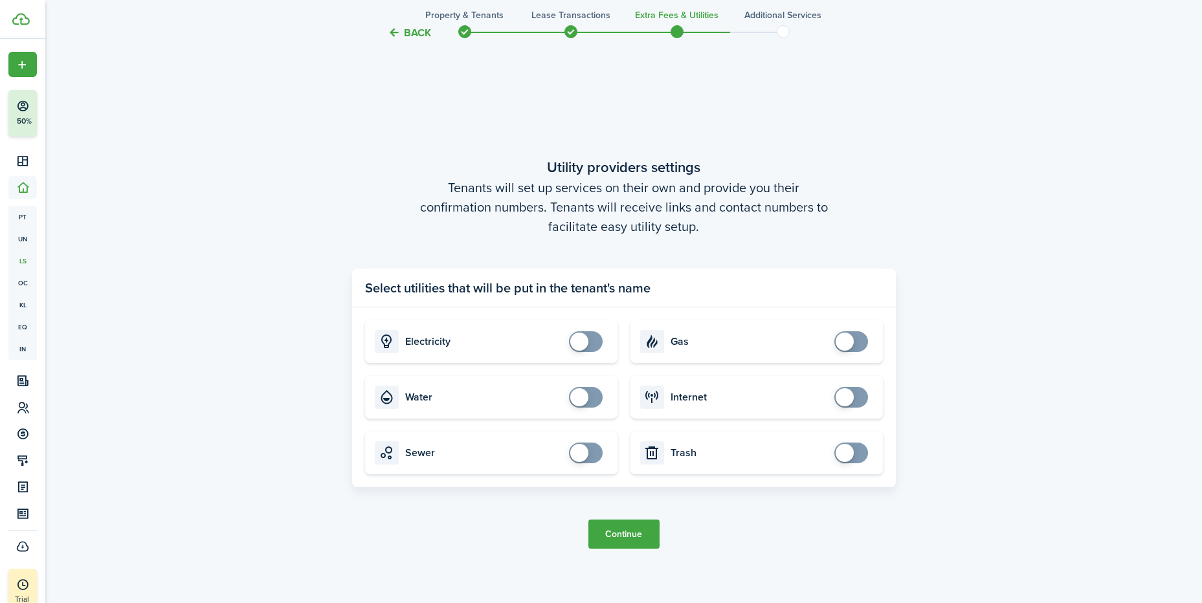
click at [641, 533] on button "Continue" at bounding box center [623, 534] width 71 height 29
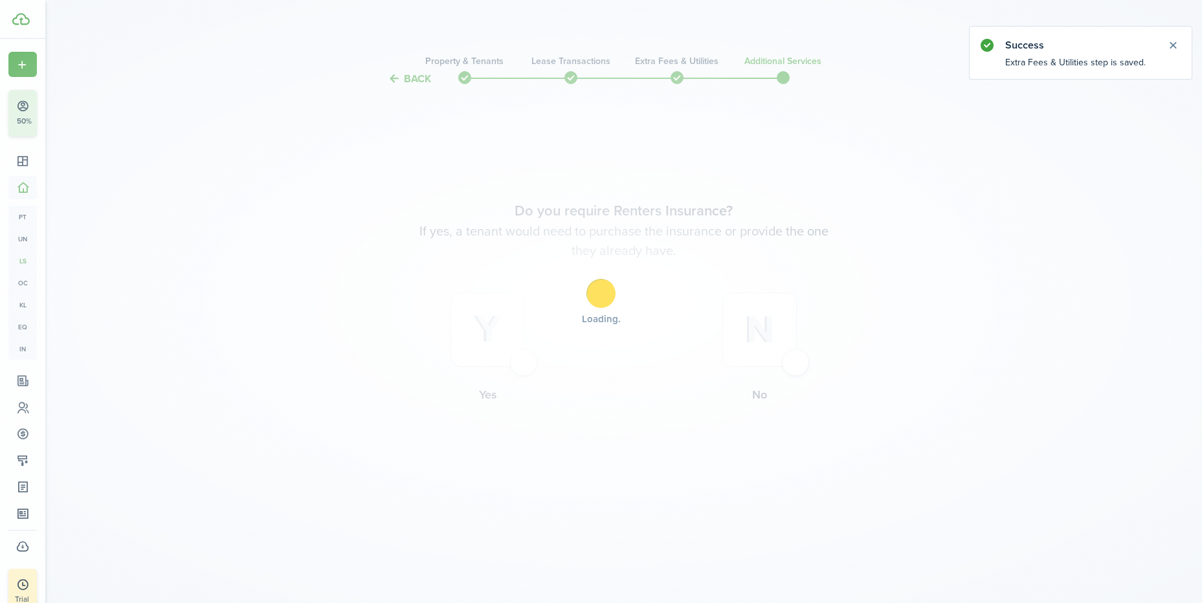
scroll to position [0, 0]
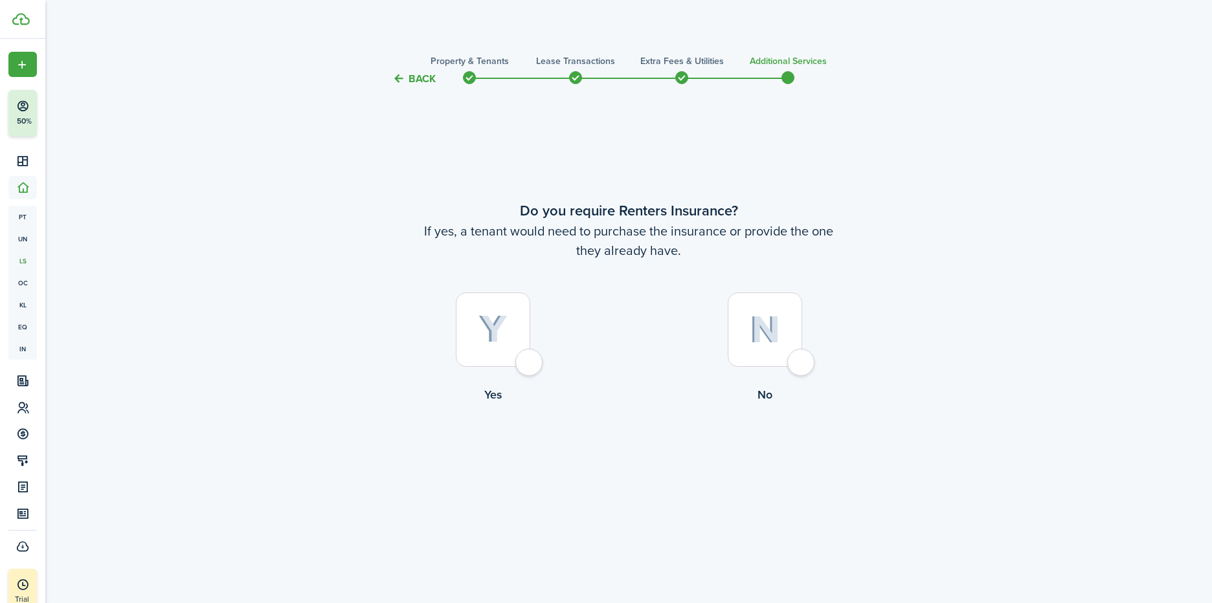
click at [802, 360] on div at bounding box center [764, 330] width 74 height 74
radio input "true"
click at [645, 456] on button "Complete move in" at bounding box center [628, 456] width 95 height 29
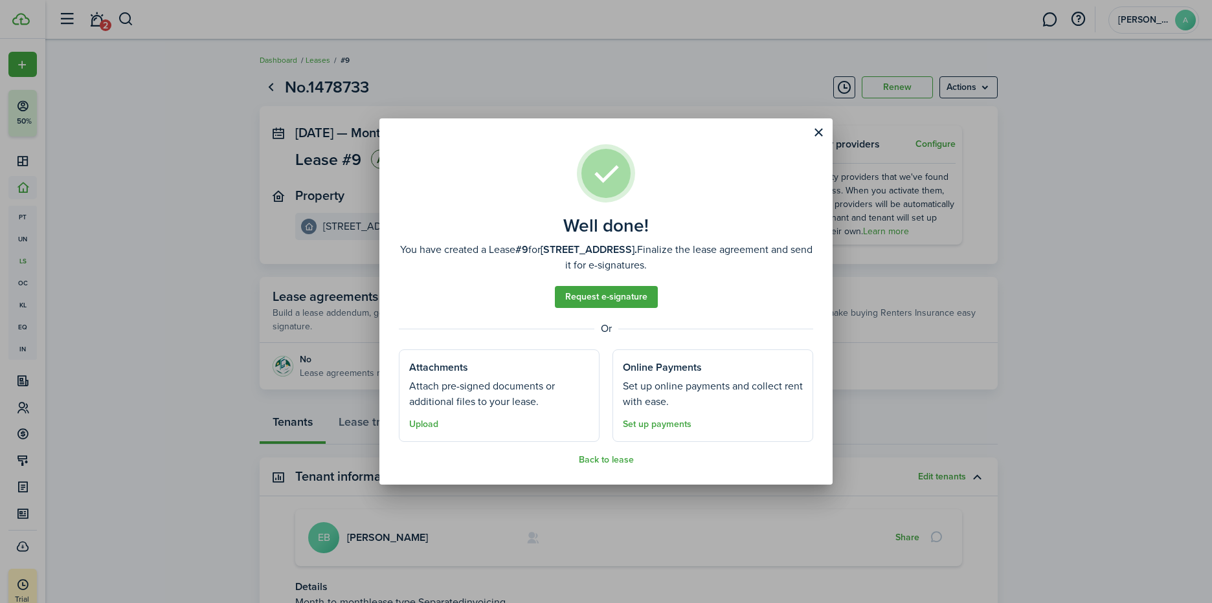
click at [818, 131] on button "Close modal" at bounding box center [818, 133] width 22 height 22
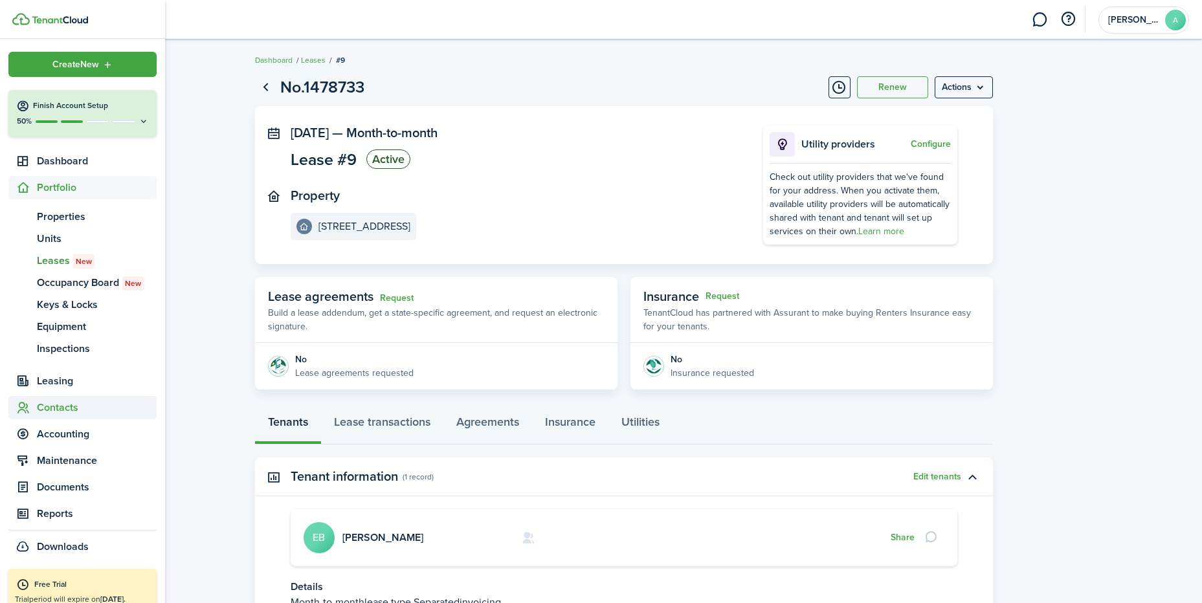
click at [71, 408] on span "Contacts" at bounding box center [97, 408] width 120 height 16
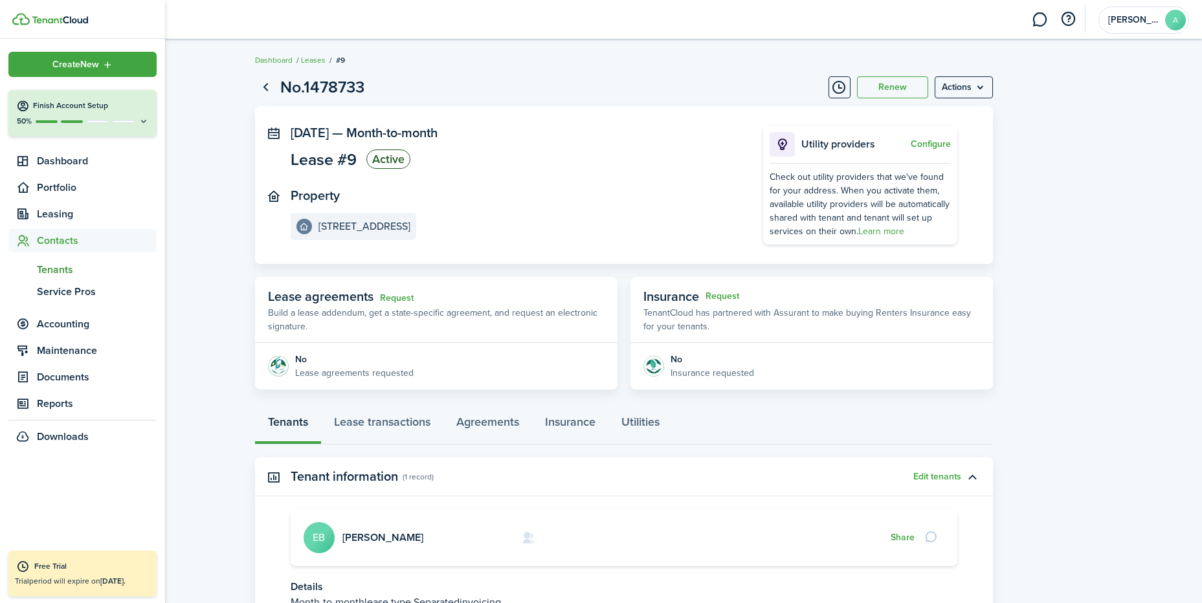
click at [54, 272] on span "Tenants" at bounding box center [97, 270] width 120 height 16
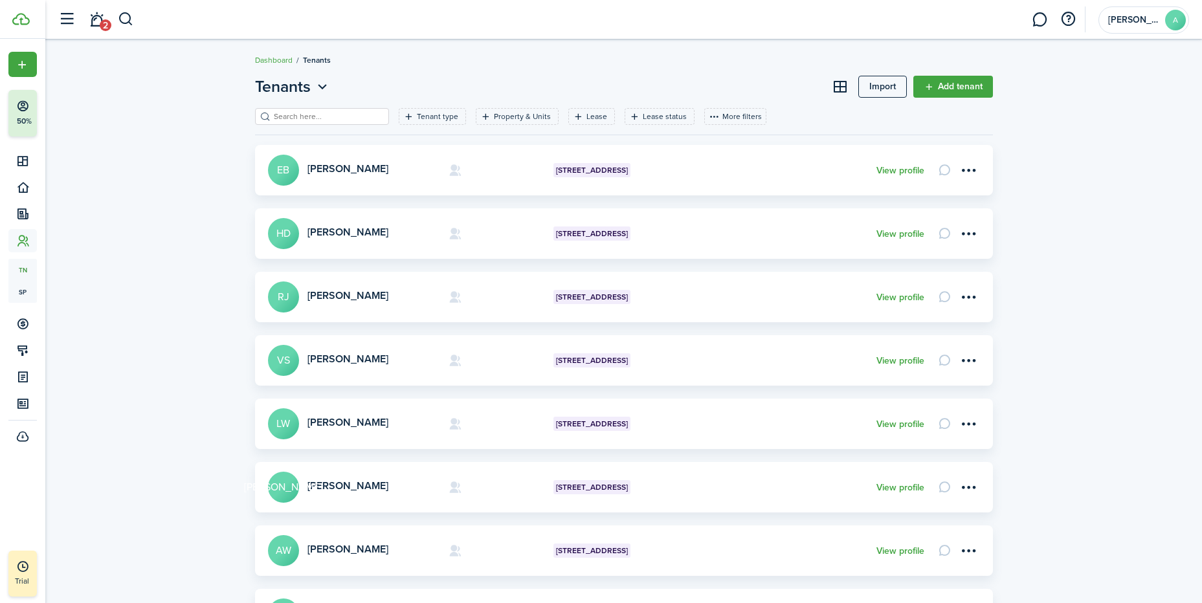
click at [887, 171] on link "View profile" at bounding box center [900, 171] width 48 height 10
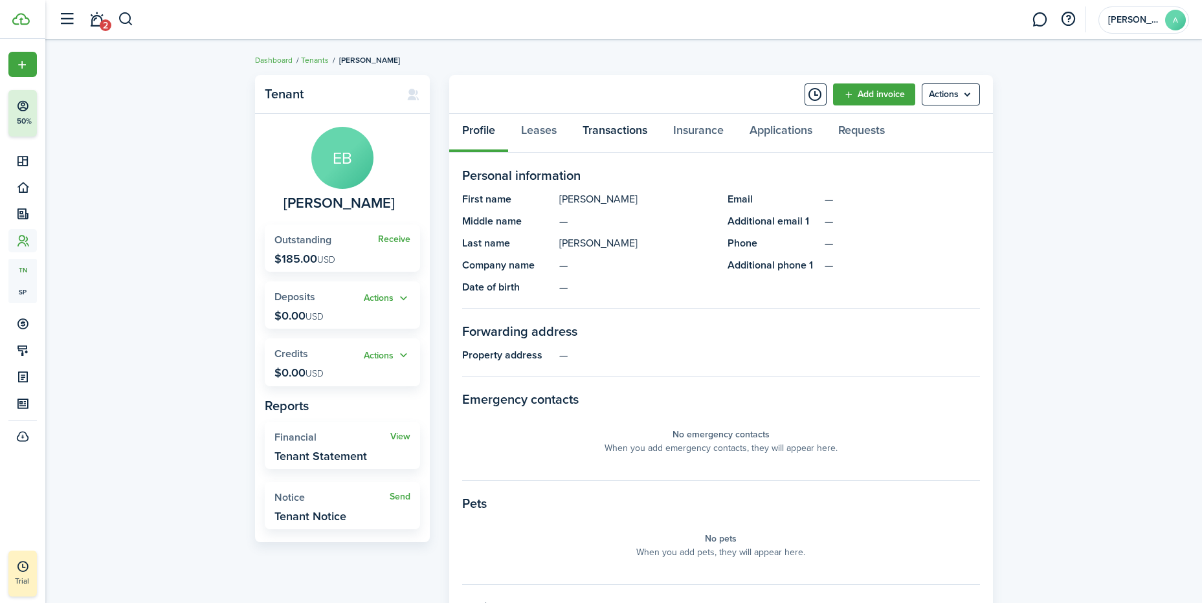
click at [605, 128] on link "Transactions" at bounding box center [615, 133] width 91 height 39
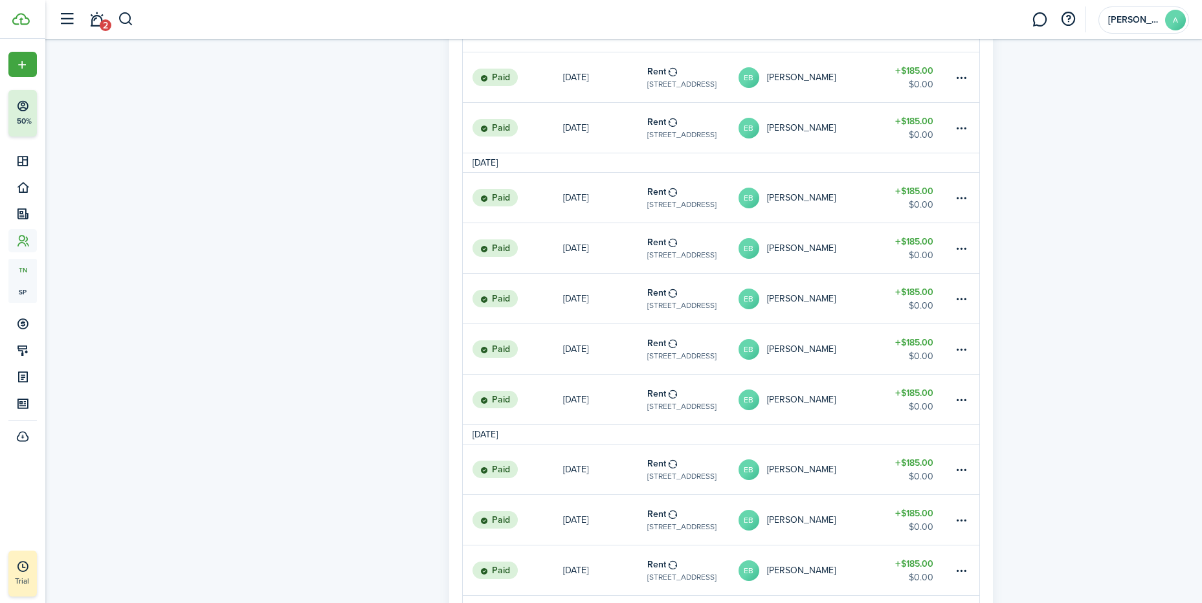
scroll to position [839, 0]
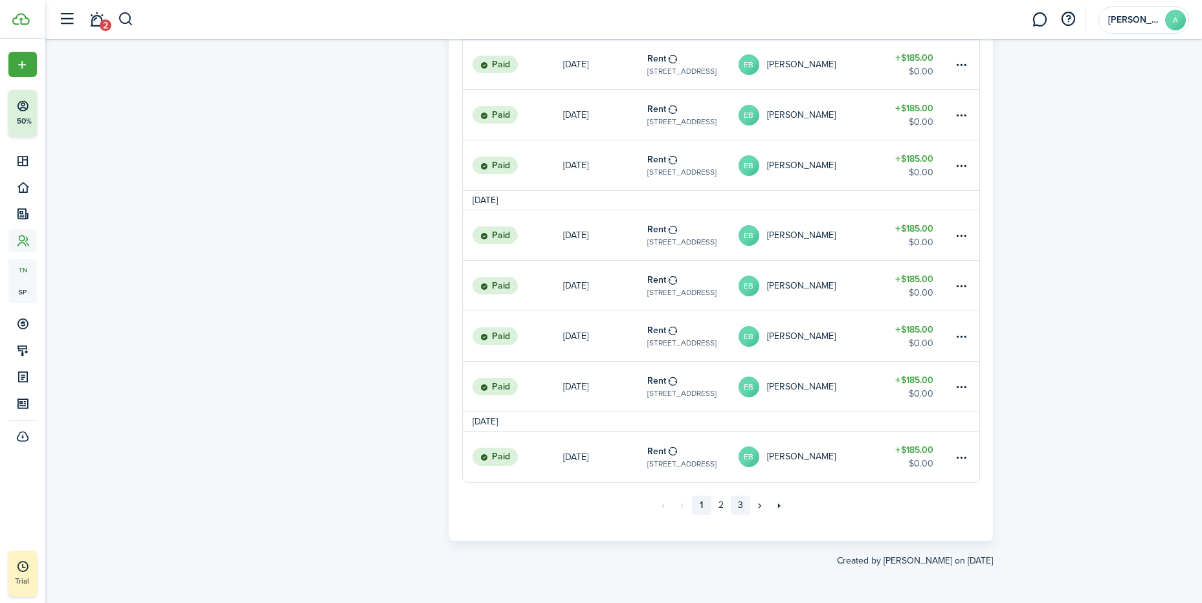
click at [738, 504] on link "3" at bounding box center [740, 505] width 19 height 19
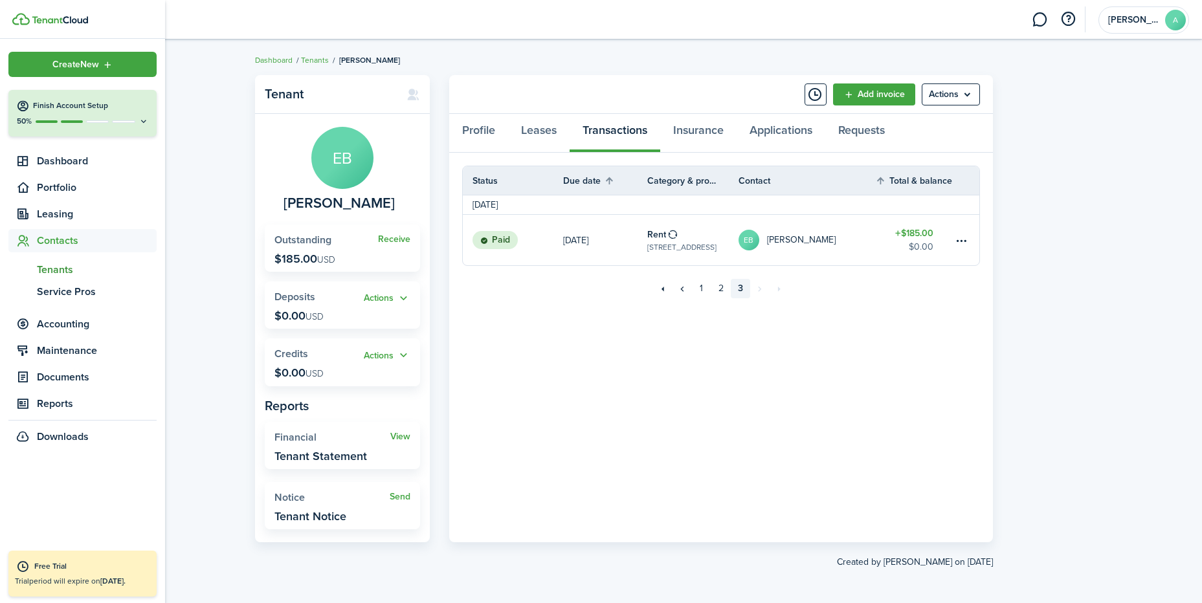
click at [49, 269] on span "Tenants" at bounding box center [97, 270] width 120 height 16
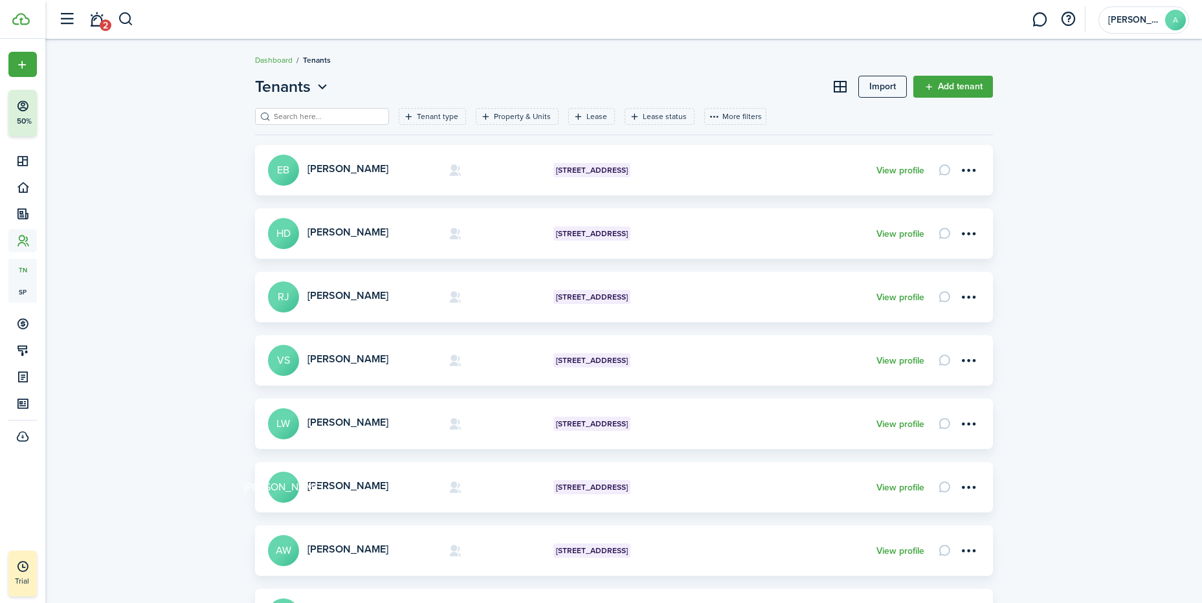
click at [950, 85] on link "Add tenant" at bounding box center [953, 87] width 80 height 22
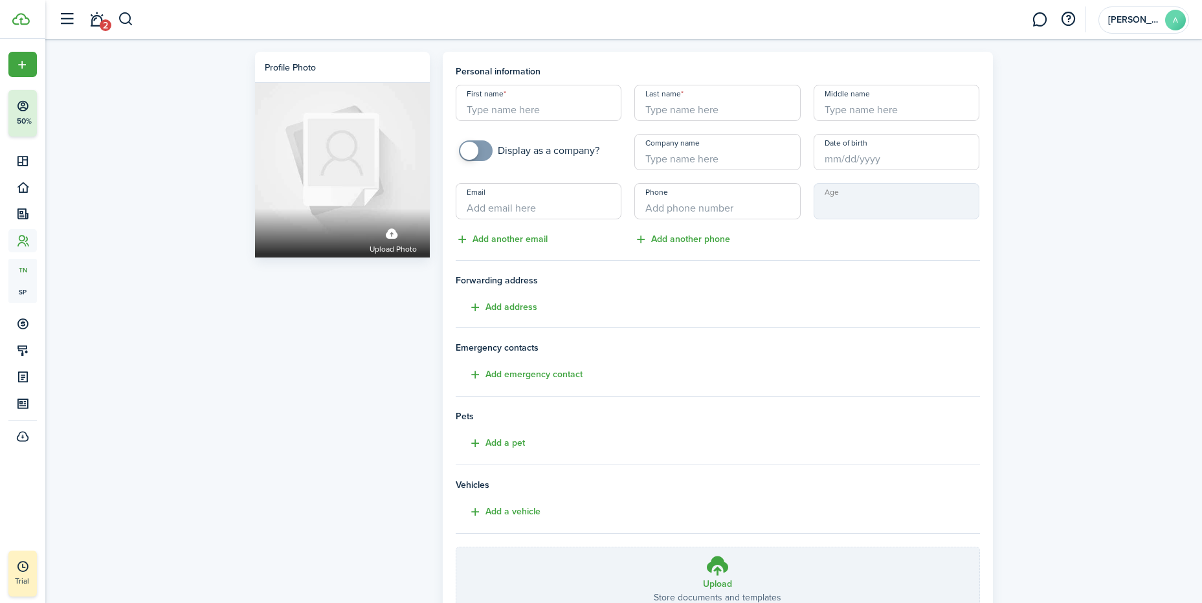
click at [528, 108] on input "First name" at bounding box center [539, 103] width 166 height 36
paste input "[PERSON_NAME]"
type input "[PERSON_NAME]"
click at [676, 104] on input "Last name" at bounding box center [717, 103] width 166 height 36
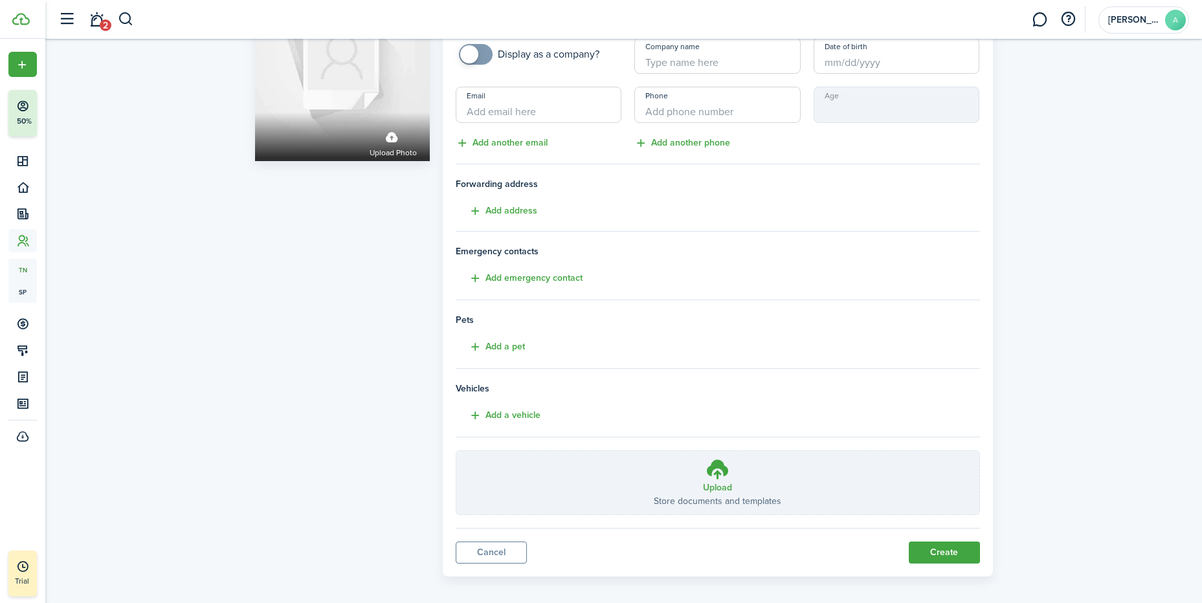
scroll to position [106, 0]
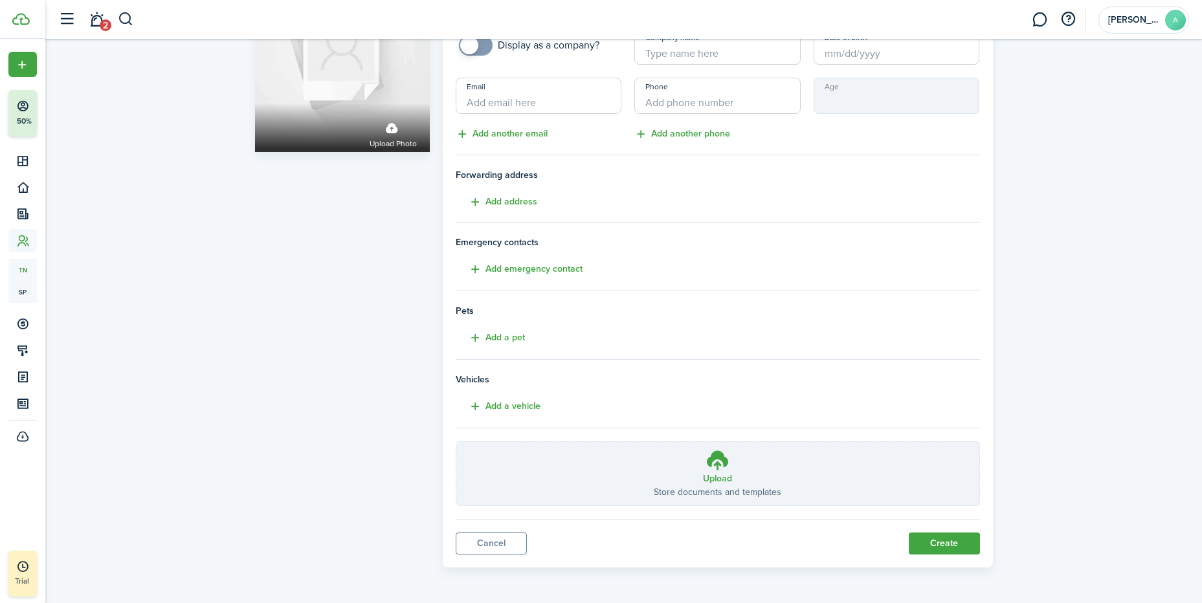
type input "[PERSON_NAME]"
click at [942, 542] on button "Create" at bounding box center [944, 544] width 71 height 22
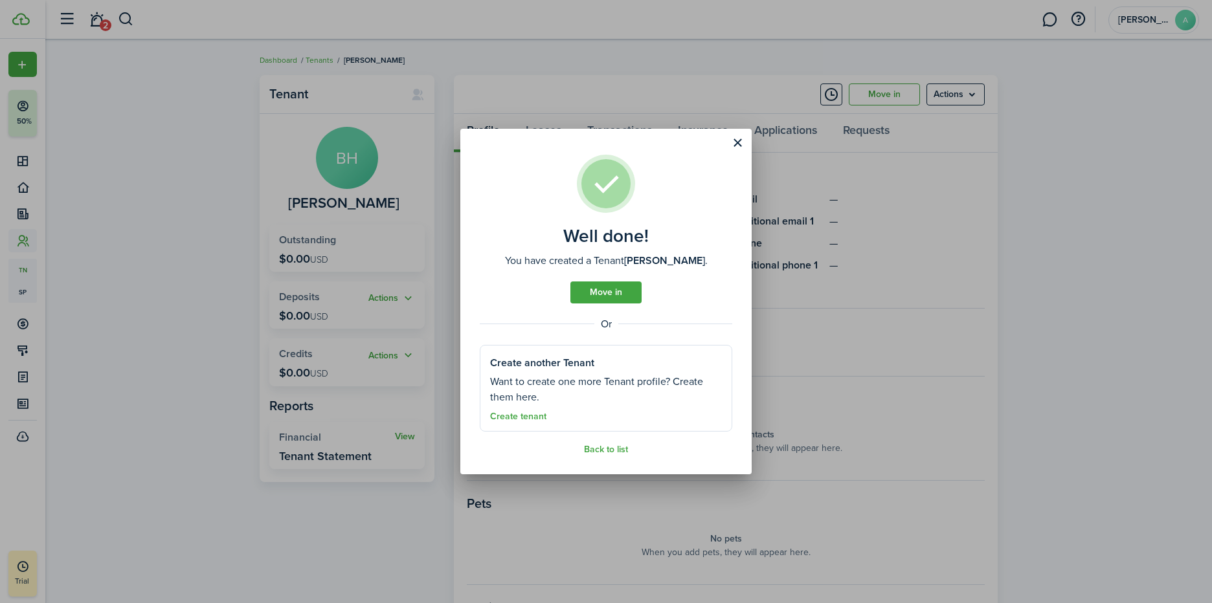
click at [612, 287] on link "Move in" at bounding box center [605, 293] width 71 height 22
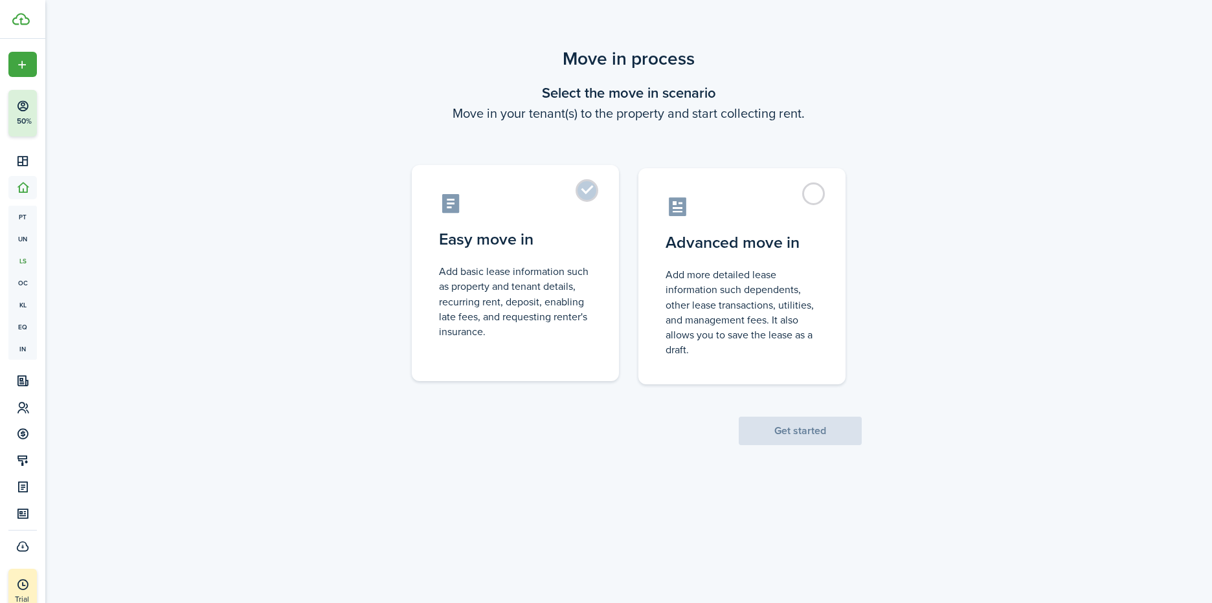
click at [592, 197] on label "Easy move in Add basic lease information such as property and tenant details, r…" at bounding box center [515, 273] width 207 height 216
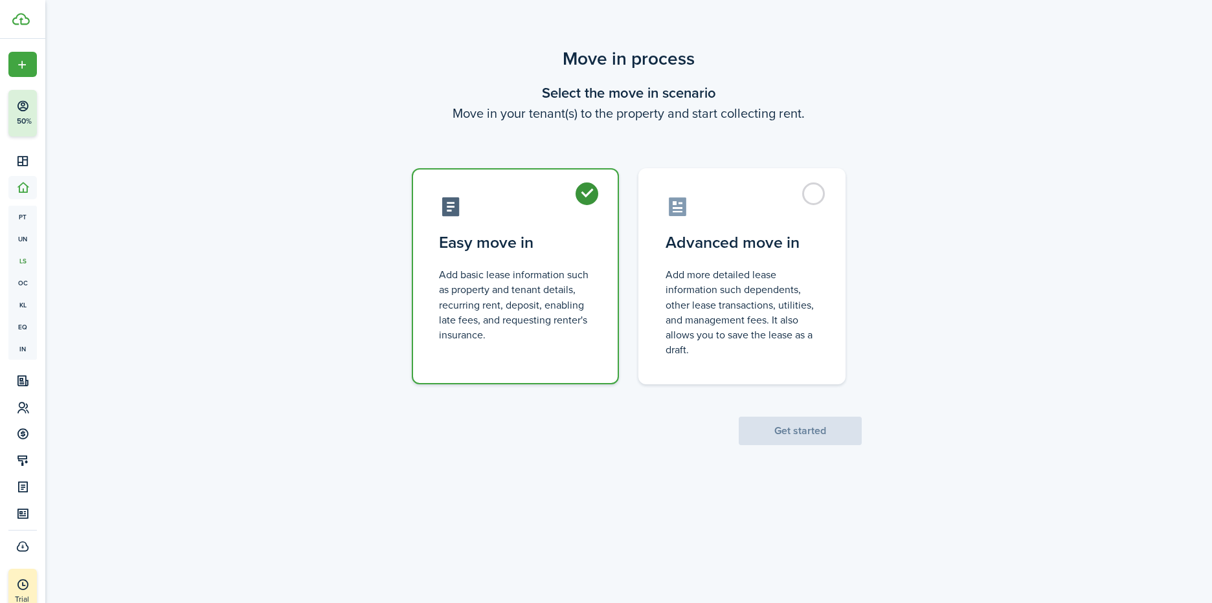
radio input "true"
click at [816, 431] on button "Get started" at bounding box center [800, 431] width 123 height 28
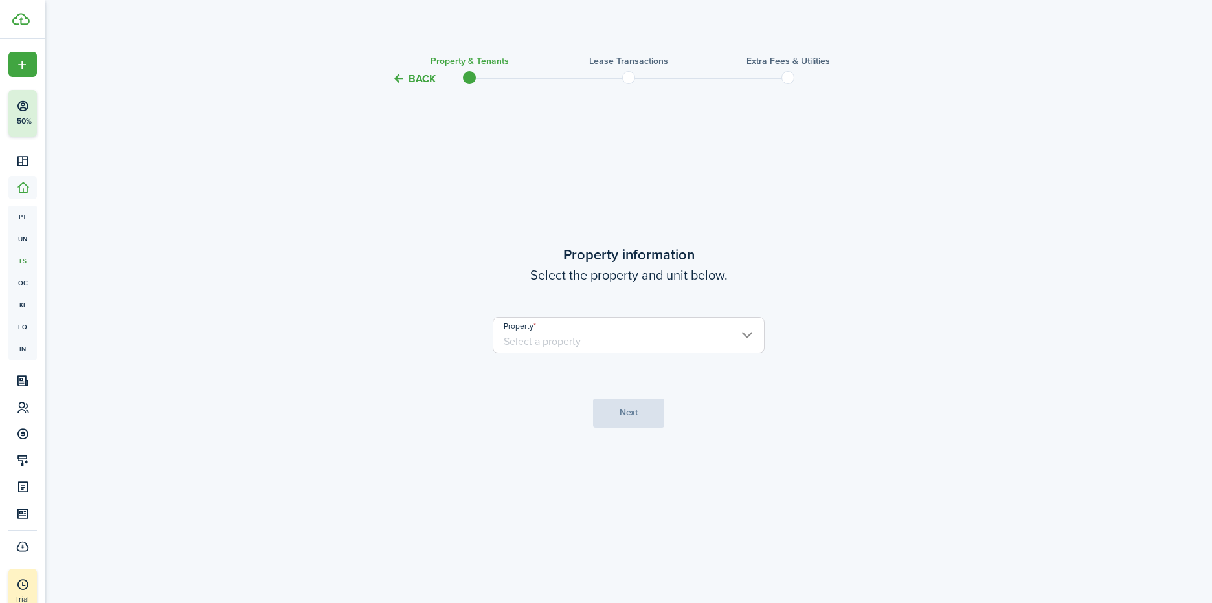
click at [619, 339] on input "Property" at bounding box center [629, 335] width 272 height 36
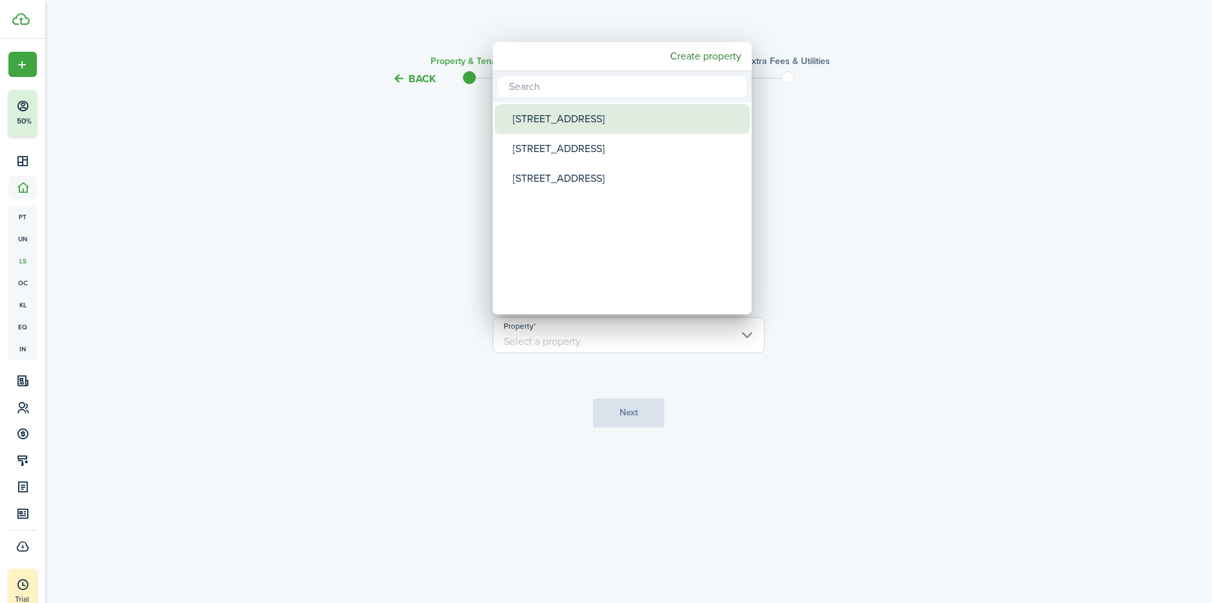
click at [574, 118] on div "[STREET_ADDRESS]" at bounding box center [627, 119] width 229 height 30
type input "[STREET_ADDRESS]"
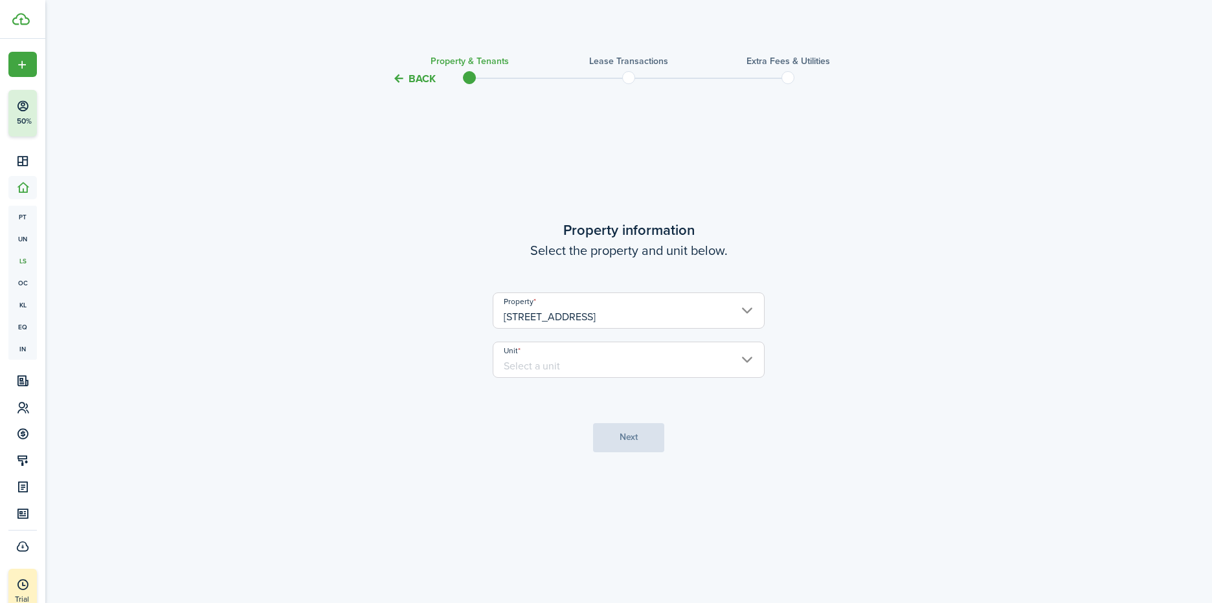
click at [715, 362] on input "Unit" at bounding box center [629, 360] width 272 height 36
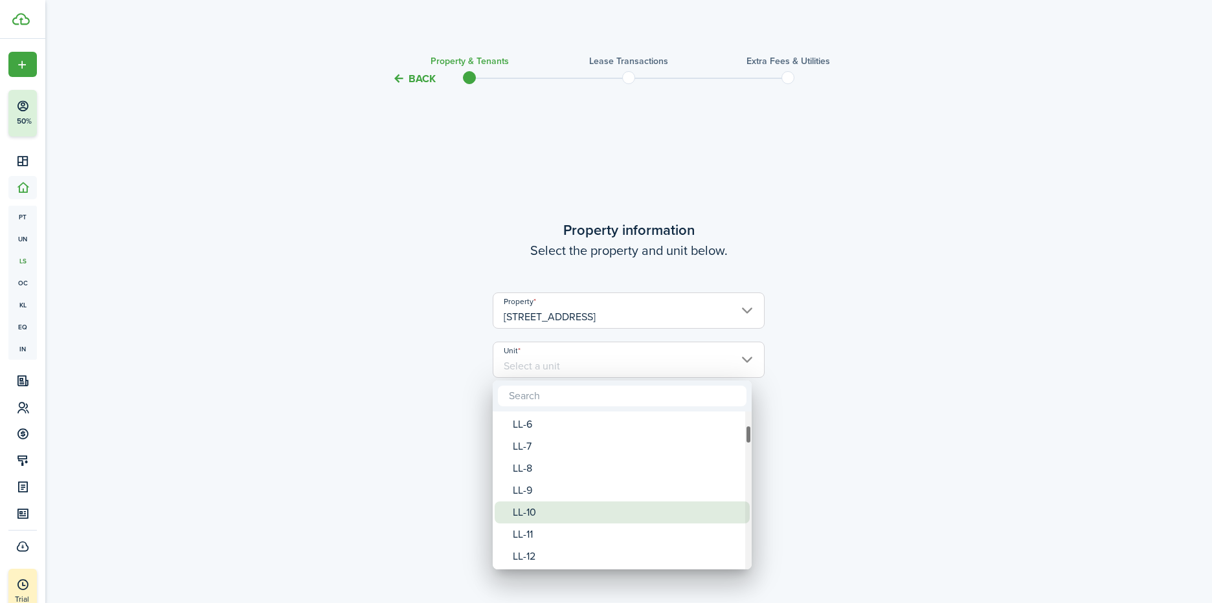
click at [542, 511] on div "LL-10" at bounding box center [627, 513] width 229 height 22
type input "LL-10"
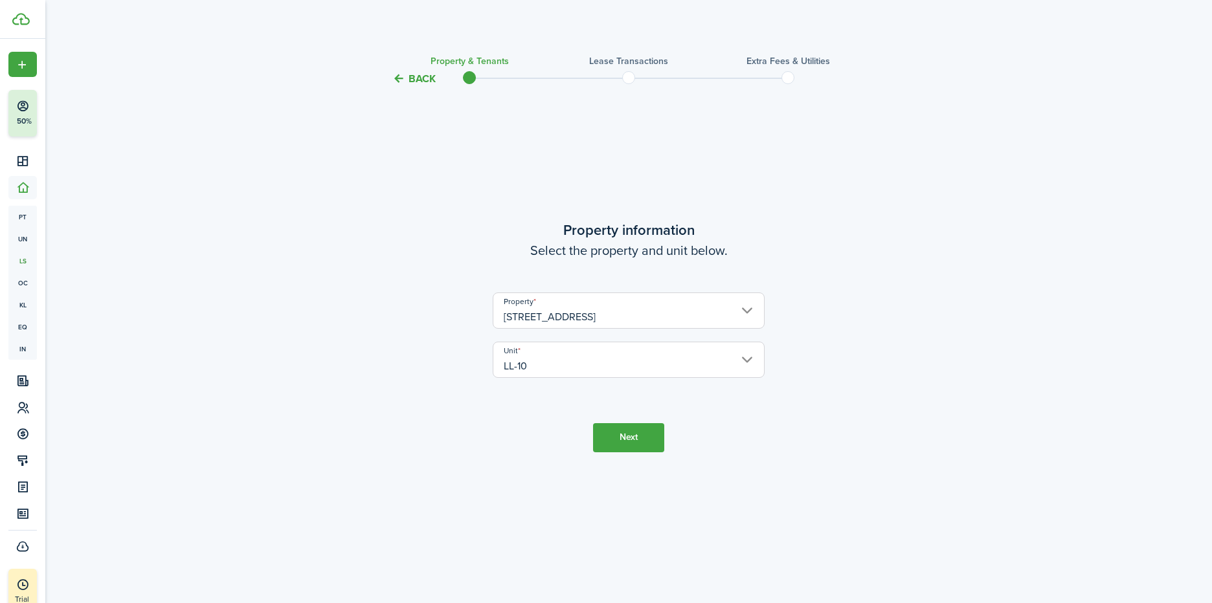
click at [634, 432] on button "Next" at bounding box center [628, 437] width 71 height 29
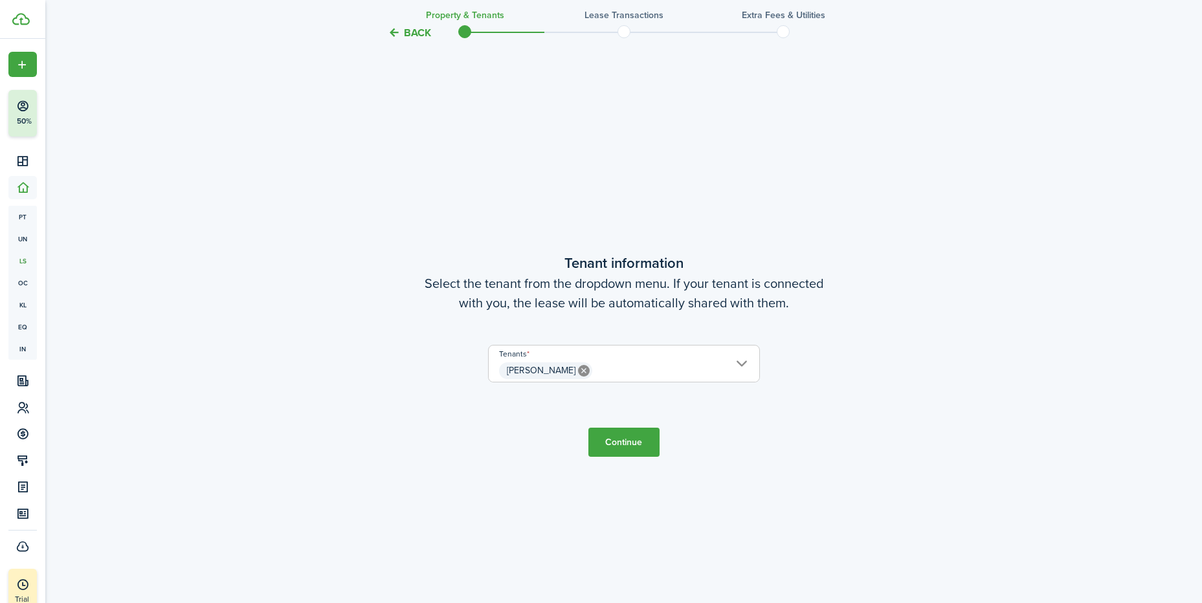
scroll to position [516, 0]
click at [636, 449] on button "Continue" at bounding box center [623, 440] width 71 height 29
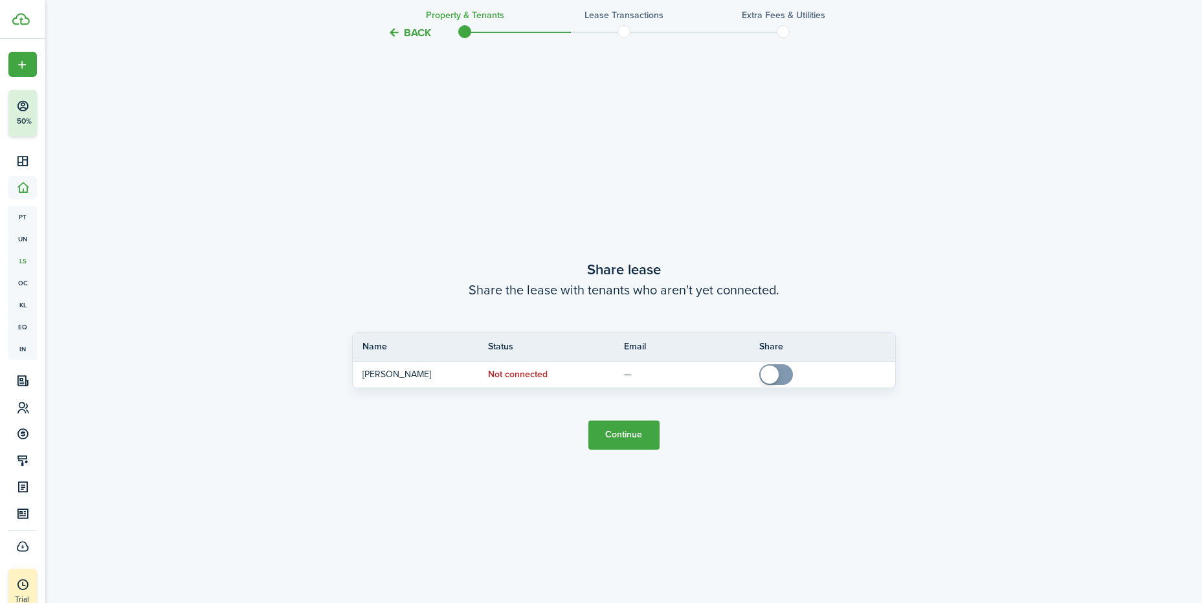
scroll to position [1120, 0]
click at [641, 438] on button "Continue" at bounding box center [623, 433] width 71 height 29
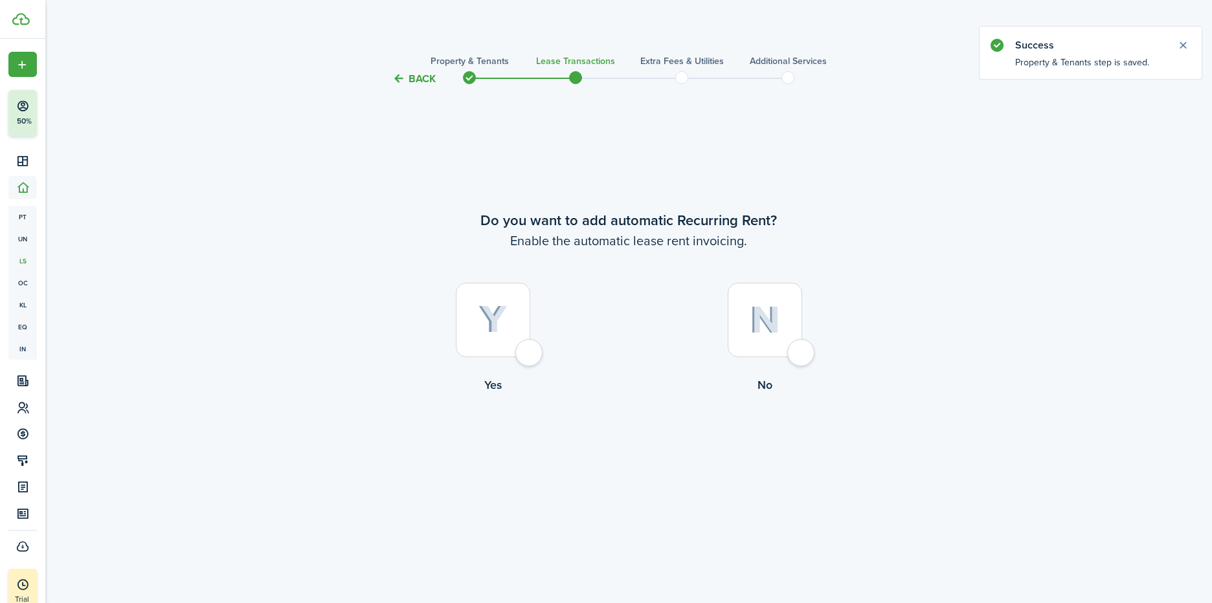
click at [530, 348] on div at bounding box center [493, 320] width 74 height 74
radio input "true"
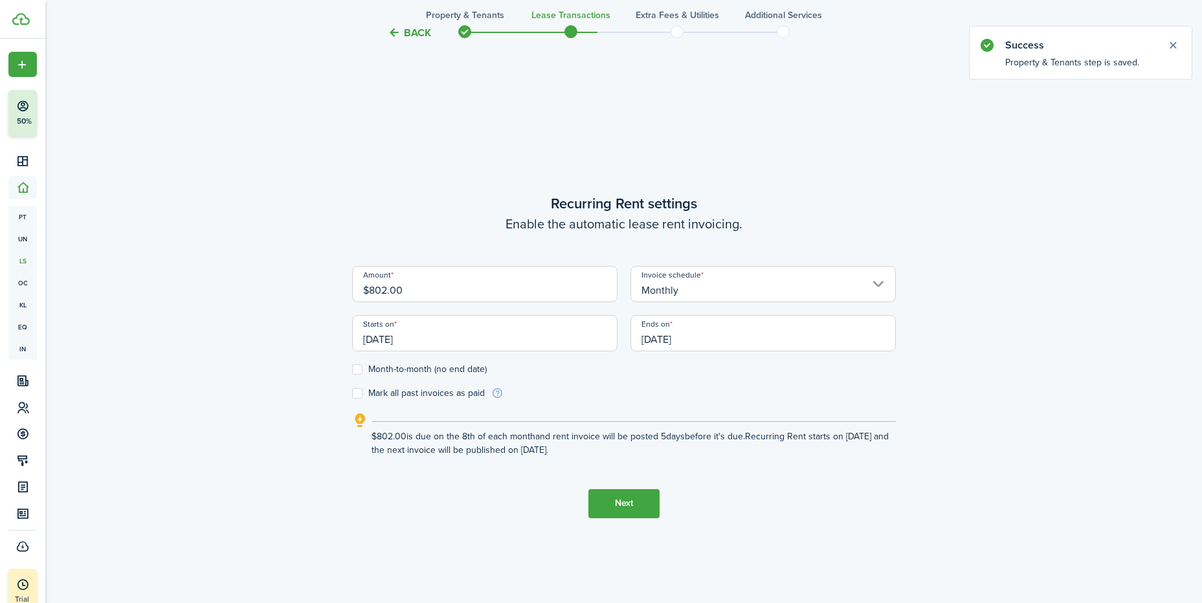
scroll to position [516, 0]
click at [711, 280] on input "Monthly" at bounding box center [762, 281] width 265 height 36
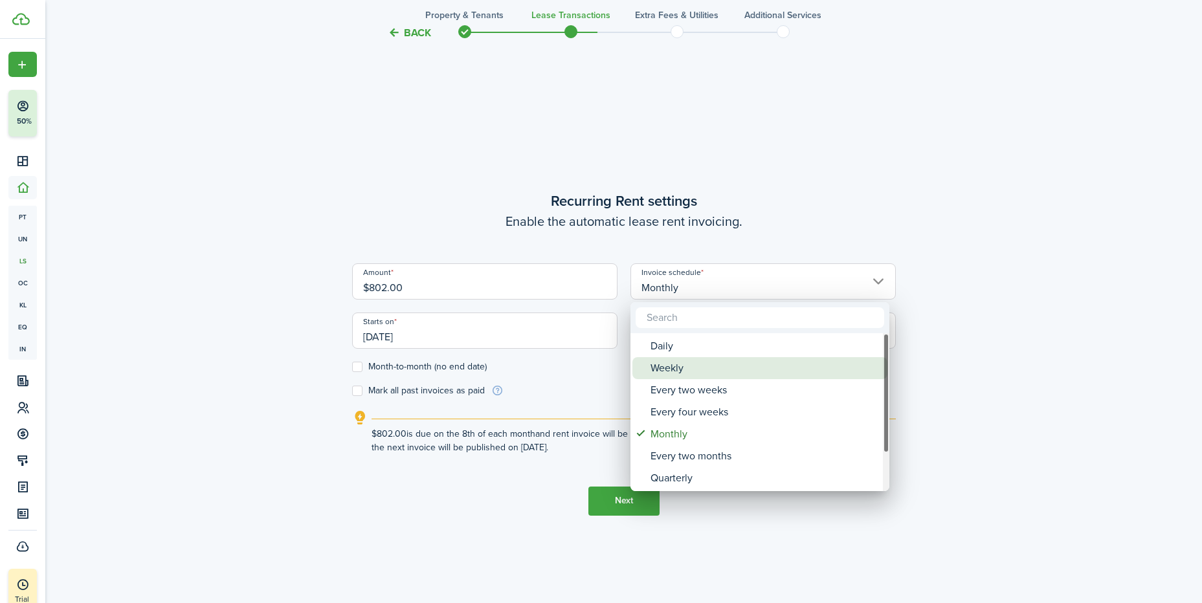
click at [669, 370] on div "Weekly" at bounding box center [764, 368] width 229 height 22
type input "Weekly"
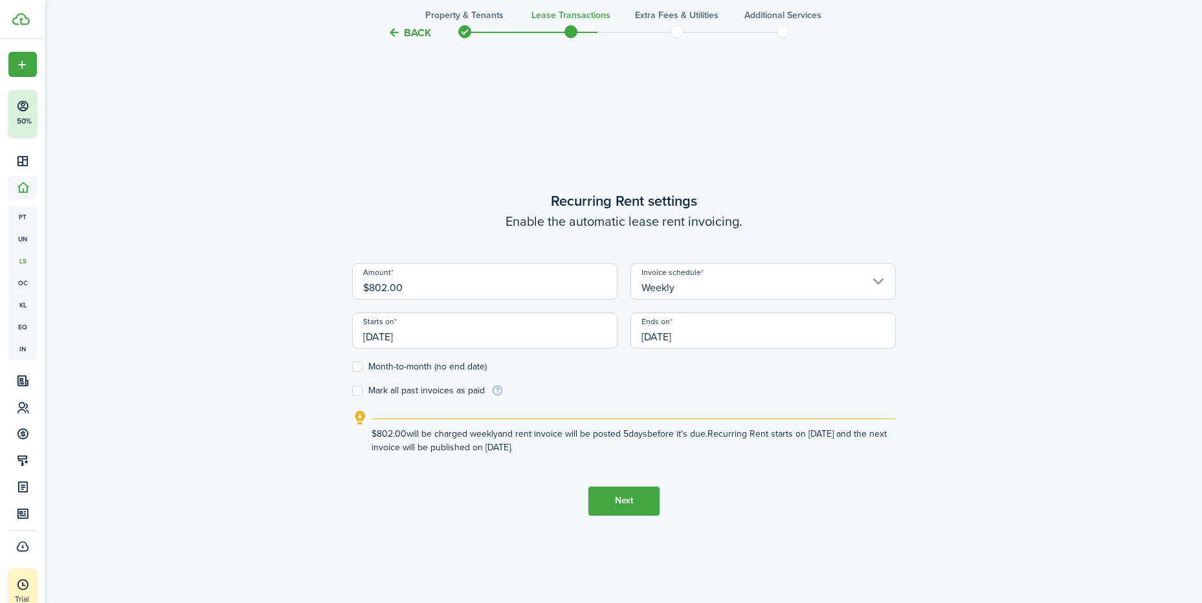
click at [423, 286] on input "$802.00" at bounding box center [484, 281] width 265 height 36
type input "$"
type input "$185.00"
click at [660, 392] on form "Amount $185.00 Invoice schedule Weekly Starts on [DATE] Ends on [DATE] Month-to…" at bounding box center [624, 330] width 544 height 134
click at [407, 335] on input "[DATE]" at bounding box center [484, 331] width 265 height 36
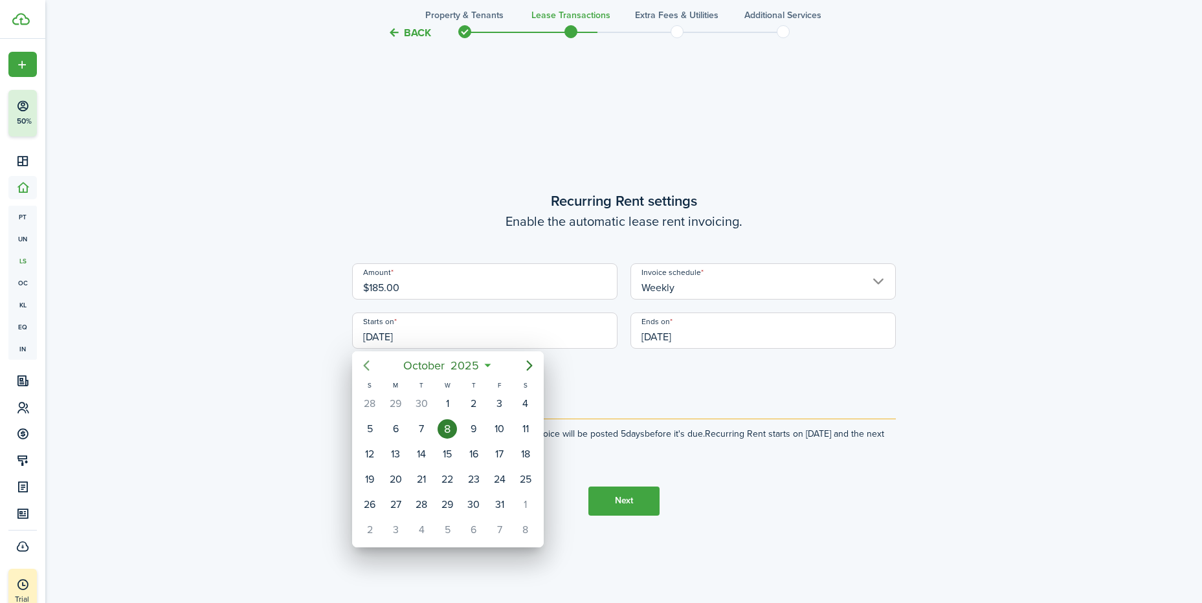
click at [364, 363] on icon "Previous page" at bounding box center [367, 366] width 16 height 16
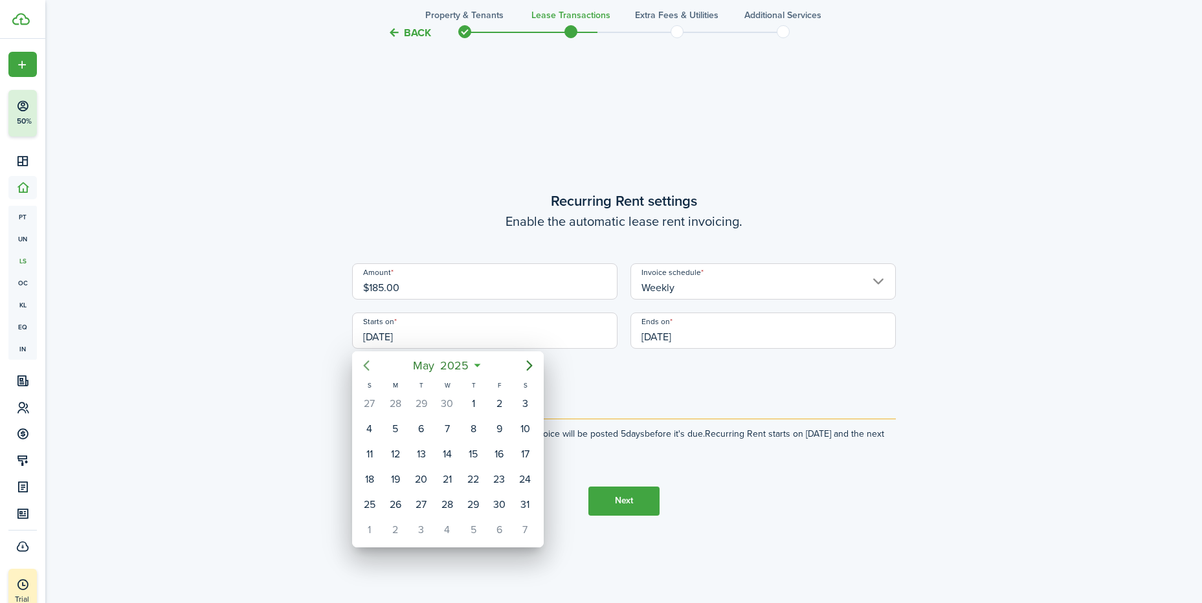
click at [364, 363] on icon "Previous page" at bounding box center [367, 366] width 16 height 16
click at [447, 399] on div "1" at bounding box center [447, 403] width 19 height 19
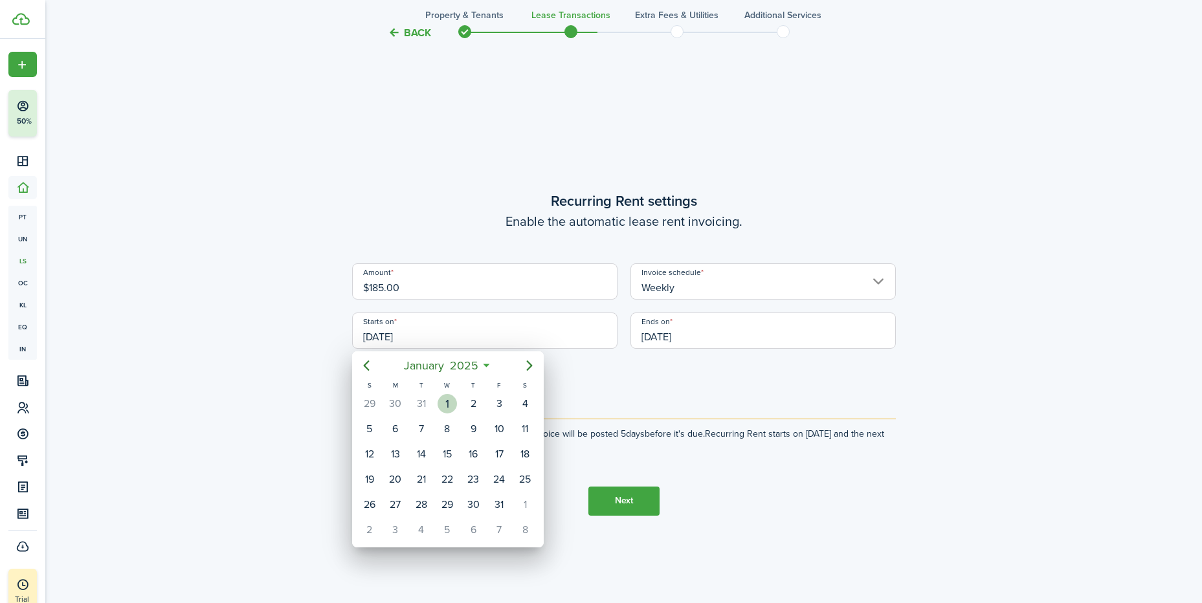
type input "[DATE]"
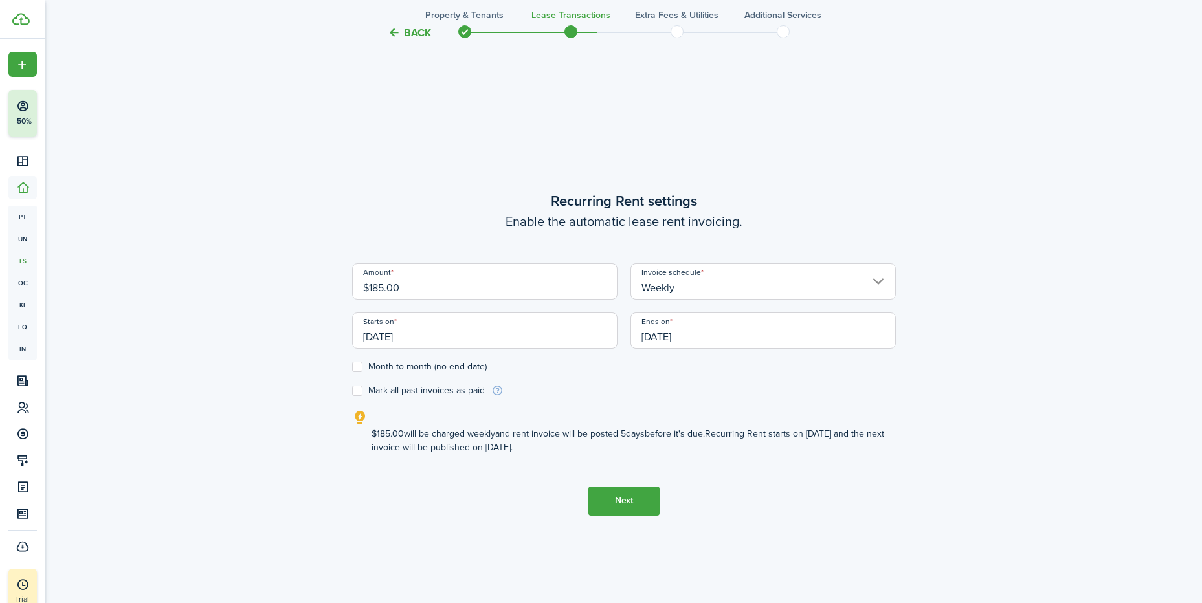
click at [359, 368] on label "Month-to-month (no end date)" at bounding box center [419, 367] width 135 height 10
click at [352, 367] on input "Month-to-month (no end date)" at bounding box center [351, 366] width 1 height 1
checkbox input "true"
click at [359, 392] on label "Mark all past invoices as paid" at bounding box center [418, 391] width 133 height 10
click at [352, 391] on input "Mark all past invoices as paid" at bounding box center [351, 390] width 1 height 1
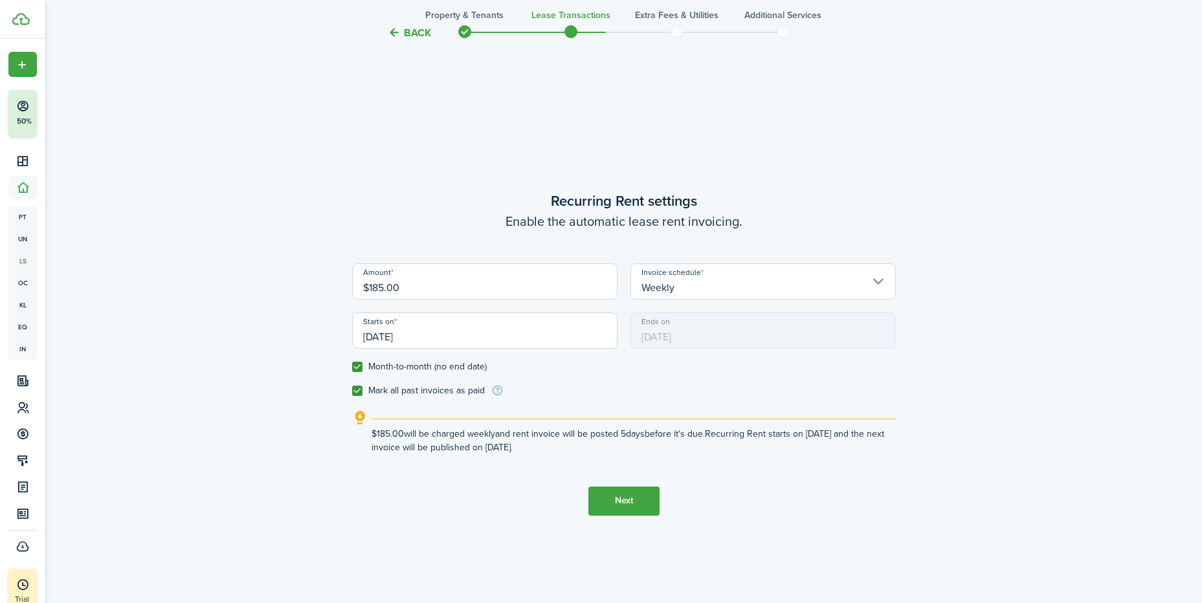
checkbox input "true"
click at [590, 379] on form "Amount $185.00 Invoice schedule Weekly Starts on [DATE] Ends on [DATE] Month-to…" at bounding box center [624, 330] width 544 height 134
click at [730, 493] on tc-wizard-step "Recurring Rent settings Enable the automatic lease rent invoicing. Amount $185.…" at bounding box center [624, 352] width 544 height 603
click at [637, 498] on button "Next" at bounding box center [623, 501] width 71 height 29
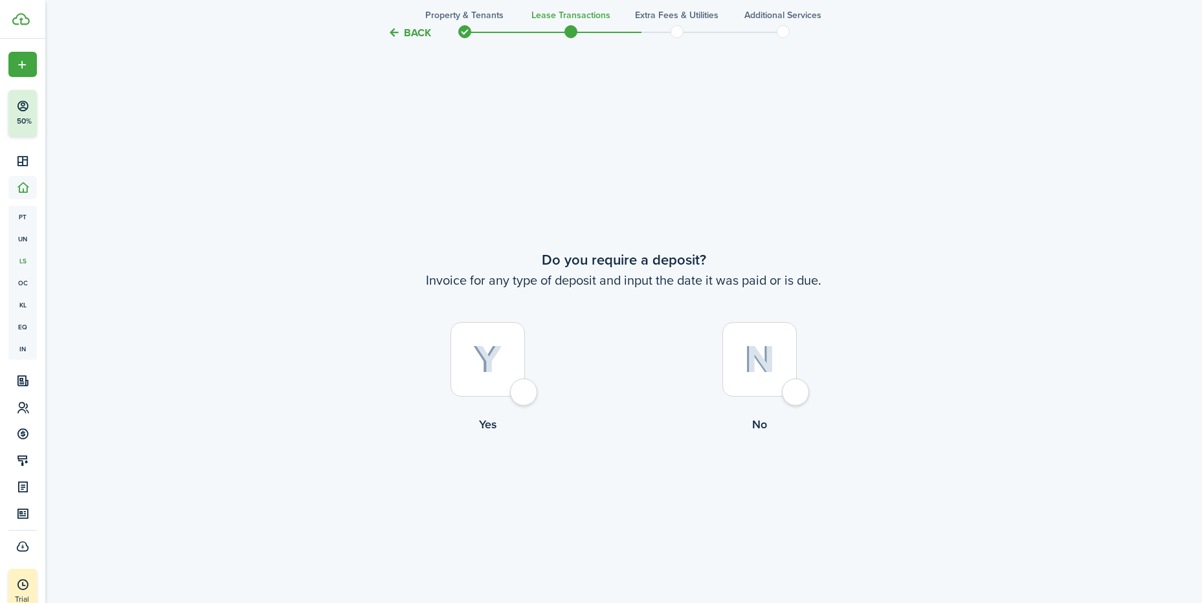
scroll to position [1120, 0]
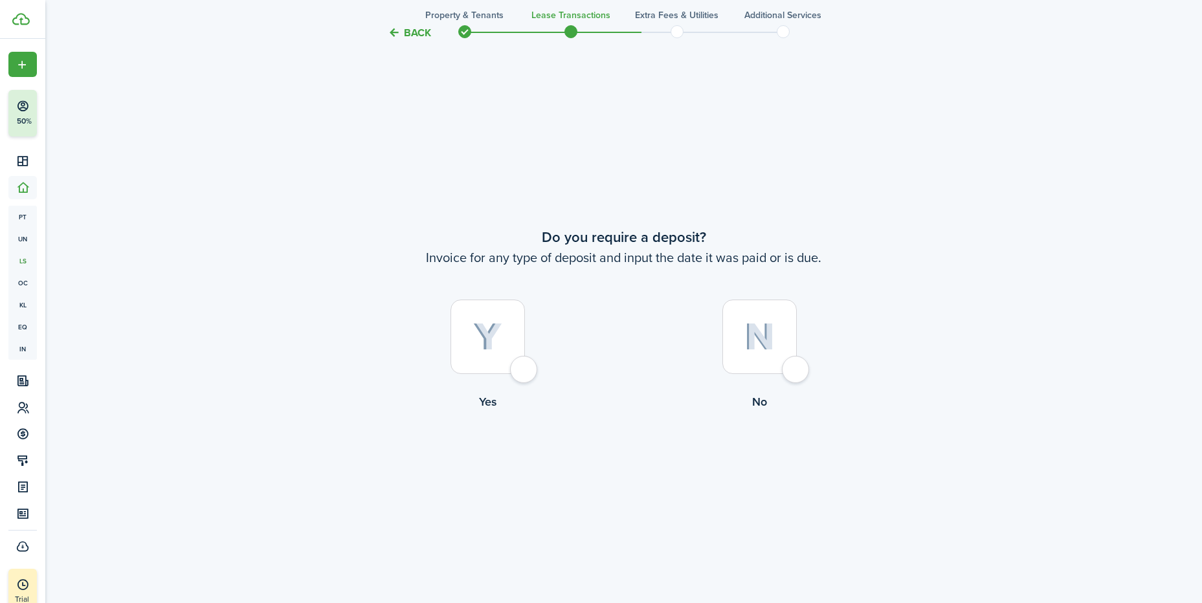
click at [790, 364] on div at bounding box center [759, 337] width 74 height 74
radio input "true"
click at [617, 454] on button "Continue" at bounding box center [623, 464] width 71 height 29
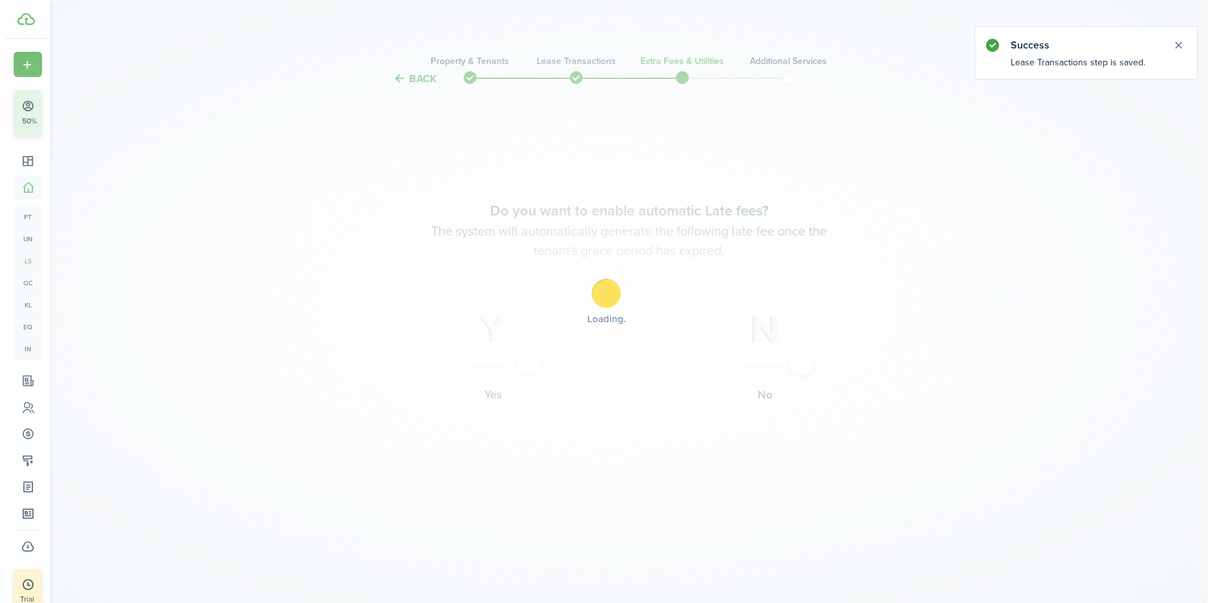
scroll to position [0, 0]
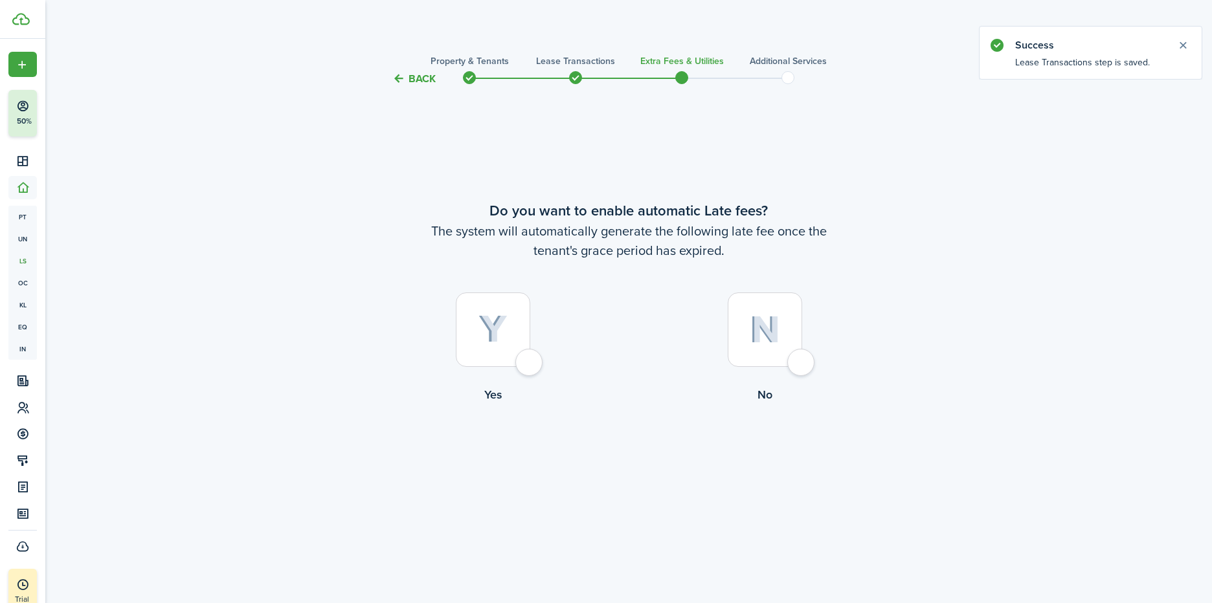
click at [802, 360] on div at bounding box center [764, 330] width 74 height 74
radio input "true"
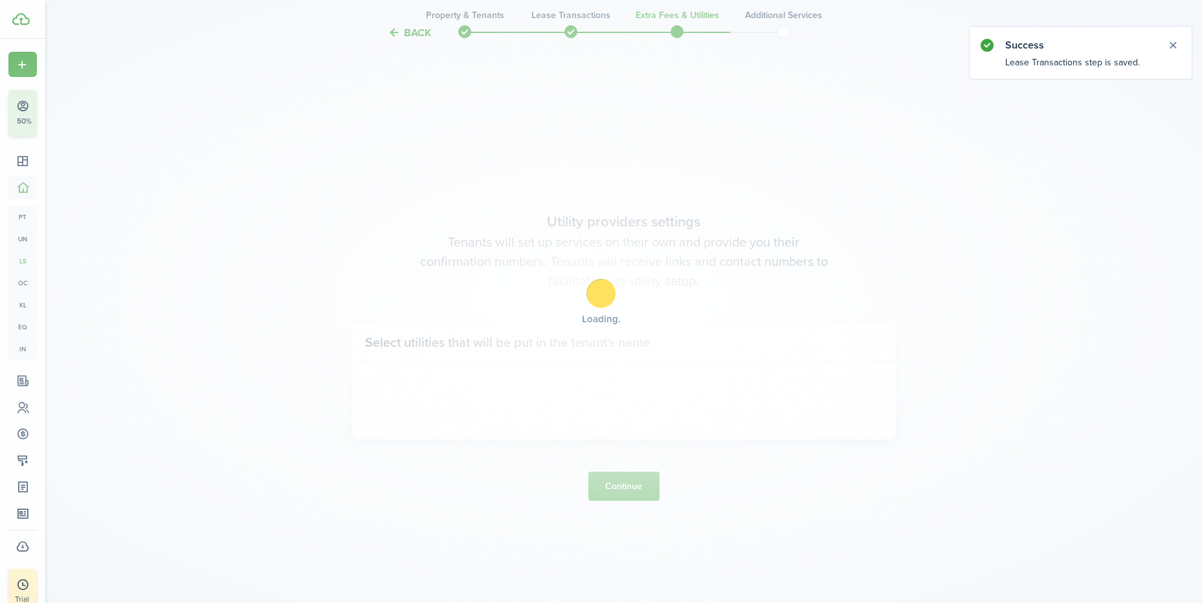
scroll to position [516, 0]
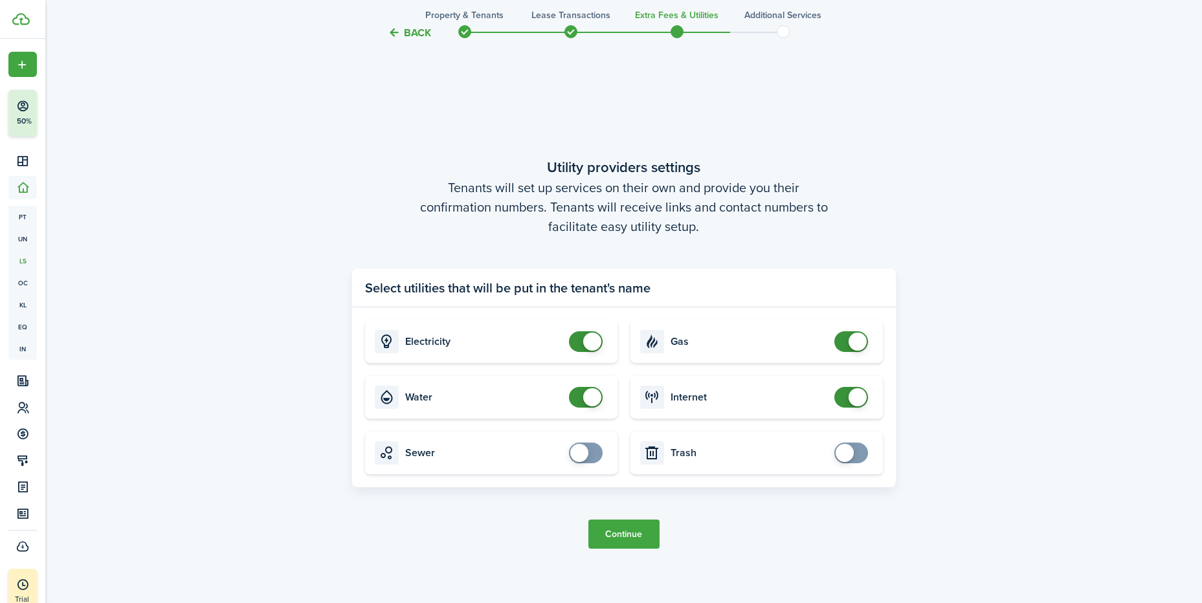
checkbox input "false"
click at [588, 340] on span at bounding box center [592, 342] width 18 height 18
checkbox input "false"
click at [592, 392] on span at bounding box center [592, 397] width 18 height 18
checkbox input "false"
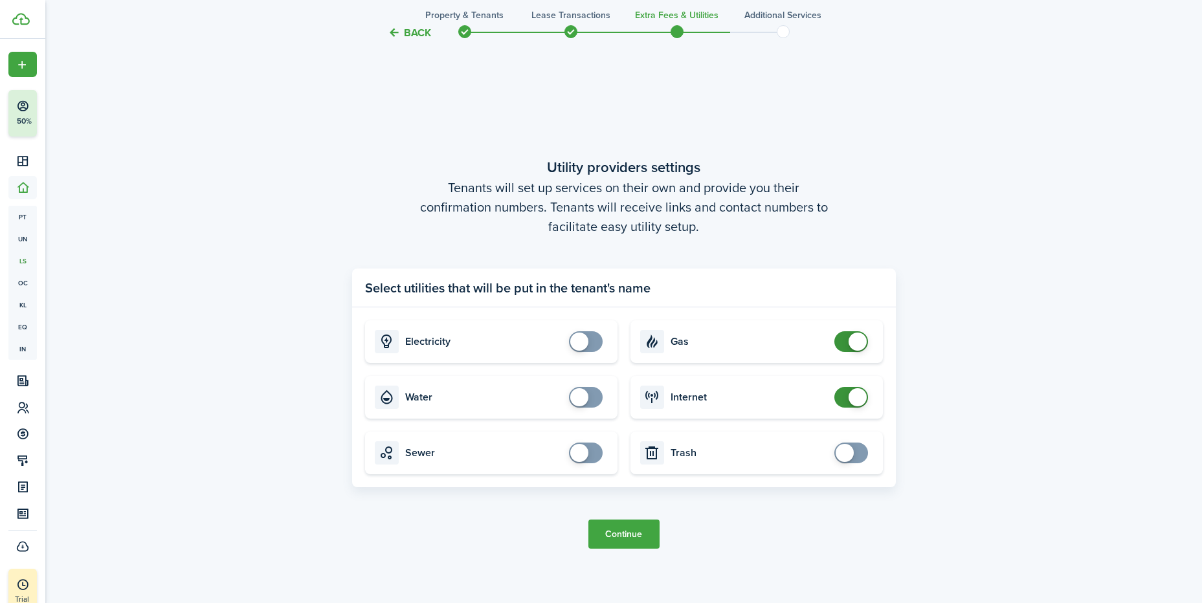
click at [854, 339] on span at bounding box center [858, 342] width 18 height 18
checkbox input "false"
click at [858, 395] on span at bounding box center [858, 397] width 18 height 18
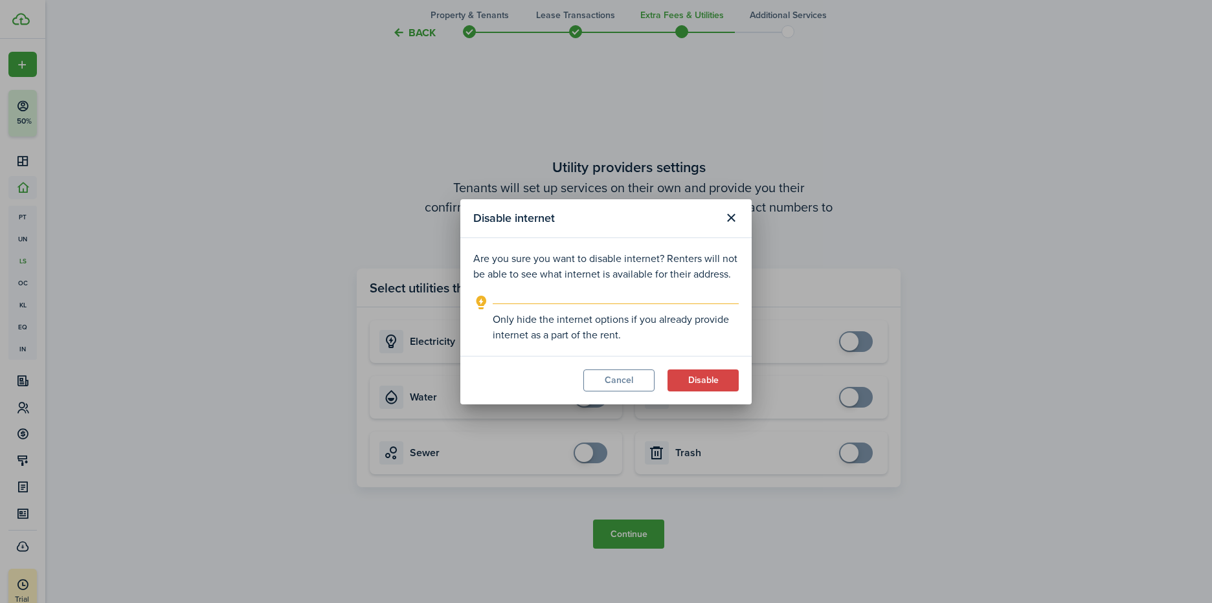
click at [703, 379] on button "Disable" at bounding box center [702, 381] width 71 height 22
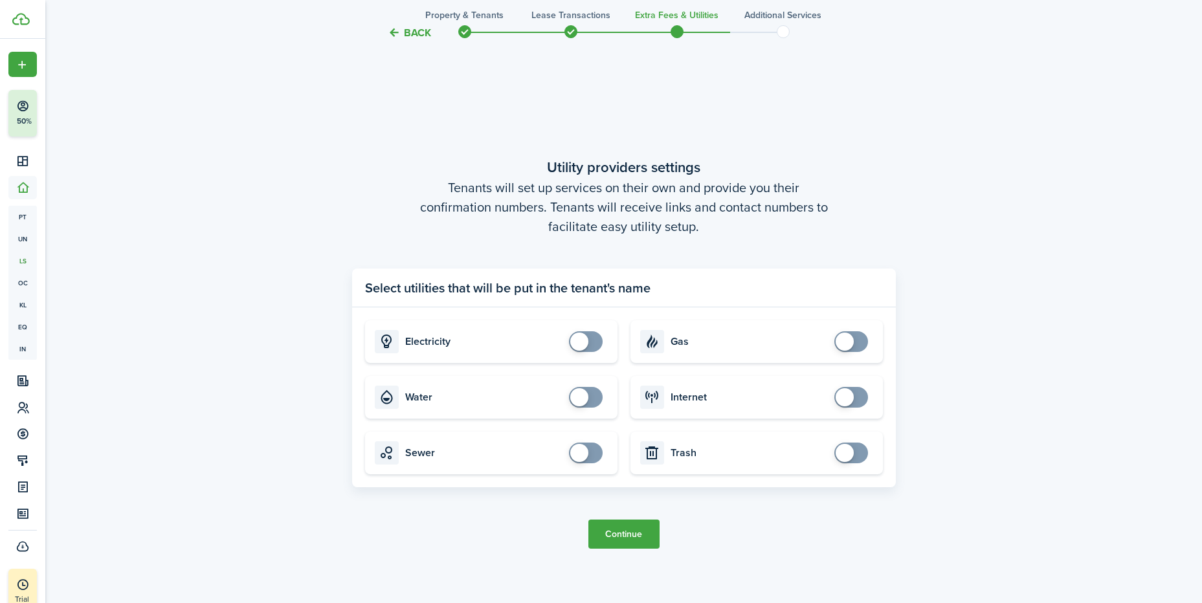
click at [638, 538] on button "Continue" at bounding box center [623, 534] width 71 height 29
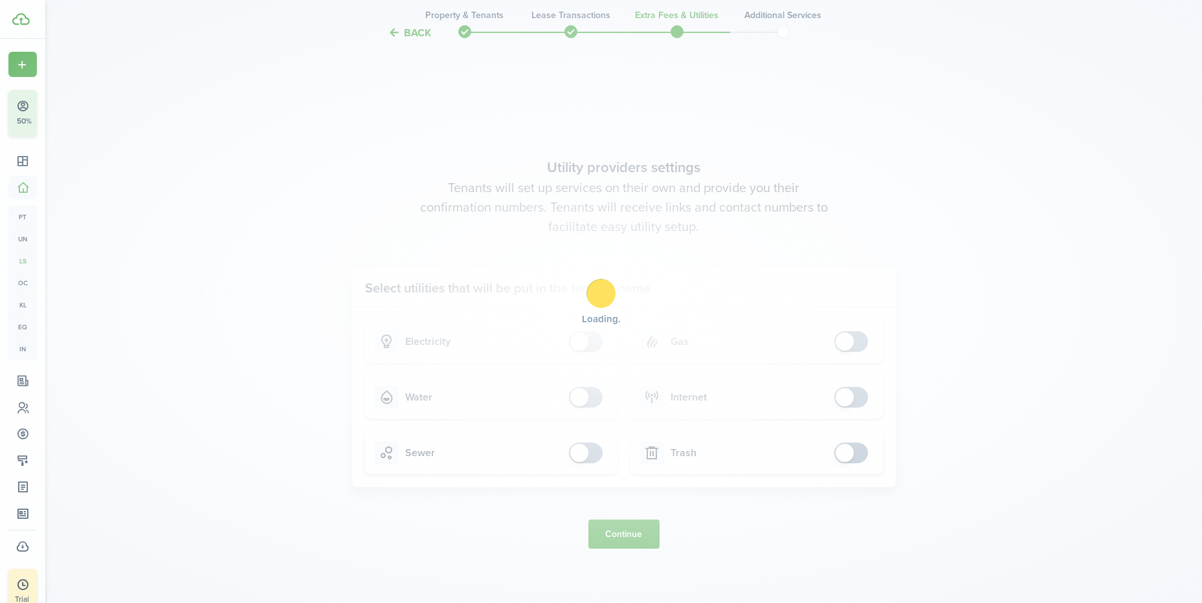
scroll to position [0, 0]
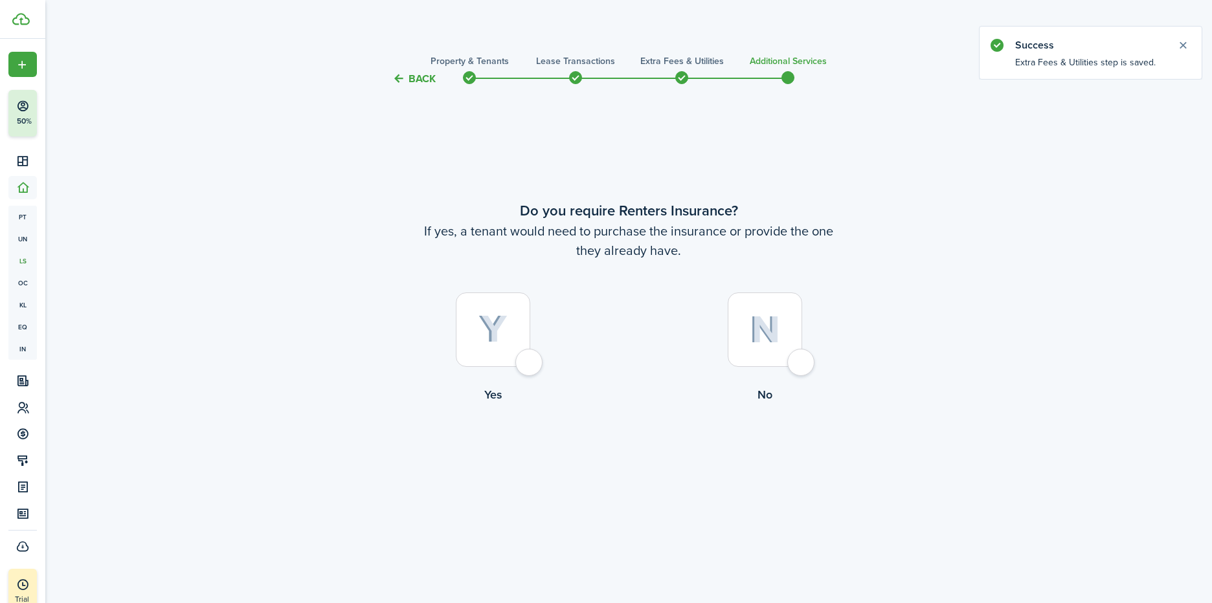
click at [799, 353] on div at bounding box center [764, 330] width 74 height 74
radio input "true"
click at [631, 454] on button "Complete move in" at bounding box center [628, 456] width 95 height 29
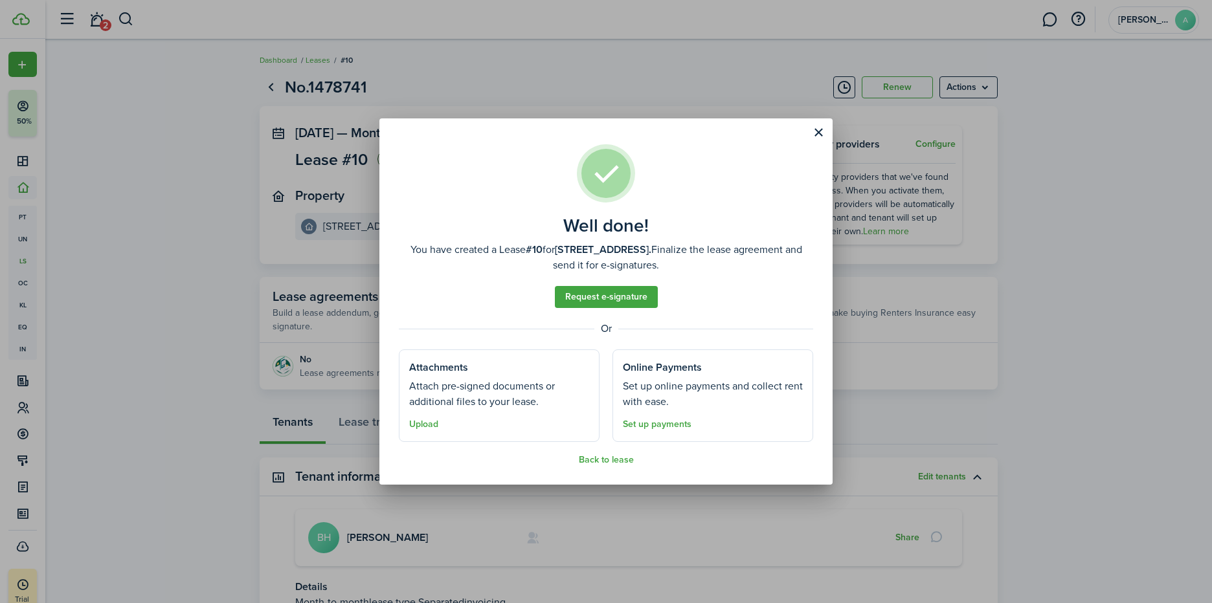
click at [617, 463] on button "Back to lease" at bounding box center [606, 460] width 55 height 10
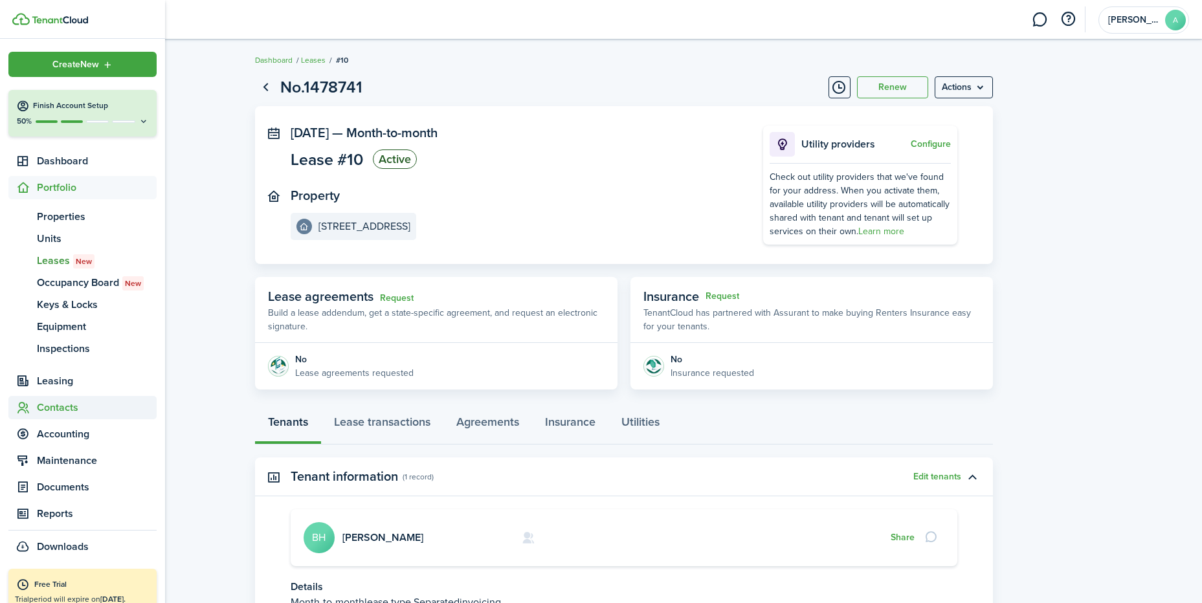
click at [53, 405] on span "Contacts" at bounding box center [97, 408] width 120 height 16
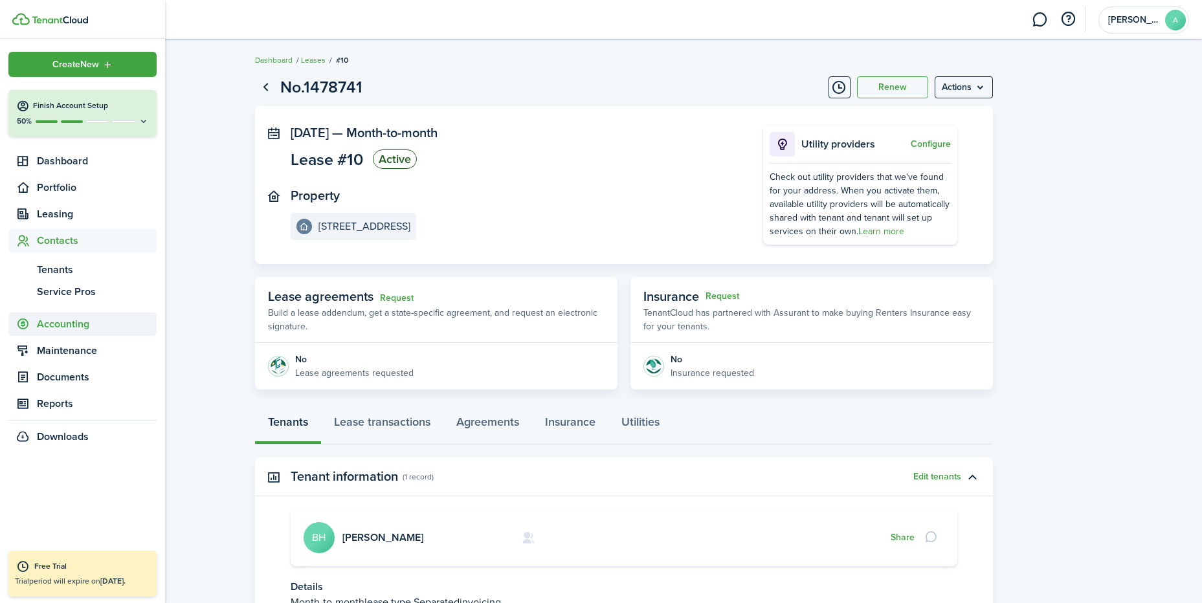
click at [63, 327] on span "Accounting" at bounding box center [97, 325] width 120 height 16
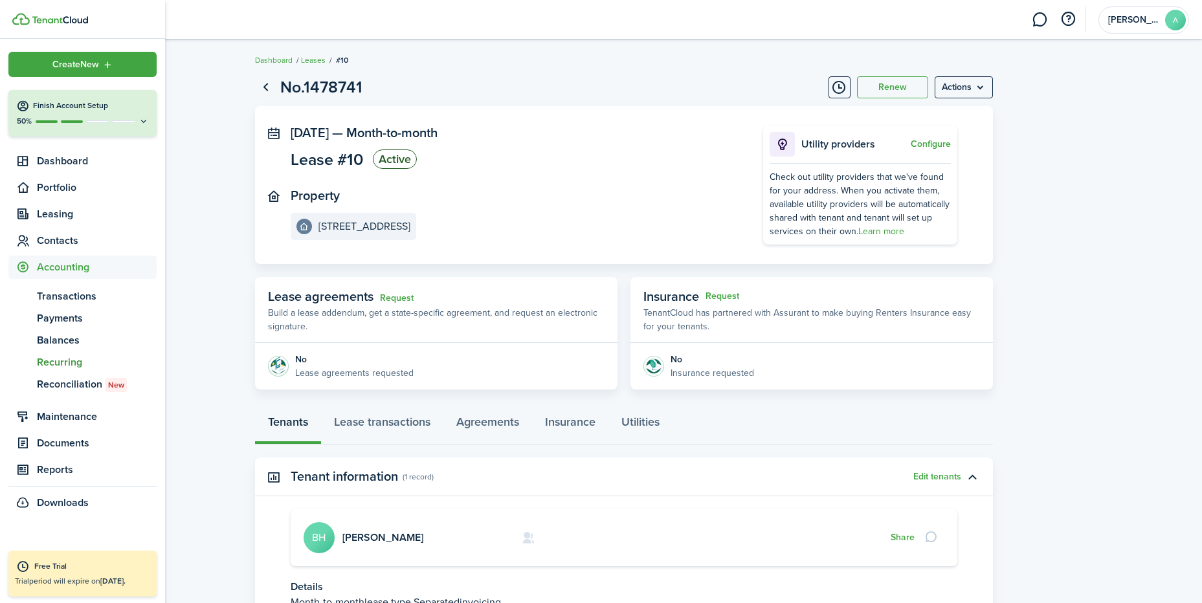
click at [66, 362] on span "Recurring" at bounding box center [97, 363] width 120 height 16
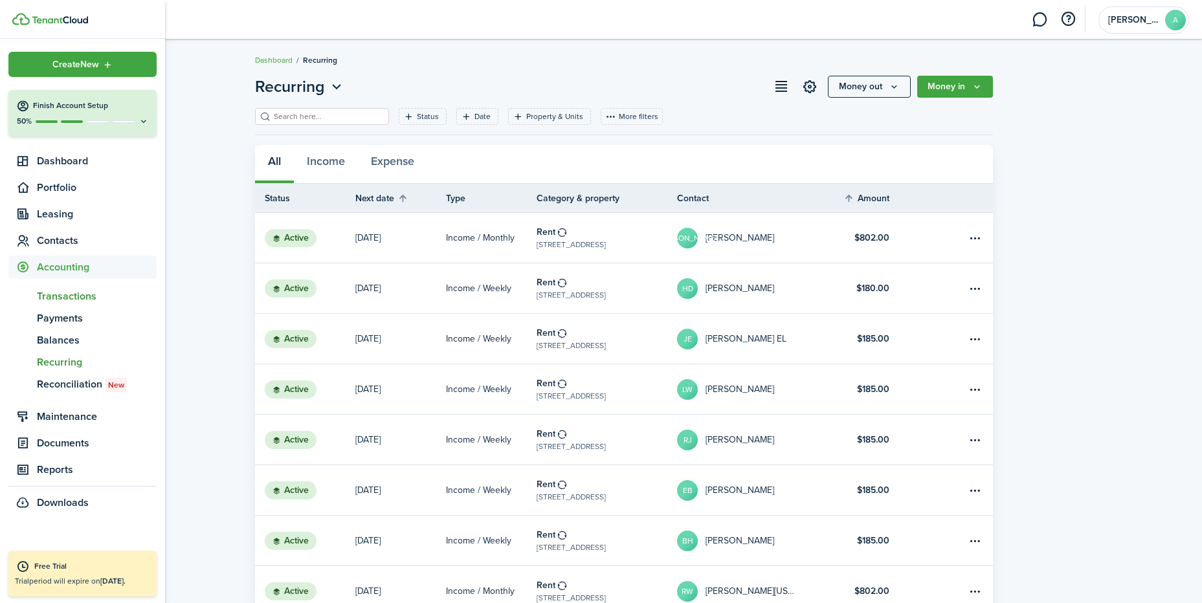
click at [63, 295] on span "Transactions" at bounding box center [97, 297] width 120 height 16
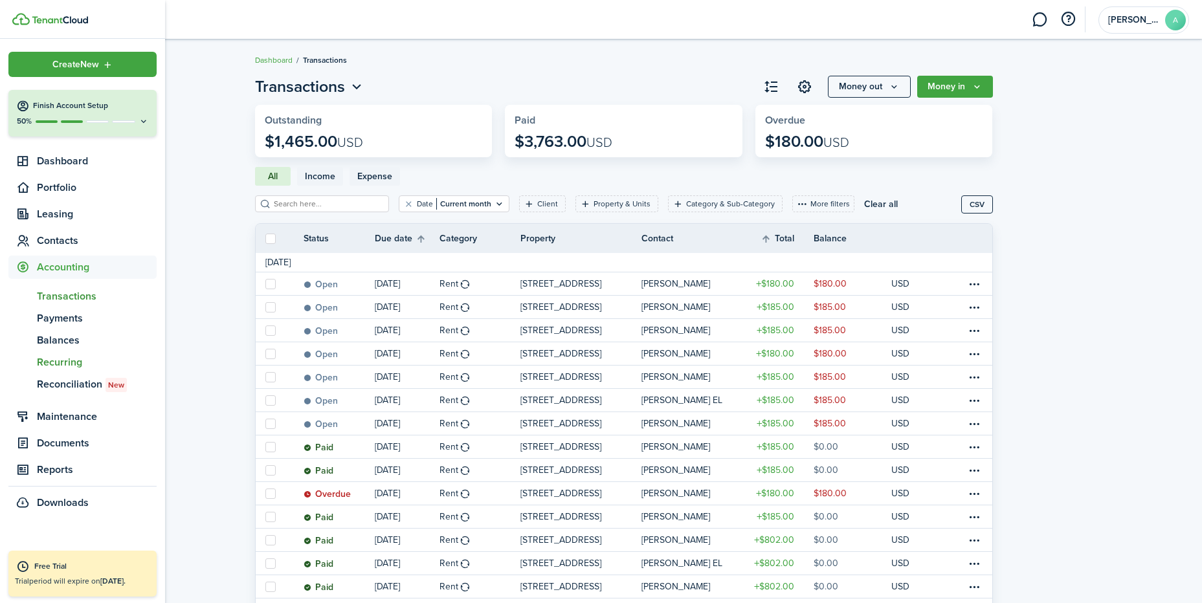
click at [63, 359] on span "Recurring" at bounding box center [97, 363] width 120 height 16
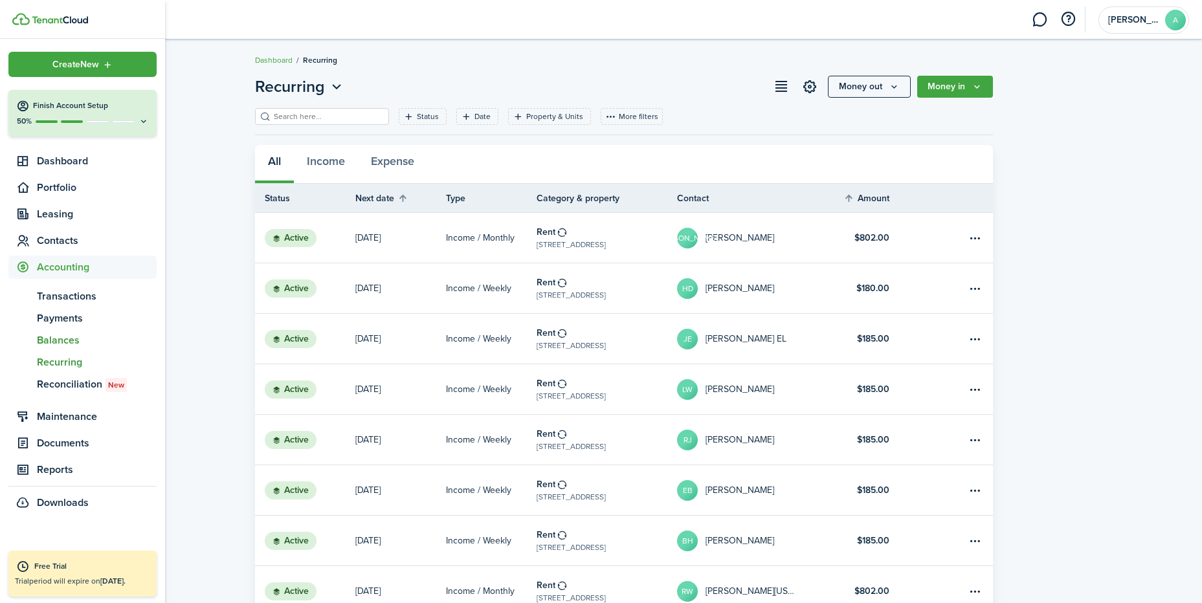
click at [62, 340] on span "Balances" at bounding box center [97, 341] width 120 height 16
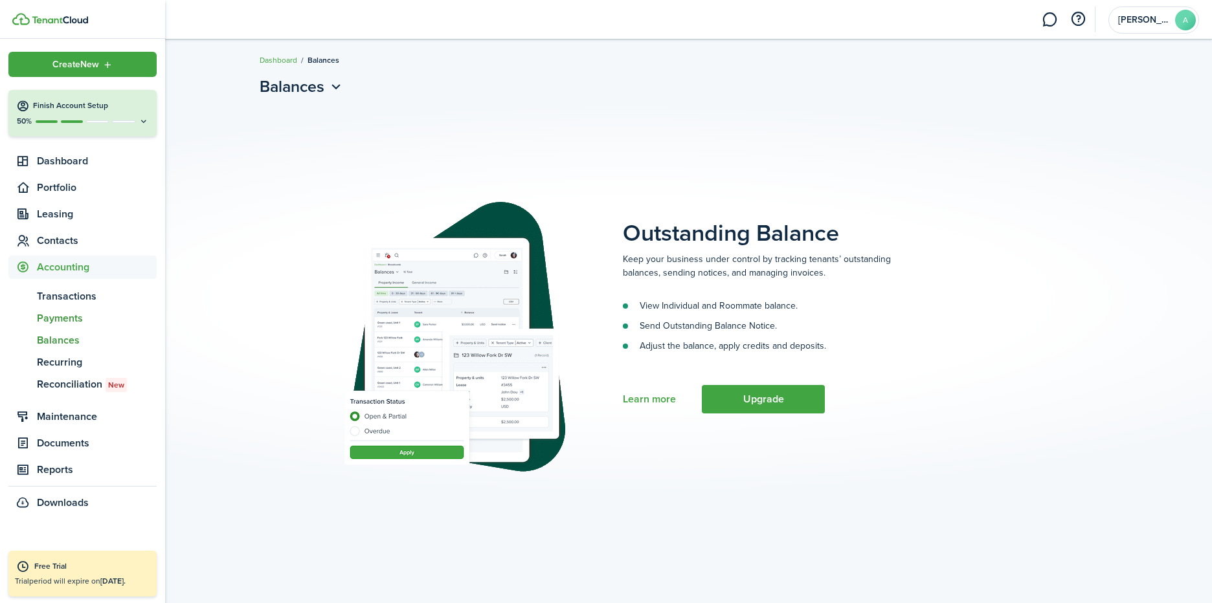
click at [63, 315] on span "Payments" at bounding box center [97, 319] width 120 height 16
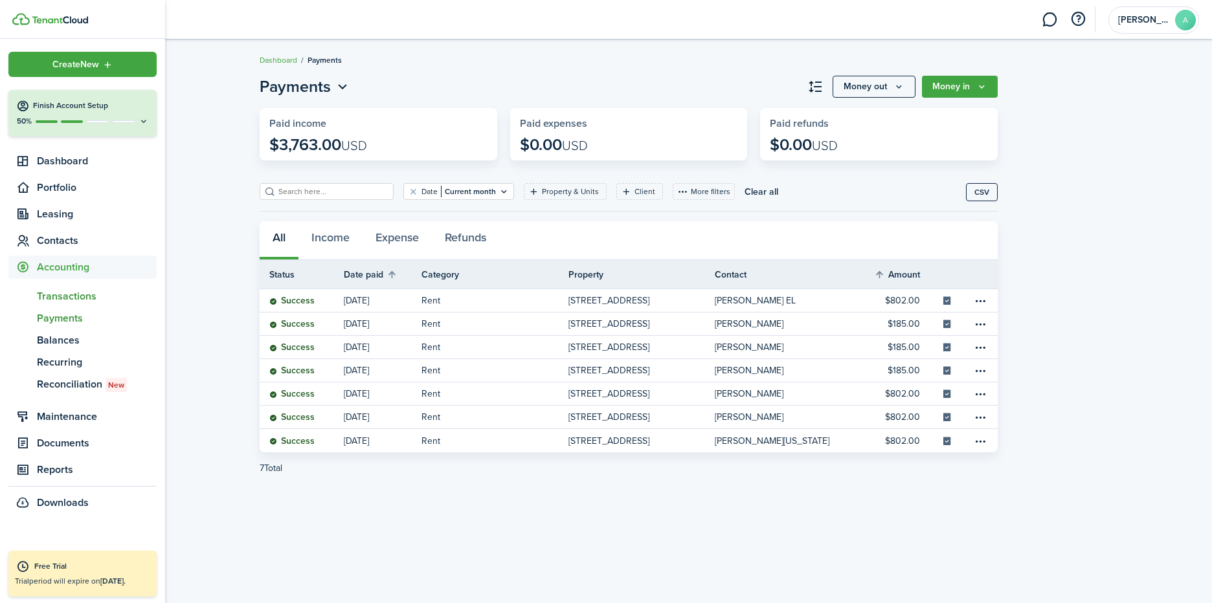
click at [64, 297] on span "Transactions" at bounding box center [97, 297] width 120 height 16
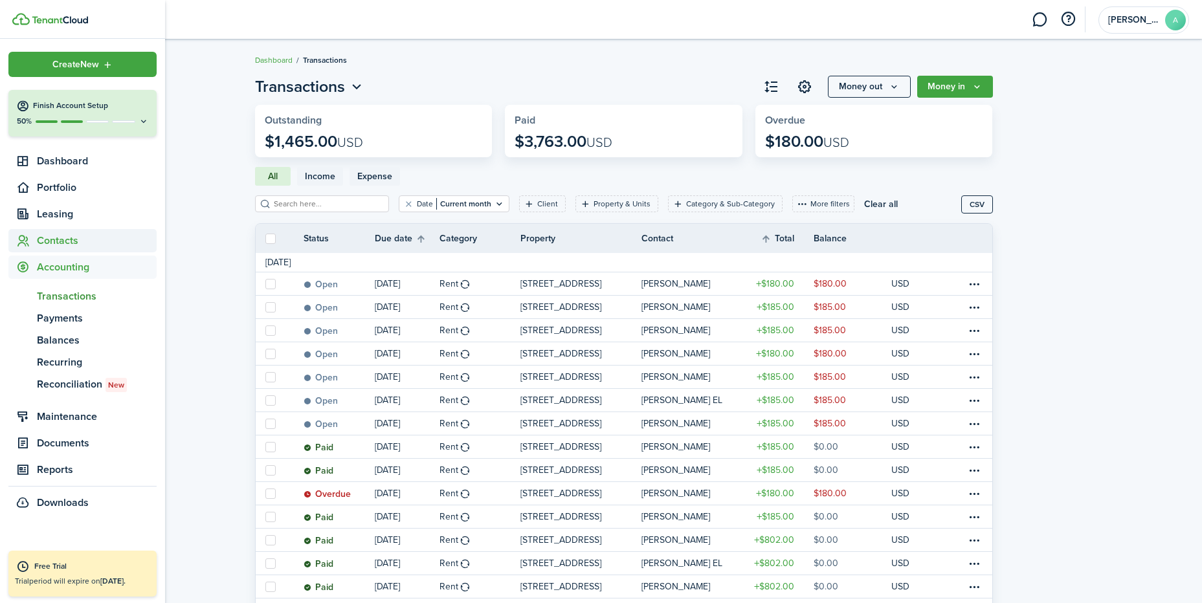
click at [48, 229] on span "Contacts" at bounding box center [82, 240] width 148 height 23
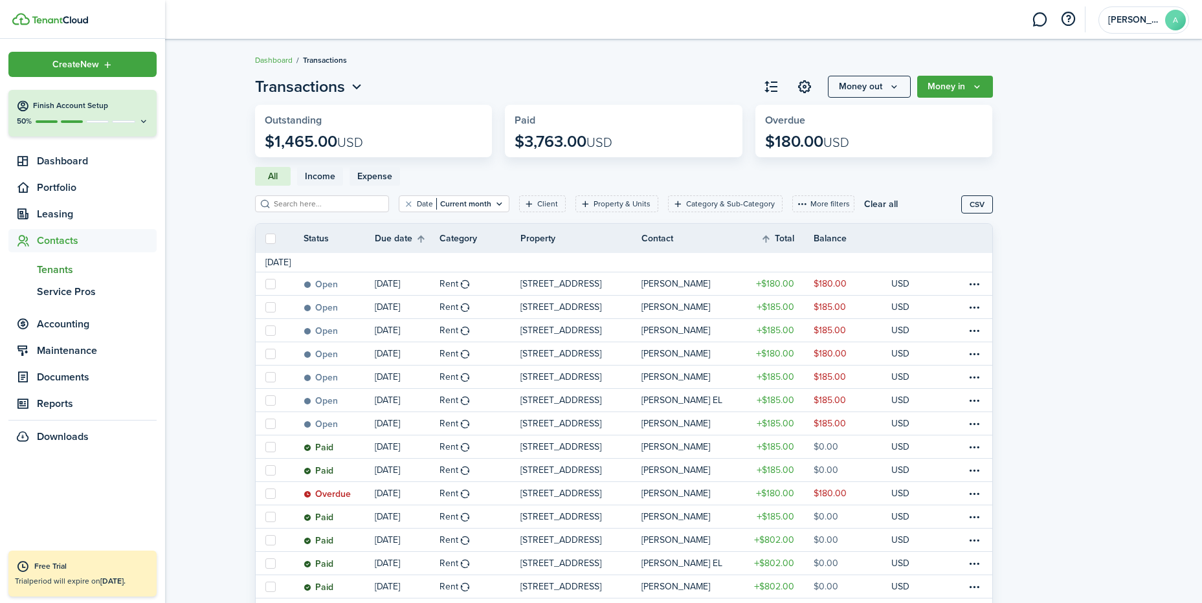
click at [59, 265] on span "Tenants" at bounding box center [97, 270] width 120 height 16
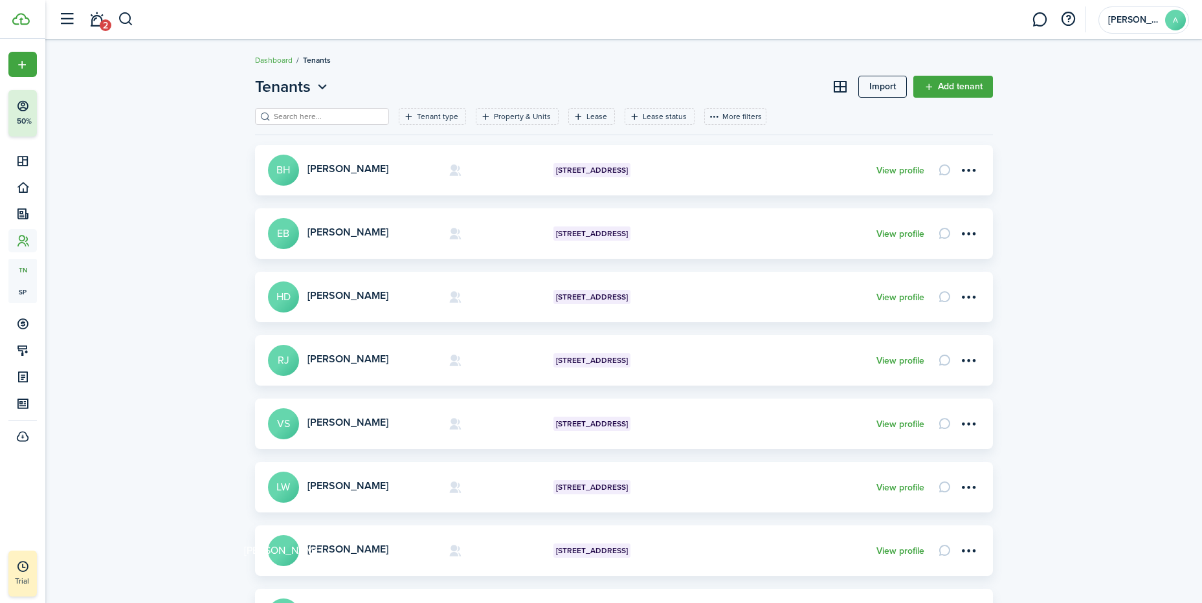
click at [958, 85] on link "Add tenant" at bounding box center [953, 87] width 80 height 22
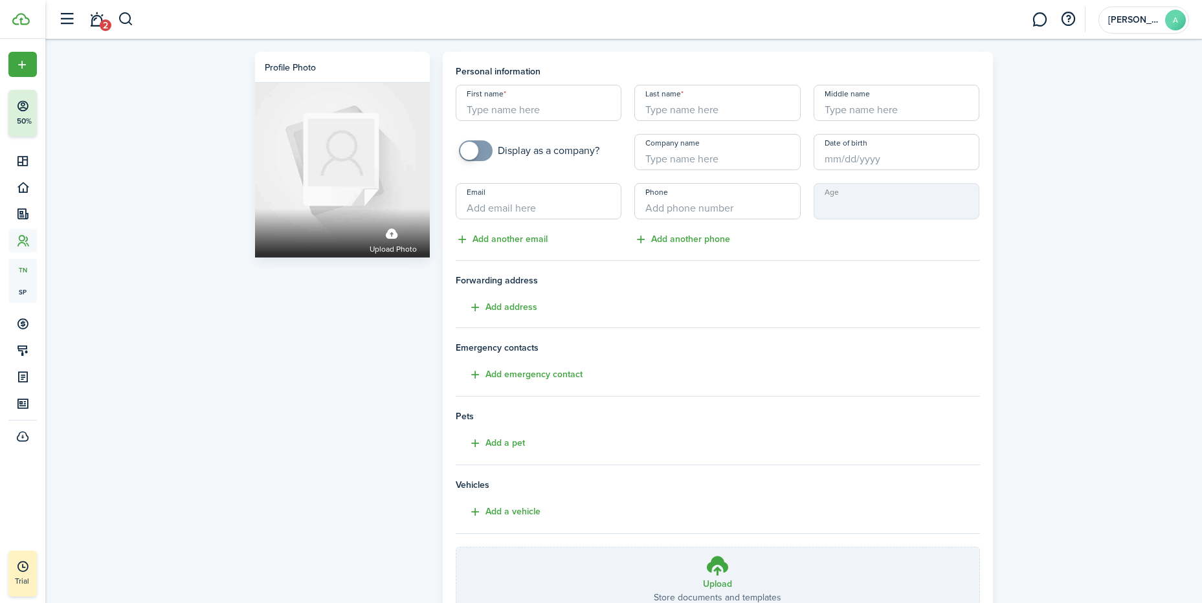
click at [560, 110] on input "First name" at bounding box center [539, 103] width 166 height 36
paste input "Alikheem Showell"
type input "Alikheem"
click at [680, 113] on input "Last name" at bounding box center [717, 103] width 166 height 36
type input "Showell"
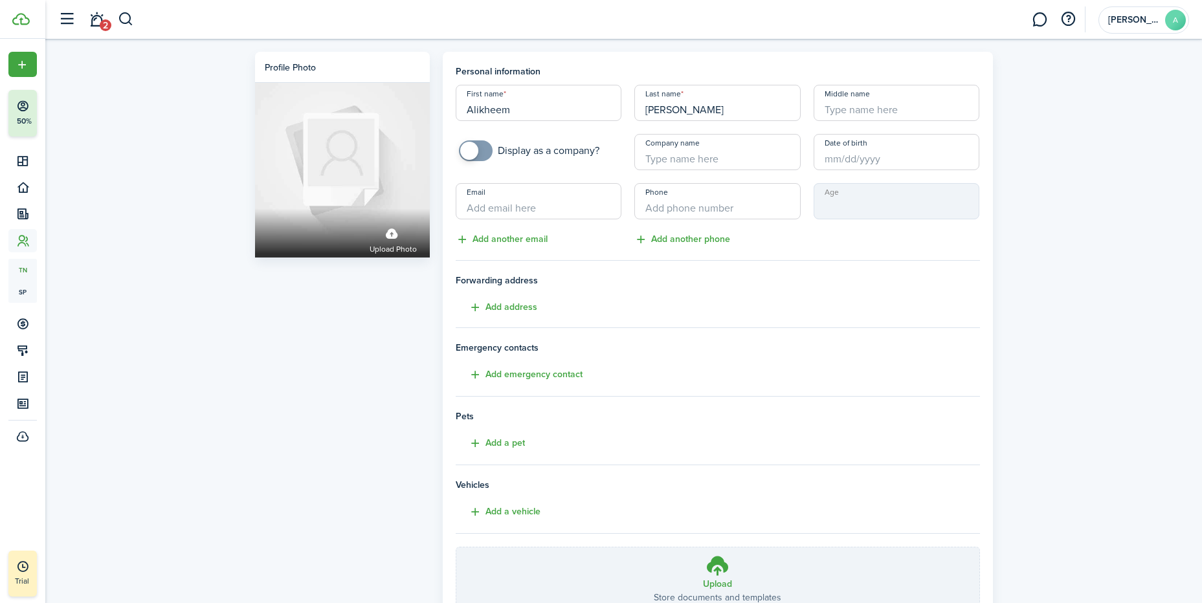
click at [1105, 273] on div "Profile photo Upload photo Personal information First name Alikheem Last name S…" at bounding box center [623, 359] width 1157 height 641
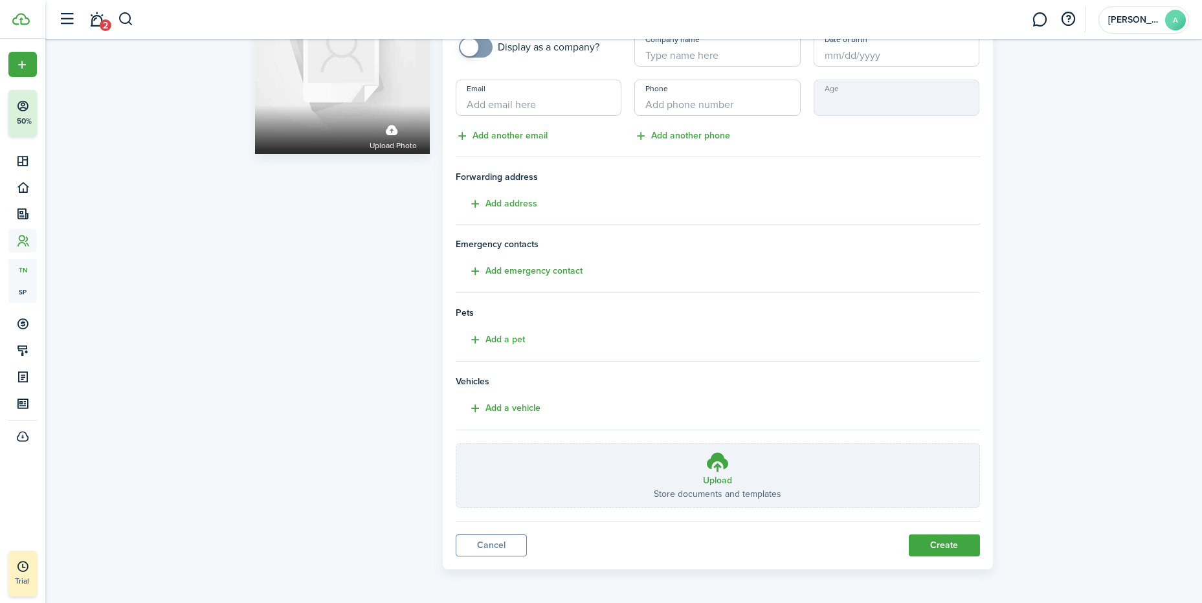
scroll to position [106, 0]
click at [970, 537] on button "Create" at bounding box center [944, 544] width 71 height 22
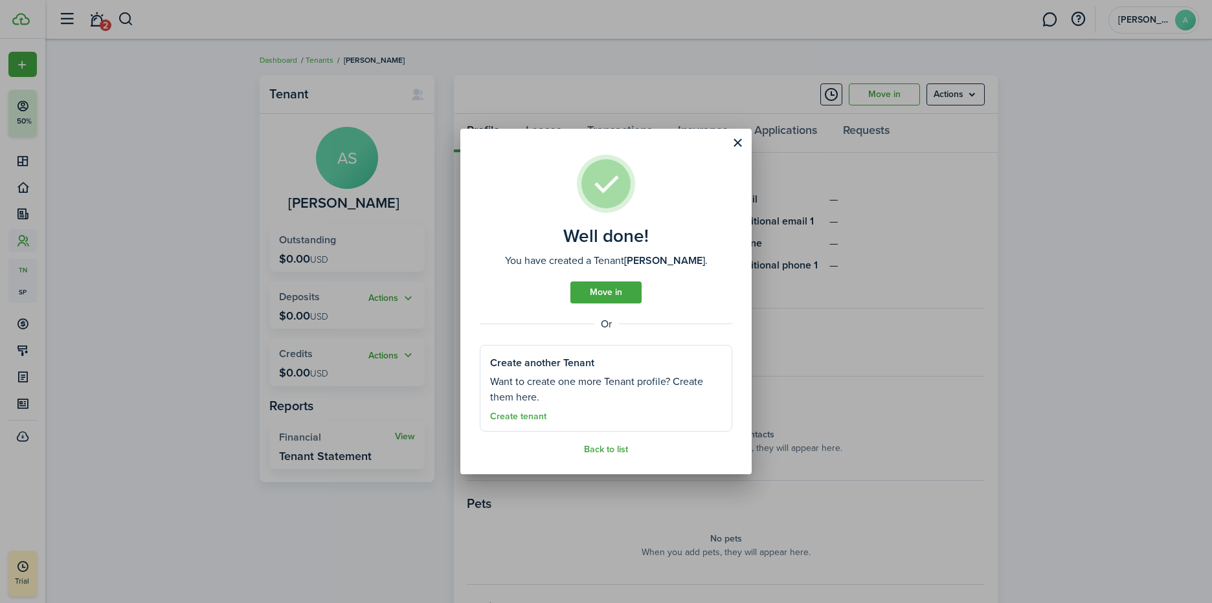
click at [621, 287] on link "Move in" at bounding box center [605, 293] width 71 height 22
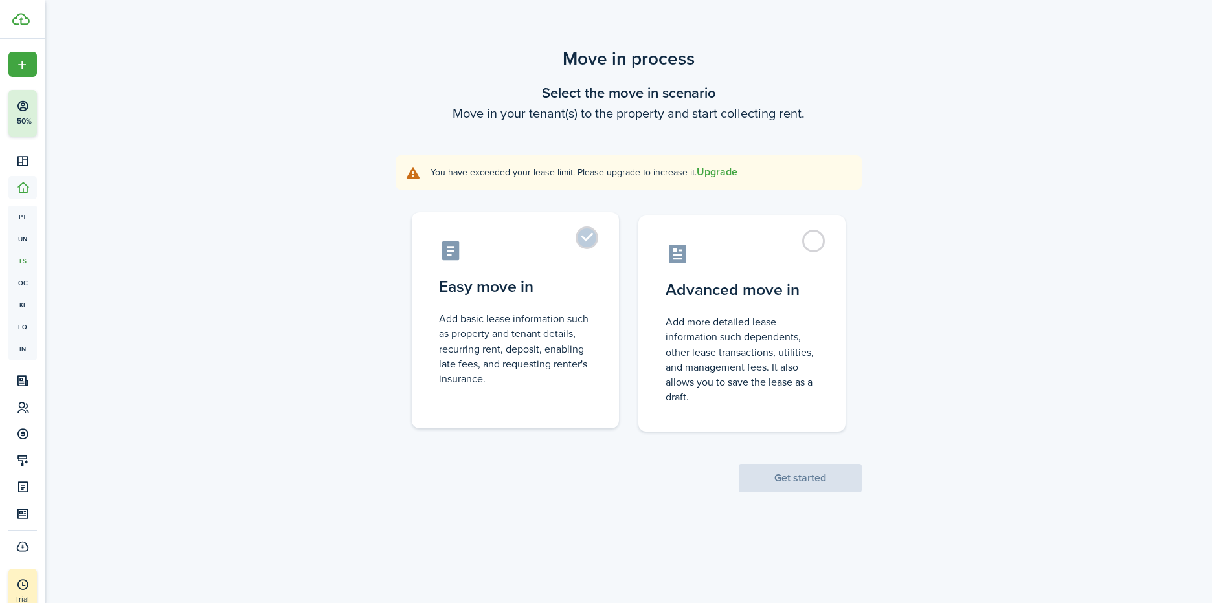
click at [590, 236] on label "Easy move in Add basic lease information such as property and tenant details, r…" at bounding box center [515, 320] width 207 height 216
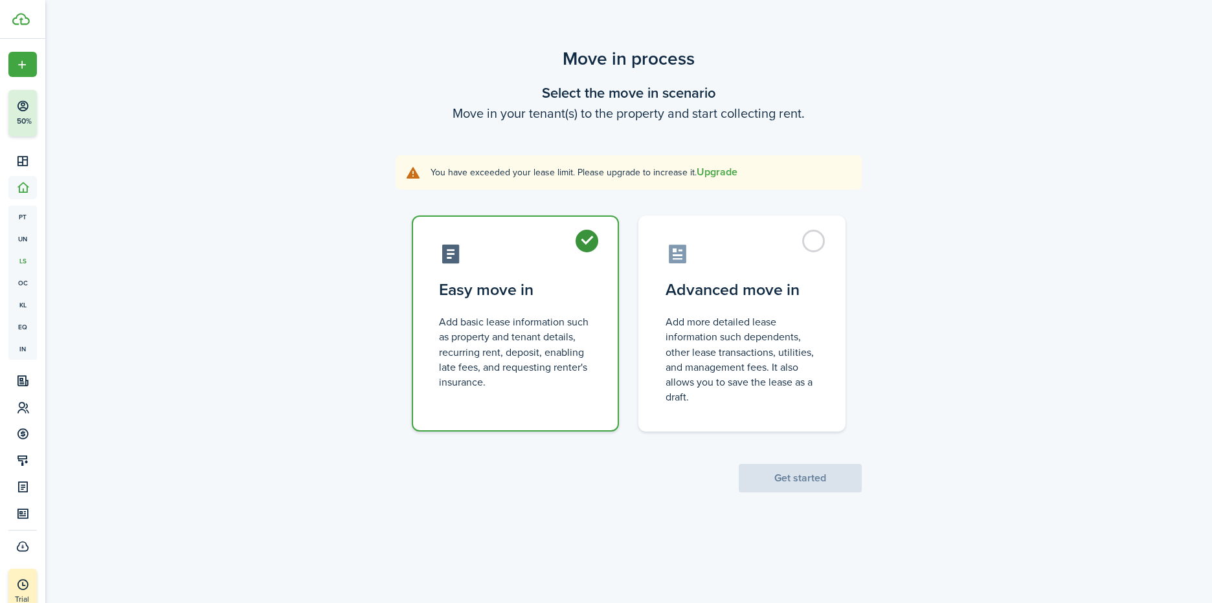
radio input "true"
click at [790, 467] on scenario-actions "Get started" at bounding box center [800, 462] width 123 height 61
click at [833, 478] on span "Get started" at bounding box center [800, 479] width 123 height 14
click at [718, 171] on button "Upgrade" at bounding box center [716, 172] width 41 height 12
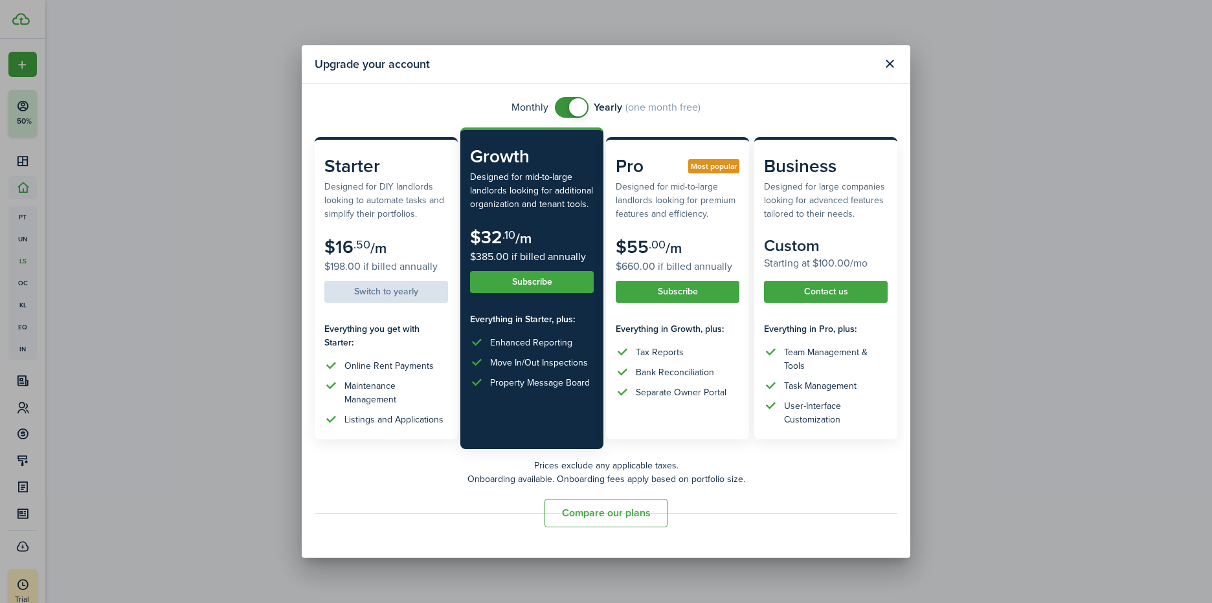
click at [606, 513] on button "Compare our plans" at bounding box center [605, 513] width 123 height 28
click at [569, 107] on span at bounding box center [578, 107] width 18 height 18
click at [577, 105] on span at bounding box center [572, 107] width 13 height 21
checkbox input "false"
click at [577, 105] on span at bounding box center [578, 107] width 18 height 18
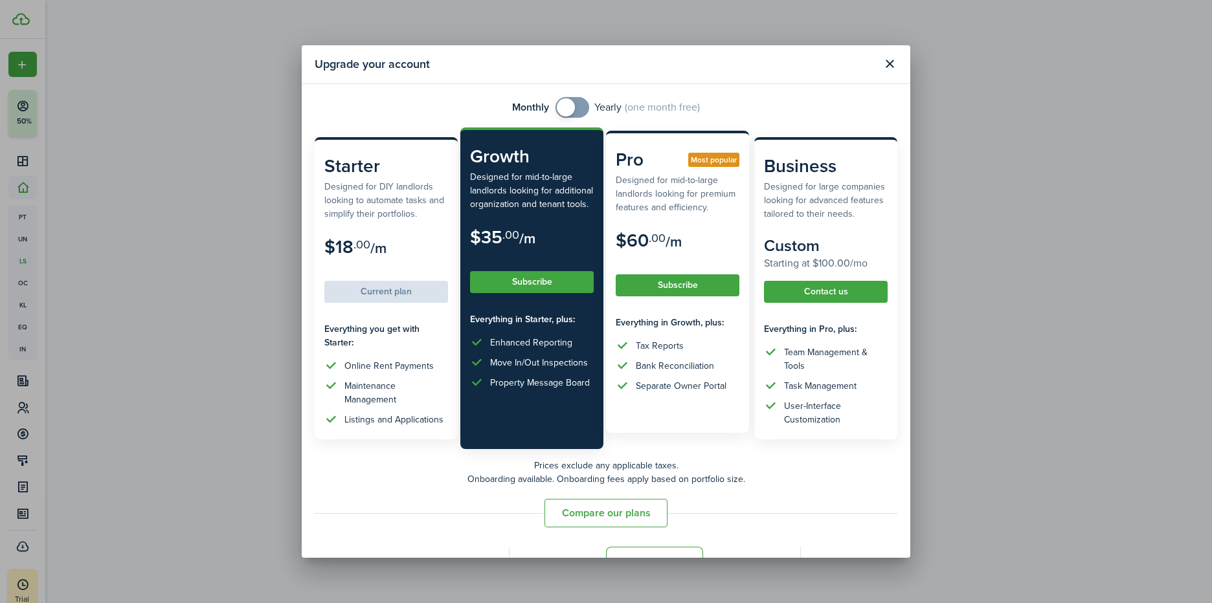
click at [696, 286] on button "Subscribe" at bounding box center [678, 285] width 124 height 22
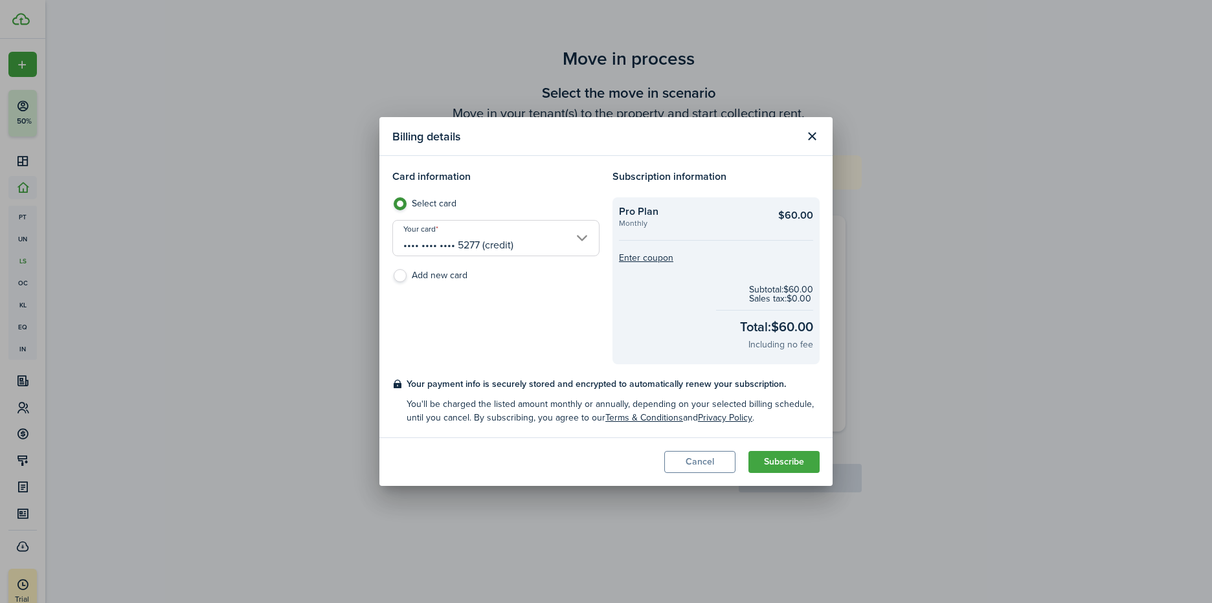
click at [808, 137] on button "Close modal" at bounding box center [812, 137] width 22 height 22
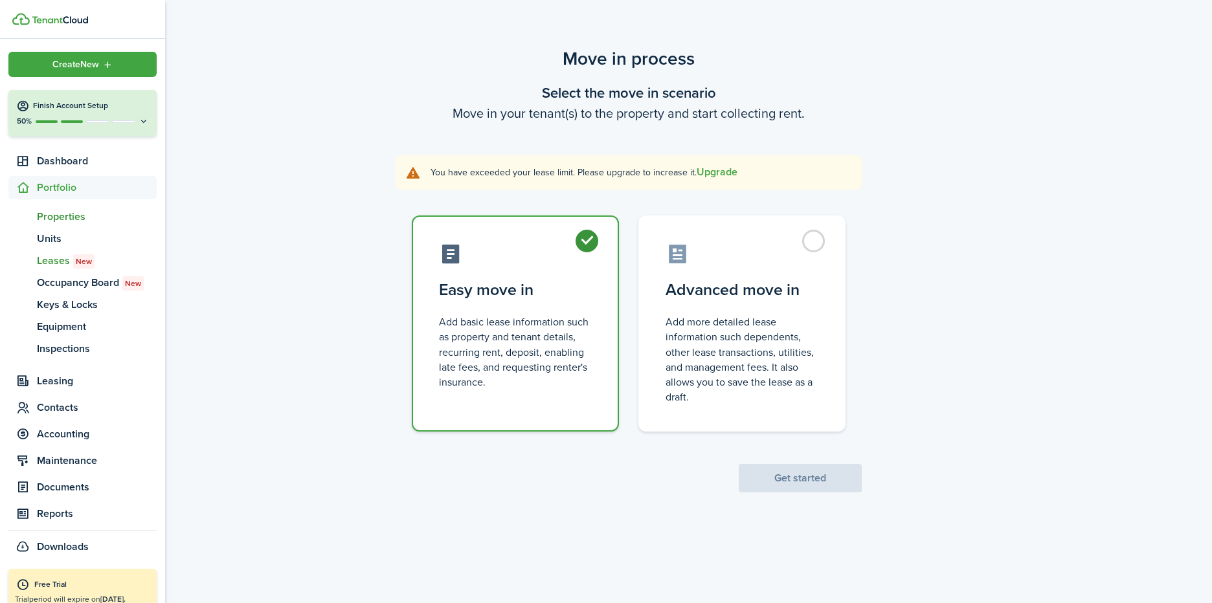
click at [58, 217] on span "Properties" at bounding box center [97, 217] width 120 height 16
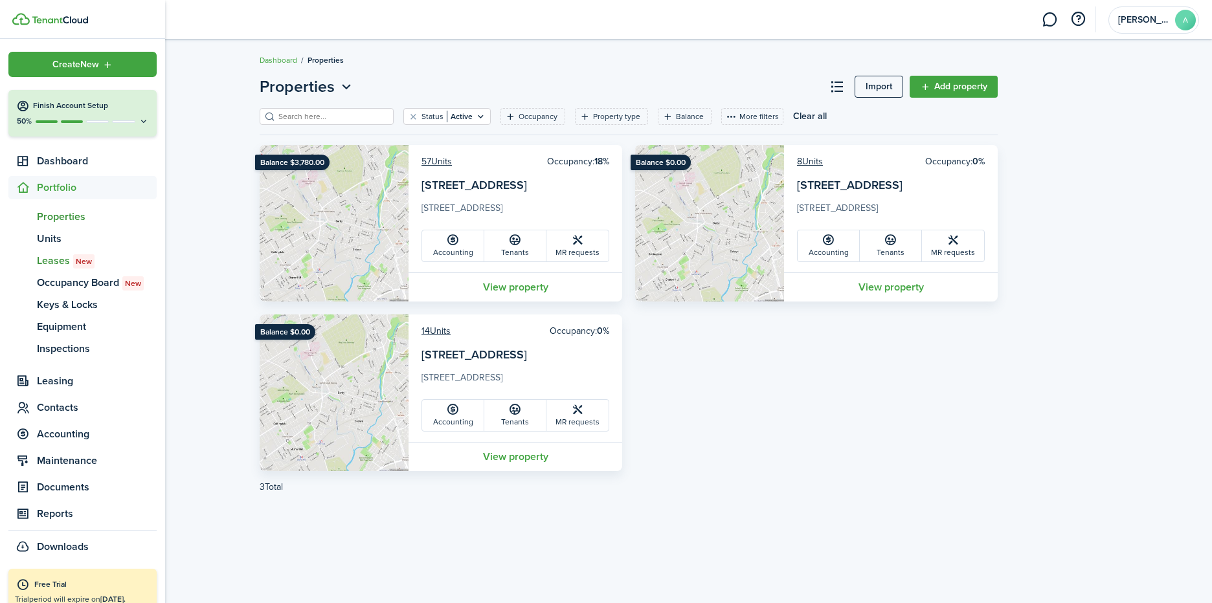
click at [63, 260] on span "Leases New" at bounding box center [97, 261] width 120 height 16
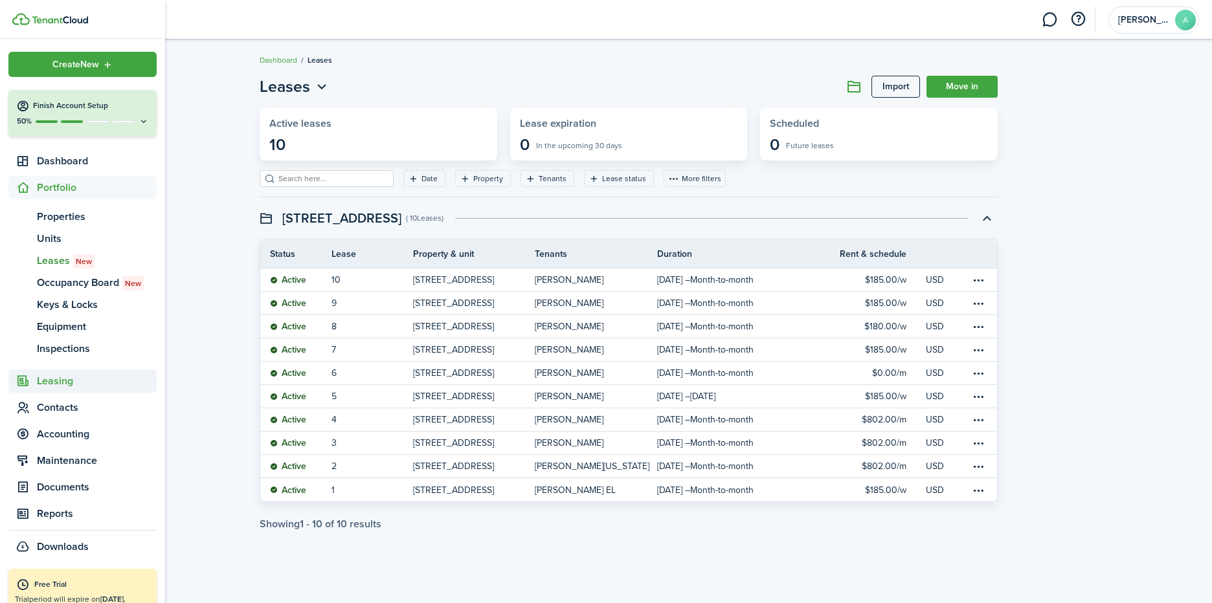
click at [60, 383] on span "Leasing" at bounding box center [97, 381] width 120 height 16
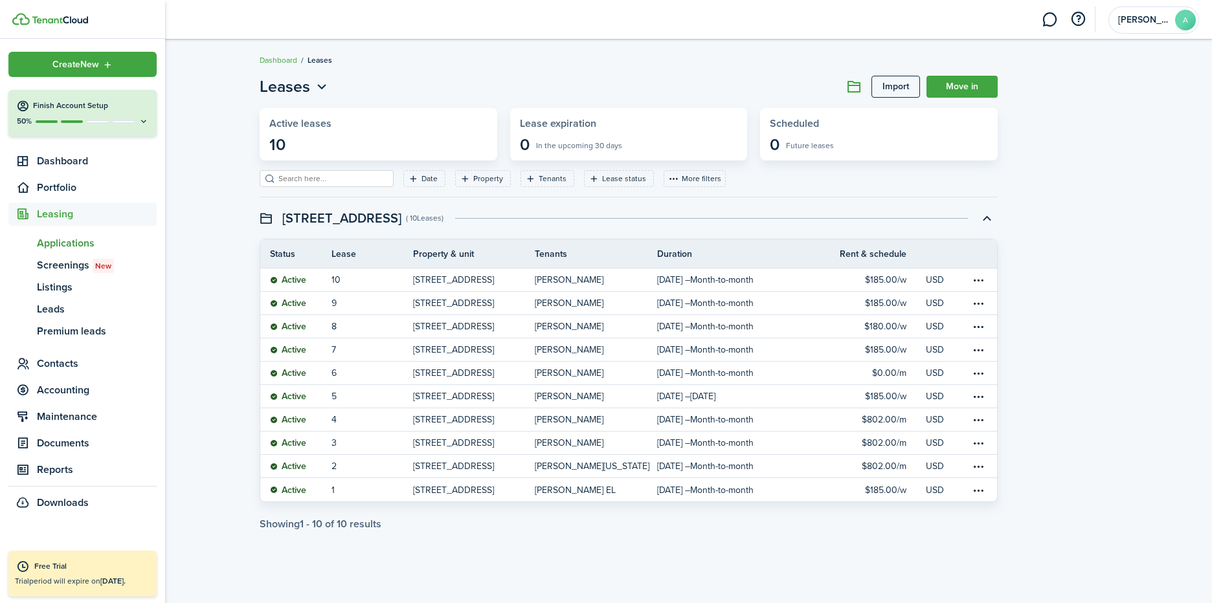
click at [47, 243] on span "Applications" at bounding box center [97, 244] width 120 height 16
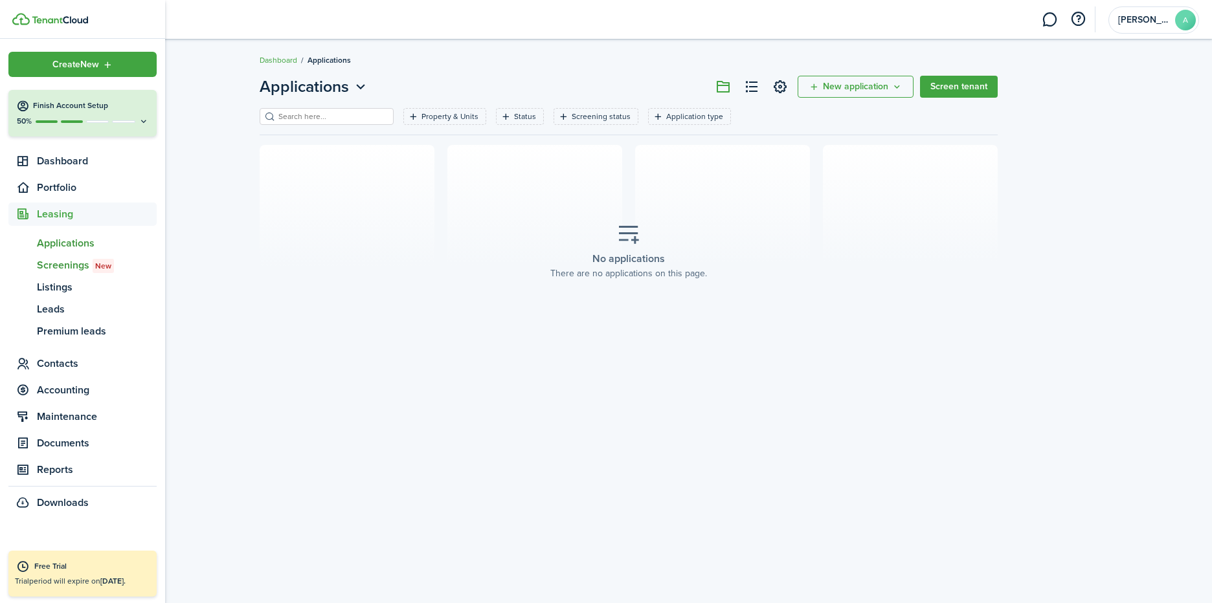
click at [69, 264] on span "Screenings New" at bounding box center [97, 266] width 120 height 16
click at [70, 287] on span "Listings" at bounding box center [97, 288] width 120 height 16
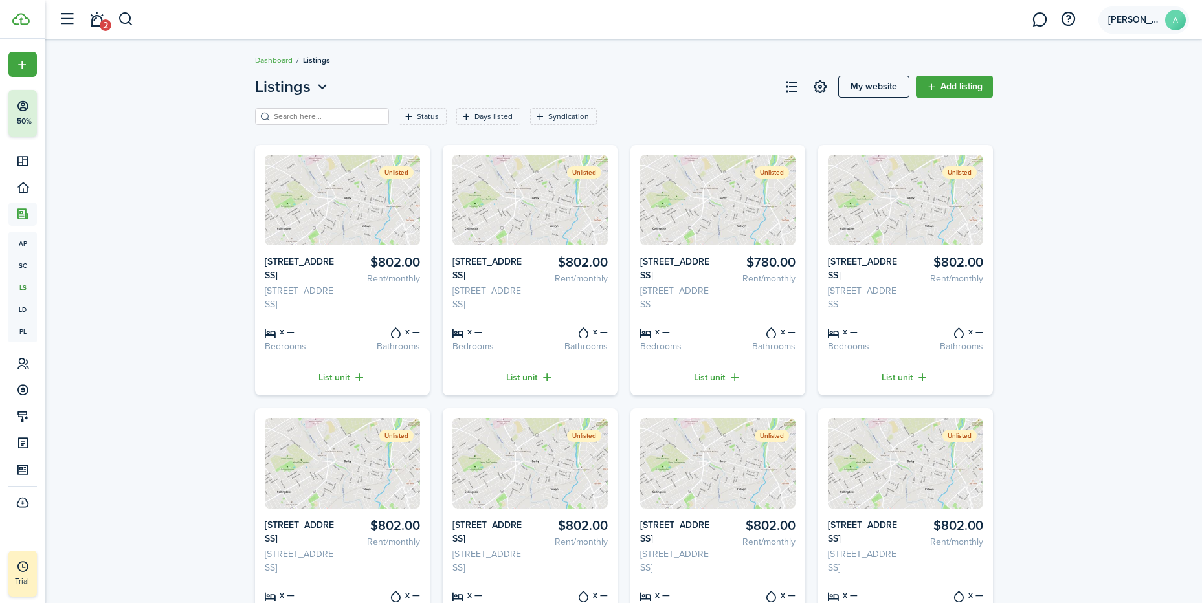
click at [1151, 14] on account-user-avatar "Abdallah A" at bounding box center [1143, 19] width 91 height 27
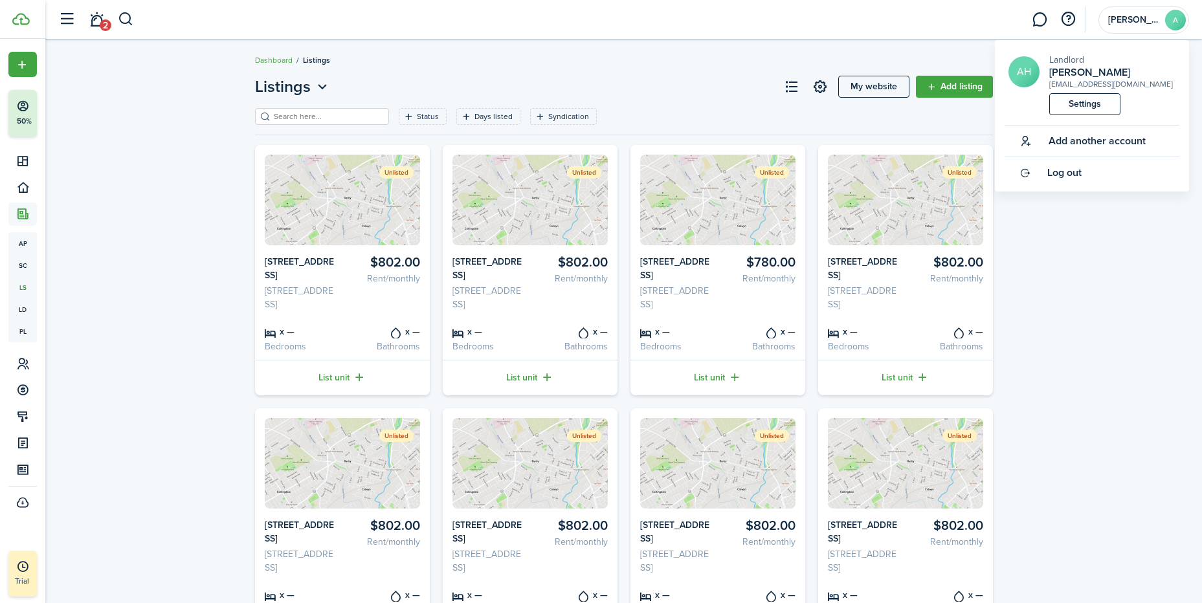
click at [1106, 107] on link "Settings" at bounding box center [1084, 104] width 71 height 22
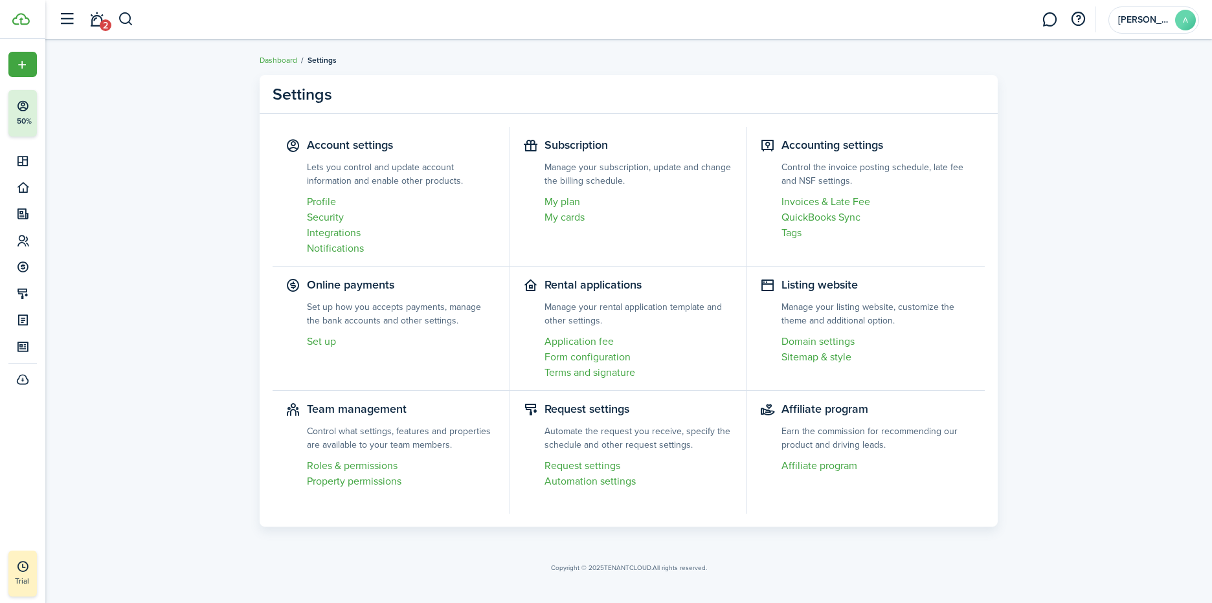
click at [580, 199] on link "My plan" at bounding box center [639, 202] width 190 height 16
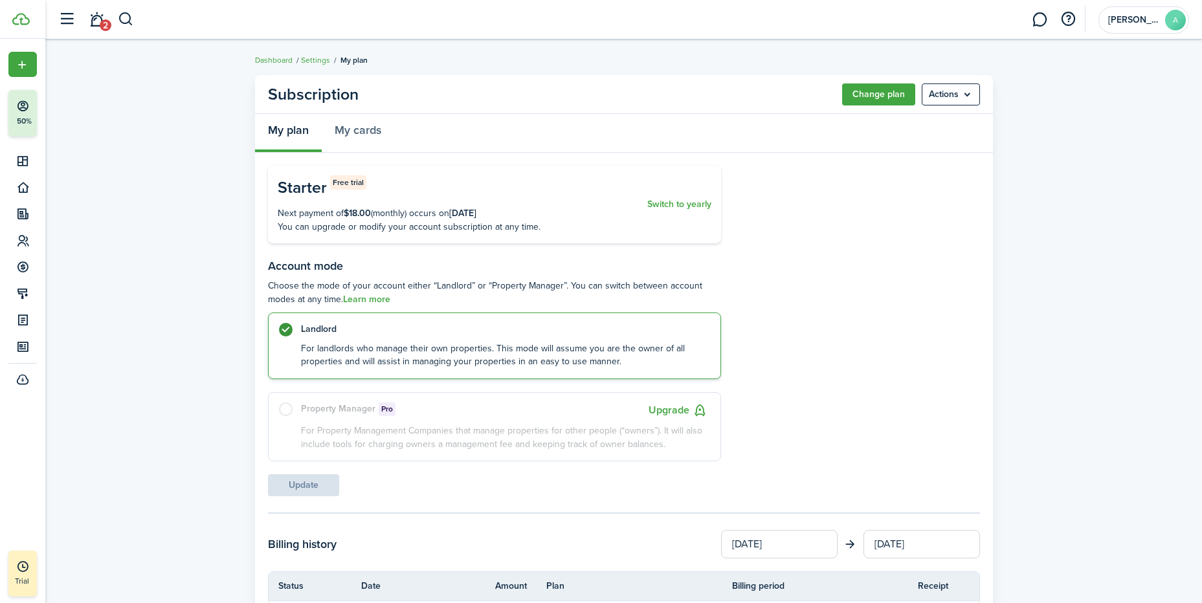
scroll to position [65, 0]
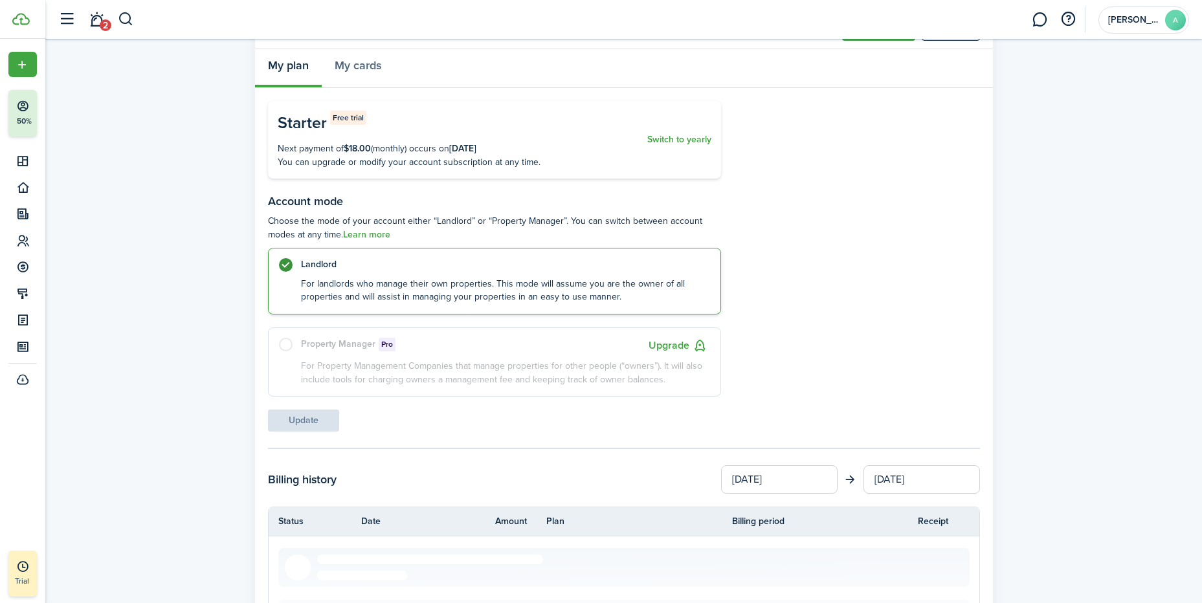
click at [676, 344] on button "Upgrade" at bounding box center [678, 346] width 59 height 16
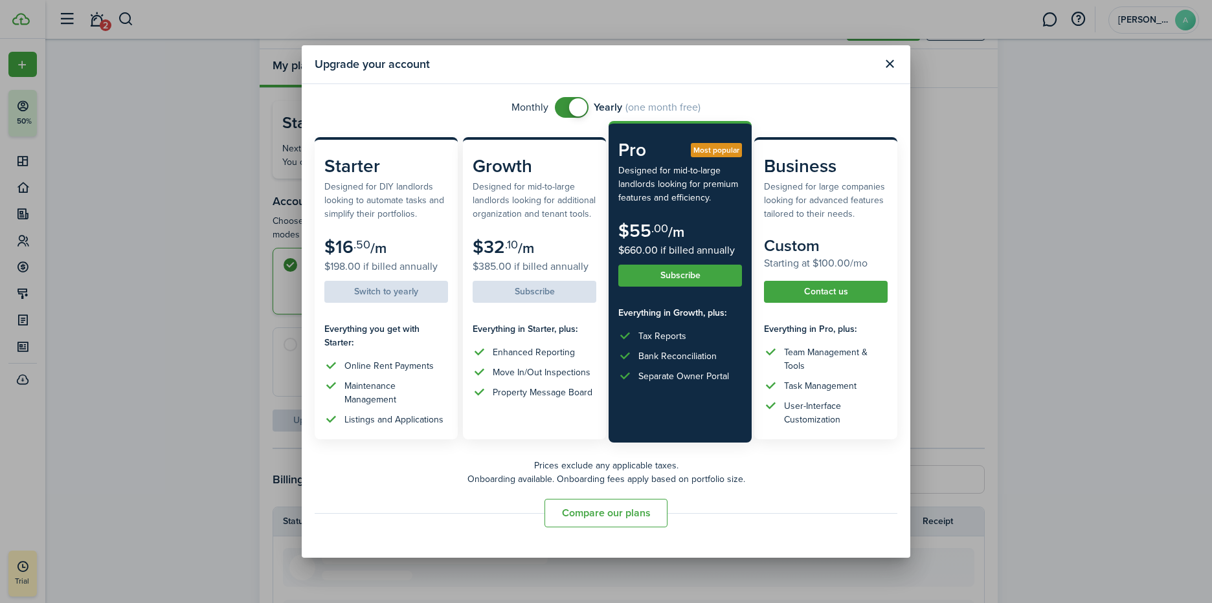
click at [690, 271] on button "Subscribe" at bounding box center [680, 276] width 124 height 22
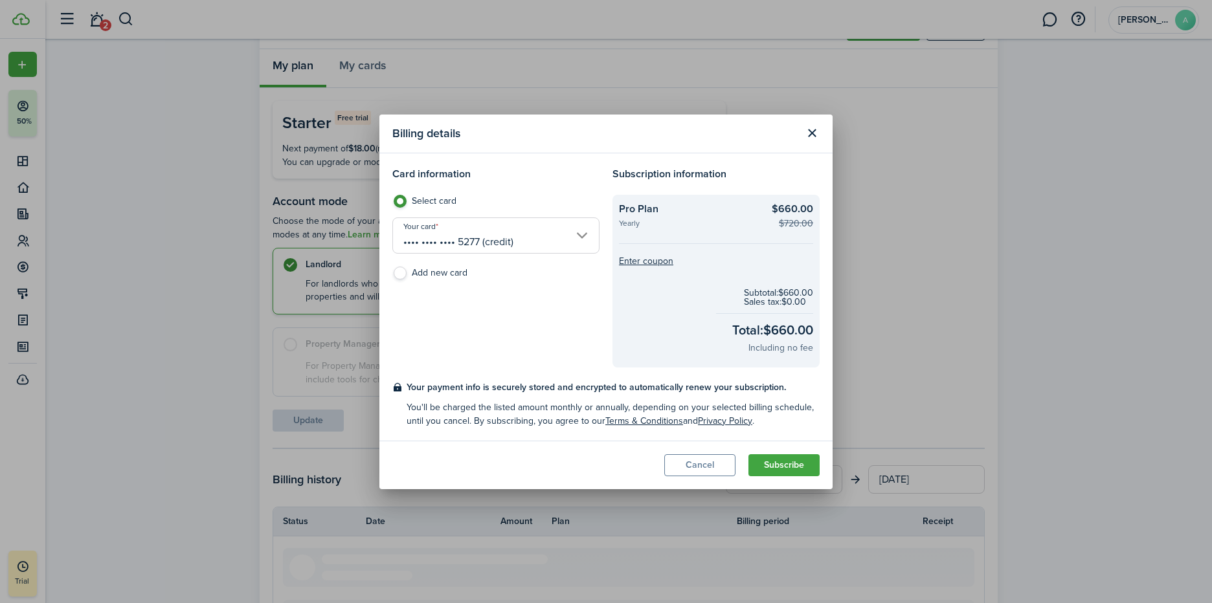
click at [700, 459] on button "Cancel" at bounding box center [699, 465] width 71 height 22
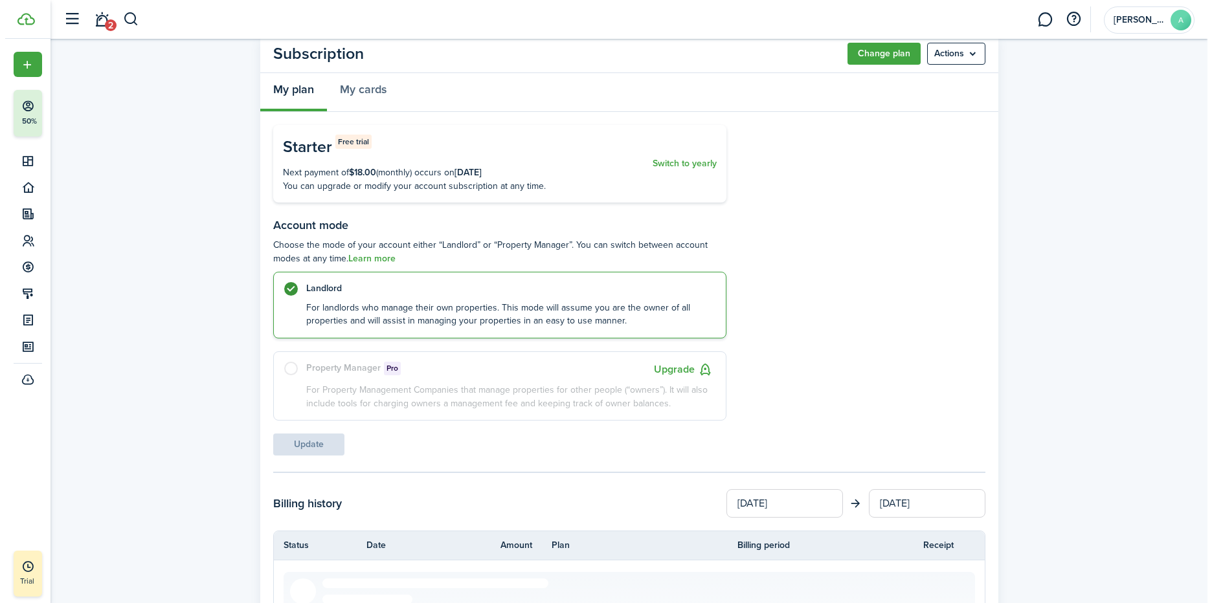
scroll to position [0, 0]
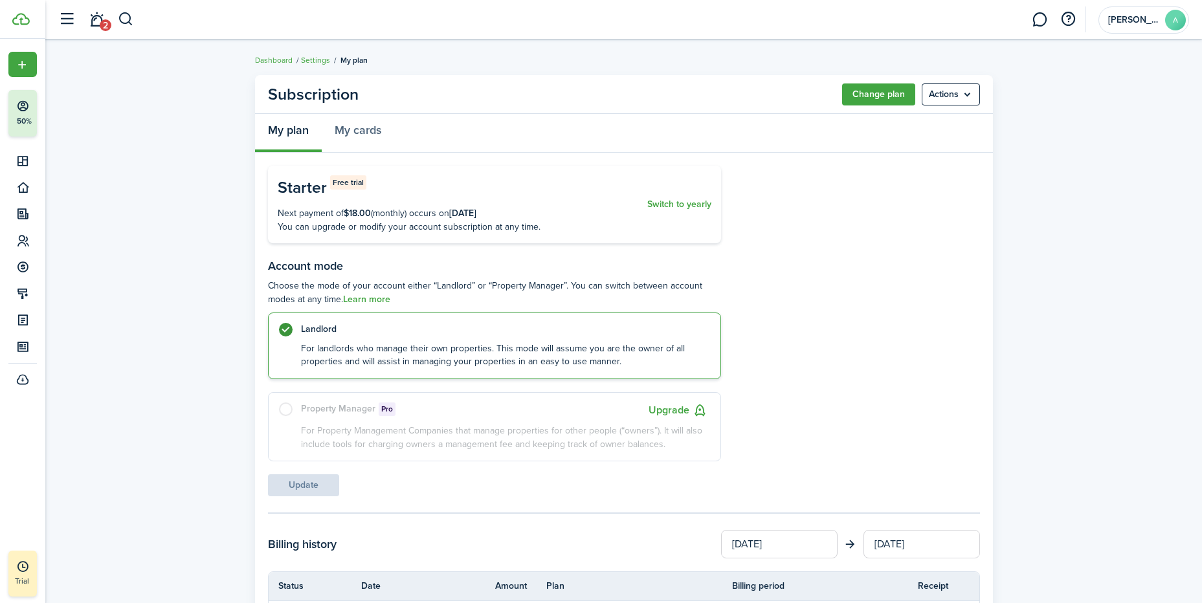
click at [687, 411] on button "Upgrade" at bounding box center [678, 411] width 59 height 16
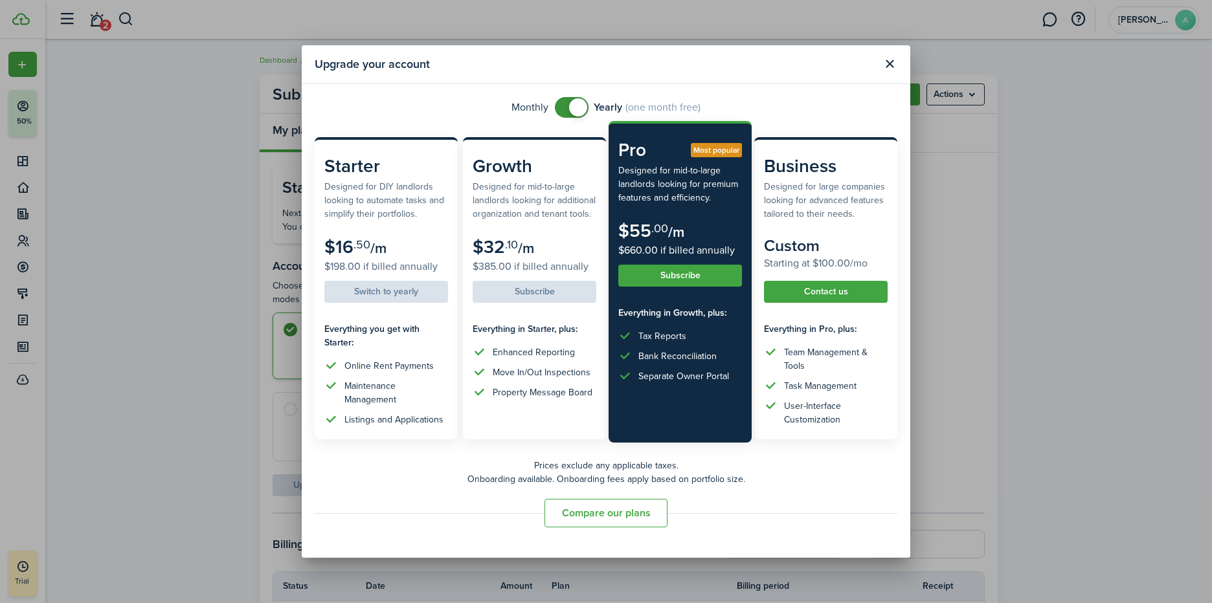
click at [676, 274] on button "Subscribe" at bounding box center [680, 276] width 124 height 22
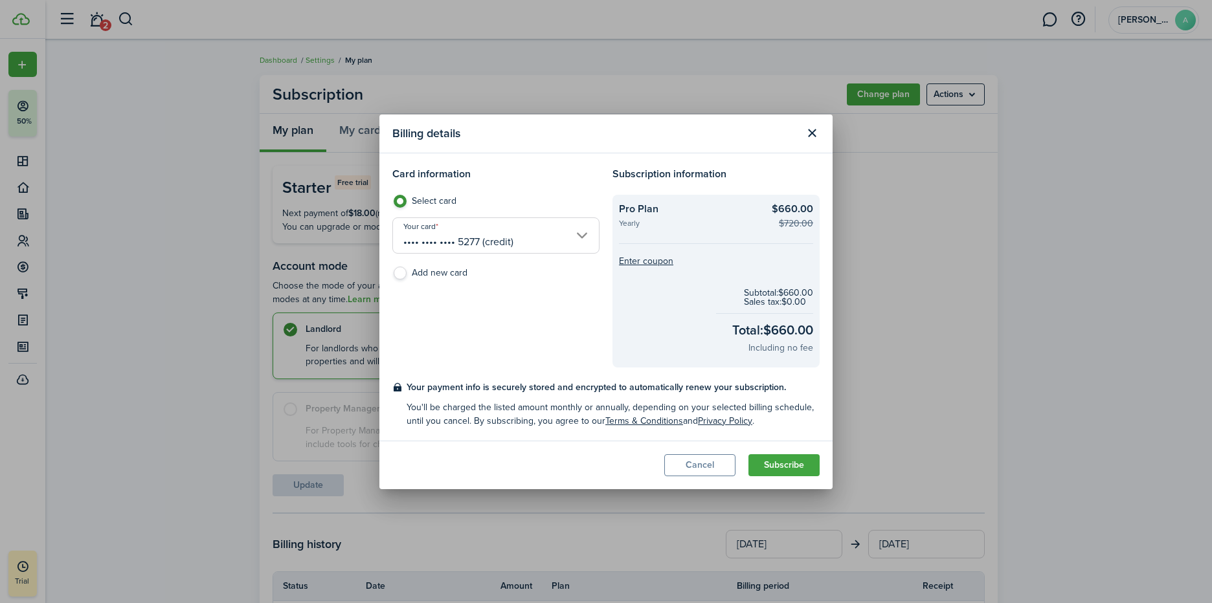
click at [808, 133] on button "Close modal" at bounding box center [812, 133] width 22 height 22
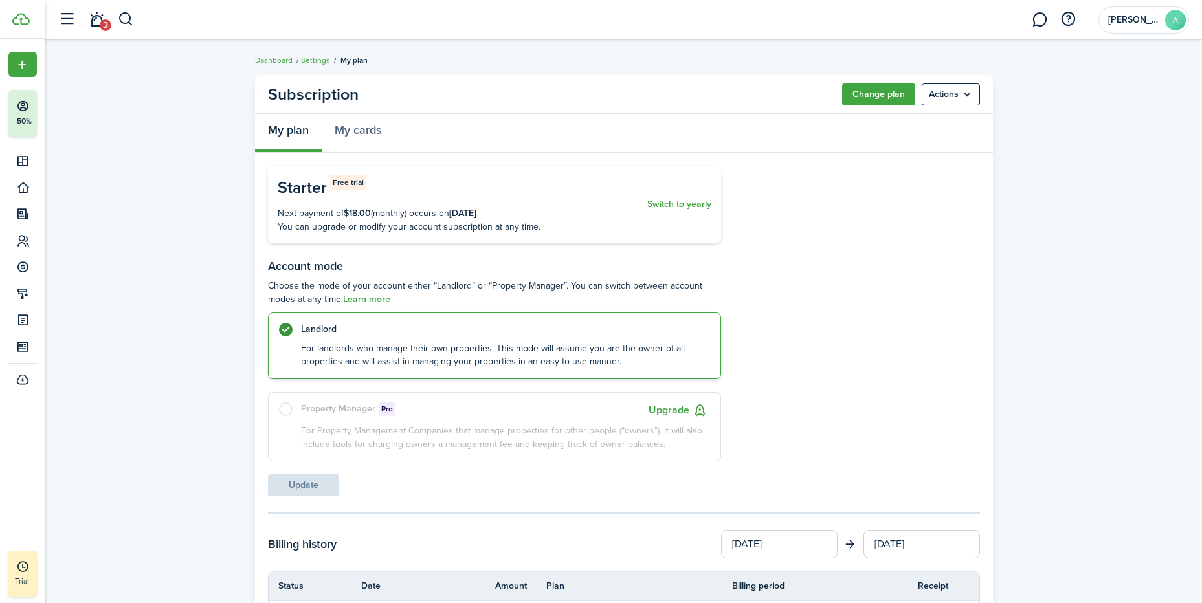
click at [669, 410] on button "Upgrade" at bounding box center [678, 411] width 59 height 16
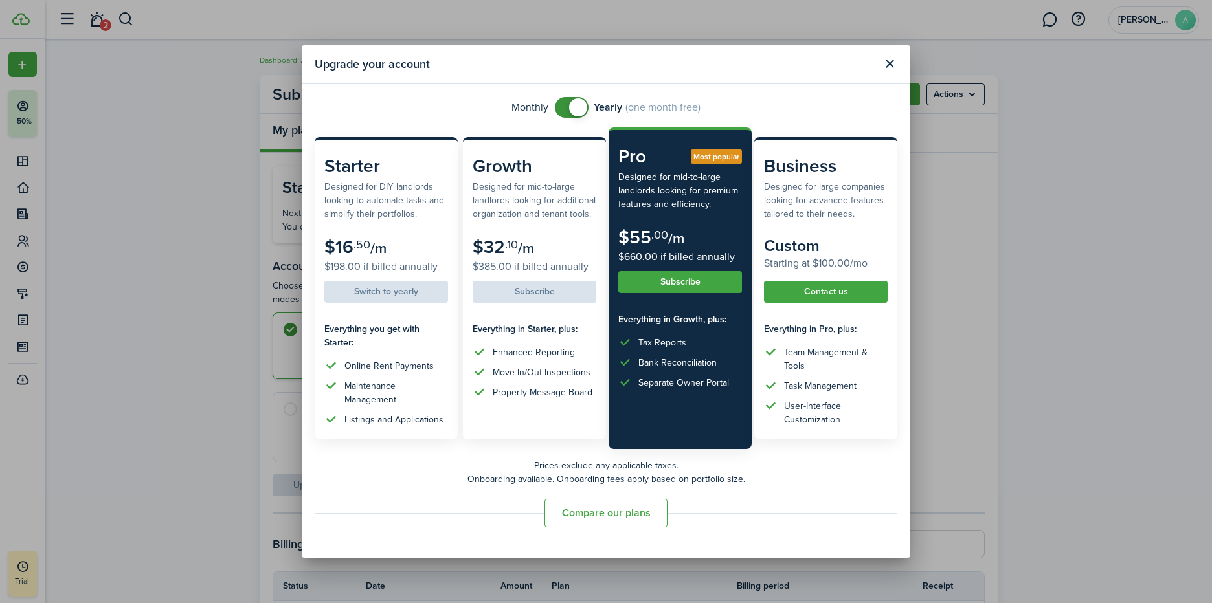
checkbox input "false"
click at [569, 103] on span at bounding box center [578, 107] width 18 height 18
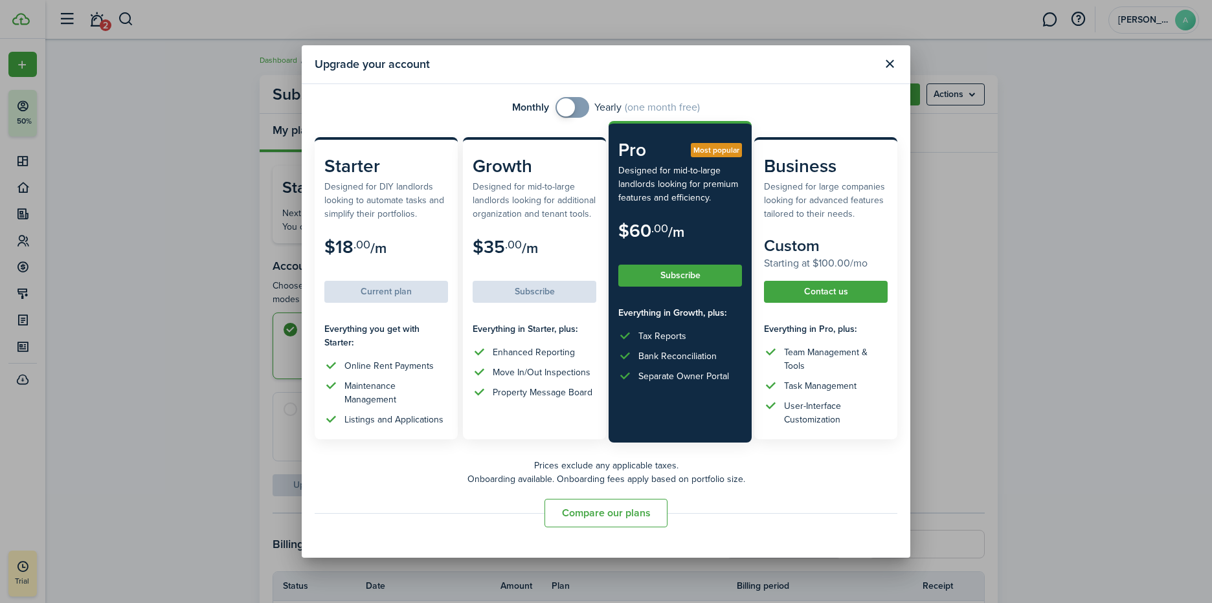
click at [679, 285] on button "Subscribe" at bounding box center [680, 276] width 124 height 22
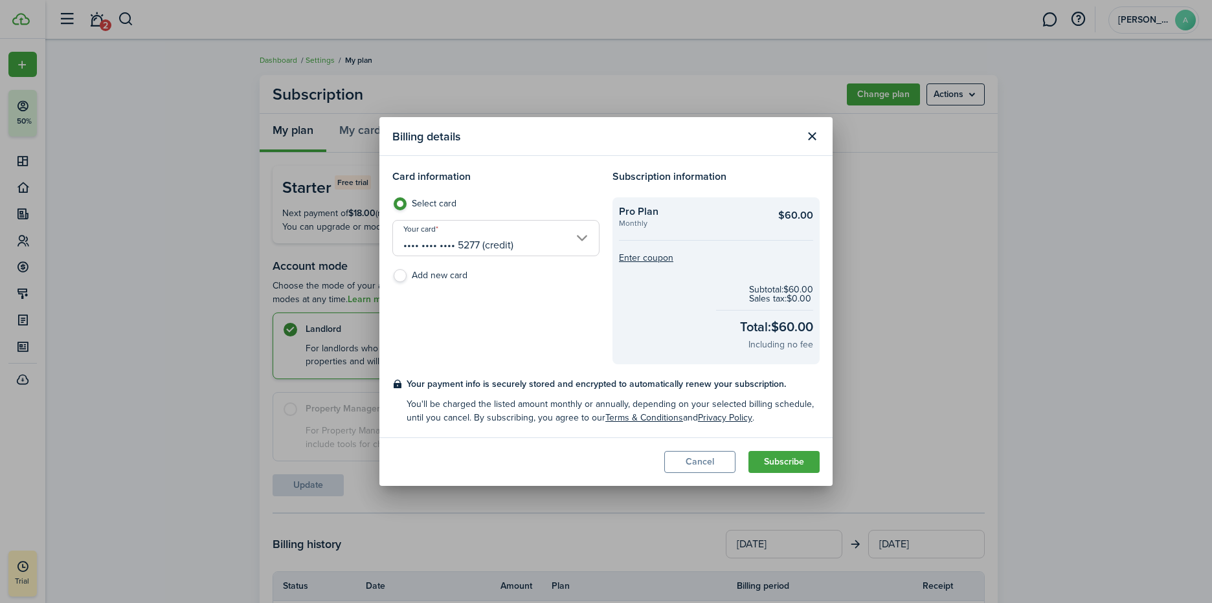
click at [811, 138] on button "Close modal" at bounding box center [812, 137] width 22 height 22
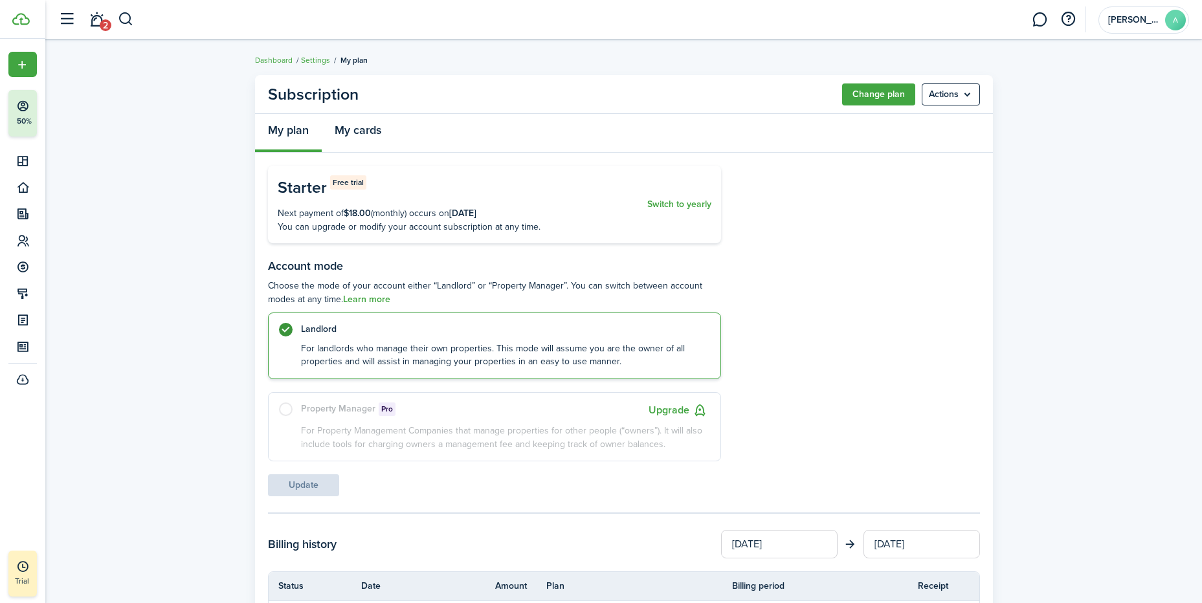
click at [364, 130] on link "My cards" at bounding box center [358, 133] width 72 height 39
